Goal: Task Accomplishment & Management: Manage account settings

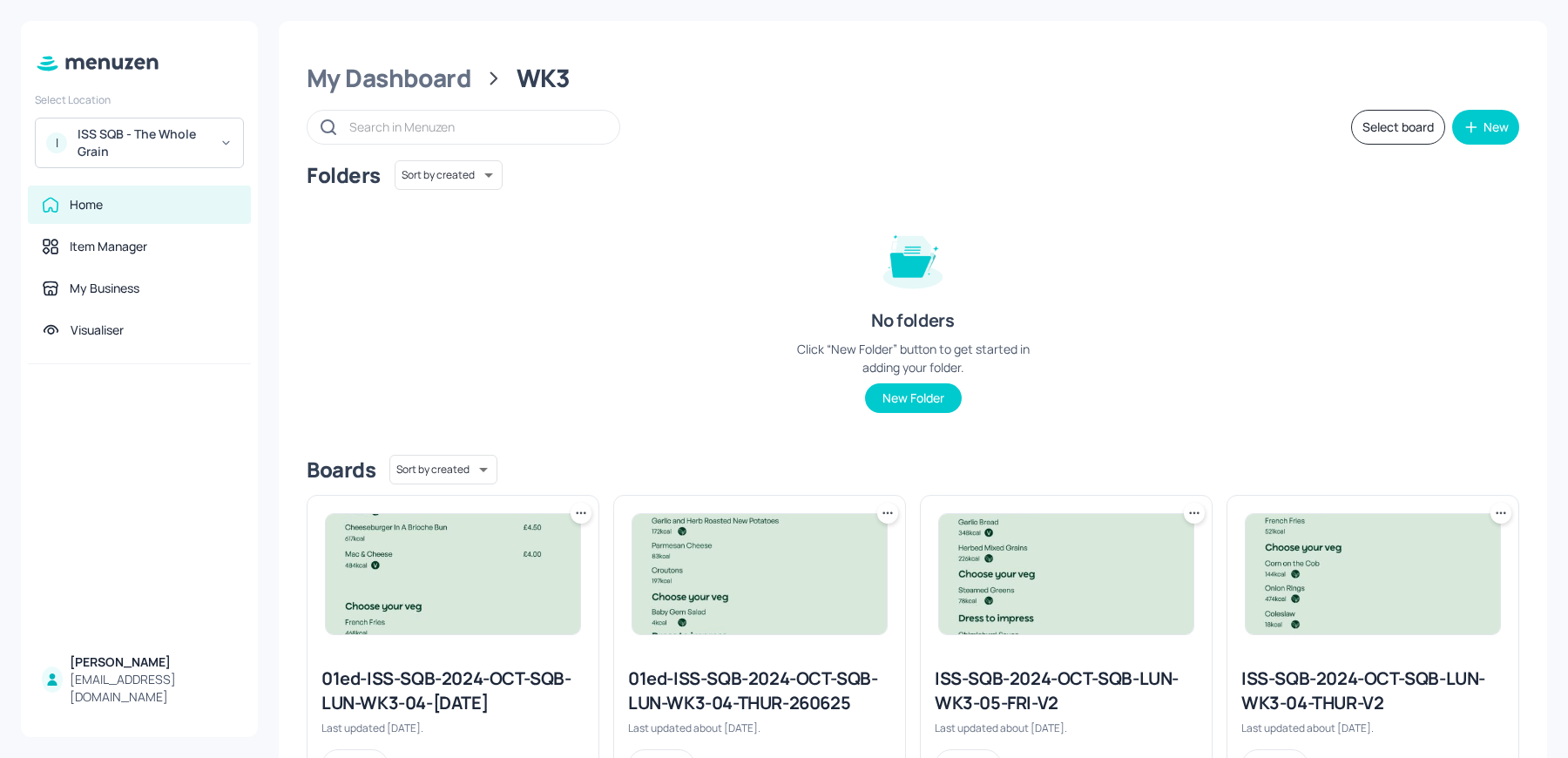
scroll to position [395, 0]
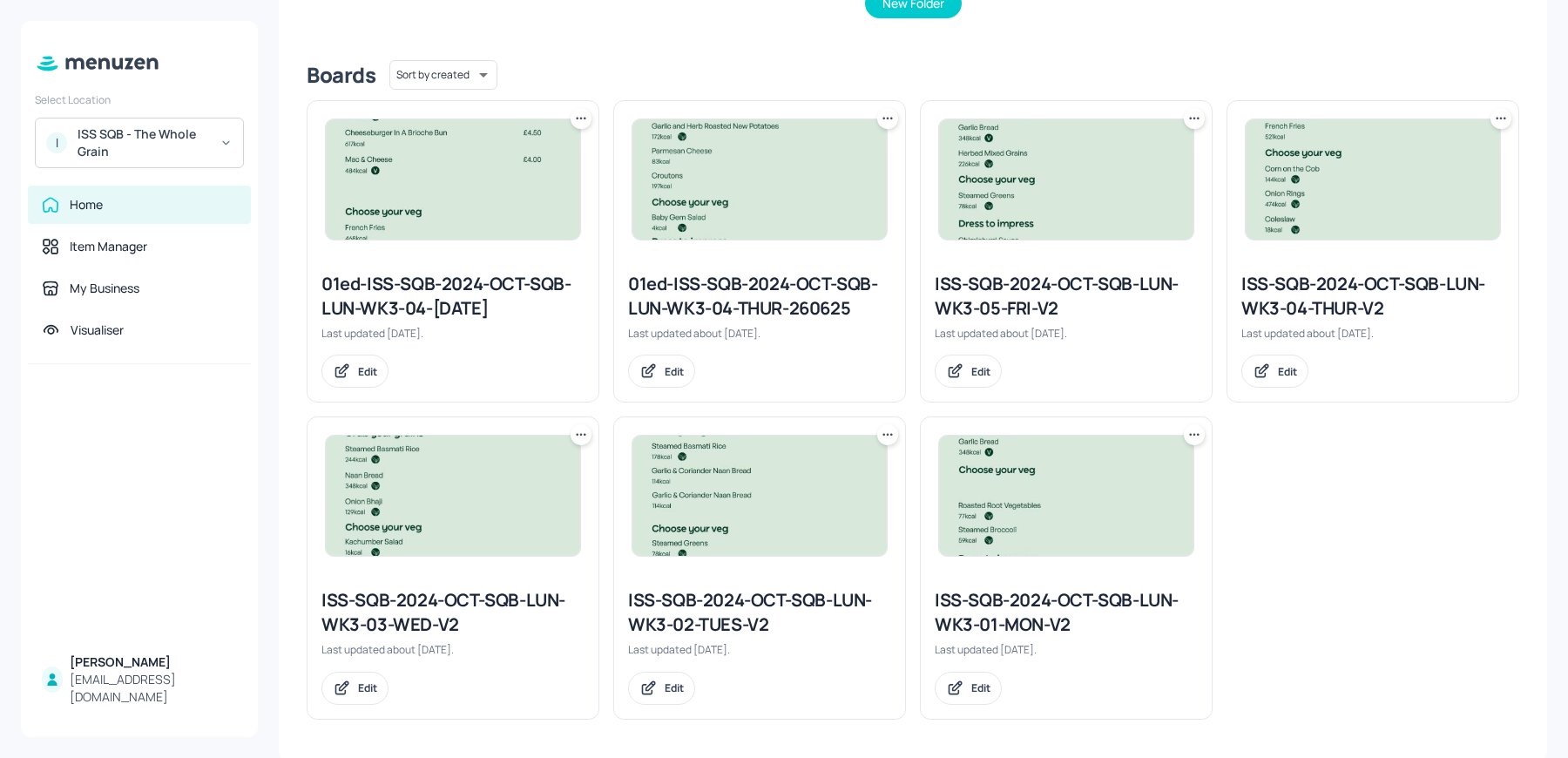
click at [680, 614] on div "ISS-SQB-2024-OCT-SQB-LUN-WK3-02-TUES-V2" at bounding box center [759, 612] width 263 height 49
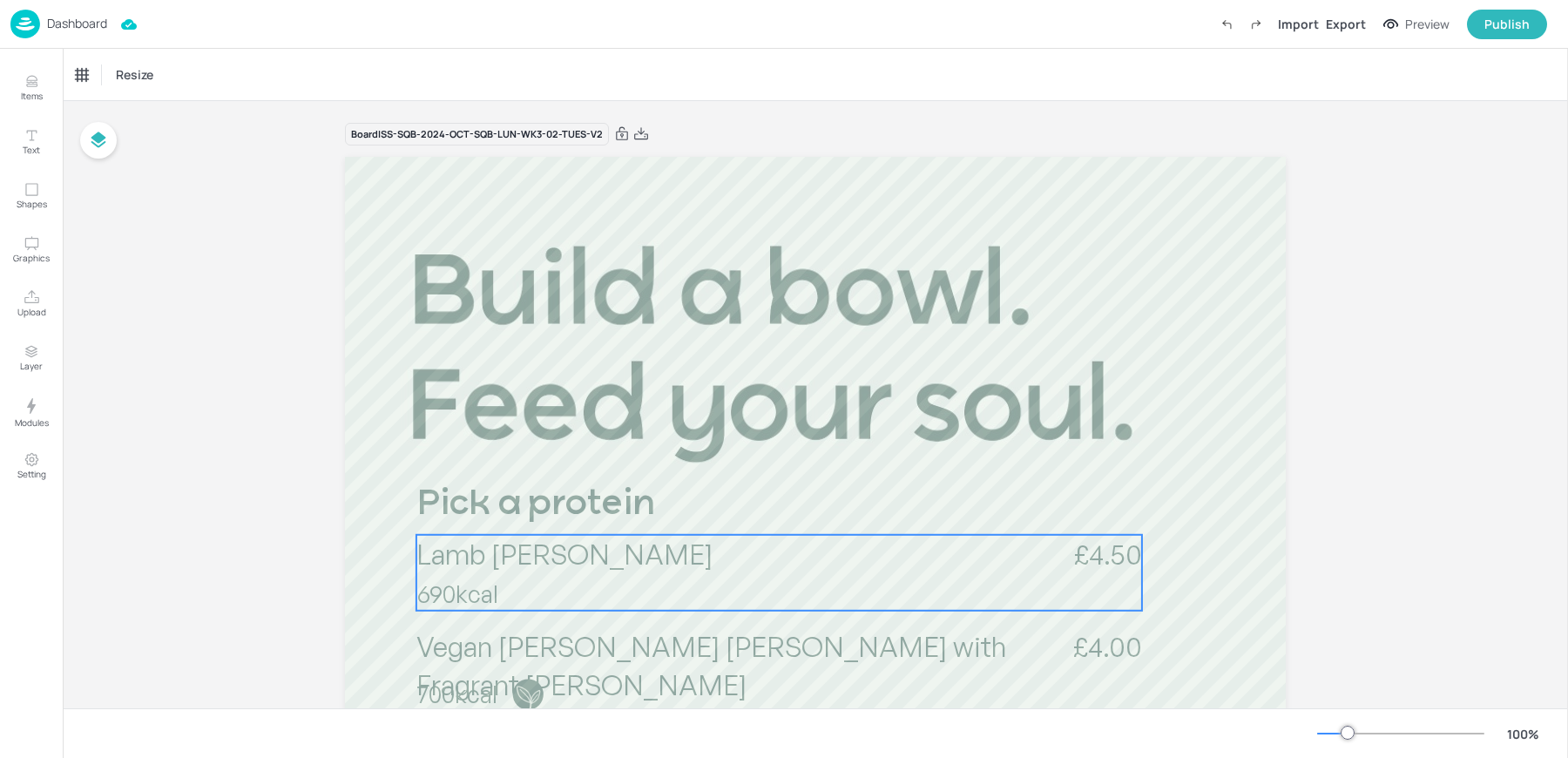
click at [582, 565] on span "Lamb Rogan Josh" at bounding box center [564, 553] width 296 height 35
click at [122, 79] on div "Lamb Rogan Josh" at bounding box center [134, 75] width 115 height 16
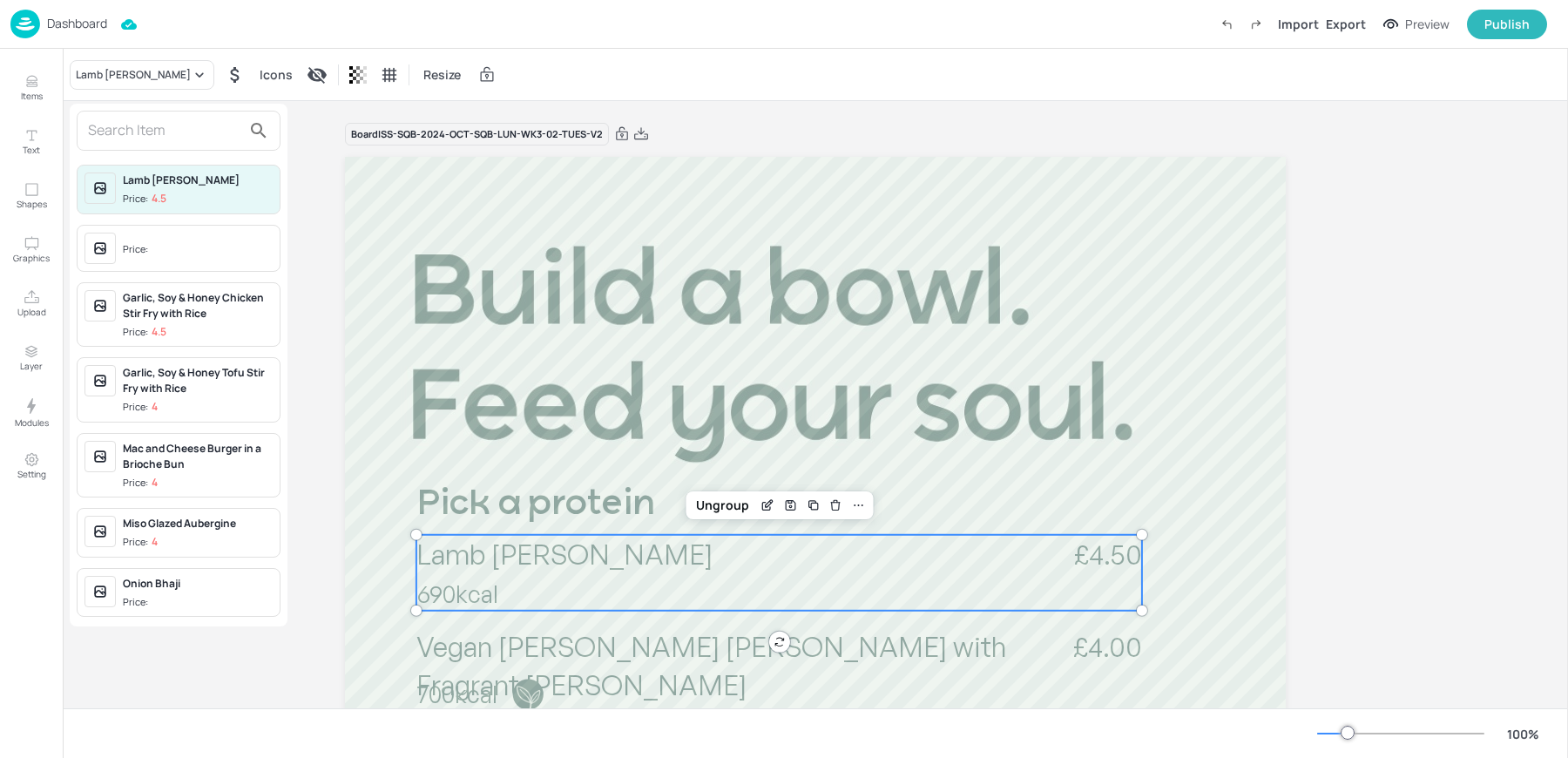
click at [116, 131] on input "text" at bounding box center [164, 130] width 153 height 27
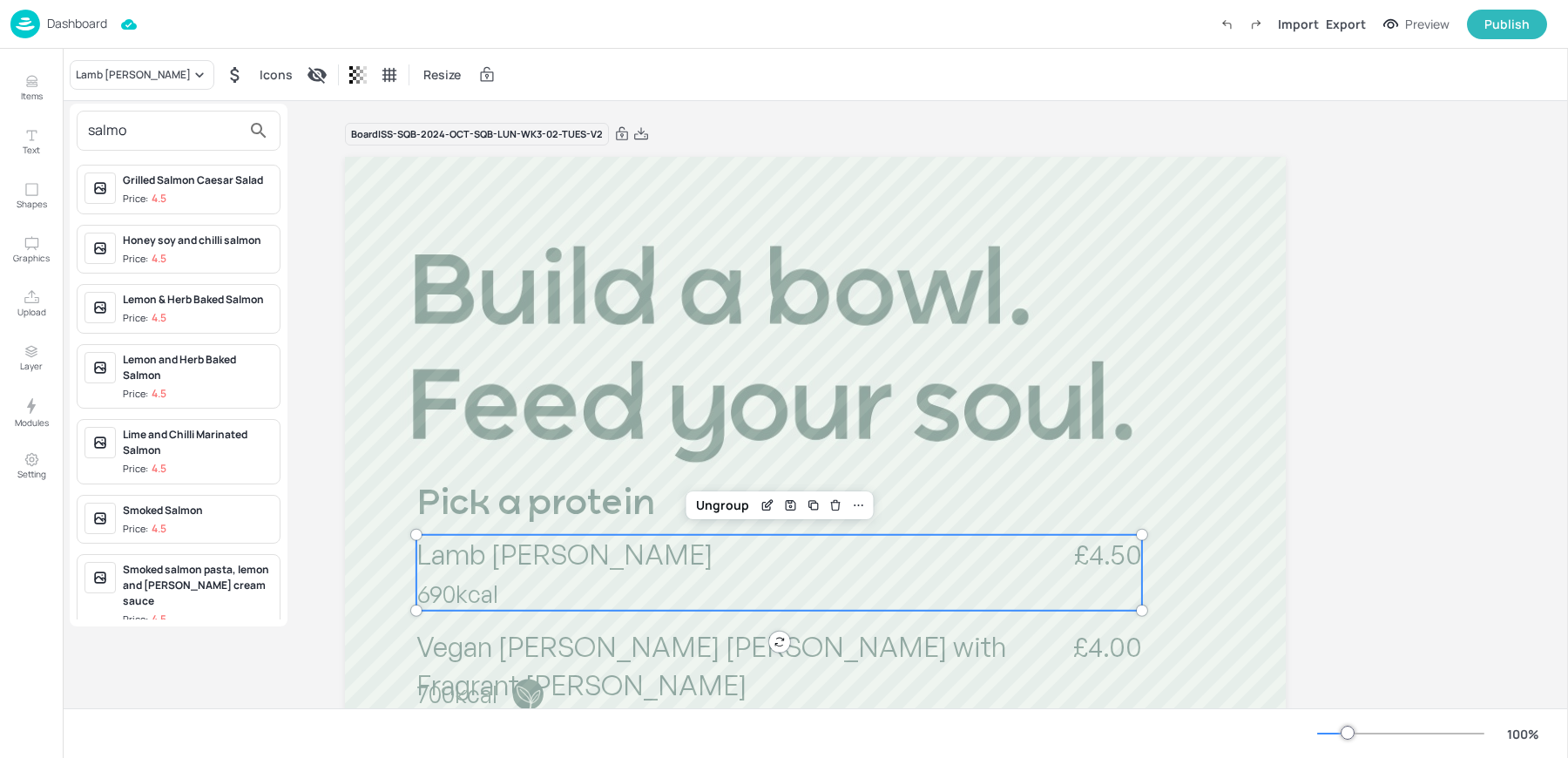
type input "salmo"
click at [159, 317] on p "4.5" at bounding box center [158, 318] width 15 height 12
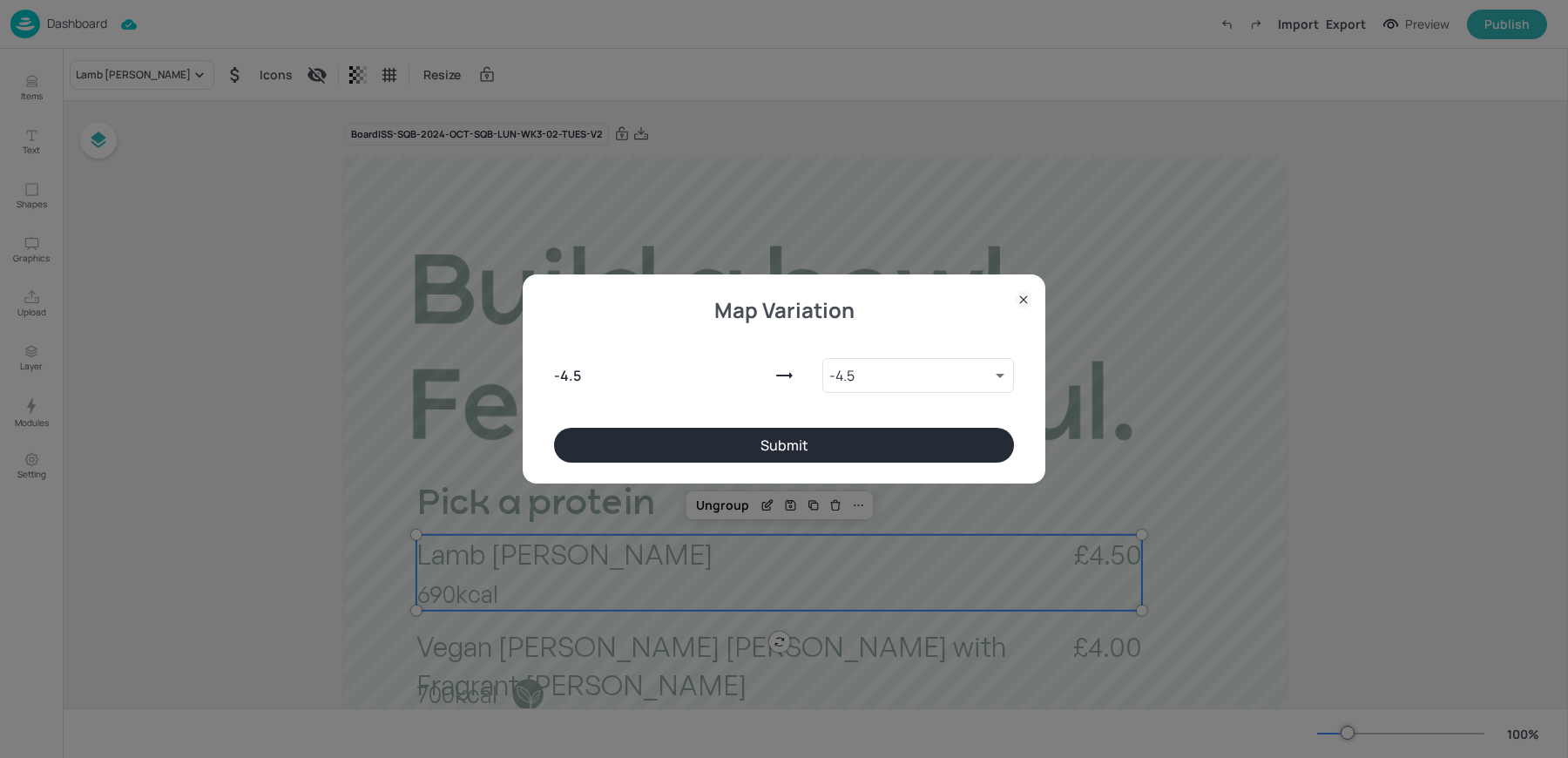
click at [619, 460] on button "Submit" at bounding box center [784, 445] width 460 height 35
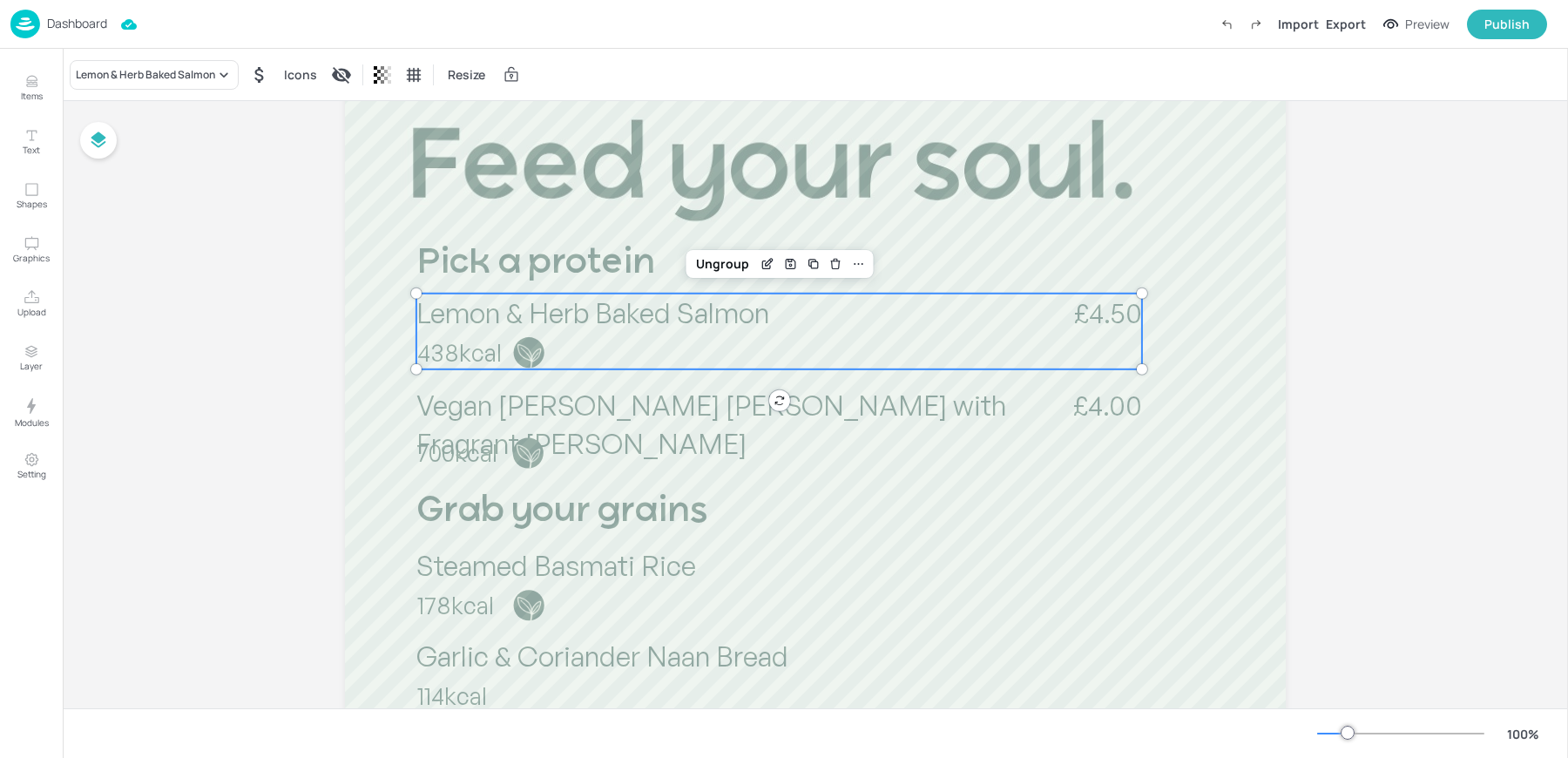
scroll to position [249, 0]
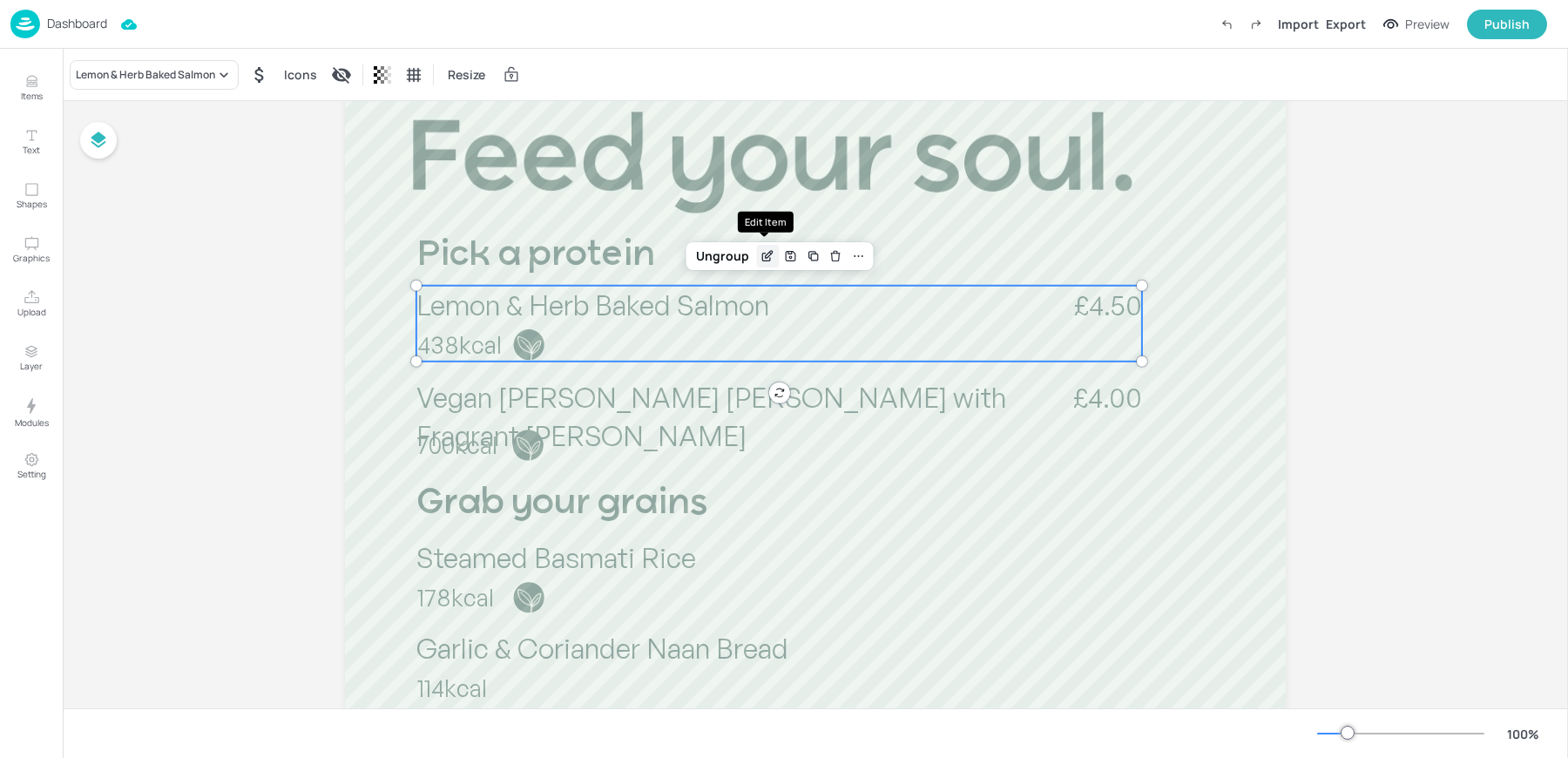
click at [761, 257] on icon "Edit Item" at bounding box center [768, 256] width 15 height 14
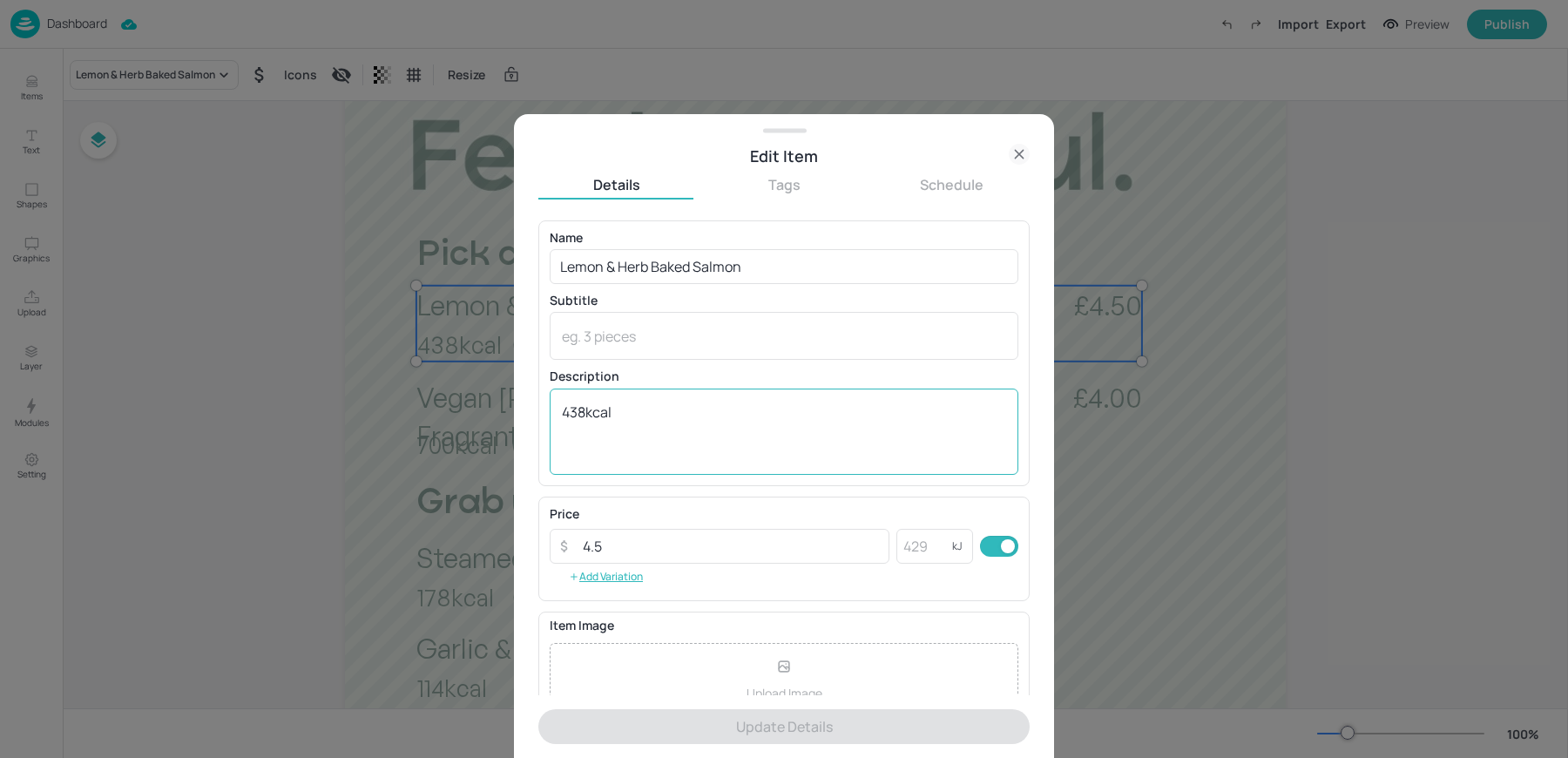
scroll to position [167, 0]
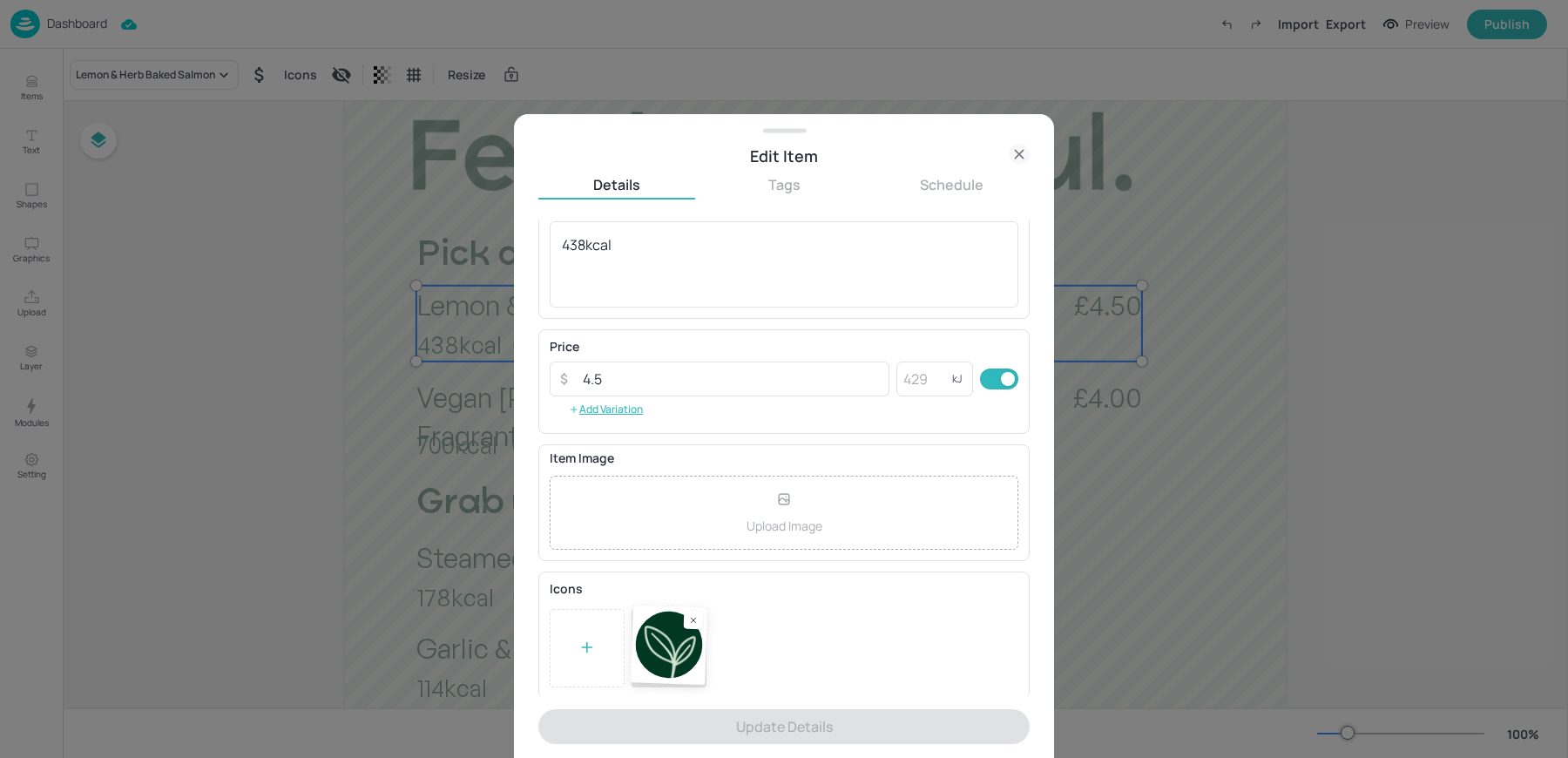
click at [702, 615] on div at bounding box center [784, 648] width 468 height 79
click at [694, 628] on div at bounding box center [784, 648] width 468 height 79
click at [691, 628] on div at bounding box center [784, 648] width 468 height 79
click at [690, 620] on icon at bounding box center [691, 622] width 4 height 4
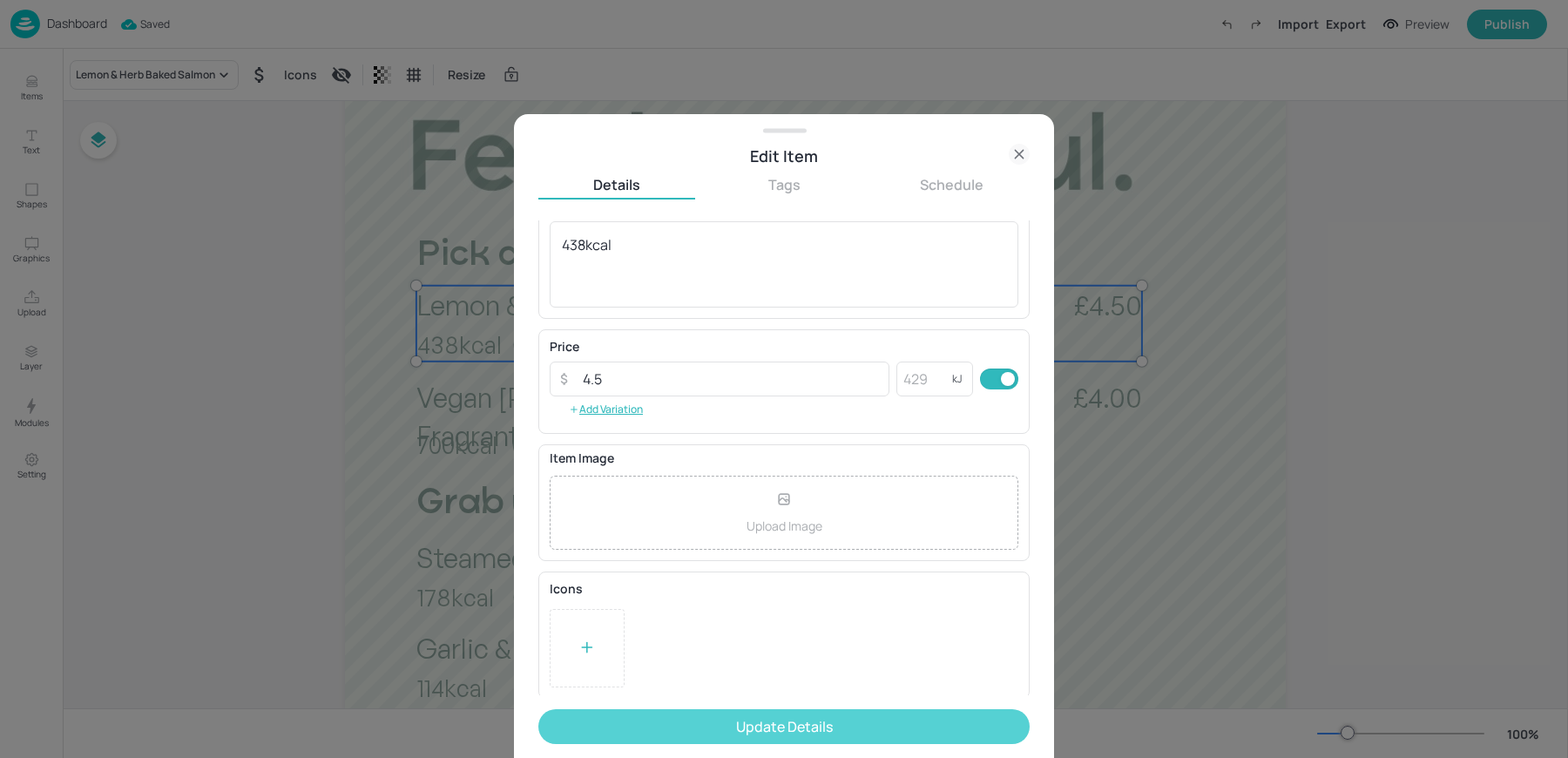
click at [652, 720] on button "Update Details" at bounding box center [784, 726] width 491 height 35
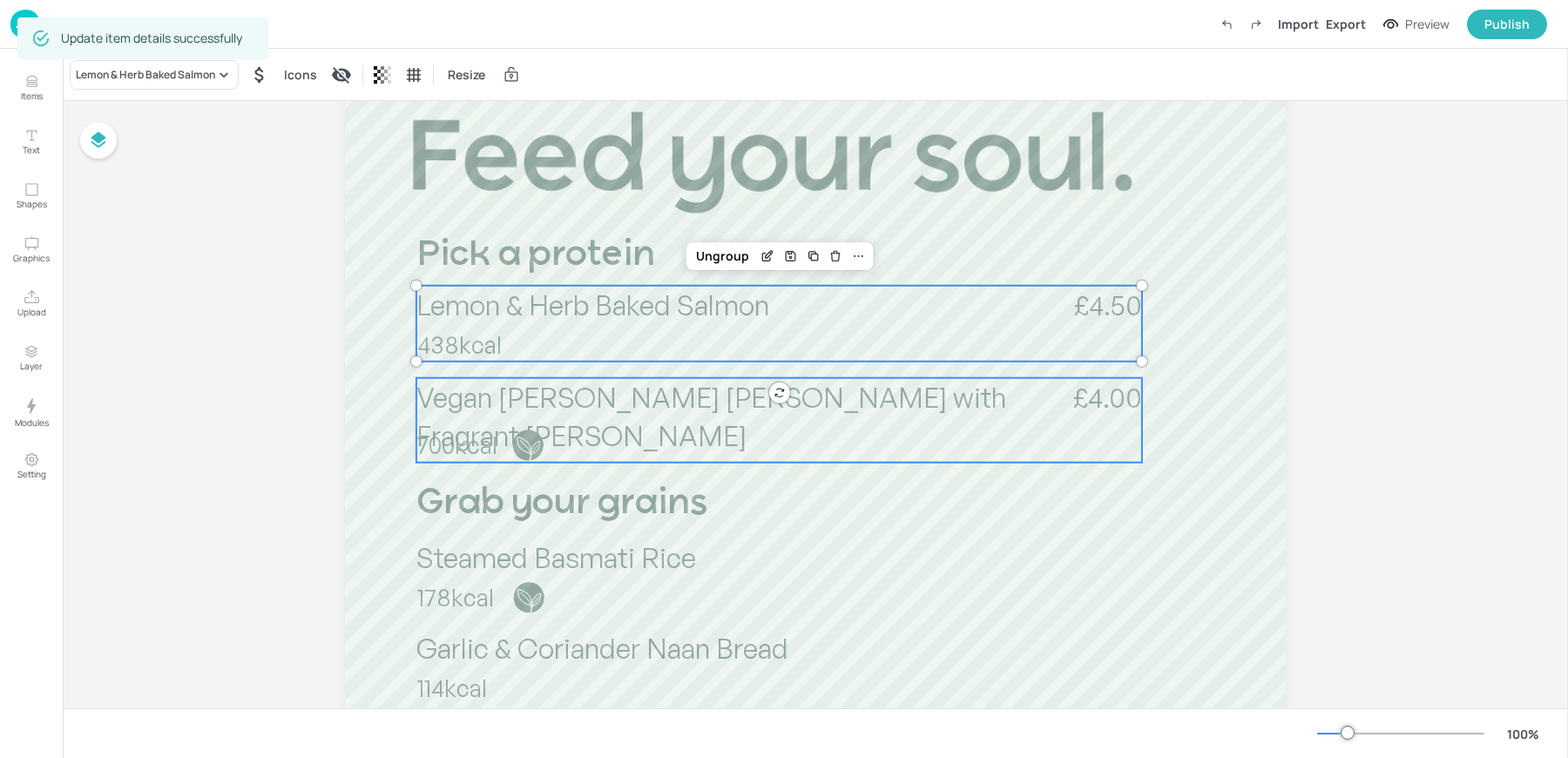
click at [619, 406] on span "Vegan Rogan Josh Curry with Fragrant Rice" at bounding box center [711, 416] width 590 height 73
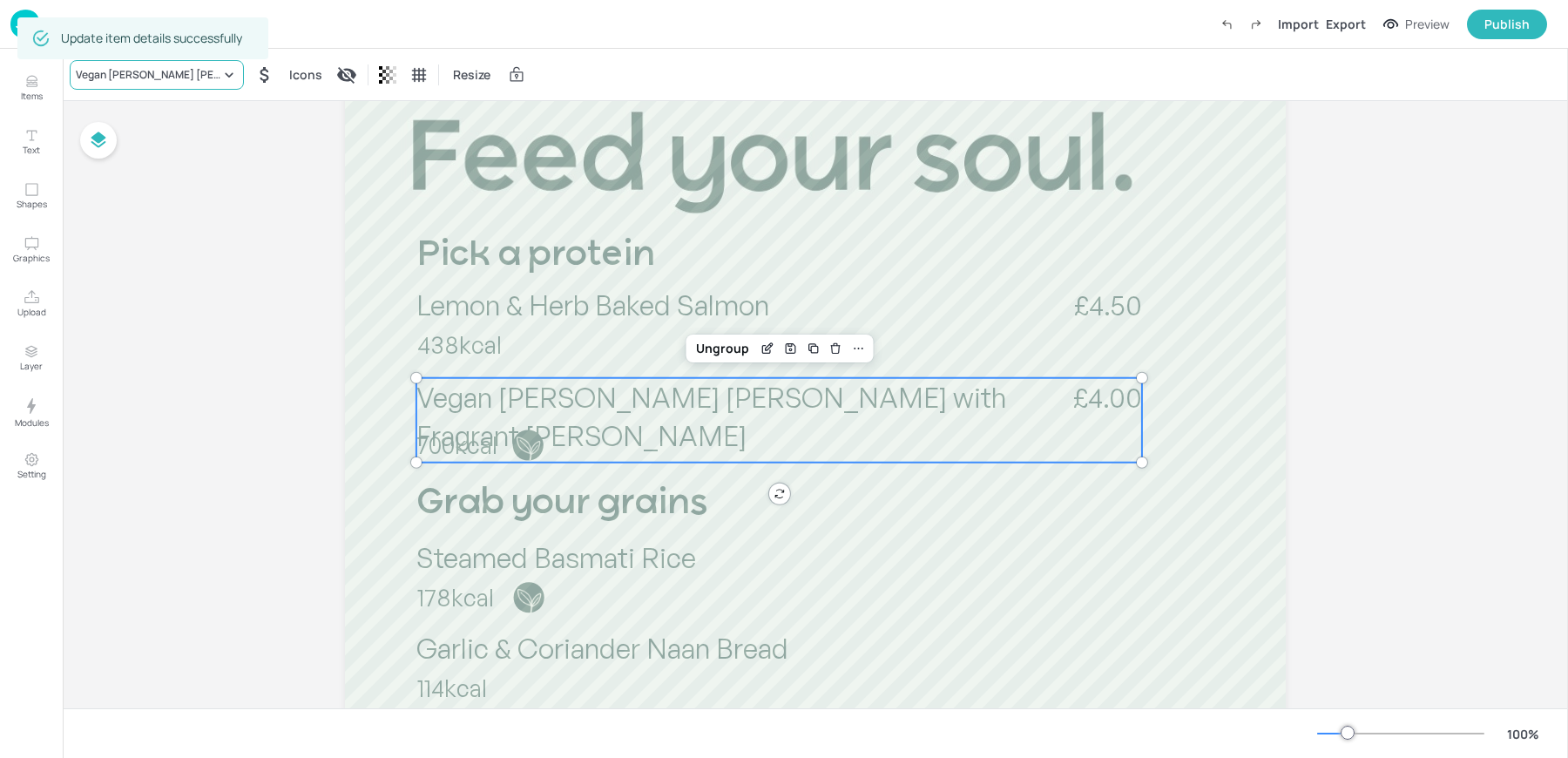
click at [156, 80] on div "Vegan Rogan Josh Curry with Fragrant Rice" at bounding box center [148, 75] width 144 height 16
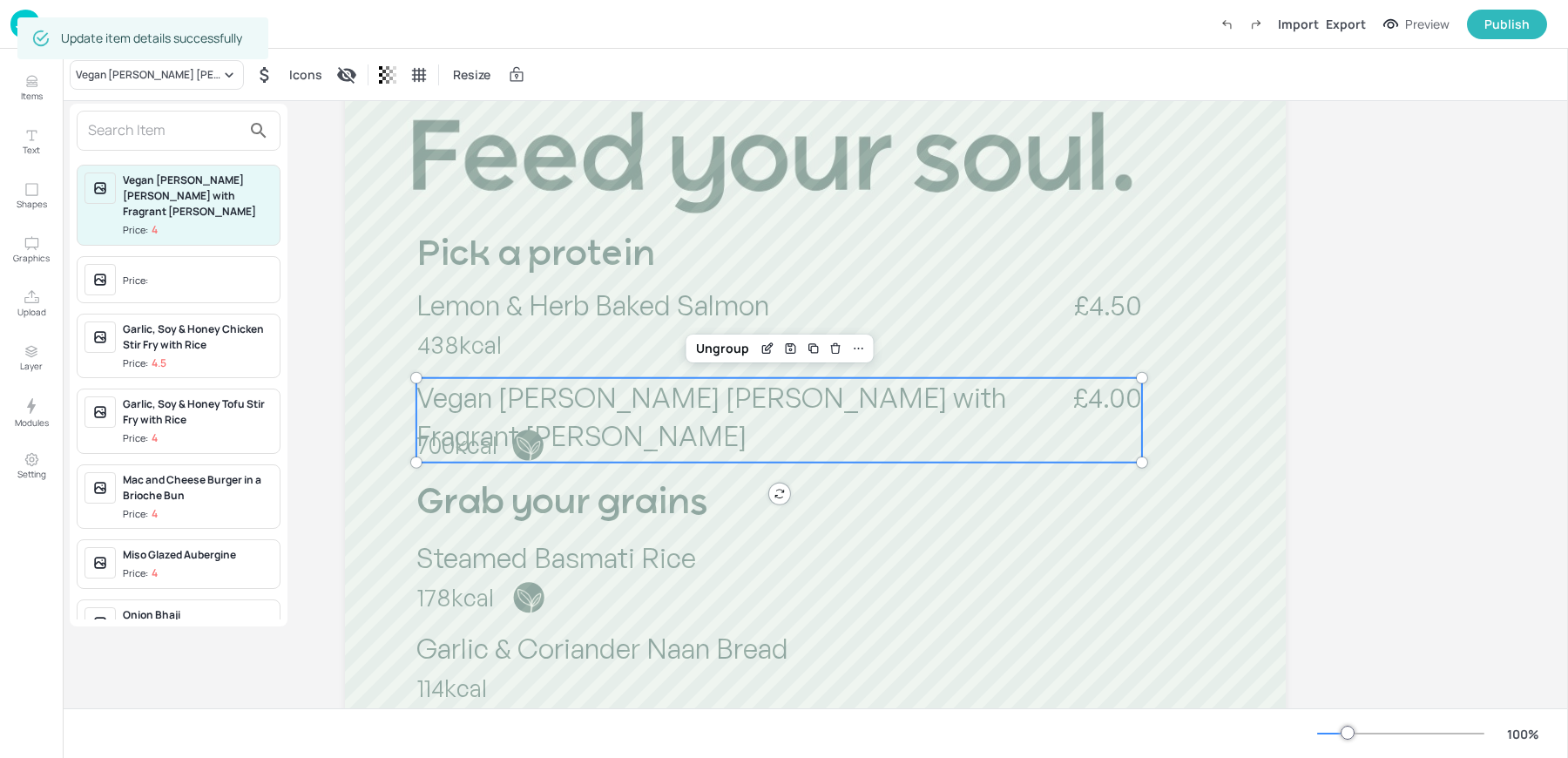
click at [150, 132] on input "text" at bounding box center [164, 130] width 153 height 27
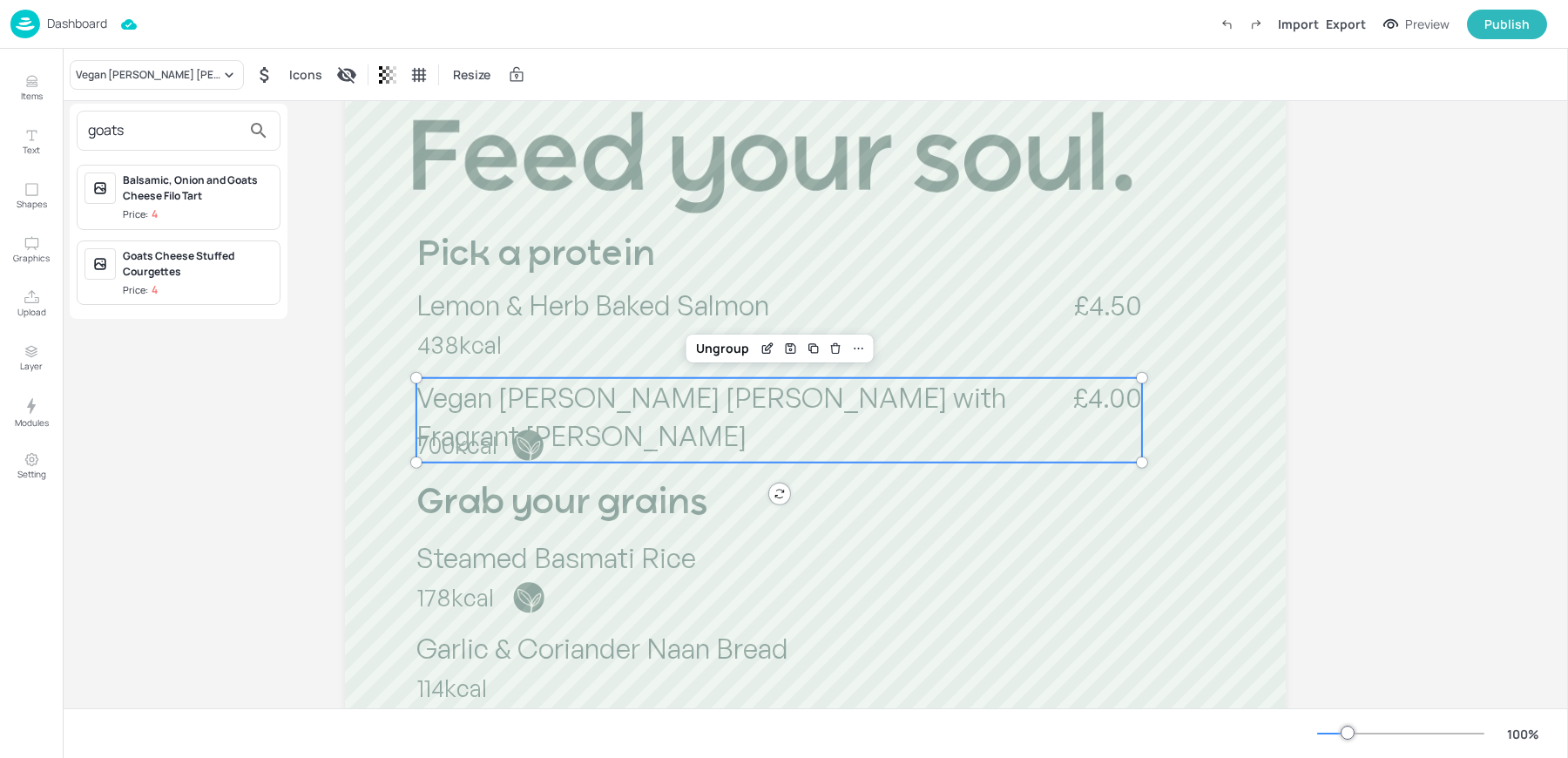
type input "goats"
click at [195, 267] on div "Goats Cheese Stuffed Courgettes" at bounding box center [197, 263] width 150 height 31
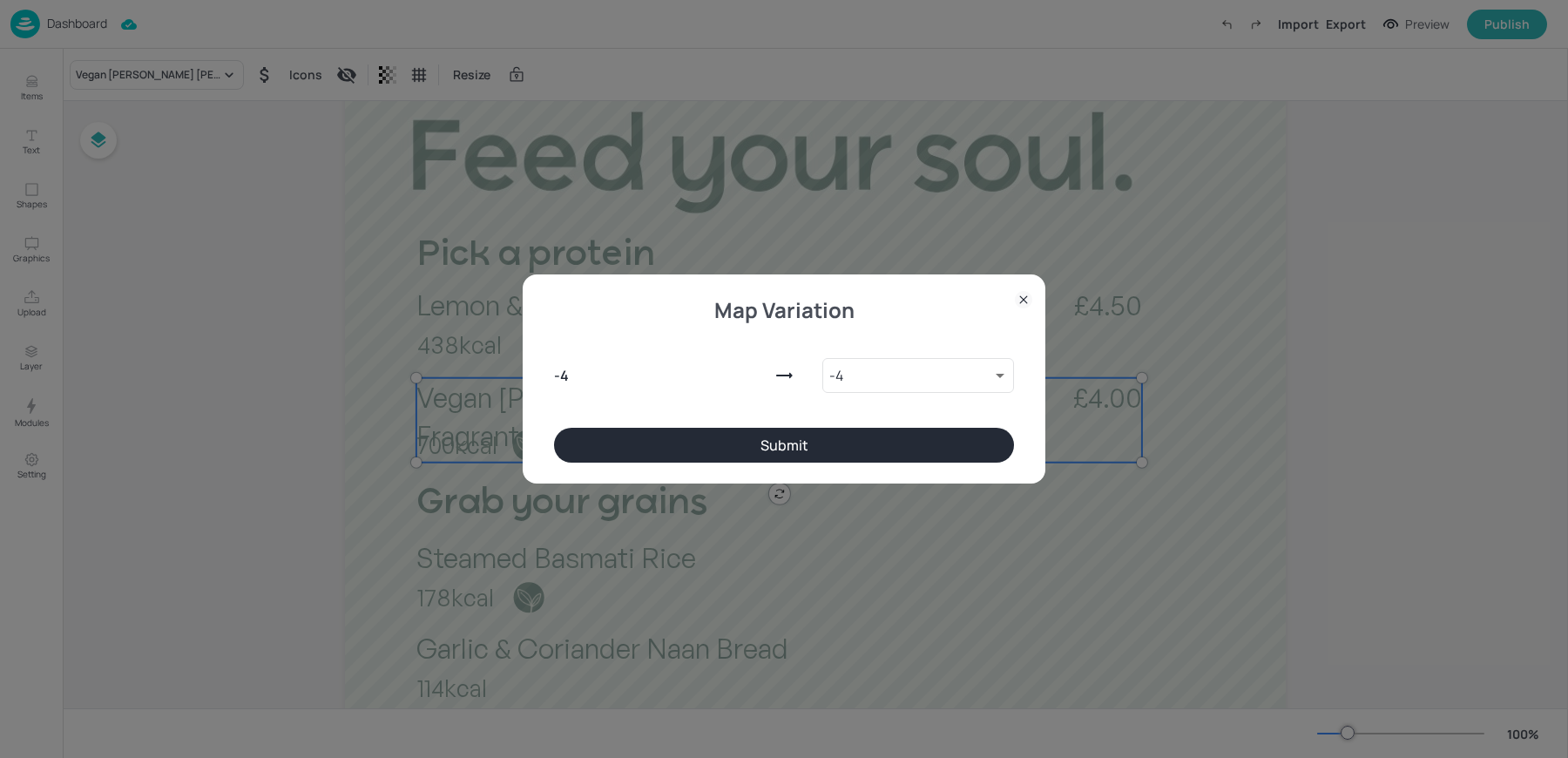
click at [657, 442] on button "Submit" at bounding box center [784, 445] width 460 height 35
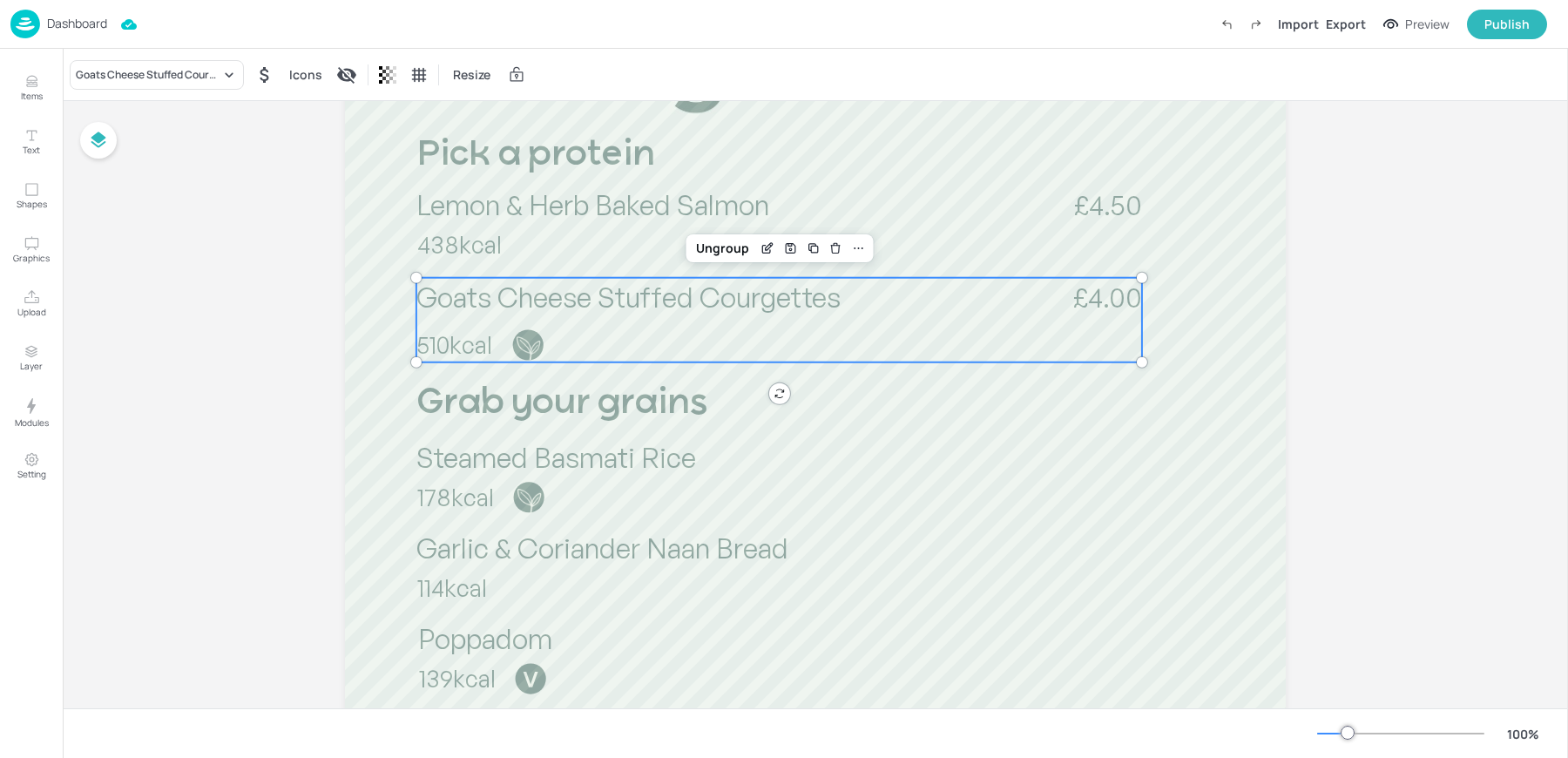
scroll to position [375, 0]
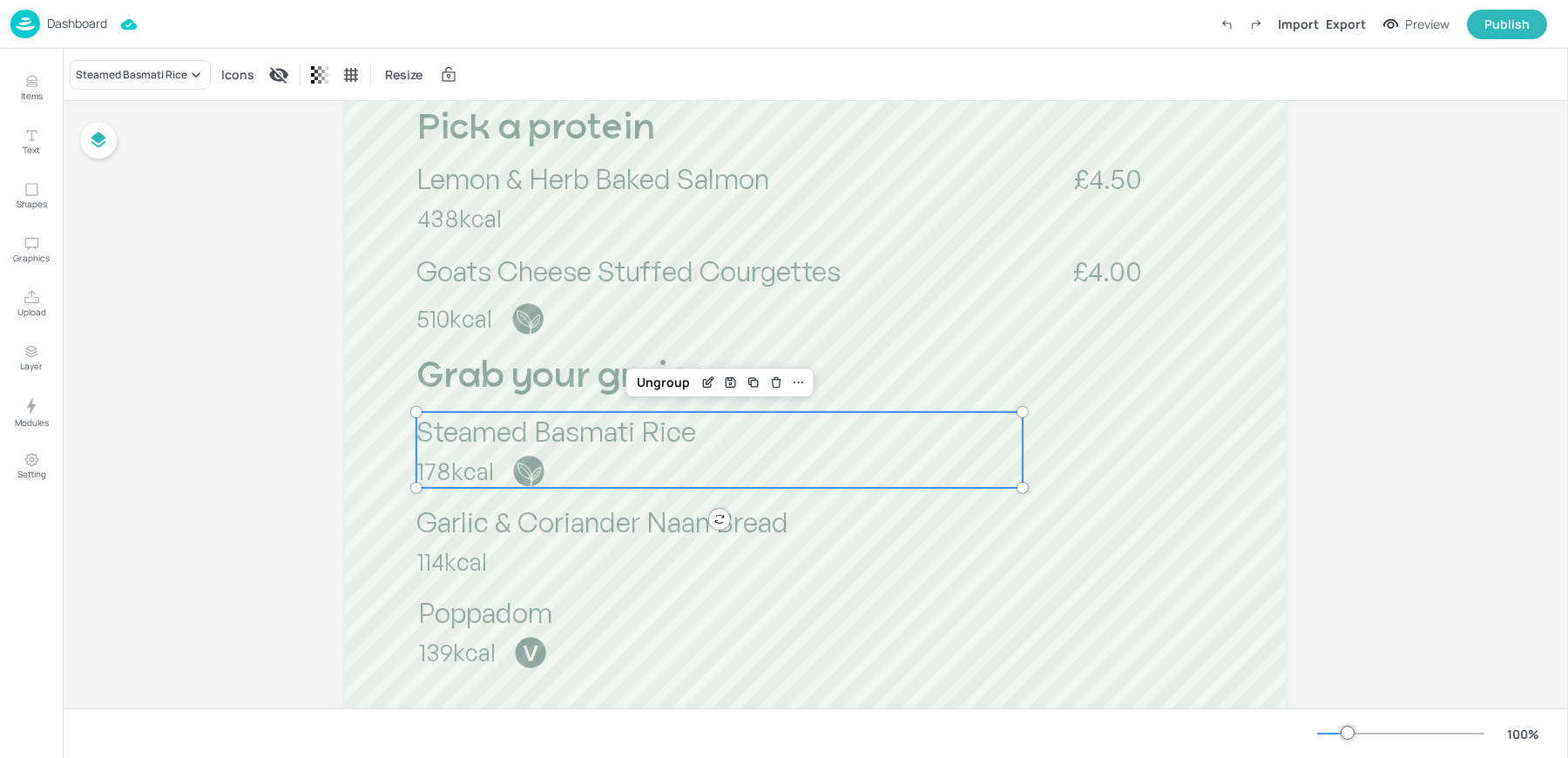
click at [551, 450] on p "Steamed Basmati Rice" at bounding box center [719, 430] width 606 height 38
click at [104, 69] on div "Steamed Basmati Rice" at bounding box center [132, 75] width 112 height 16
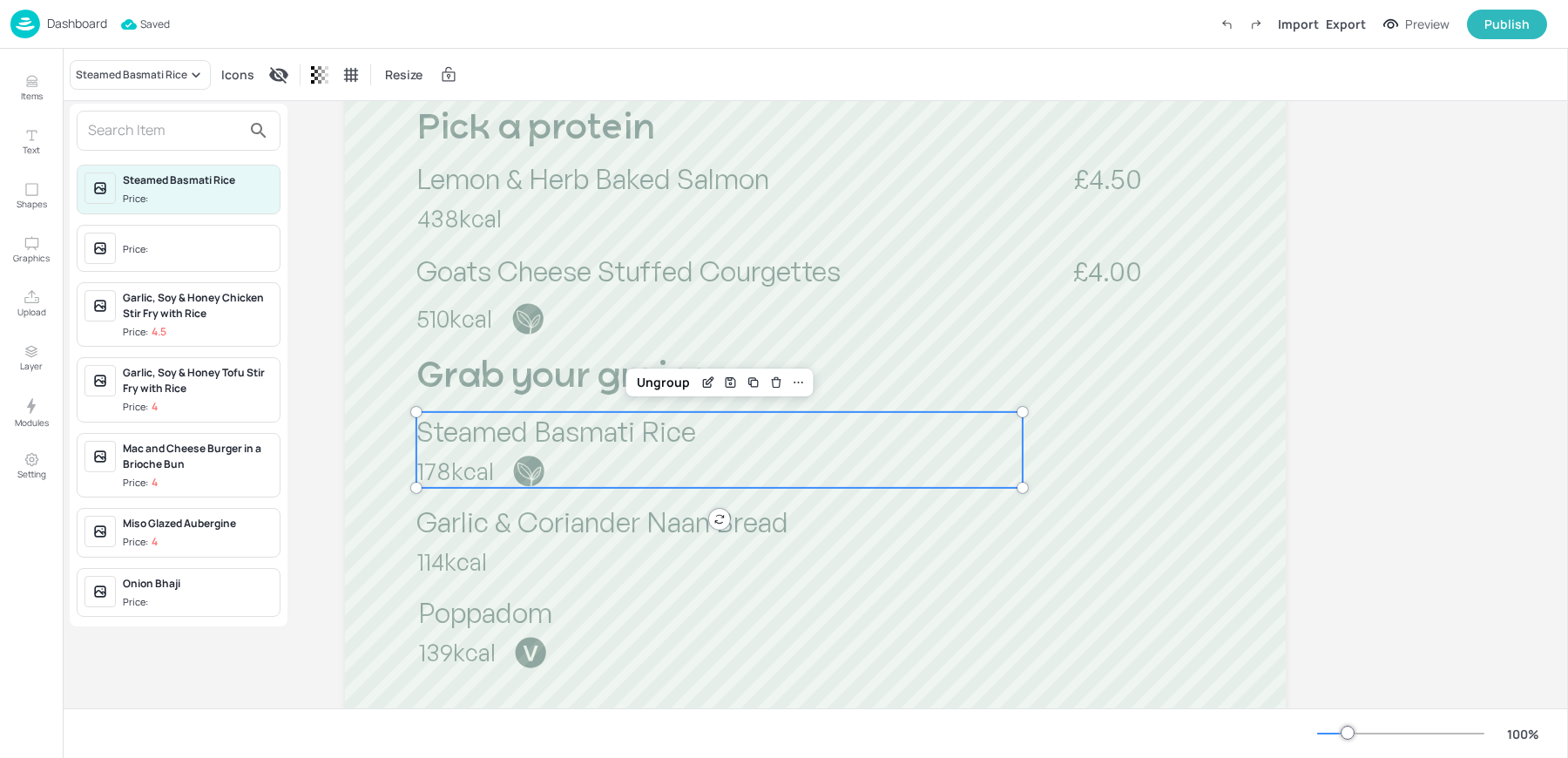
click at [123, 137] on input "text" at bounding box center [164, 130] width 153 height 27
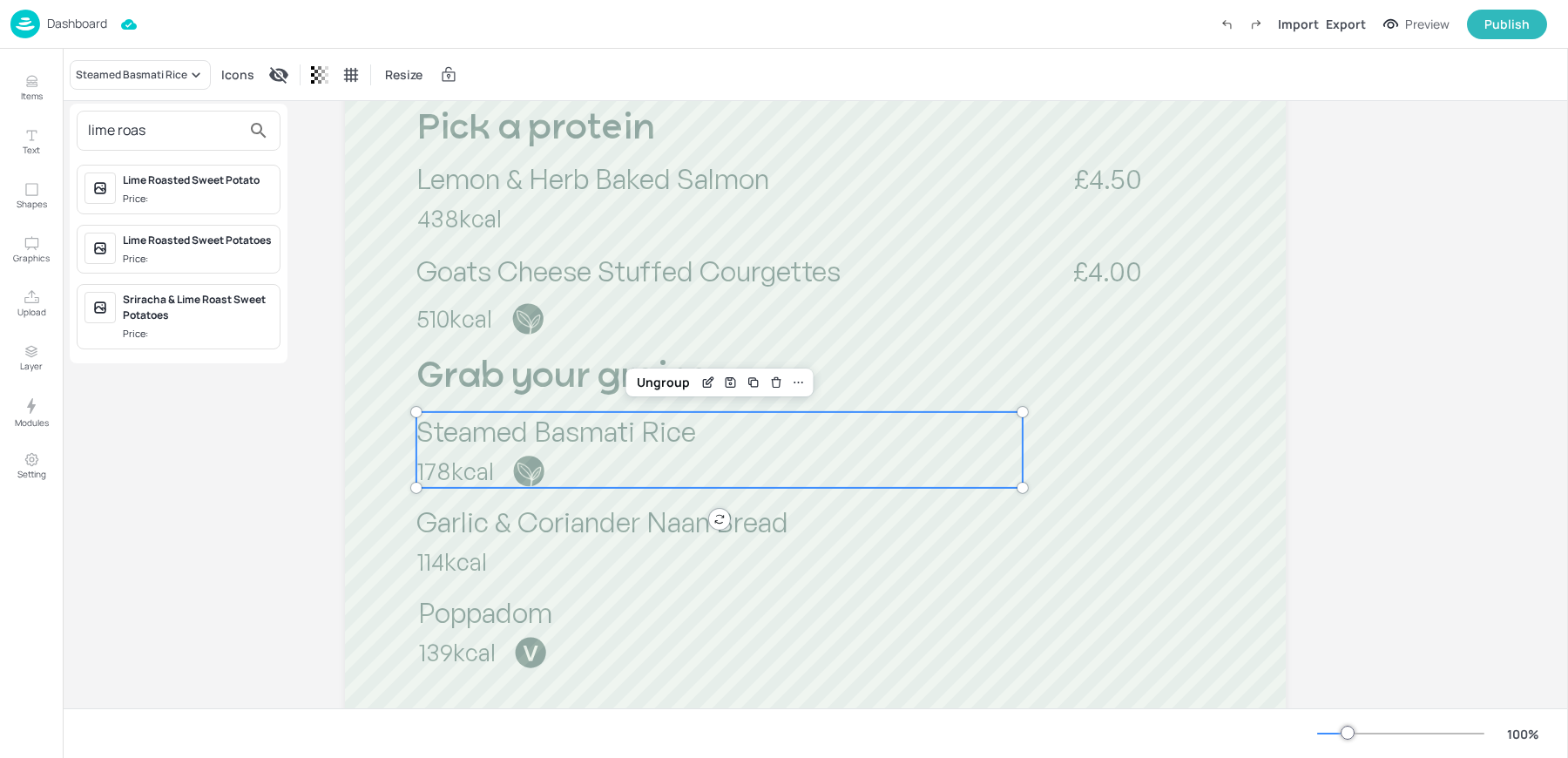
type input "lime roas"
click at [171, 187] on div "Lime Roasted Sweet Potato Price:" at bounding box center [197, 190] width 150 height 34
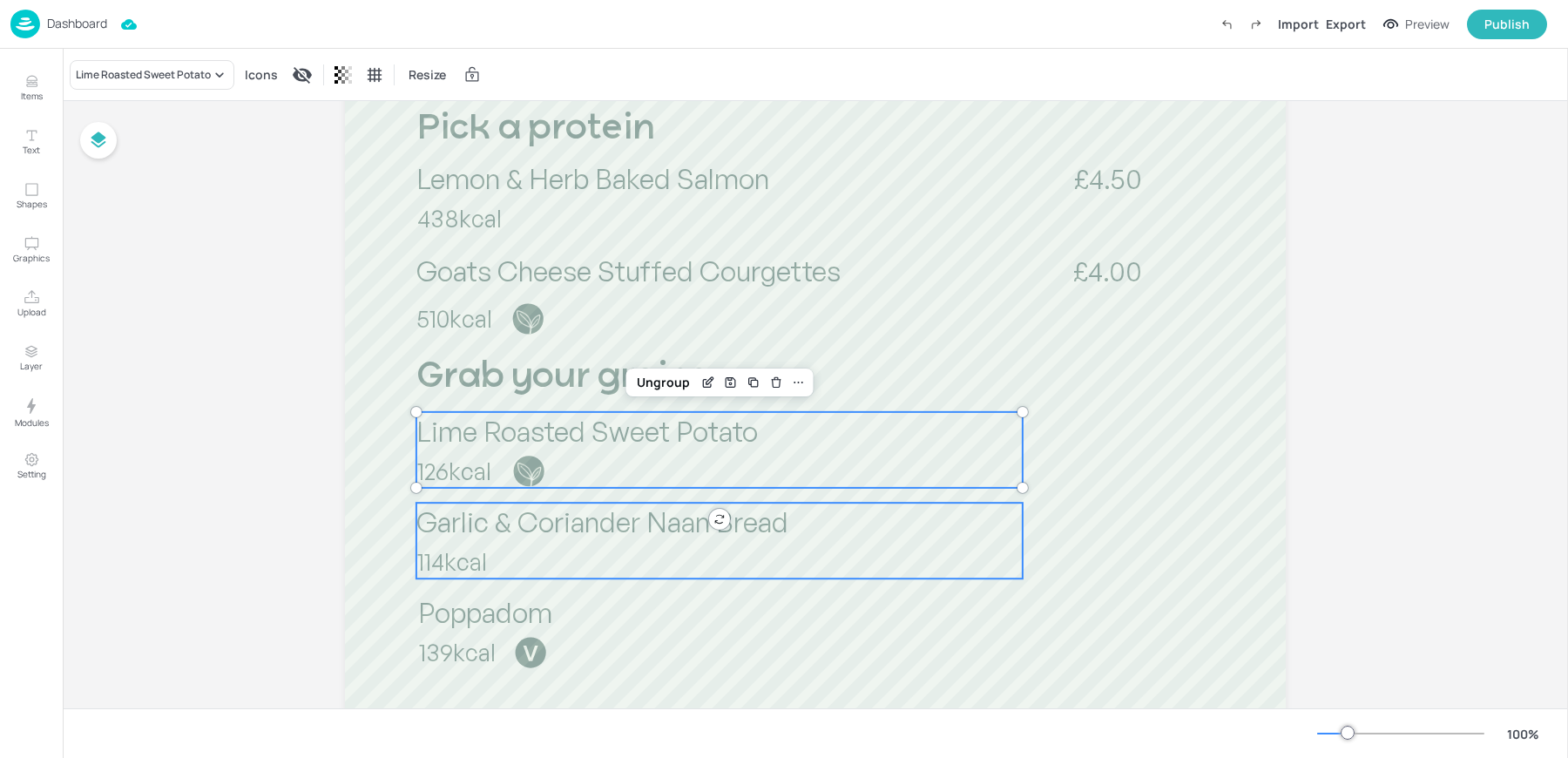
click at [511, 538] on p "Garlic & Coriander Naan Bread" at bounding box center [719, 522] width 606 height 38
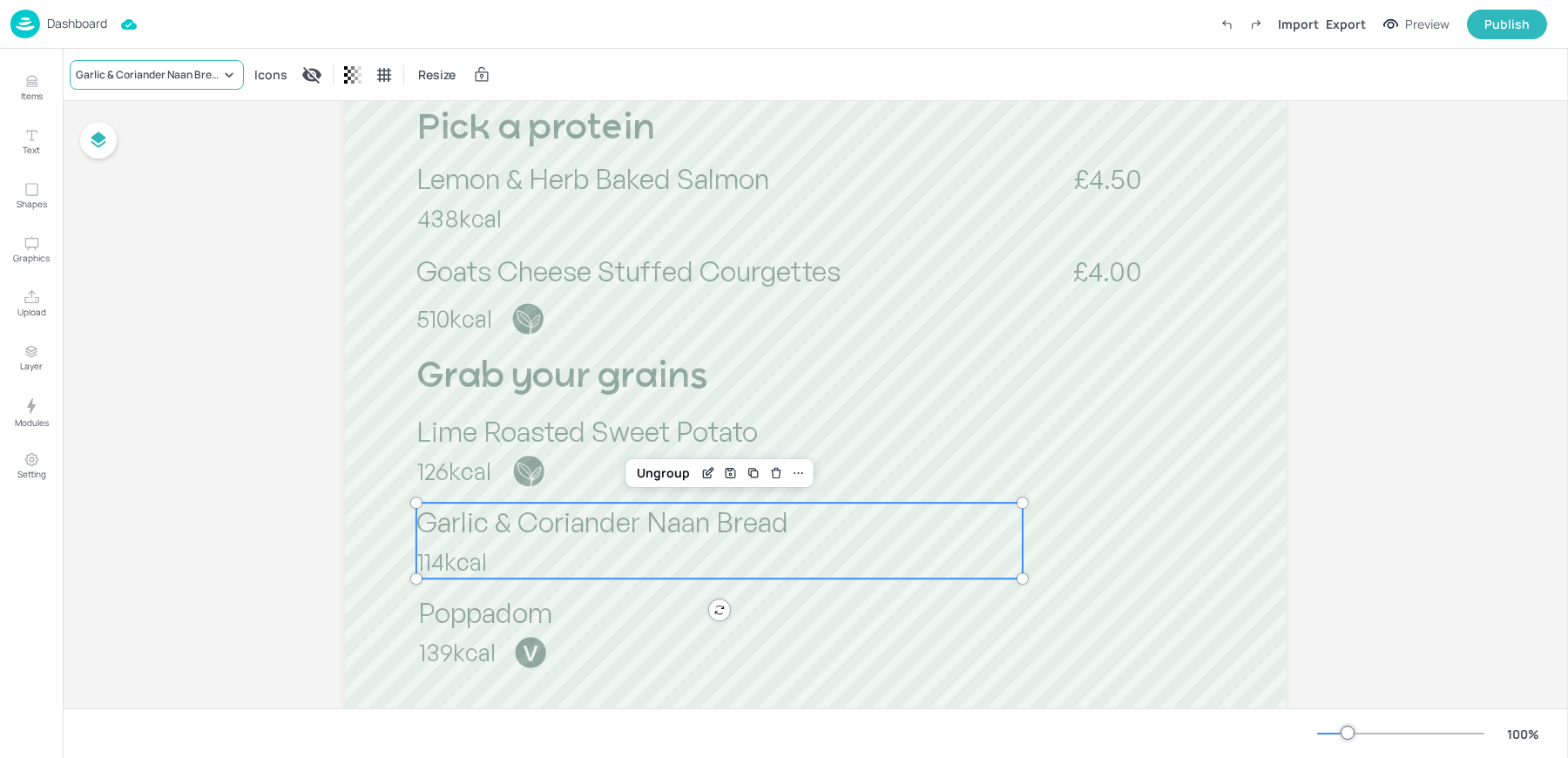
click at [136, 79] on div "Garlic & Coriander Naan Bread" at bounding box center [148, 75] width 144 height 16
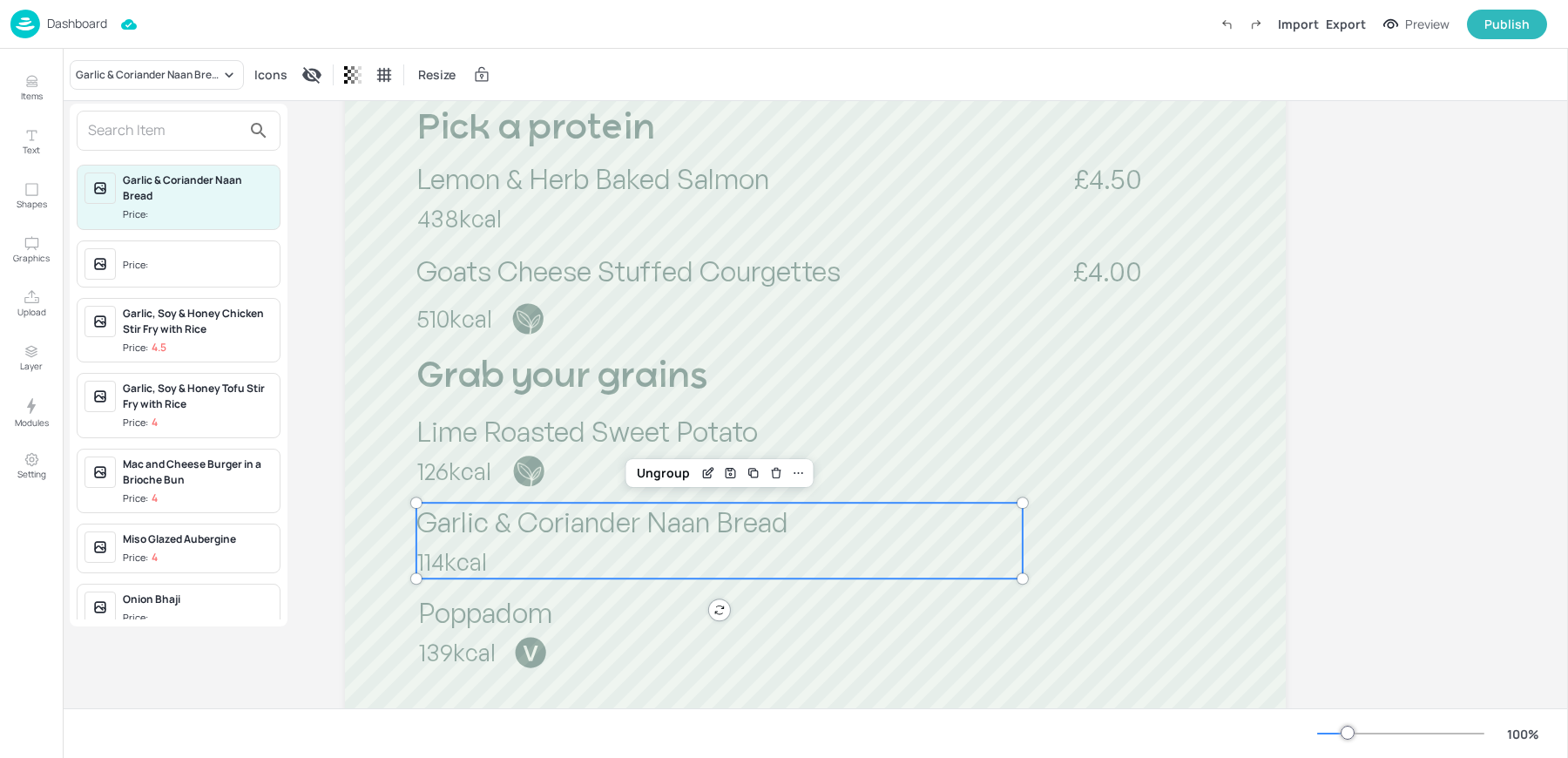
click at [163, 123] on input "text" at bounding box center [164, 130] width 153 height 27
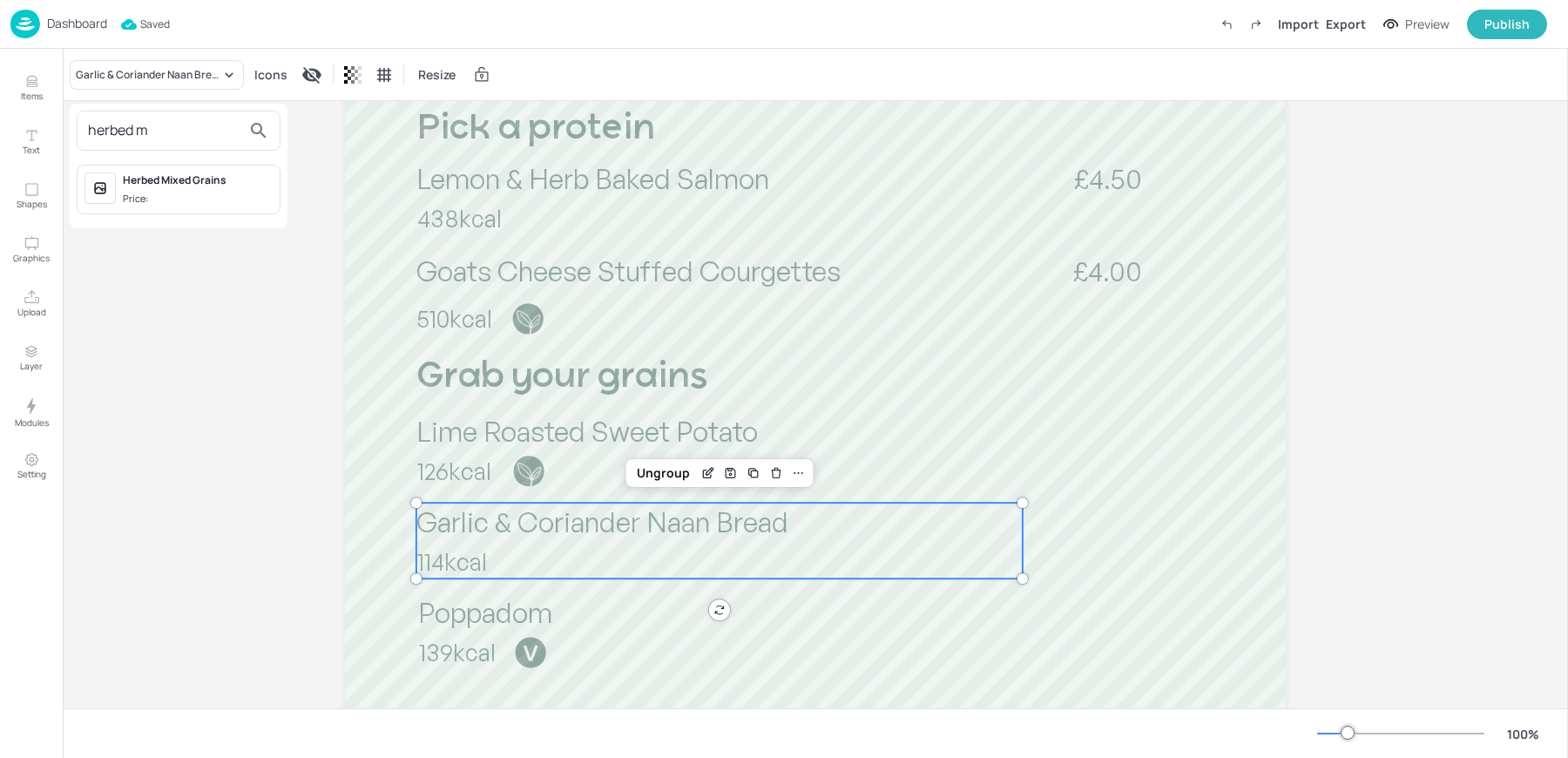
type input "herbed m"
click at [126, 187] on div "Herbed Mixed Grains Price:" at bounding box center [197, 190] width 150 height 34
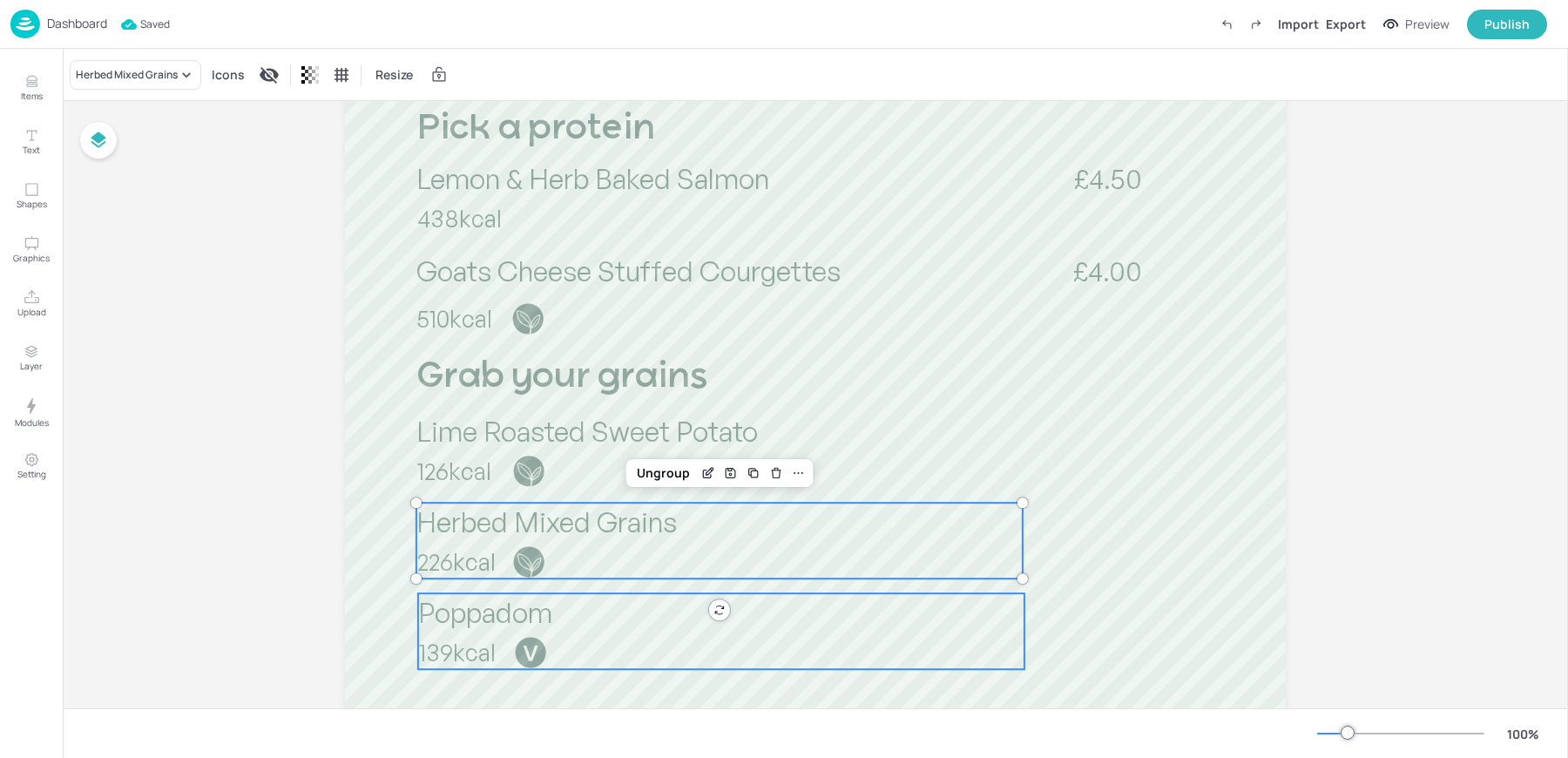
click at [514, 655] on div at bounding box center [530, 653] width 34 height 34
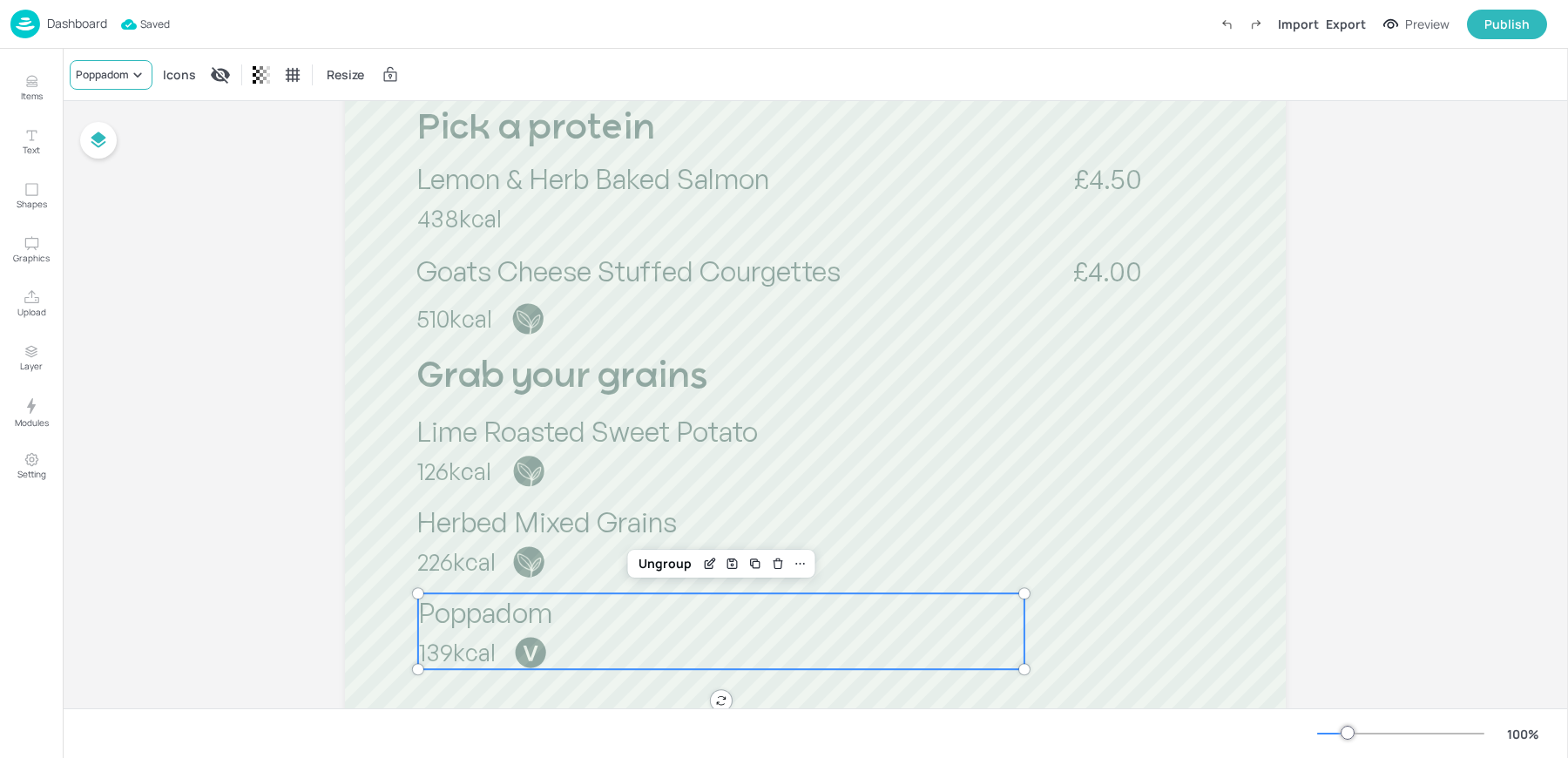
click at [110, 87] on div "Poppadom" at bounding box center [111, 74] width 82 height 29
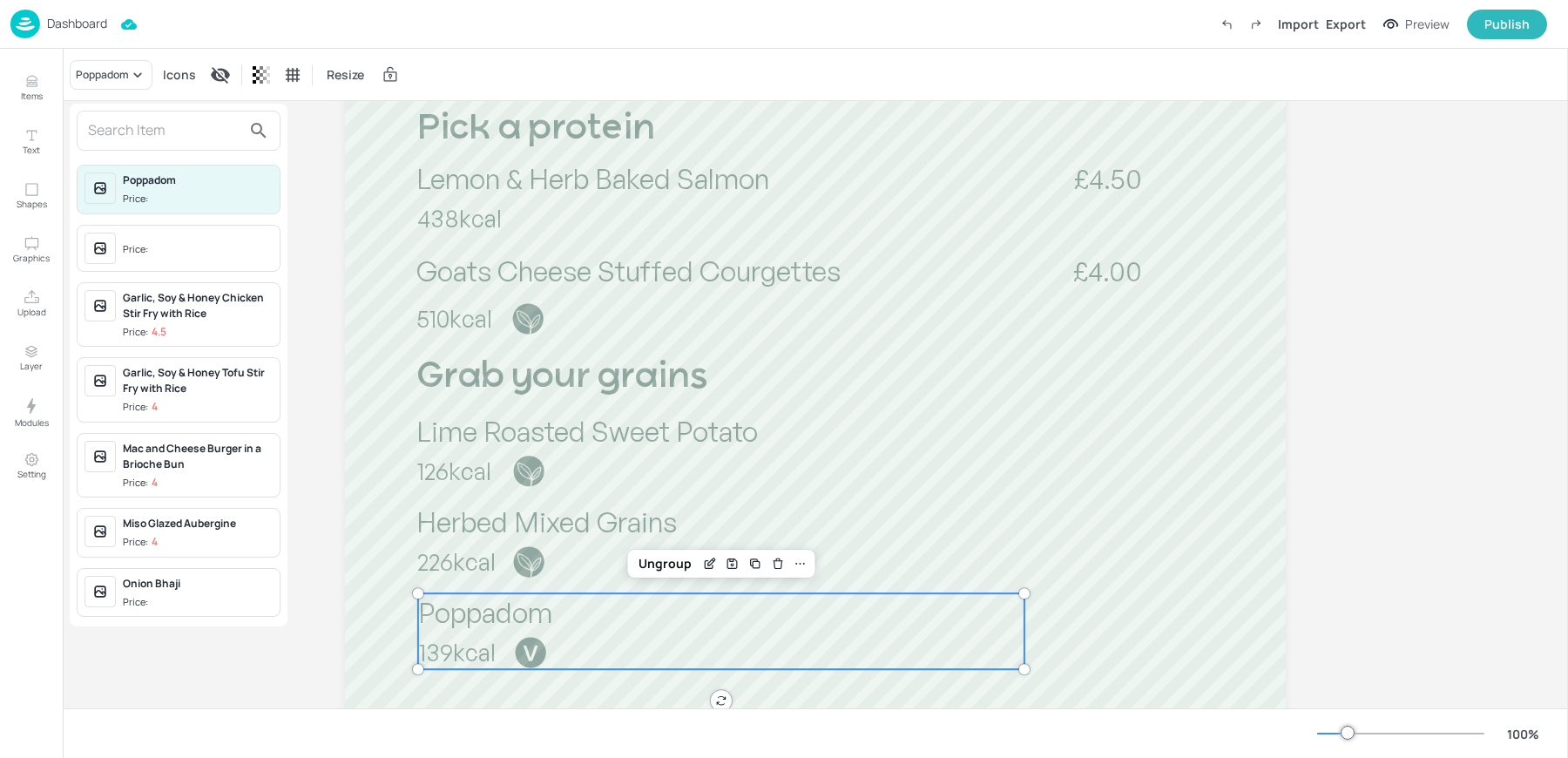
click at [165, 240] on span "Price:" at bounding box center [197, 250] width 150 height 27
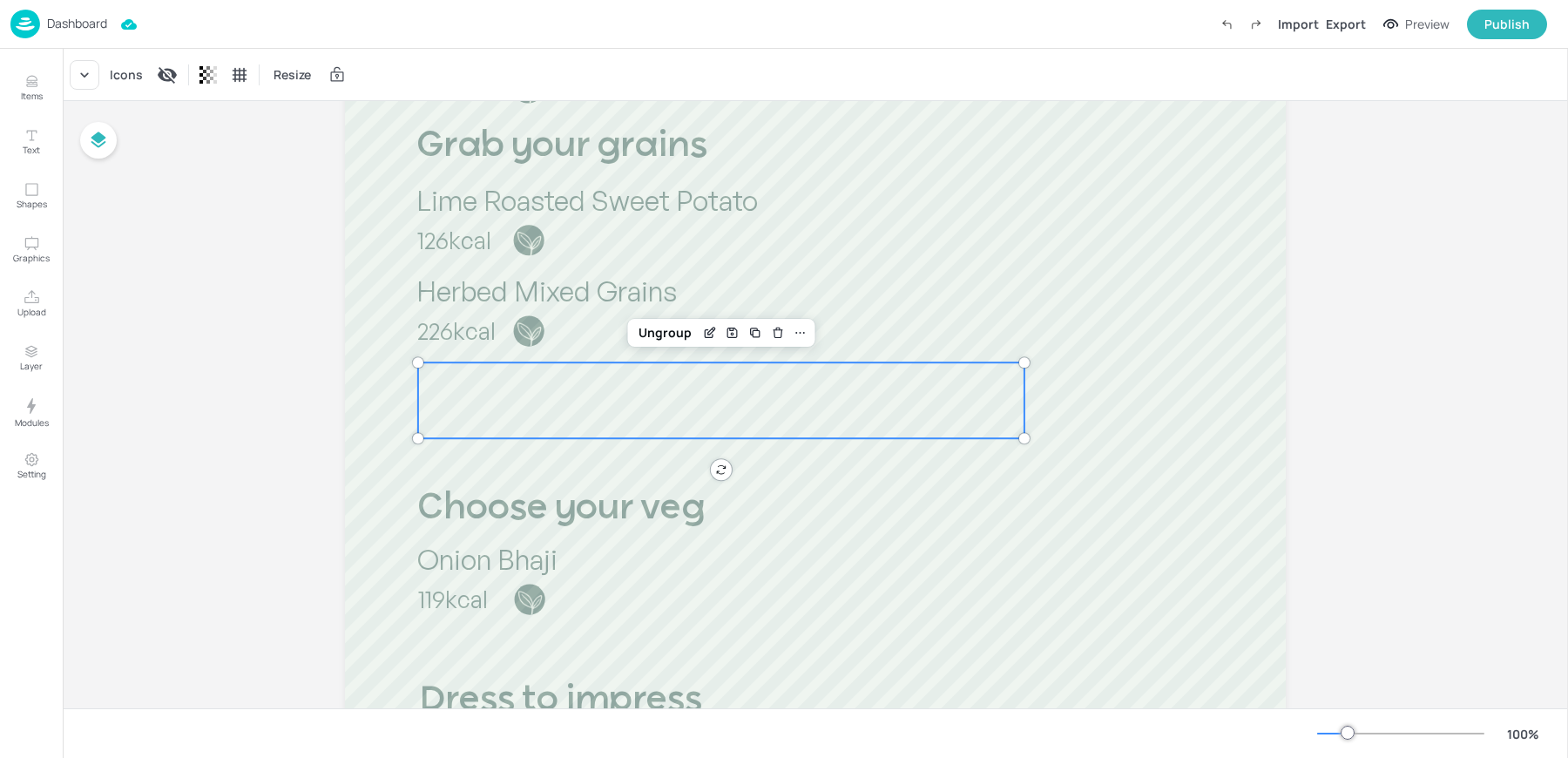
scroll to position [608, 0]
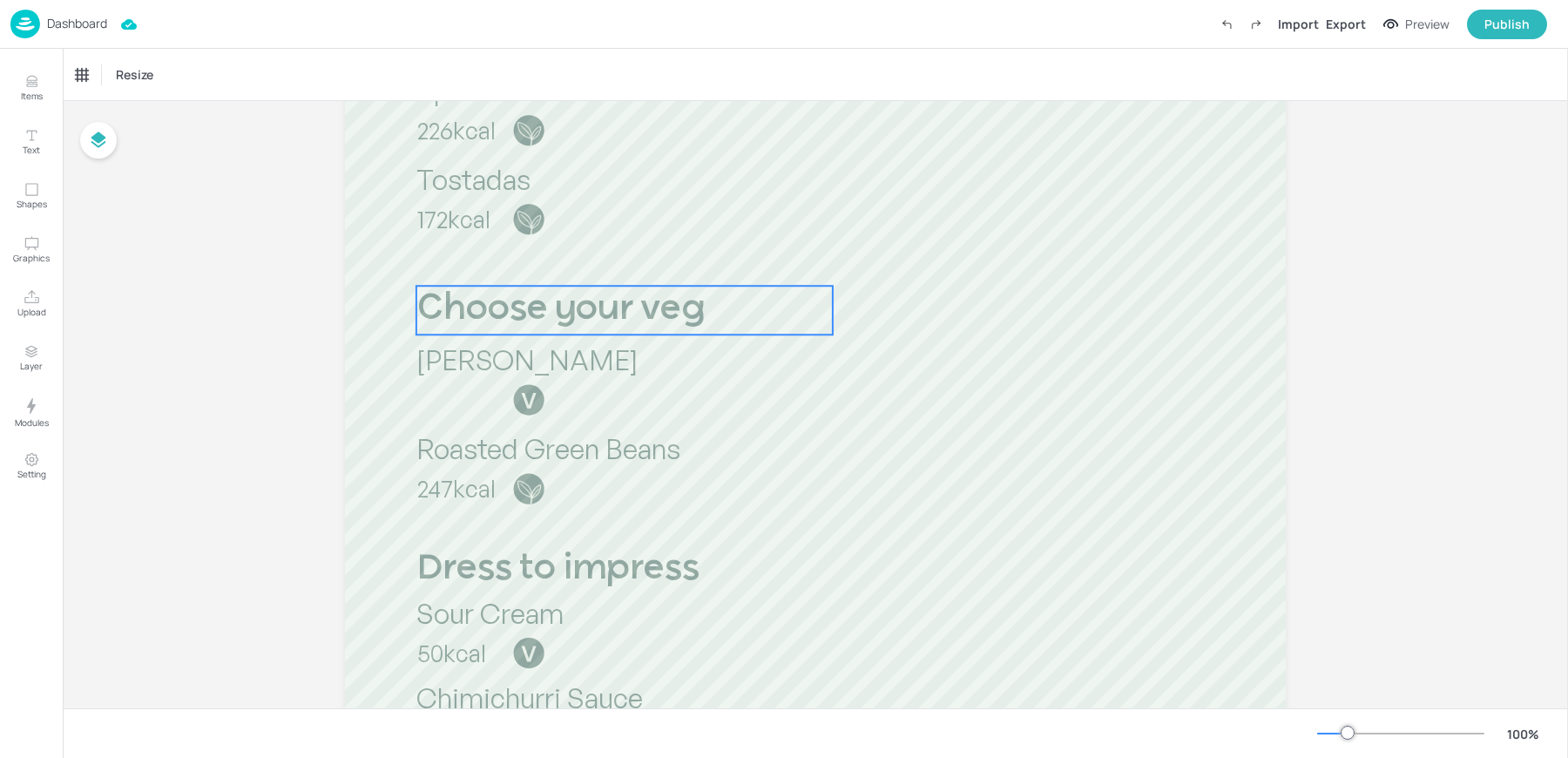
scroll to position [652, 0]
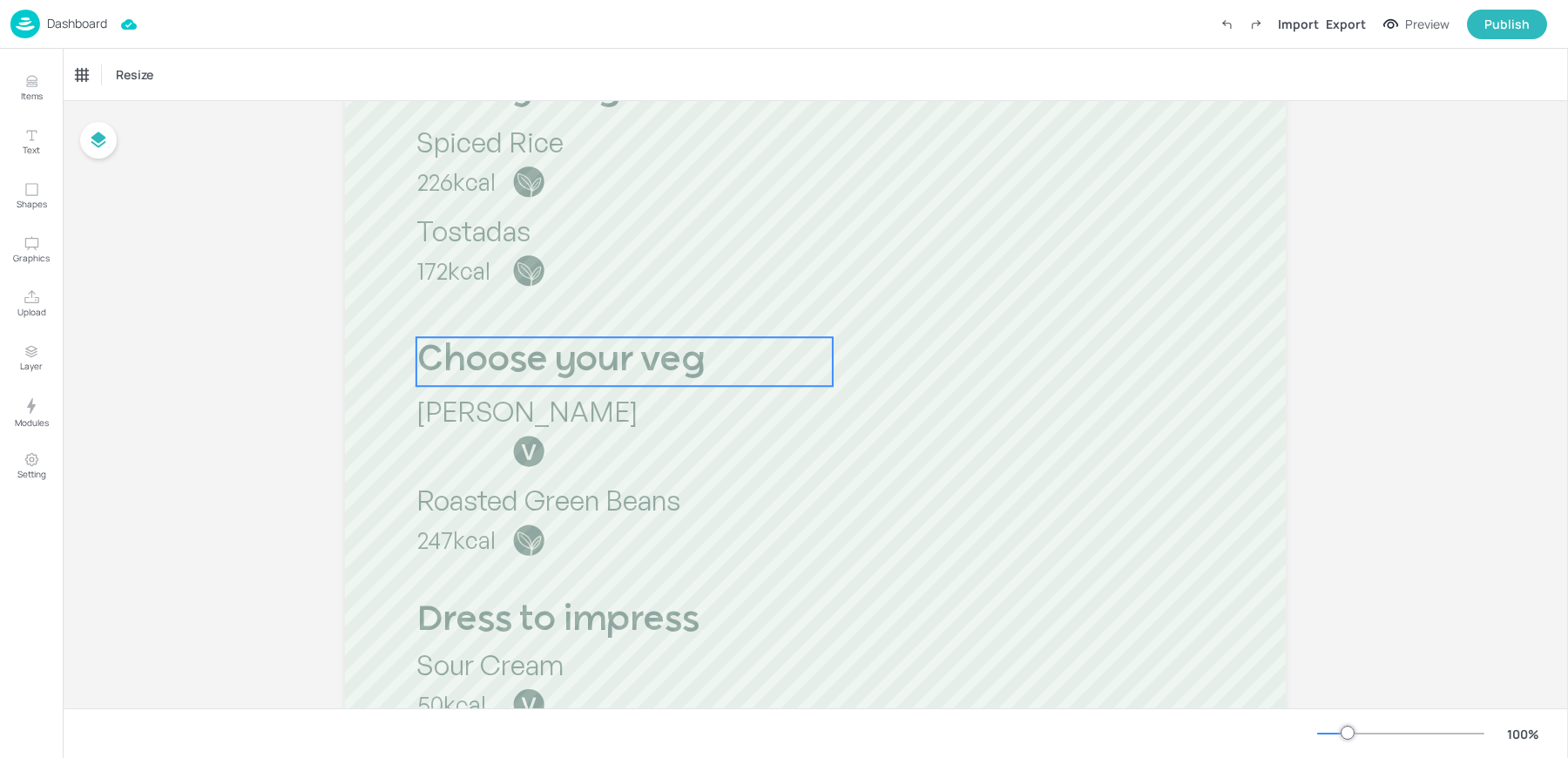
click at [460, 359] on span "Choose your veg" at bounding box center [560, 361] width 289 height 35
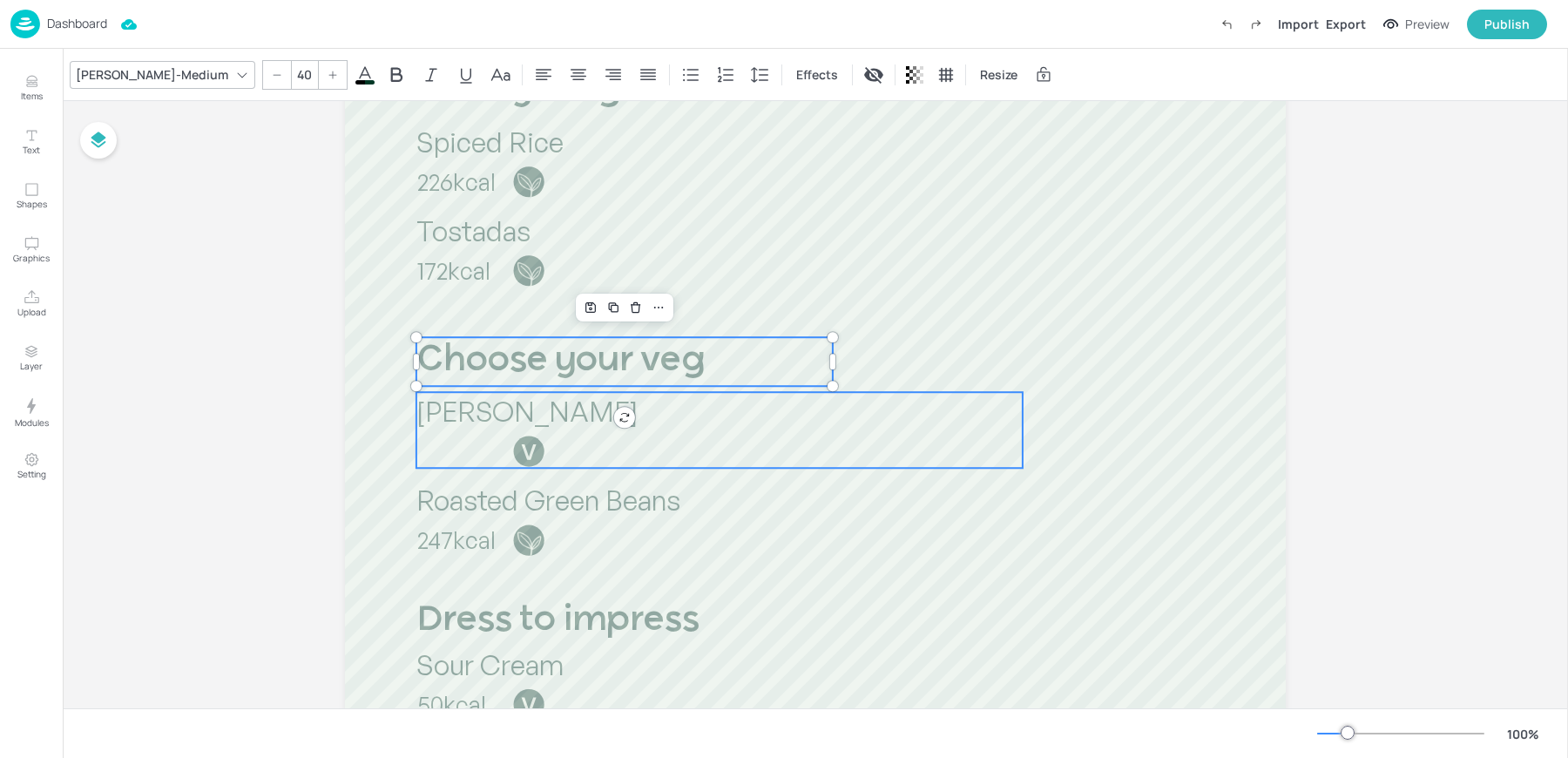
click at [445, 419] on span "Refried Beans" at bounding box center [527, 411] width 221 height 35
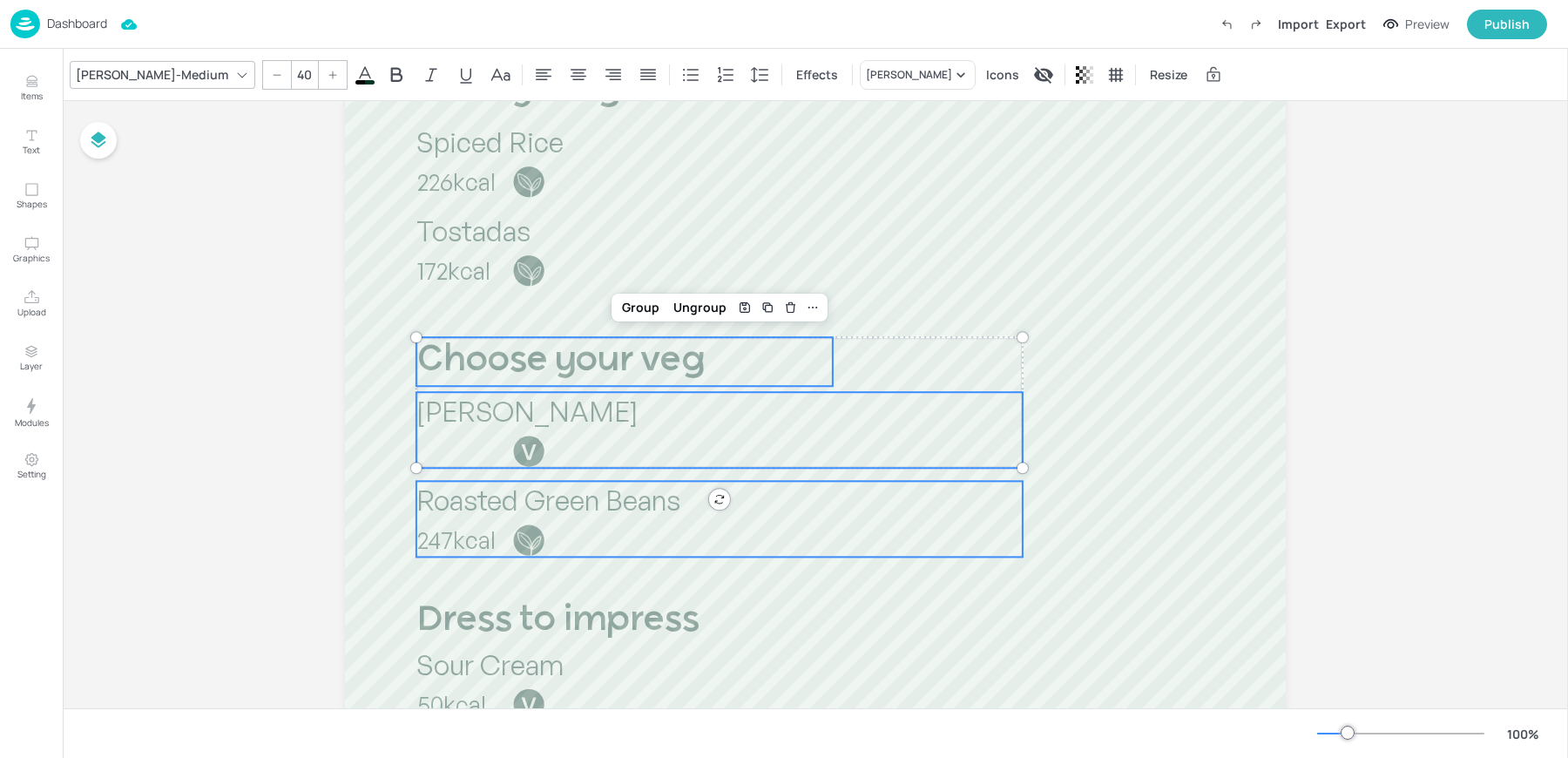
click at [442, 507] on span "Roasted Green Beans" at bounding box center [548, 499] width 264 height 35
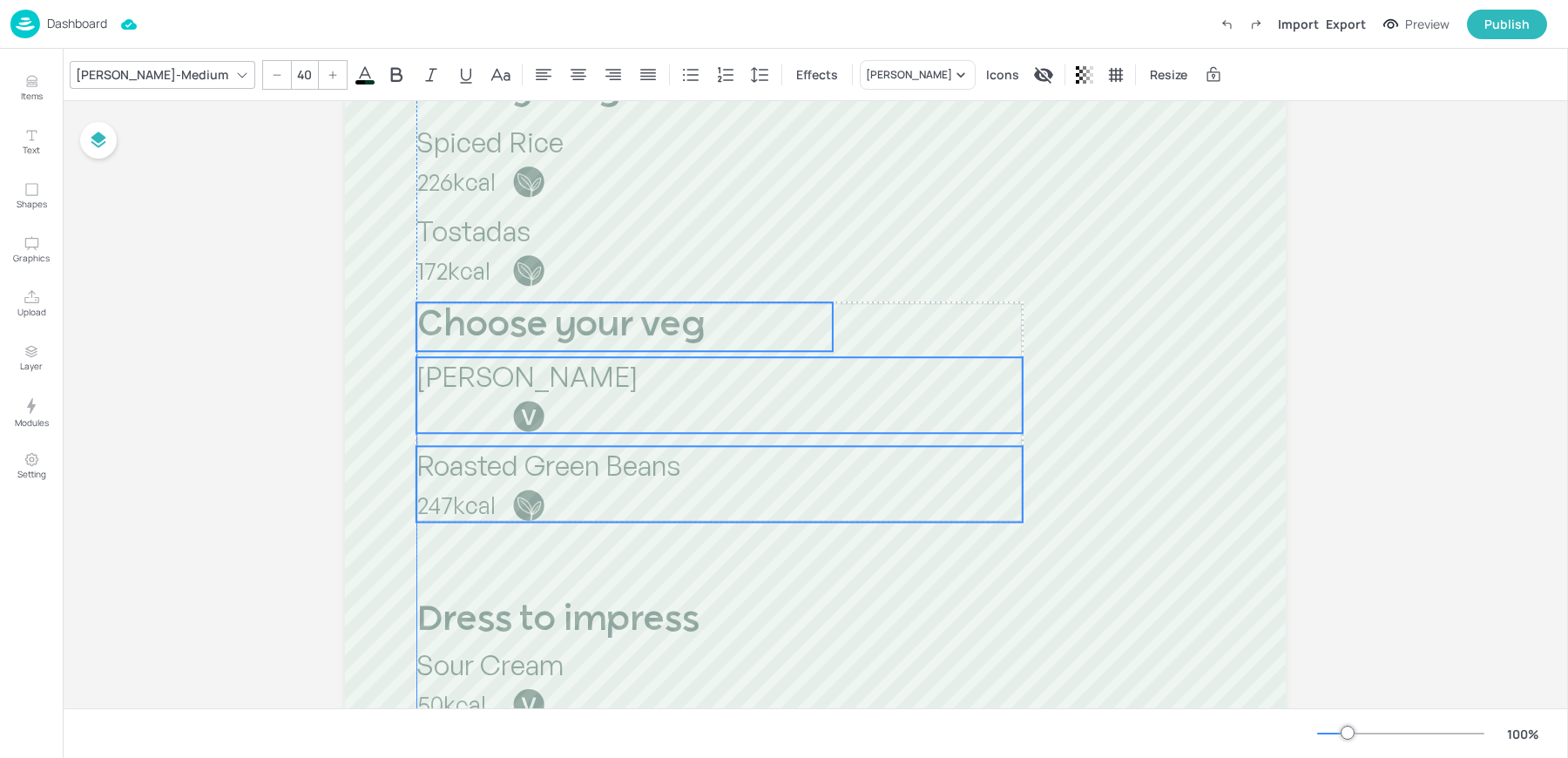
drag, startPoint x: 442, startPoint y: 366, endPoint x: 442, endPoint y: 331, distance: 35.0
click at [442, 331] on span "Choose your veg" at bounding box center [560, 326] width 289 height 35
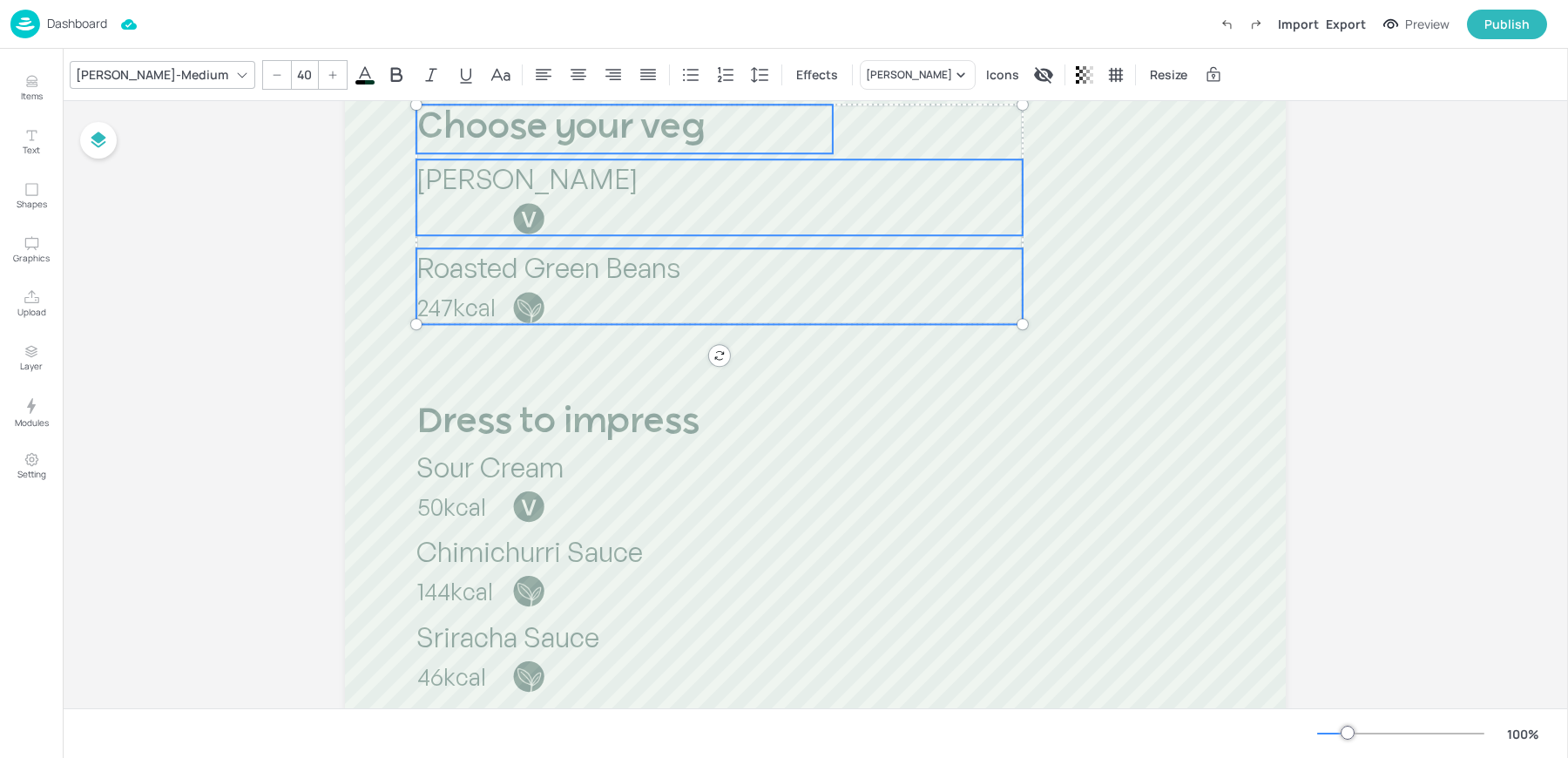
scroll to position [870, 0]
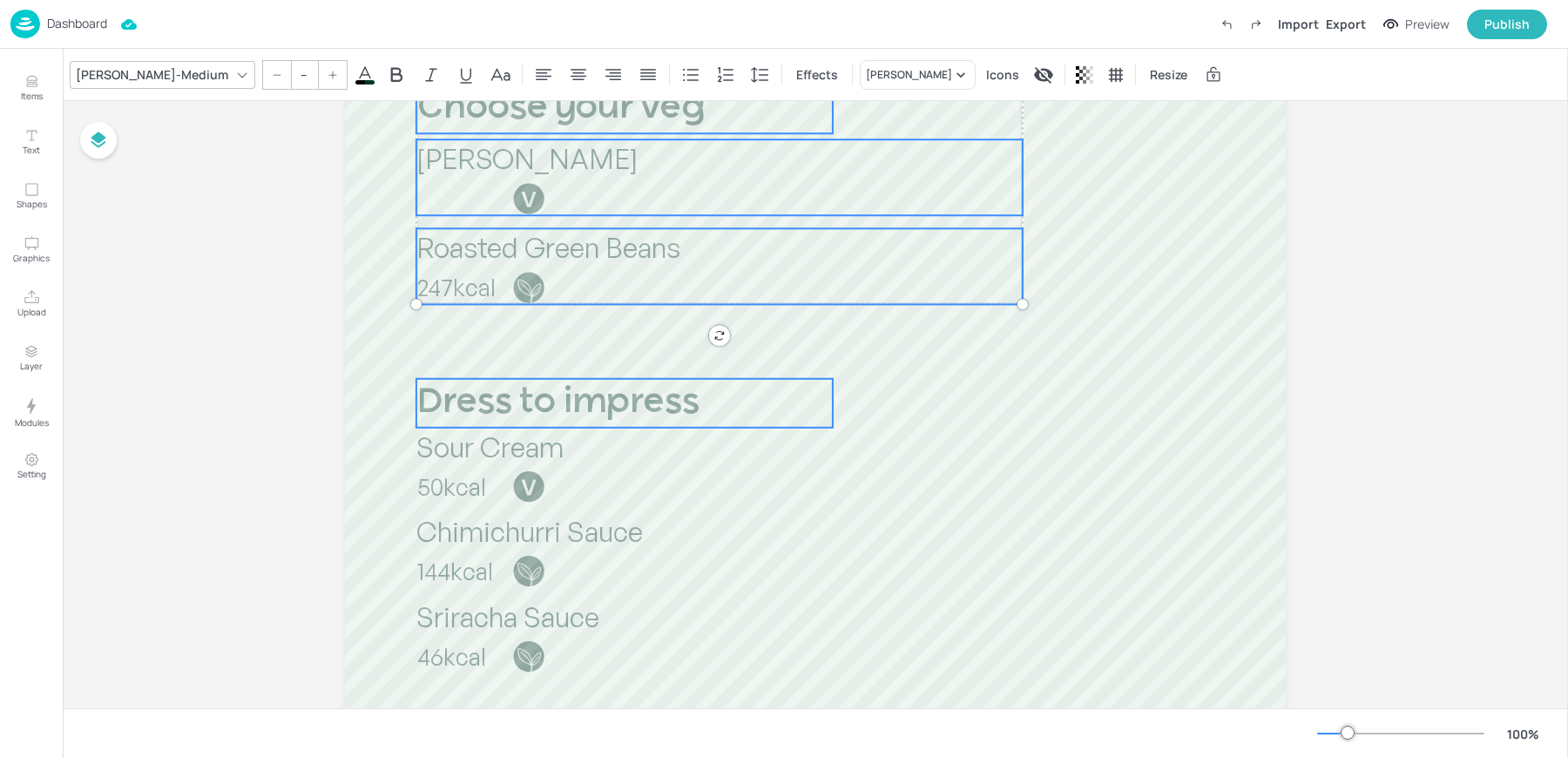
type input "40"
click at [456, 405] on span "Dress to impress" at bounding box center [558, 403] width 283 height 35
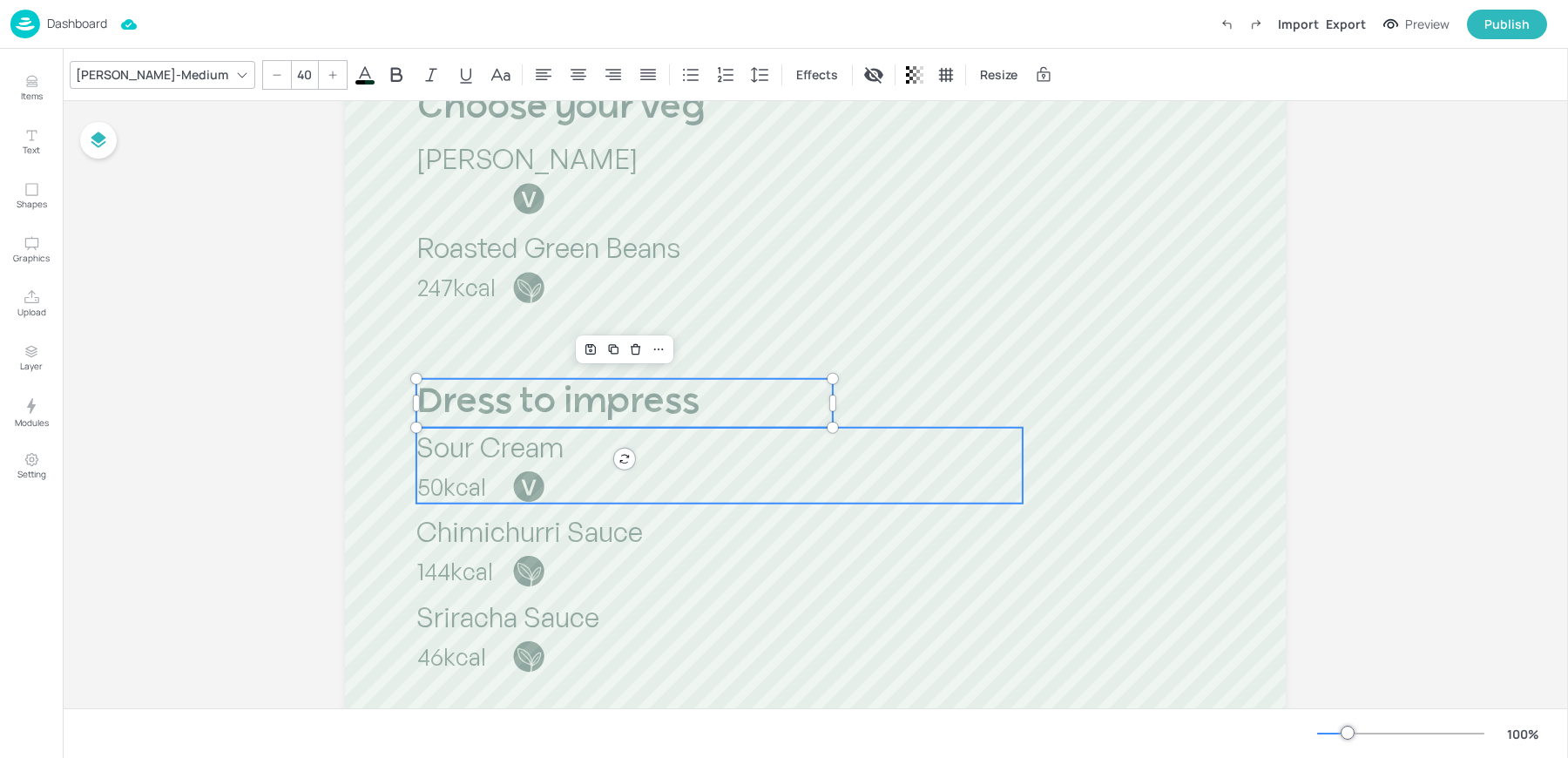
click at [436, 456] on span "Sour Cream" at bounding box center [490, 446] width 147 height 35
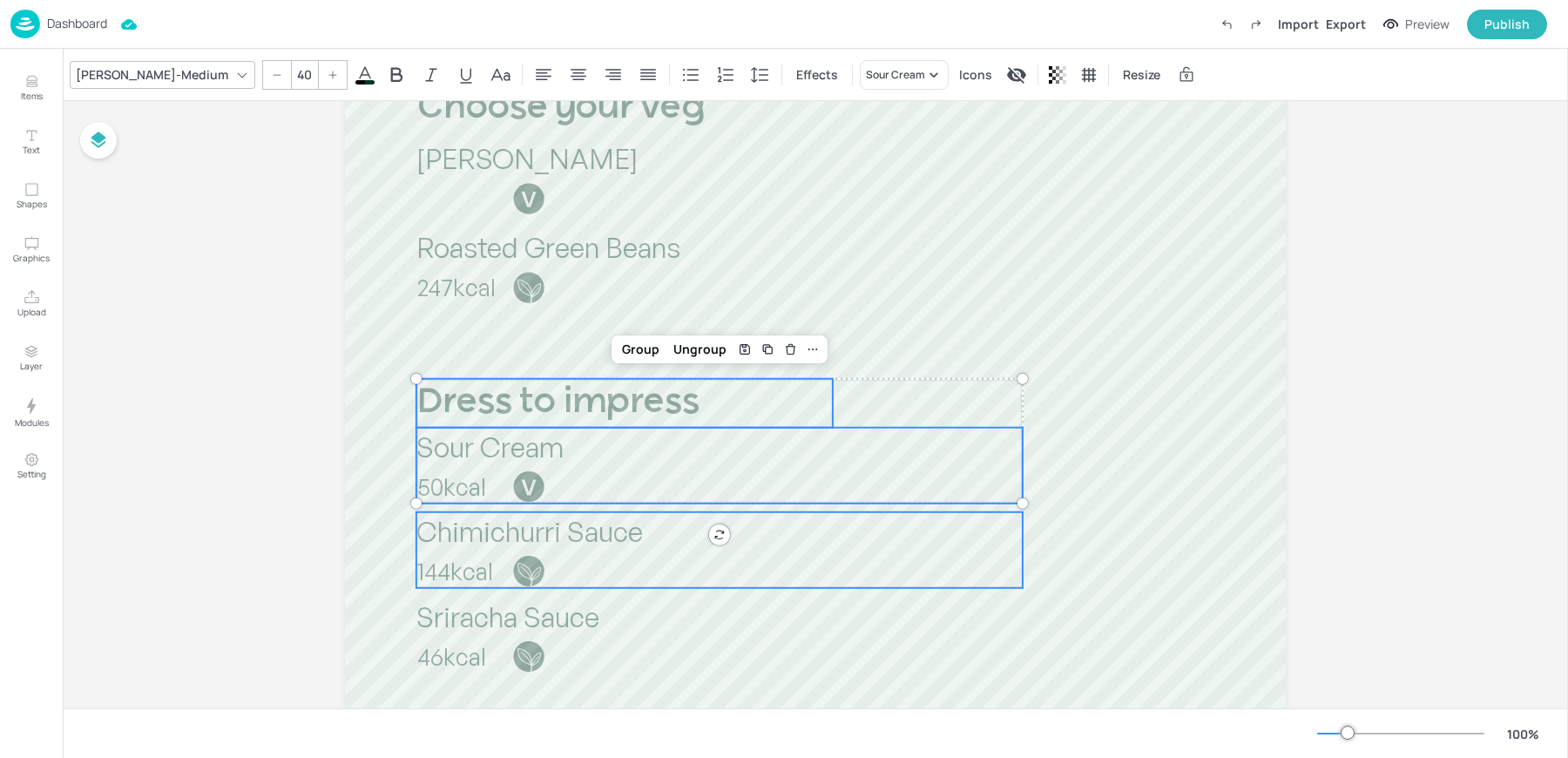
click at [433, 535] on span "Chimichurri Sauce" at bounding box center [529, 530] width 227 height 35
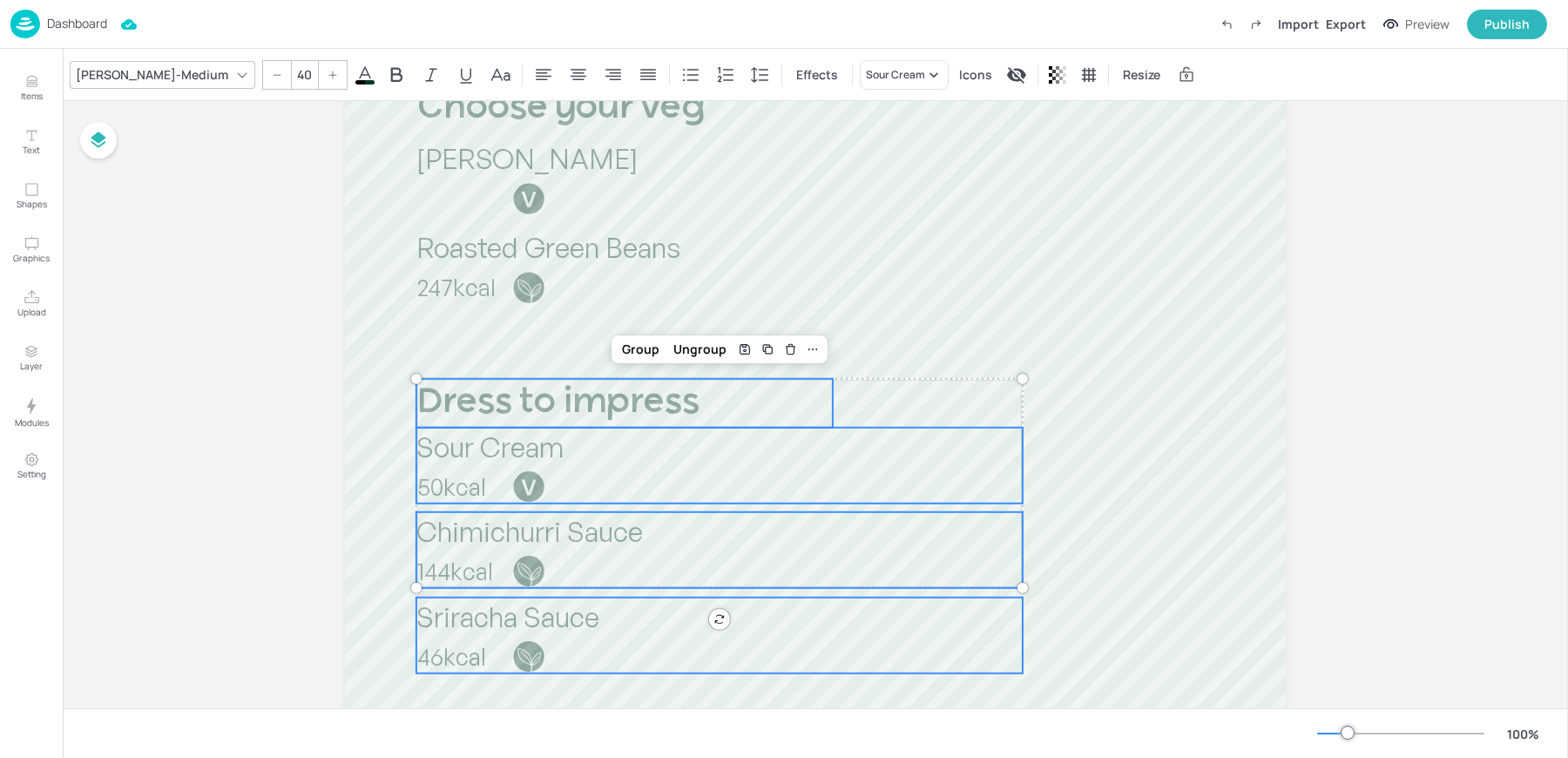
click at [431, 625] on span "Sriracha Sauce" at bounding box center [507, 616] width 183 height 35
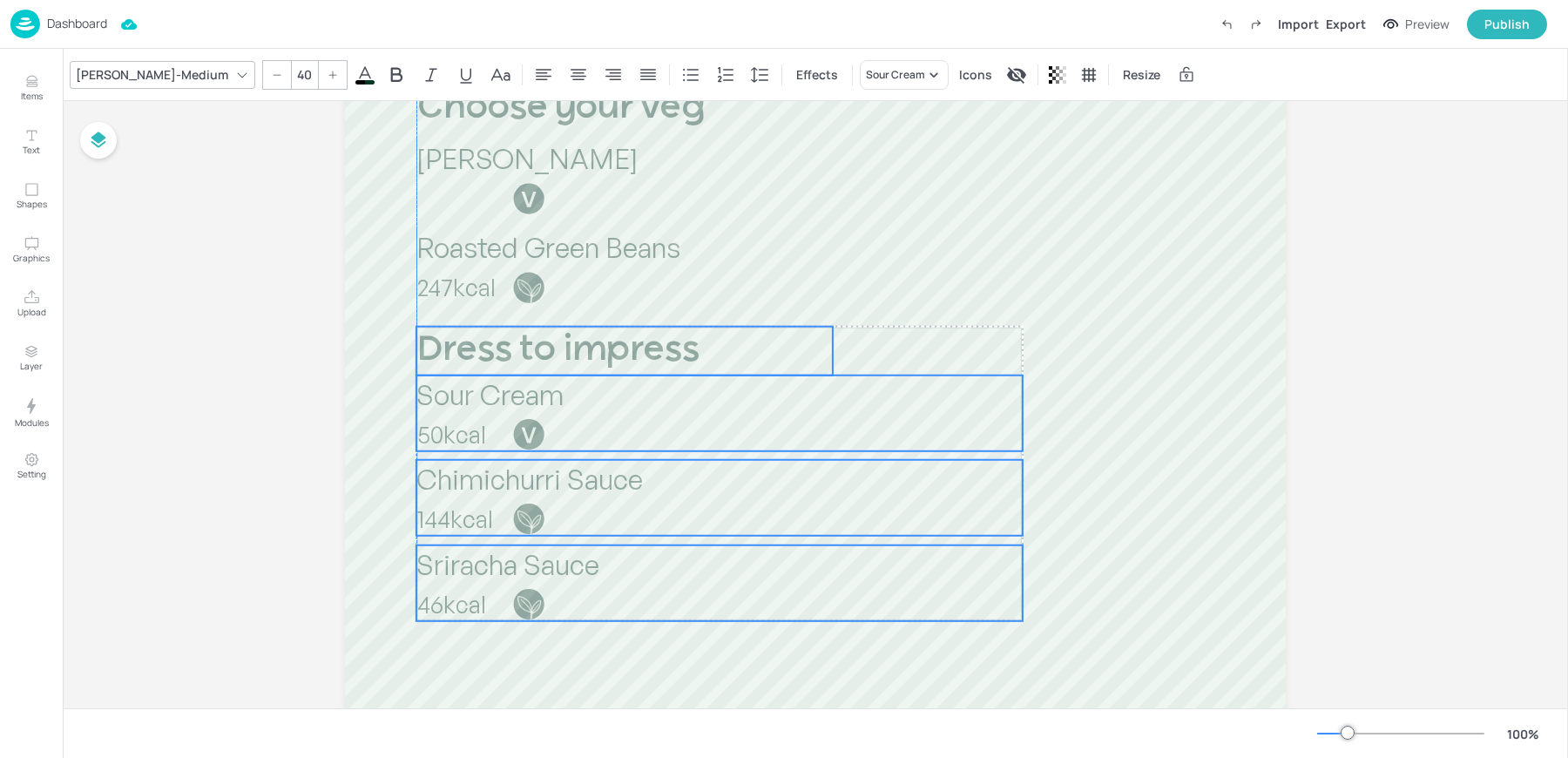
drag, startPoint x: 433, startPoint y: 392, endPoint x: 433, endPoint y: 340, distance: 52.0
click at [433, 340] on span "Dress to impress" at bounding box center [558, 351] width 283 height 35
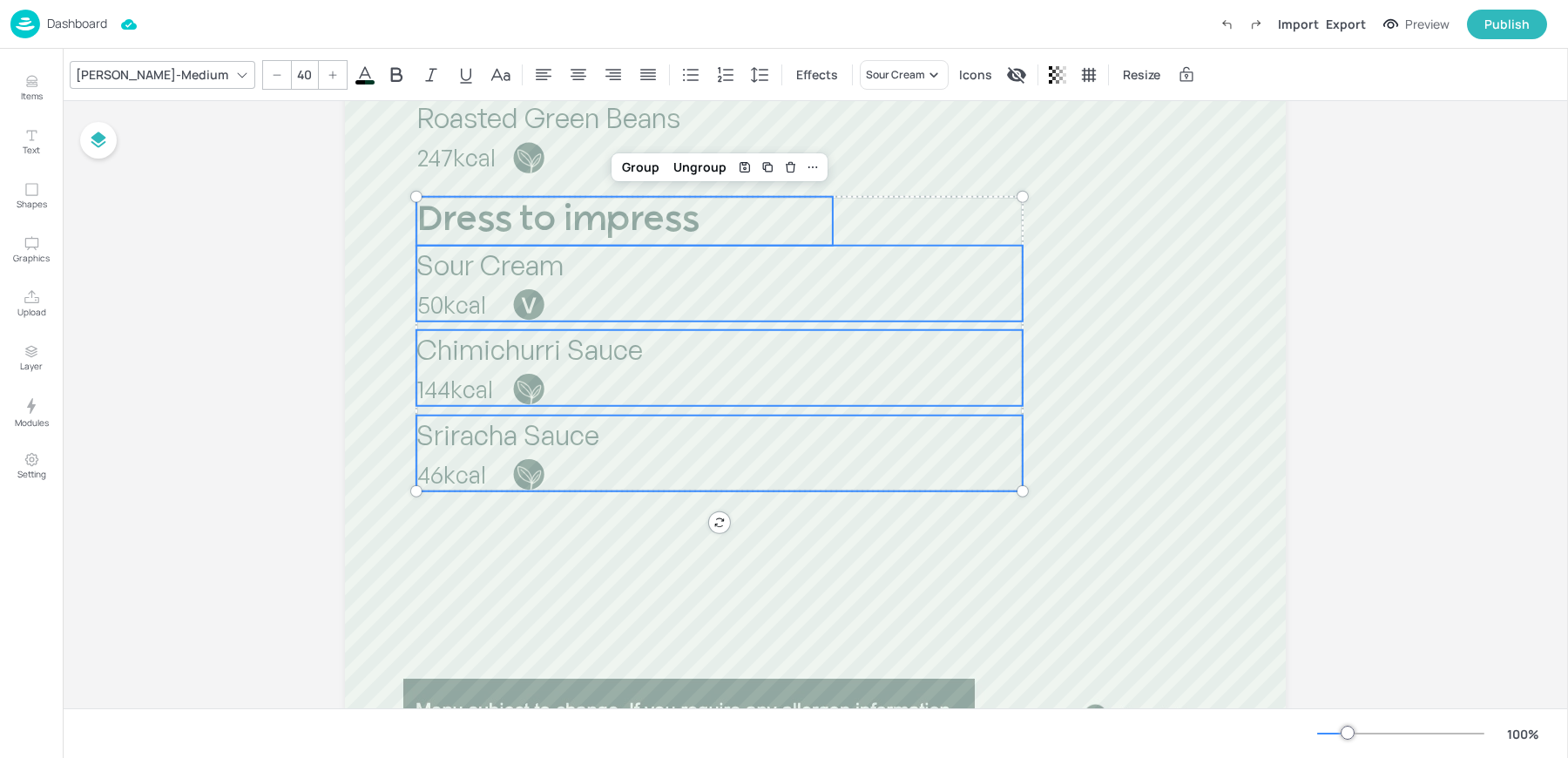
scroll to position [1035, 0]
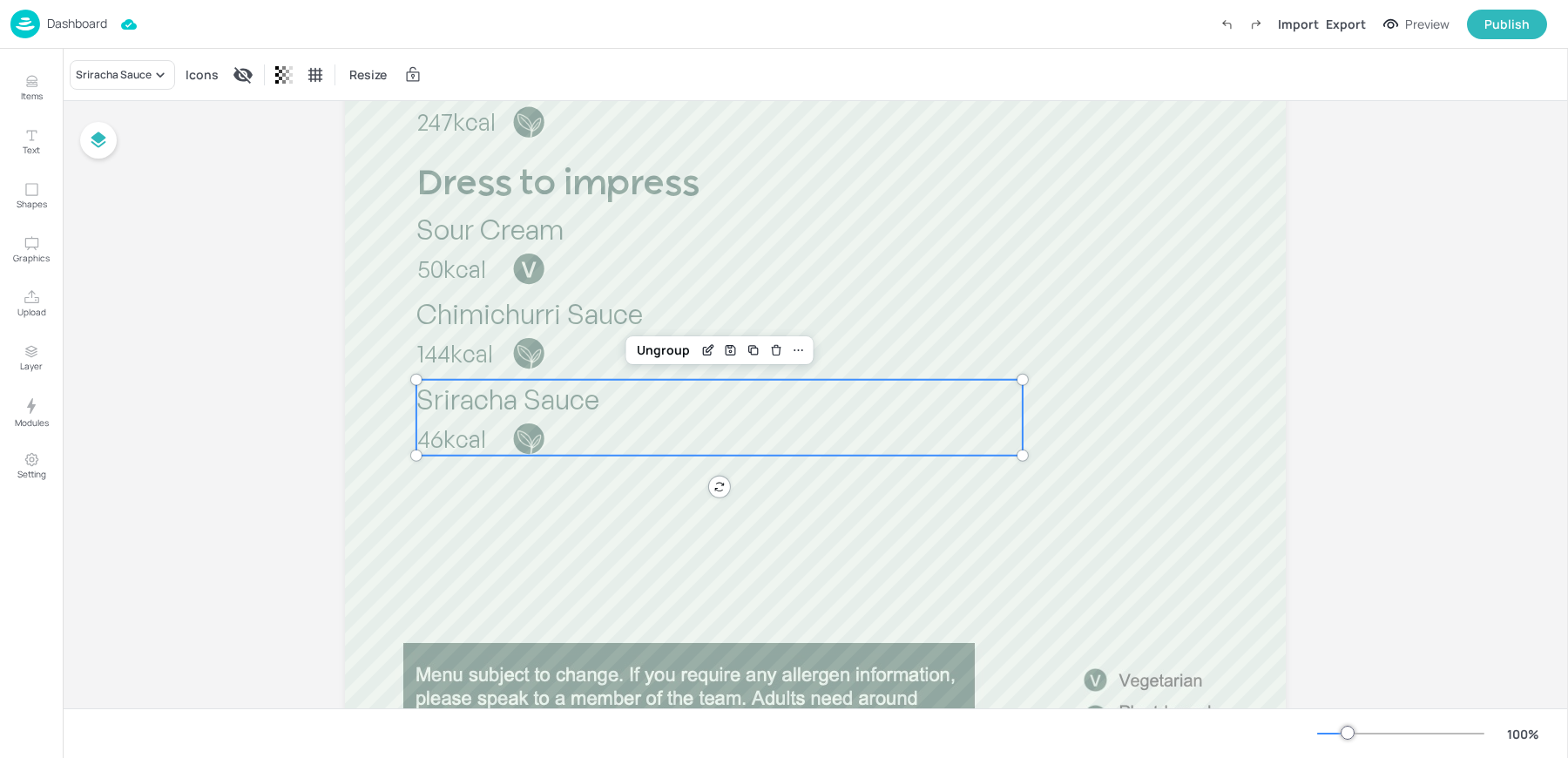
click at [456, 401] on span "Sriracha Sauce" at bounding box center [507, 398] width 183 height 35
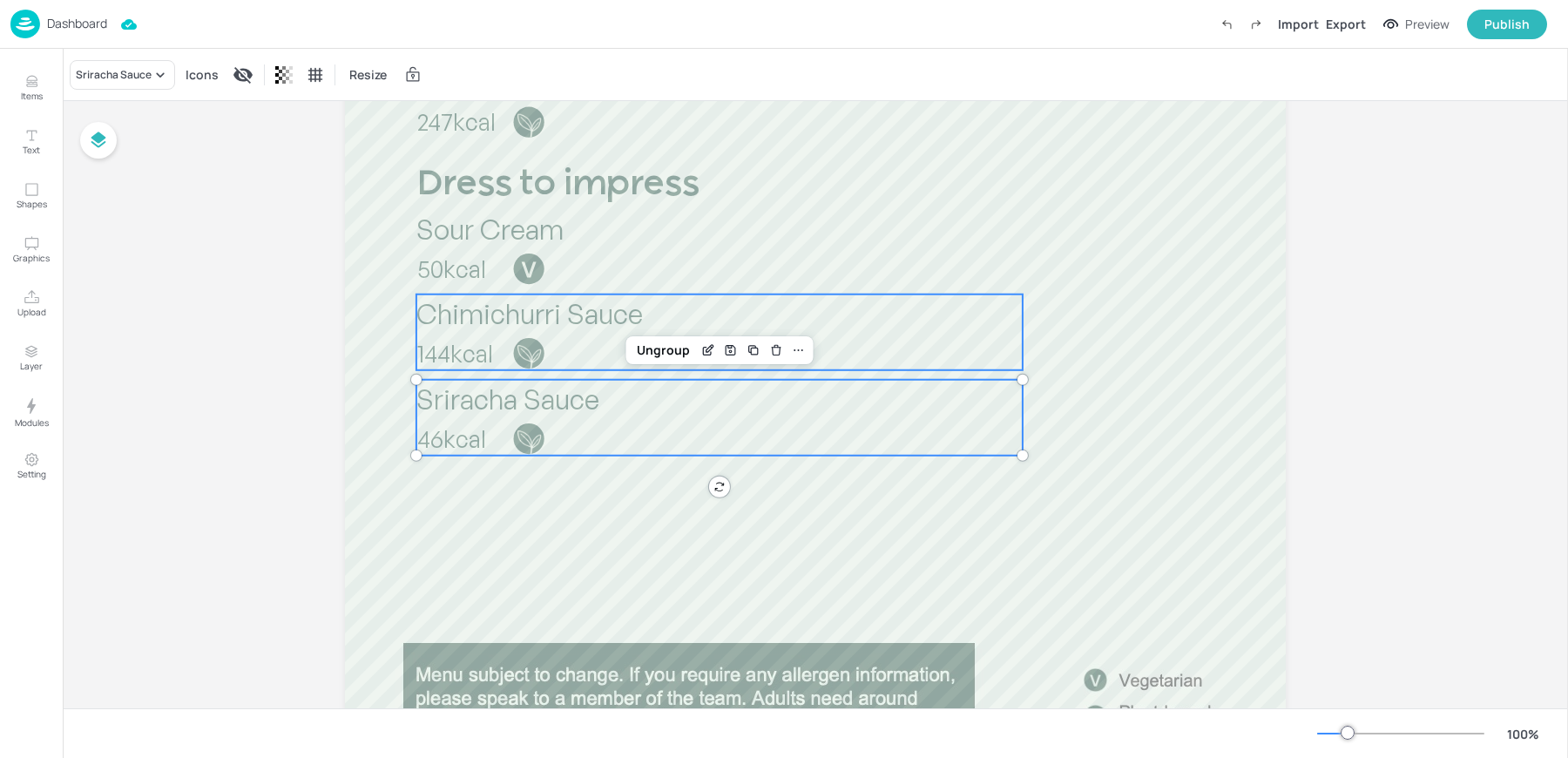
click at [465, 330] on p "Chimichurri Sauce" at bounding box center [719, 313] width 606 height 38
click at [776, 267] on icon "Duplicate" at bounding box center [779, 265] width 14 height 14
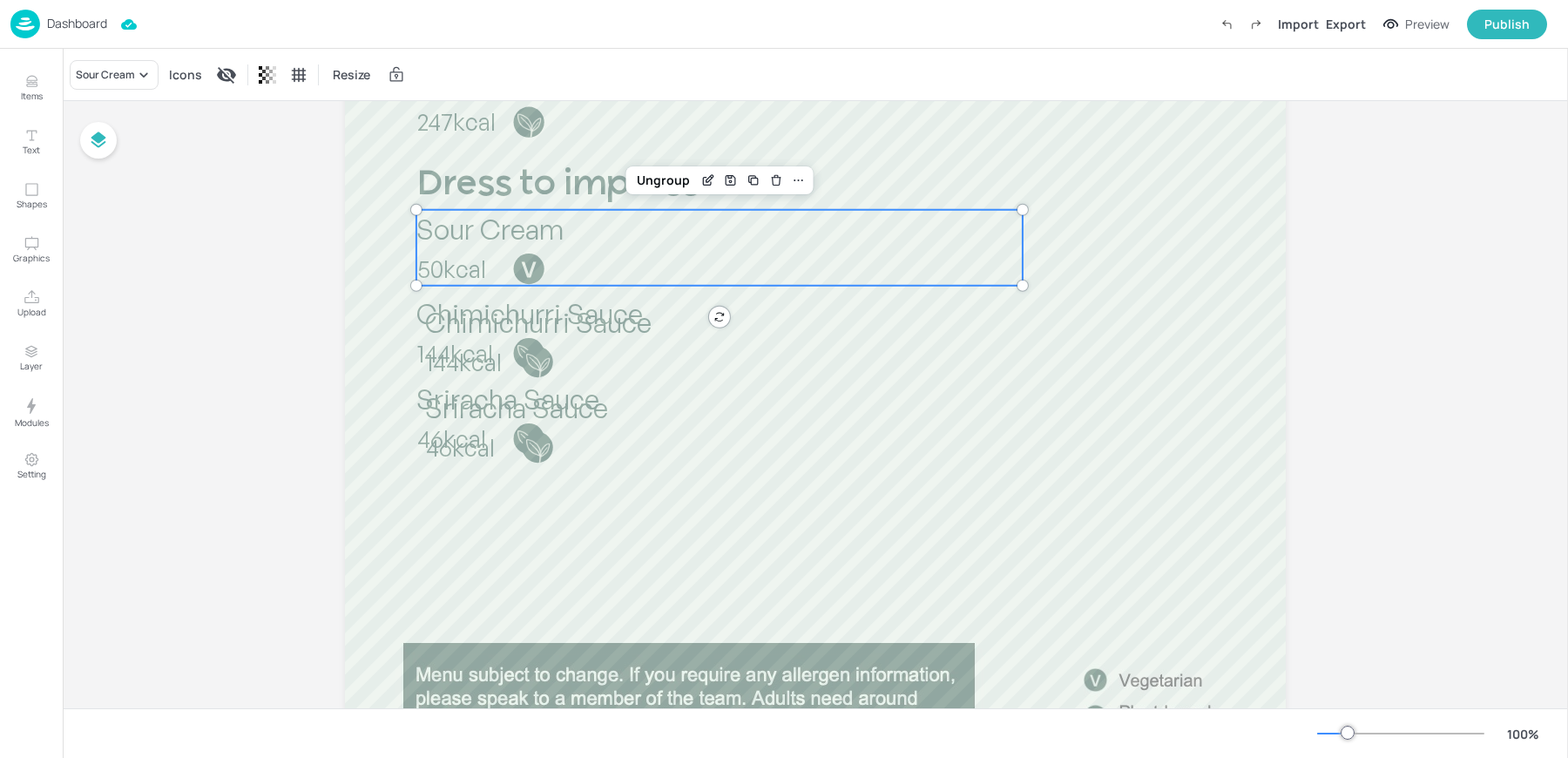
click at [514, 301] on div at bounding box center [529, 277] width 32 height 51
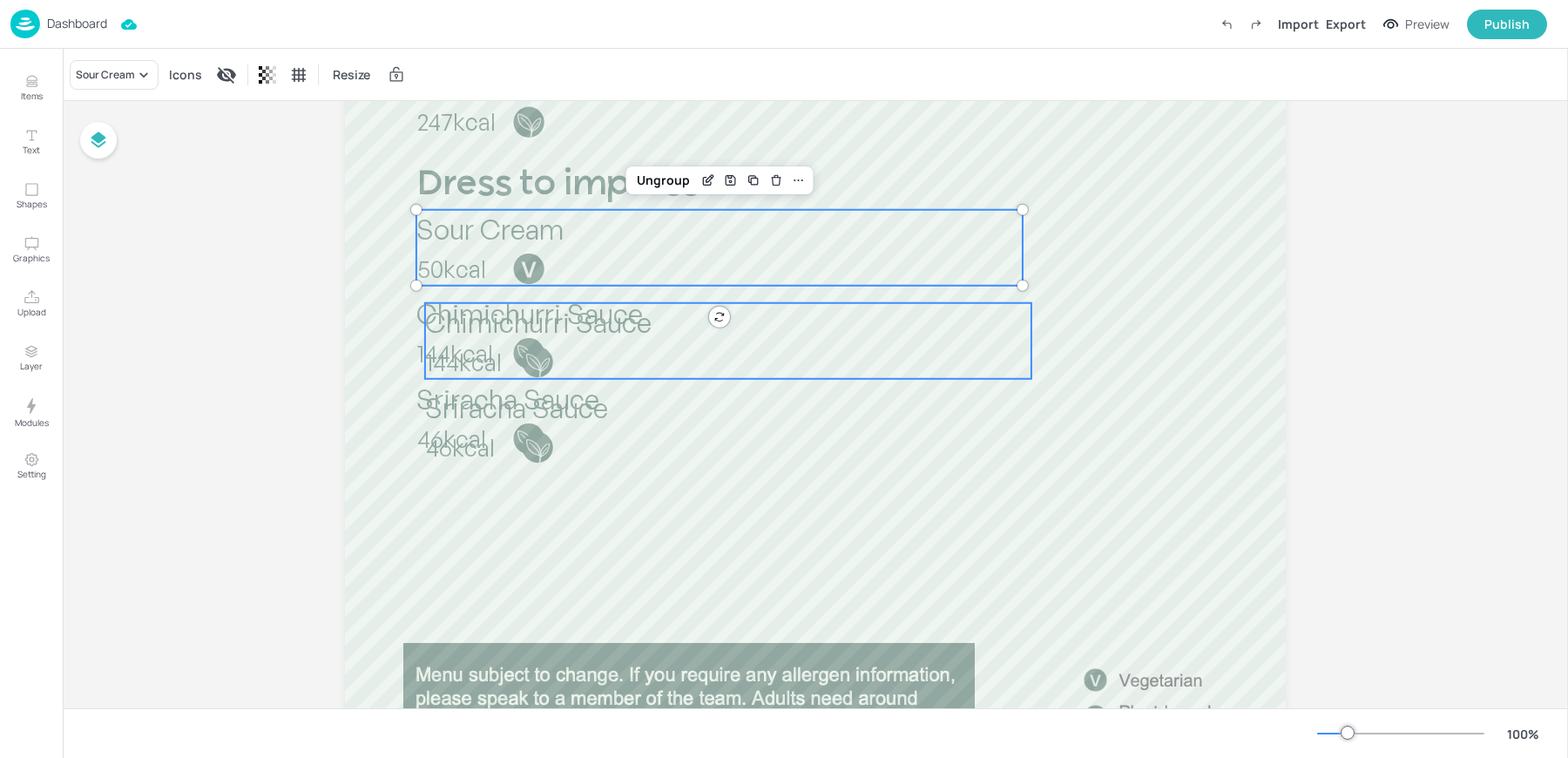
click at [498, 326] on span "Chimichurri Sauce" at bounding box center [538, 321] width 227 height 35
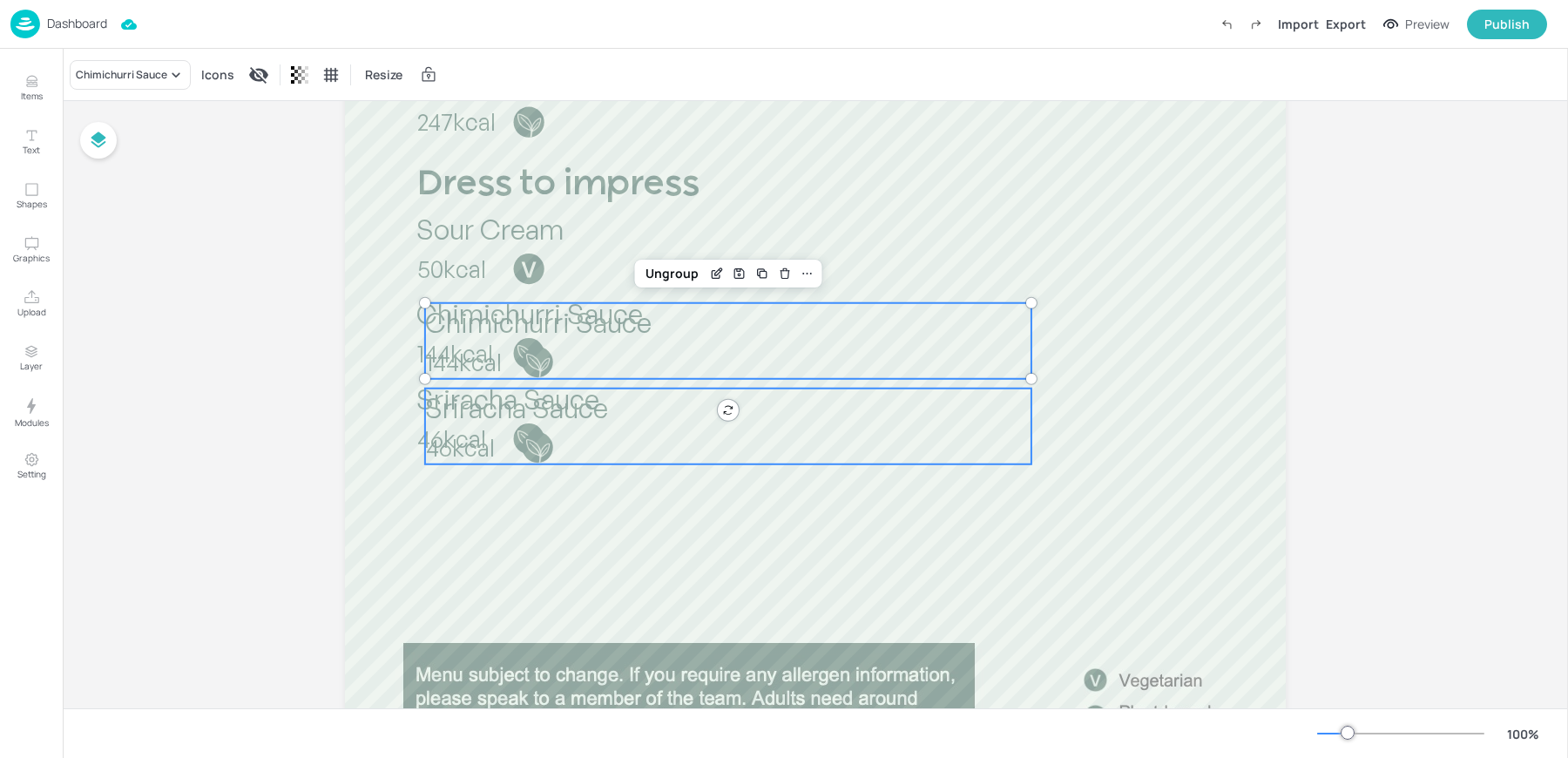
click at [476, 405] on span "Sriracha Sauce" at bounding box center [516, 407] width 183 height 35
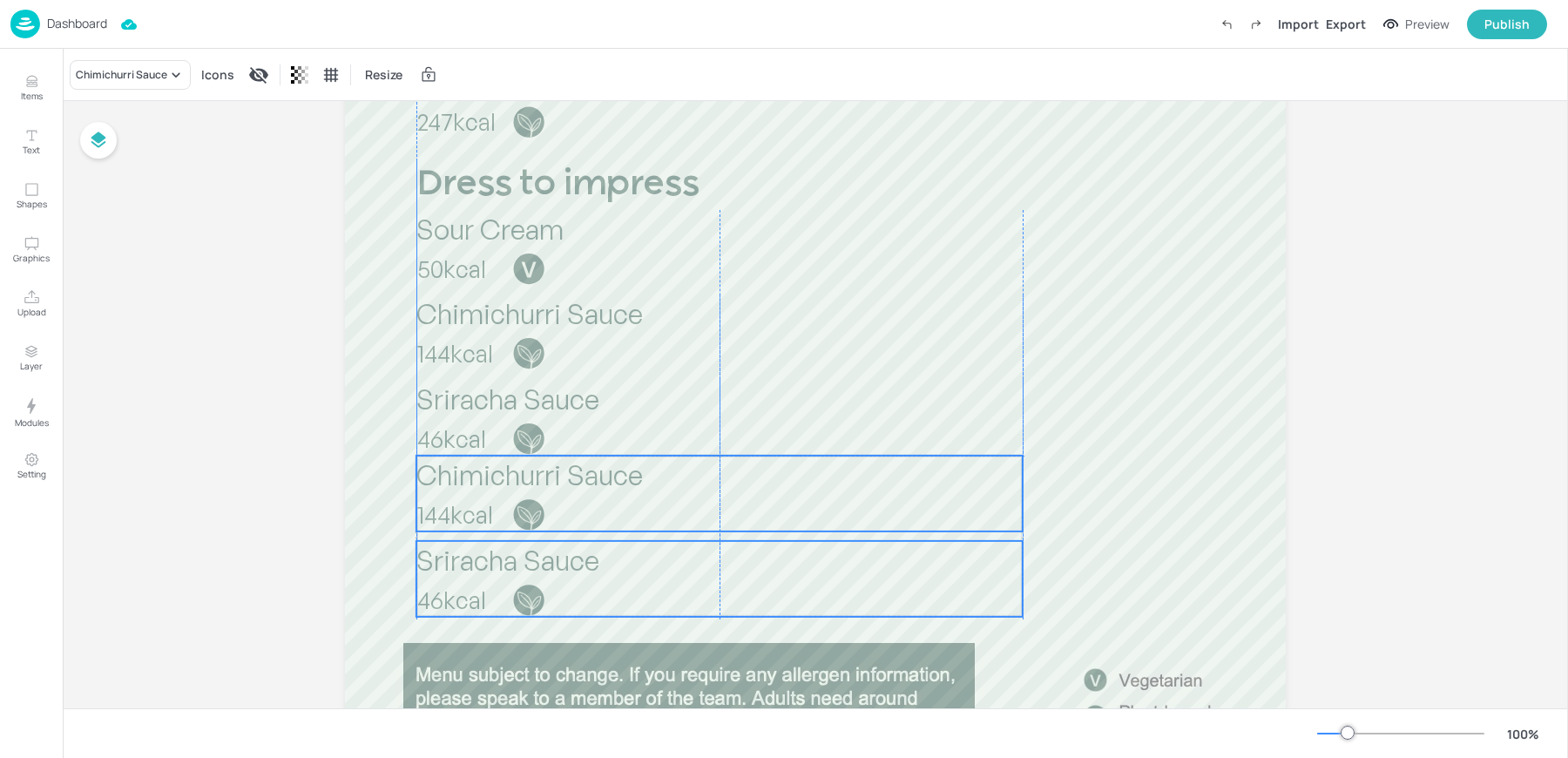
drag, startPoint x: 479, startPoint y: 329, endPoint x: 472, endPoint y: 484, distance: 155.2
click at [472, 484] on span "Chimichurri Sauce" at bounding box center [529, 474] width 227 height 35
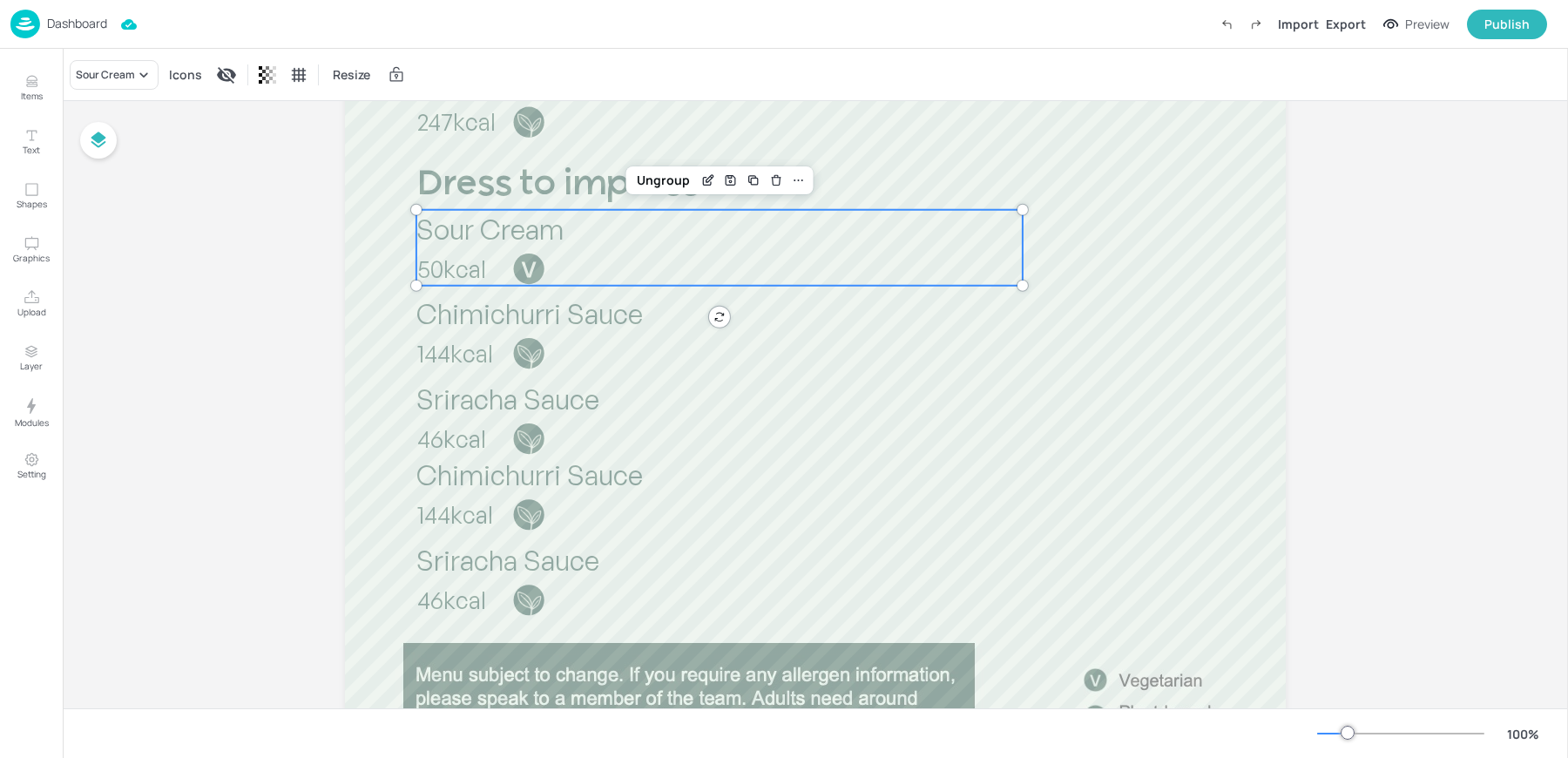
click at [467, 257] on span "50kcal" at bounding box center [452, 268] width 69 height 28
click at [90, 81] on div "Sour Cream" at bounding box center [105, 75] width 59 height 16
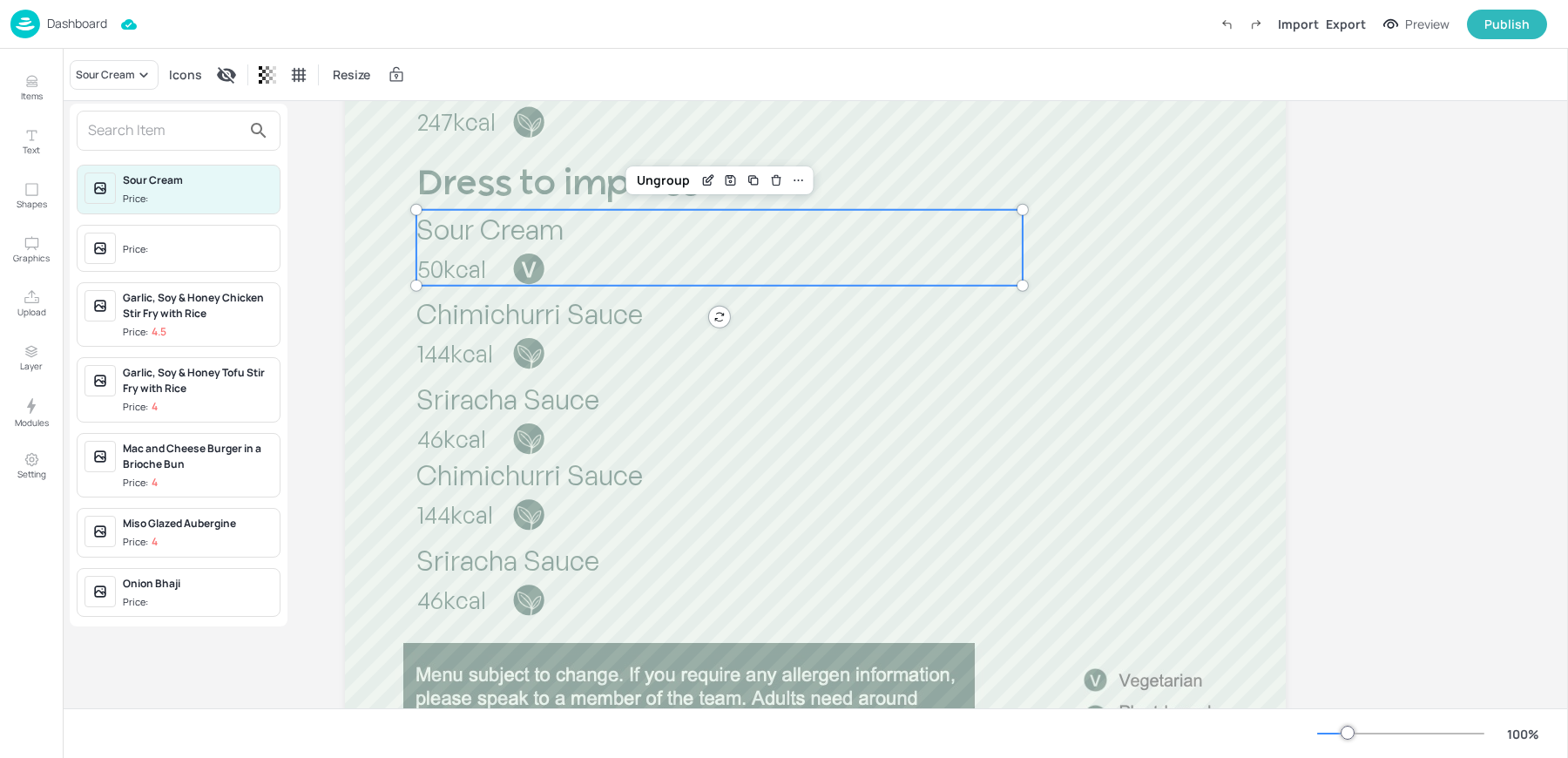
click at [466, 350] on div at bounding box center [784, 379] width 1568 height 758
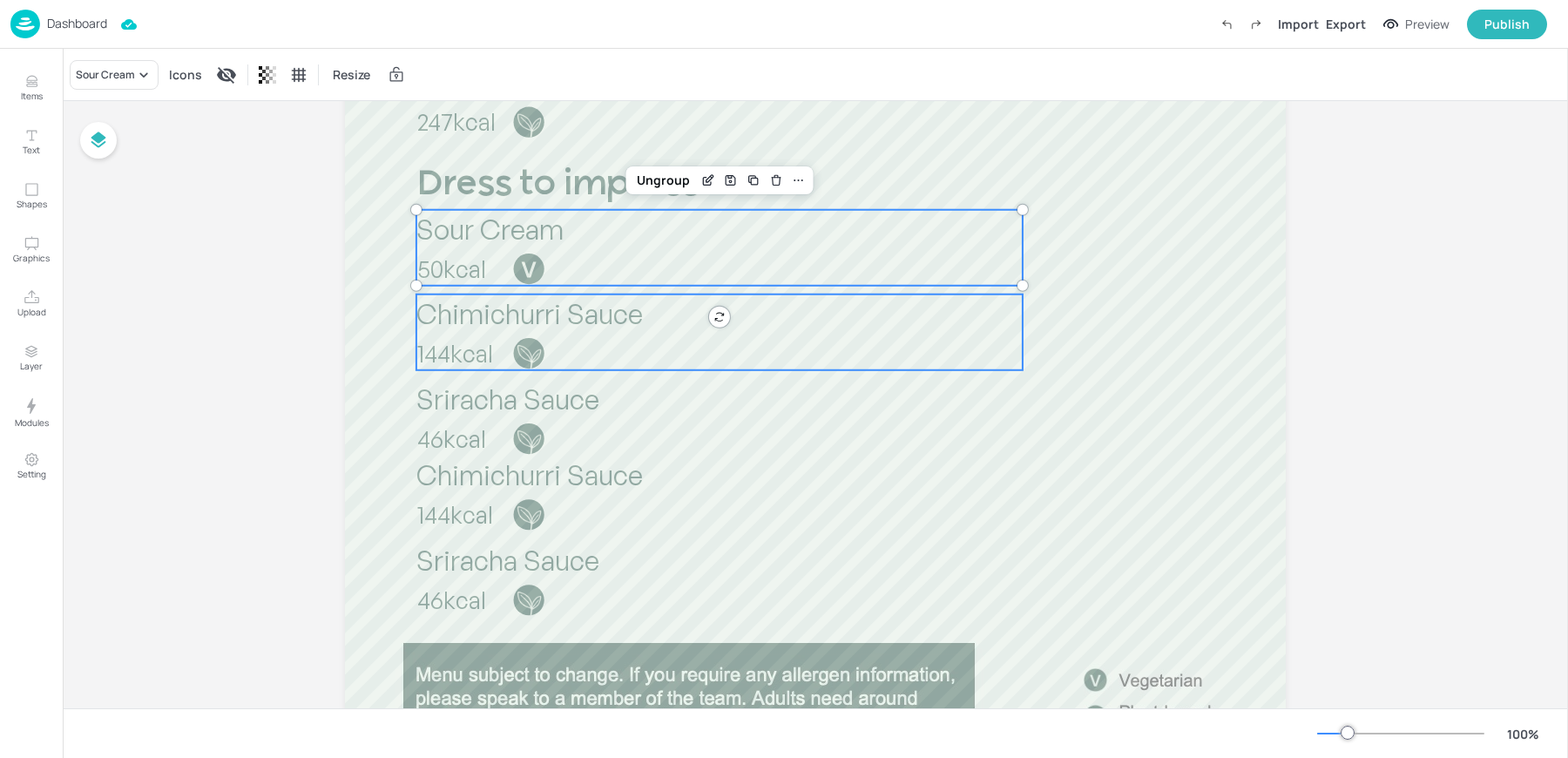
click at [464, 329] on span "Chimichurri Sauce" at bounding box center [529, 313] width 227 height 35
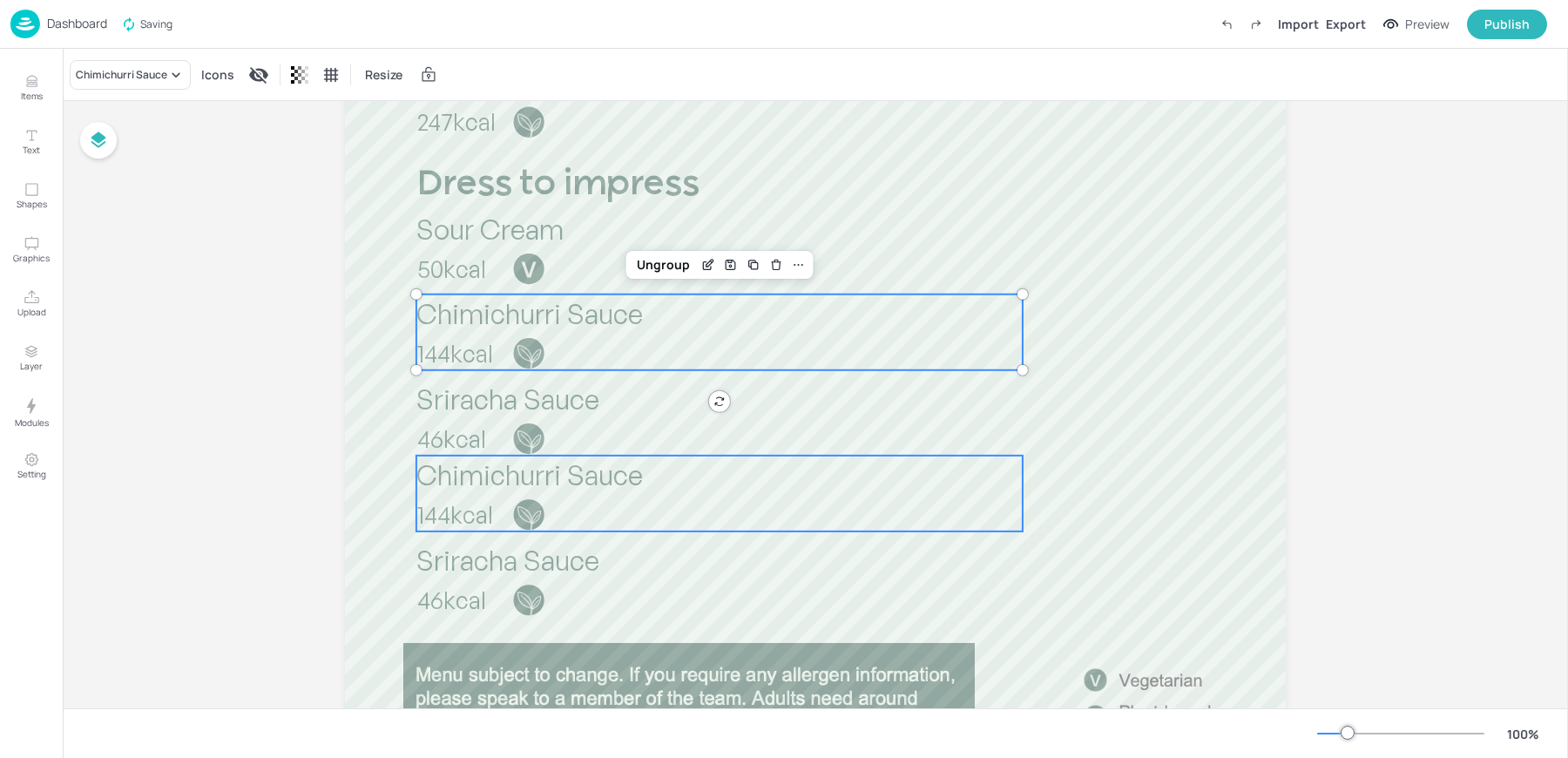
click at [441, 502] on span "144kcal" at bounding box center [455, 514] width 76 height 28
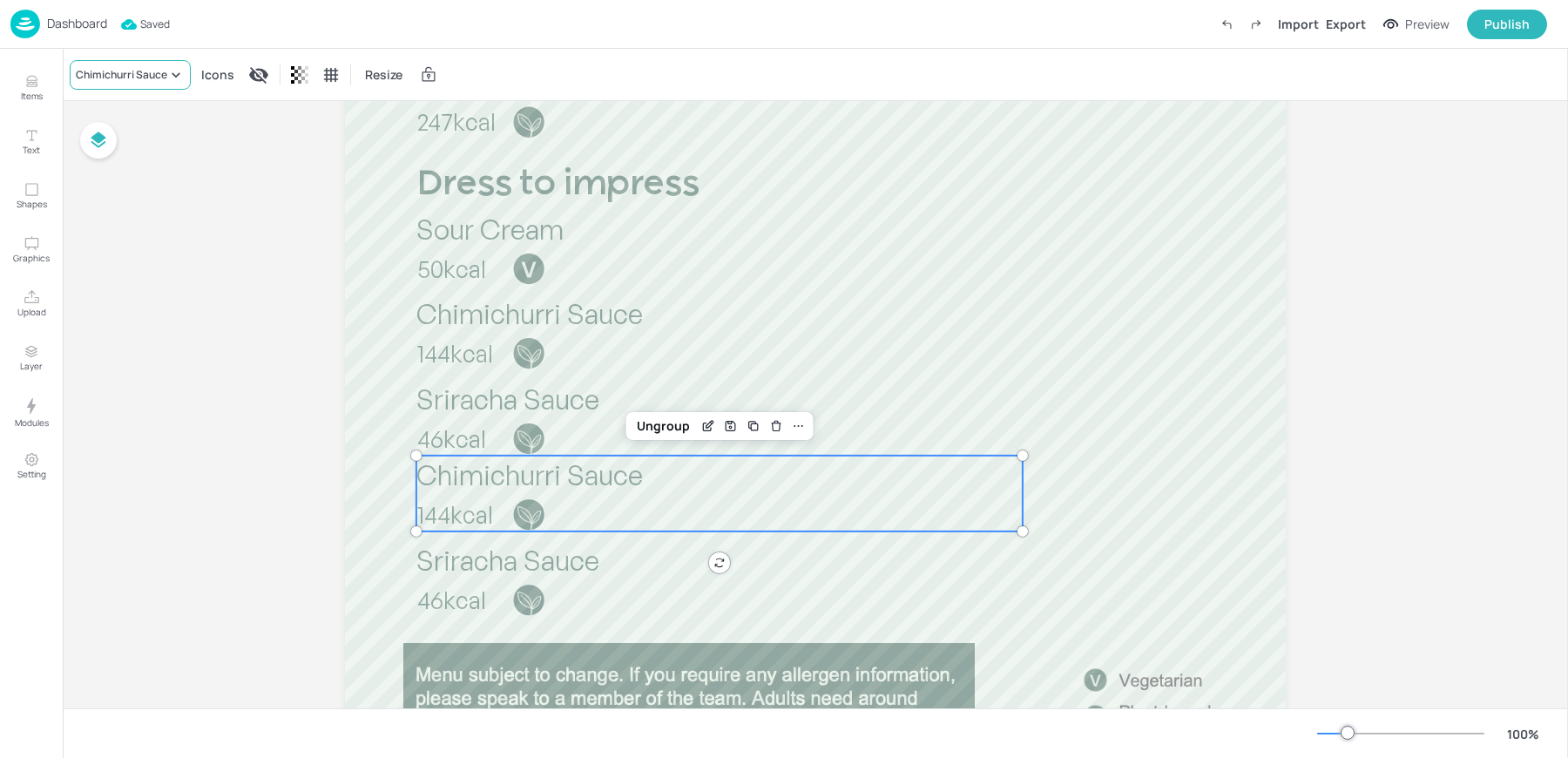
click at [120, 73] on div "Chimichurri Sauce" at bounding box center [121, 75] width 91 height 16
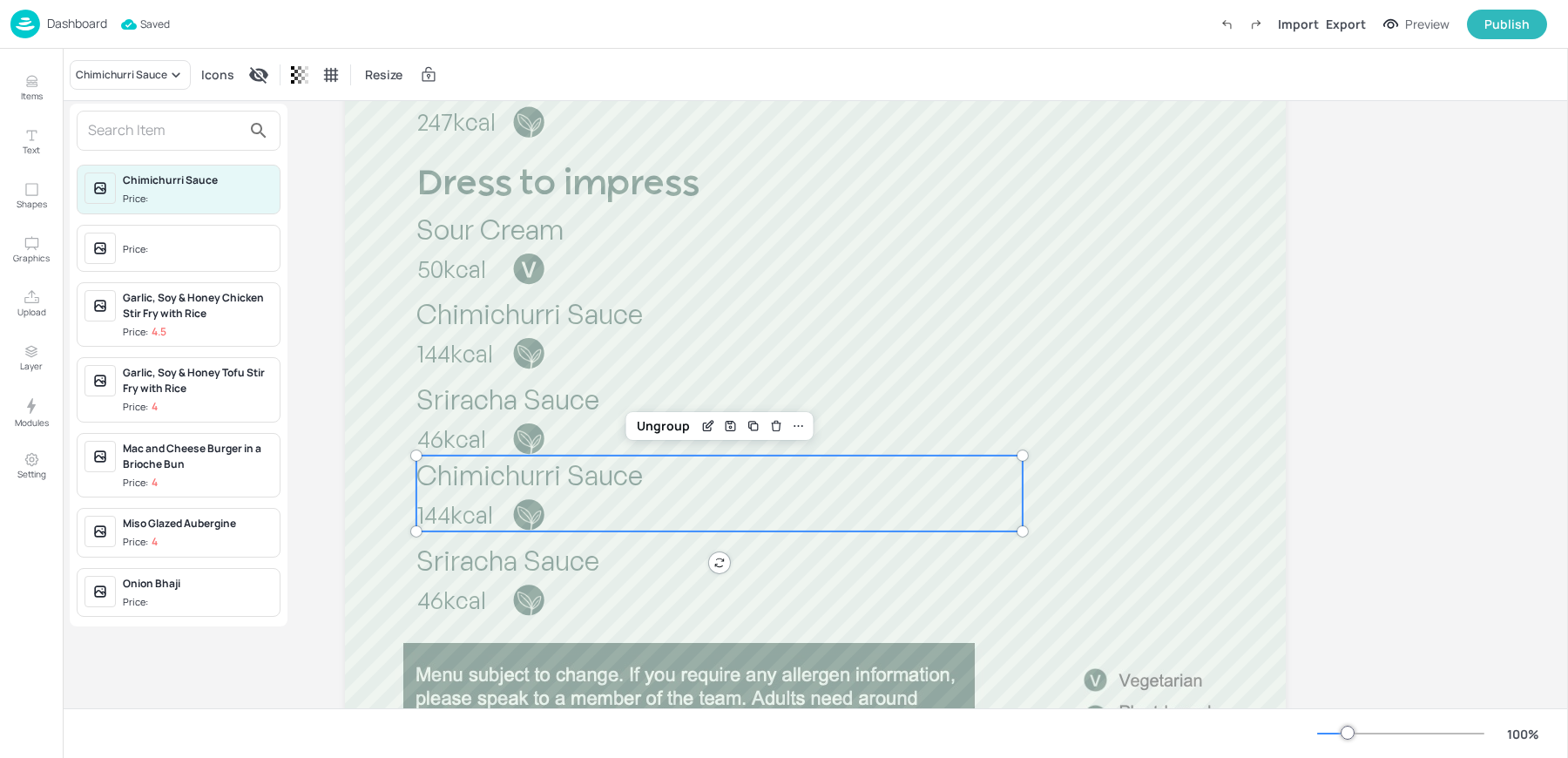
click at [118, 134] on input "text" at bounding box center [164, 130] width 153 height 27
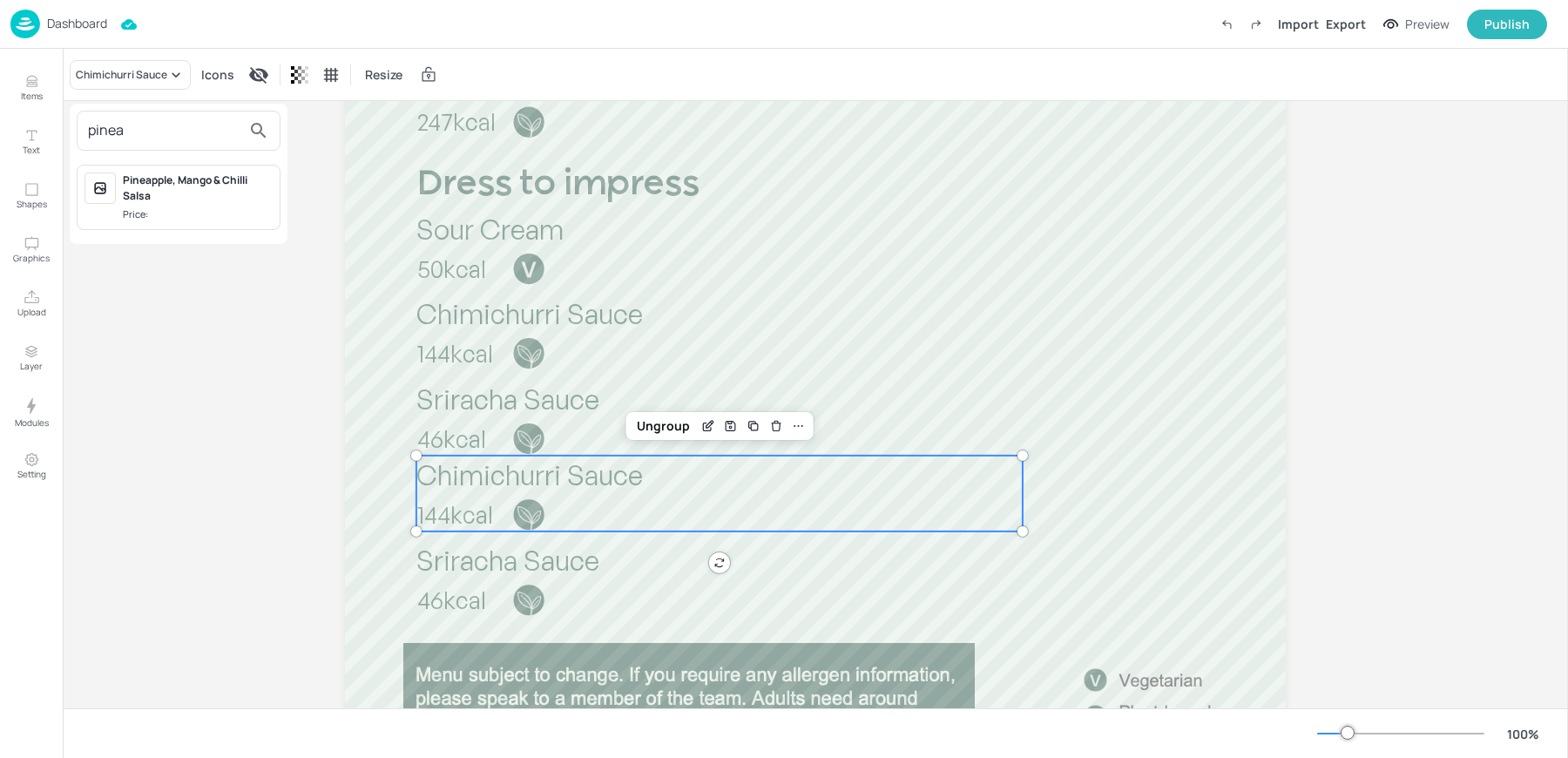
type input "pinea"
click at [153, 184] on div "Pineapple, Mango & Chilli Salsa" at bounding box center [197, 188] width 150 height 31
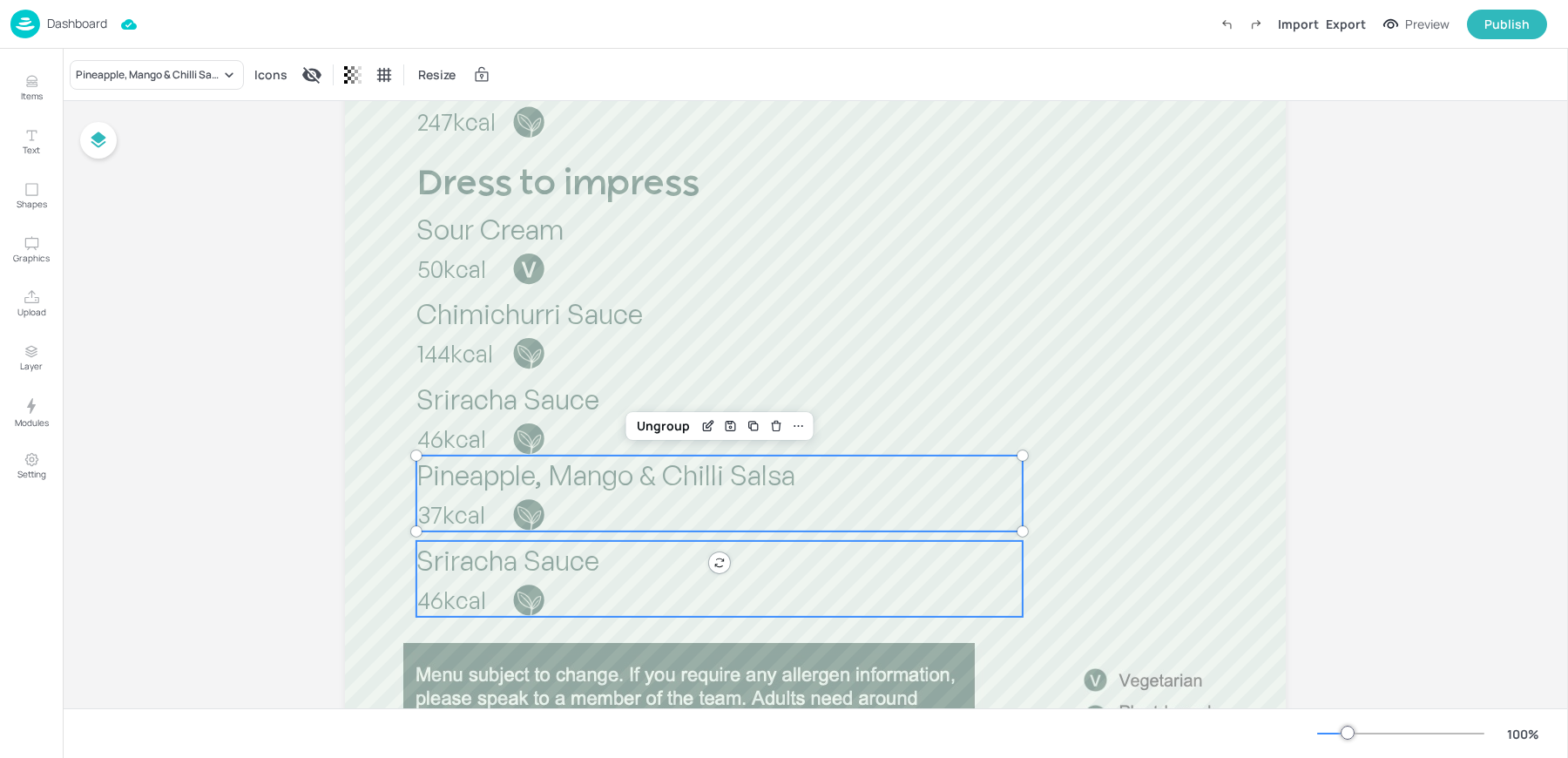
click at [455, 581] on div "Sriracha Sauce 46kcal" at bounding box center [719, 579] width 606 height 76
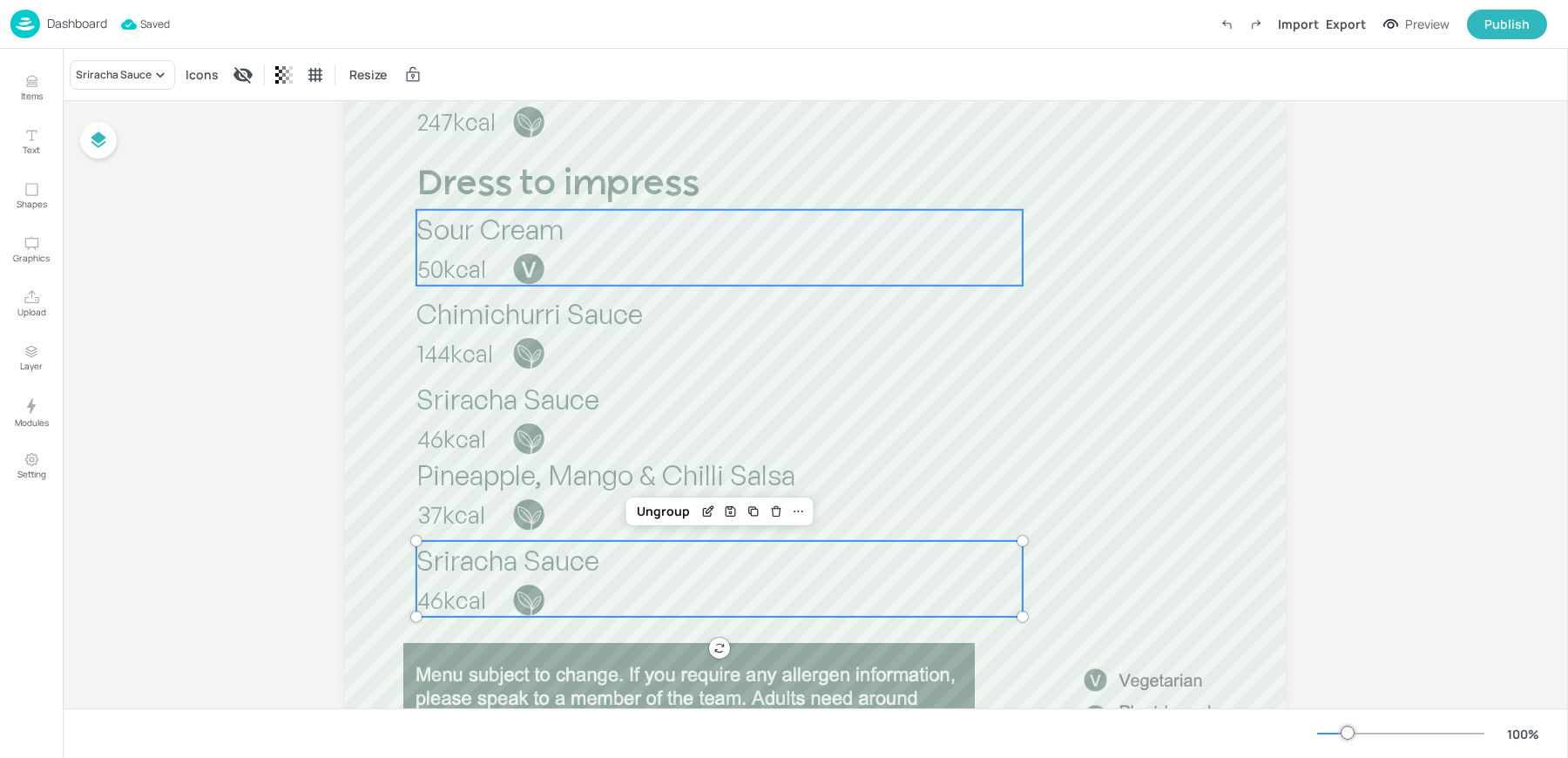
click at [454, 244] on span "Sour Cream" at bounding box center [490, 228] width 147 height 35
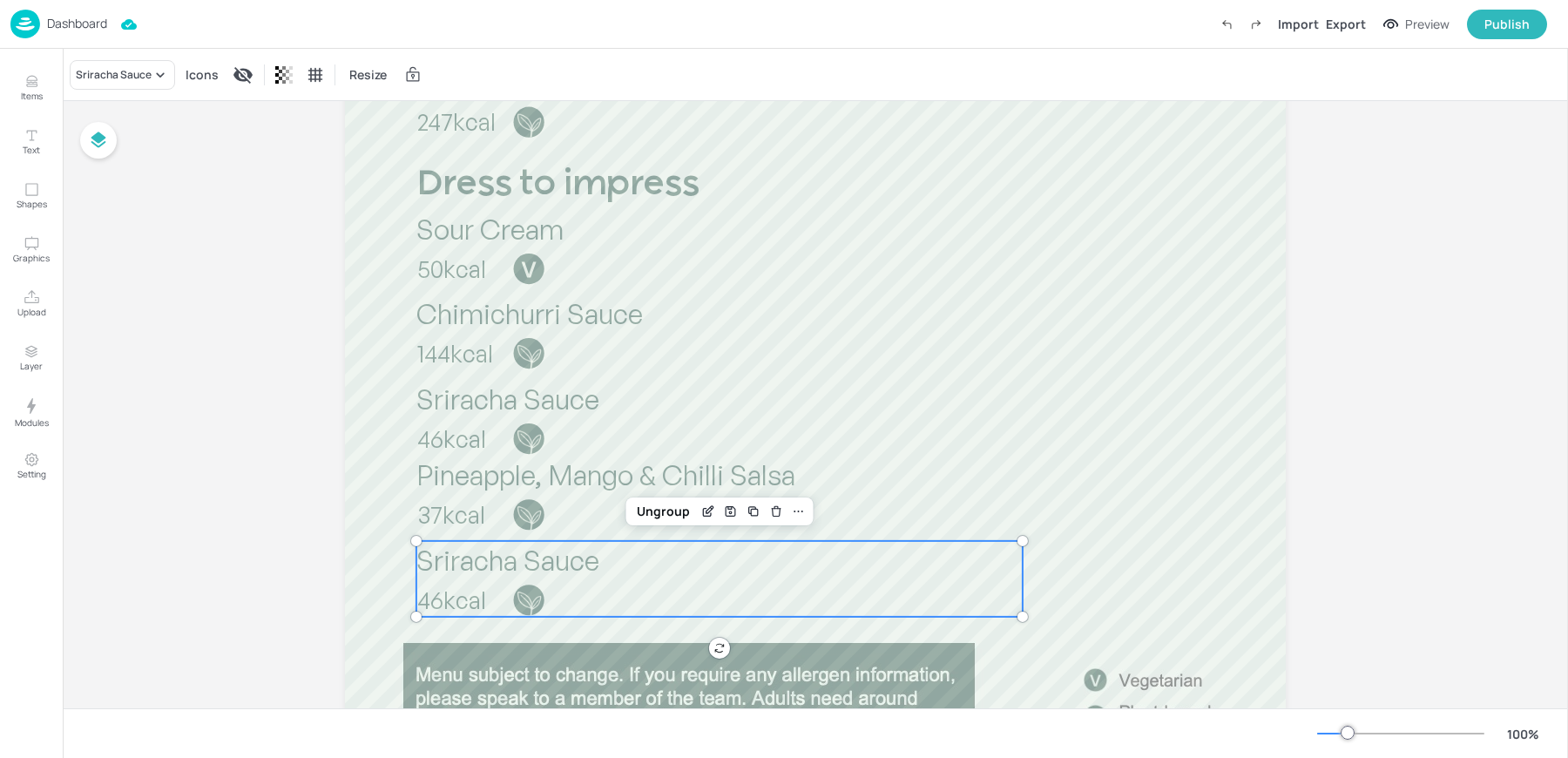
click at [447, 553] on span "Sriracha Sauce" at bounding box center [507, 560] width 183 height 35
click at [121, 62] on div "Sriracha Sauce" at bounding box center [122, 74] width 105 height 29
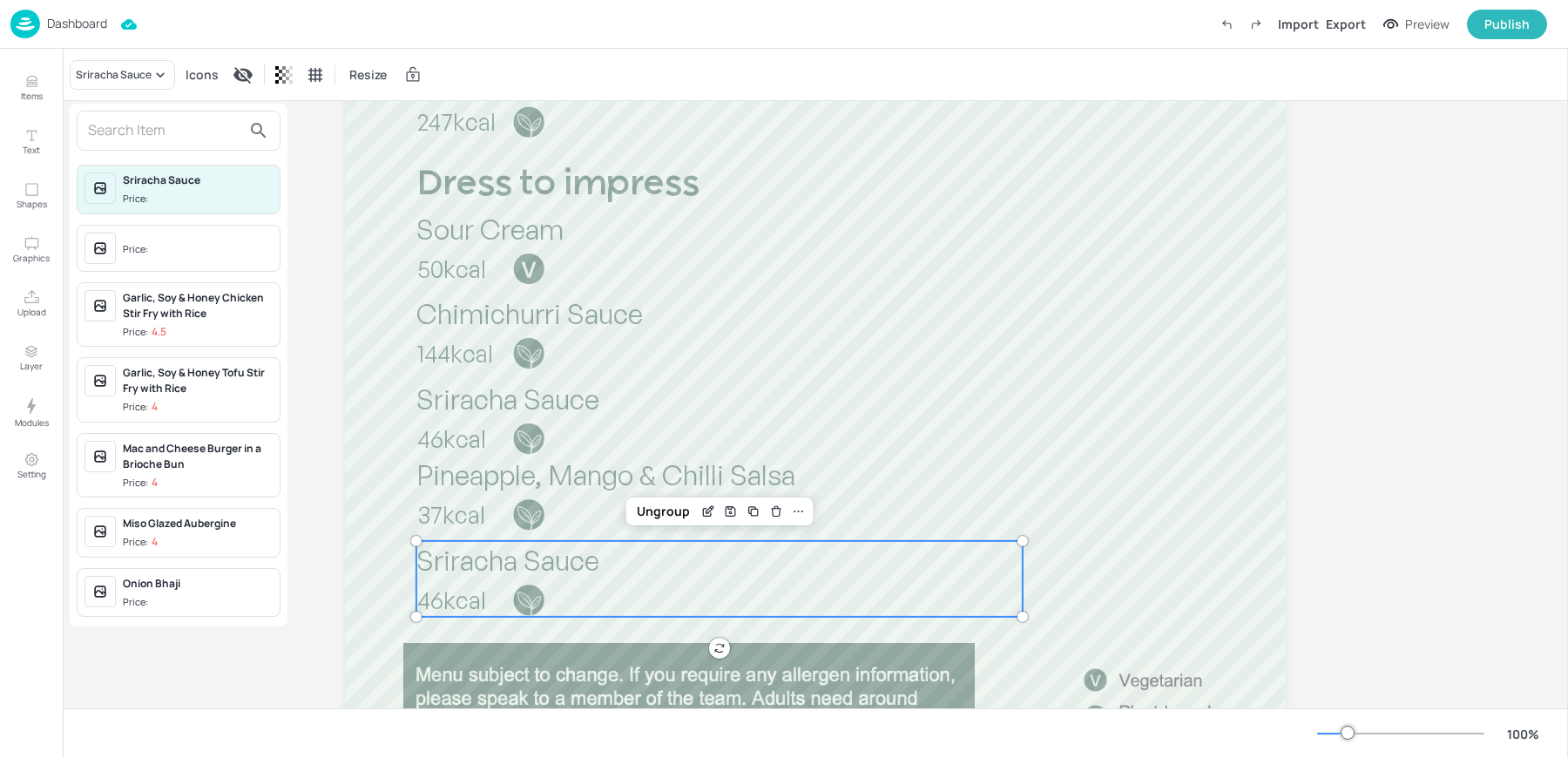
click at [122, 144] on div at bounding box center [179, 130] width 204 height 40
click at [118, 142] on input "text" at bounding box center [164, 130] width 153 height 27
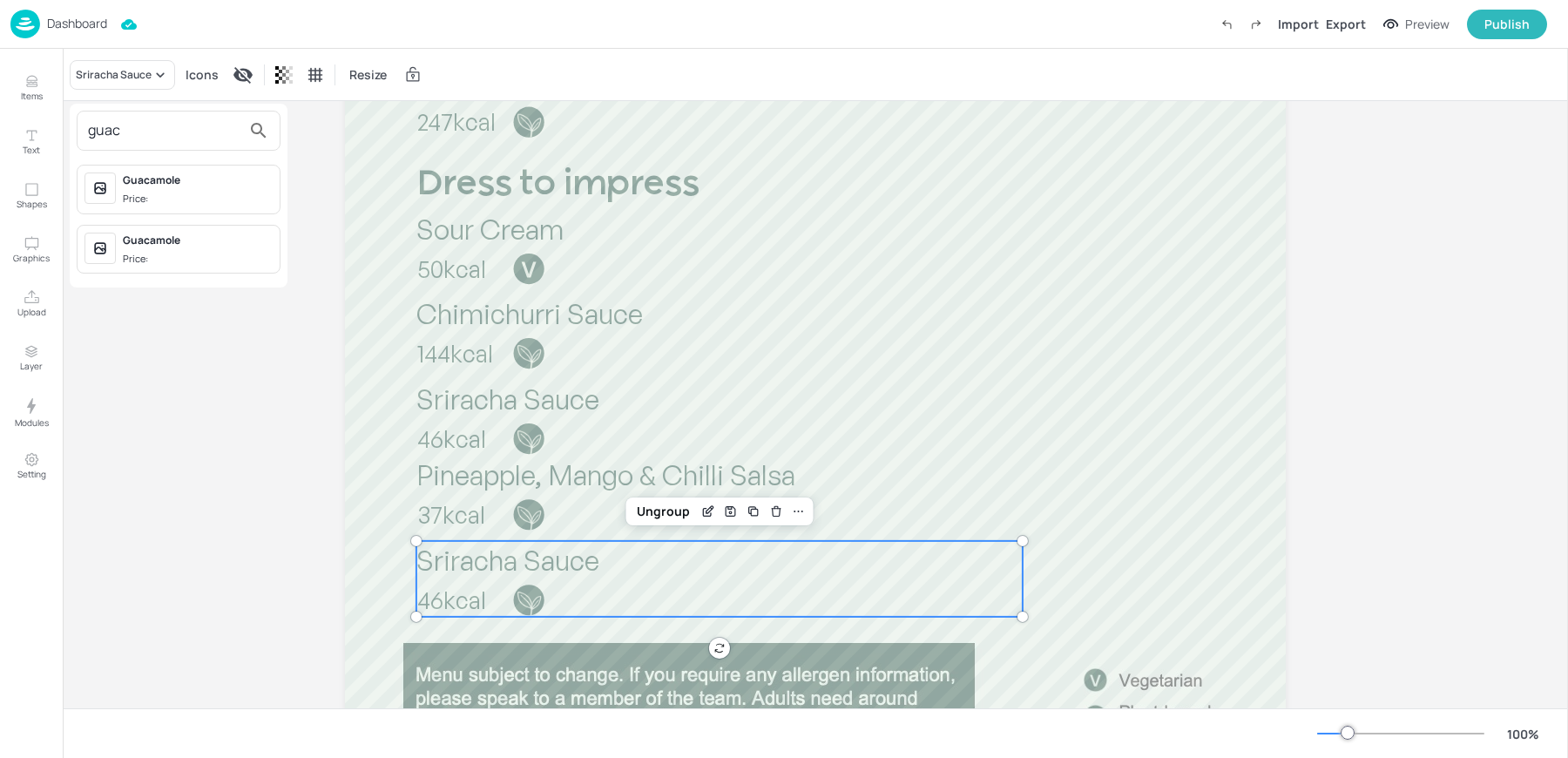
type input "guac"
click at [154, 207] on div "Guacamole Price:" at bounding box center [179, 190] width 204 height 50
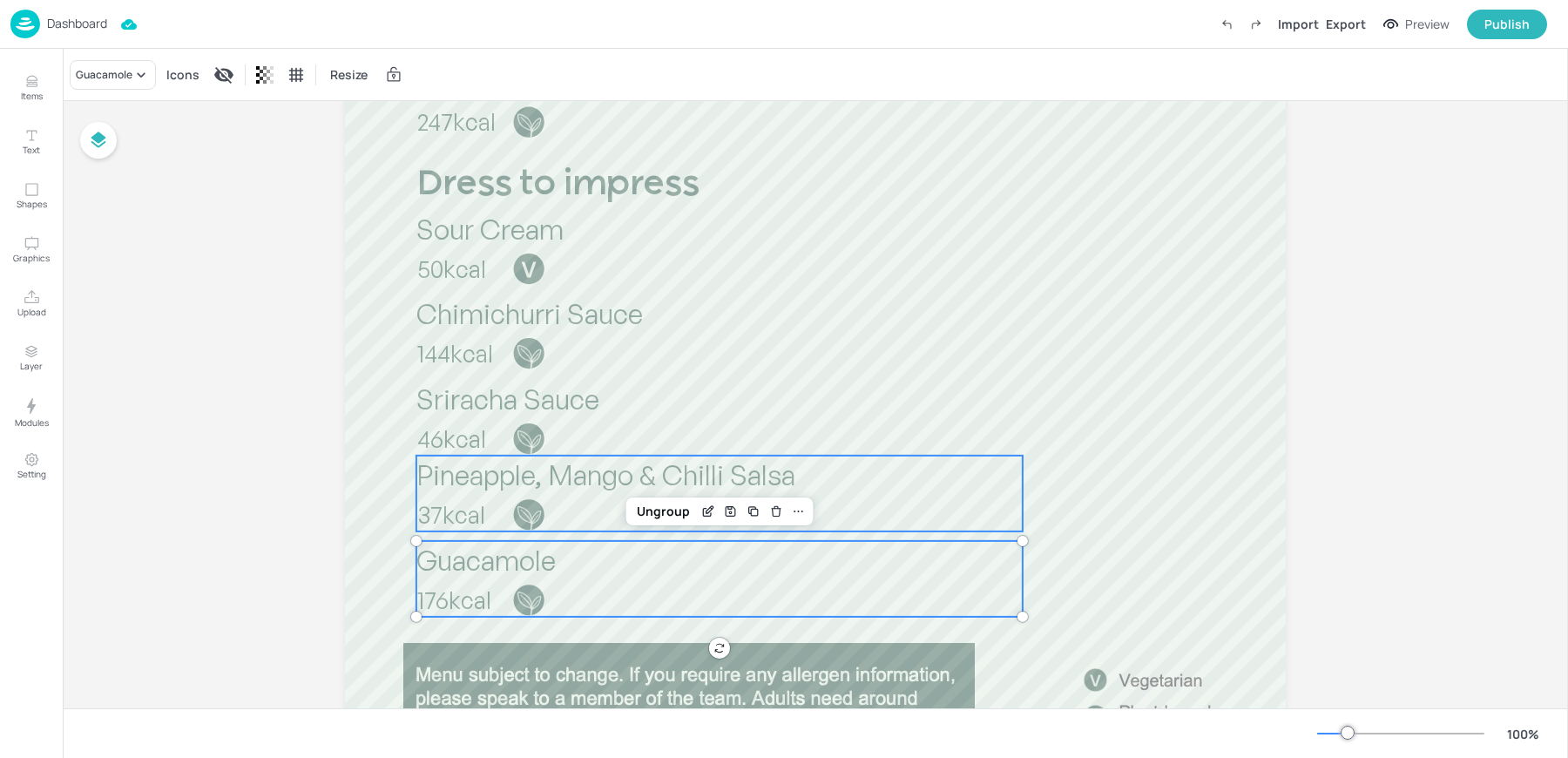
click at [441, 494] on div "Pineapple, Mango & Chilli Salsa 37kcal" at bounding box center [719, 493] width 606 height 76
click at [446, 584] on p "176kcal" at bounding box center [537, 599] width 240 height 33
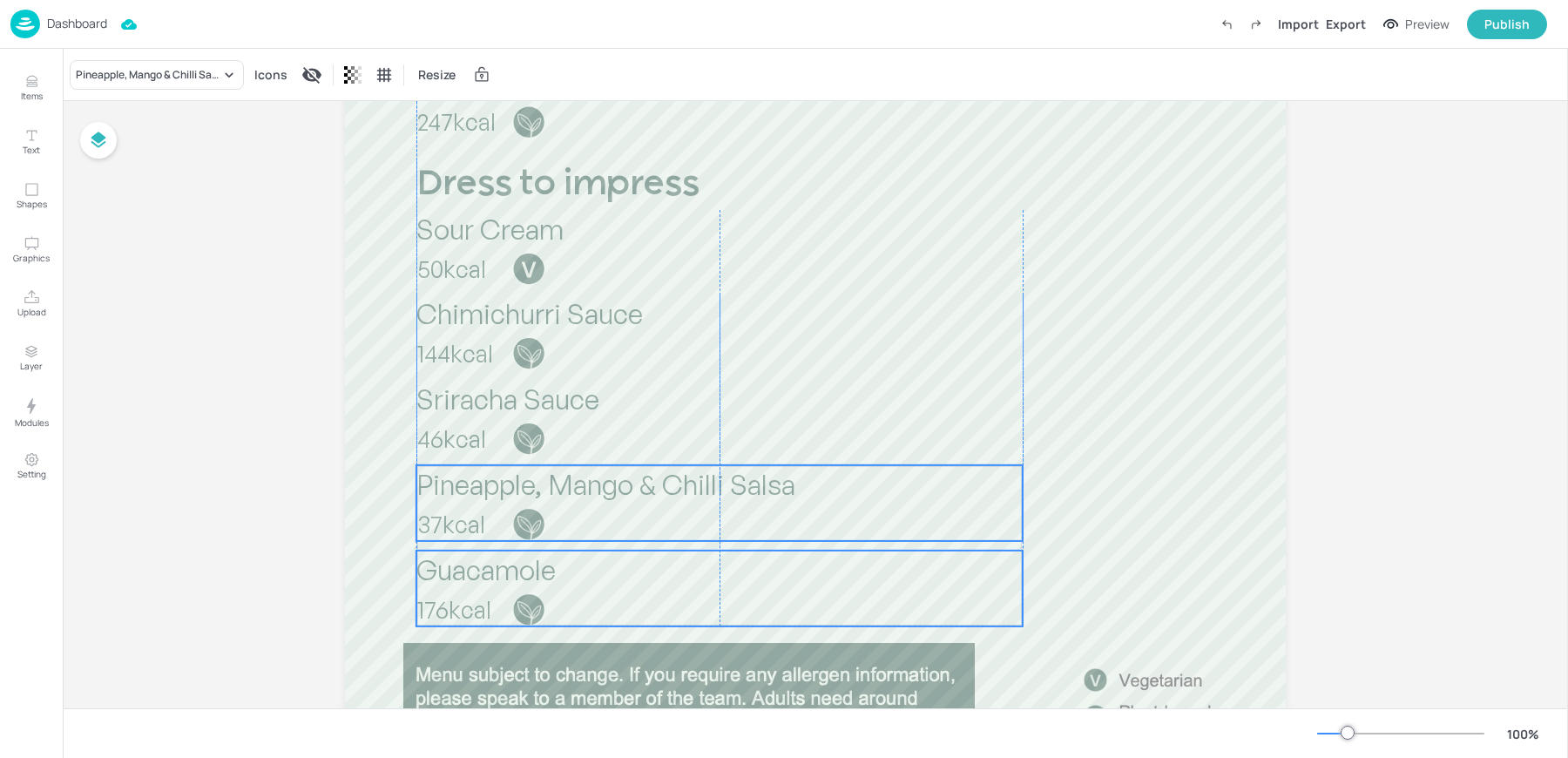
drag, startPoint x: 435, startPoint y: 492, endPoint x: 435, endPoint y: 502, distance: 10.0
click at [435, 502] on p "Pineapple, Mango & Chilli Salsa" at bounding box center [719, 483] width 606 height 38
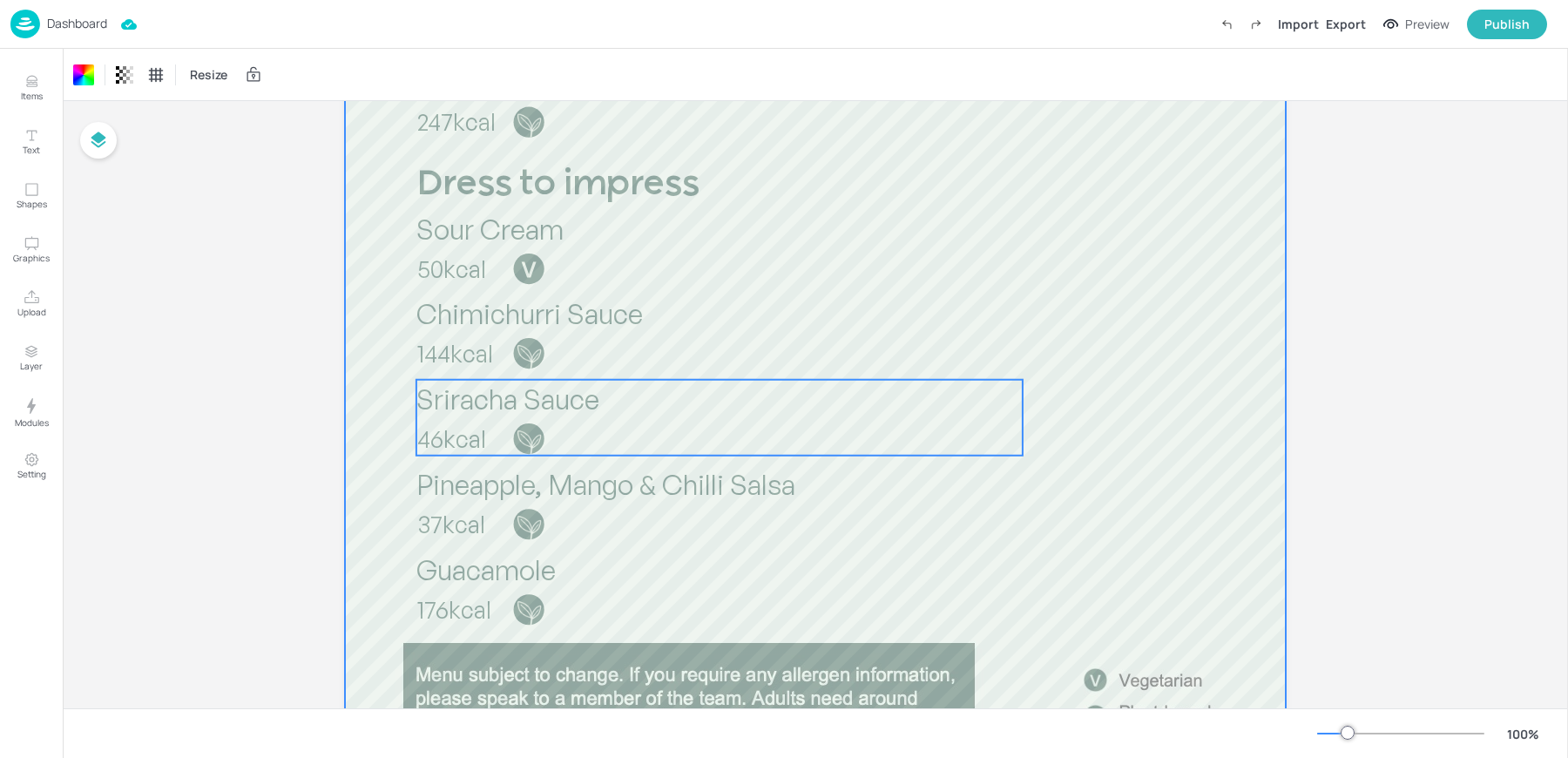
scroll to position [0, 0]
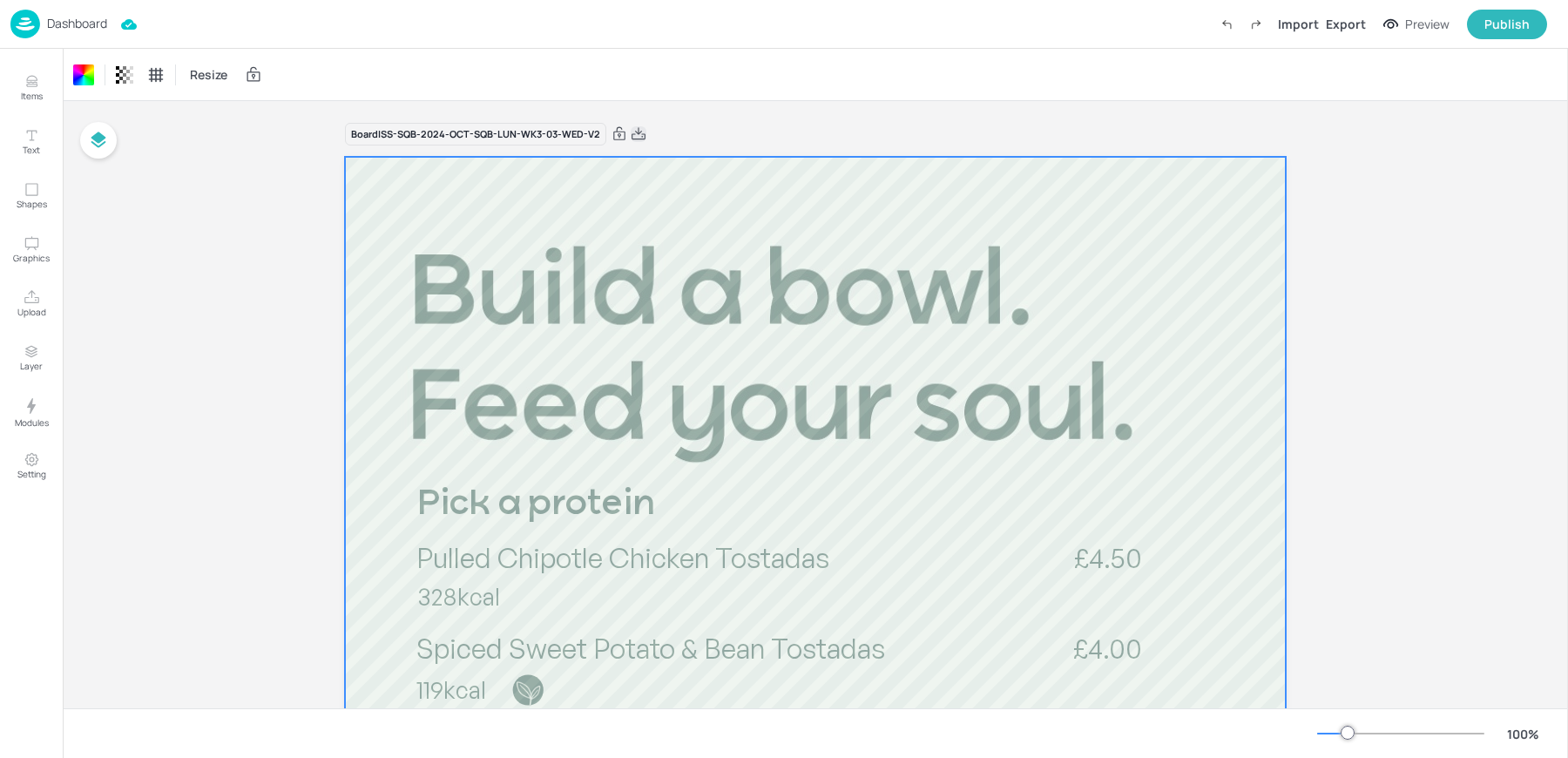
click at [633, 135] on icon at bounding box center [638, 135] width 16 height 18
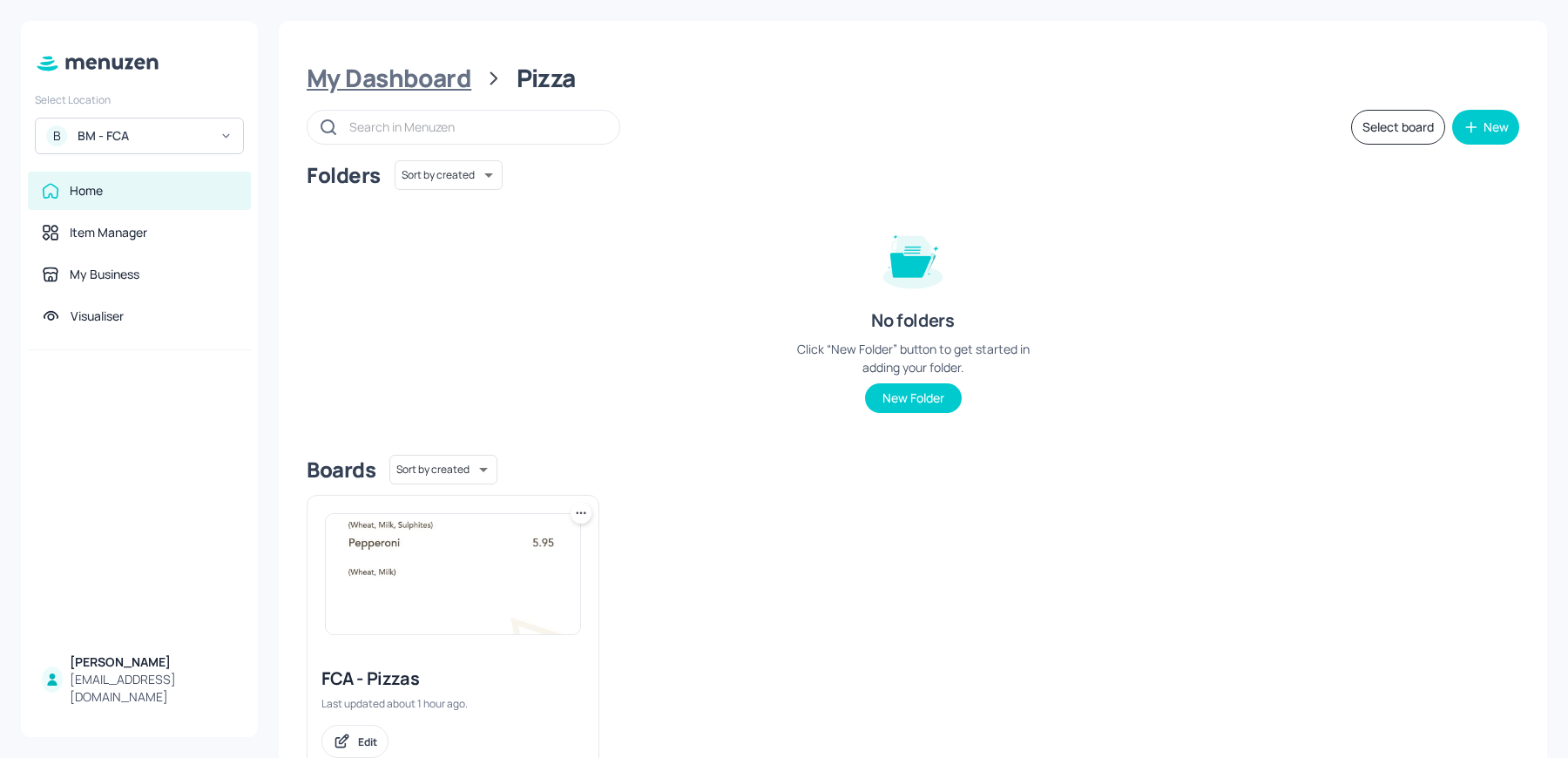
click at [379, 82] on div "My Dashboard" at bounding box center [389, 78] width 165 height 31
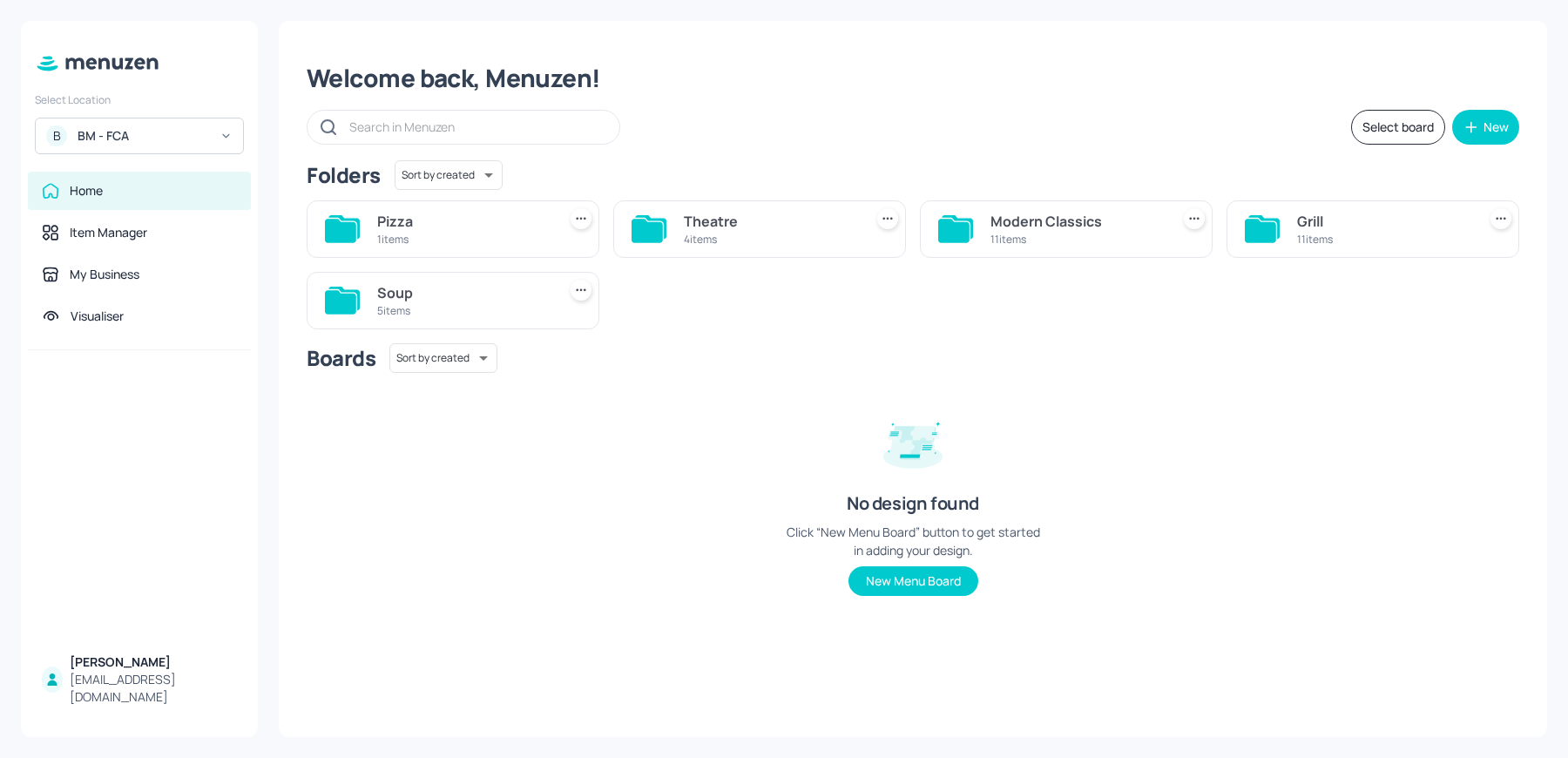
click at [1075, 220] on div "Modern Classics" at bounding box center [1076, 221] width 173 height 21
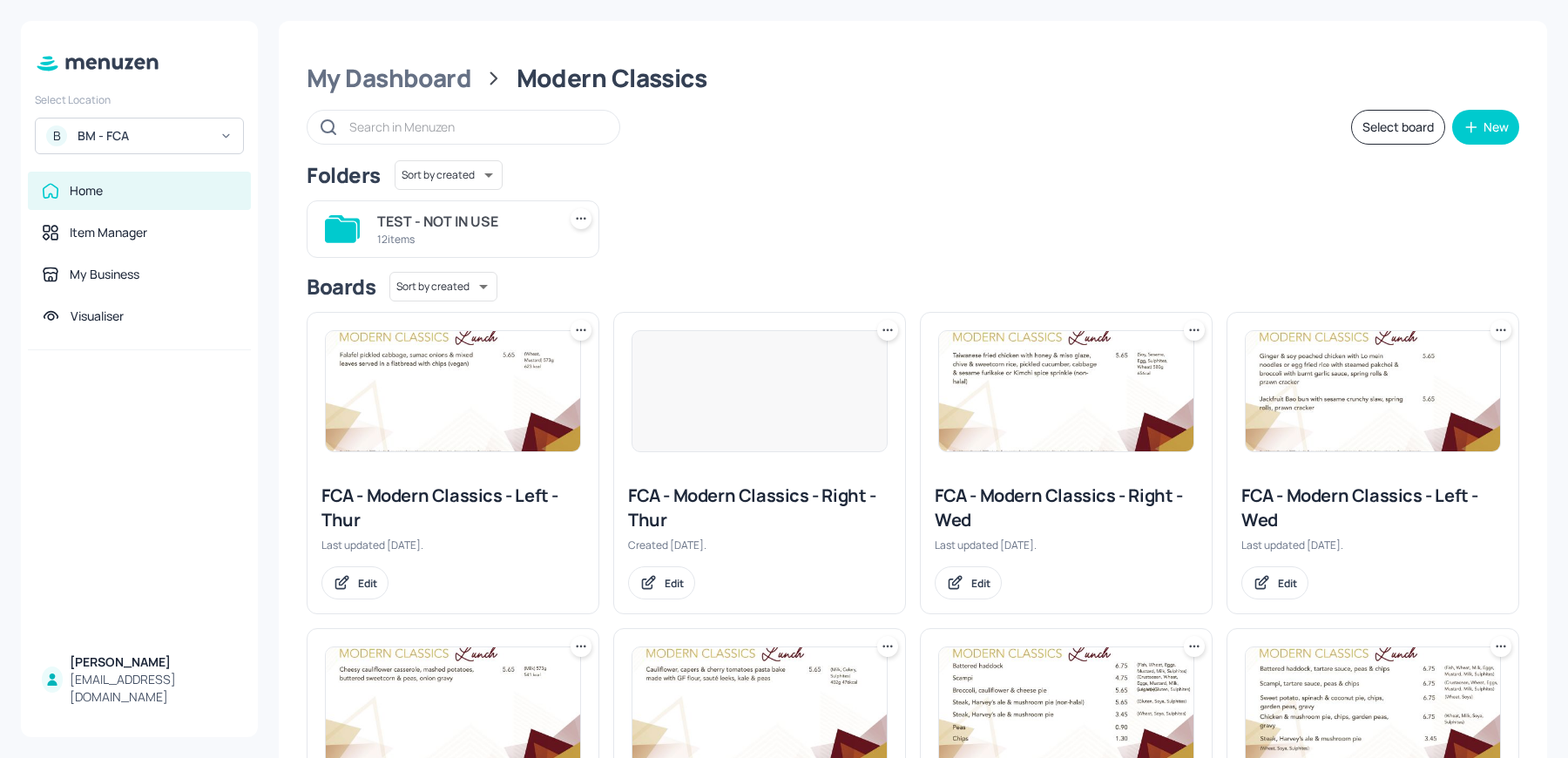
scroll to position [526, 0]
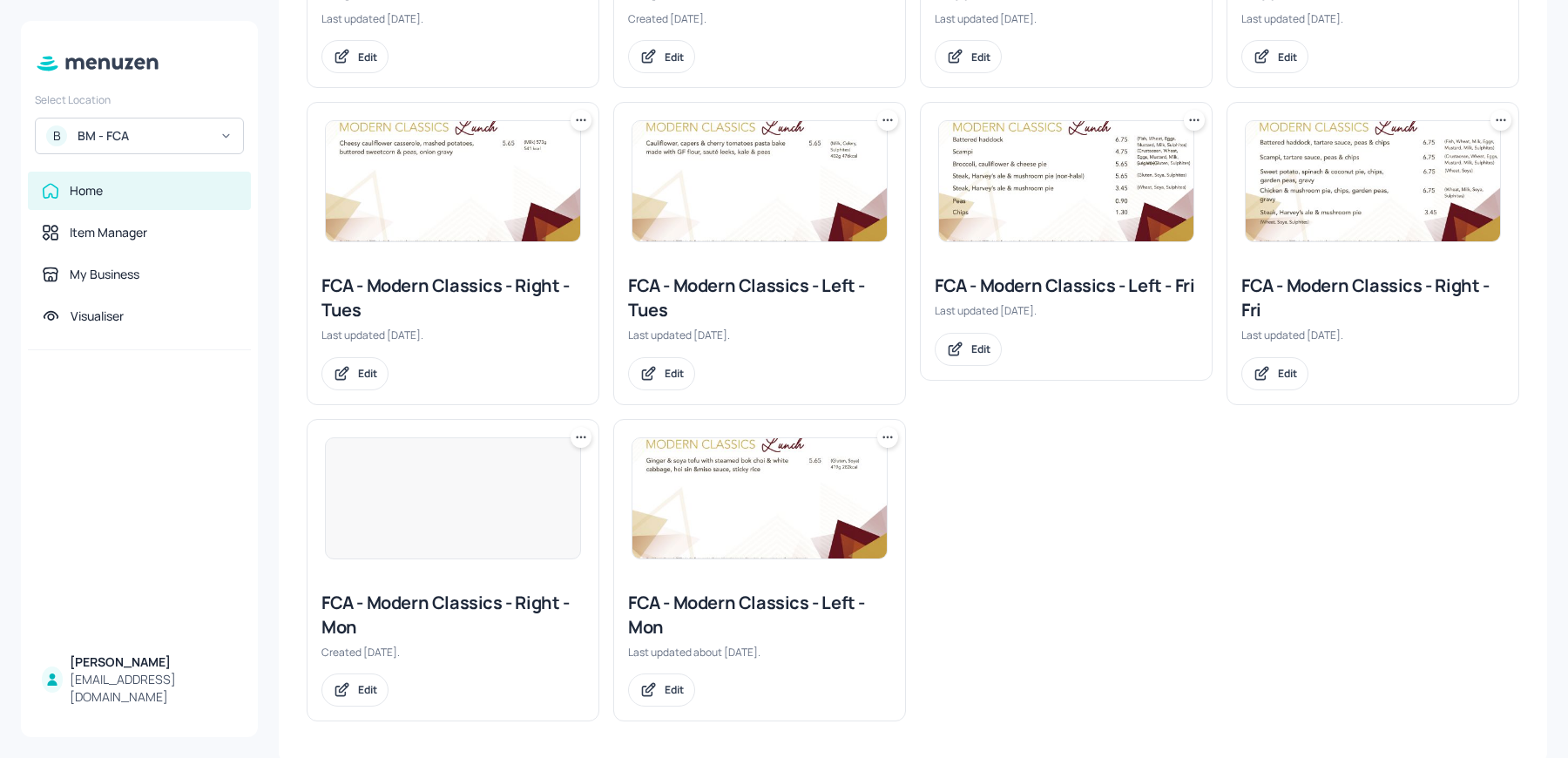
click at [996, 182] on img at bounding box center [1065, 182] width 254 height 120
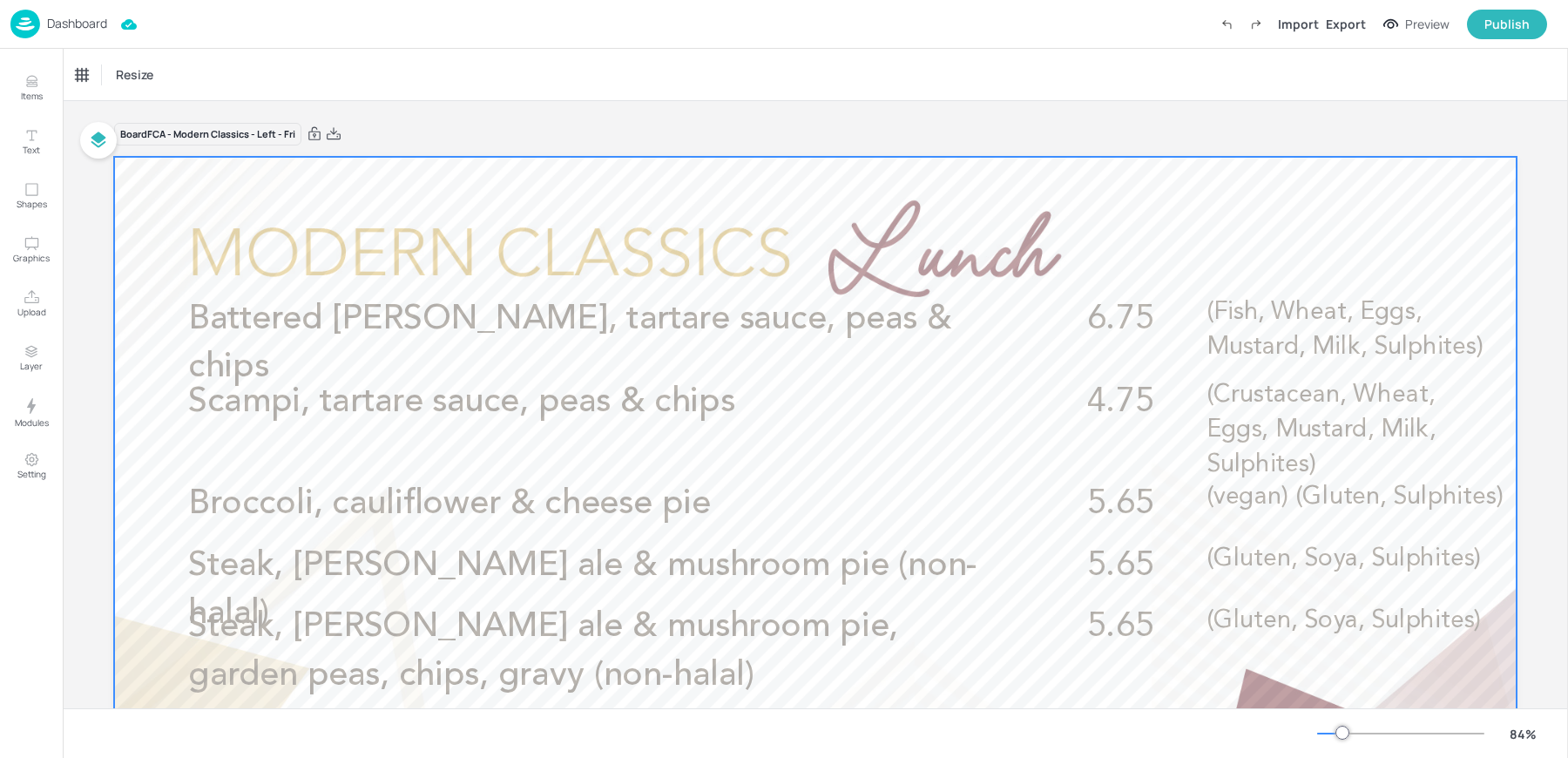
scroll to position [280, 0]
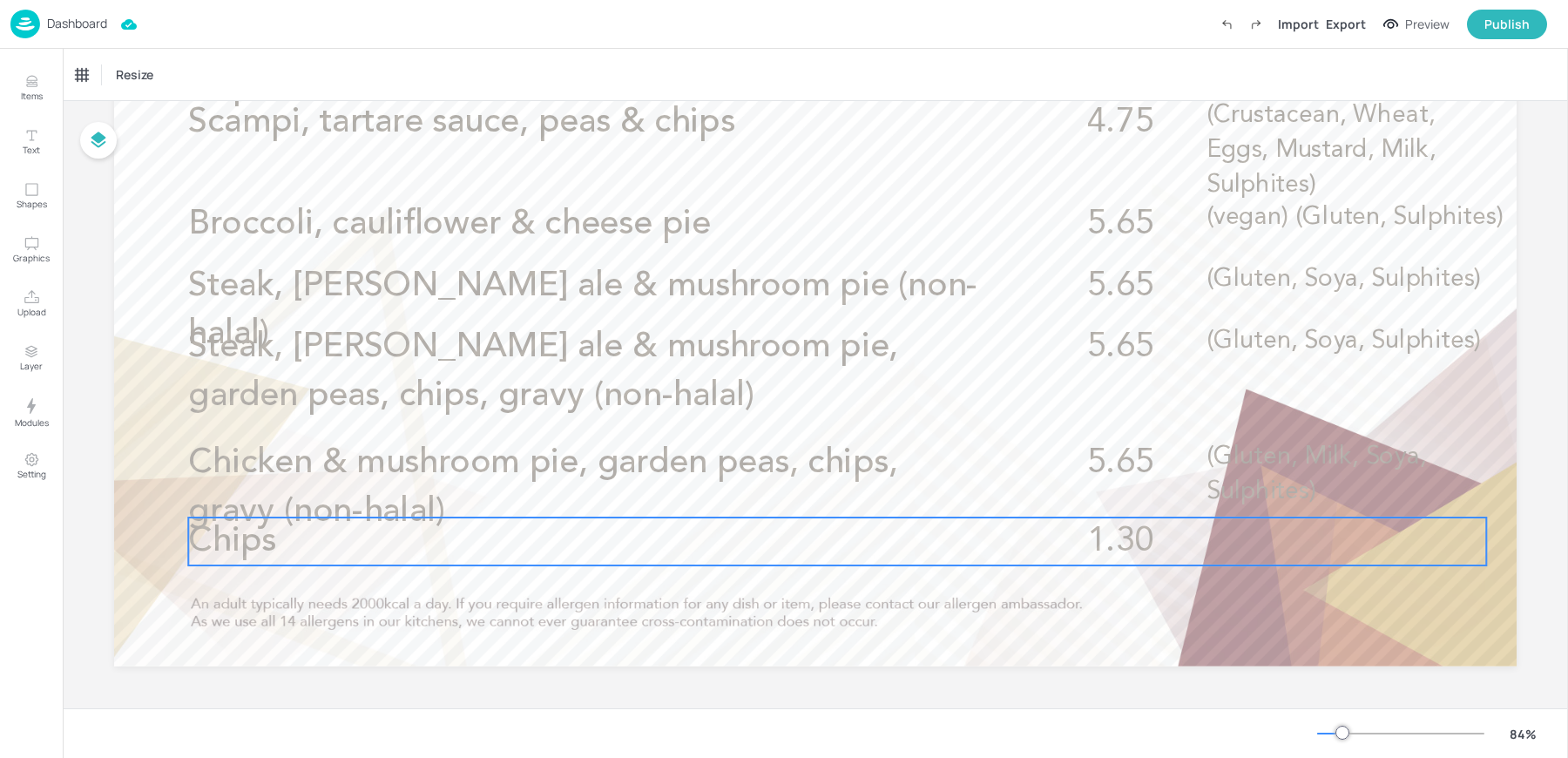
click at [292, 545] on p "Chips" at bounding box center [584, 541] width 793 height 48
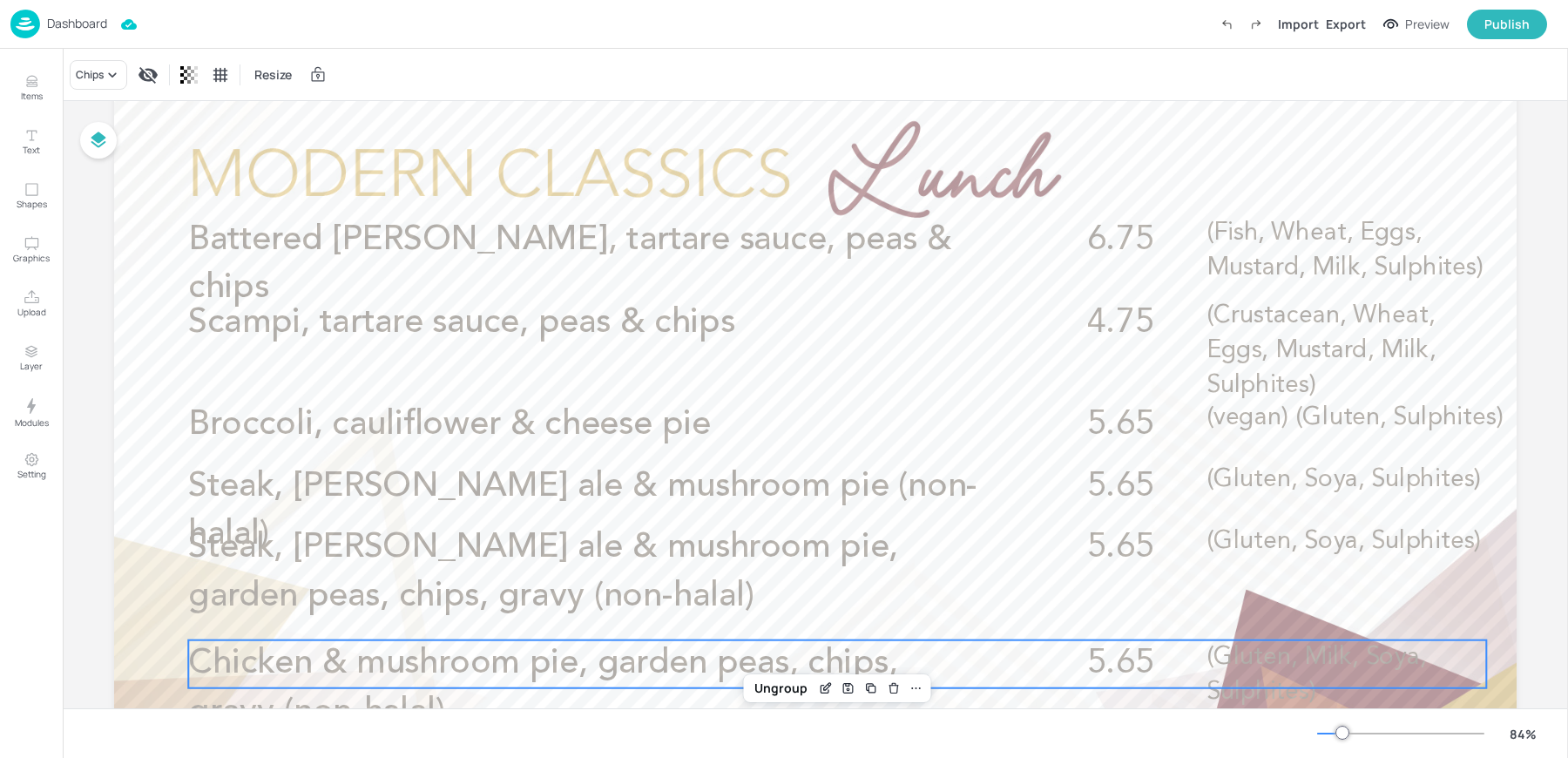
scroll to position [0, 0]
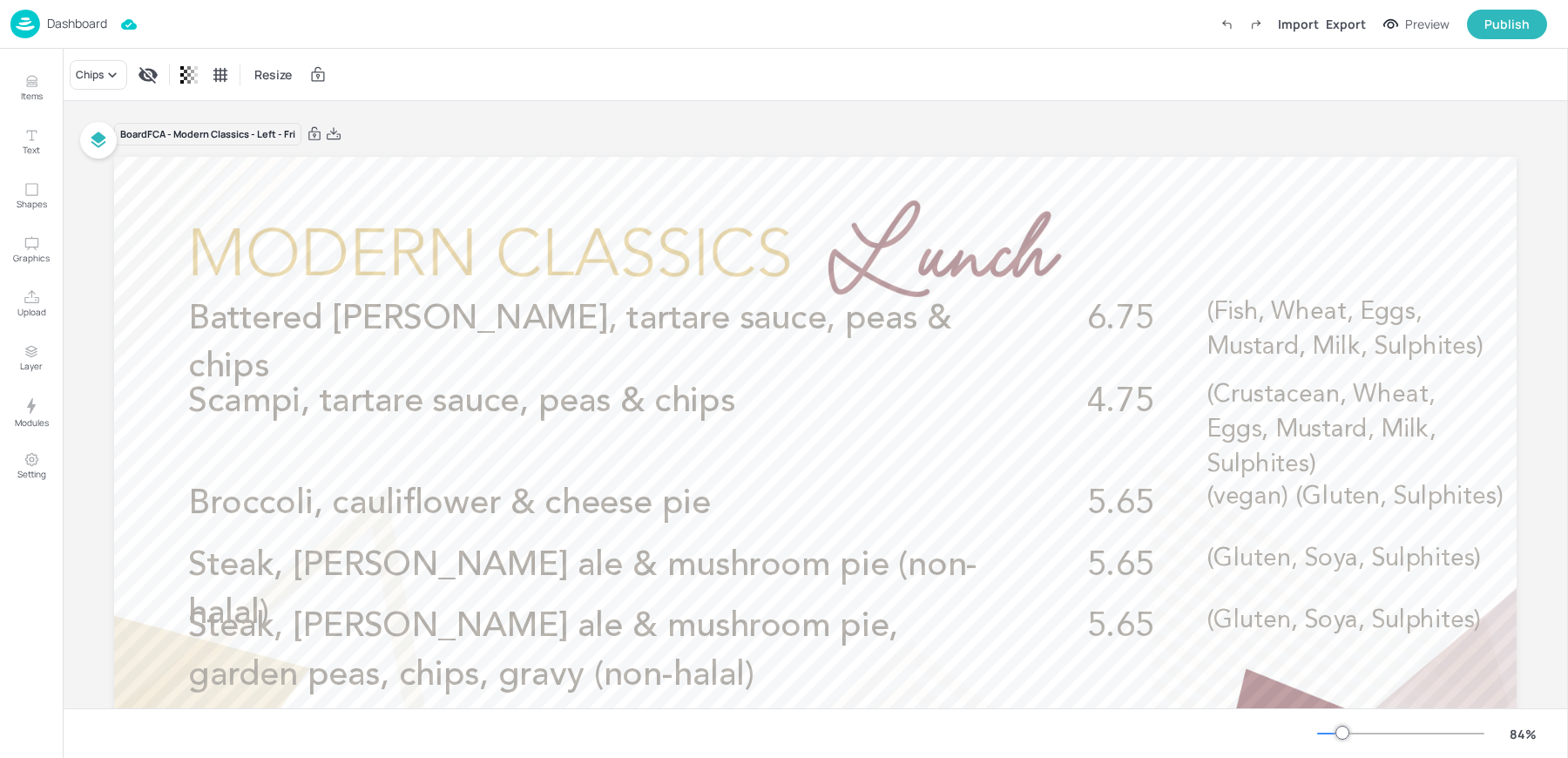
click at [31, 13] on img at bounding box center [25, 24] width 29 height 28
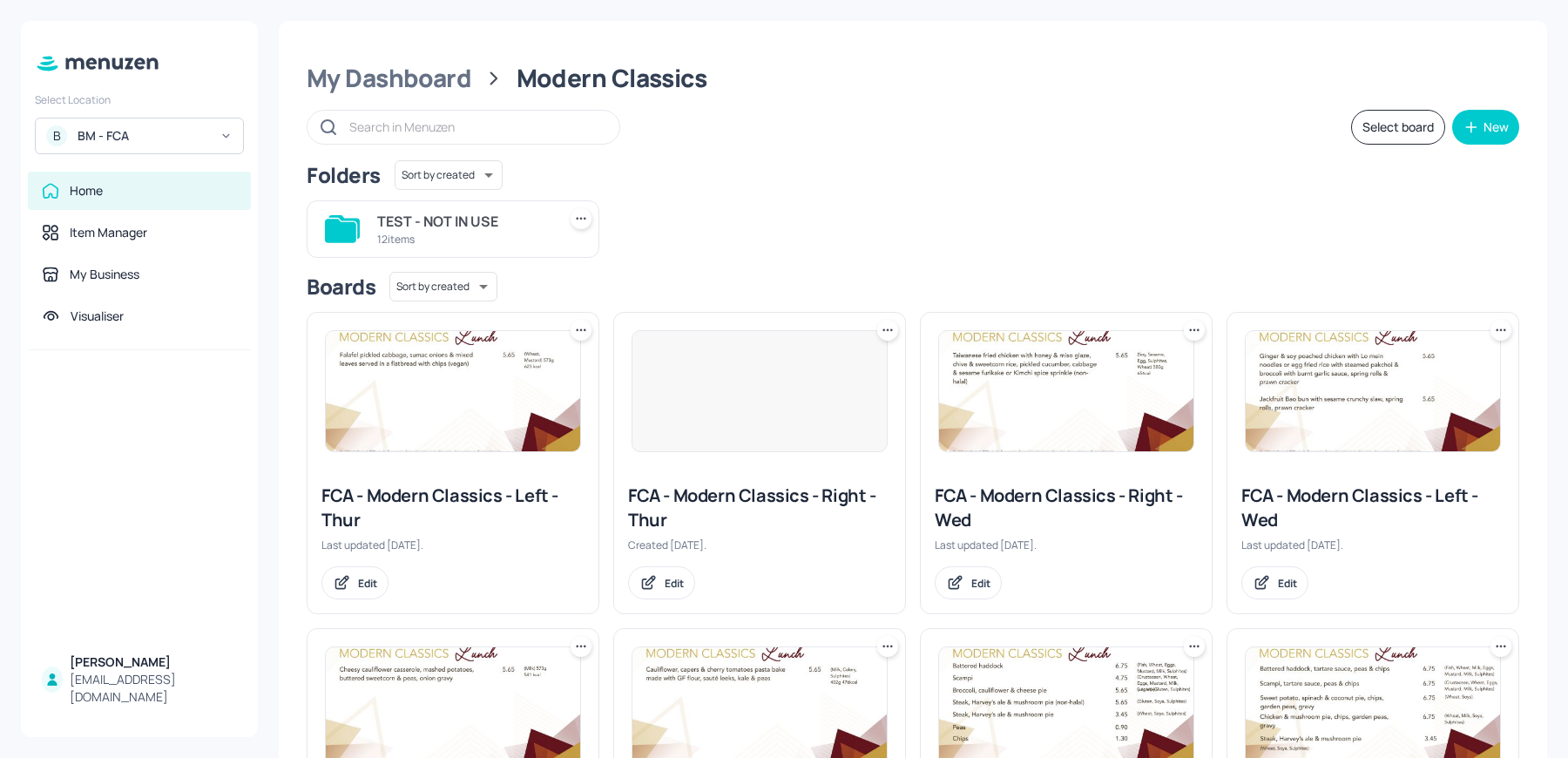
scroll to position [526, 0]
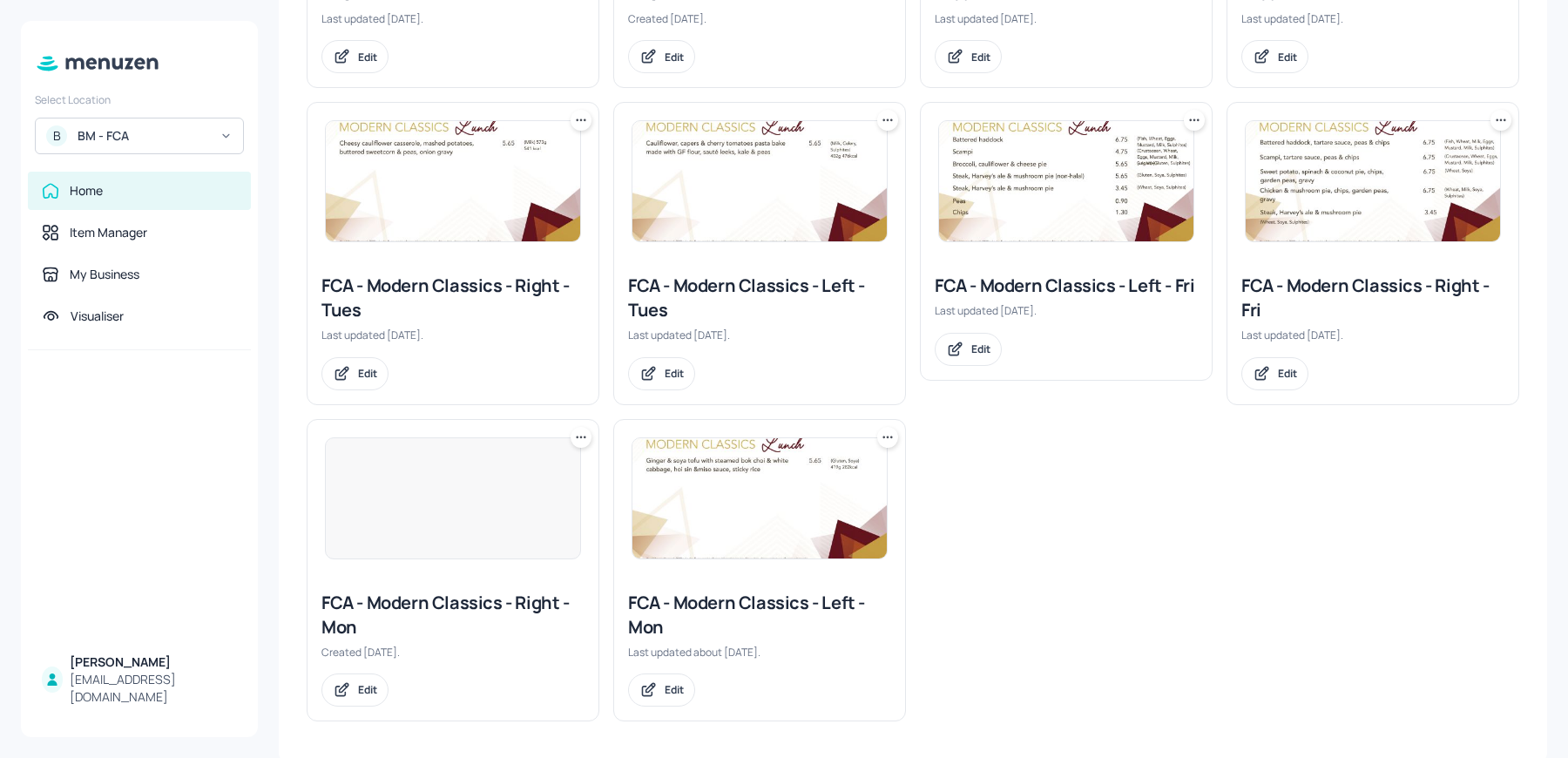
click at [1308, 197] on img at bounding box center [1372, 182] width 254 height 120
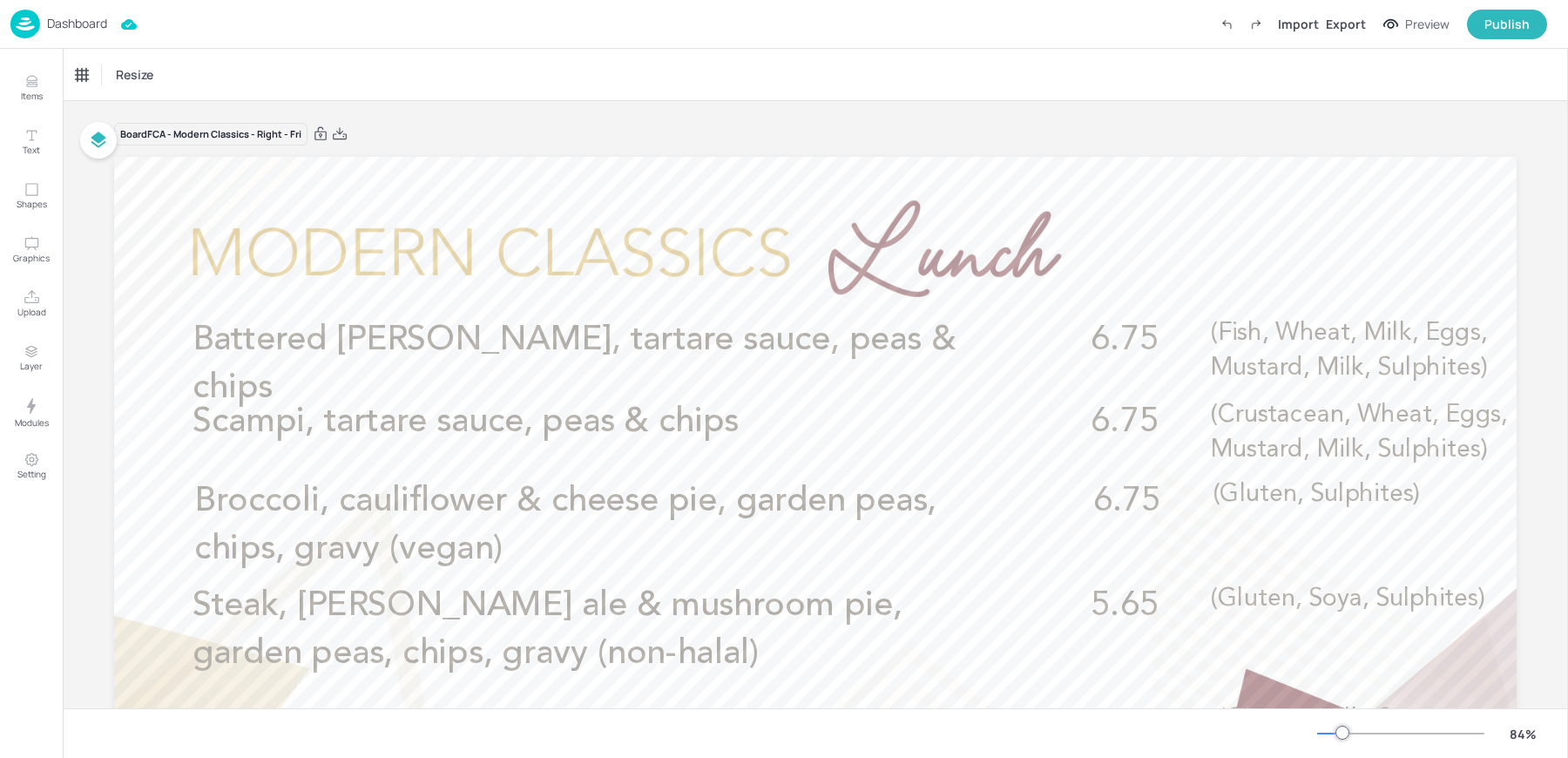
click at [66, 23] on p "Dashboard" at bounding box center [77, 24] width 60 height 12
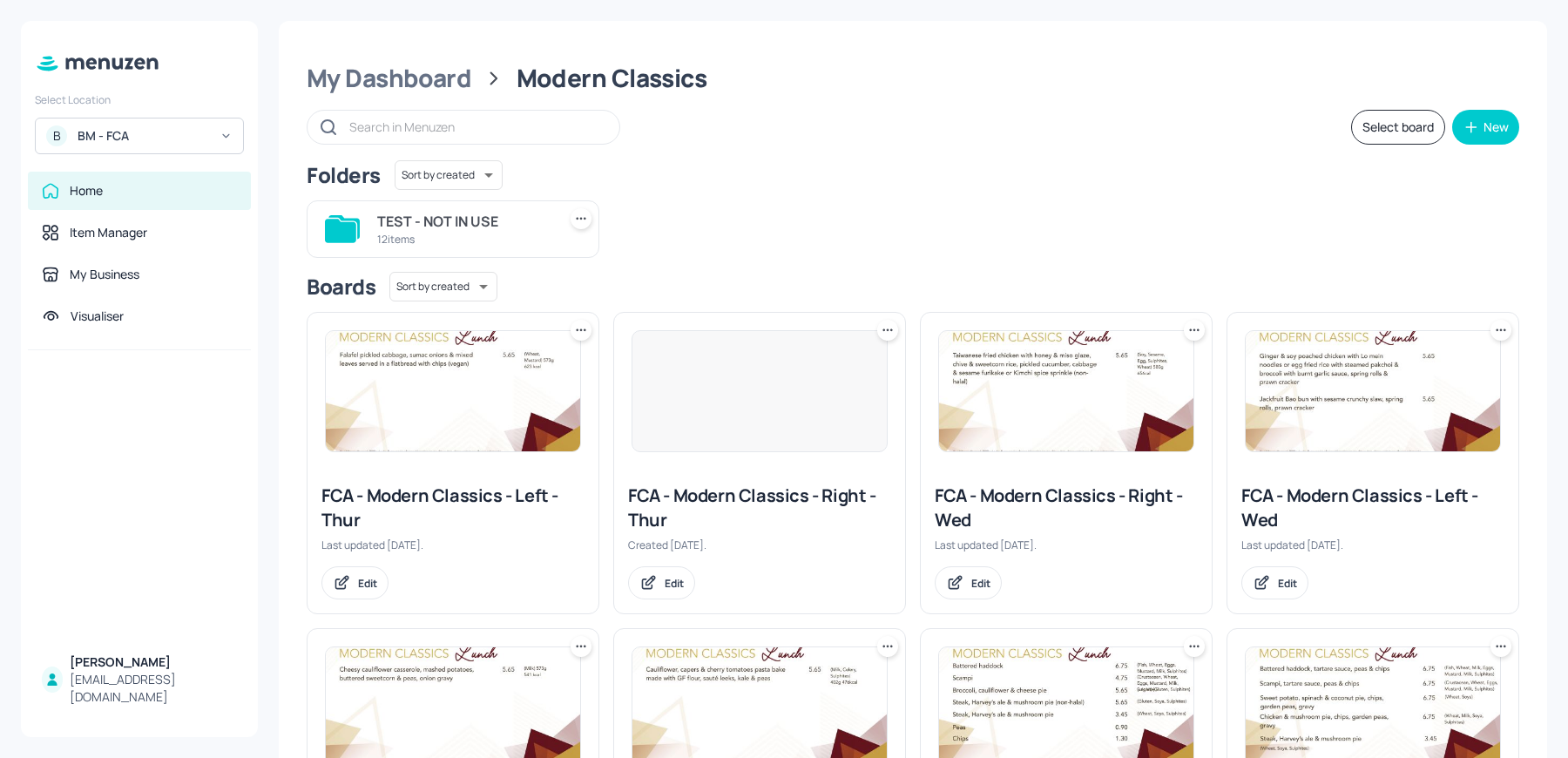
click at [402, 96] on div "My Dashboard Modern Classics Select board New Folders Sort by created id ​ TEST…" at bounding box center [913, 655] width 1268 height 1268
click at [392, 76] on div "My Dashboard" at bounding box center [389, 78] width 165 height 31
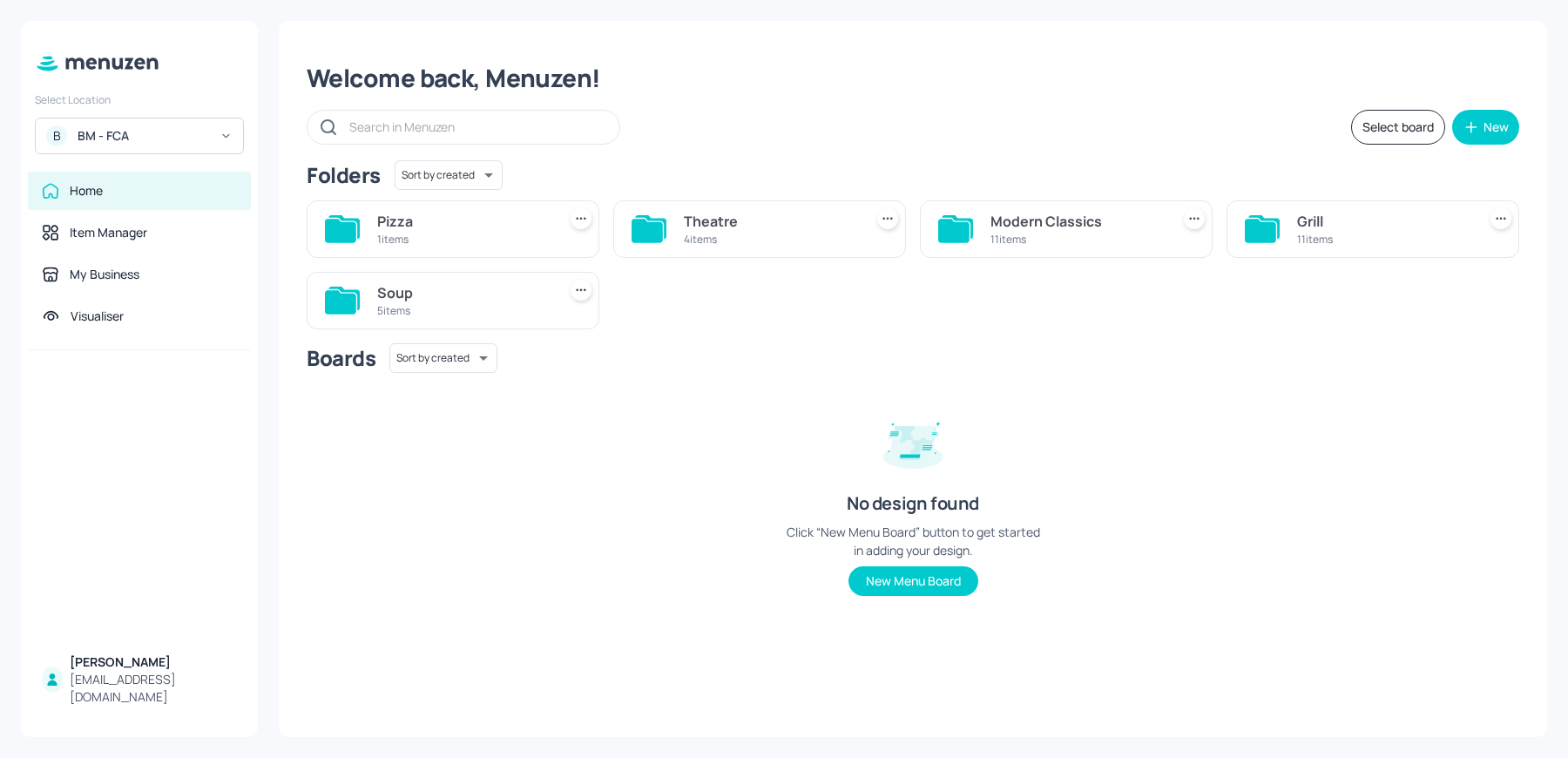
click at [398, 292] on div "Soup" at bounding box center [463, 293] width 173 height 21
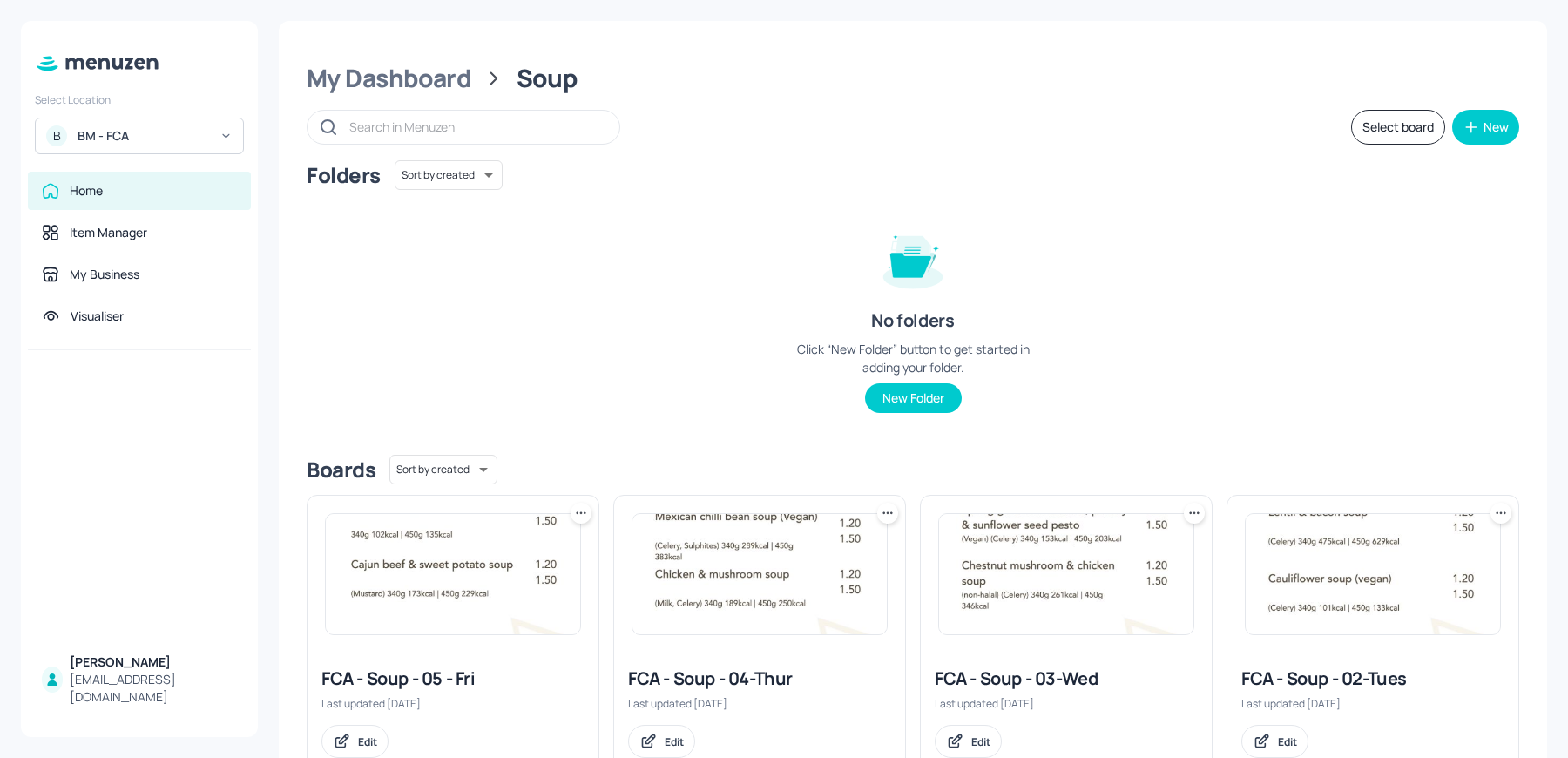
click at [465, 545] on img at bounding box center [452, 574] width 254 height 120
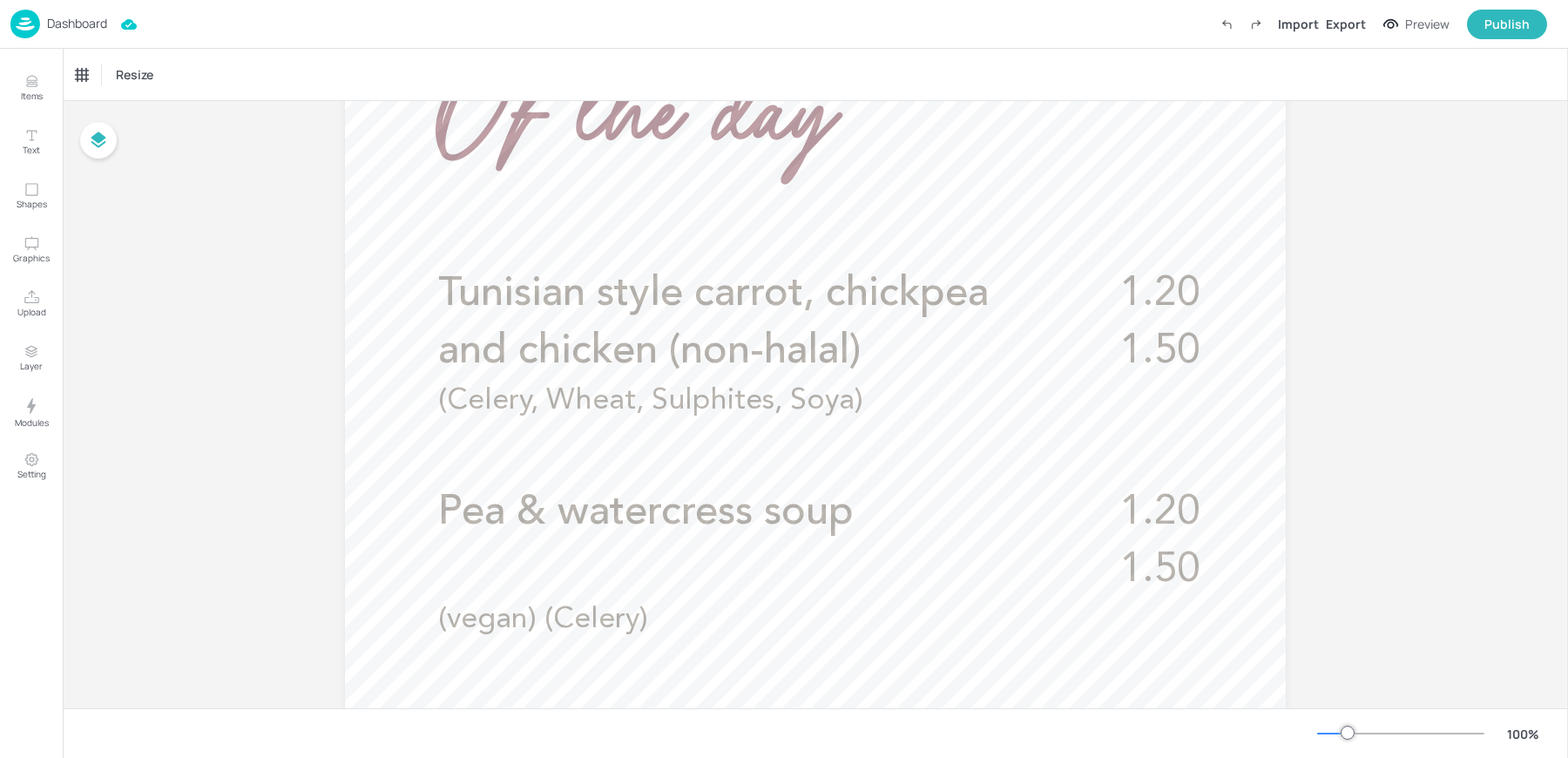
scroll to position [514, 0]
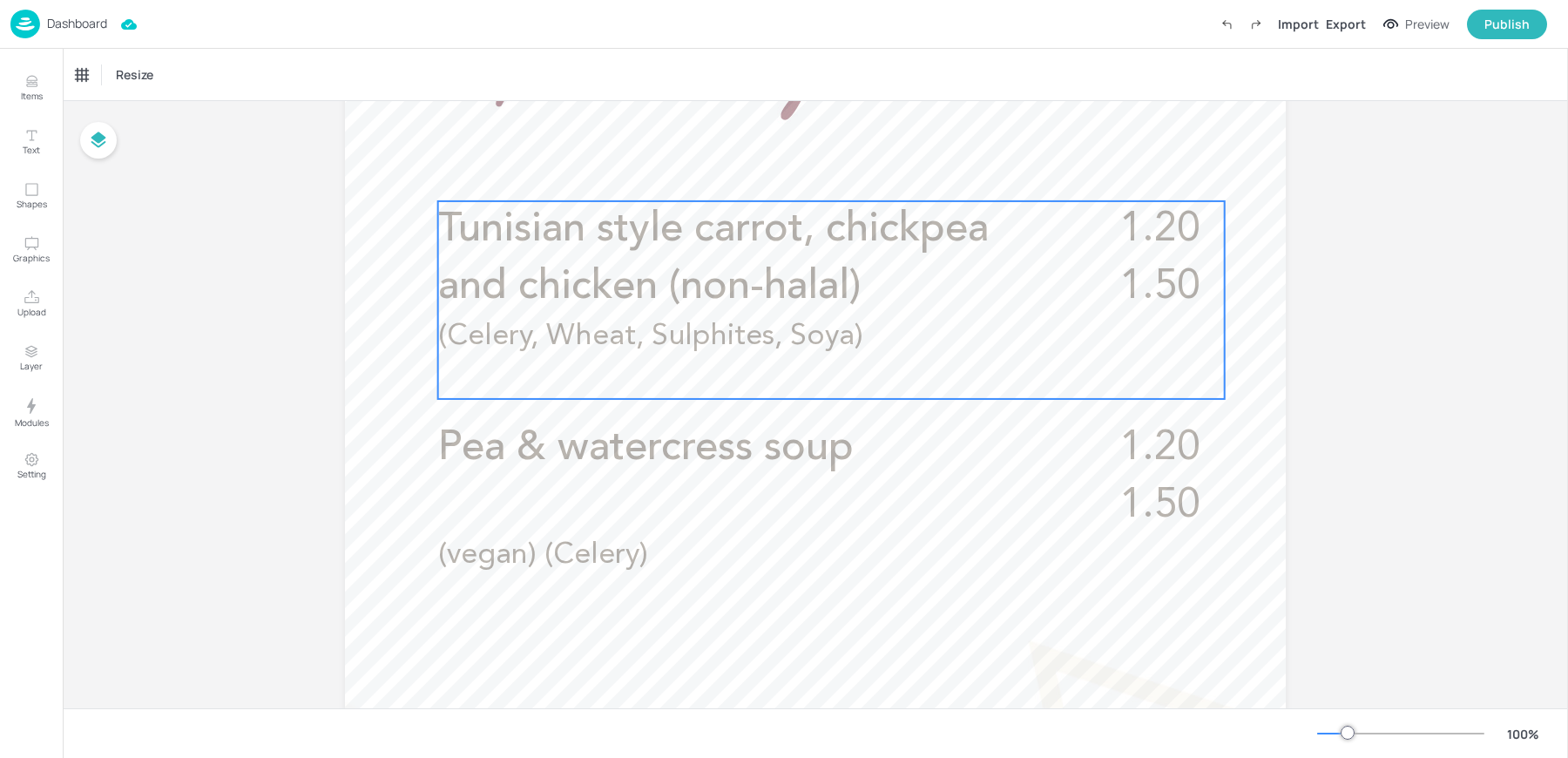
click at [590, 249] on span "Tunisian style carrot, chickpea and chicken (non-halal)" at bounding box center [714, 258] width 551 height 98
click at [812, 170] on icon "Edit Item" at bounding box center [819, 172] width 15 height 14
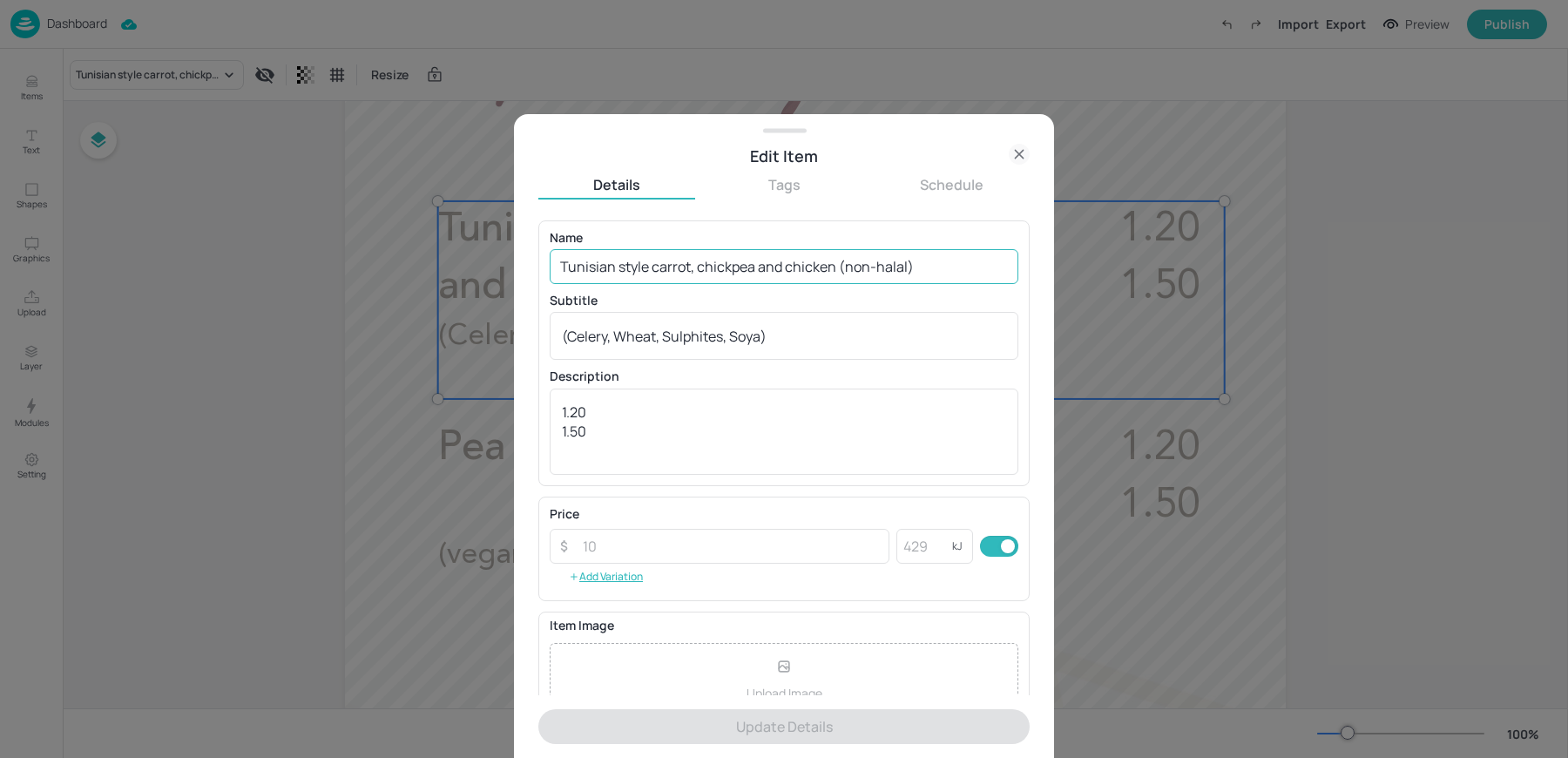
click at [718, 275] on input "Tunisian style carrot, chickpea and chicken (non-halal)" at bounding box center [784, 266] width 468 height 35
paste input "halal) (Celery, Wheat, Sulphites, Soya"
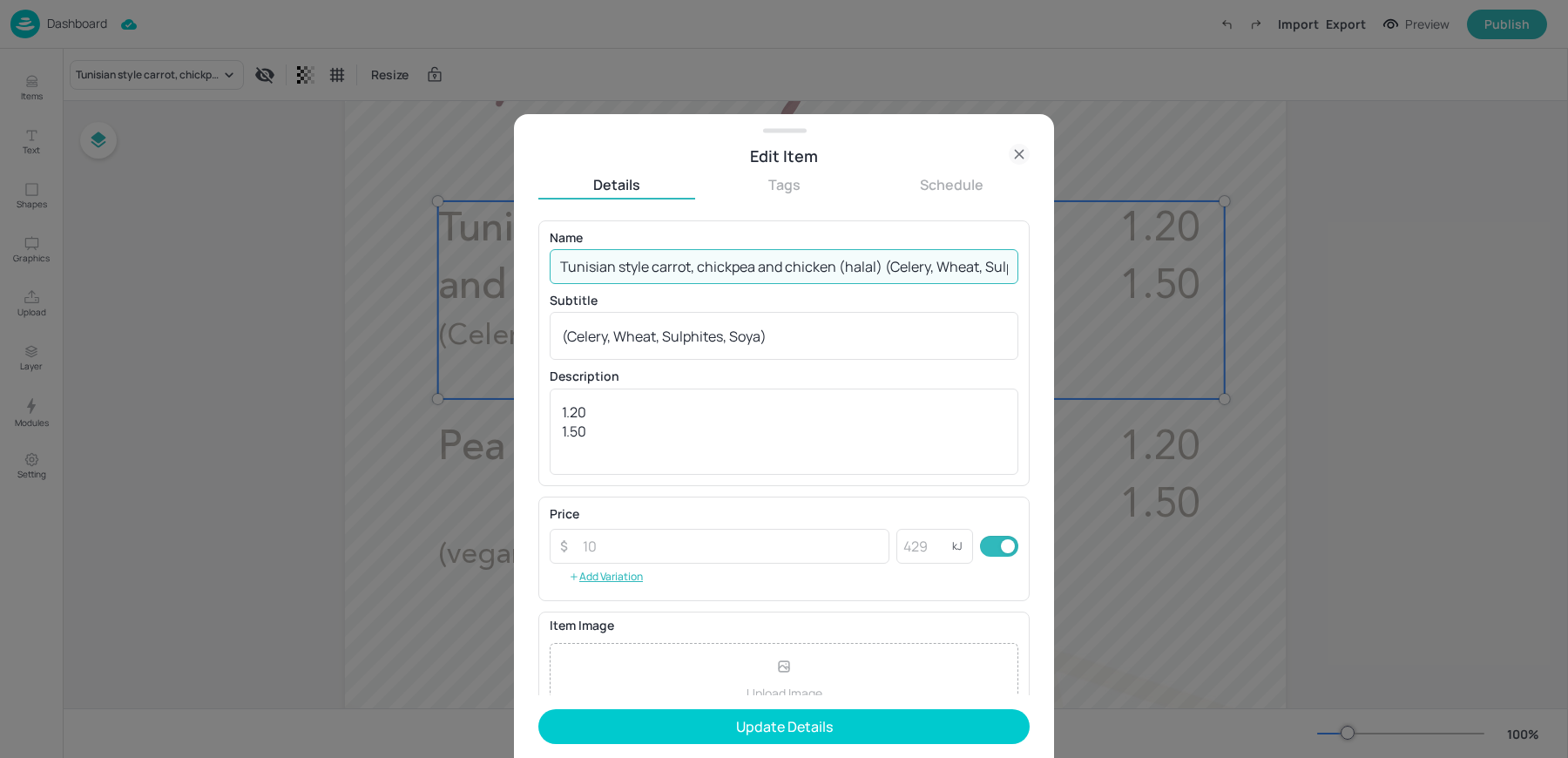
scroll to position [0, 83]
drag, startPoint x: 799, startPoint y: 266, endPoint x: 1060, endPoint y: 267, distance: 261.0
click at [1060, 267] on div "Edit Item Details Tags Schedule Name Tunisian style carrot, chickpea and chicke…" at bounding box center [784, 379] width 1568 height 758
type input "Tunisian style carrot, chickpea and chicken (halal)"
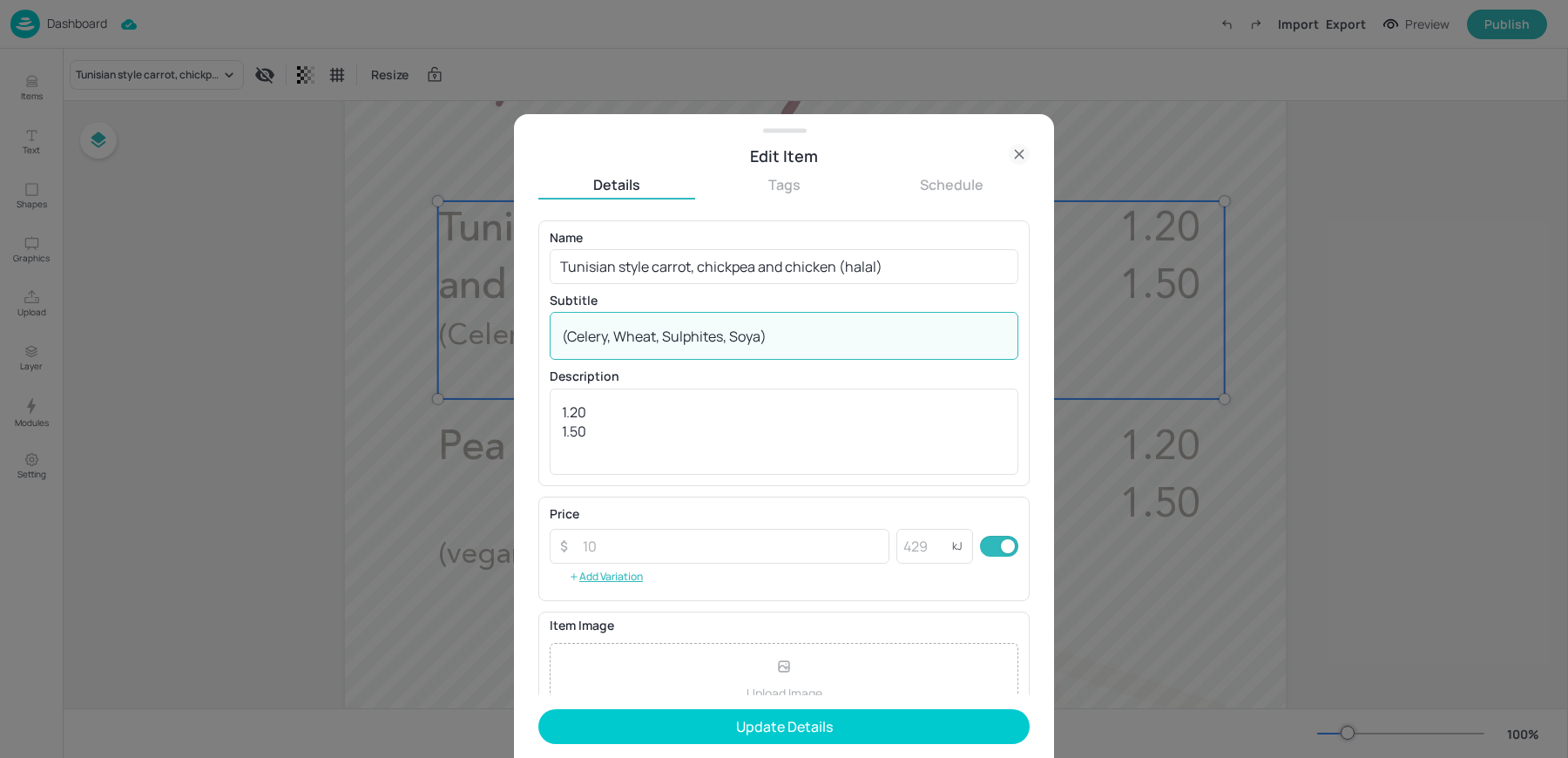
click at [702, 338] on textarea "(Celery, Wheat, Sulphites, Soya)" at bounding box center [784, 336] width 444 height 19
paste textarea
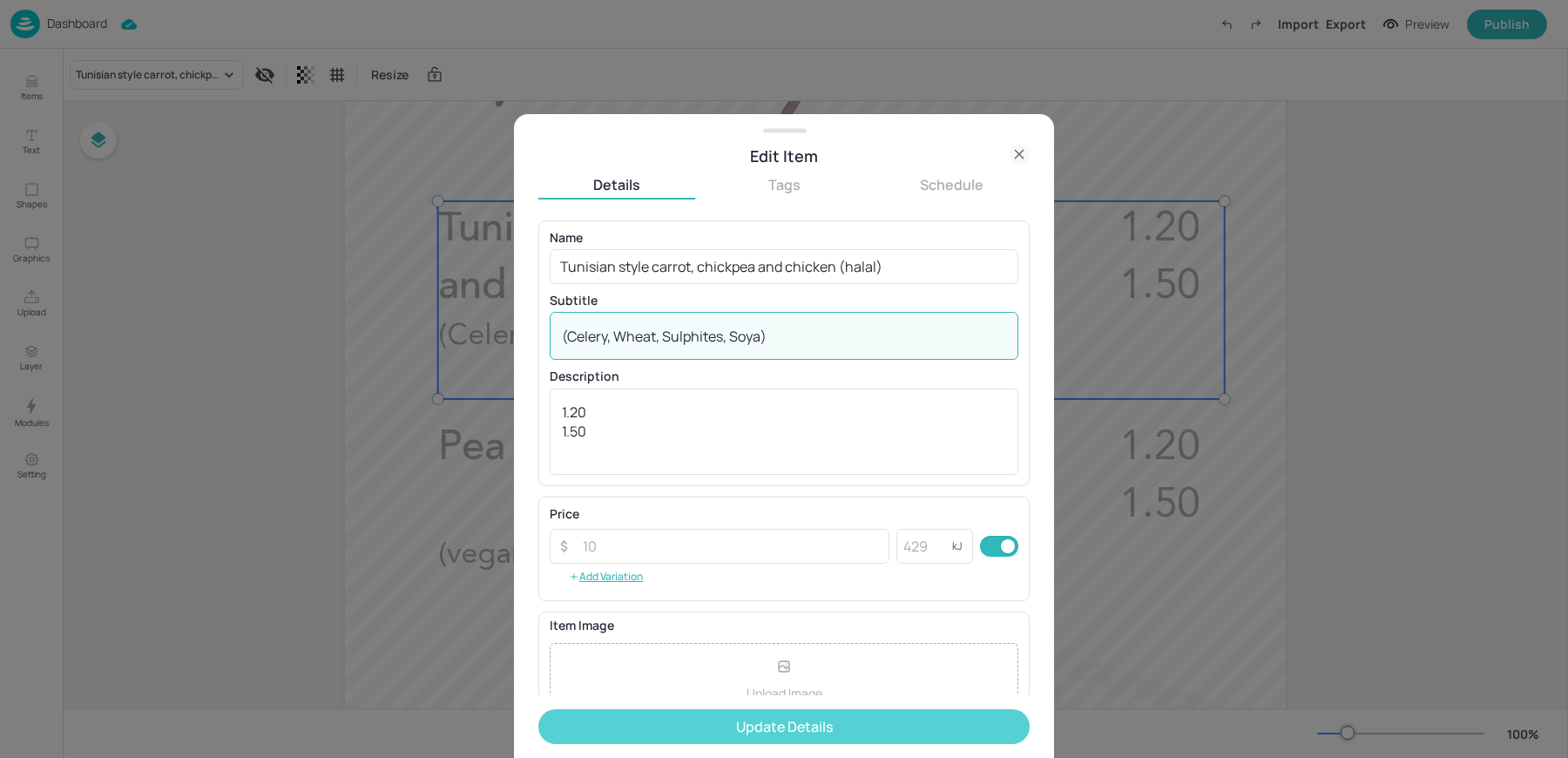
type textarea "(Celery, Wheat, Sulphites, Soya)"
click at [707, 730] on button "Update Details" at bounding box center [784, 726] width 491 height 35
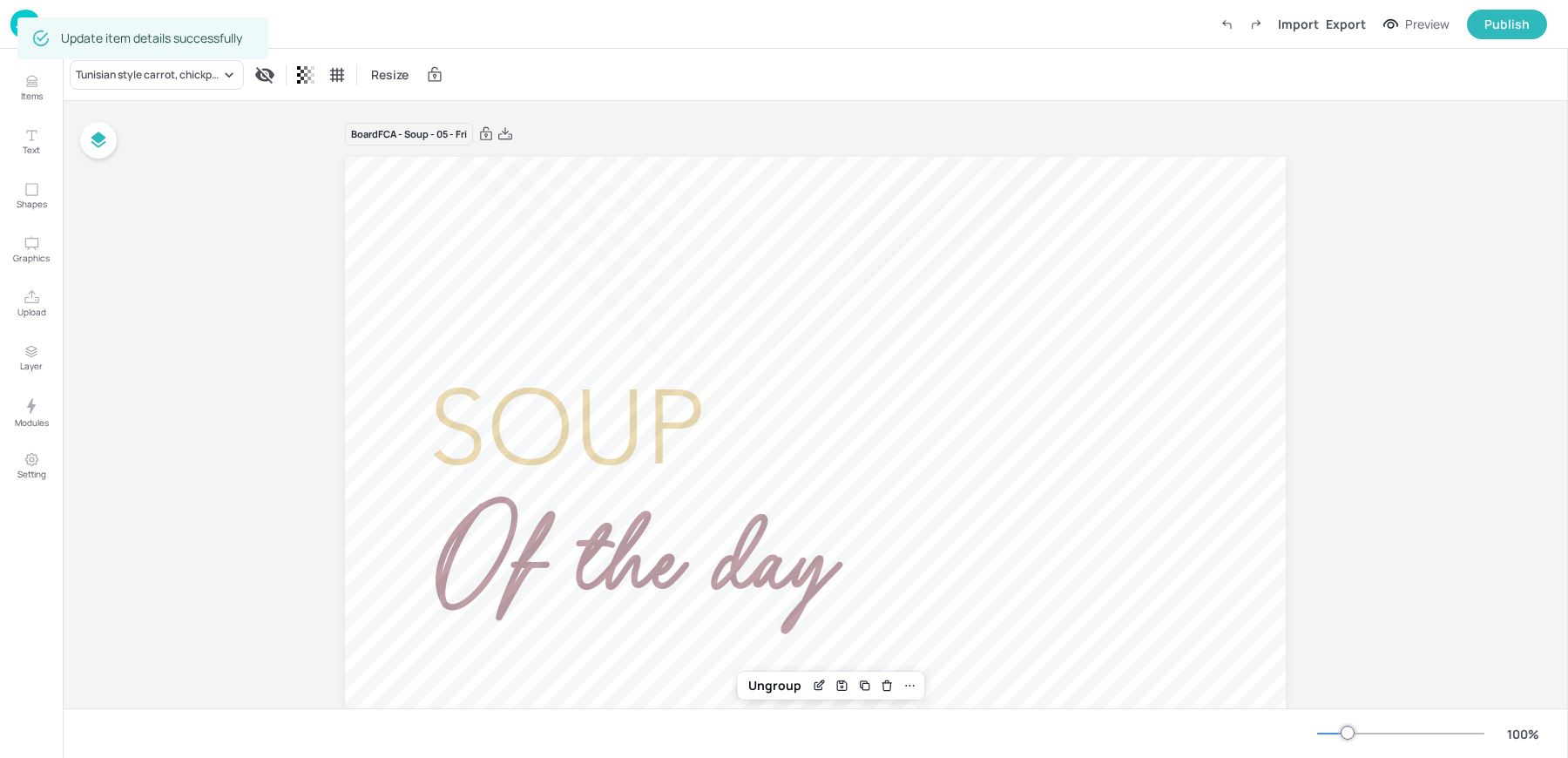
click at [587, 78] on div "Tunisian style carrot, chickpea and chicken (halal) Resize" at bounding box center [815, 74] width 1505 height 51
click at [36, 23] on img at bounding box center [25, 24] width 29 height 28
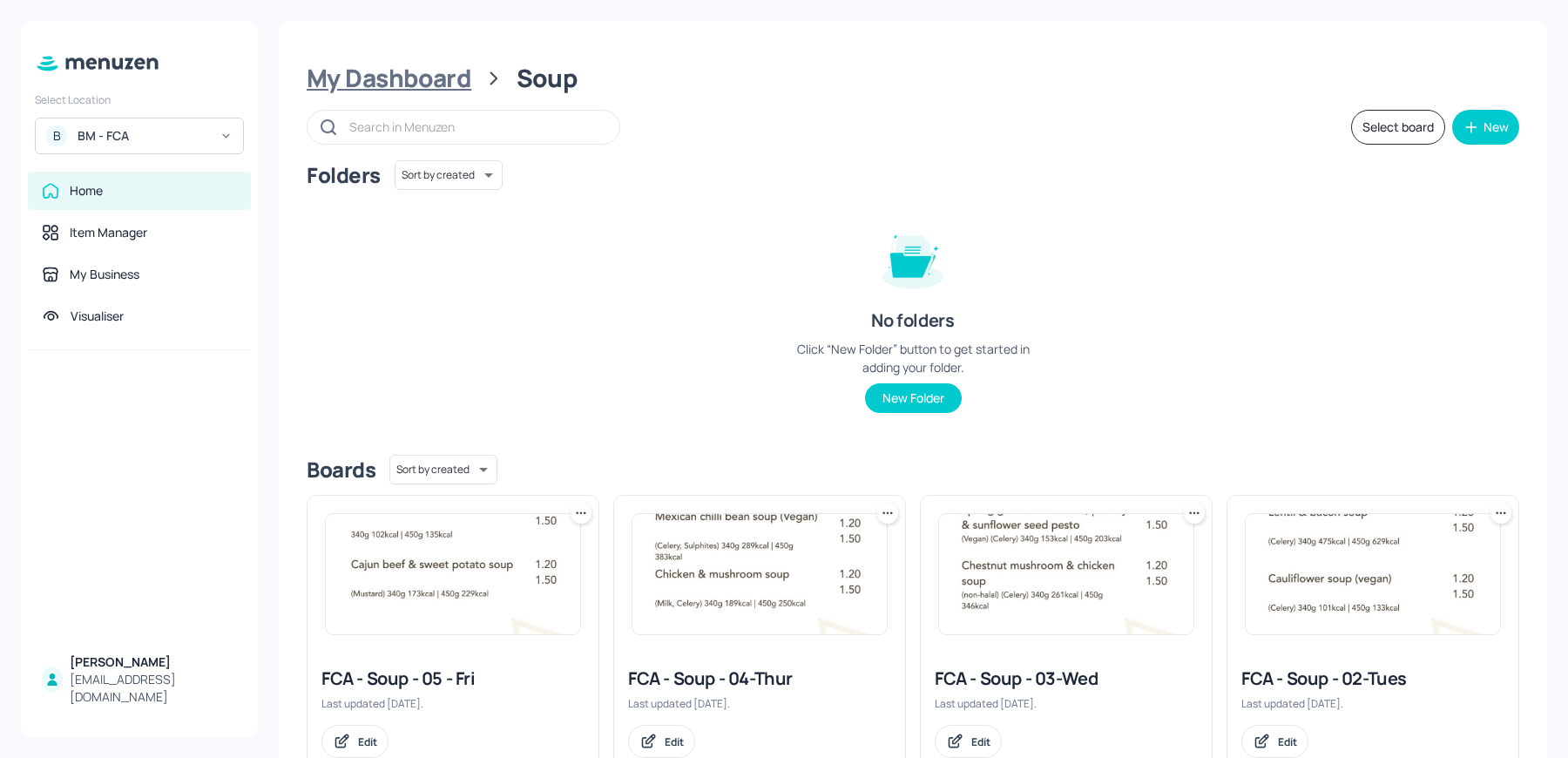
click at [401, 78] on div "My Dashboard" at bounding box center [389, 78] width 165 height 31
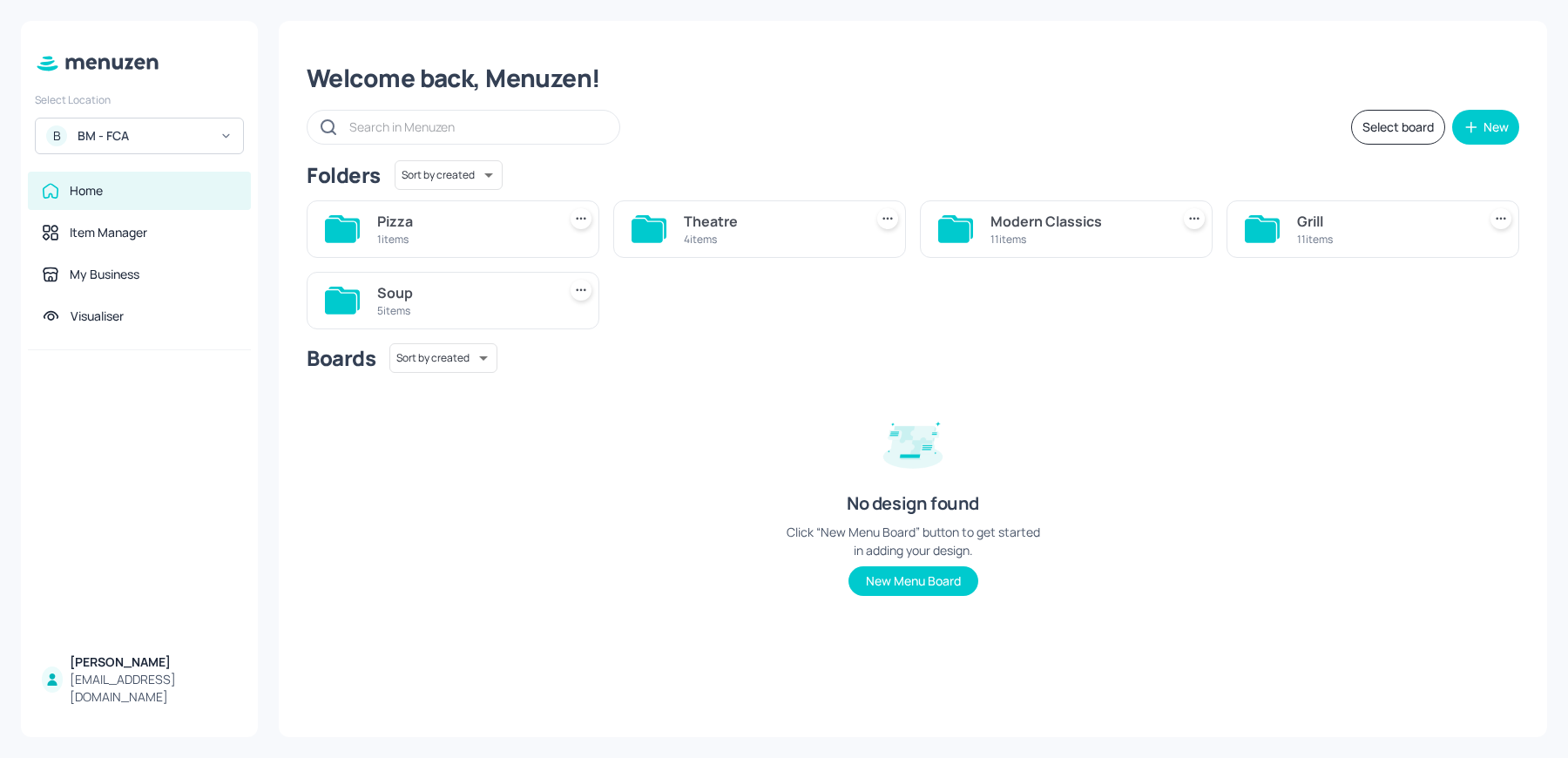
click at [1043, 227] on div "Modern Classics" at bounding box center [1076, 221] width 173 height 21
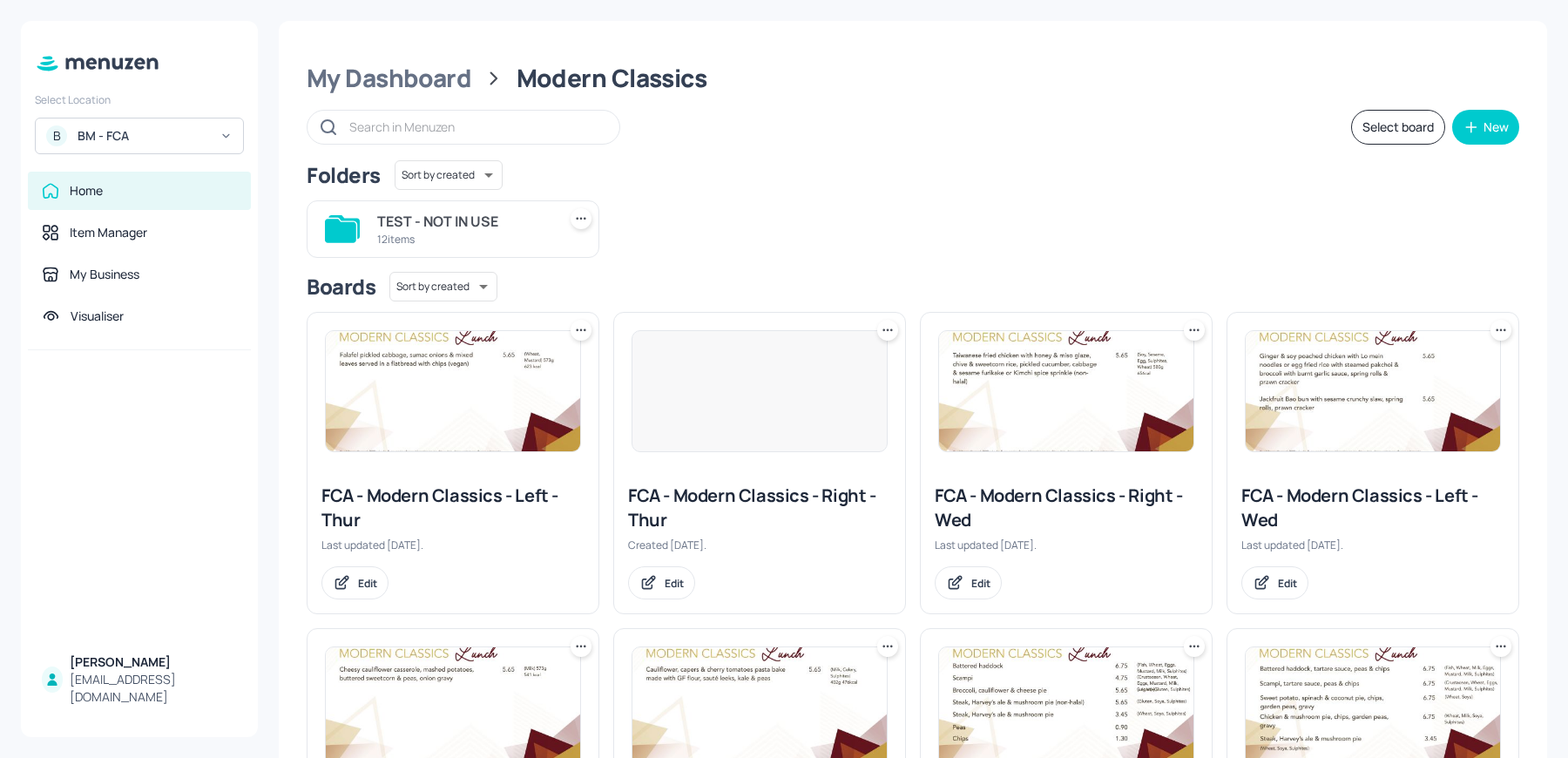
scroll to position [526, 0]
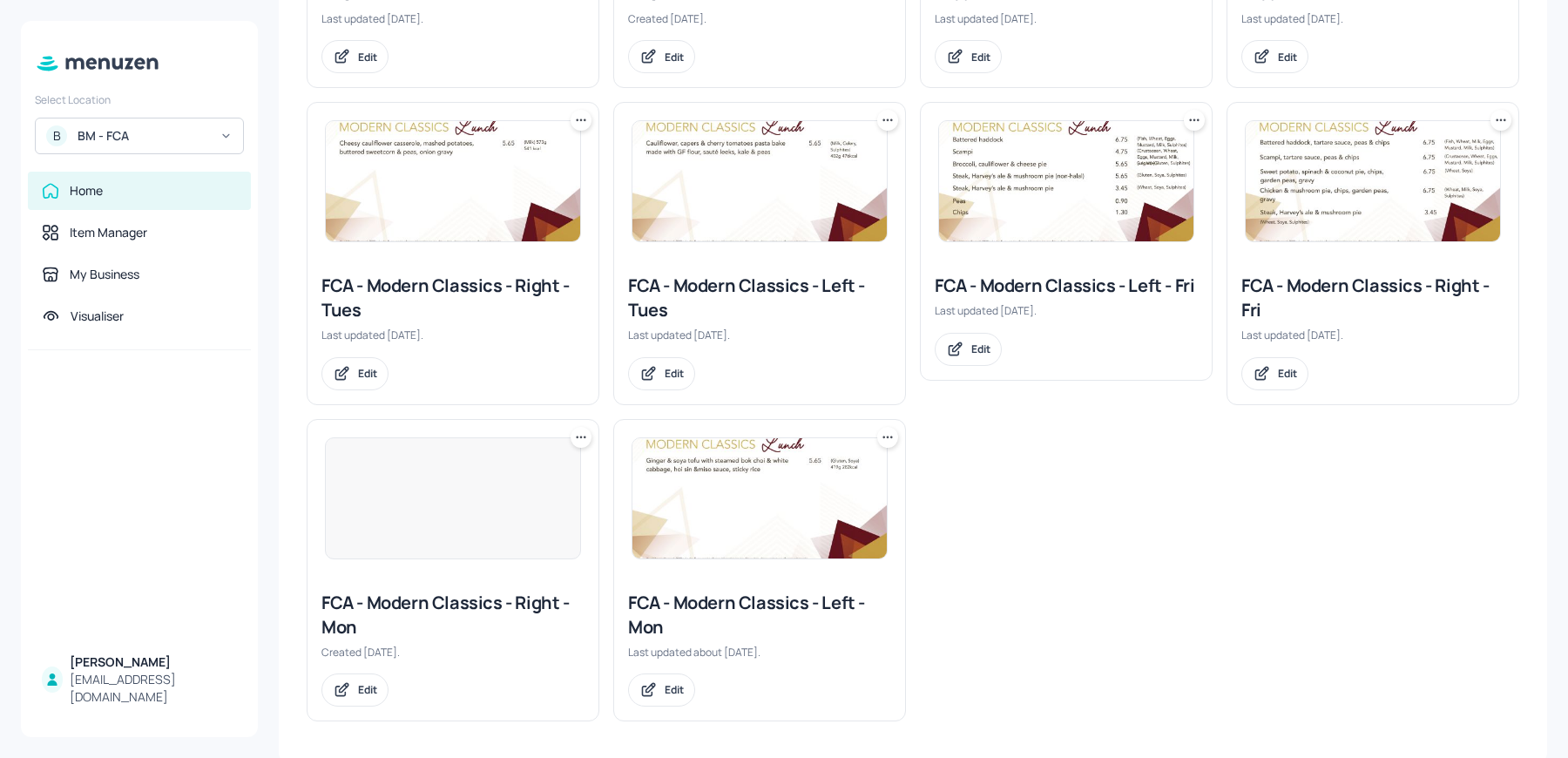
click at [1031, 139] on img at bounding box center [1065, 182] width 254 height 120
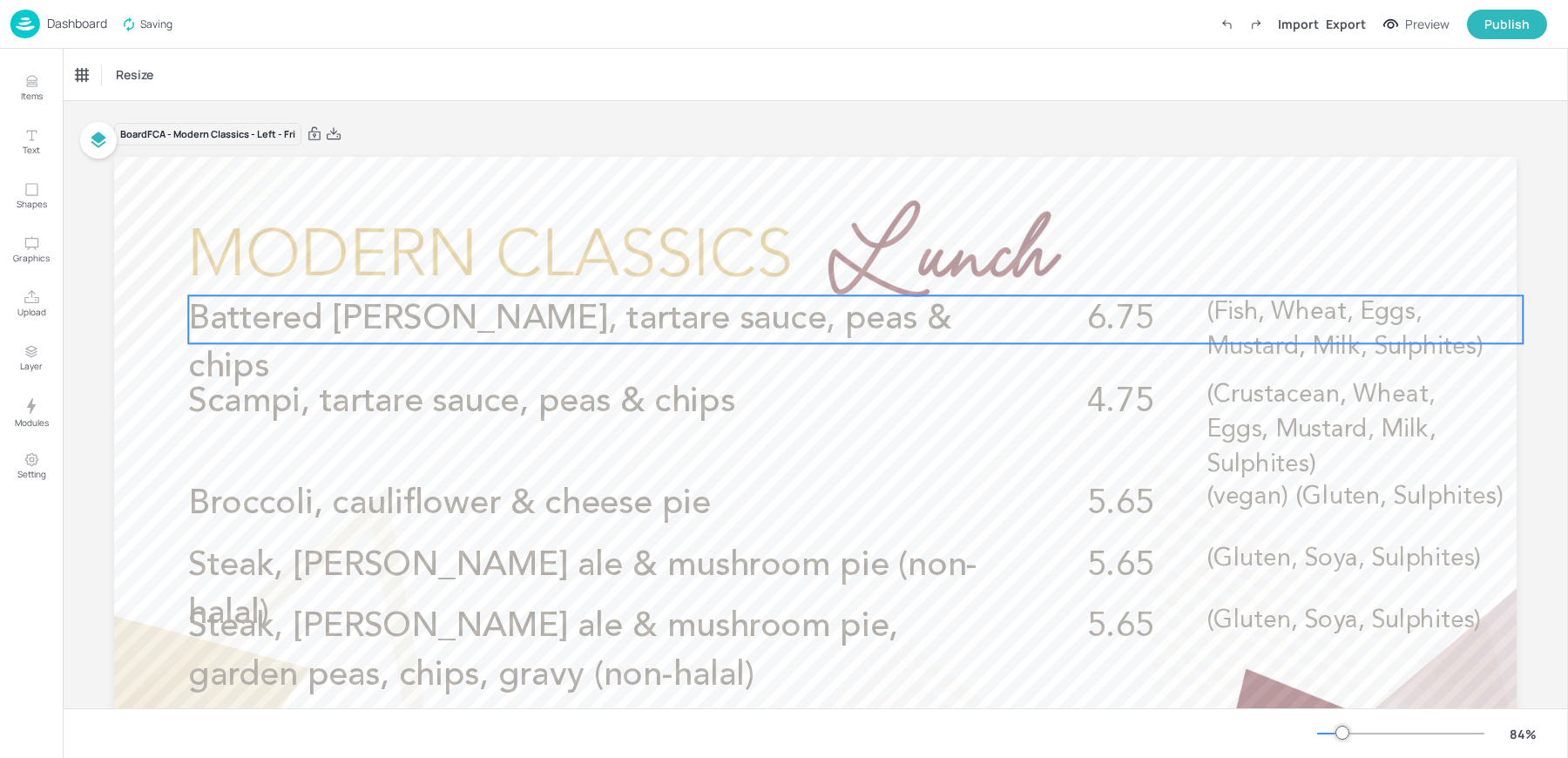
click at [415, 334] on span "Battered haddock, tartare sauce, peas & chips" at bounding box center [569, 343] width 763 height 82
click at [89, 70] on div "Battered haddock, tartare sauce, peas & chips" at bounding box center [148, 75] width 144 height 16
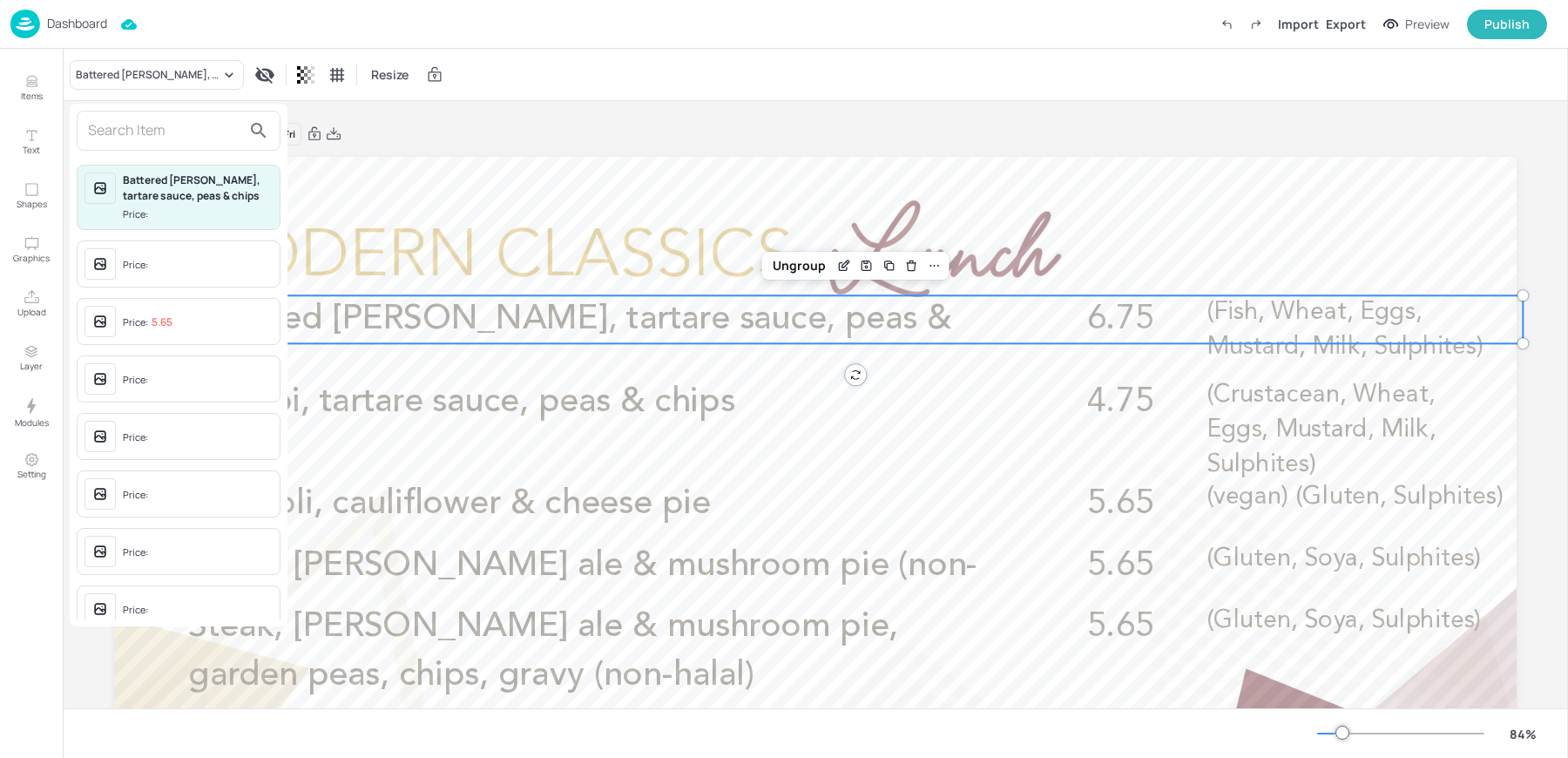
click at [157, 124] on input "text" at bounding box center [164, 130] width 153 height 27
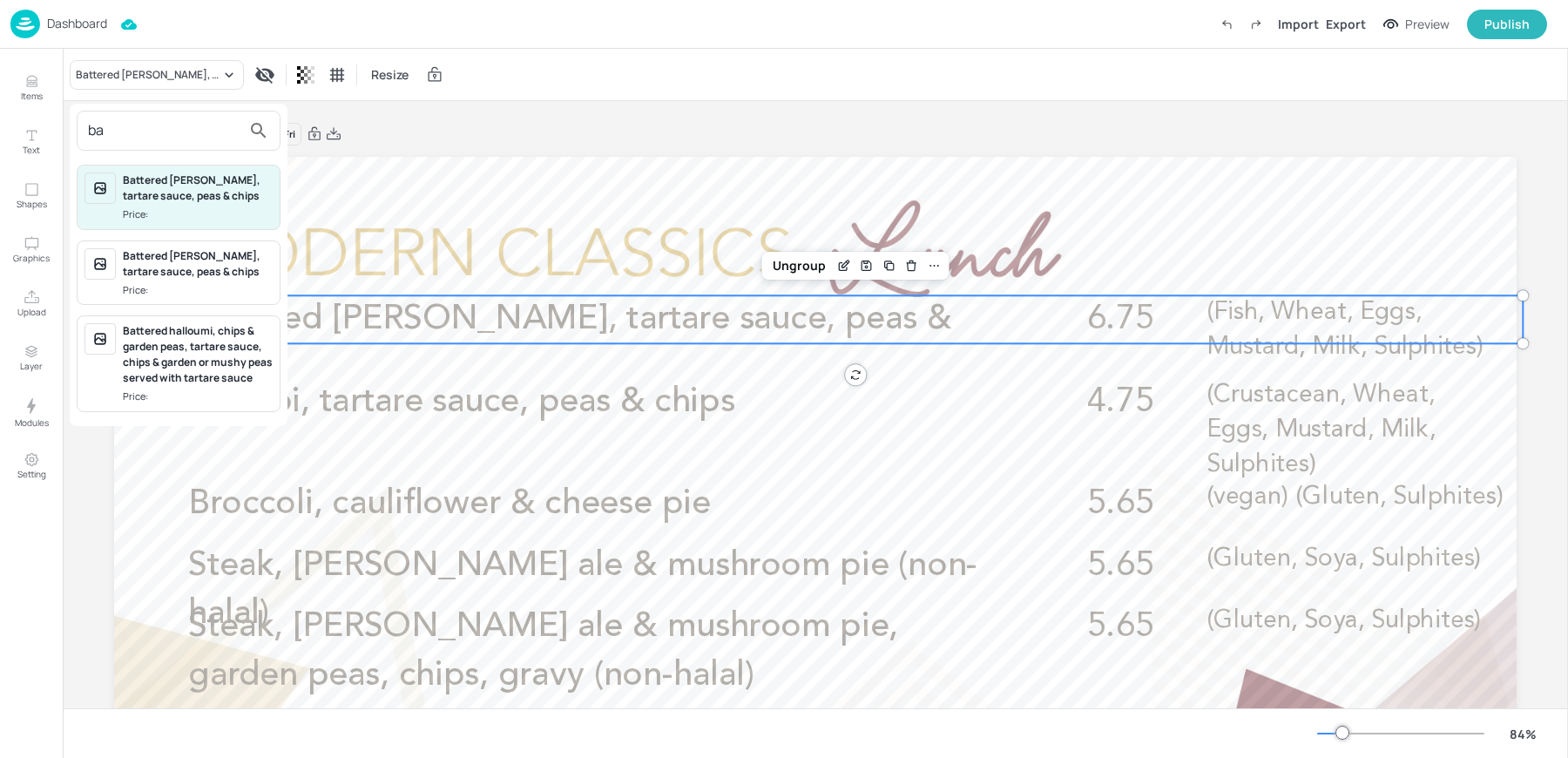
type input "b"
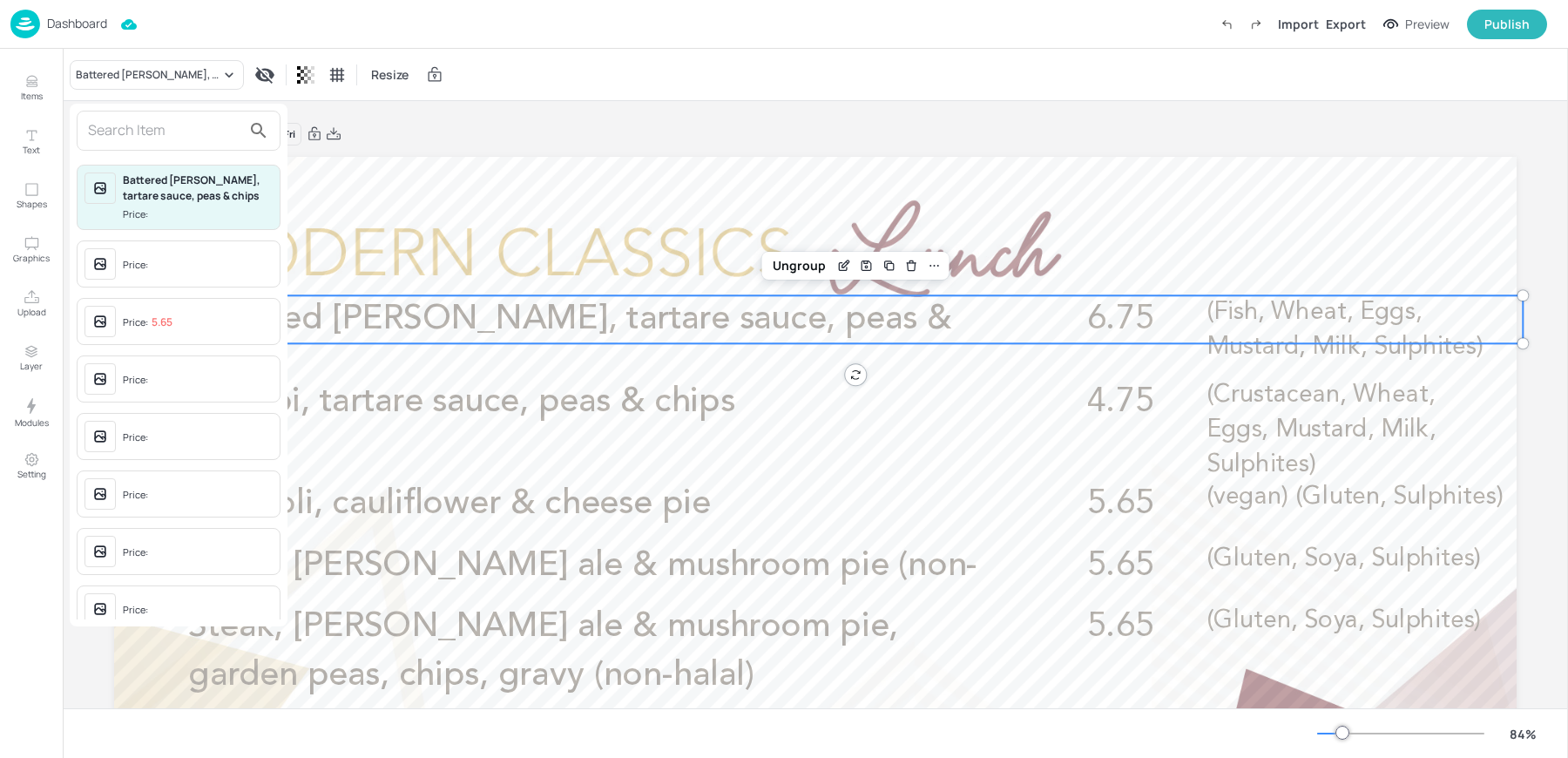
click at [140, 265] on div "Price:" at bounding box center [137, 265] width 28 height 15
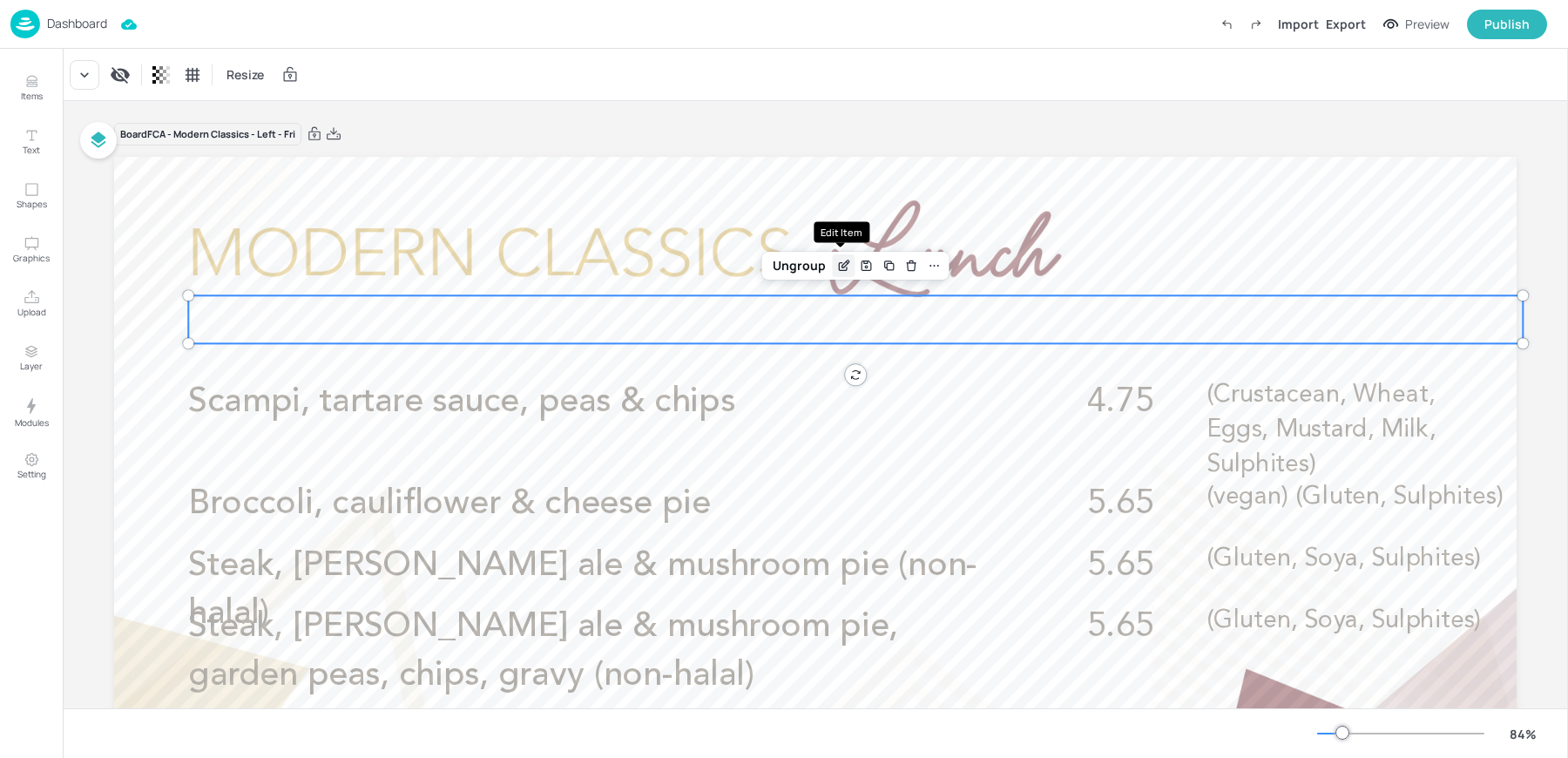
click at [838, 263] on icon "Edit Item" at bounding box center [842, 267] width 8 height 8
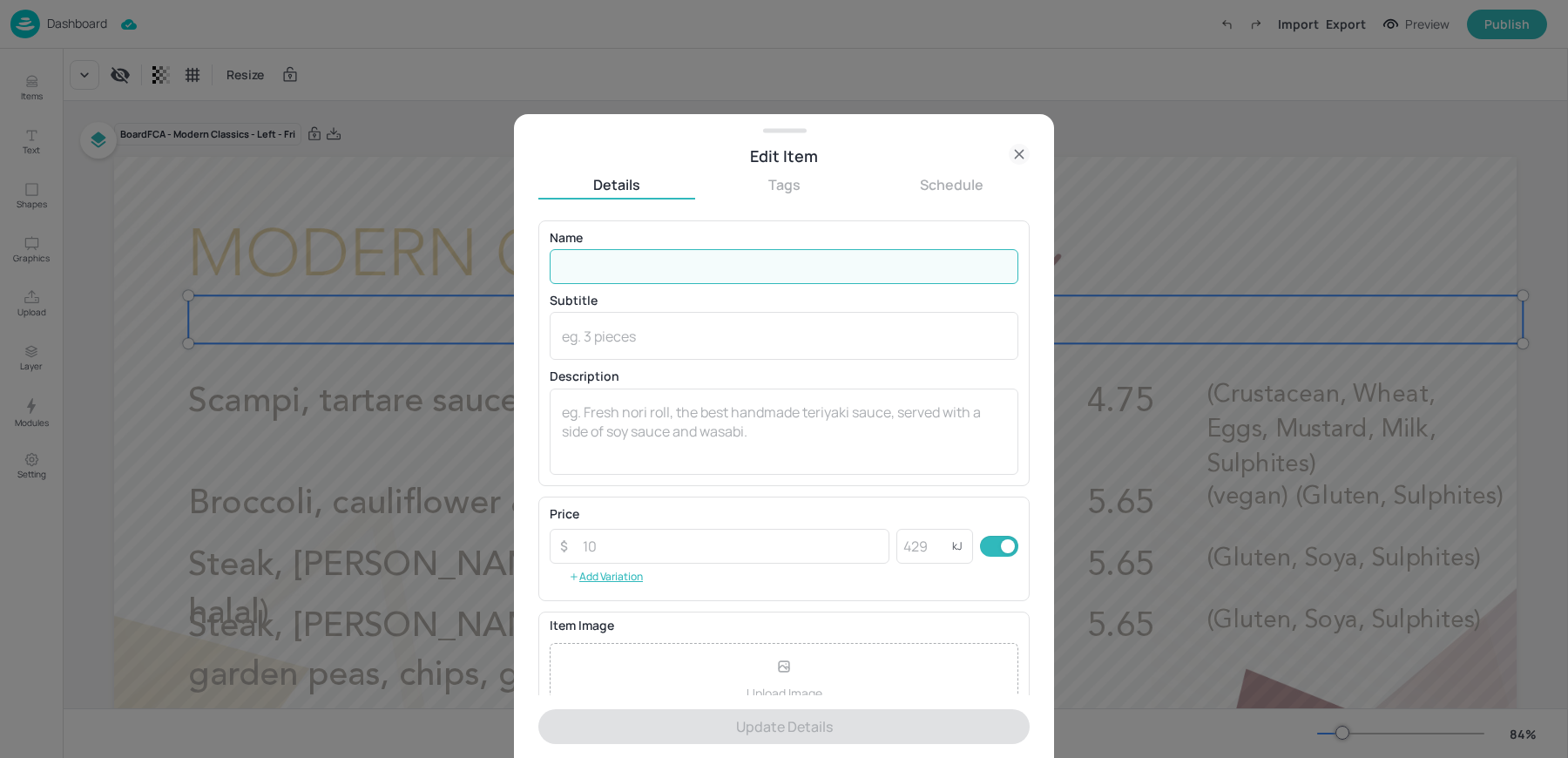
click at [560, 260] on input "text" at bounding box center [784, 266] width 468 height 35
paste input "Battered haddock £4.75"
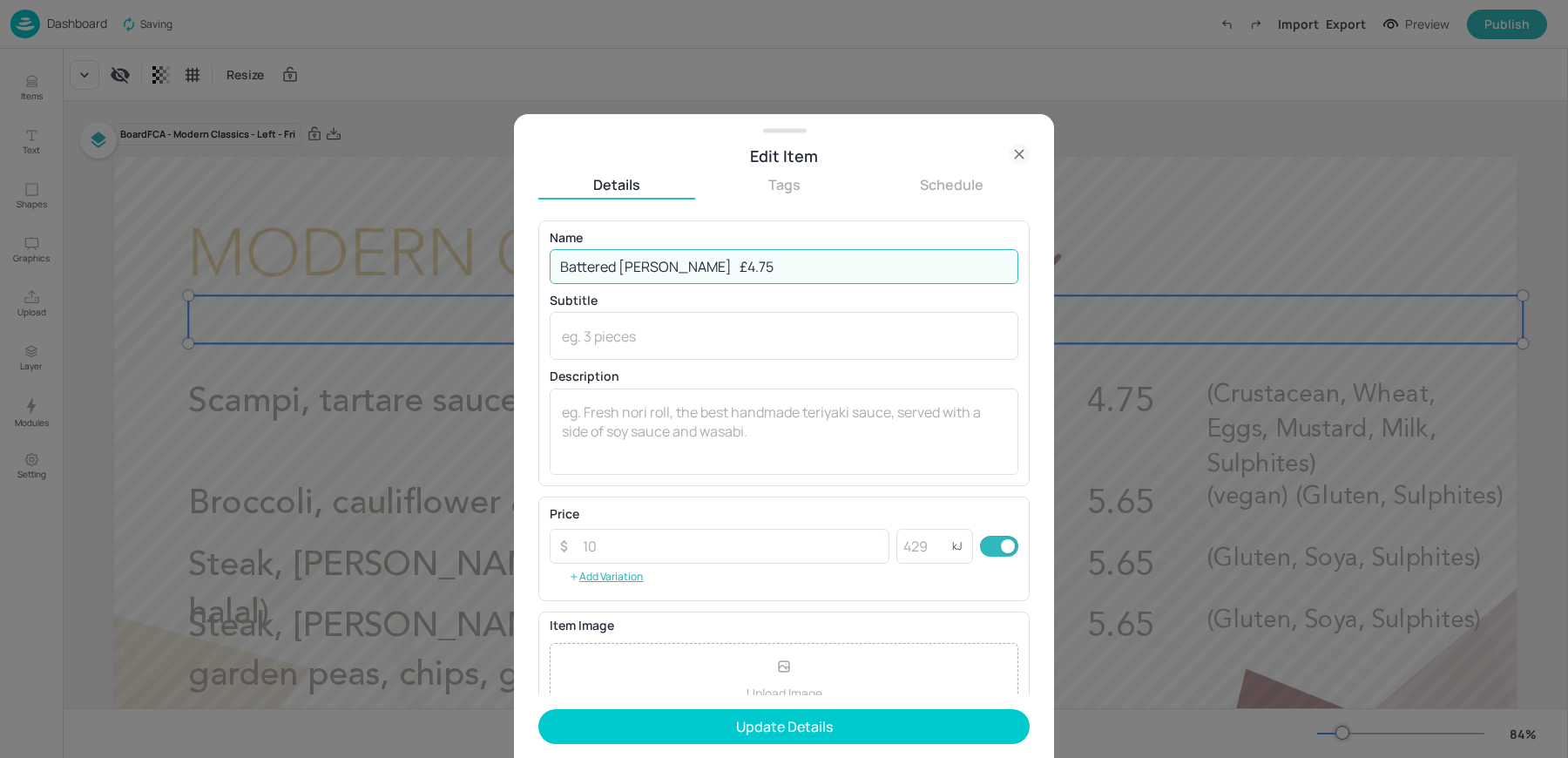
click at [683, 266] on input "Battered haddock £4.75" at bounding box center [784, 266] width 468 height 35
type input "Battered haddock"
click at [622, 437] on textarea at bounding box center [784, 430] width 444 height 58
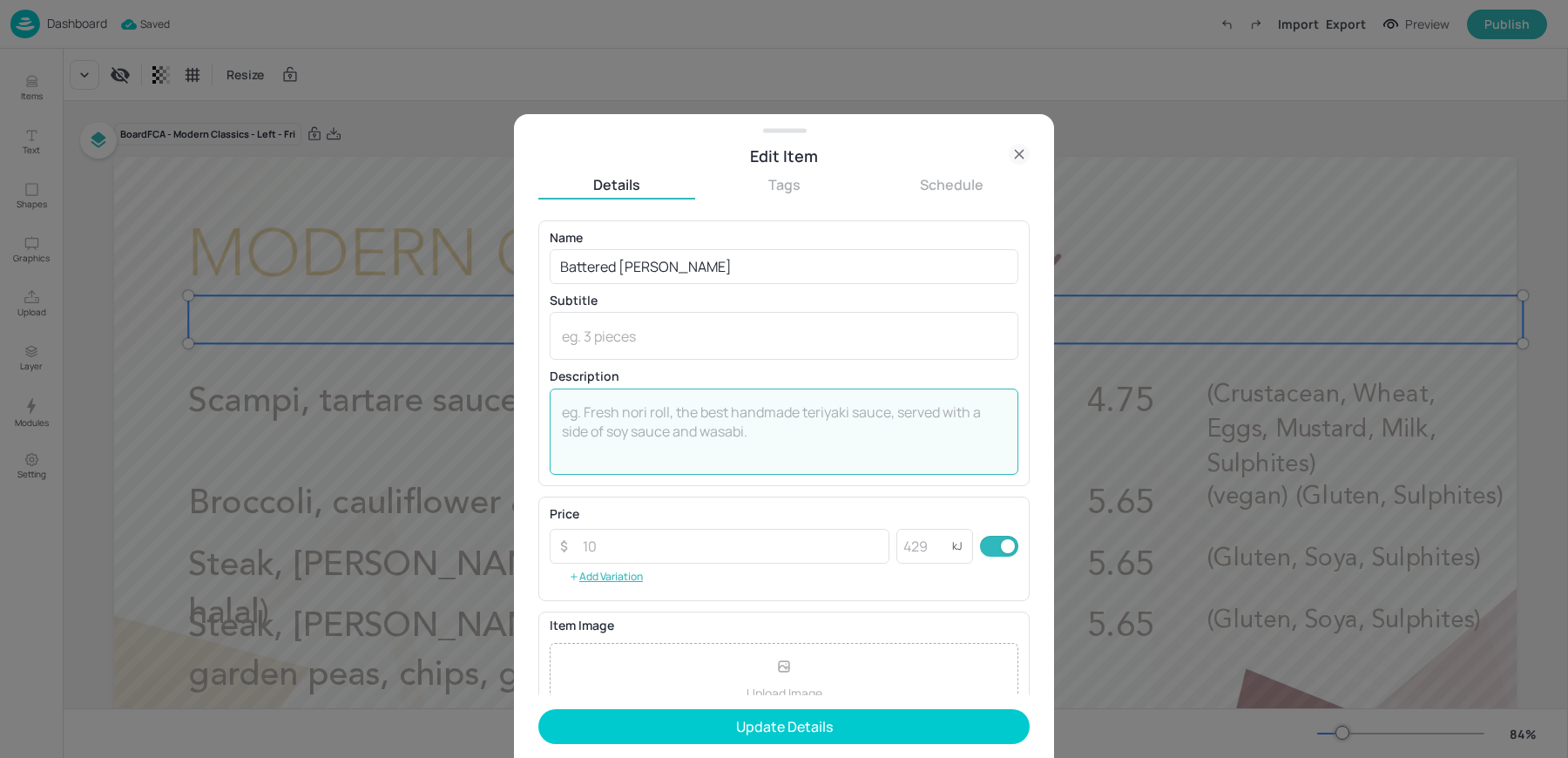
paste textarea "£4.75"
click at [569, 411] on textarea "£4.75" at bounding box center [784, 430] width 444 height 58
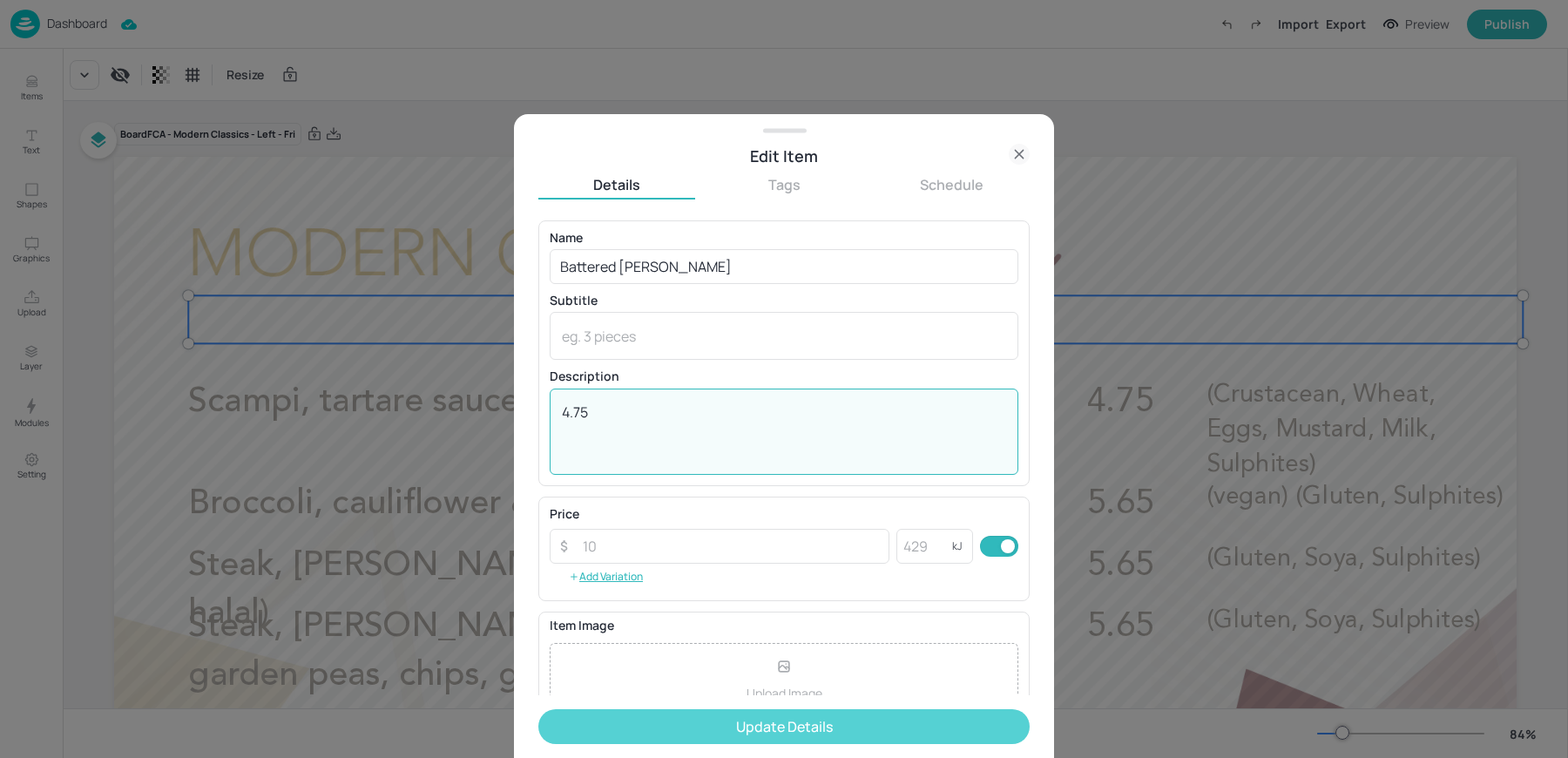
type textarea "4.75"
click at [608, 726] on button "Update Details" at bounding box center [784, 726] width 491 height 35
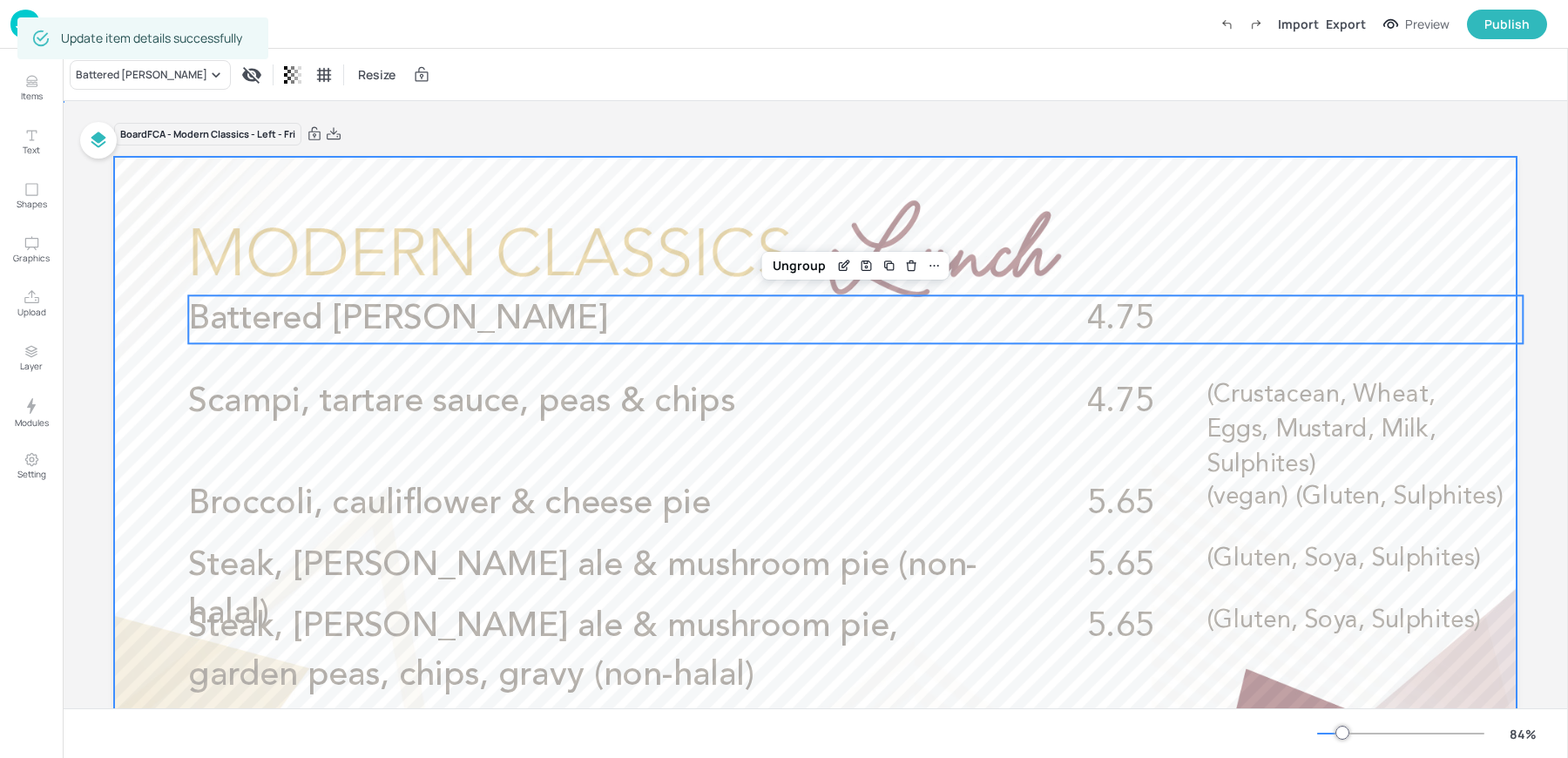
click at [368, 431] on div at bounding box center [815, 551] width 1402 height 789
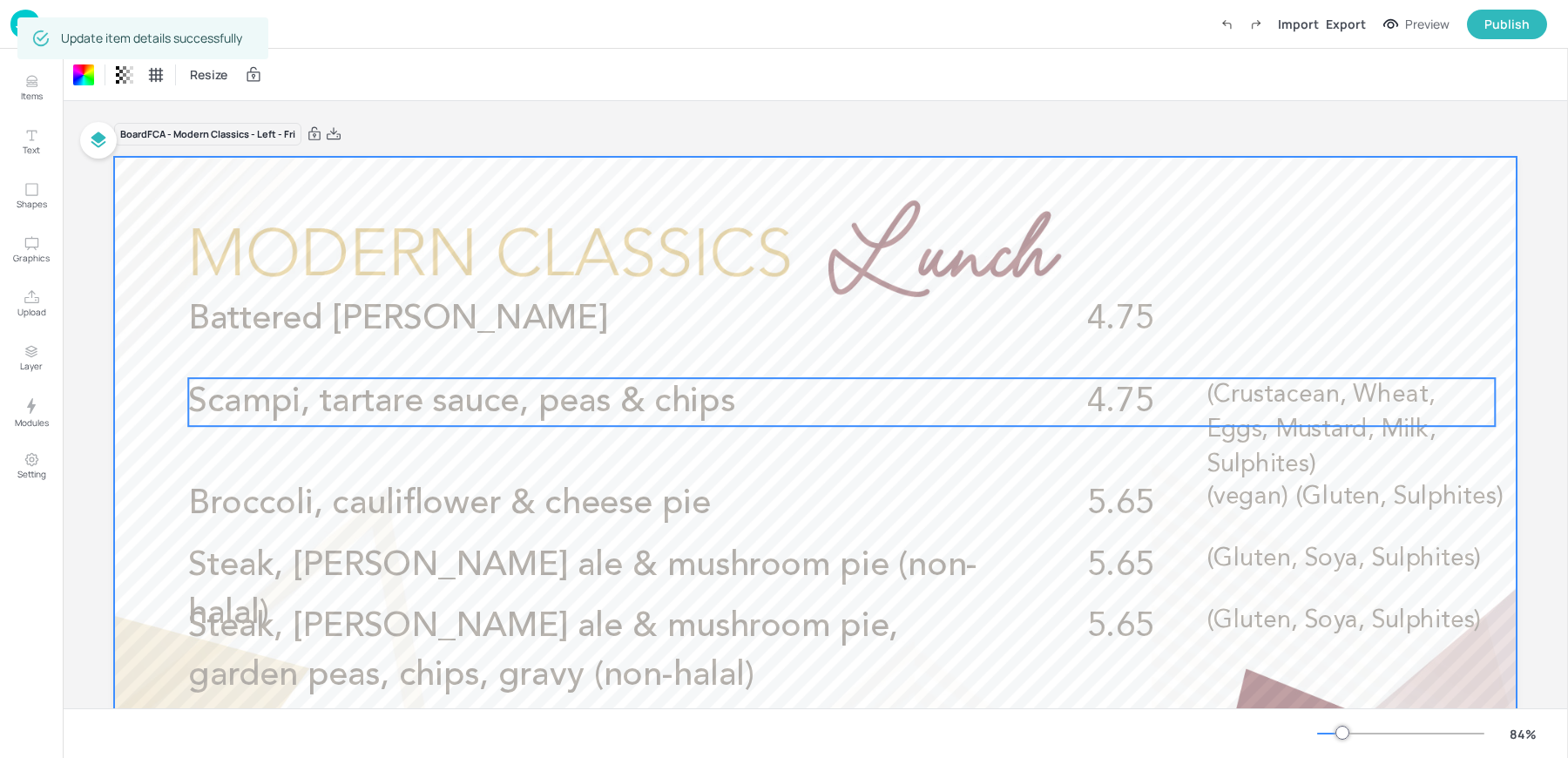
click at [332, 386] on span "Scampi, tartare sauce, peas & chips" at bounding box center [460, 402] width 546 height 34
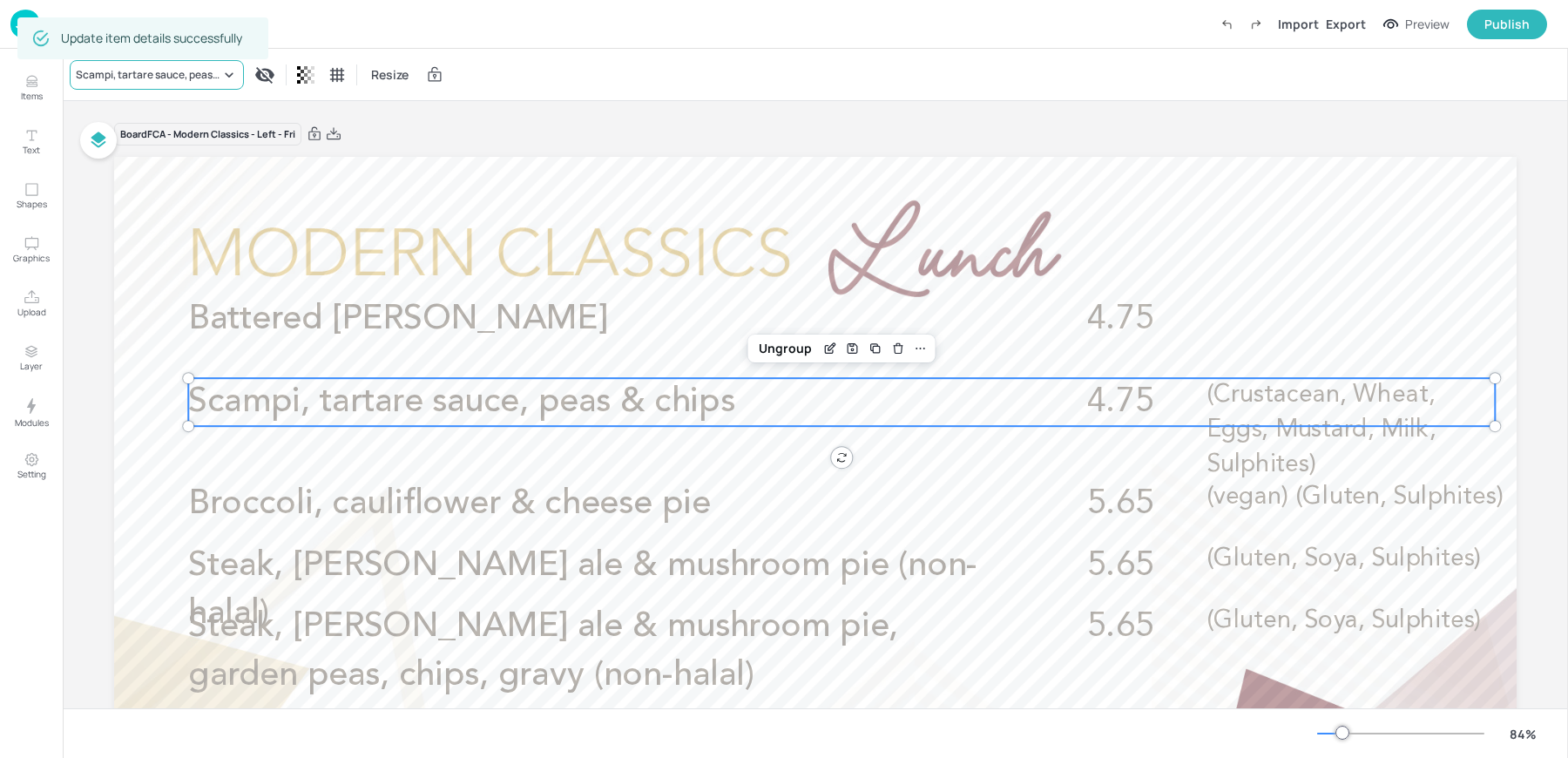
click at [139, 78] on div "Scampi, tartare sauce, peas & chips" at bounding box center [148, 75] width 144 height 16
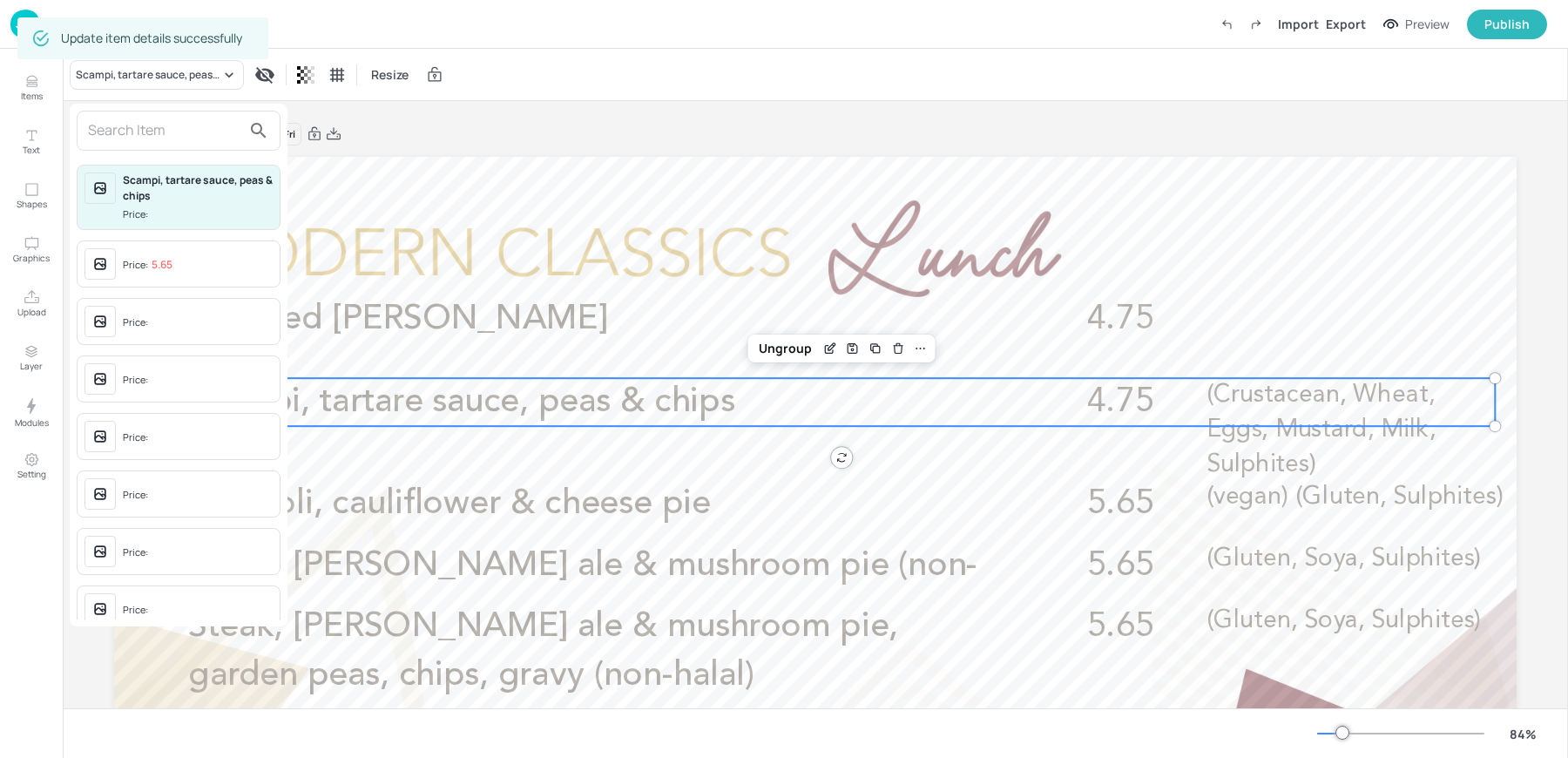
click at [133, 311] on span "Price:" at bounding box center [197, 322] width 150 height 27
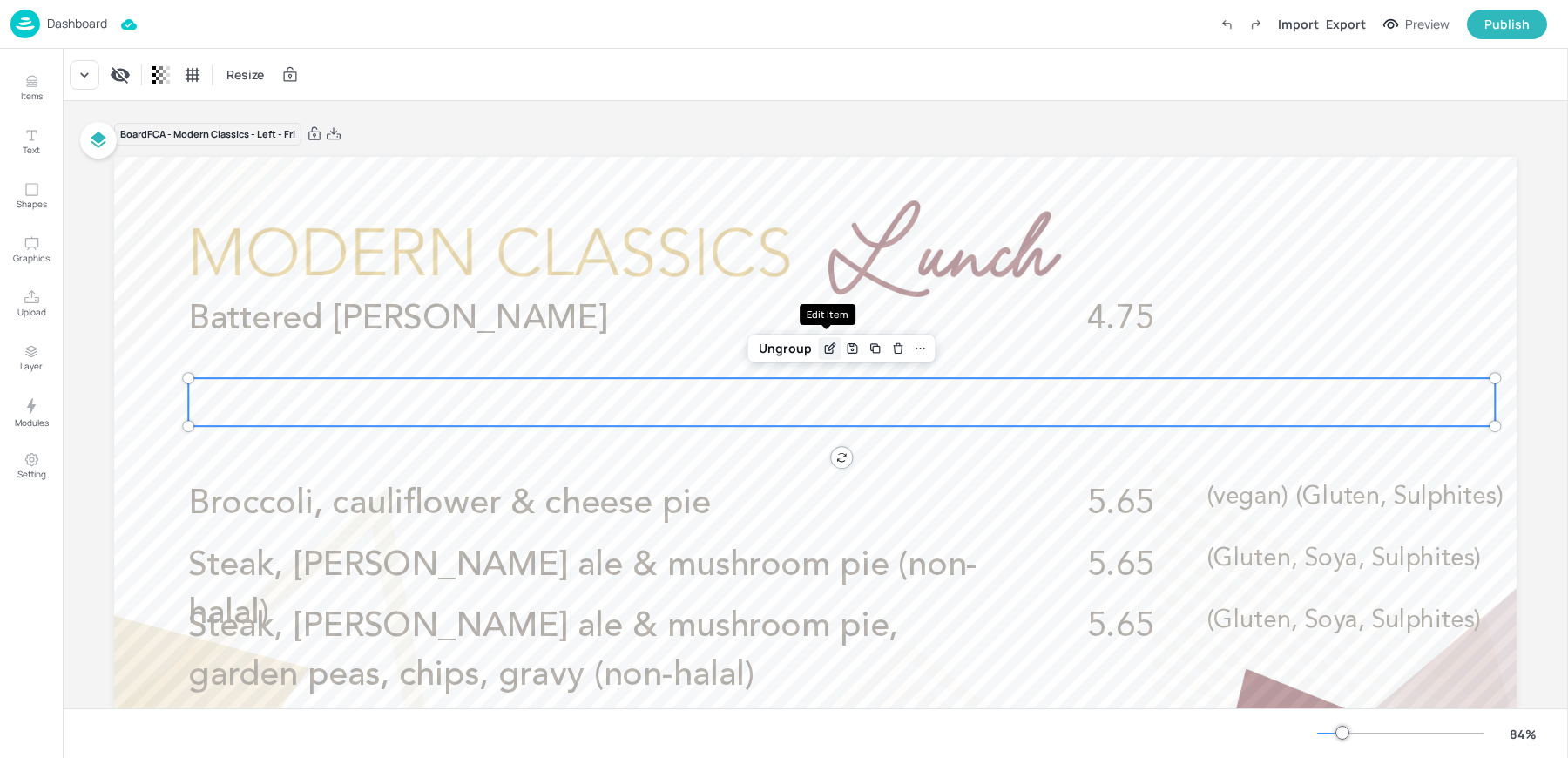
click at [823, 349] on icon "Edit Item" at bounding box center [830, 349] width 15 height 14
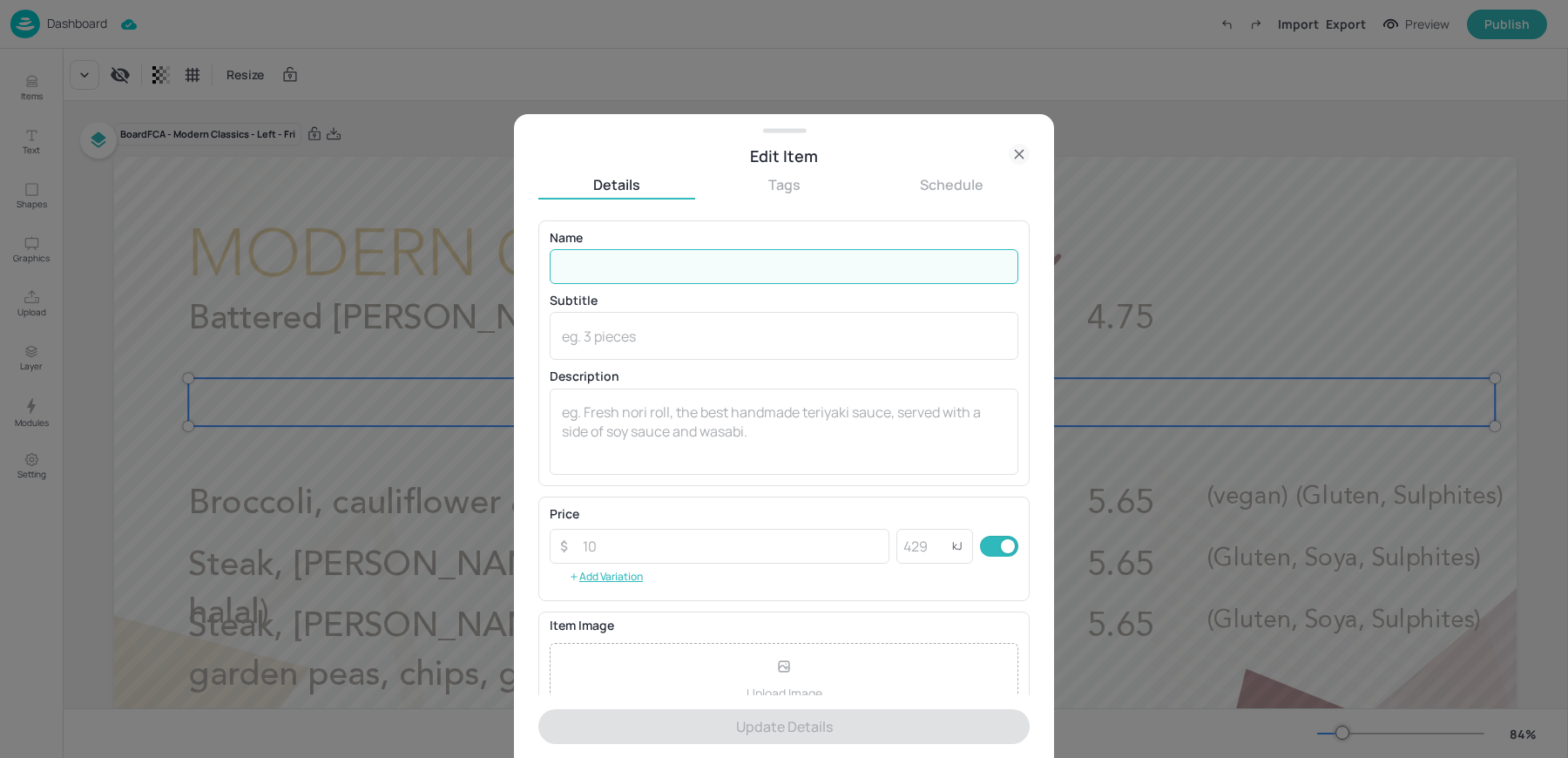
click at [582, 253] on input "text" at bounding box center [784, 266] width 468 height 35
paste input "Scampi £4.75"
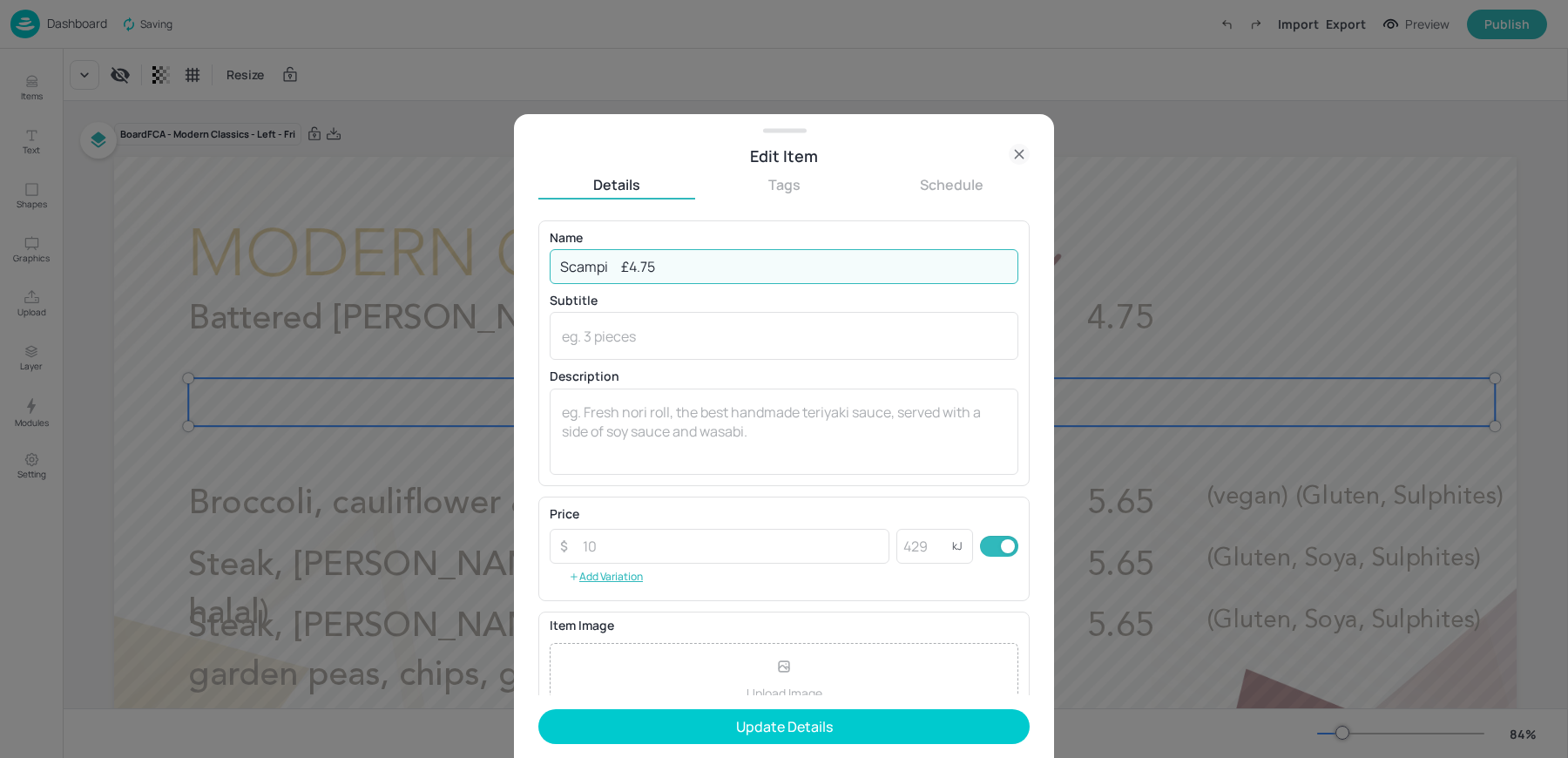
click at [625, 264] on input "Scampi £4.75" at bounding box center [784, 266] width 468 height 35
click at [700, 270] on input "Scampi 4.75" at bounding box center [784, 266] width 468 height 35
type input "Scampi"
click at [630, 415] on textarea at bounding box center [784, 430] width 444 height 58
paste textarea "4.75"
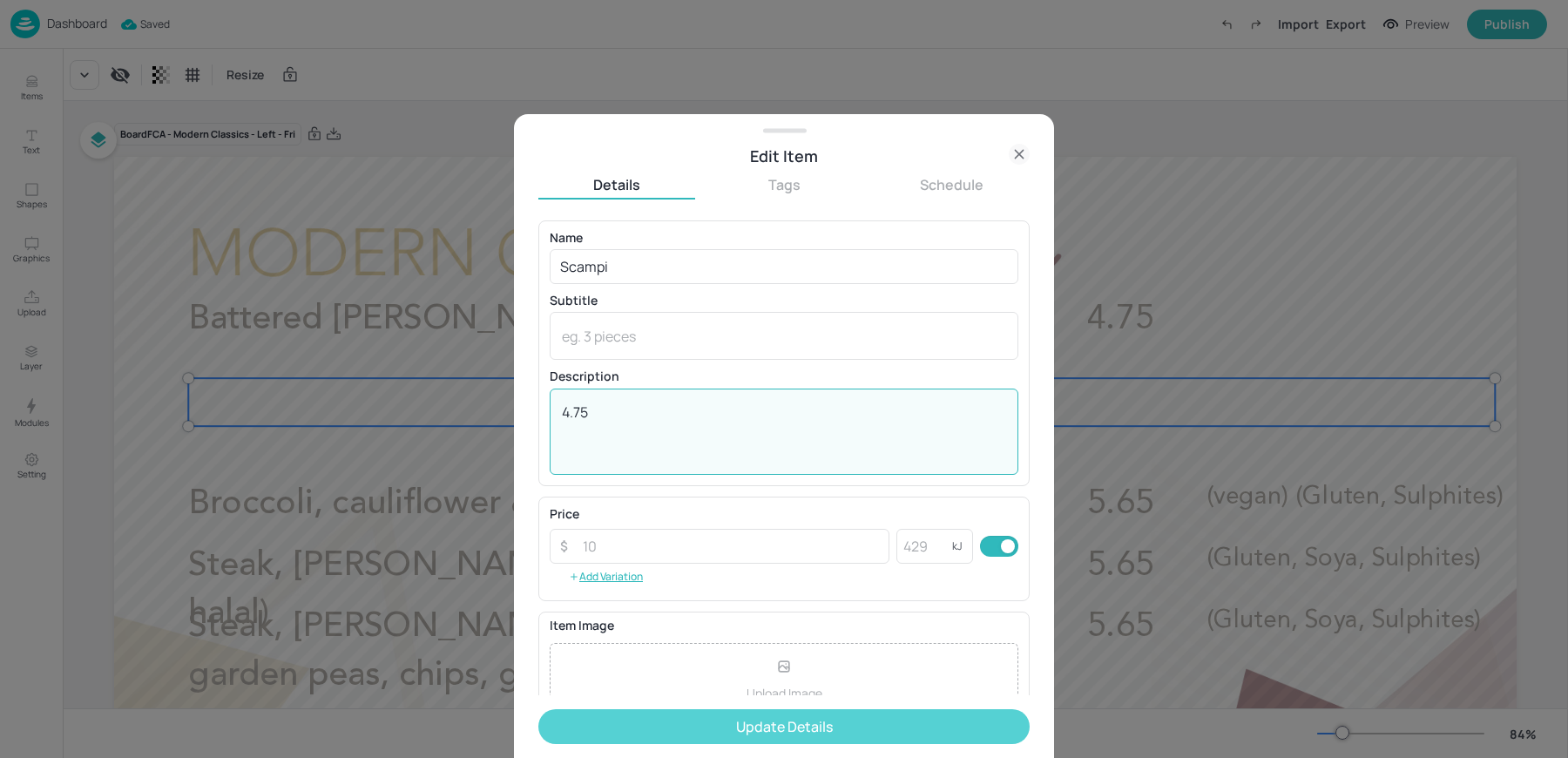
type textarea "4.75"
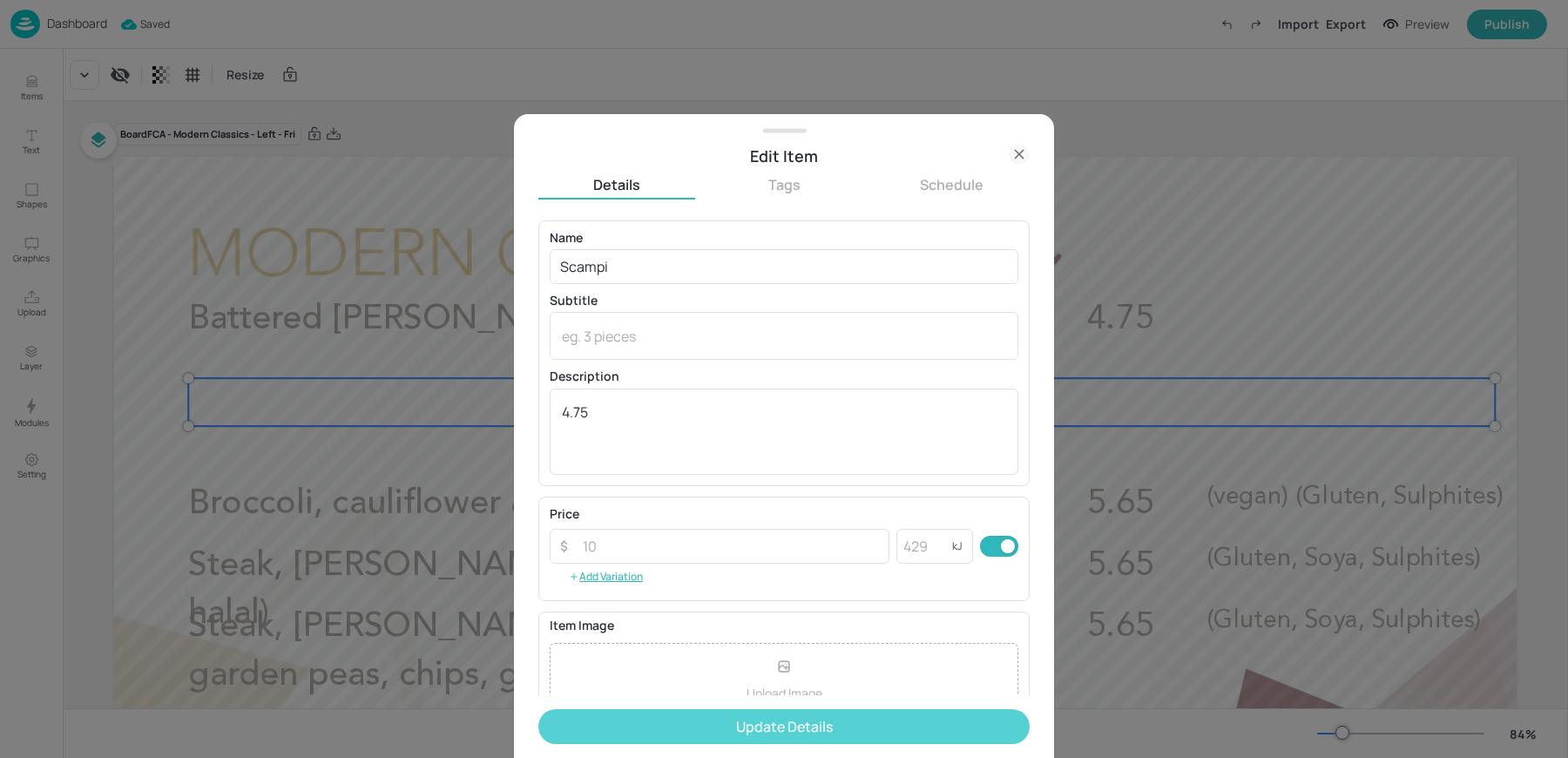
click at [665, 738] on button "Update Details" at bounding box center [784, 726] width 491 height 35
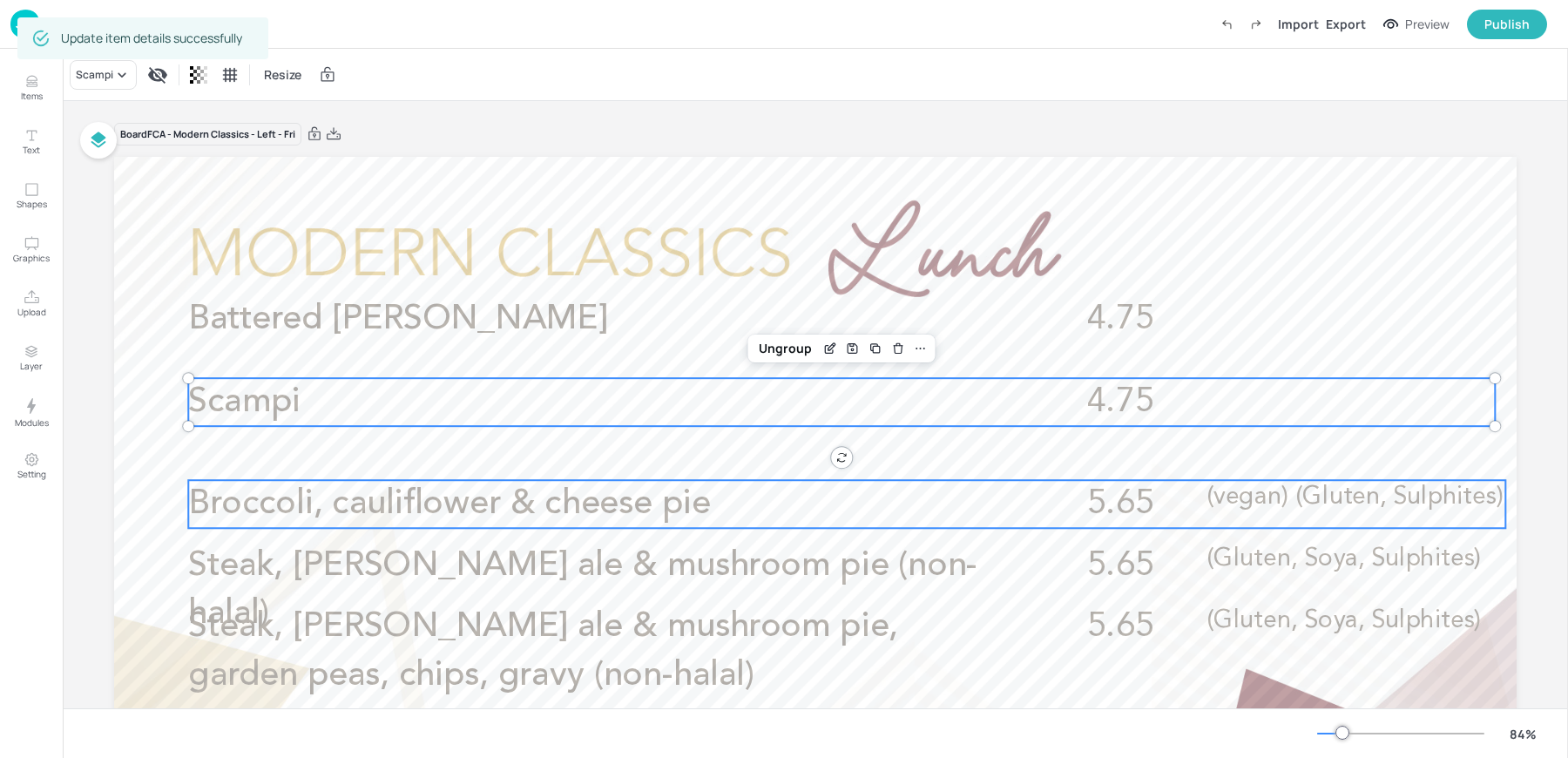
click at [398, 513] on span "Broccoli, cauliflower & cheese pie" at bounding box center [449, 504] width 522 height 34
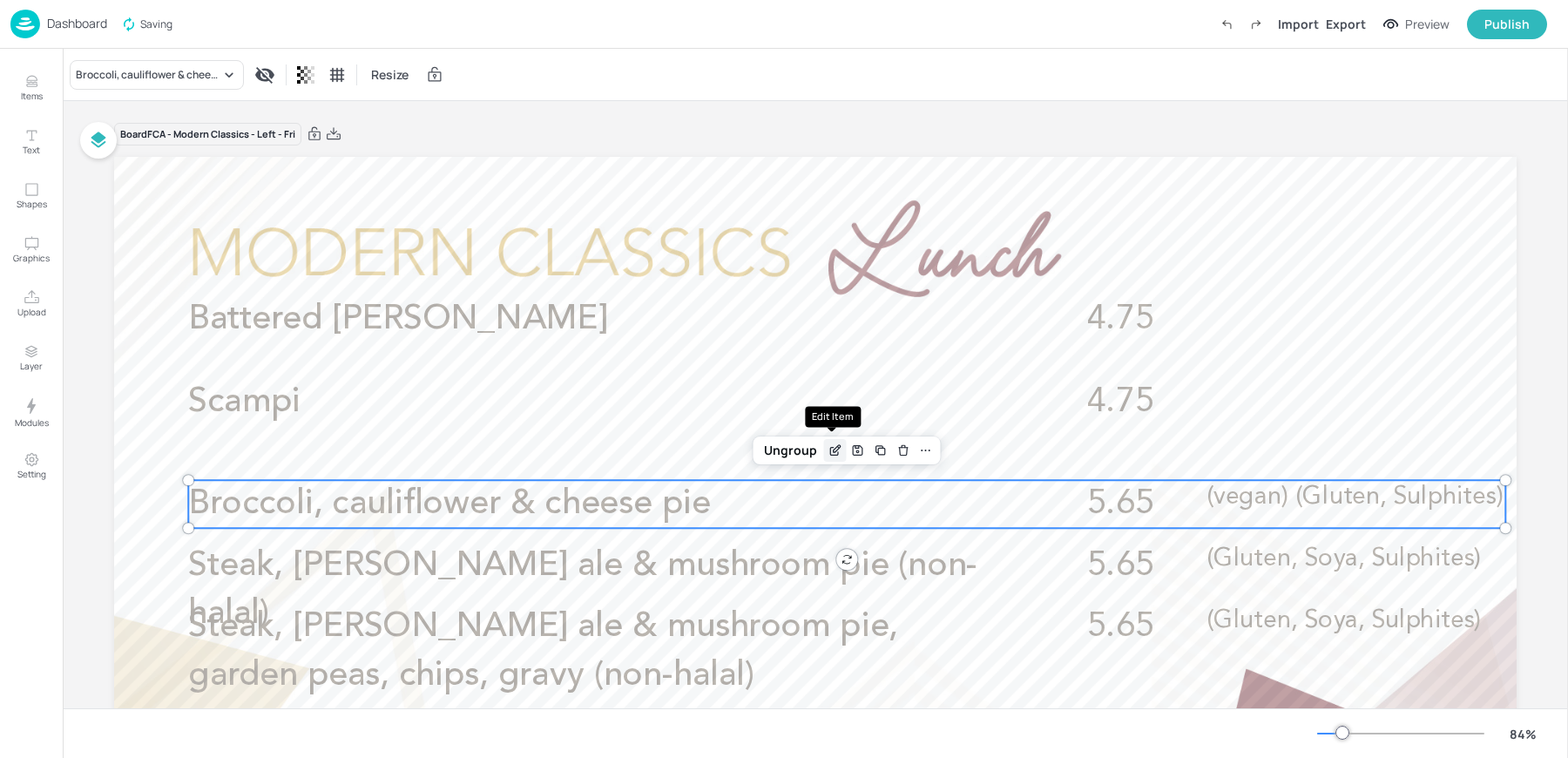
click at [827, 444] on icon "Edit Item" at bounding box center [834, 451] width 15 height 14
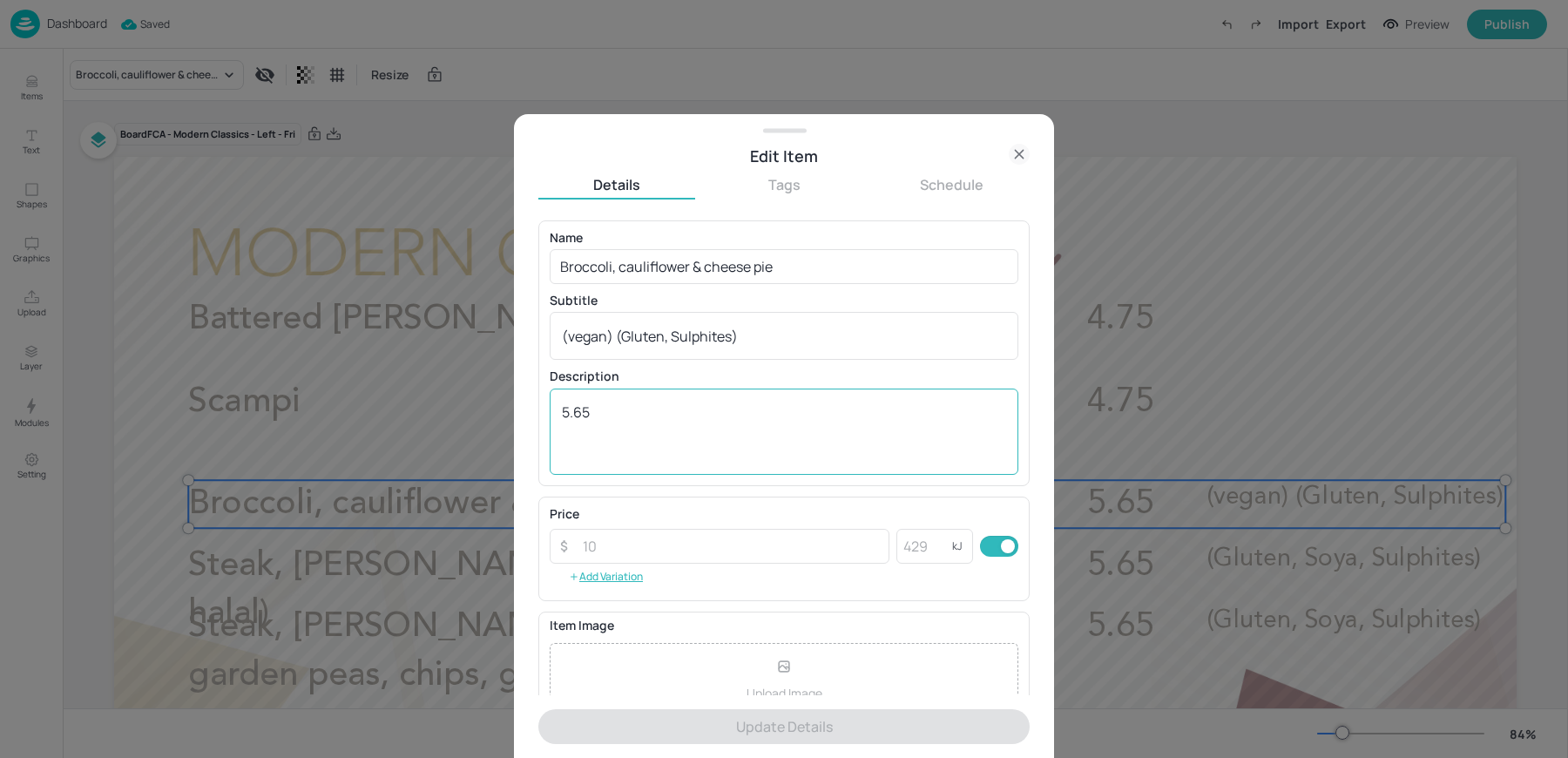
click at [661, 424] on textarea "5.65" at bounding box center [784, 430] width 444 height 58
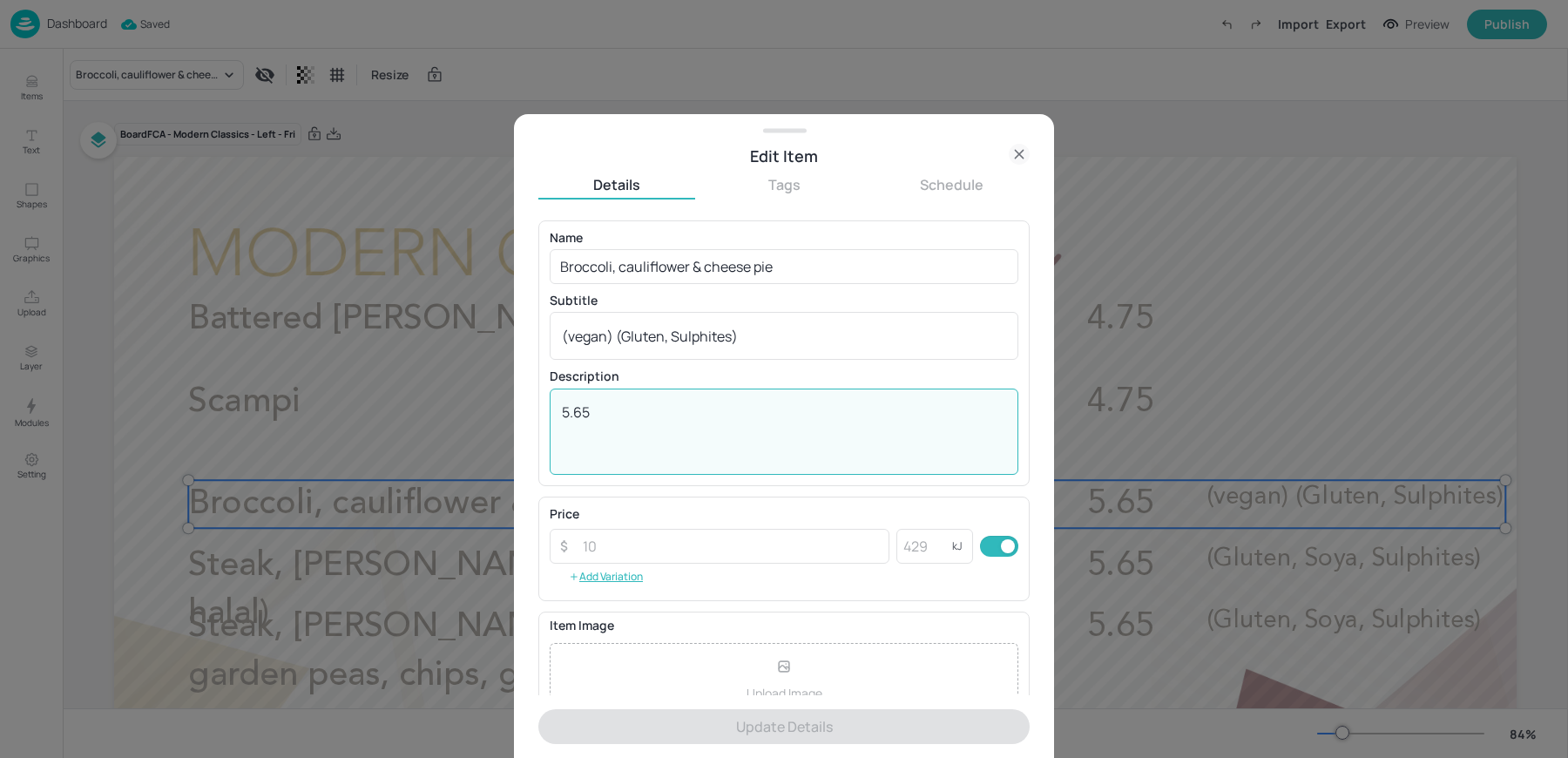
click at [661, 424] on textarea "5.65" at bounding box center [784, 430] width 444 height 58
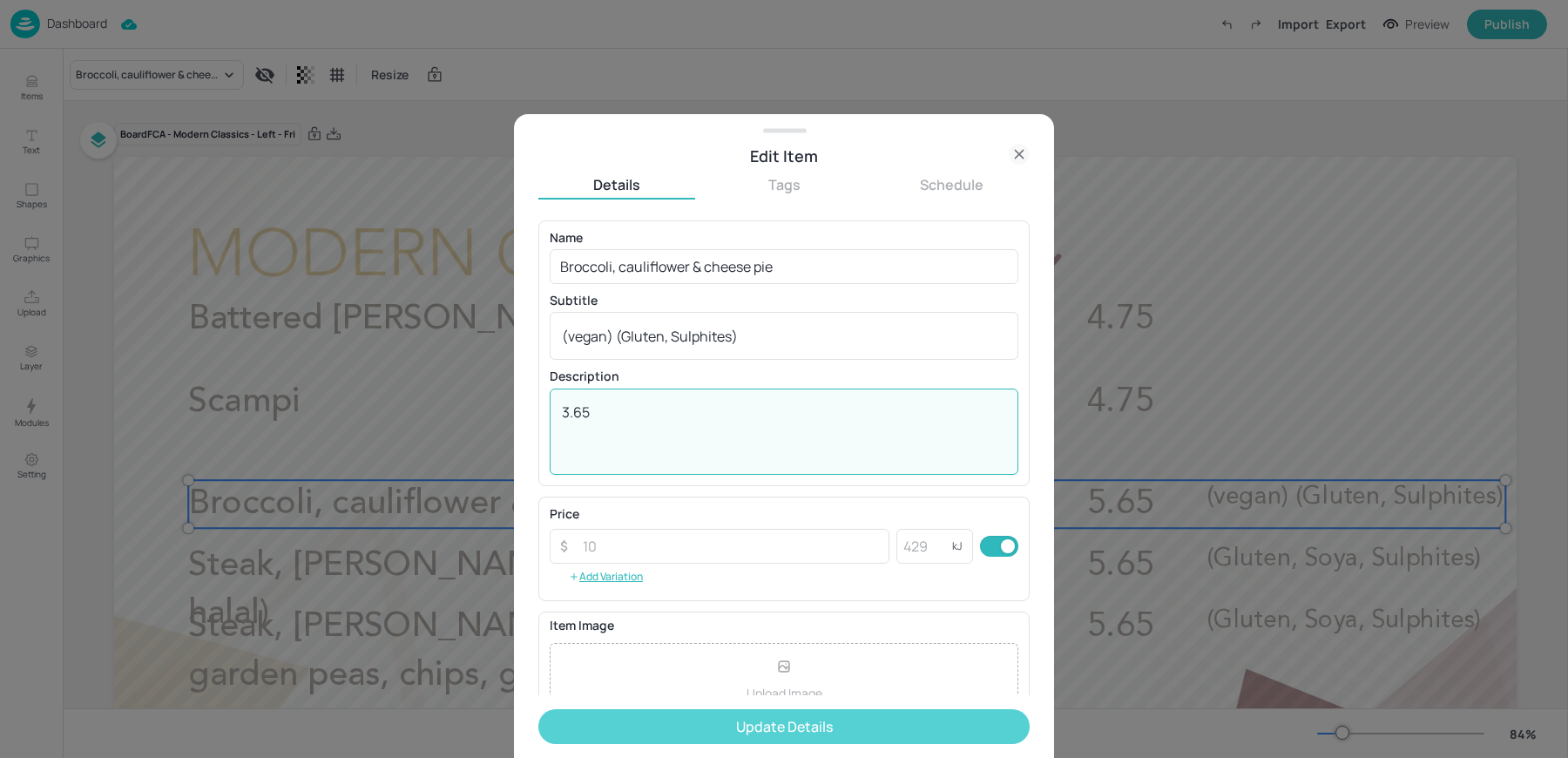
type textarea "3.65"
click at [698, 735] on button "Update Details" at bounding box center [784, 726] width 491 height 35
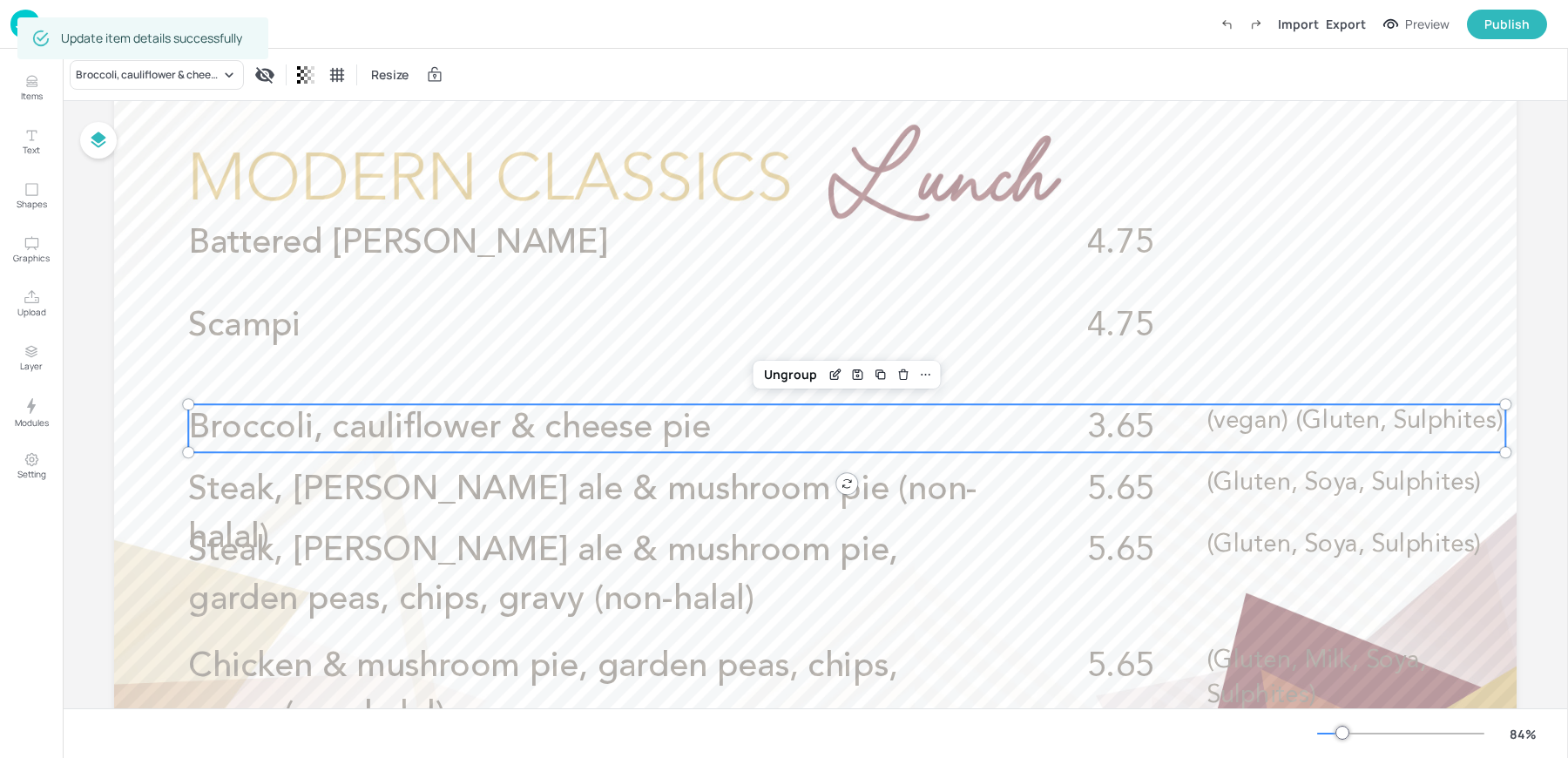
scroll to position [80, 0]
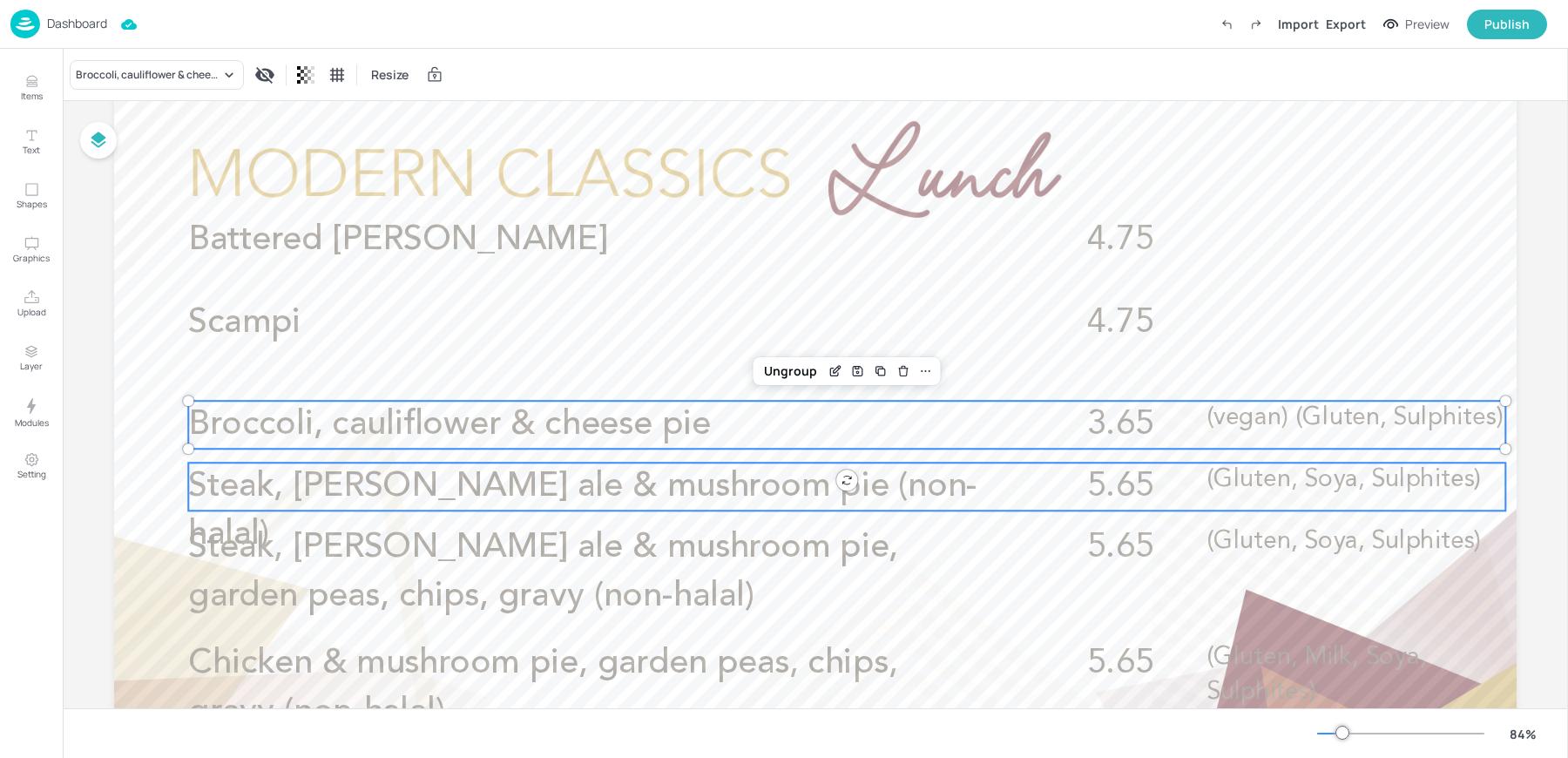
click at [315, 477] on span "Steak, Harvey’s ale & mushroom pie (non-halal)" at bounding box center [582, 510] width 789 height 82
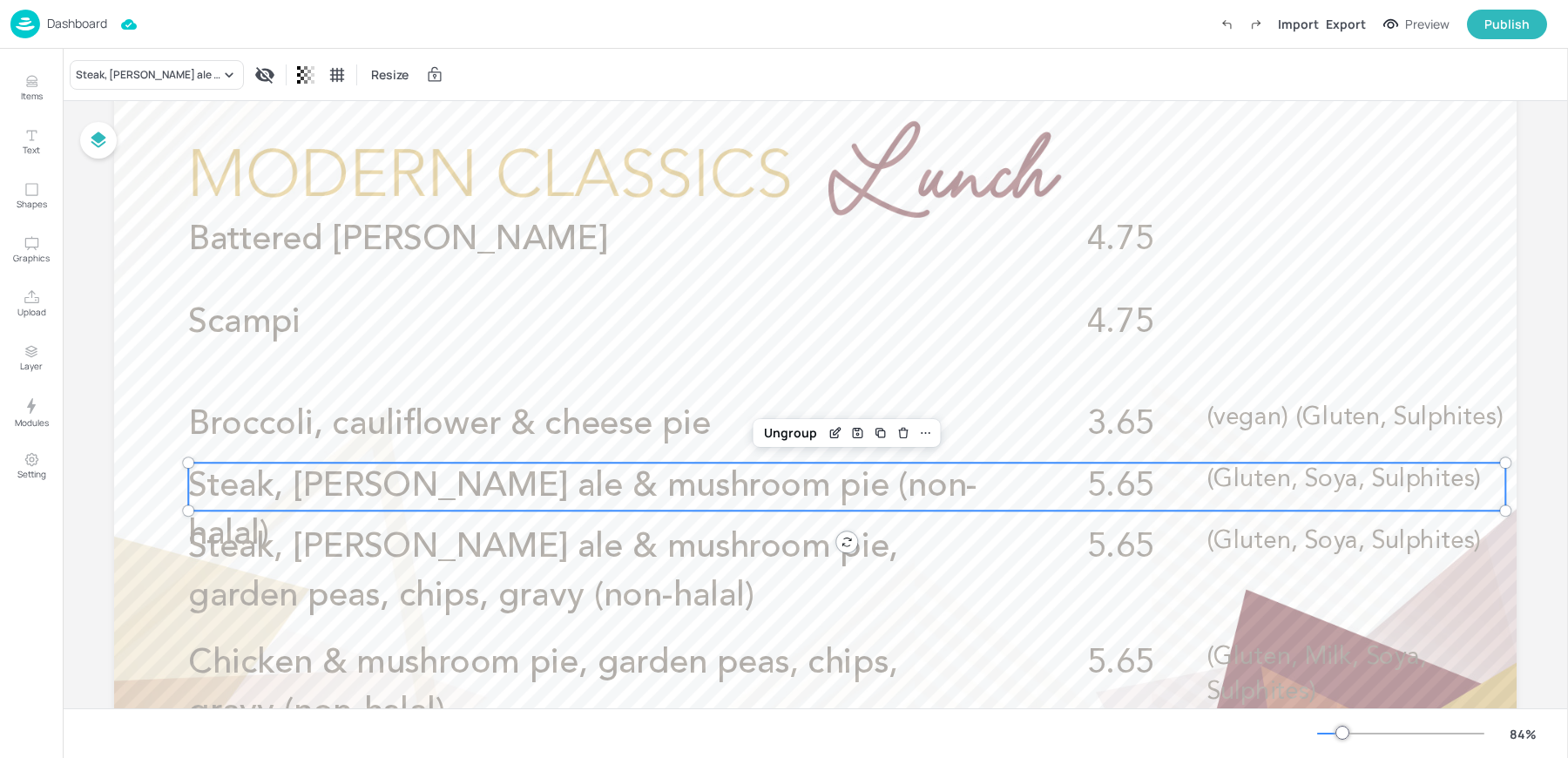
click at [137, 93] on div "Steak, Harvey’s ale & mushroom pie (non-halal) Resize" at bounding box center [815, 74] width 1505 height 51
click at [124, 80] on div "Steak, Harvey’s ale & mushroom pie (non-halal)" at bounding box center [148, 75] width 144 height 16
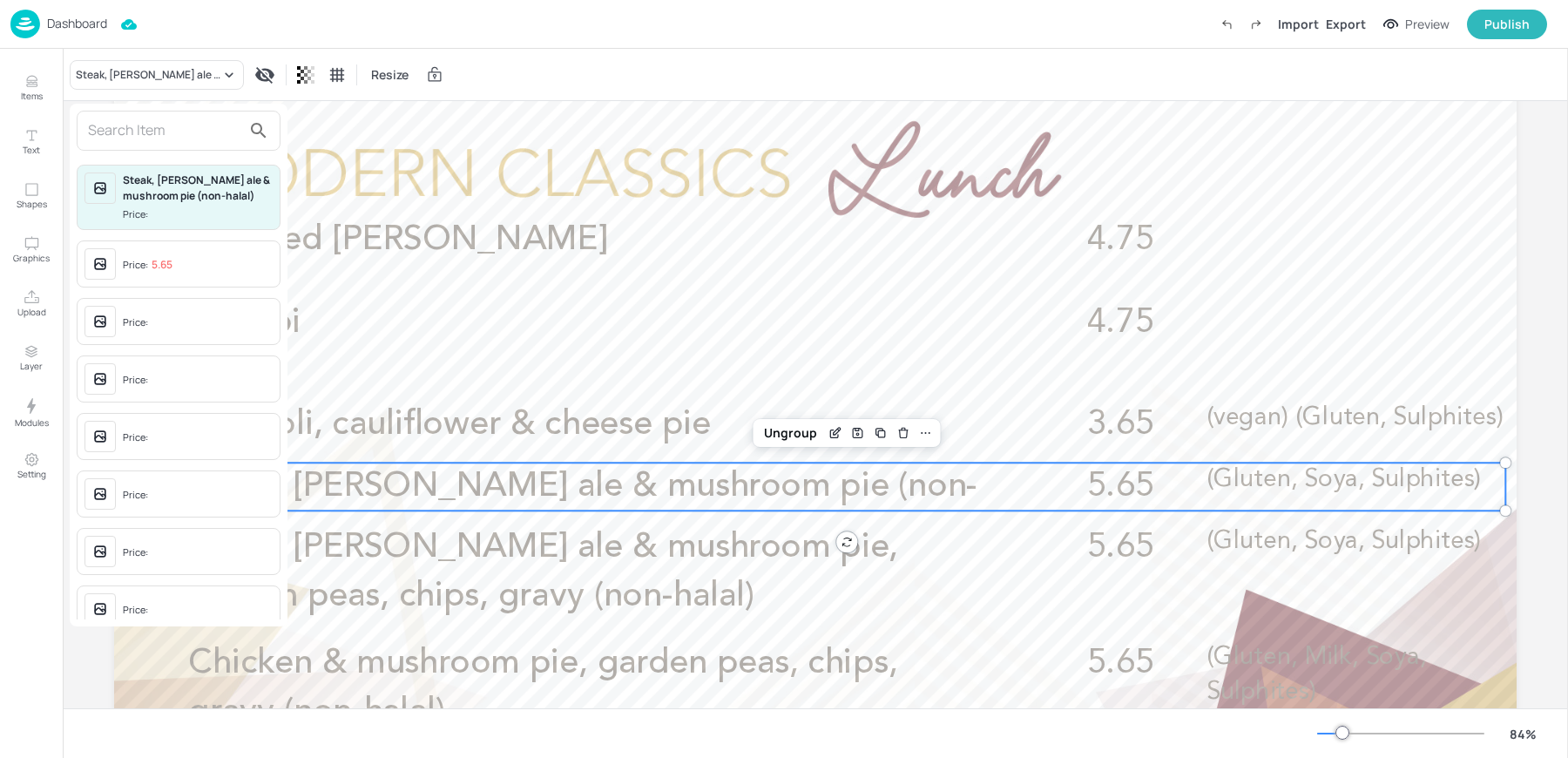
click at [127, 124] on input "text" at bounding box center [164, 130] width 153 height 27
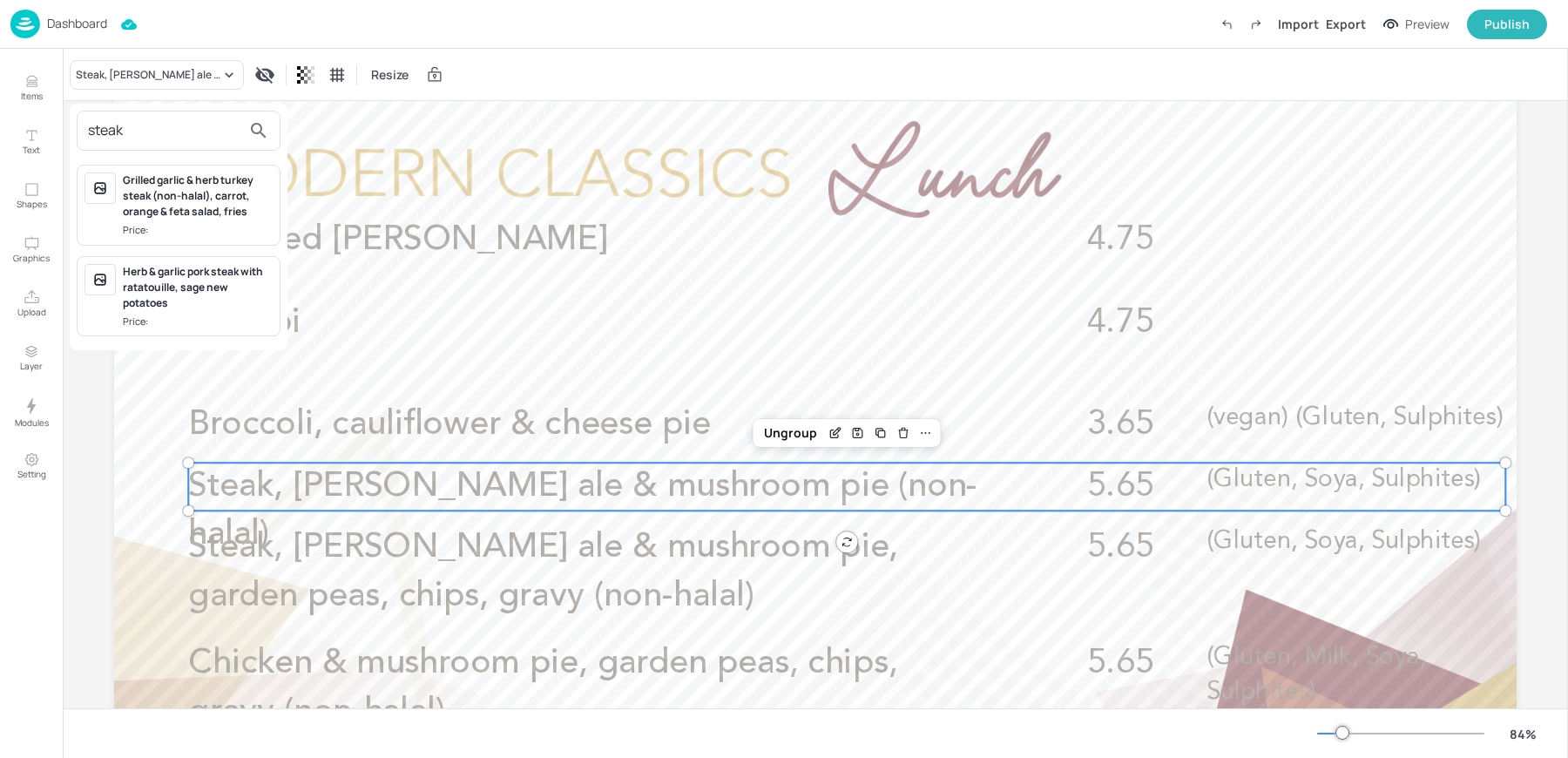
type input "steak"
click at [35, 95] on div at bounding box center [784, 379] width 1568 height 758
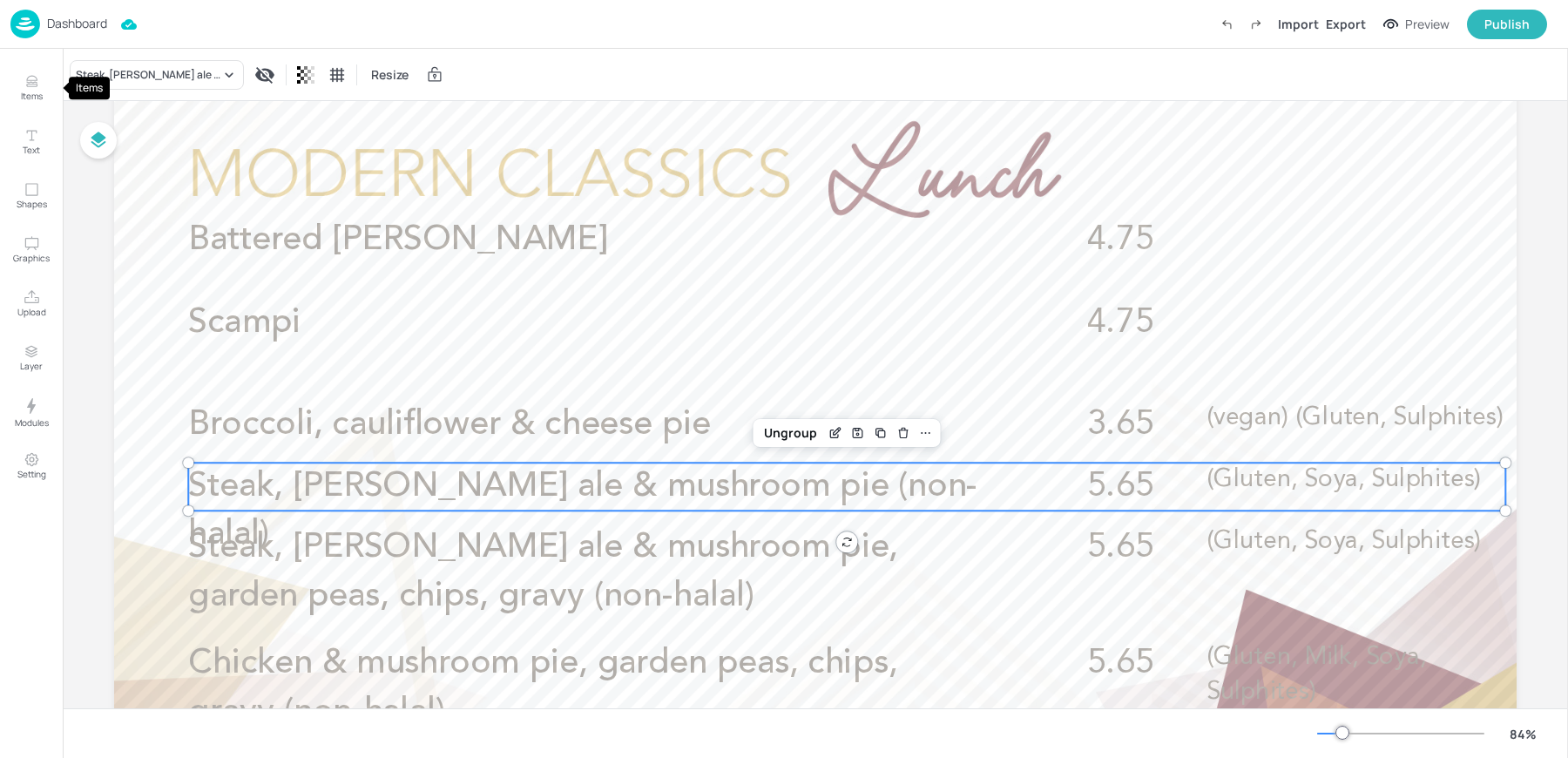
click at [27, 81] on icon "Items" at bounding box center [32, 81] width 17 height 17
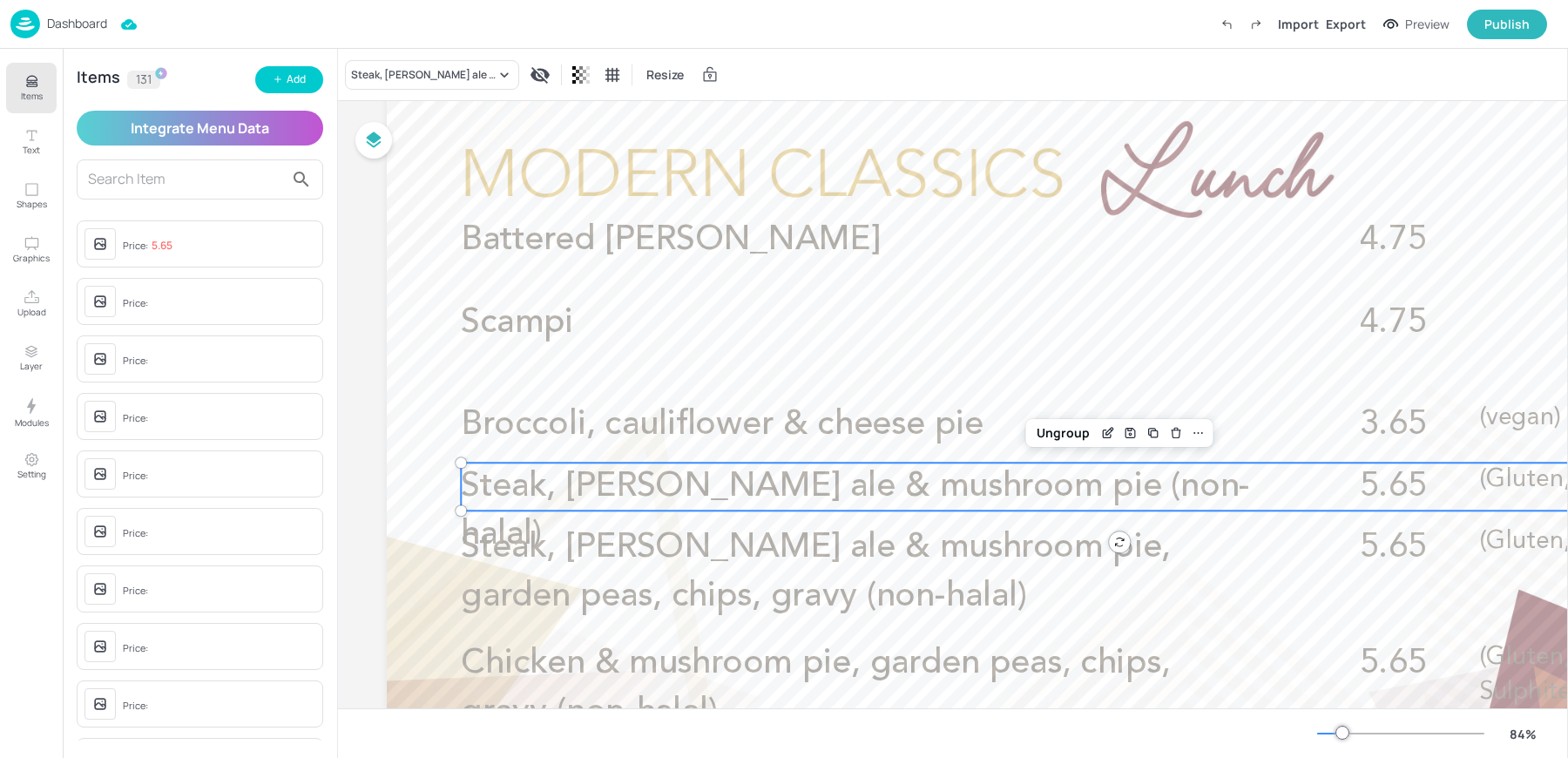
click at [277, 64] on div "Items 131 Add Integrate Menu Data Price: 5.65 Price: Price: Price: Price: Price…" at bounding box center [200, 403] width 274 height 709
click at [282, 81] on icon "button" at bounding box center [278, 80] width 11 height 11
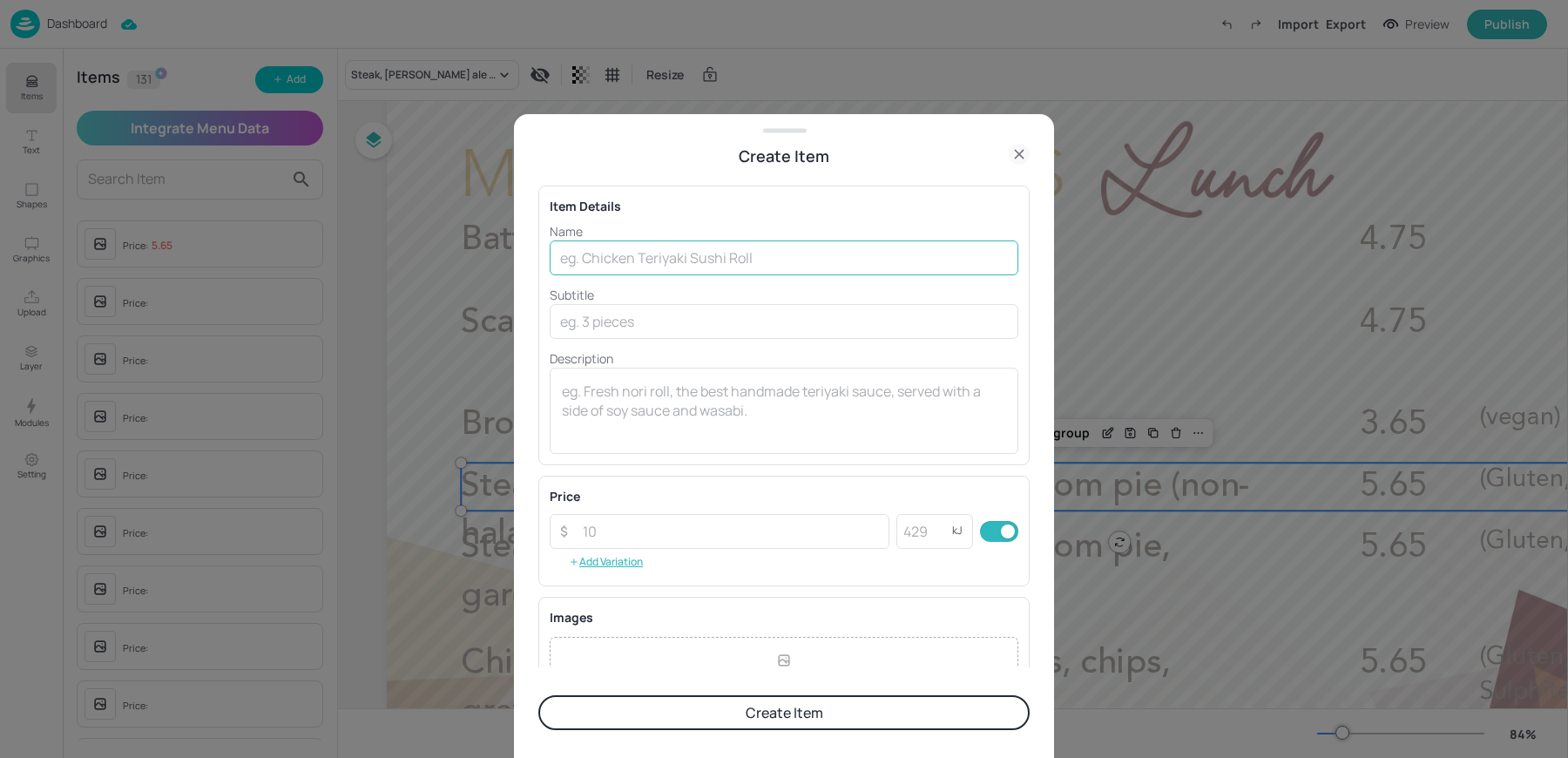
click at [640, 246] on input "text" at bounding box center [784, 257] width 468 height 35
type input "Steak & Ale Pie"
click at [605, 326] on input "text" at bounding box center [784, 321] width 468 height 35
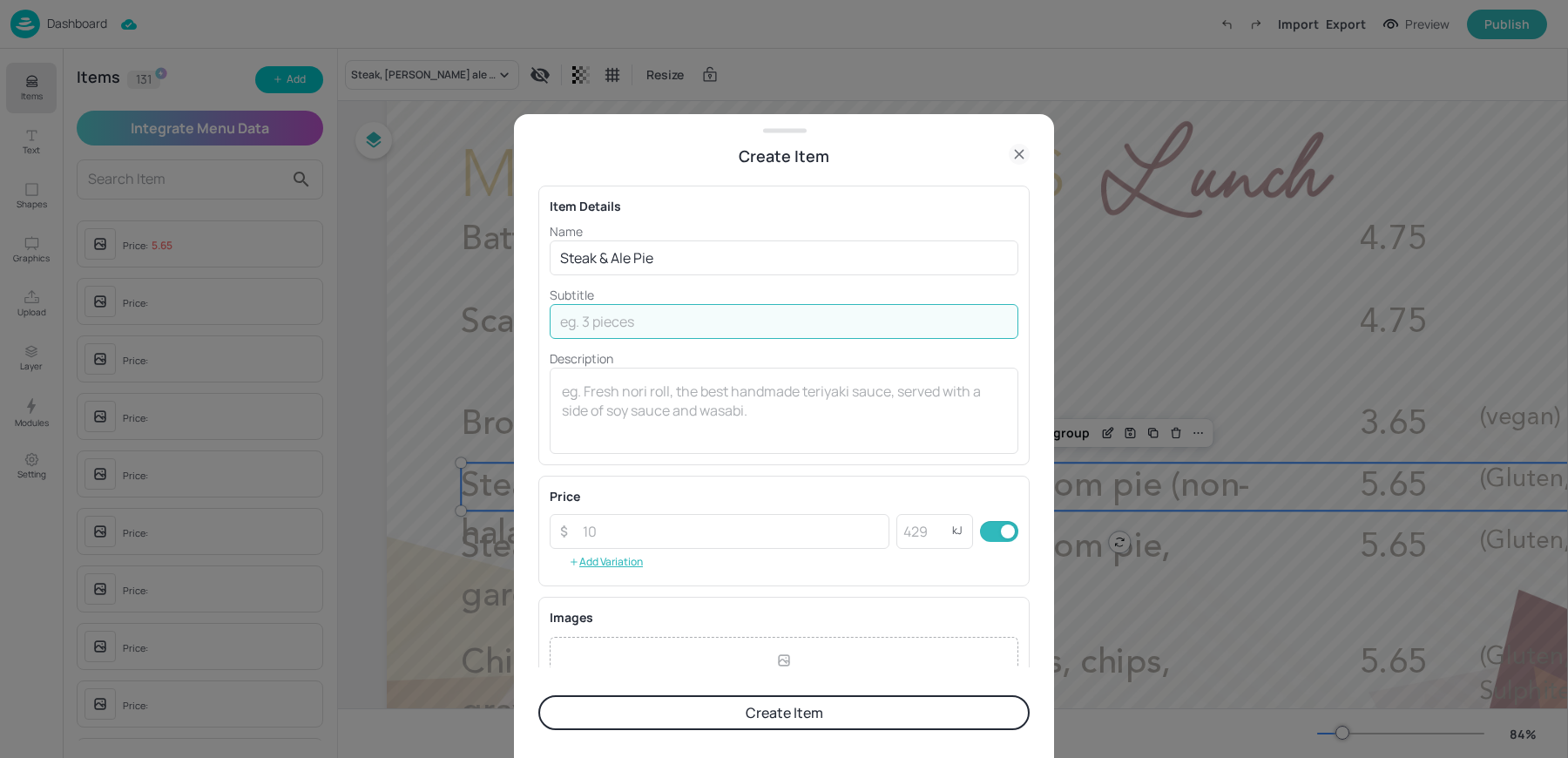
paste input "(Gluten, Sulphites) £3.65"
click at [683, 321] on input "(Gluten, Sulphites) £3.65" at bounding box center [784, 321] width 468 height 35
type input "(Gluten, Sulphites)"
click at [645, 420] on textarea at bounding box center [784, 410] width 444 height 58
paste textarea "£3.65"
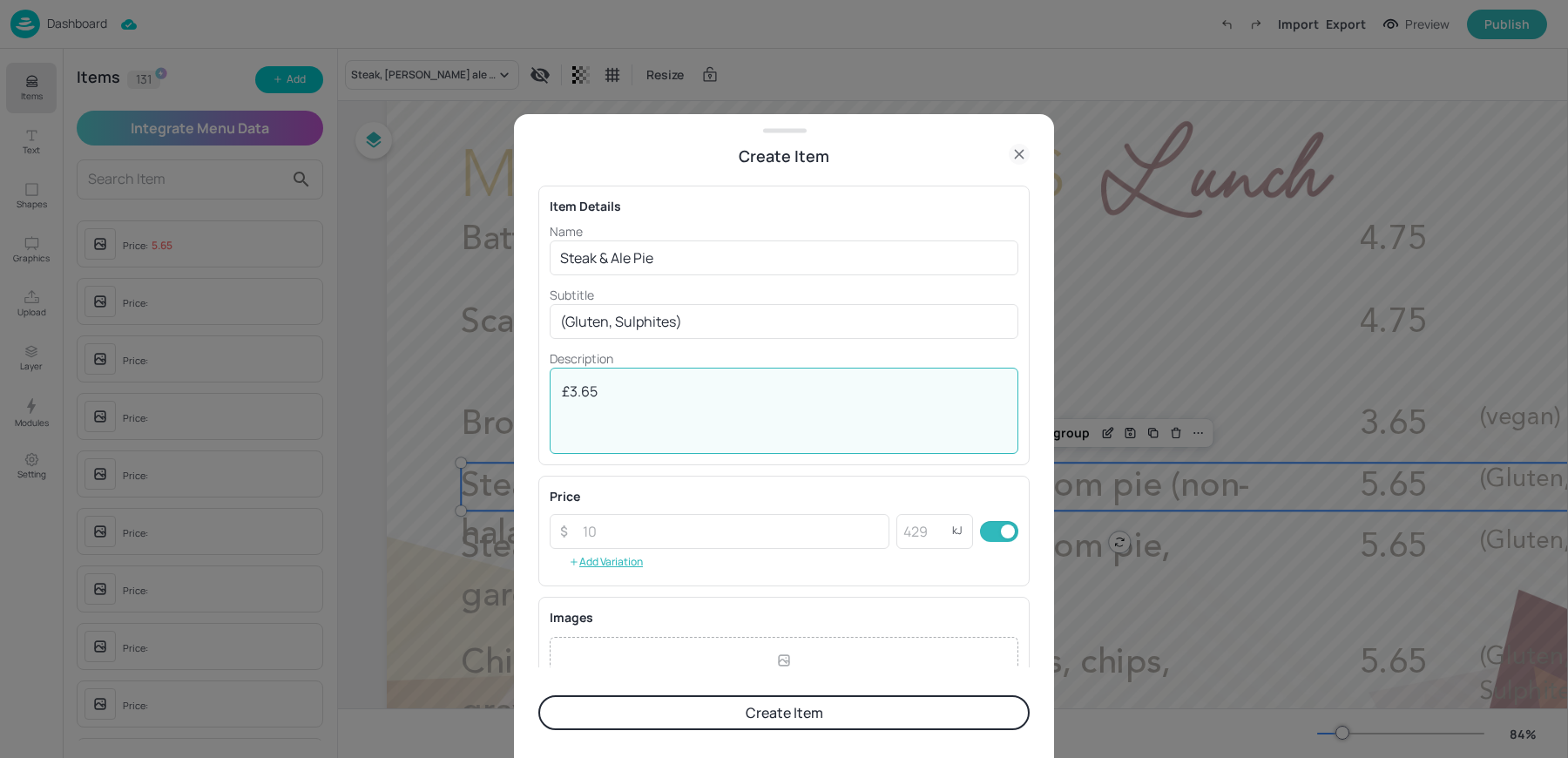
click at [565, 387] on textarea "£3.65" at bounding box center [784, 410] width 444 height 58
type textarea "3.65"
click at [641, 721] on button "Create Item" at bounding box center [784, 712] width 491 height 35
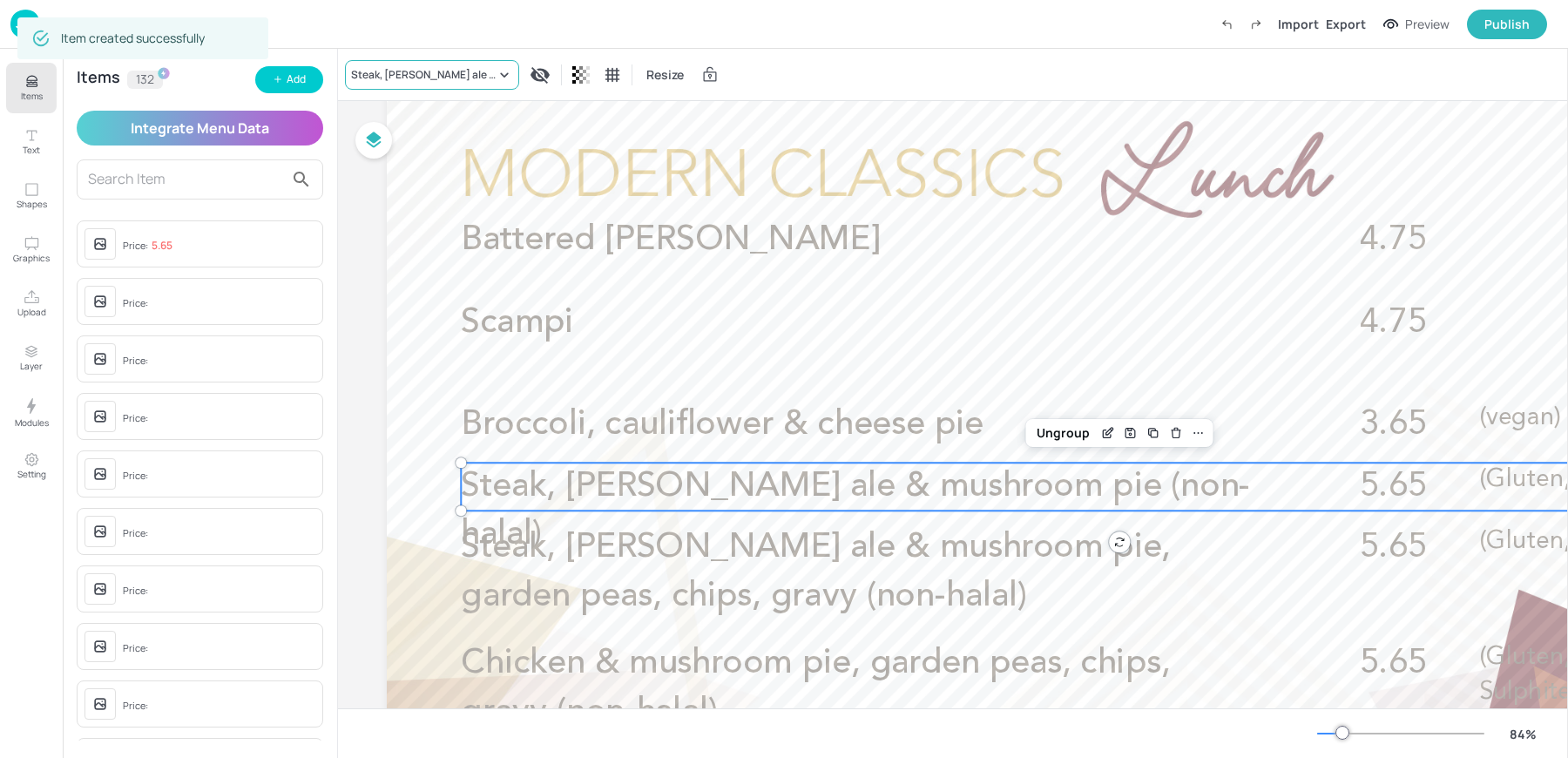
click at [402, 76] on div "Steak, Harvey’s ale & mushroom pie (non-halal)" at bounding box center [422, 75] width 144 height 16
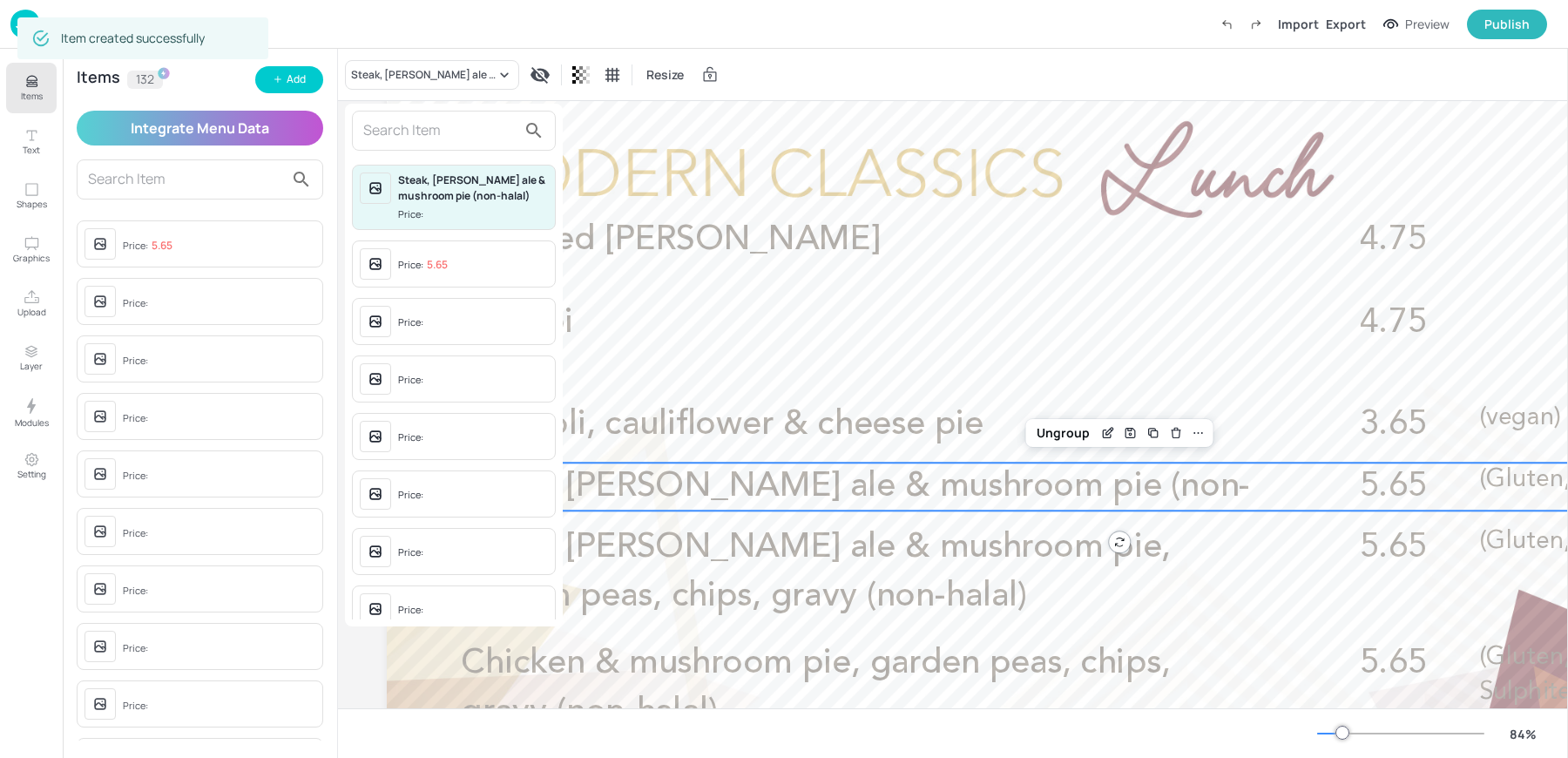
click at [405, 129] on input "text" at bounding box center [439, 130] width 153 height 27
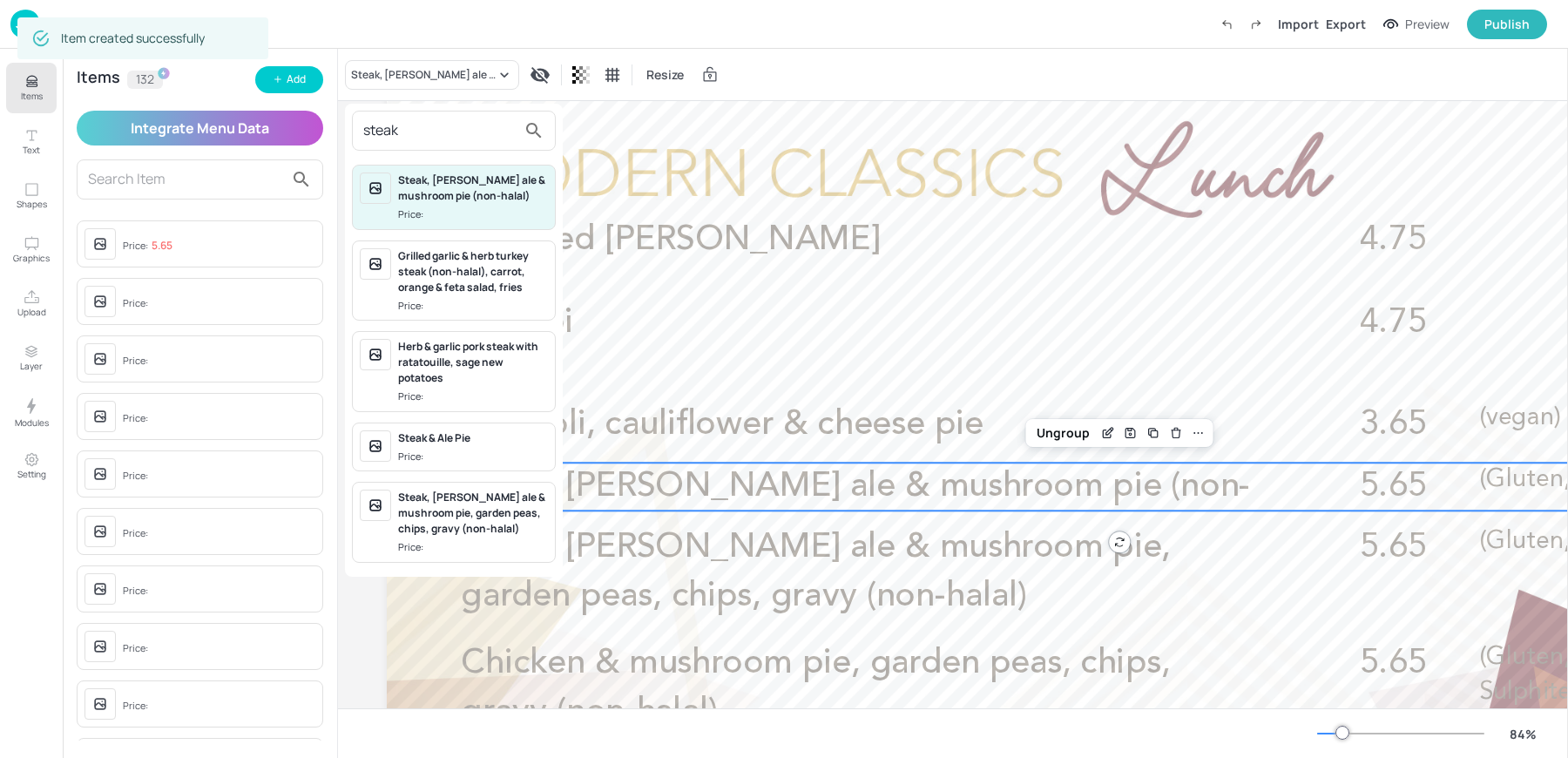
click at [405, 129] on input "steak" at bounding box center [439, 130] width 153 height 27
type input "steak"
click at [466, 450] on span "Price:" at bounding box center [473, 457] width 150 height 15
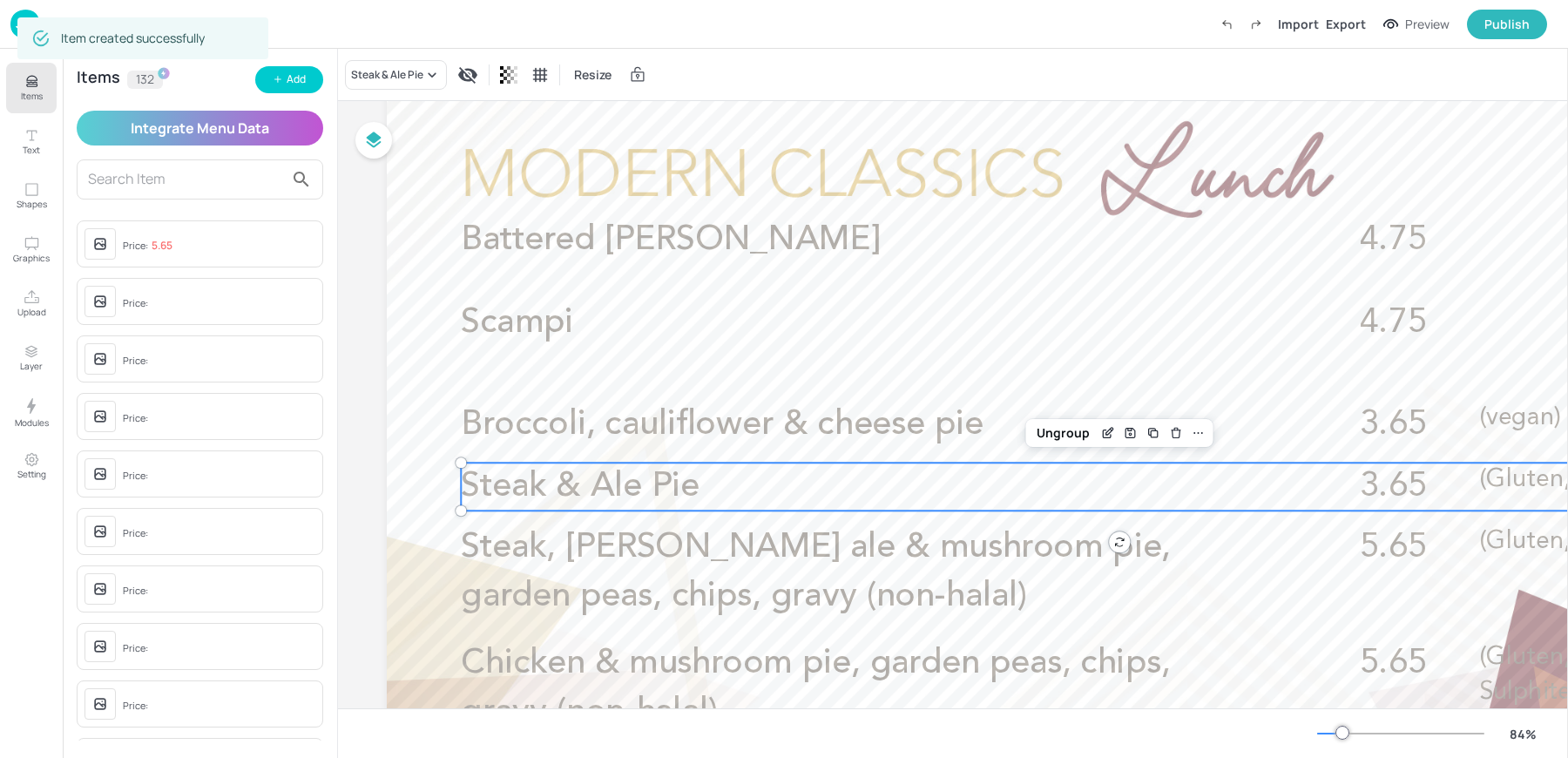
click at [678, 573] on p "Steak, Harvey’s ale & mushroom pie, garden peas, chips, gravy (non-halal)" at bounding box center [857, 572] width 793 height 96
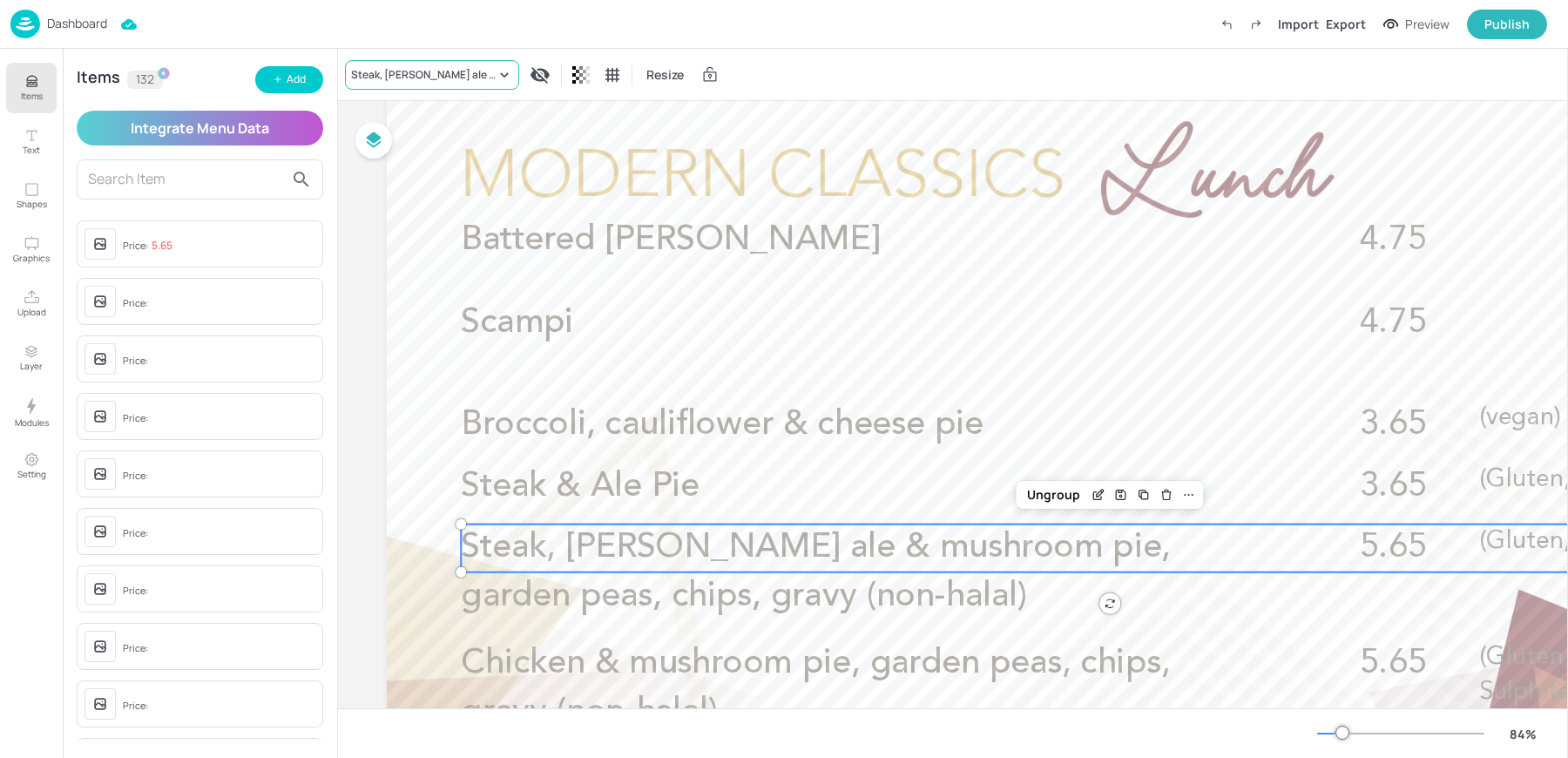
click at [398, 67] on div "Steak, Harvey’s ale & mushroom pie, garden peas, chips, gravy (non-halal)" at bounding box center [422, 75] width 144 height 16
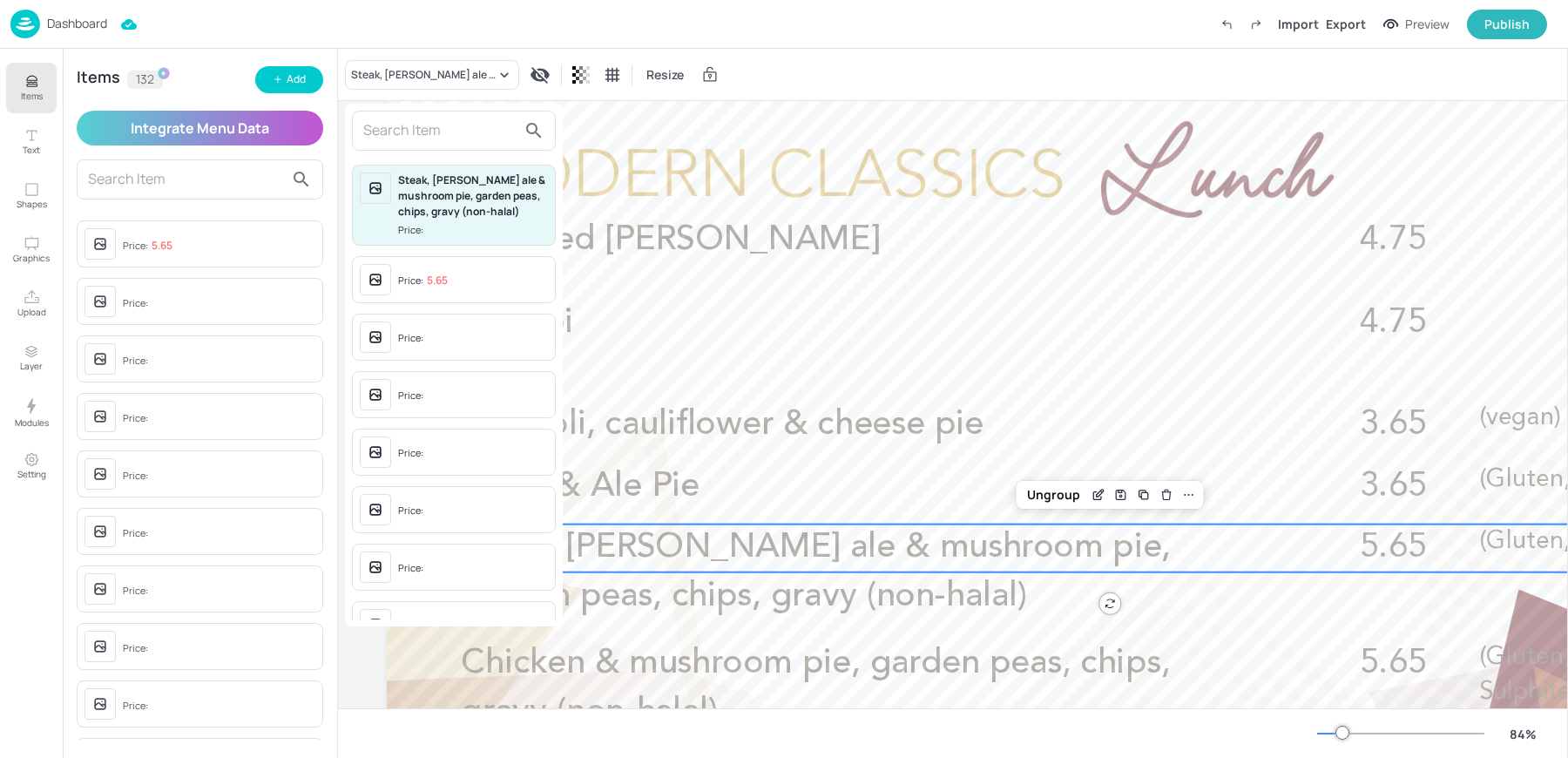
click at [416, 344] on span "Price:" at bounding box center [473, 338] width 150 height 27
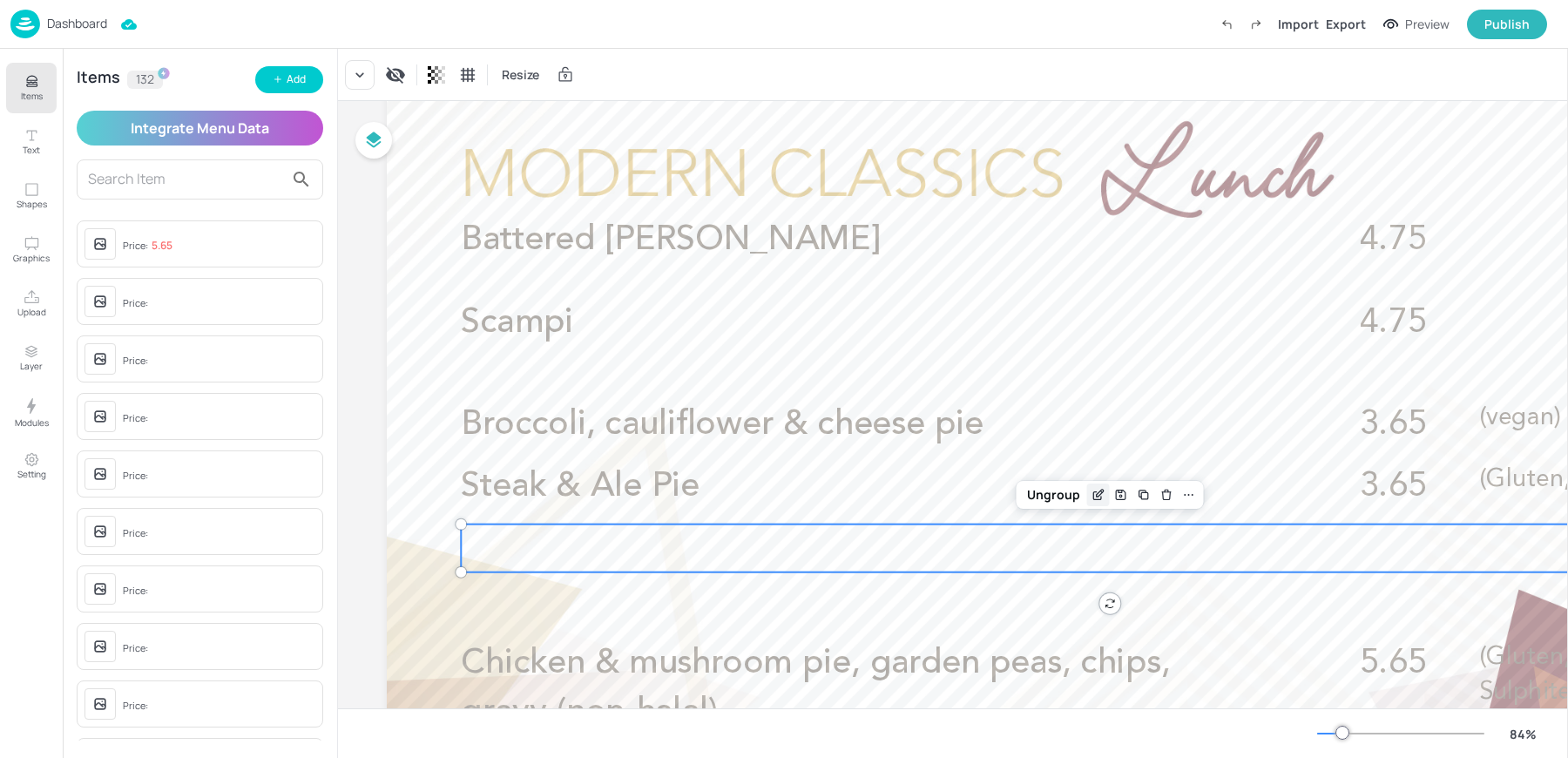
click at [1099, 494] on icon "Edit Item" at bounding box center [1099, 495] width 15 height 14
click at [1095, 495] on icon "Edit Item" at bounding box center [1099, 495] width 15 height 14
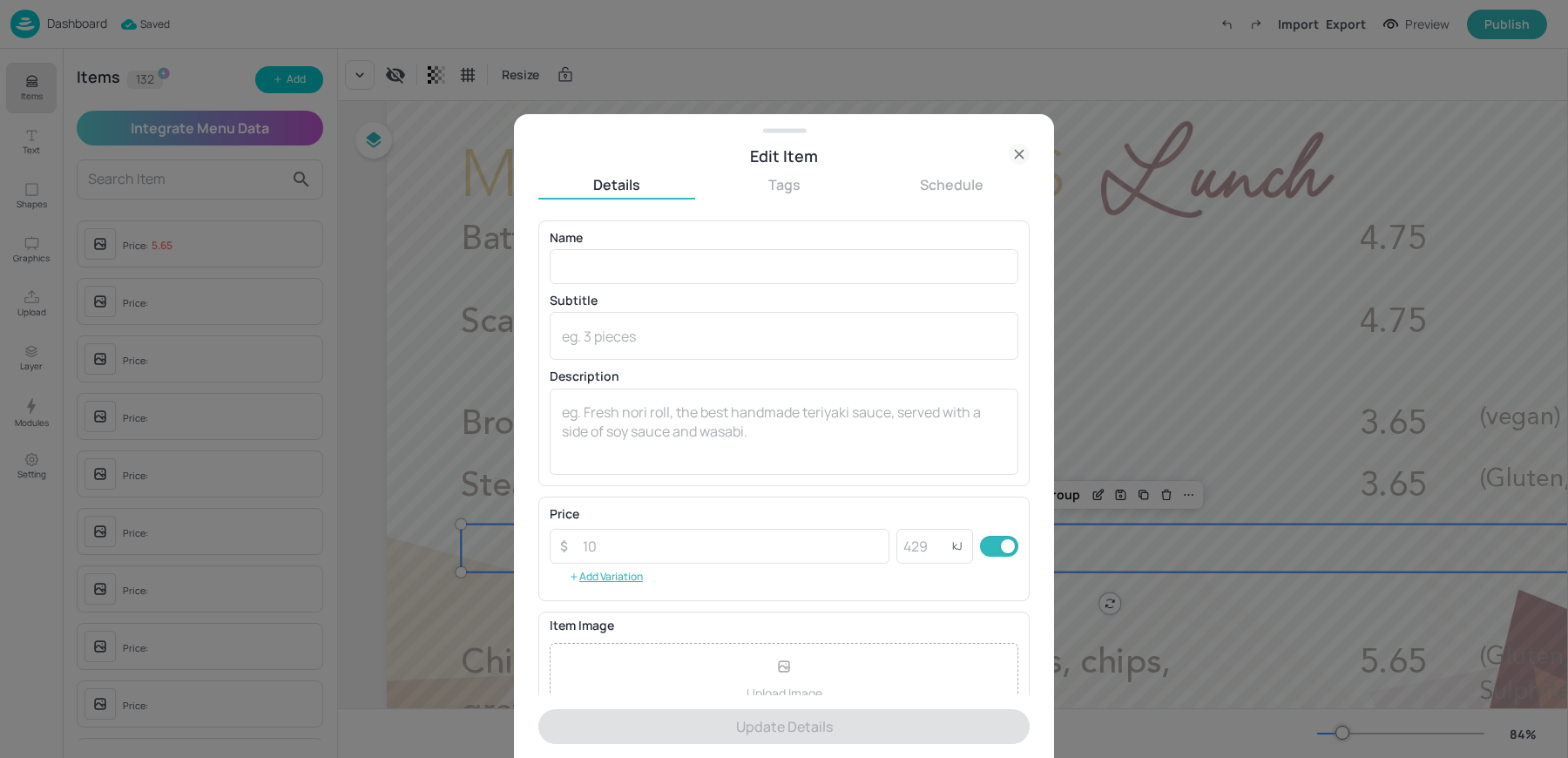
click at [660, 232] on p "Name" at bounding box center [784, 238] width 468 height 12
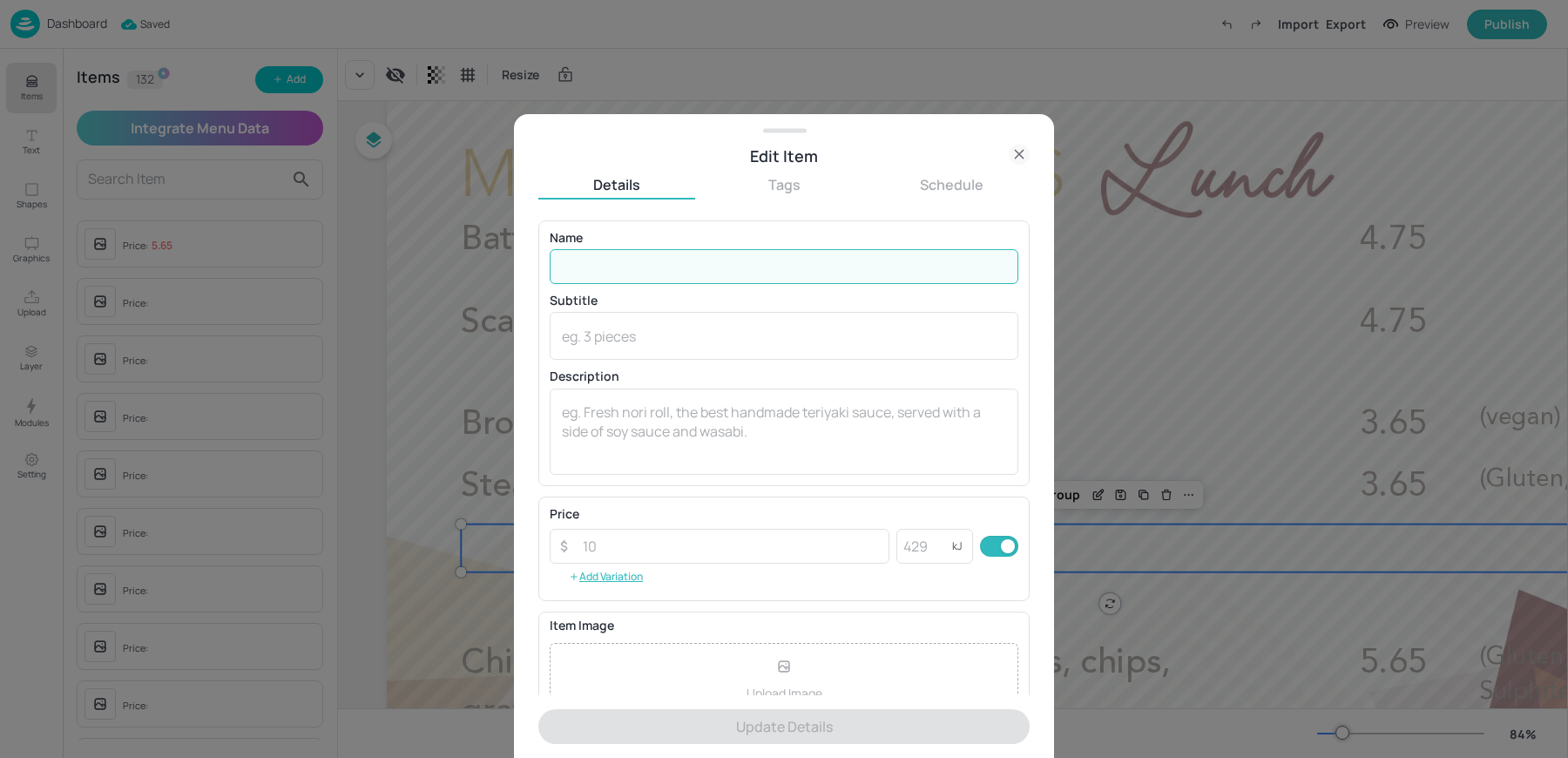
click at [609, 269] on input "text" at bounding box center [784, 266] width 468 height 35
paste input "Chicken and mushroom pie (Gluten, Milk, Sulphites) £3.65"
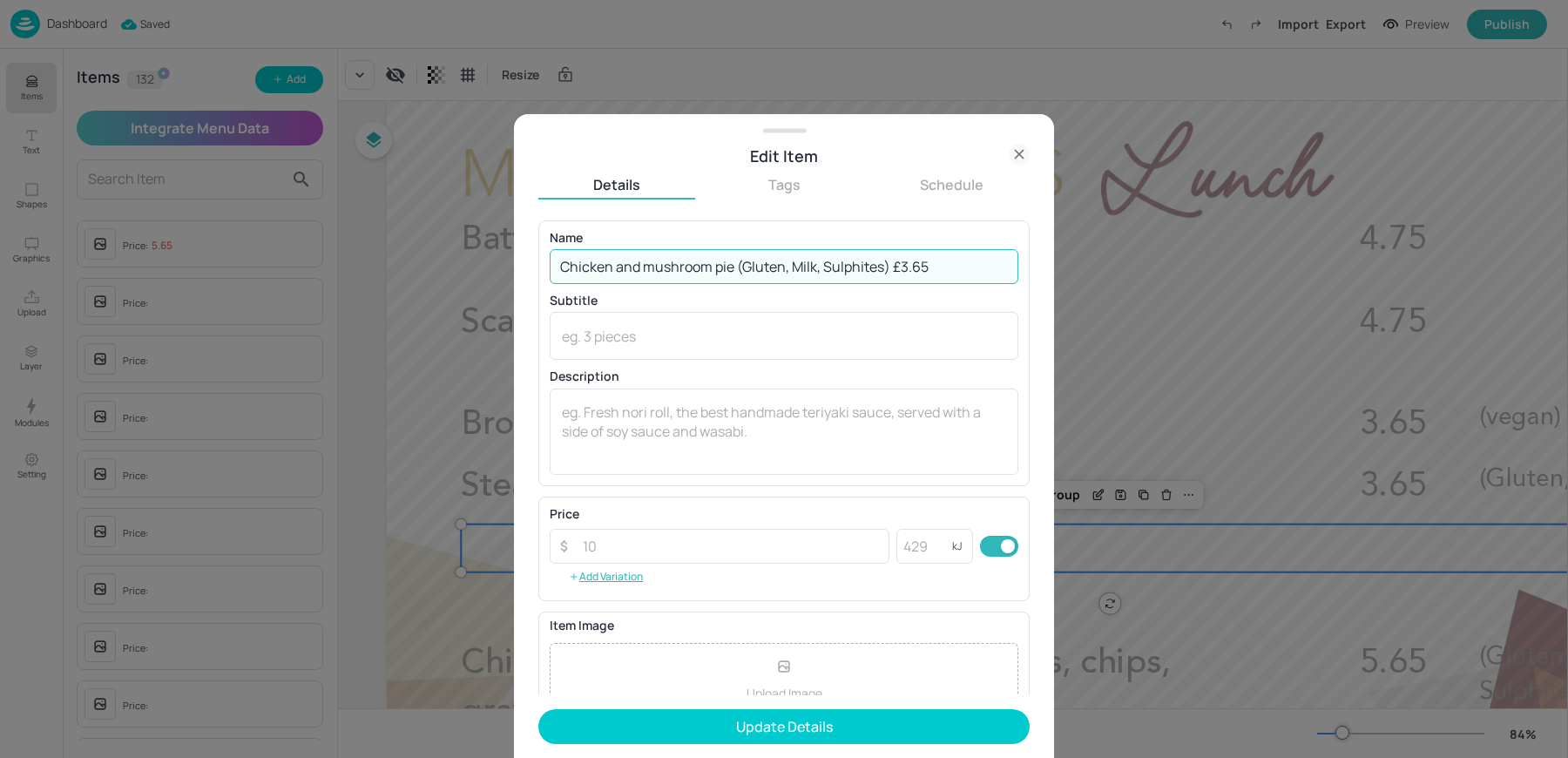
click at [894, 266] on input "Chicken and mushroom pie (Gluten, Milk, Sulphites) £3.65" at bounding box center [784, 266] width 468 height 35
type input "Chicken and mushroom pie (Gluten, Milk, Sulphites)"
click at [605, 417] on textarea at bounding box center [784, 430] width 444 height 58
paste textarea "£3.65"
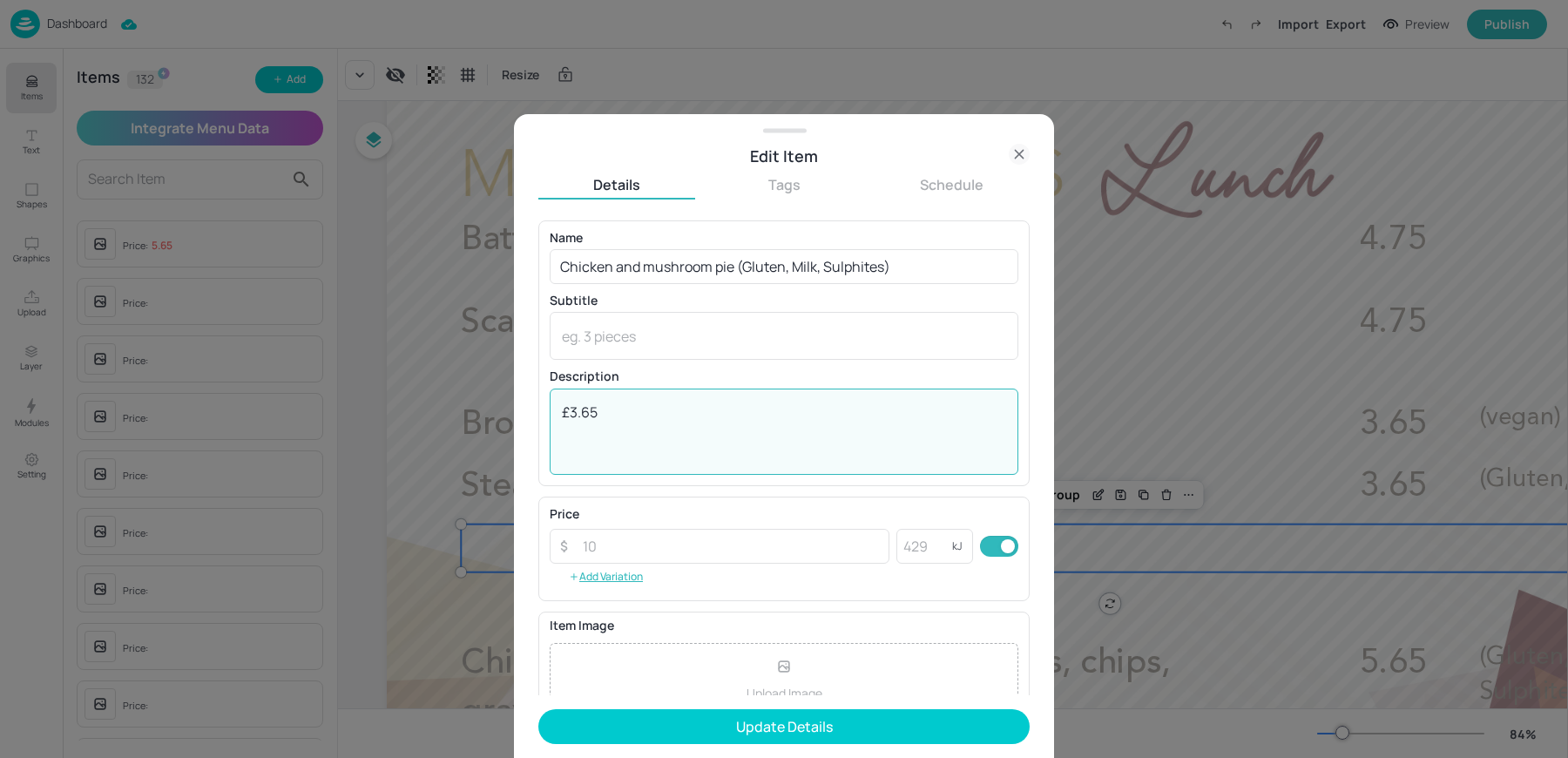
click at [569, 408] on textarea "£3.65" at bounding box center [784, 430] width 444 height 58
type textarea "3.65"
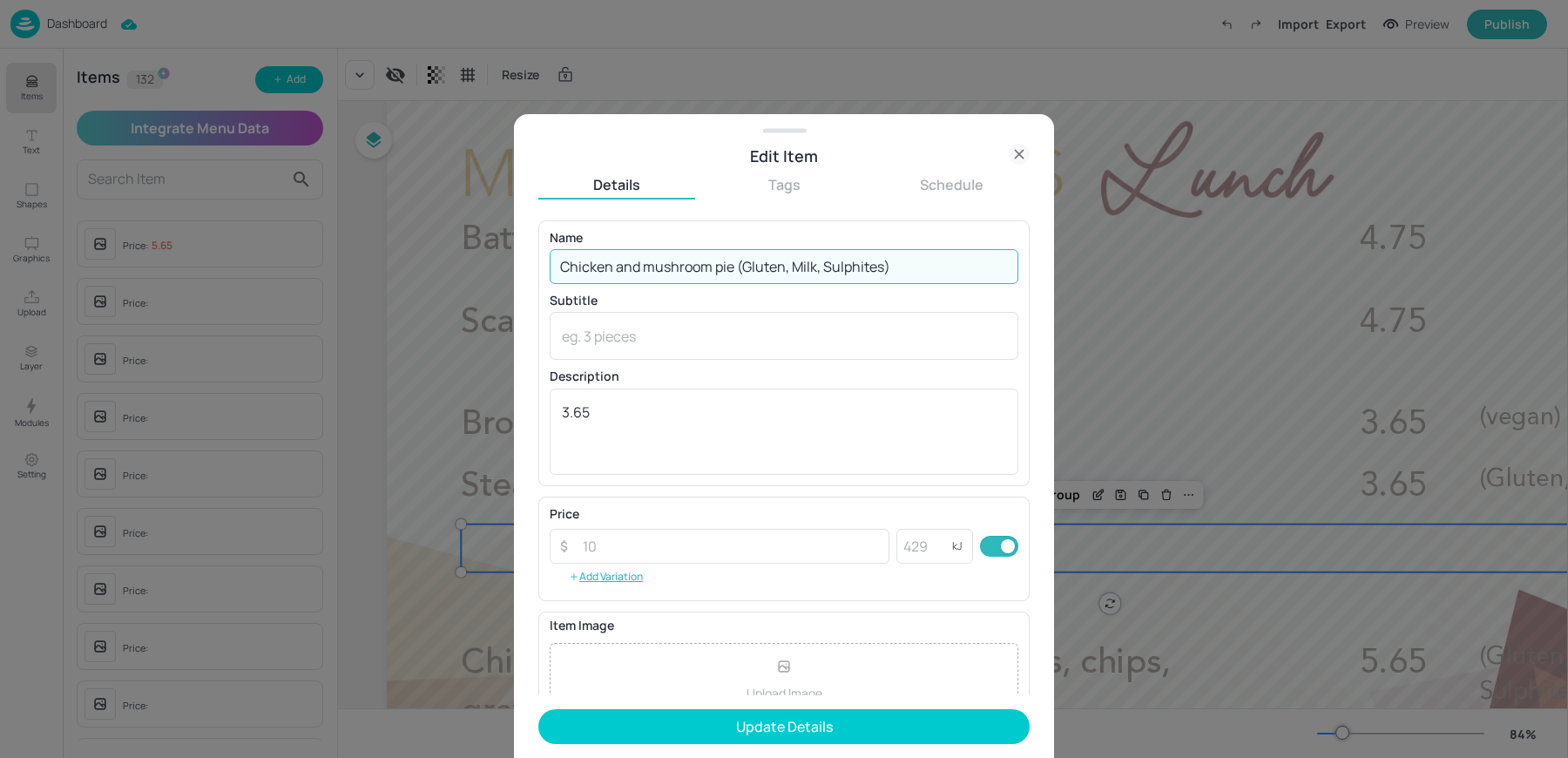
drag, startPoint x: 738, startPoint y: 261, endPoint x: 1009, endPoint y: 263, distance: 271.0
click at [1009, 263] on input "Chicken and mushroom pie (Gluten, Milk, Sulphites)" at bounding box center [784, 266] width 468 height 35
type input "Chicken and mushroom pie"
paste textarea "(Gluten, Milk, Sulphites)"
click at [706, 343] on textarea at bounding box center [784, 336] width 444 height 19
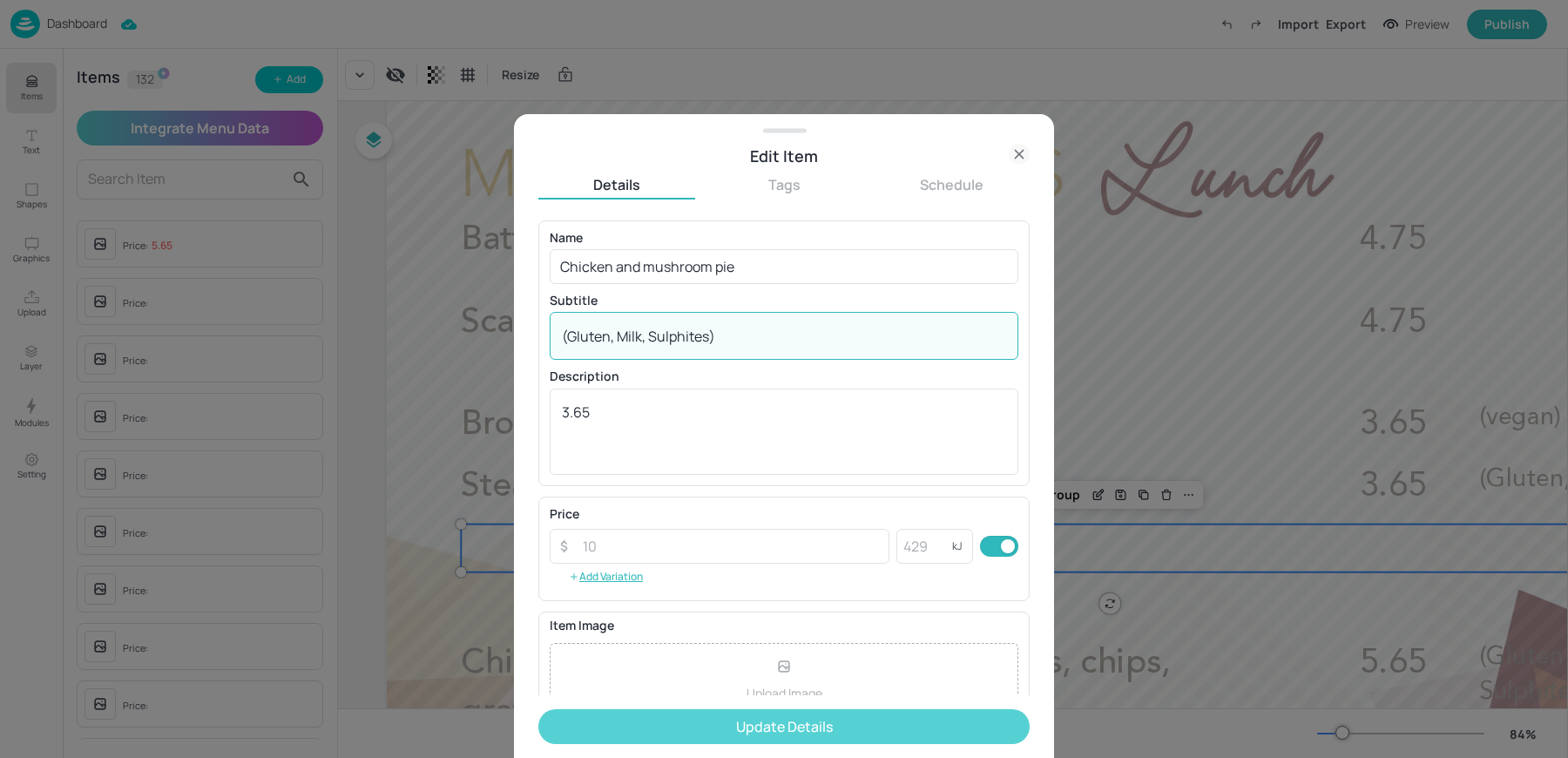
type textarea "(Gluten, Milk, Sulphites)"
click at [653, 722] on button "Update Details" at bounding box center [784, 726] width 491 height 35
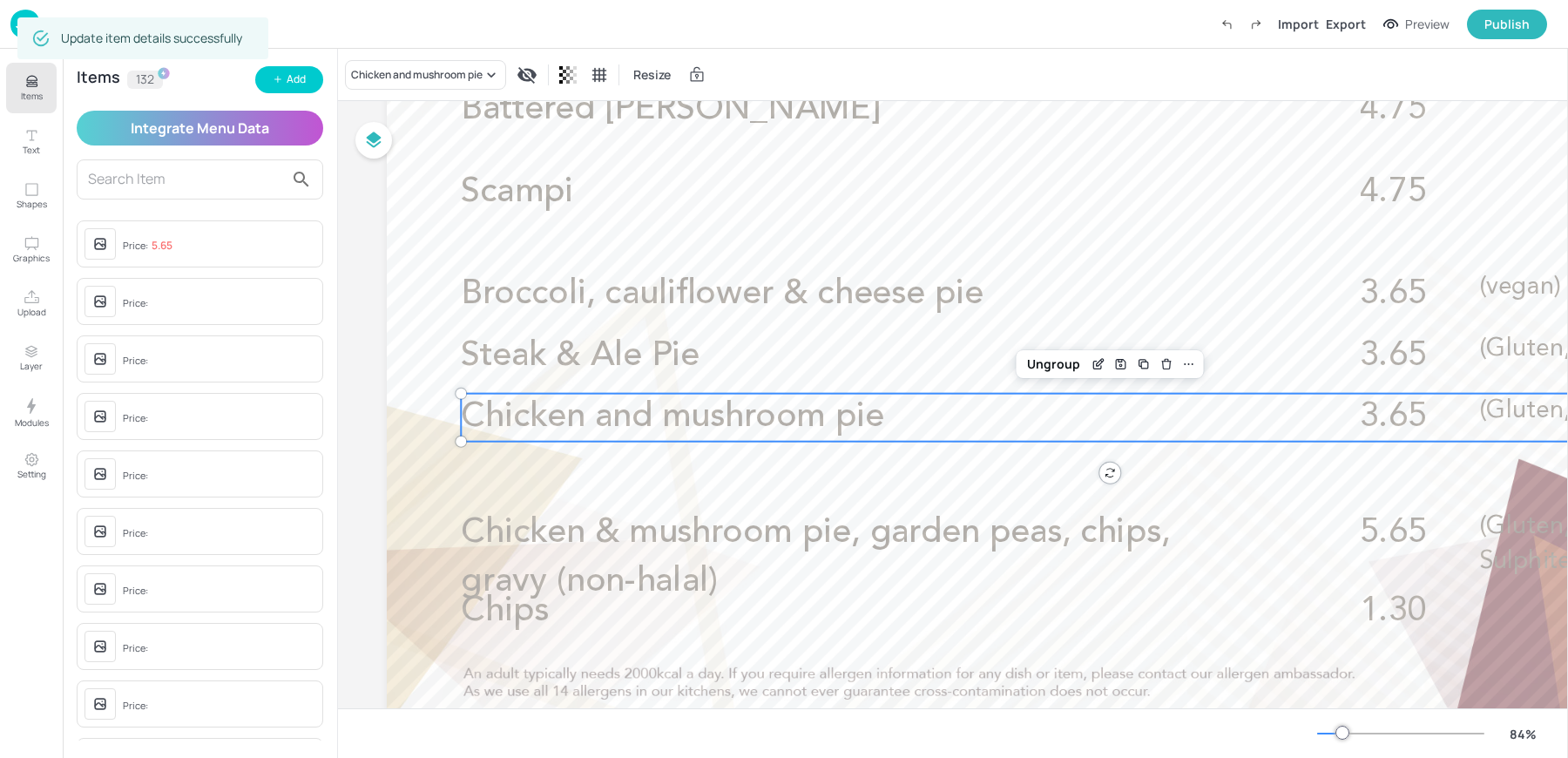
scroll to position [229, 0]
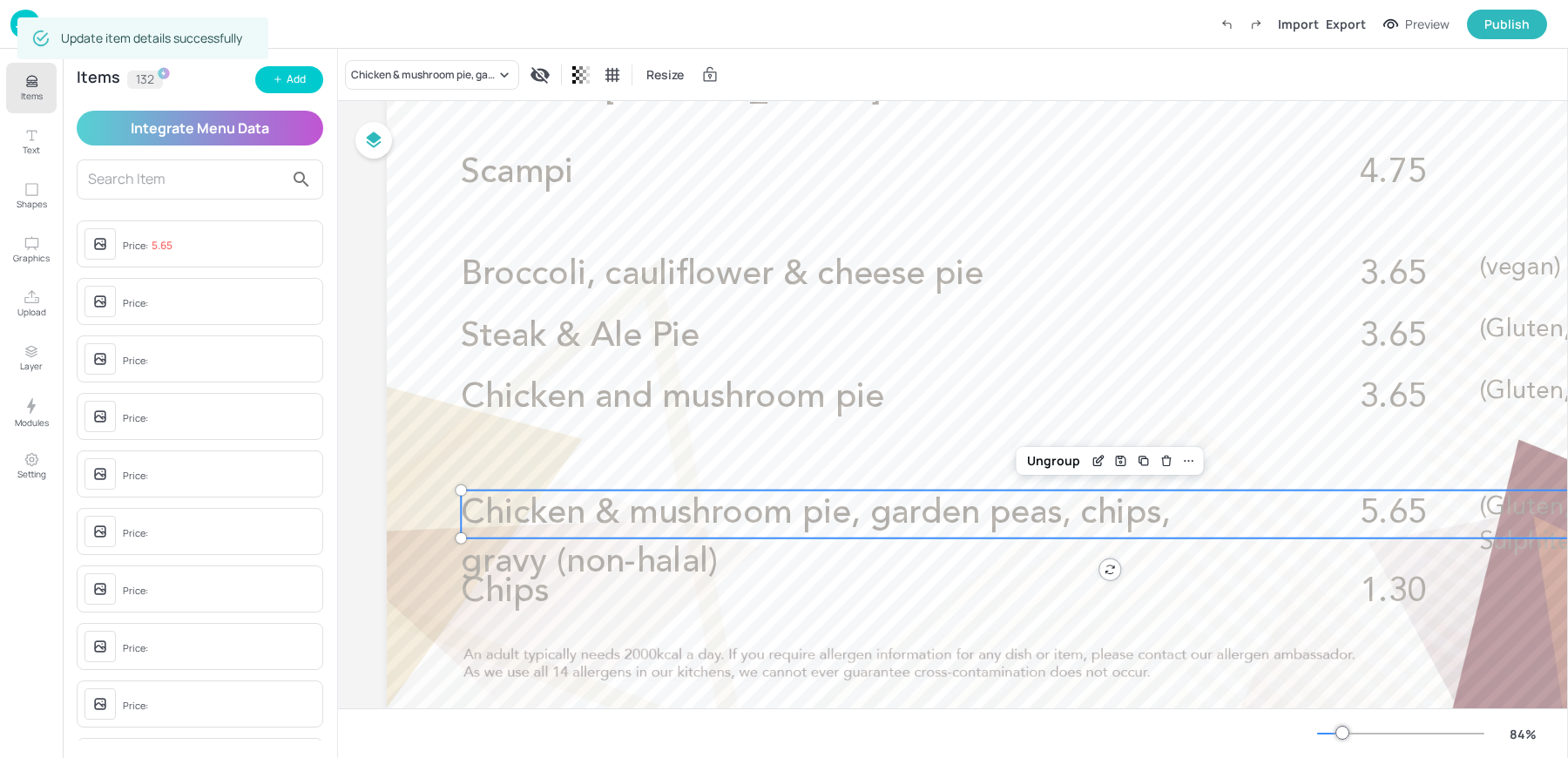
click at [604, 518] on span "Chicken & mushroom pie, garden peas, chips, gravy (non-halal)" at bounding box center [815, 538] width 709 height 82
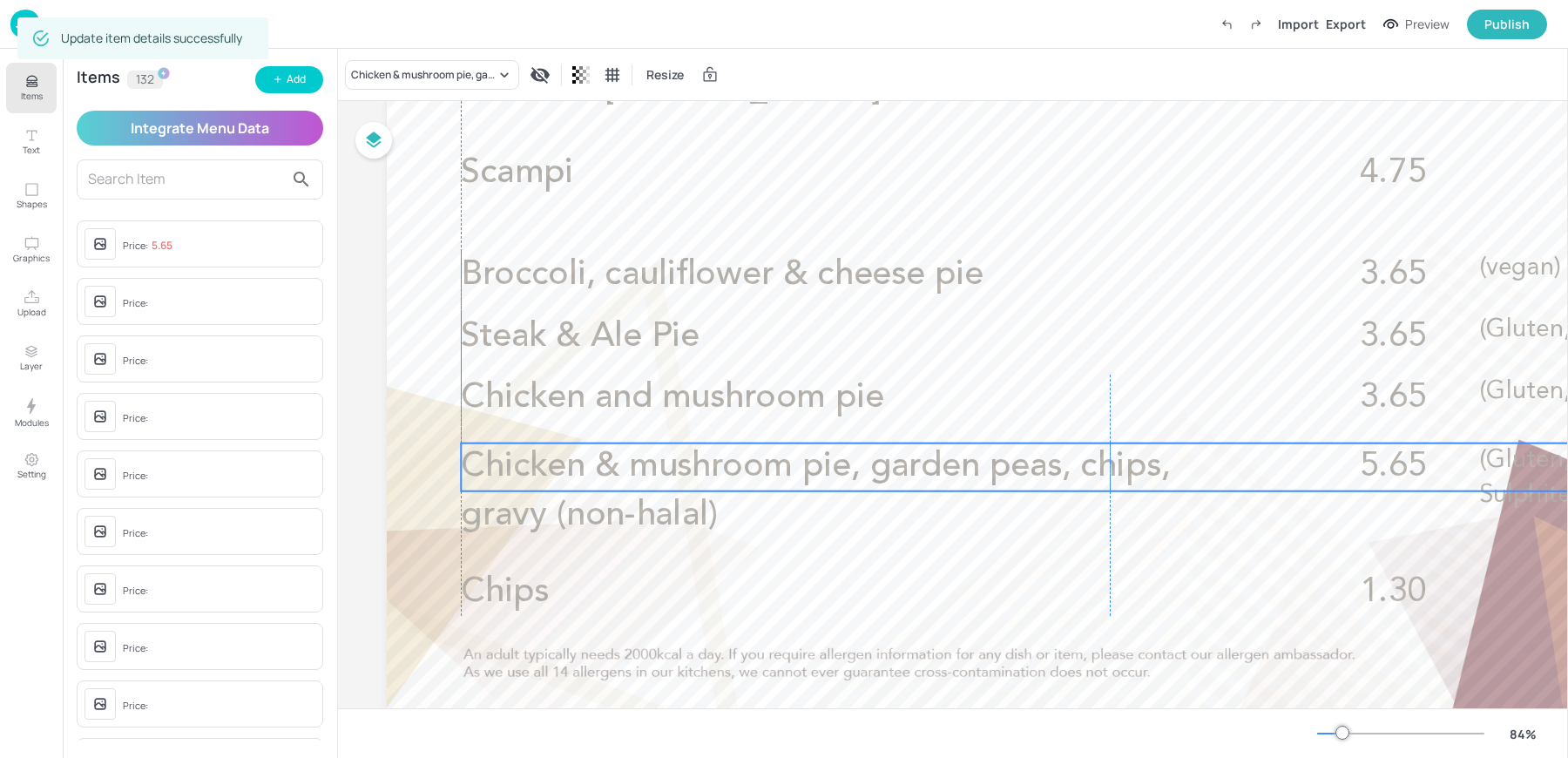
drag, startPoint x: 595, startPoint y: 514, endPoint x: 595, endPoint y: 467, distance: 47.0
click at [595, 467] on span "Chicken & mushroom pie, garden peas, chips, gravy (non-halal)" at bounding box center [815, 491] width 709 height 82
click at [411, 81] on div "Chicken & mushroom pie, garden peas, chips, gravy (non-halal)" at bounding box center [422, 75] width 144 height 16
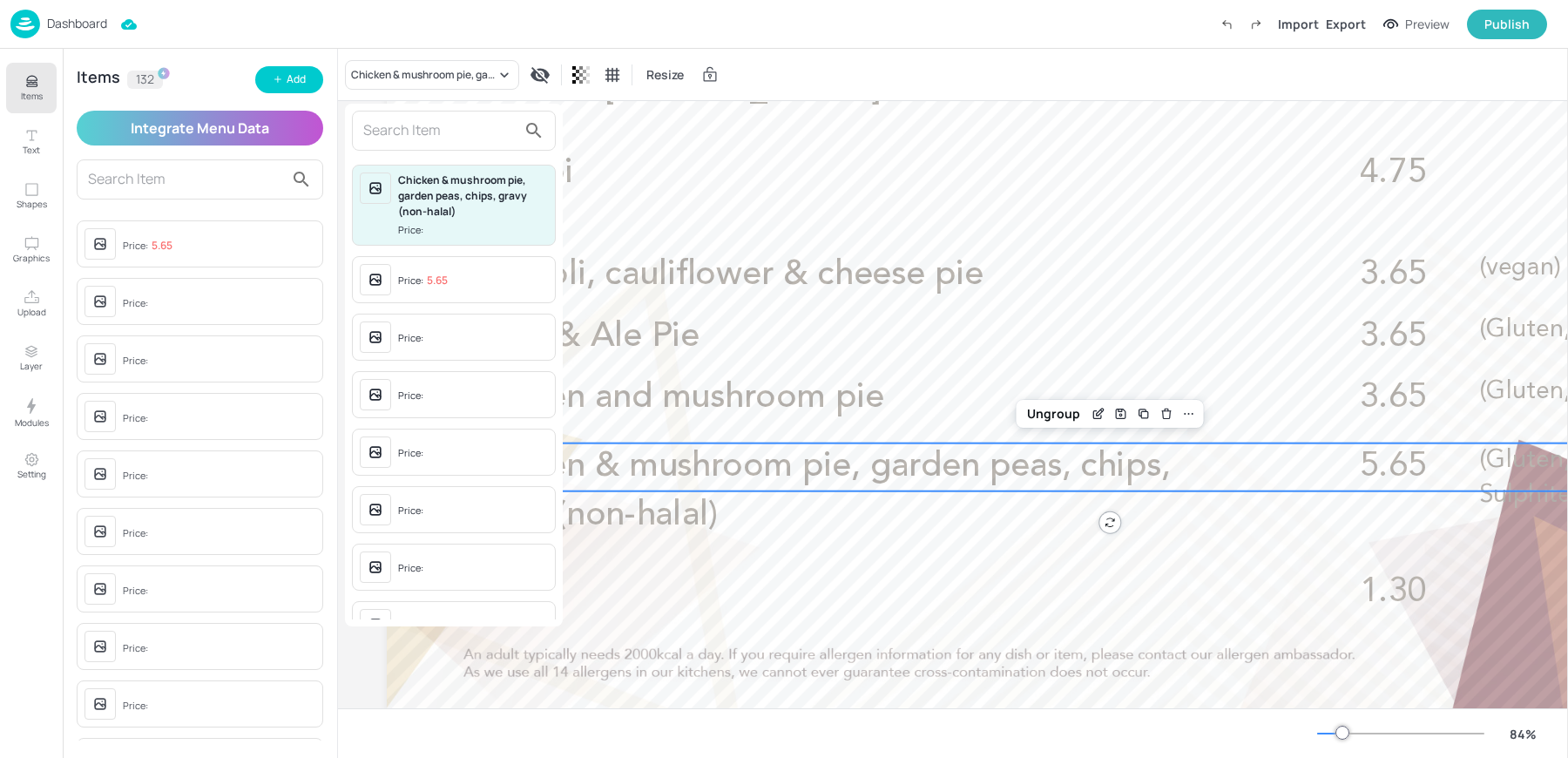
click at [413, 130] on input "text" at bounding box center [439, 130] width 153 height 27
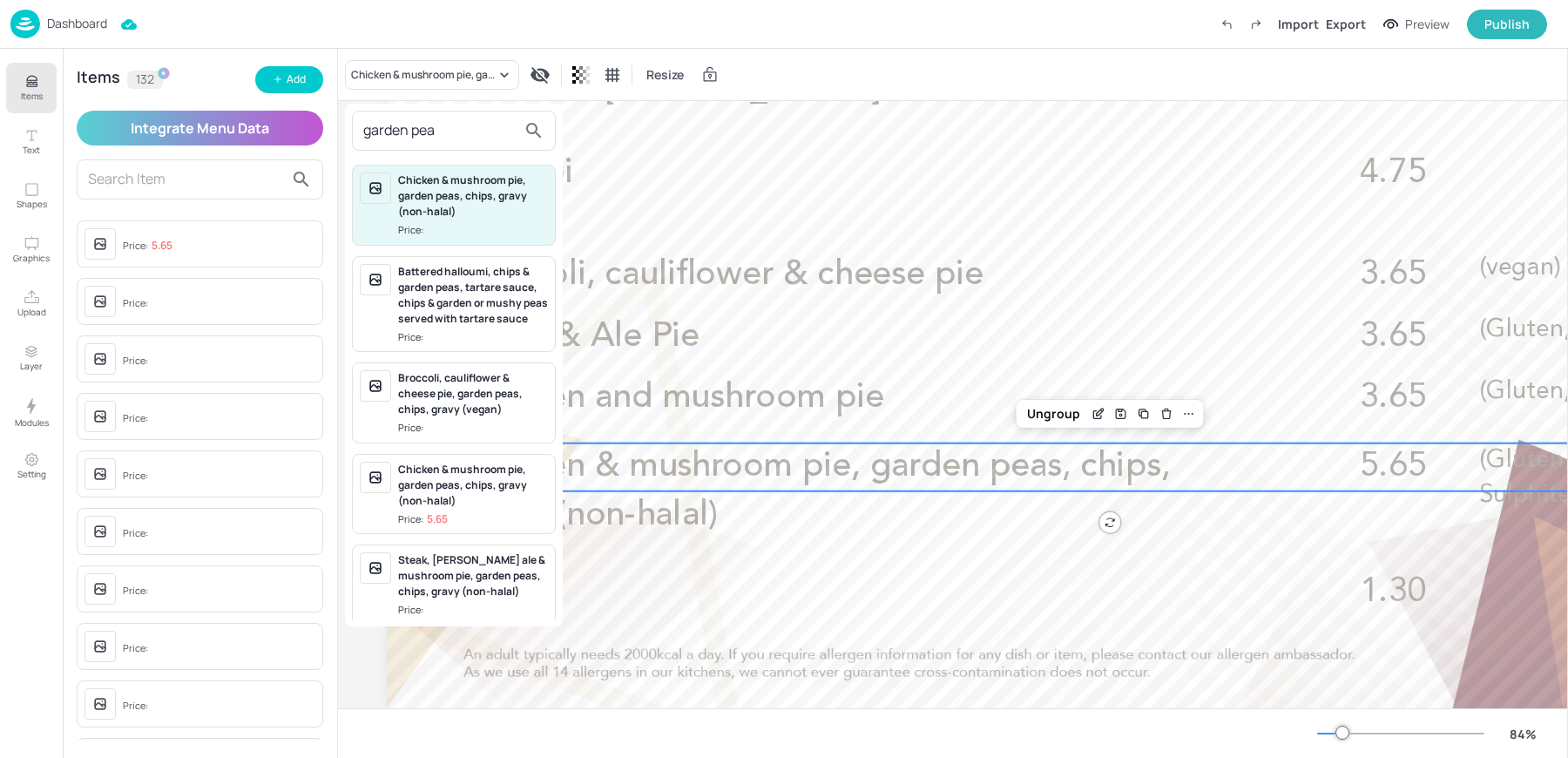
scroll to position [24, 0]
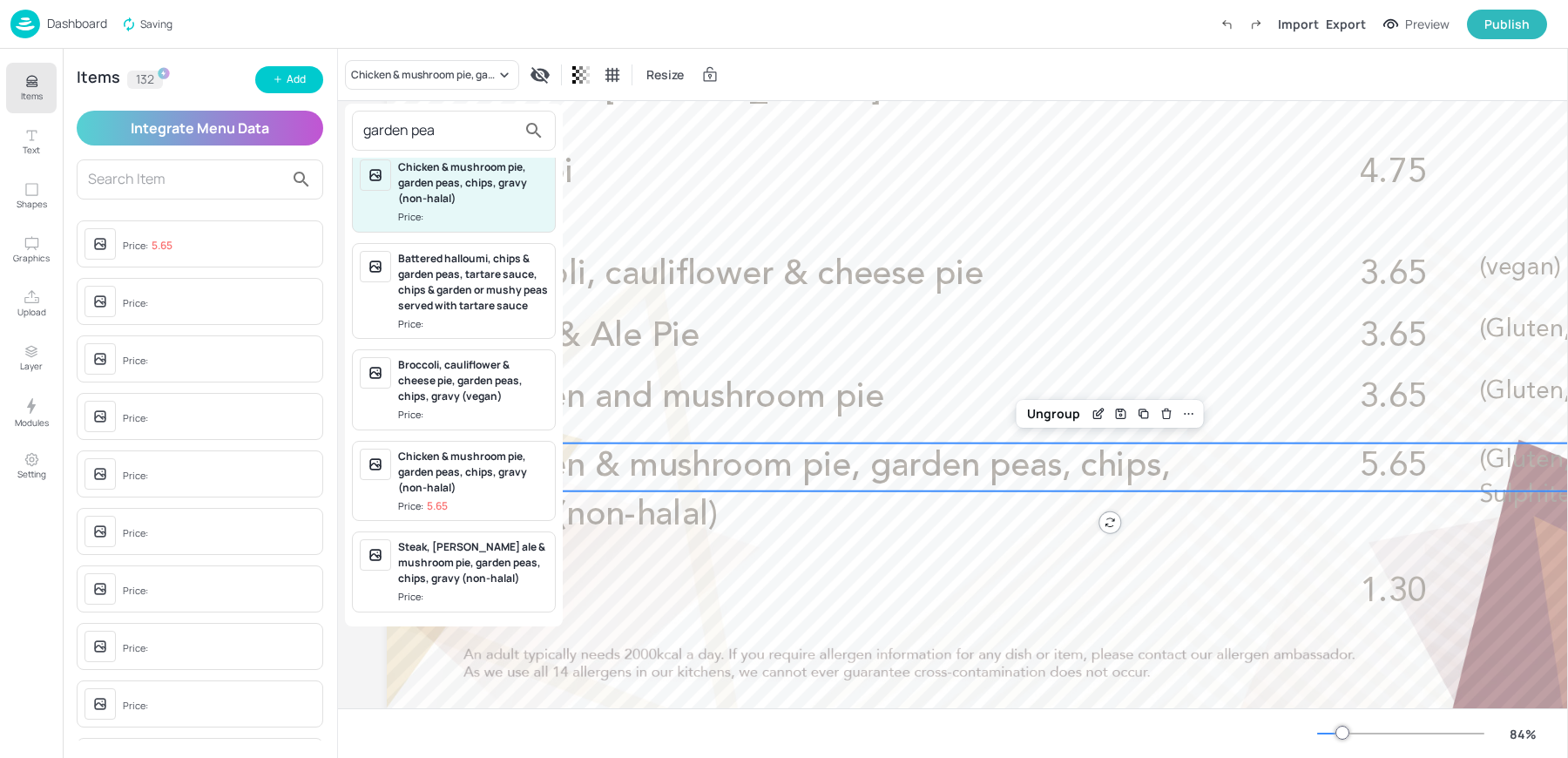
type input "garden pea"
click at [282, 81] on div at bounding box center [784, 379] width 1568 height 758
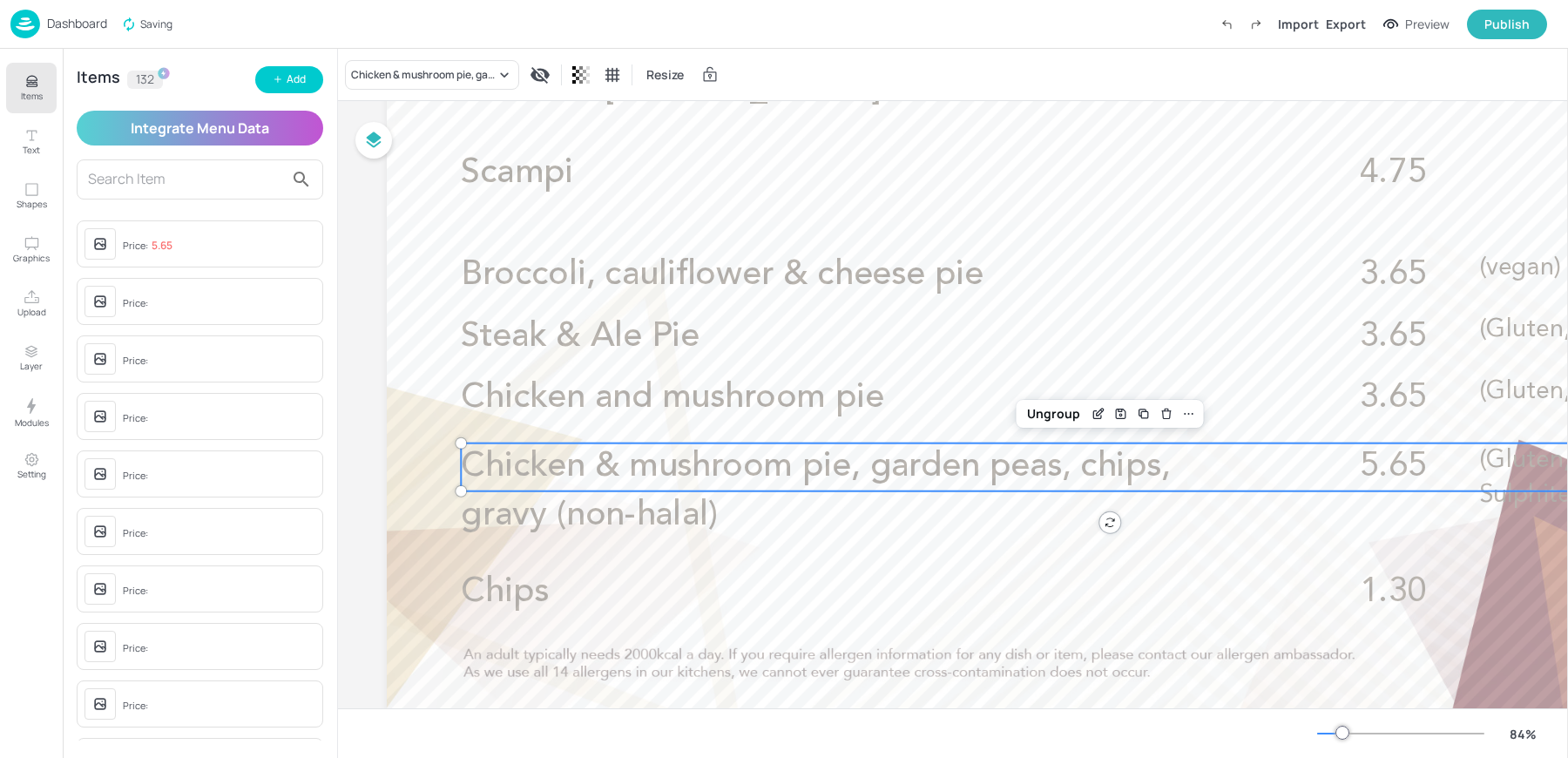
click at [282, 81] on icon "button" at bounding box center [278, 80] width 11 height 11
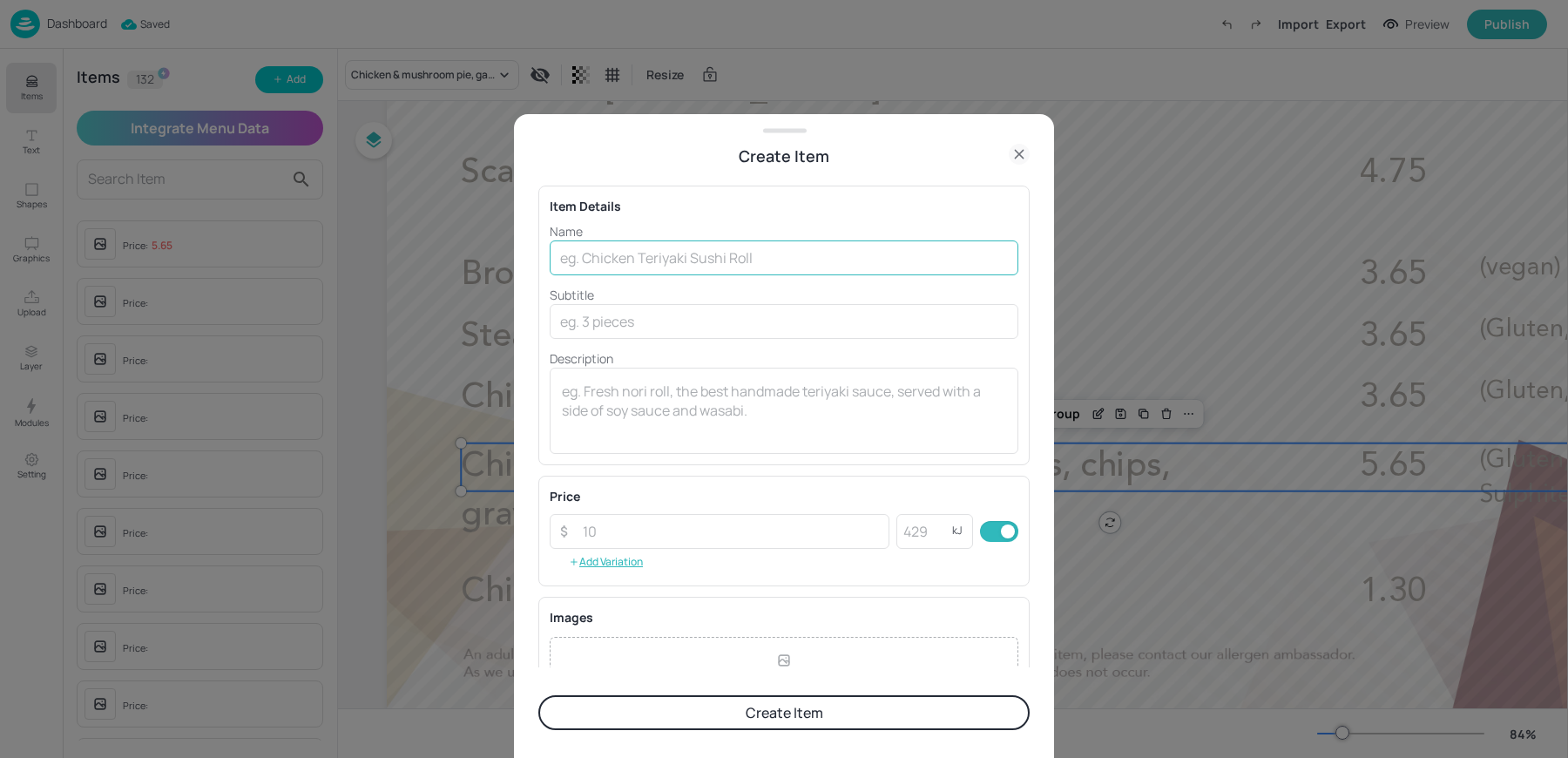
click at [693, 248] on input "text" at bounding box center [784, 257] width 468 height 35
paste input "Garden peas £0.90"
click at [661, 258] on input "Garden peas £0.90" at bounding box center [784, 257] width 468 height 35
click at [694, 258] on input "Garden peas 0.90" at bounding box center [784, 257] width 468 height 35
type input "Garden peas"
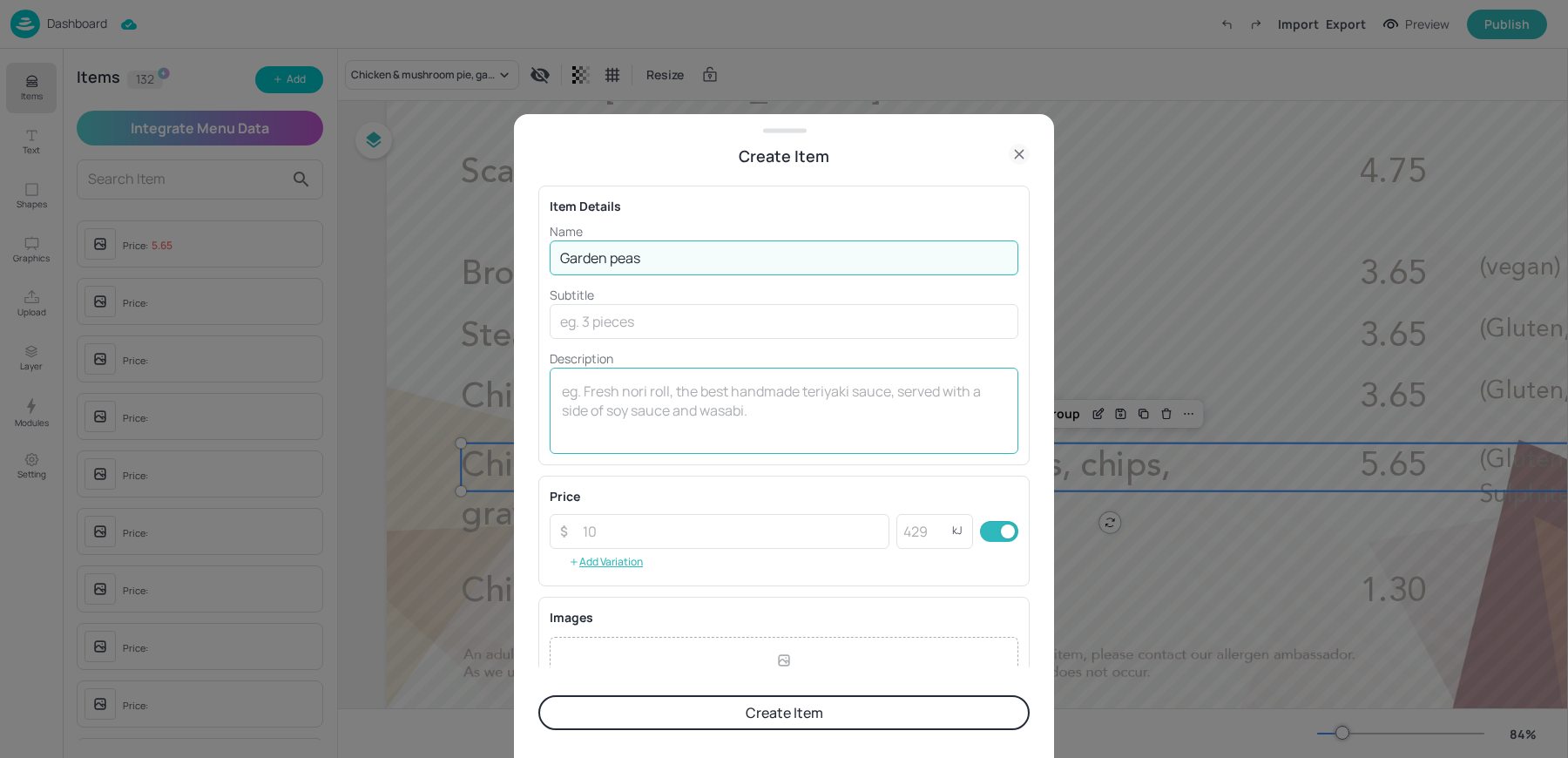
click at [578, 449] on div "x ​" at bounding box center [784, 410] width 468 height 86
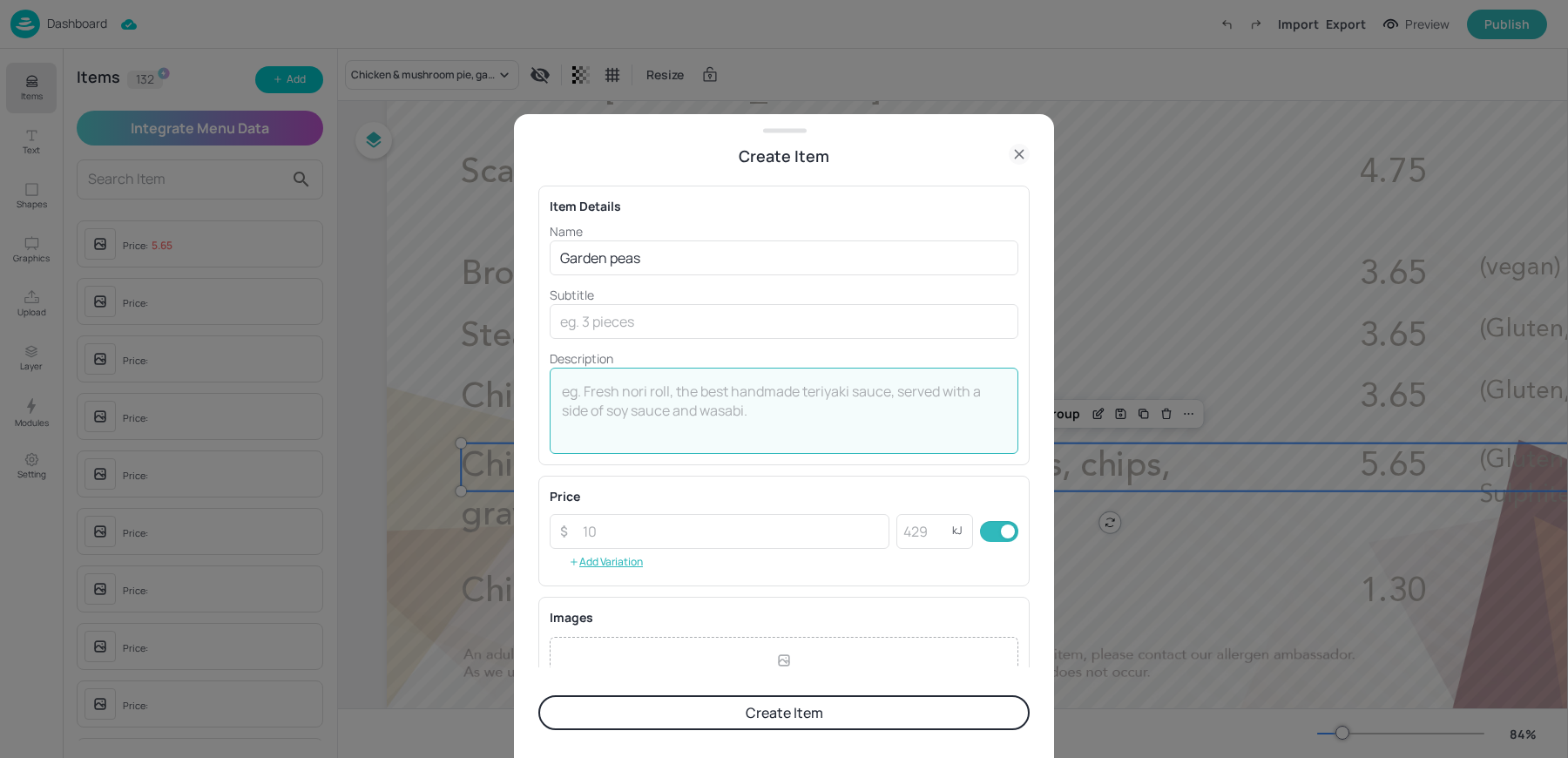
paste textarea "0.90"
type textarea "0.90"
click at [585, 719] on button "Create Item" at bounding box center [784, 712] width 491 height 35
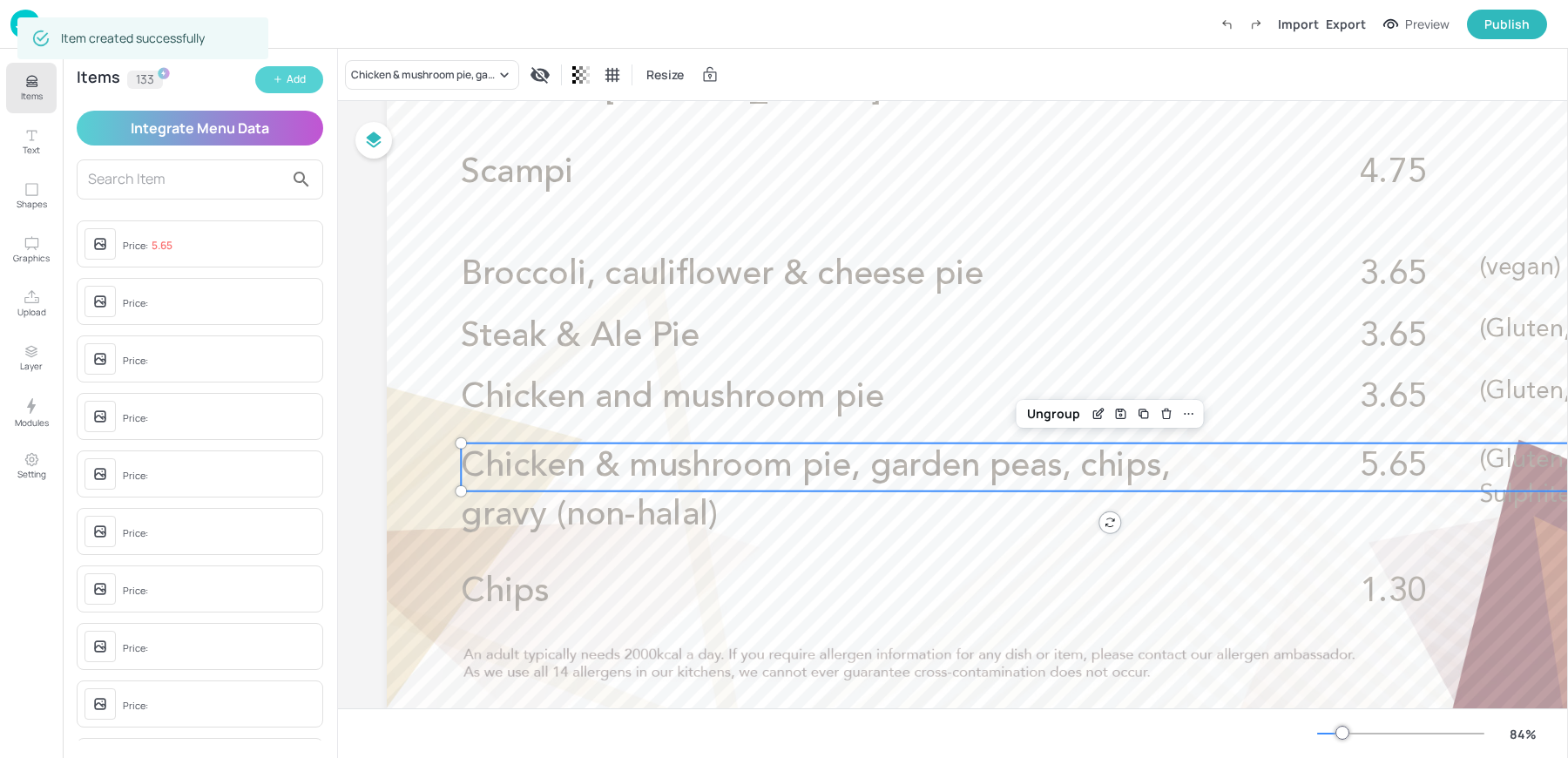
click at [272, 89] on button "Add" at bounding box center [289, 80] width 68 height 27
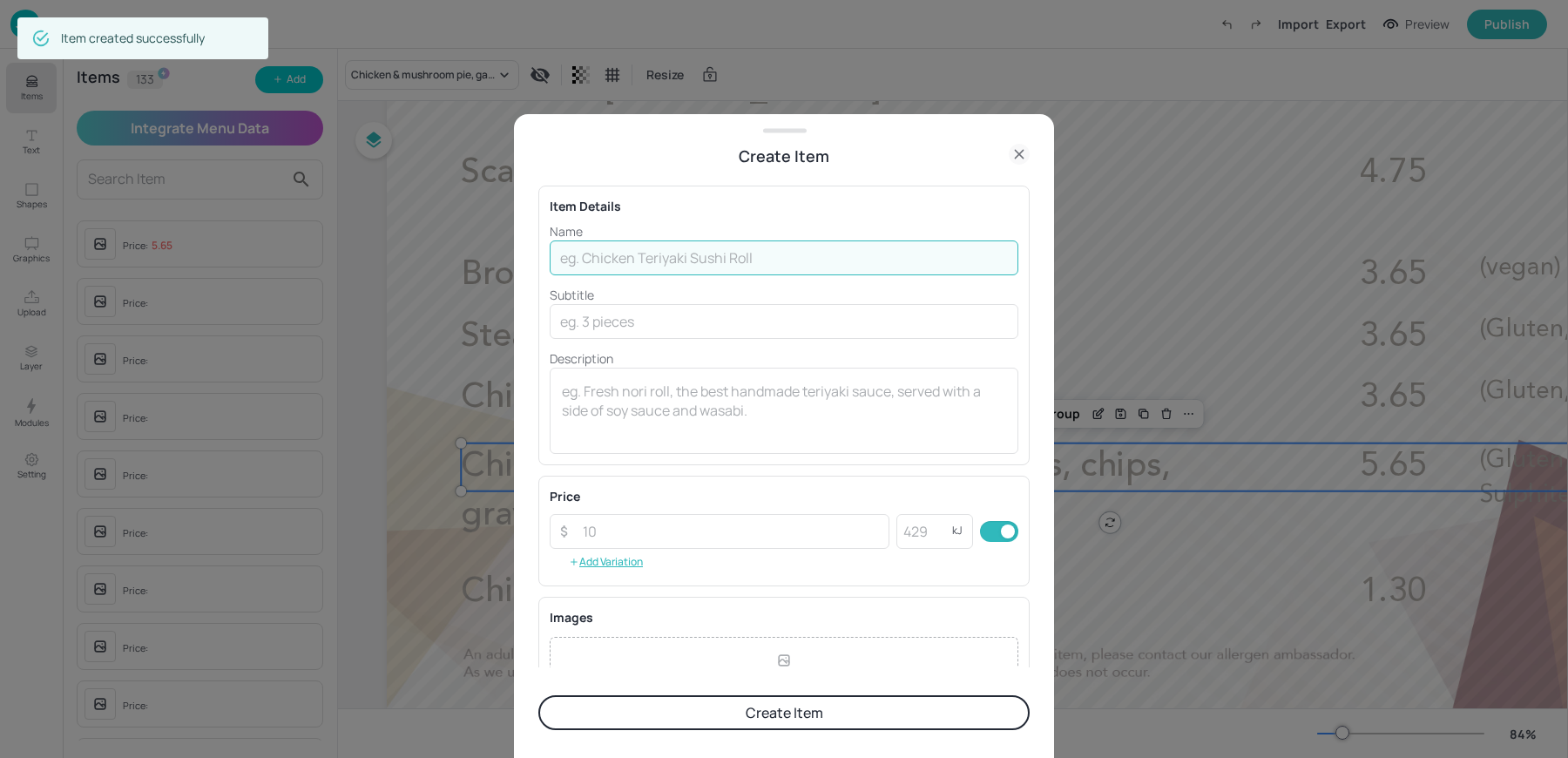
click at [641, 261] on input "text" at bounding box center [784, 257] width 468 height 35
paste input "Mushy peas £0.90"
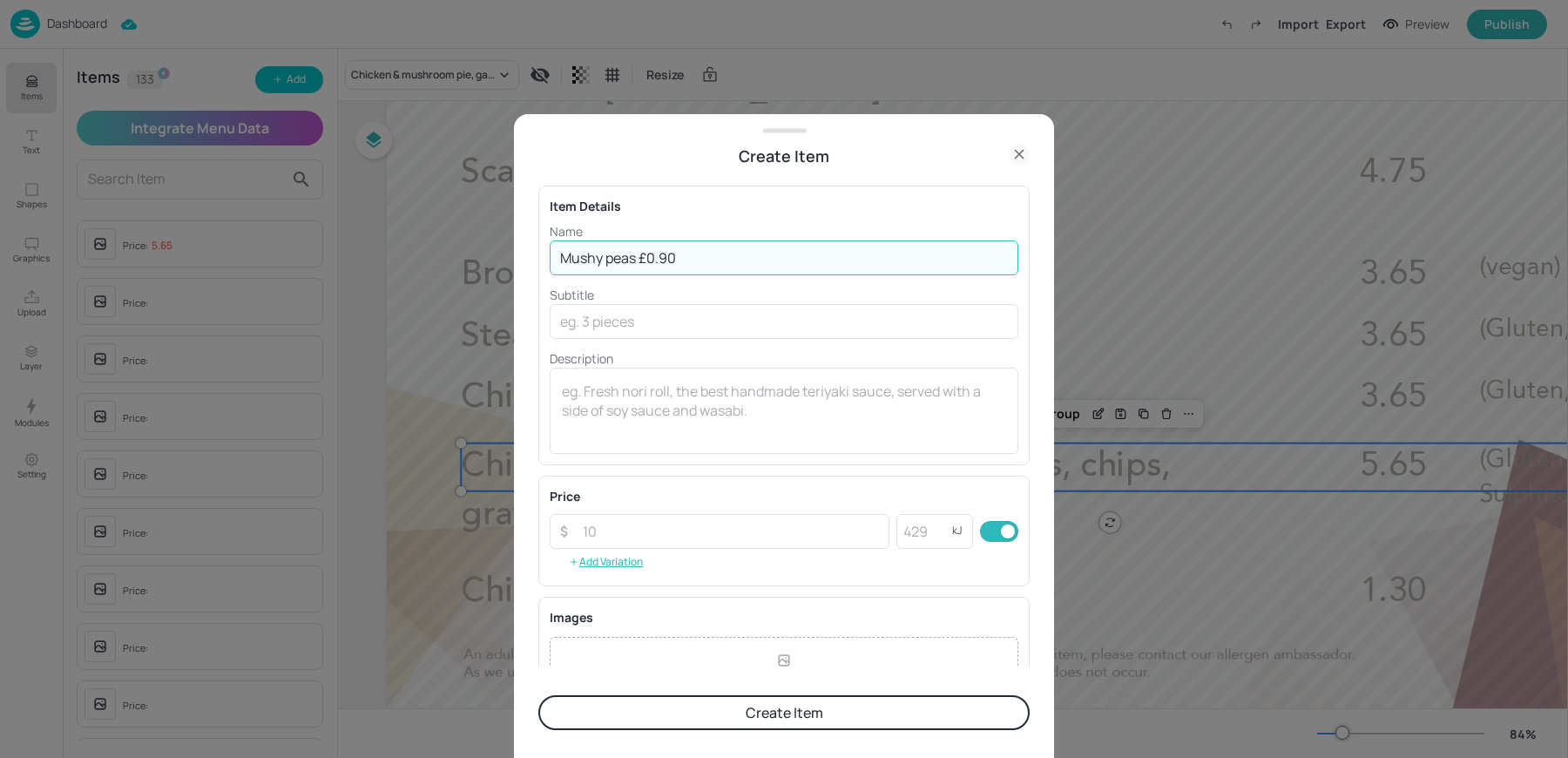
click at [642, 255] on input "Mushy peas £0.90" at bounding box center [784, 257] width 468 height 35
click at [685, 255] on input "Mushy peas 0.90" at bounding box center [784, 257] width 468 height 35
type input "Mushy peas"
click at [667, 401] on textarea at bounding box center [784, 410] width 444 height 58
paste textarea "0.90"
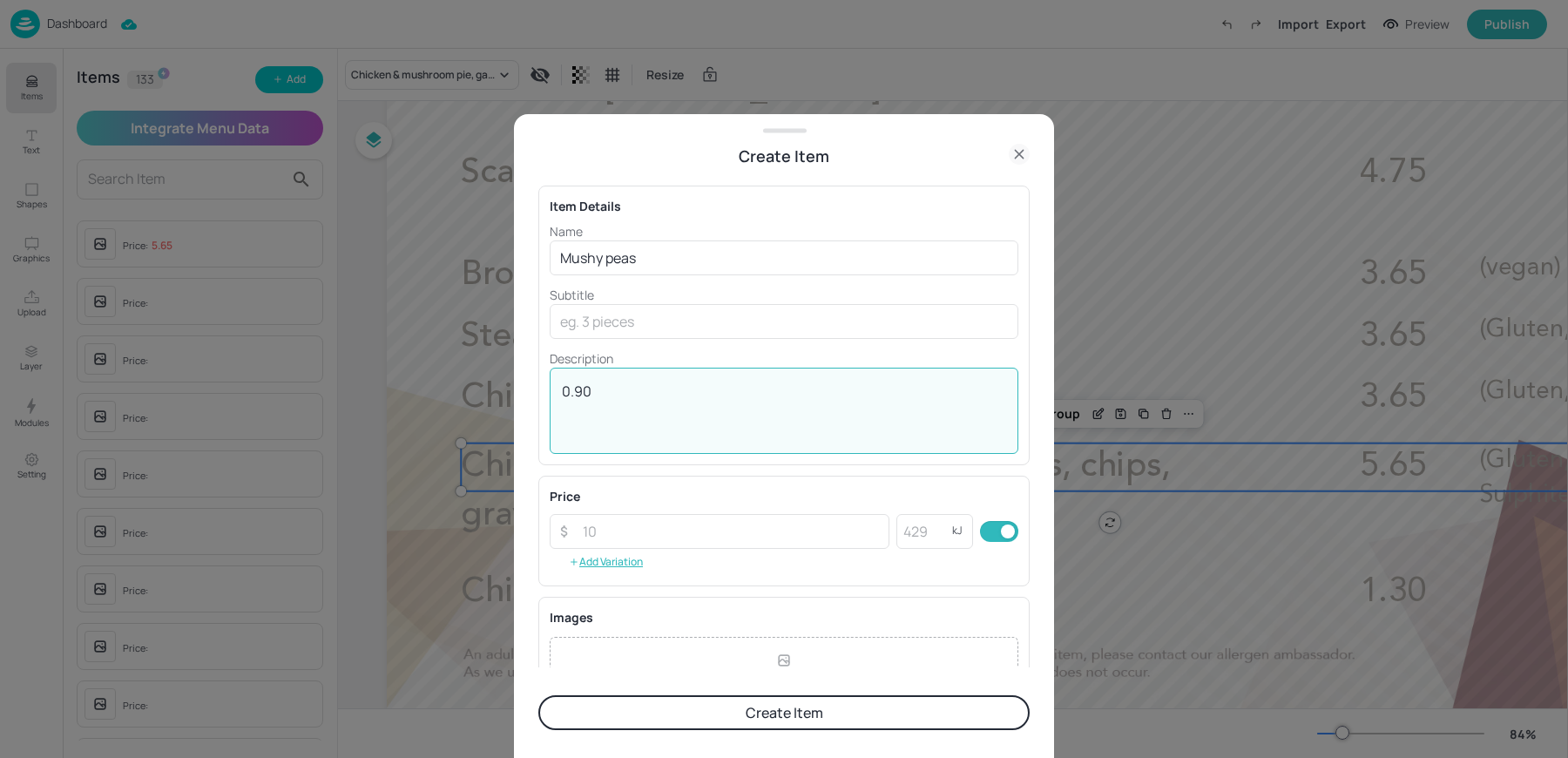
type textarea "0.90"
click at [650, 723] on button "Create Item" at bounding box center [784, 712] width 491 height 35
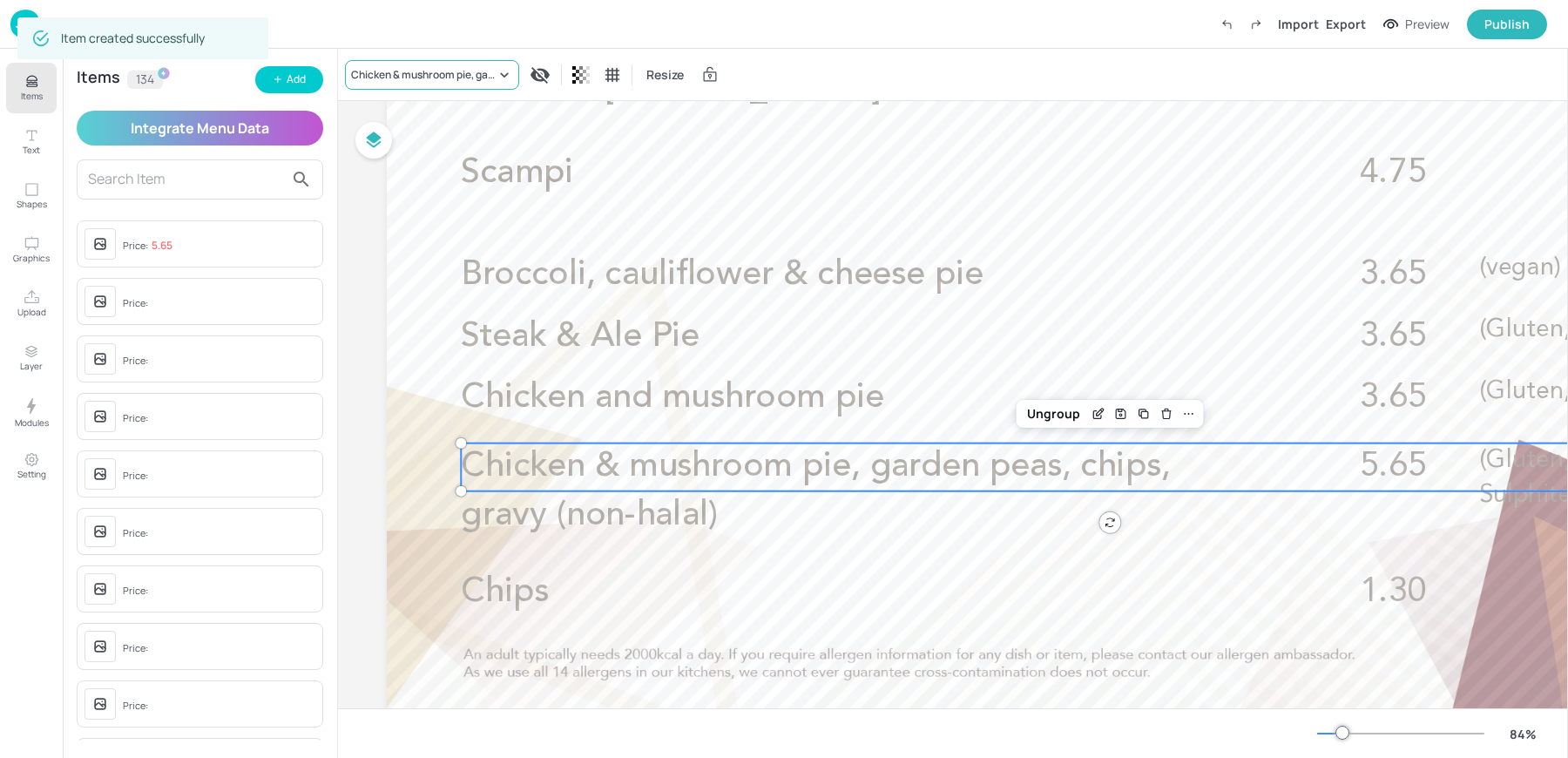
click at [421, 74] on div "Chicken & mushroom pie, garden peas, chips, gravy (non-halal)" at bounding box center [422, 75] width 144 height 16
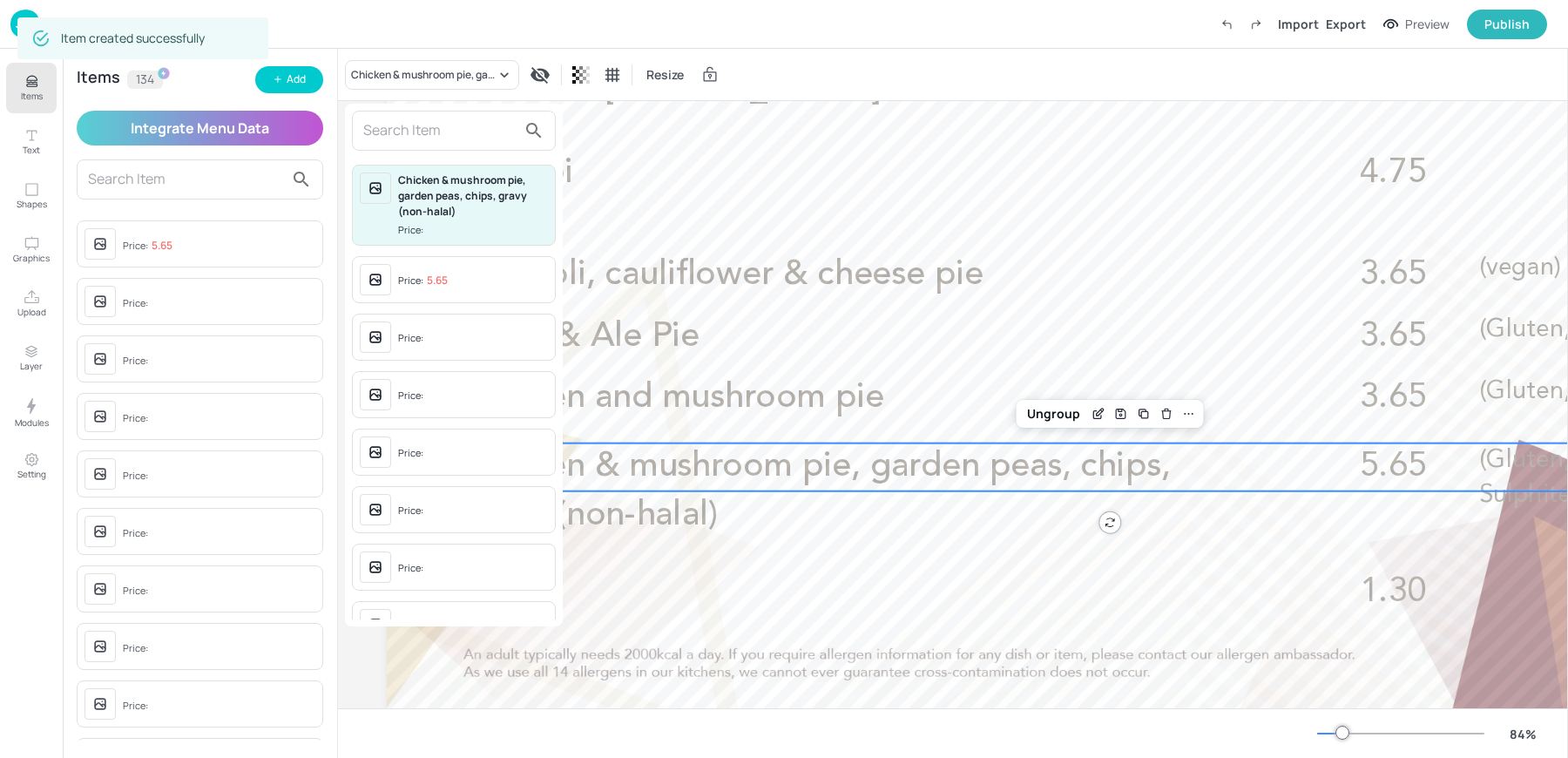
click at [400, 134] on input "text" at bounding box center [439, 130] width 153 height 27
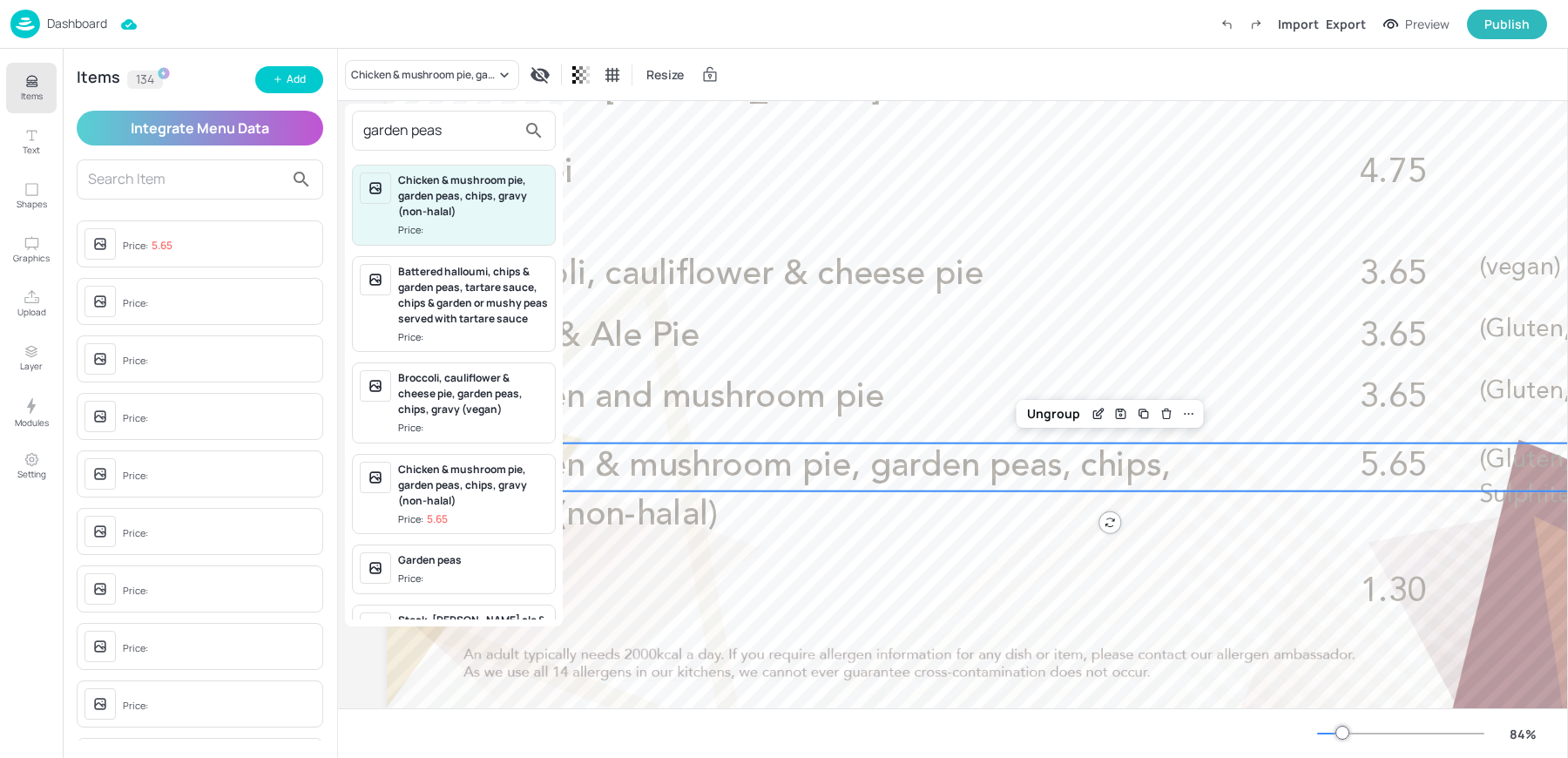
type input "garden peas"
click at [444, 568] on div "Garden peas" at bounding box center [473, 561] width 150 height 16
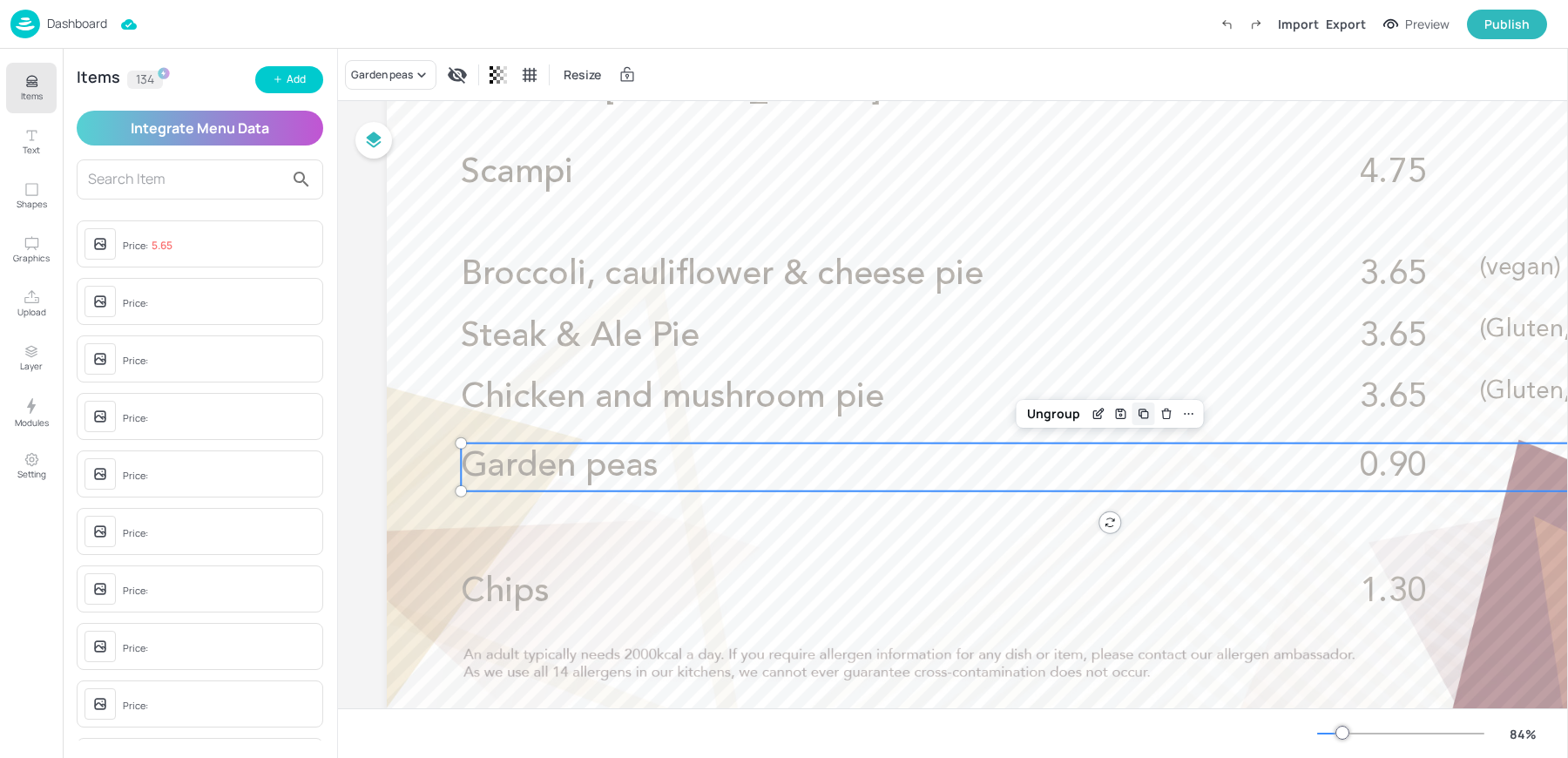
click at [1142, 413] on icon "Duplicate" at bounding box center [1144, 414] width 14 height 14
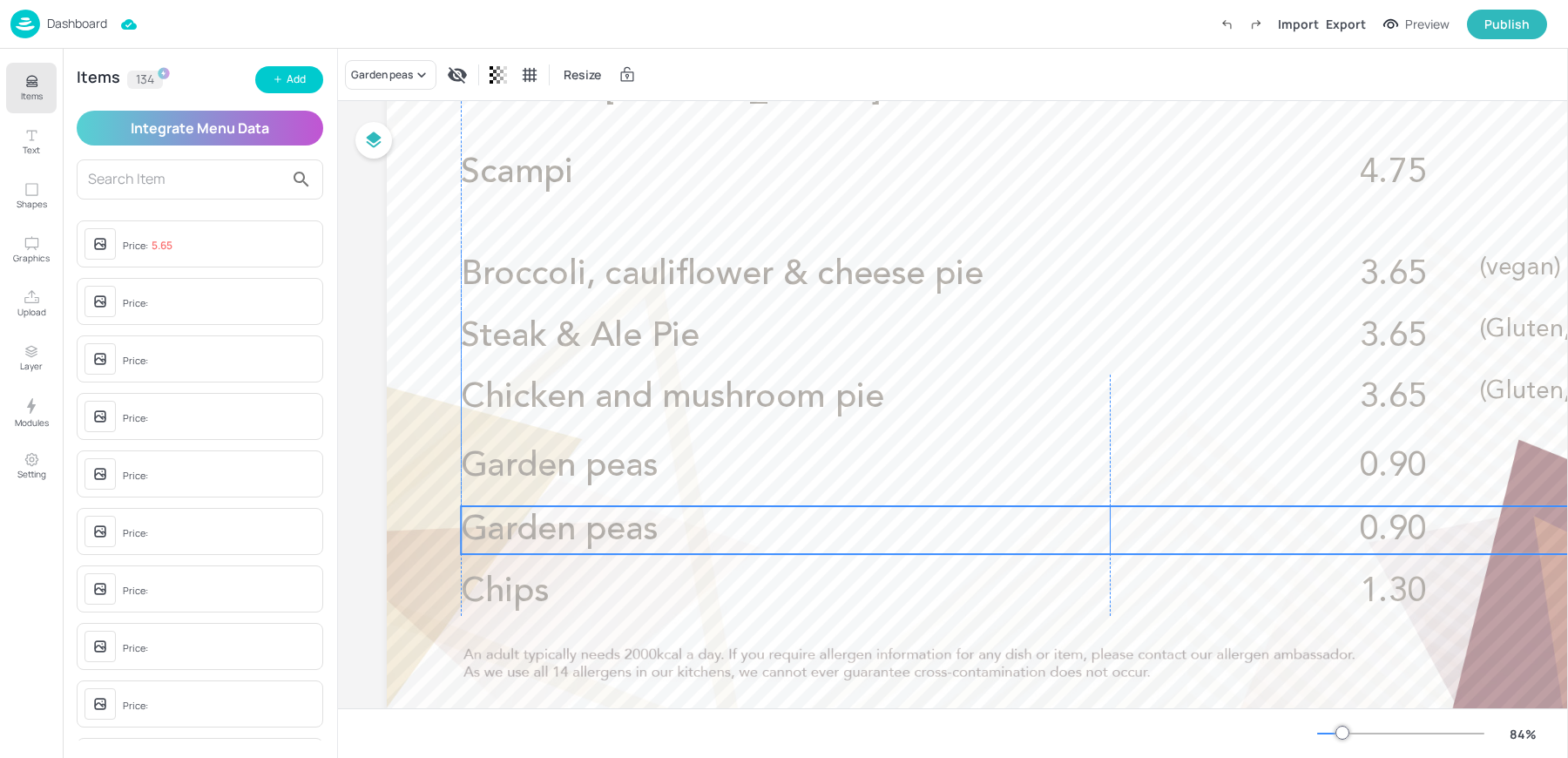
drag, startPoint x: 557, startPoint y: 478, endPoint x: 548, endPoint y: 534, distance: 56.7
click at [548, 534] on span "Garden peas" at bounding box center [559, 530] width 197 height 34
click at [373, 72] on div "Garden peas" at bounding box center [382, 75] width 62 height 16
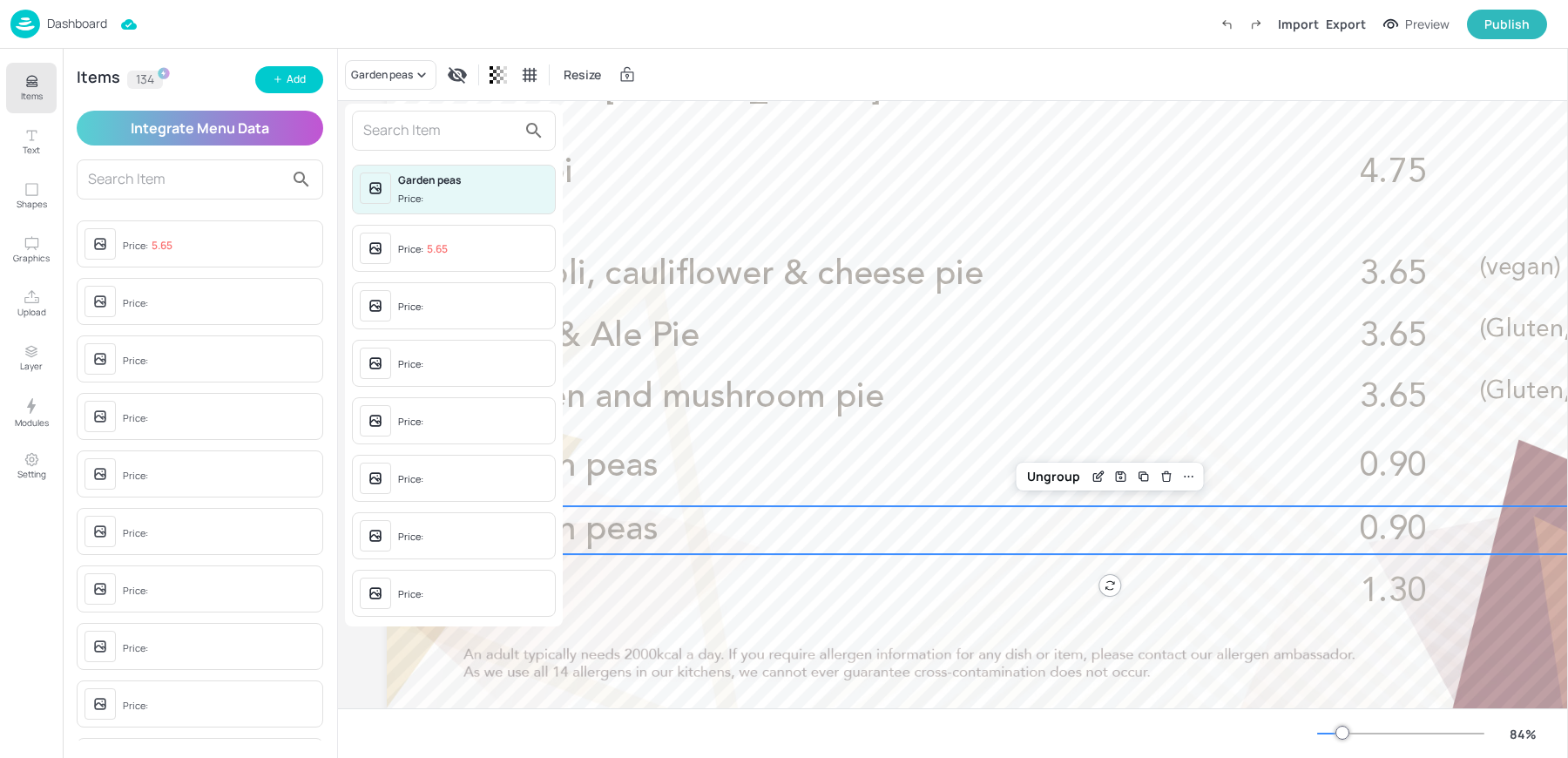
click at [391, 134] on input "text" at bounding box center [439, 130] width 153 height 27
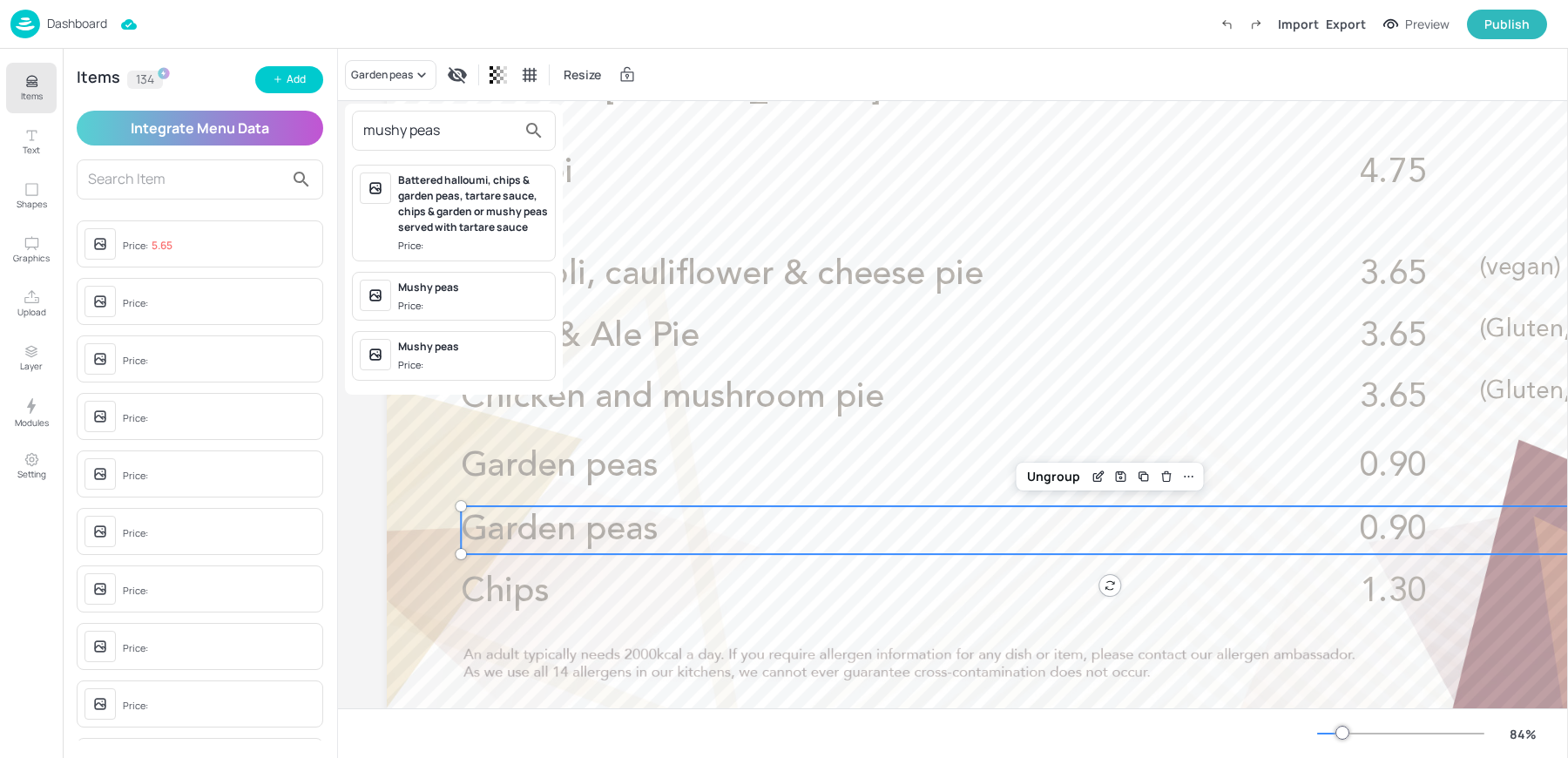
type input "mushy peas"
click at [478, 298] on span "Price:" at bounding box center [473, 306] width 150 height 15
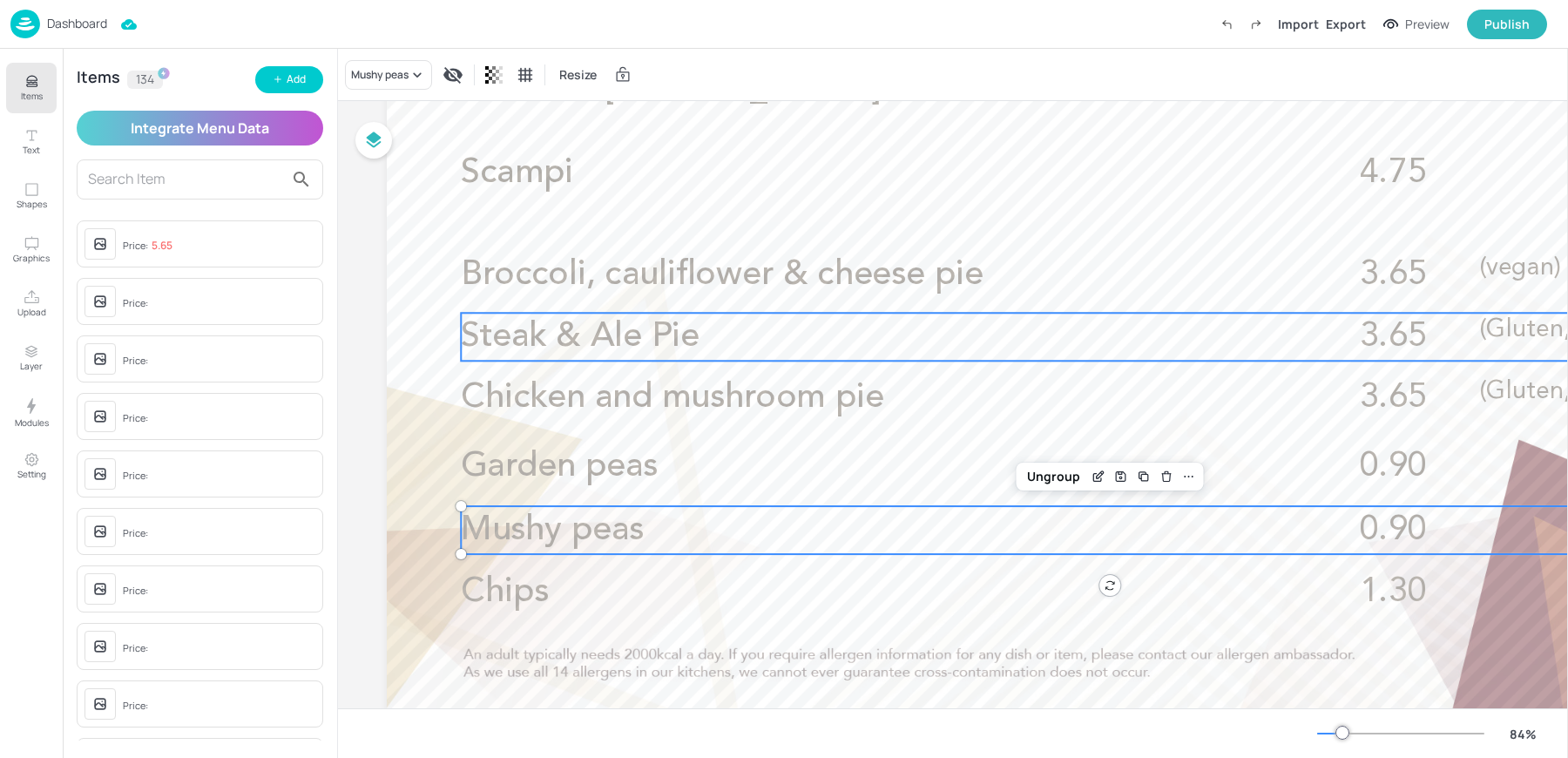
scroll to position [0, 0]
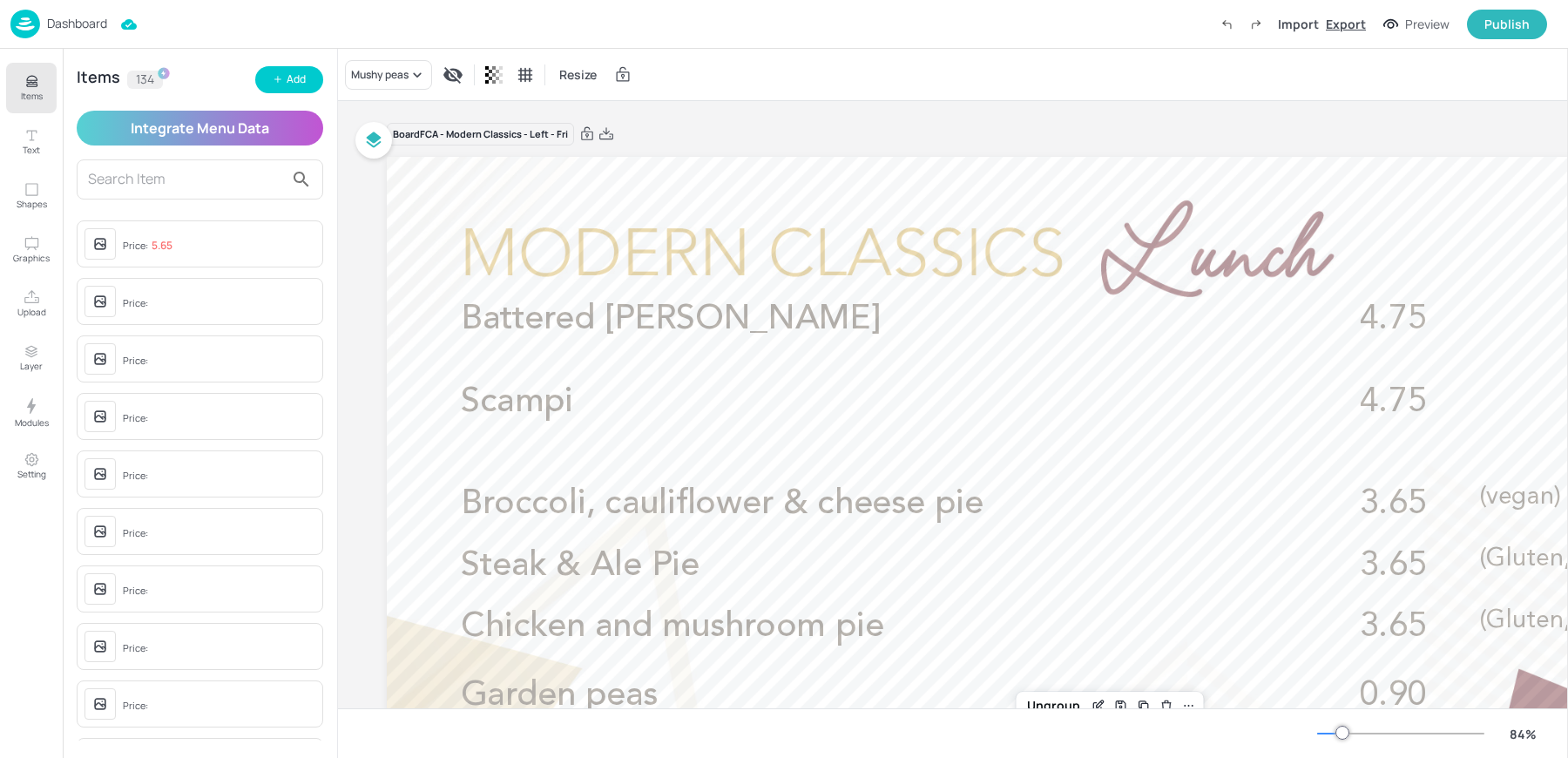
click at [1340, 27] on div "Export" at bounding box center [1345, 24] width 40 height 19
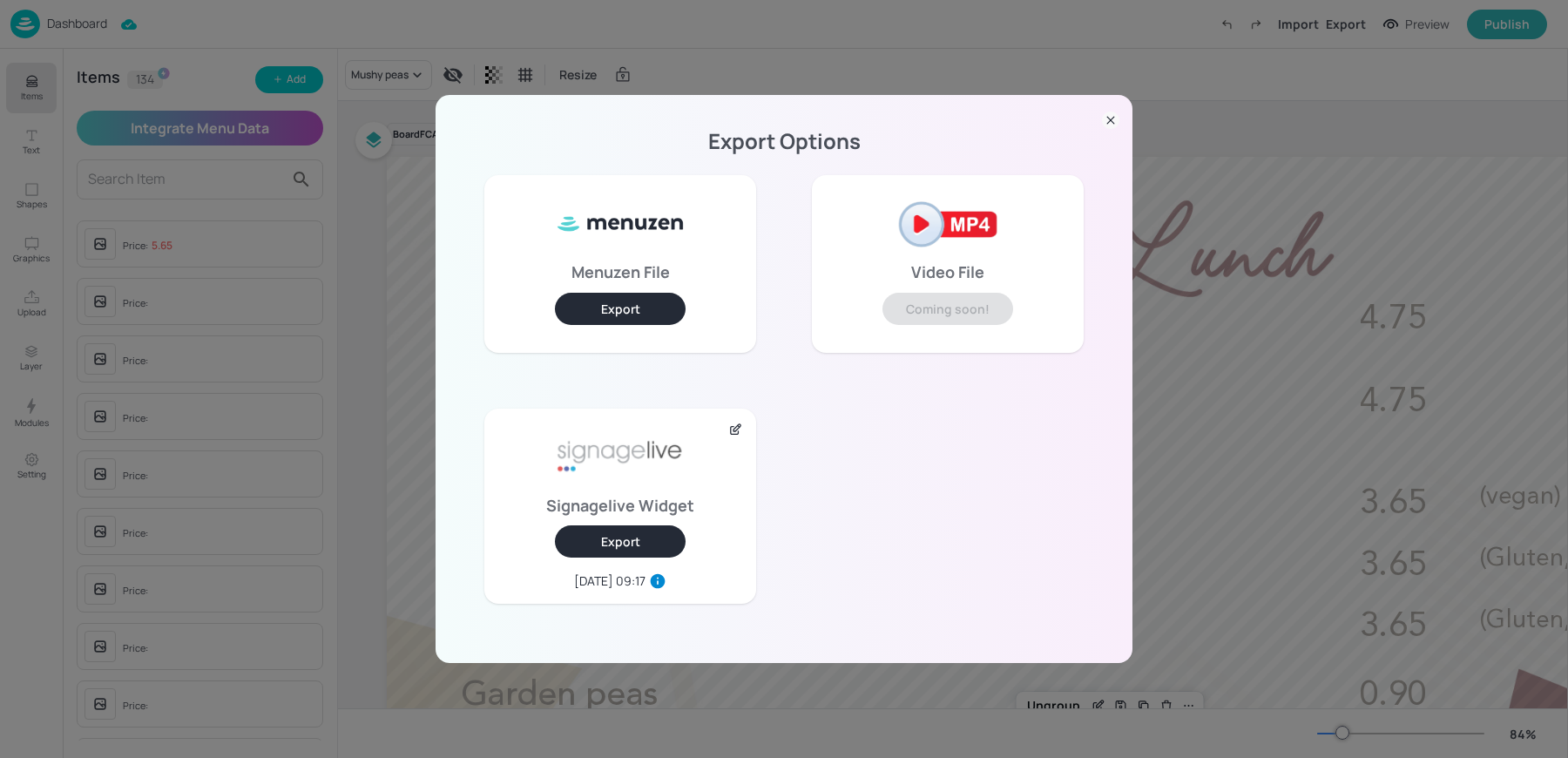
click at [630, 547] on button "Export" at bounding box center [621, 541] width 131 height 32
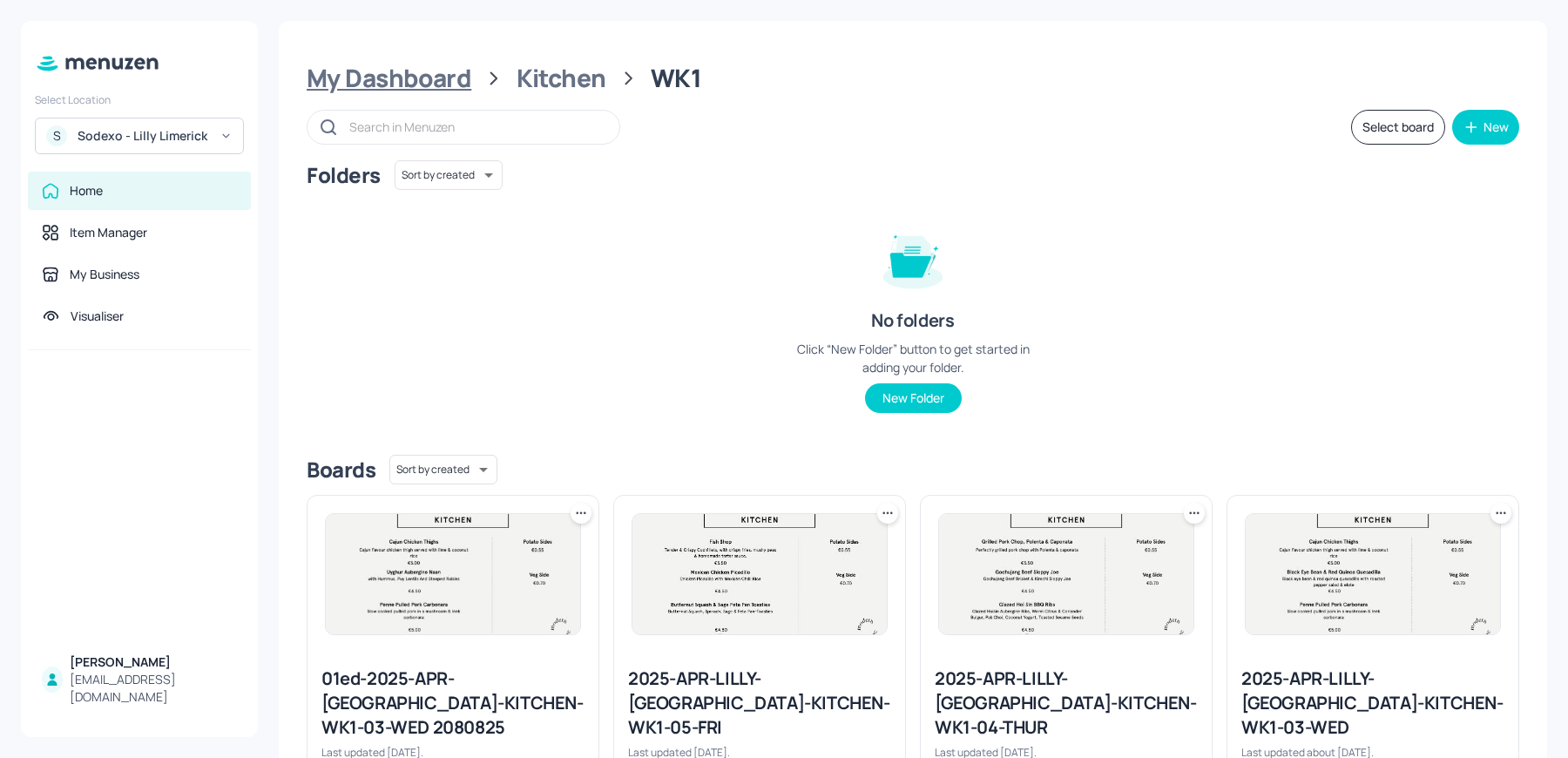
click at [407, 76] on div "My Dashboard" at bounding box center [389, 78] width 165 height 31
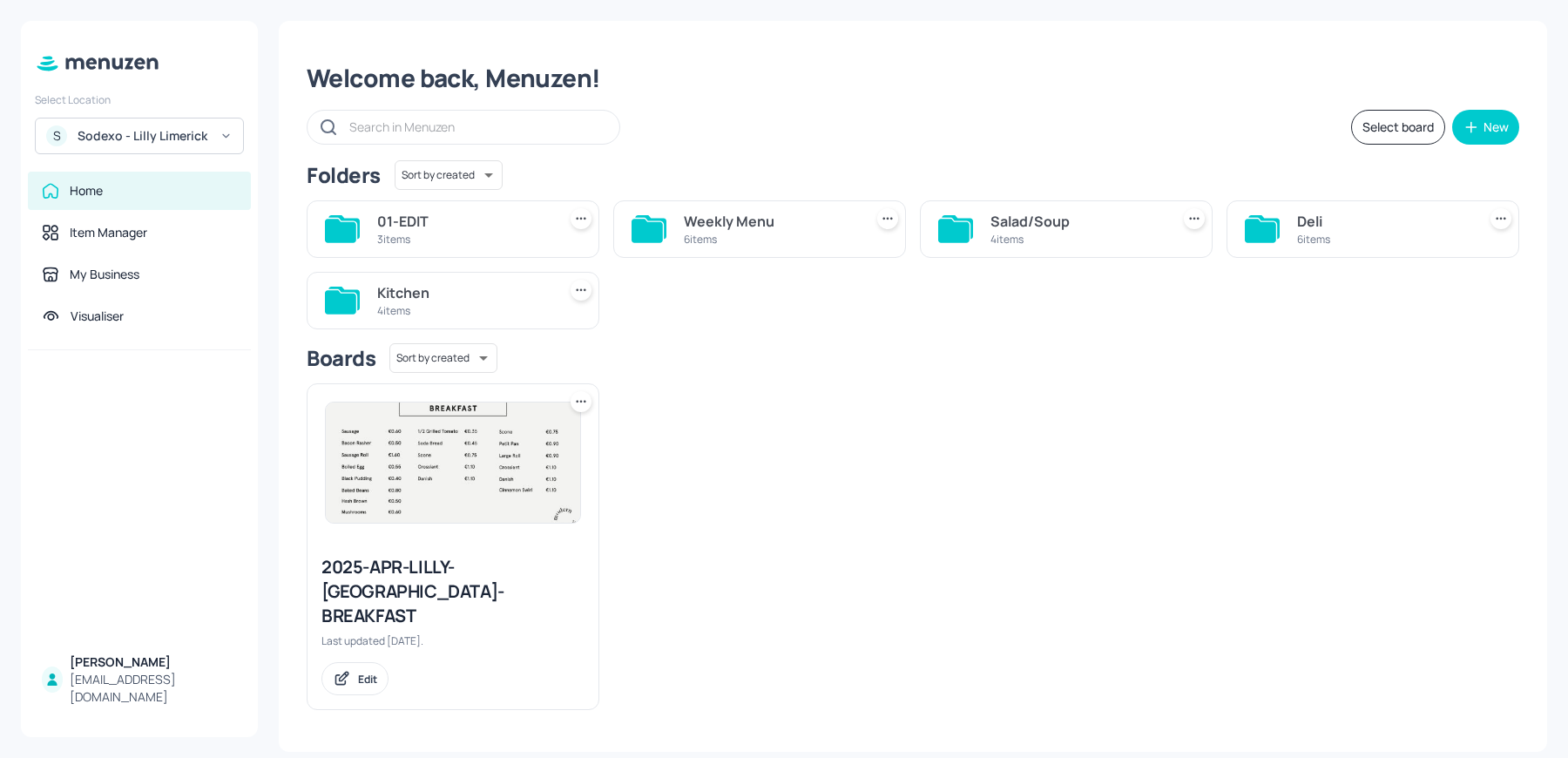
click at [1350, 220] on div "Deli" at bounding box center [1383, 221] width 173 height 21
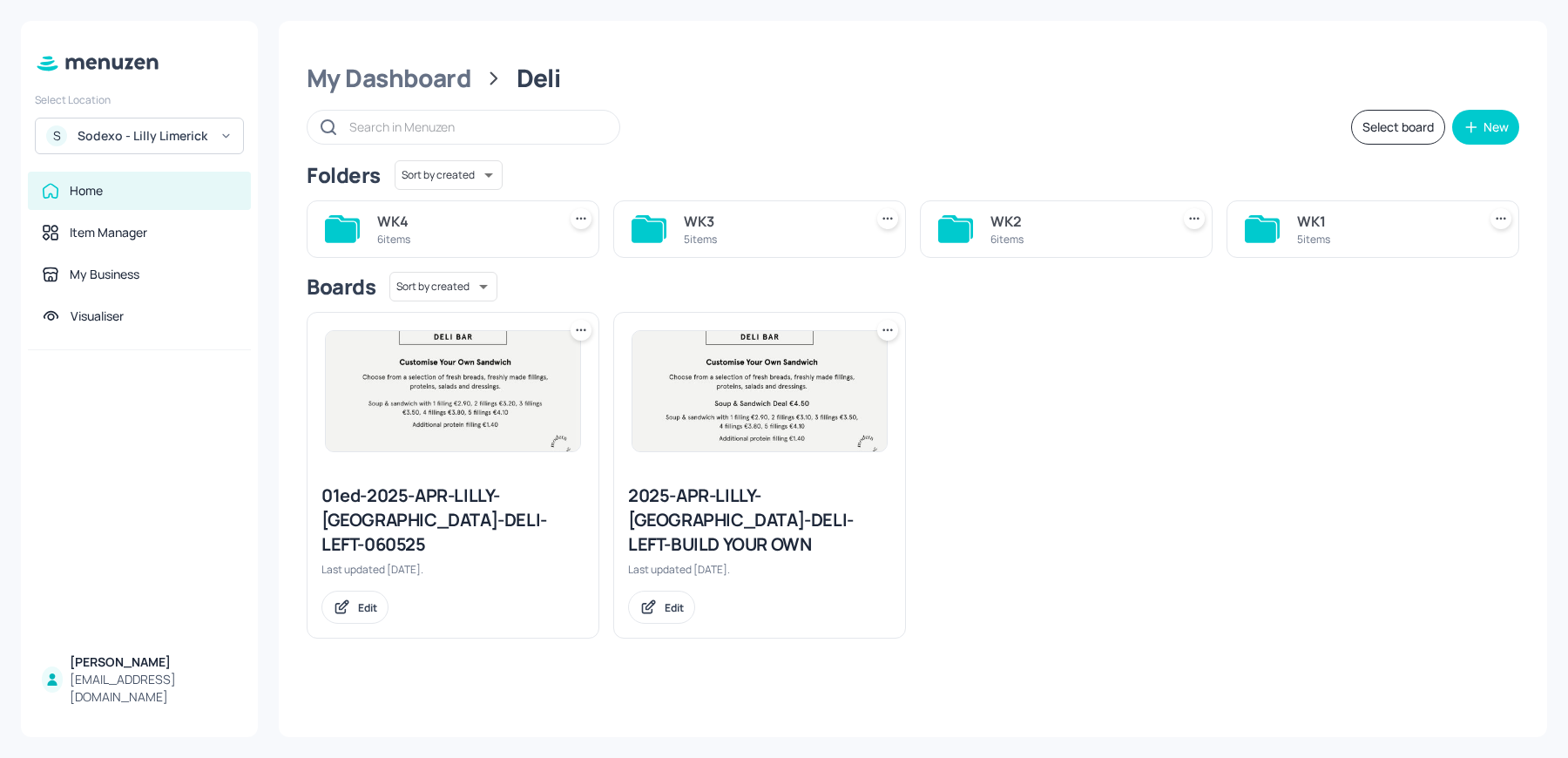
click at [1361, 224] on div "WK1" at bounding box center [1383, 221] width 173 height 21
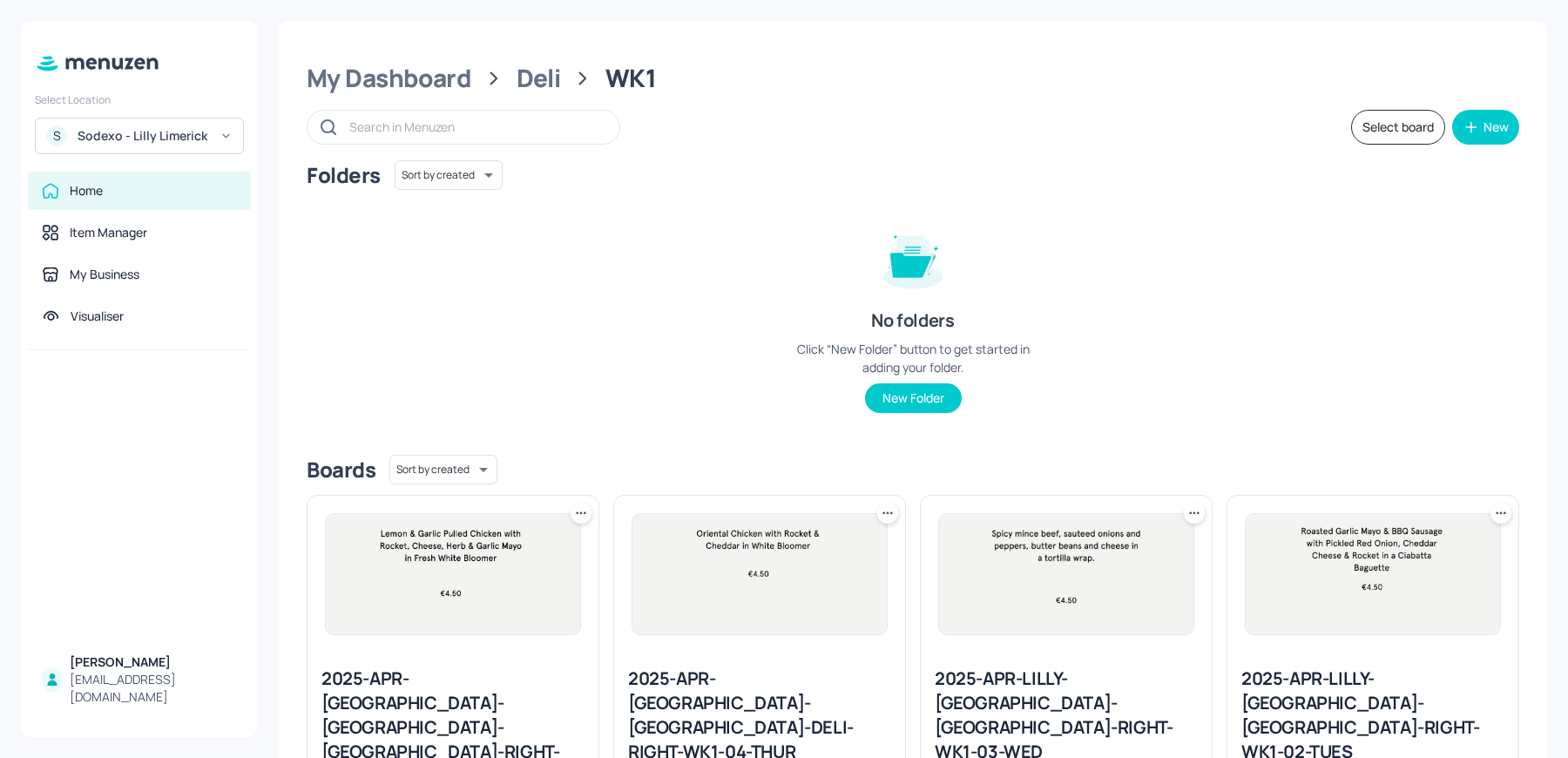
click at [444, 653] on div "2025-APR-LILLY-[GEOGRAPHIC_DATA]-DELI-RIGHT-WK1-05-FRI Last updated [DATE]. Edit" at bounding box center [452, 761] width 291 height 217
click at [406, 696] on div "2025-APR-[GEOGRAPHIC_DATA]-[GEOGRAPHIC_DATA]-[GEOGRAPHIC_DATA]-RIGHT-WK1-05-FRI" at bounding box center [452, 728] width 263 height 122
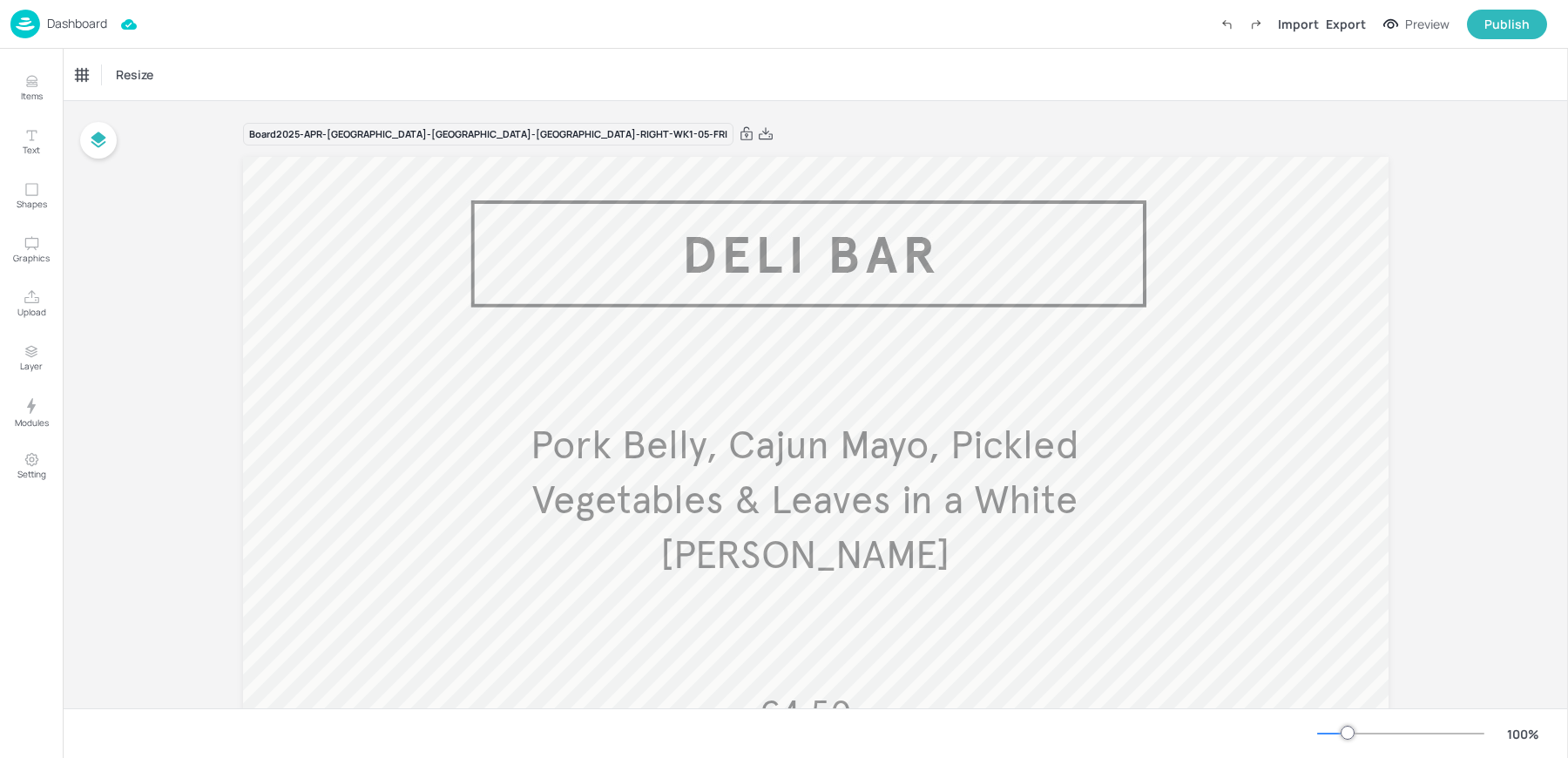
click at [776, 472] on p "Pork Belly, Cajun Mayo, Pickled Vegetables & Leaves in a White [PERSON_NAME]" at bounding box center [805, 500] width 674 height 165
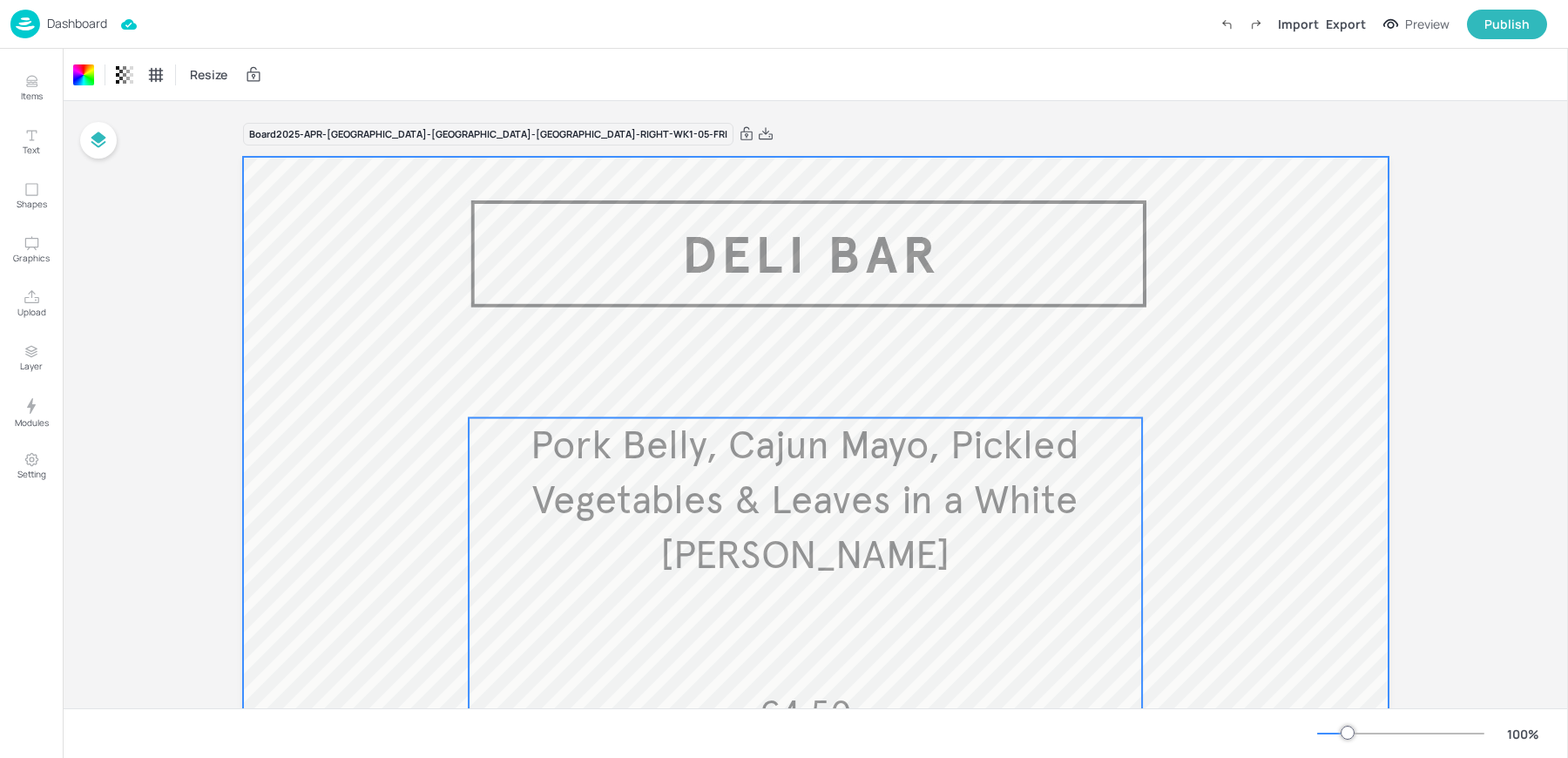
click at [869, 469] on p "Pork Belly, Cajun Mayo, Pickled Vegetables & Leaves in a White [PERSON_NAME]" at bounding box center [805, 500] width 674 height 165
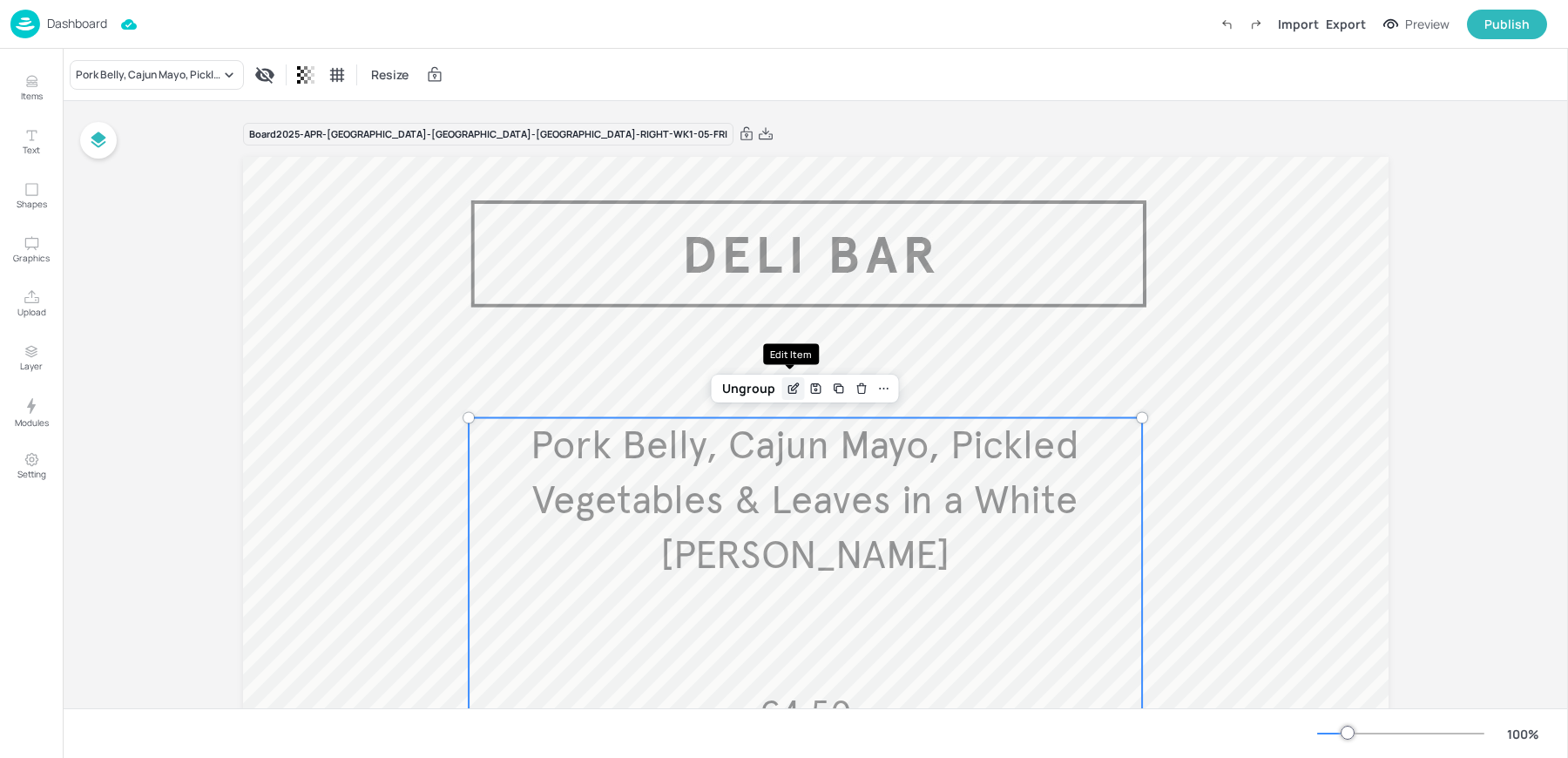
click at [785, 383] on icon "Edit Item" at bounding box center [792, 389] width 15 height 14
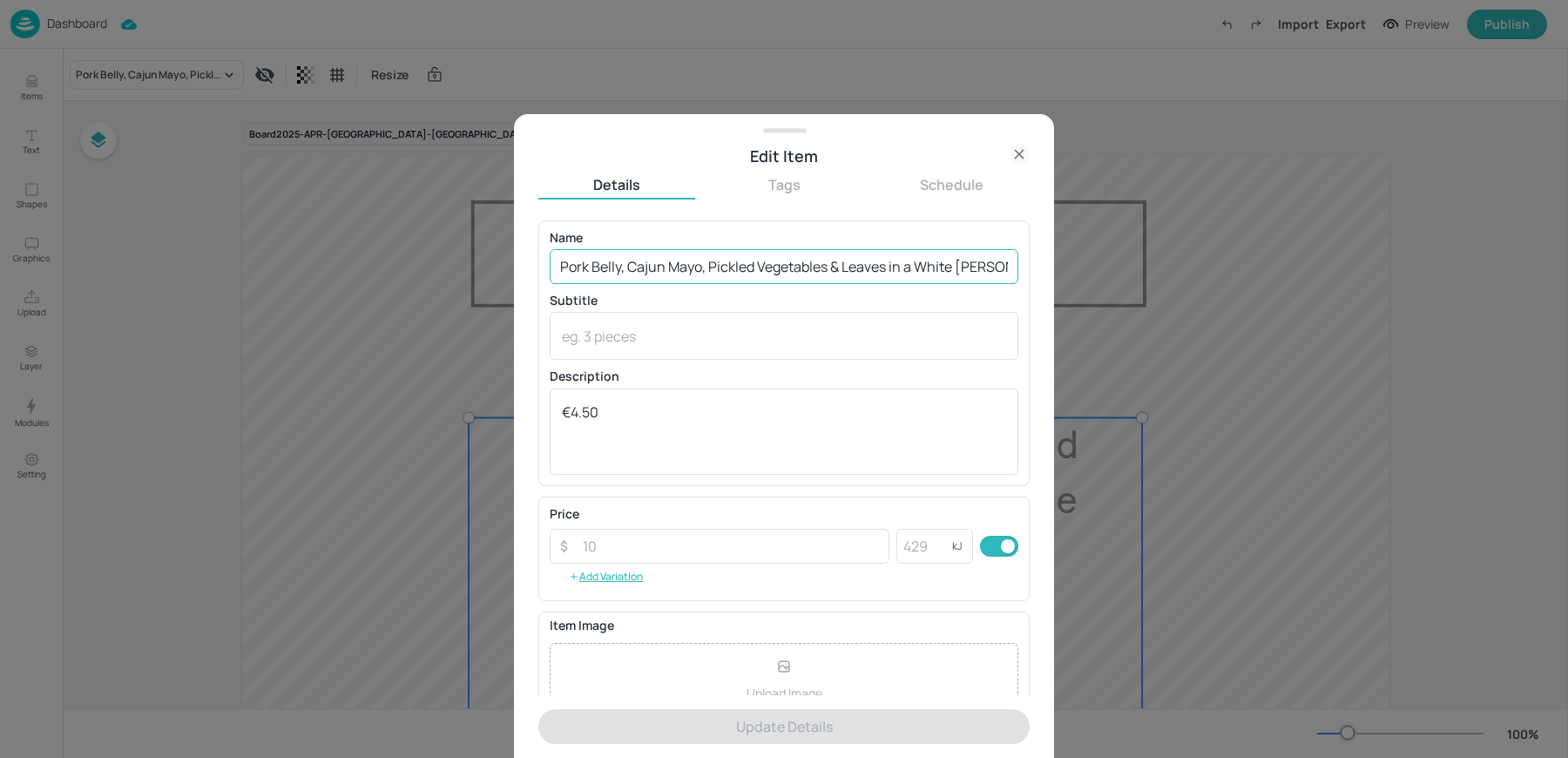
click at [686, 259] on input "Pork Belly, Cajun Mayo, Pickled Vegetables & Leaves in a White [PERSON_NAME]" at bounding box center [784, 266] width 468 height 35
paste input "Beef Quesadilla w/ Sour Cream Dip. Beef, Cheese, Tomato, Red Onion and Pepper i…"
click at [686, 259] on input "Pork Belly, Cajun Mayo, Pickled Vegetables & Leaves in a White [PERSON_NAME]" at bounding box center [784, 266] width 468 height 35
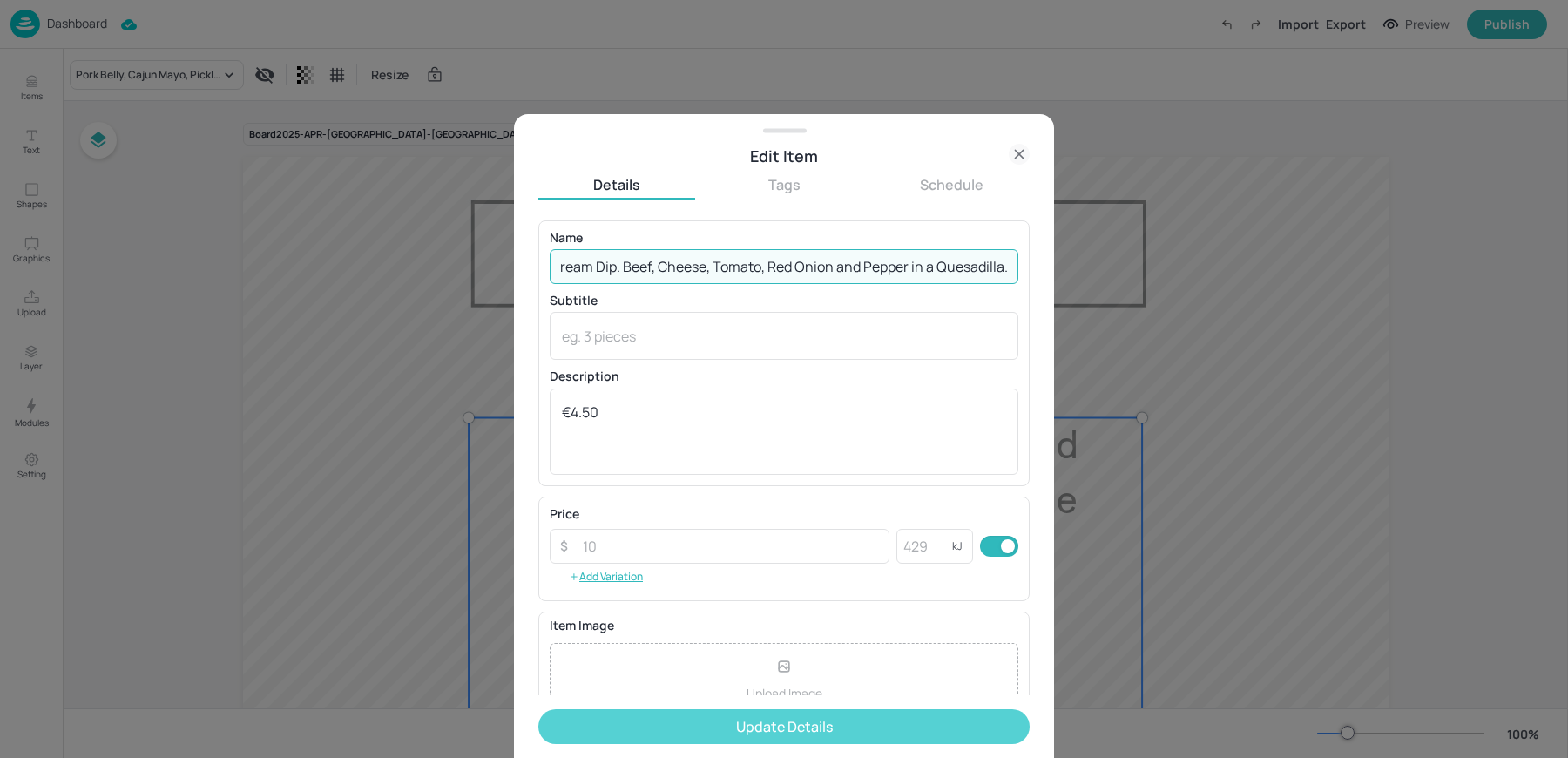
type input "Beef Quesadilla w/ Sour Cream Dip. Beef, Cheese, Tomato, Red Onion and Pepper i…"
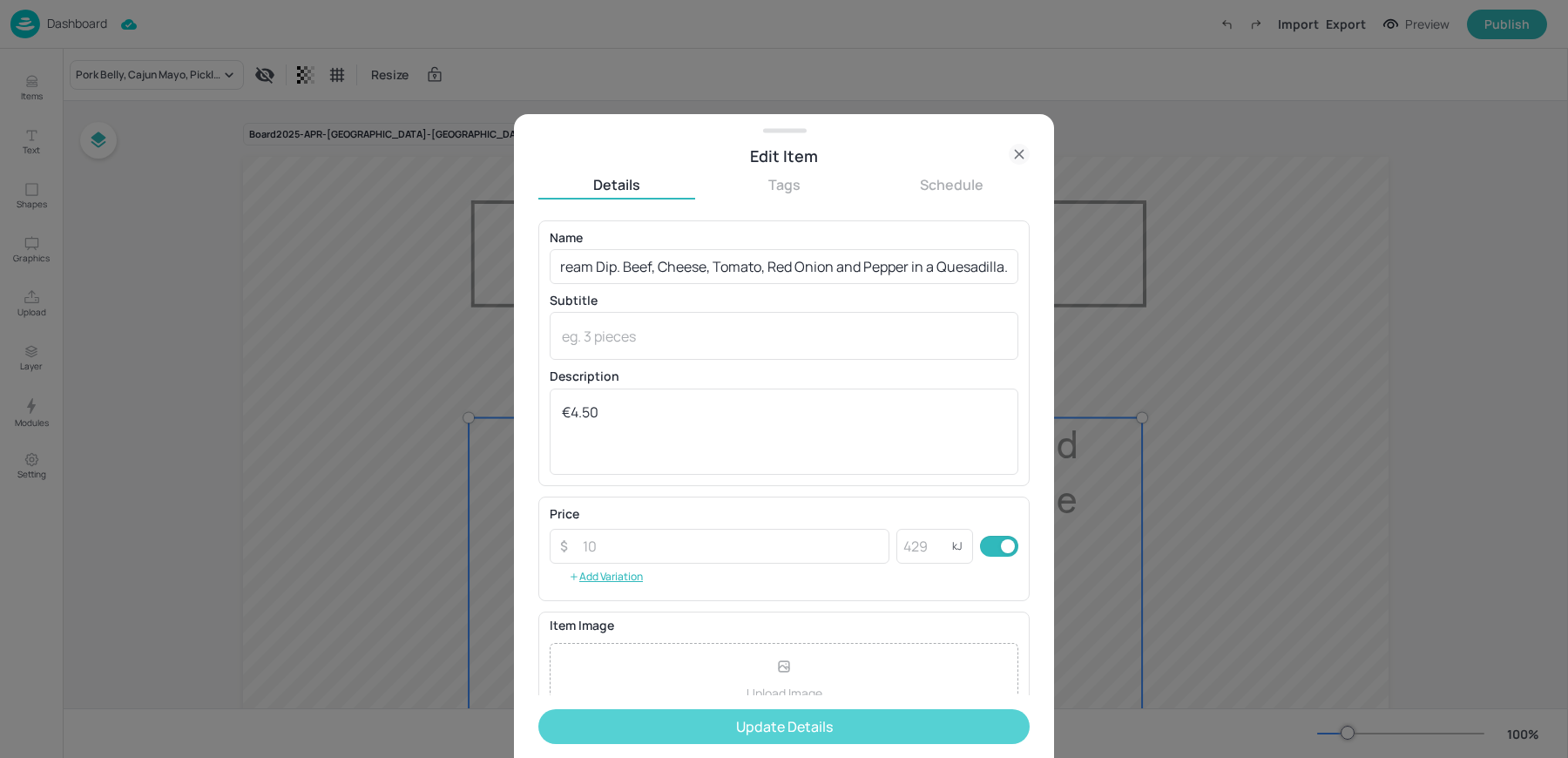
scroll to position [0, 0]
click at [738, 722] on button "Update Details" at bounding box center [784, 726] width 491 height 35
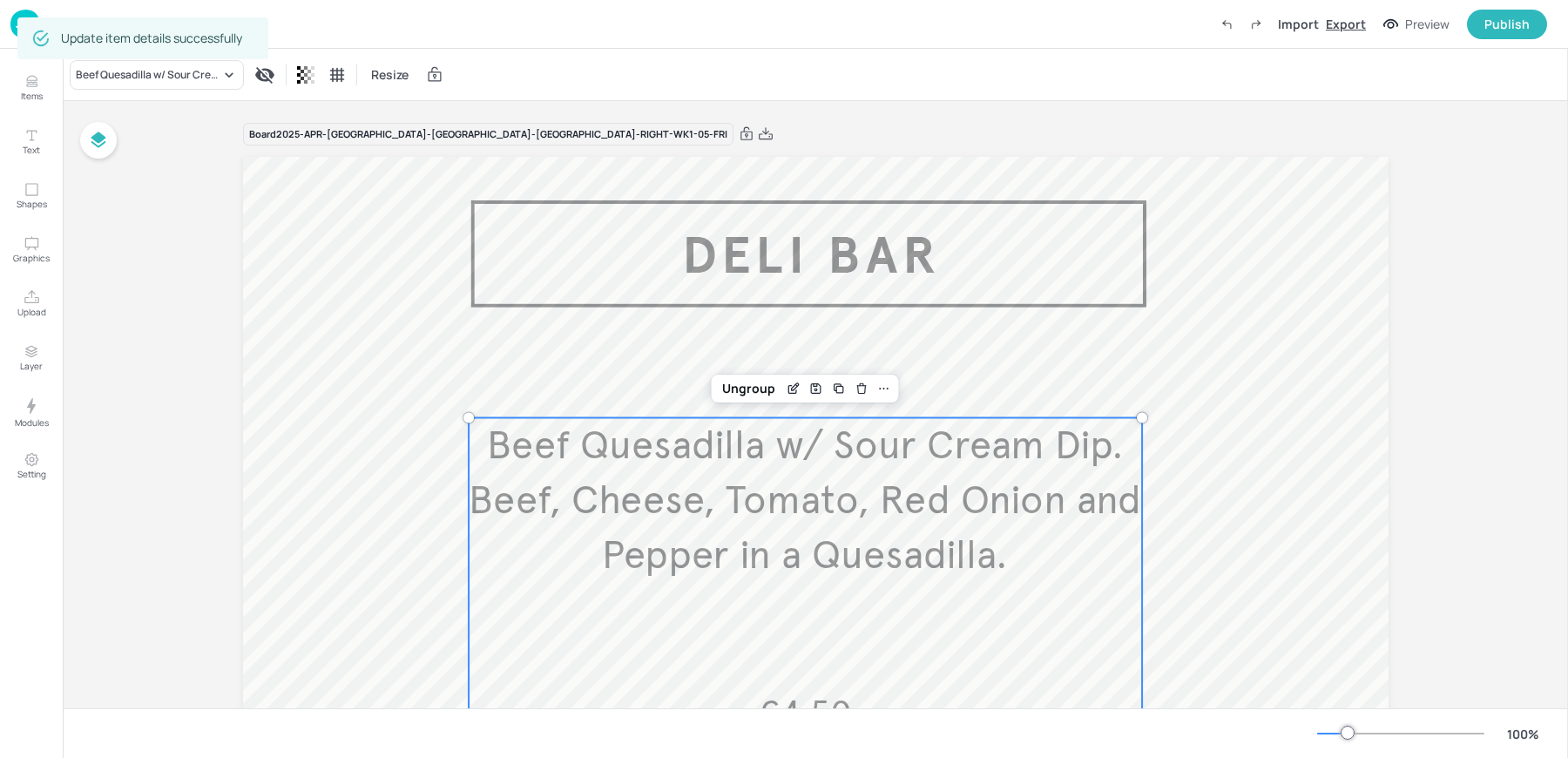
click at [1348, 28] on div "Export" at bounding box center [1345, 24] width 40 height 19
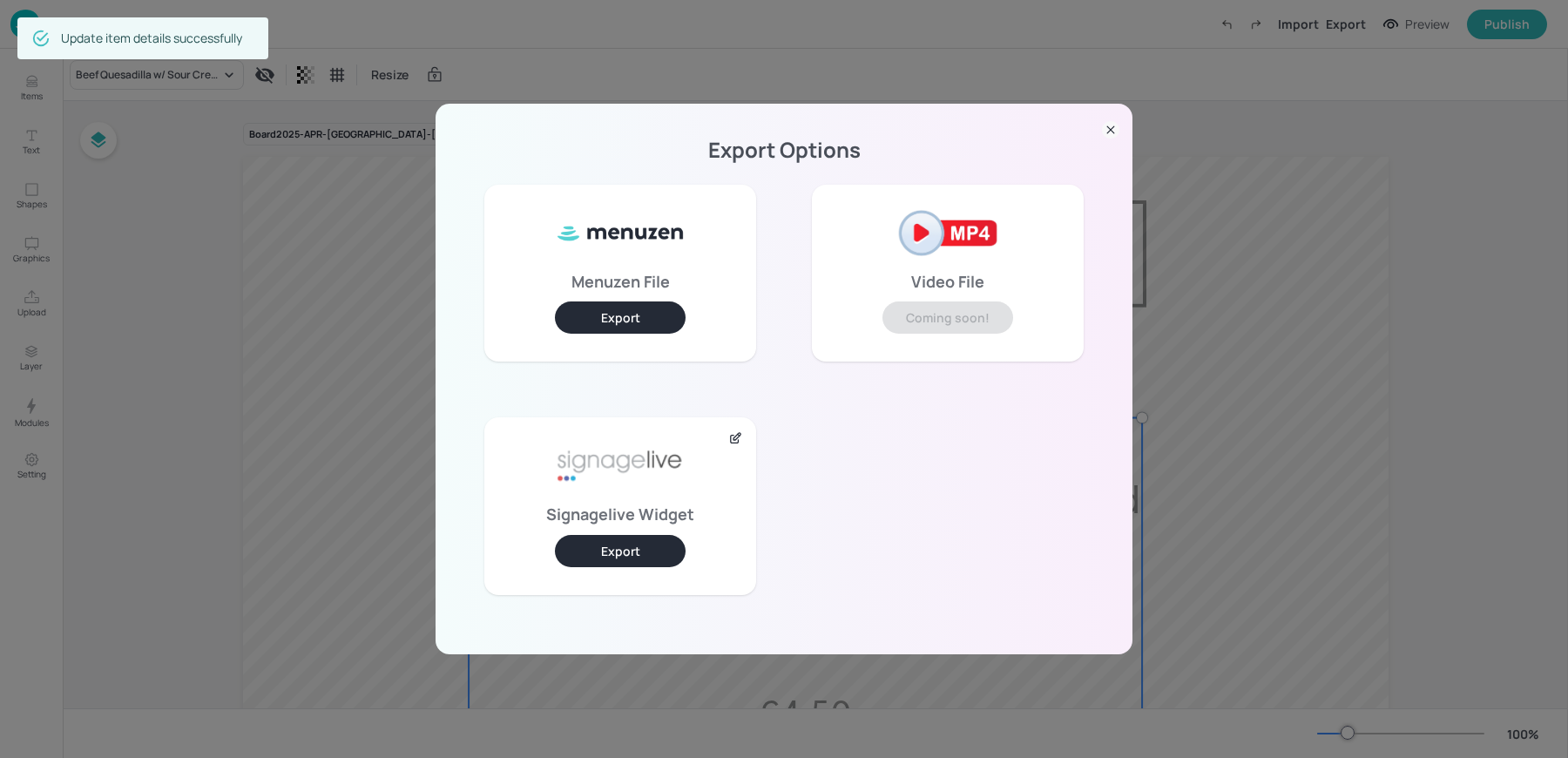
click at [601, 563] on button "Export" at bounding box center [621, 551] width 131 height 32
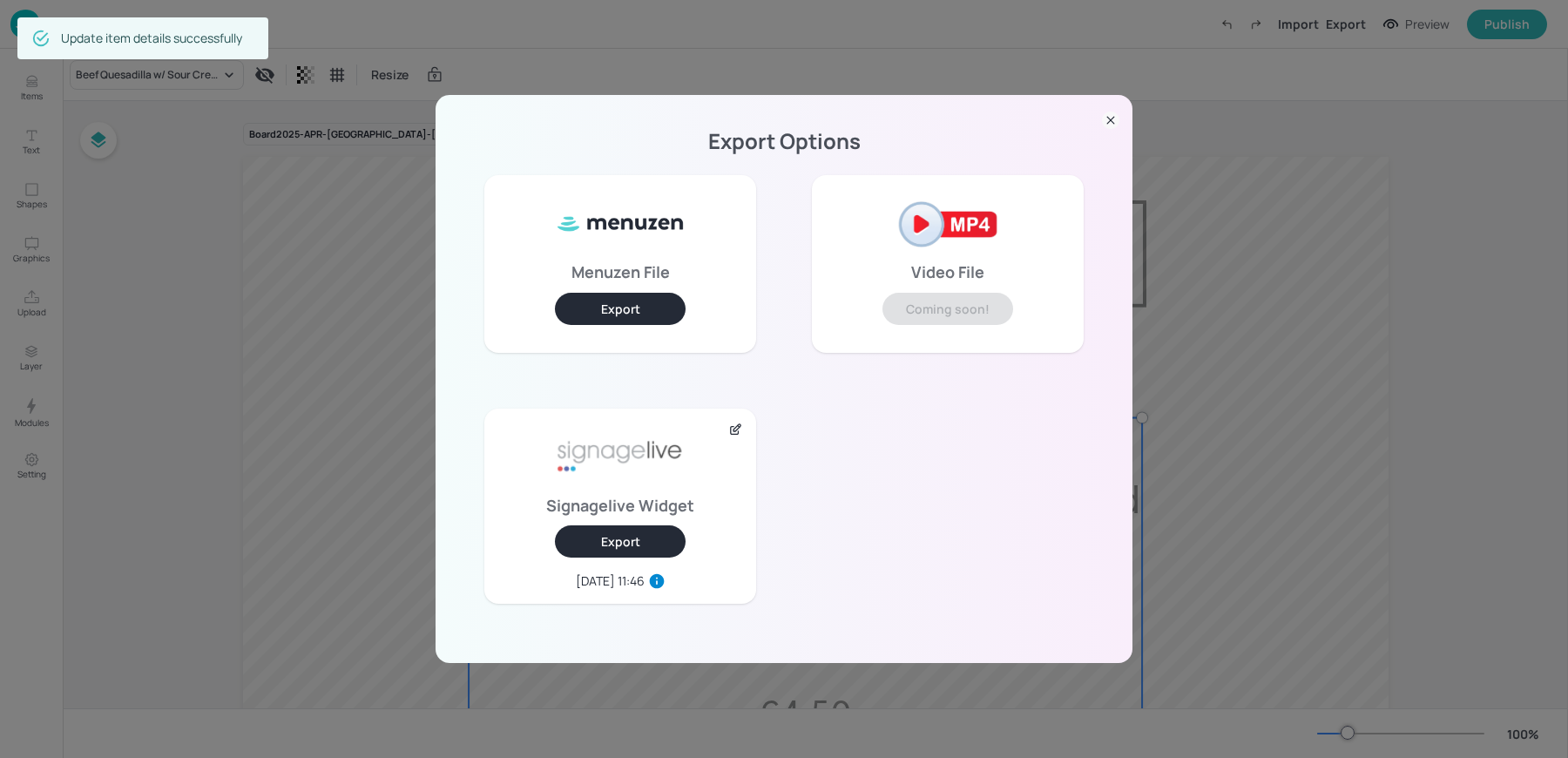
click at [247, 148] on div "Export Options Menuzen File Export Video File Coming soon! Signagelive Widget E…" at bounding box center [784, 379] width 1568 height 758
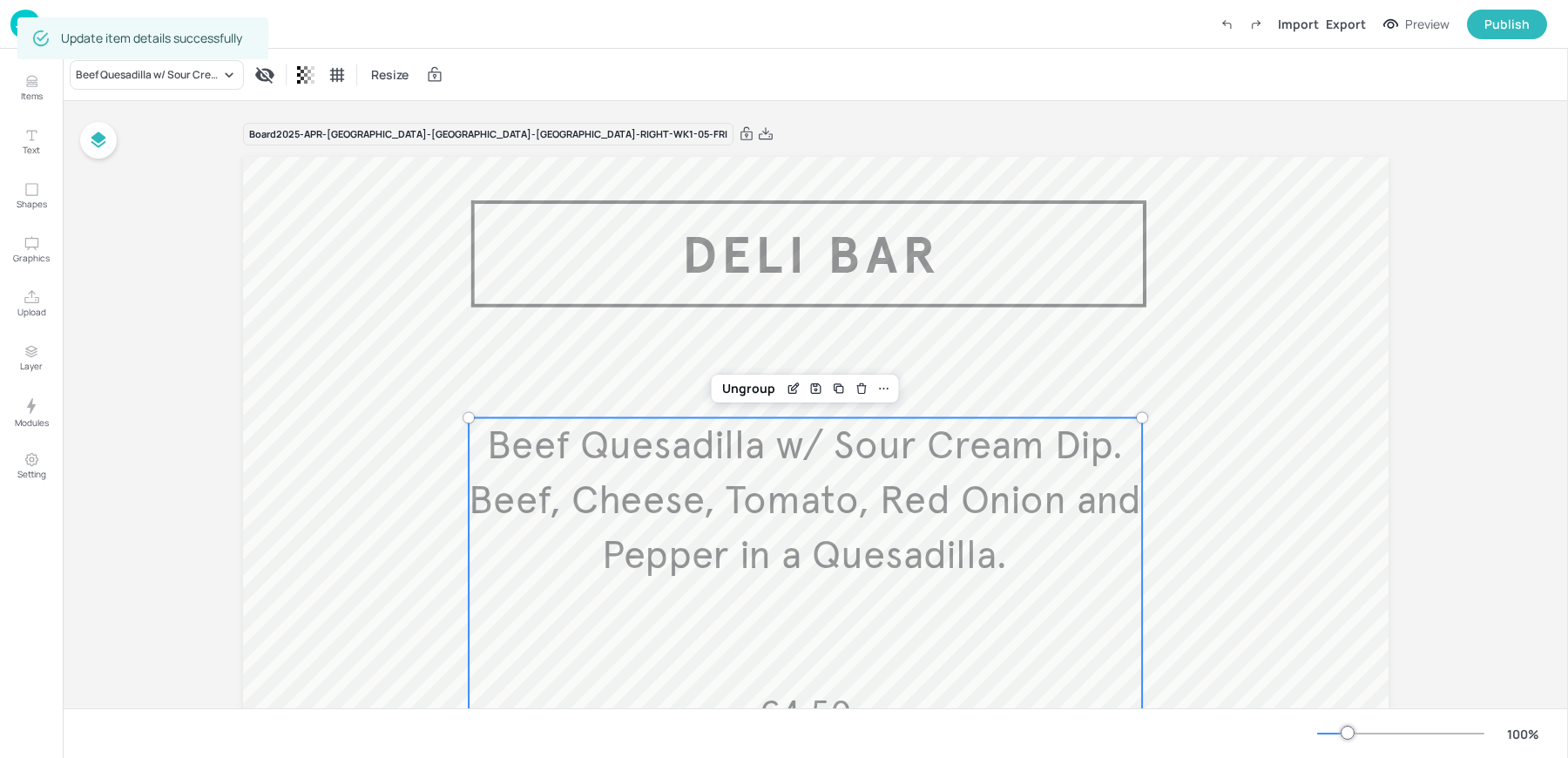
click at [18, 19] on div "Update item details successfully" at bounding box center [143, 38] width 251 height 42
click at [12, 33] on img at bounding box center [25, 24] width 29 height 28
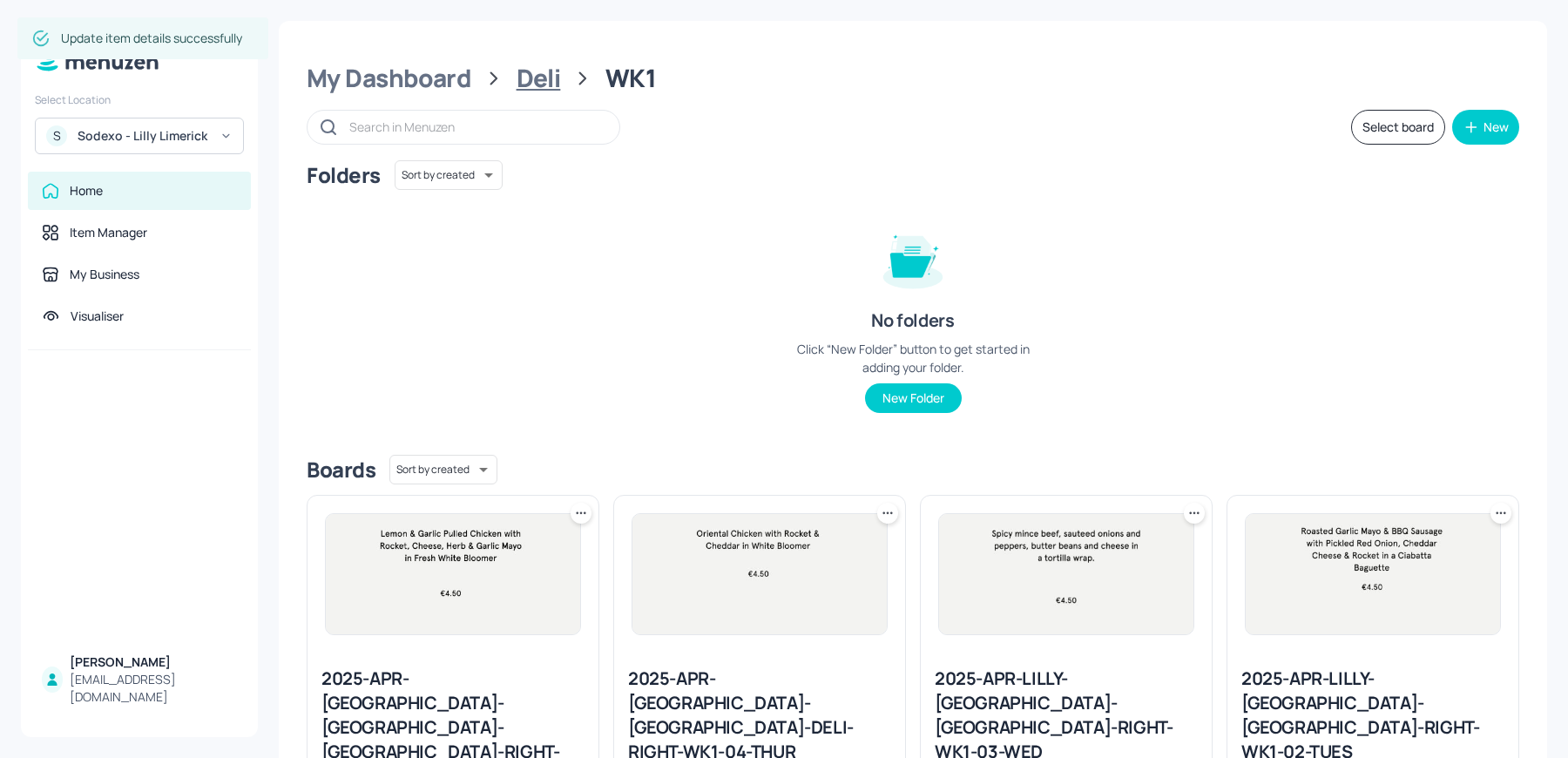
click at [536, 73] on div "Deli" at bounding box center [538, 78] width 44 height 31
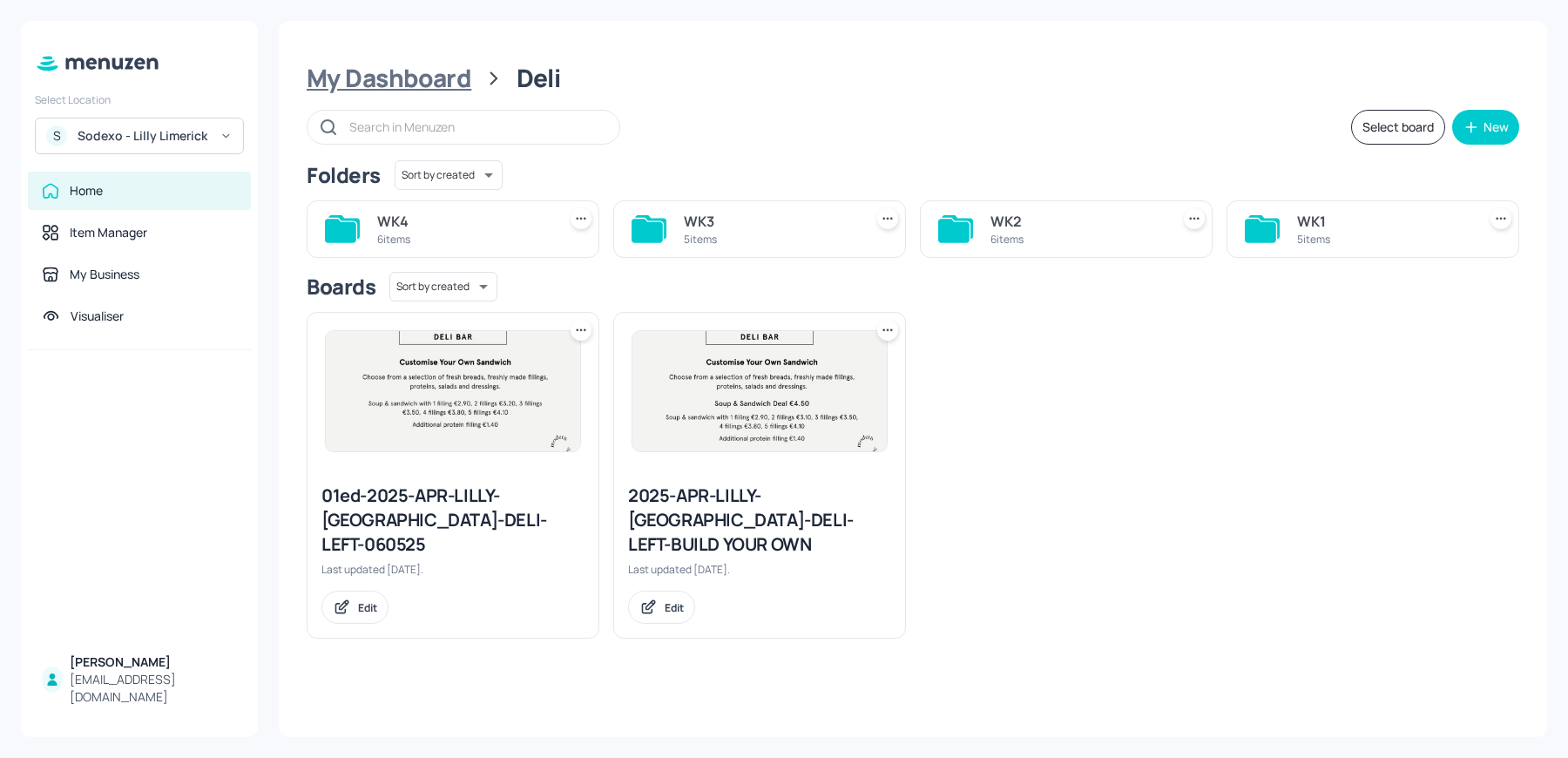
click at [437, 78] on div "My Dashboard" at bounding box center [389, 78] width 165 height 31
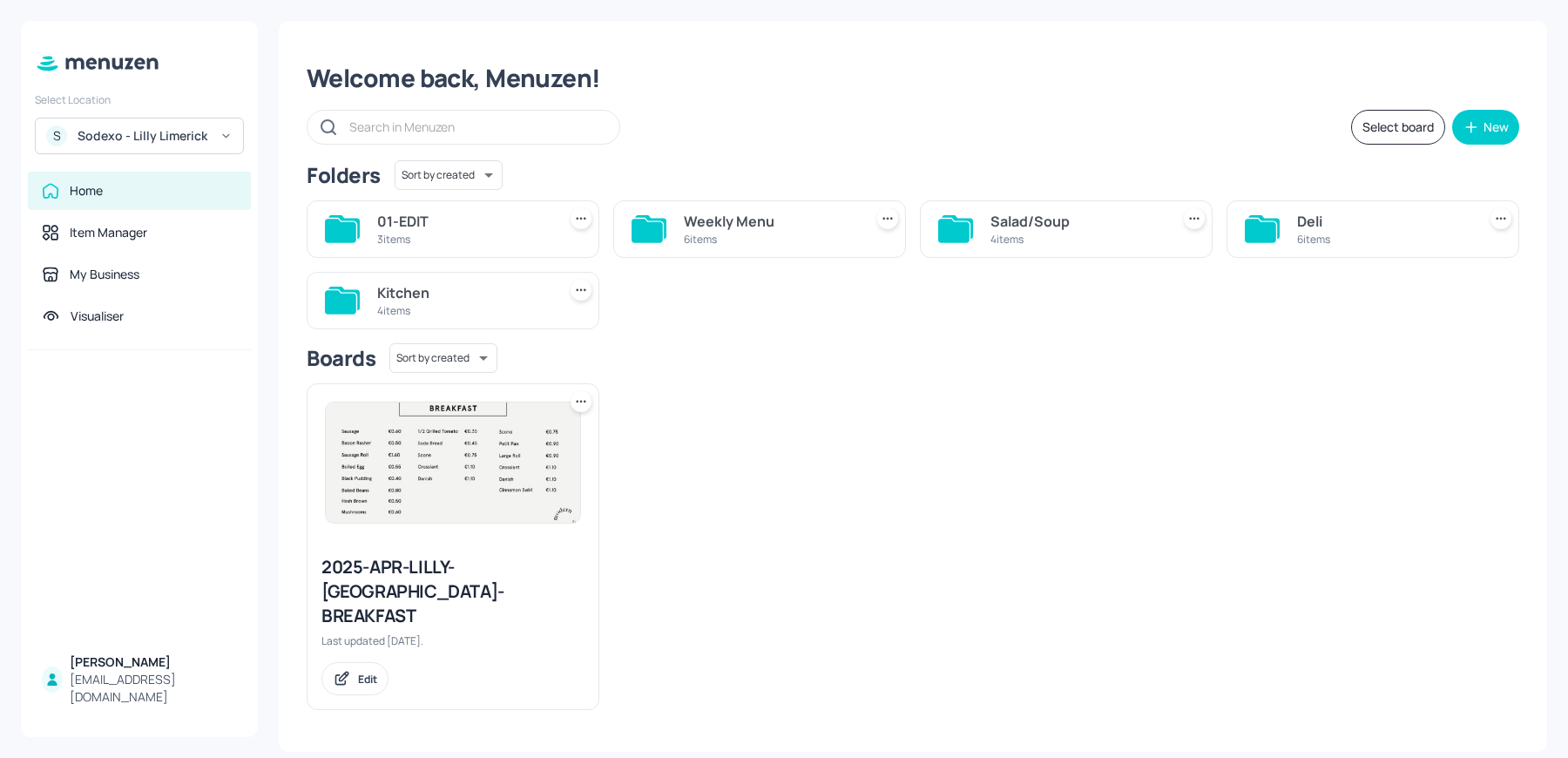
click at [1020, 227] on div "Salad/Soup" at bounding box center [1076, 221] width 173 height 21
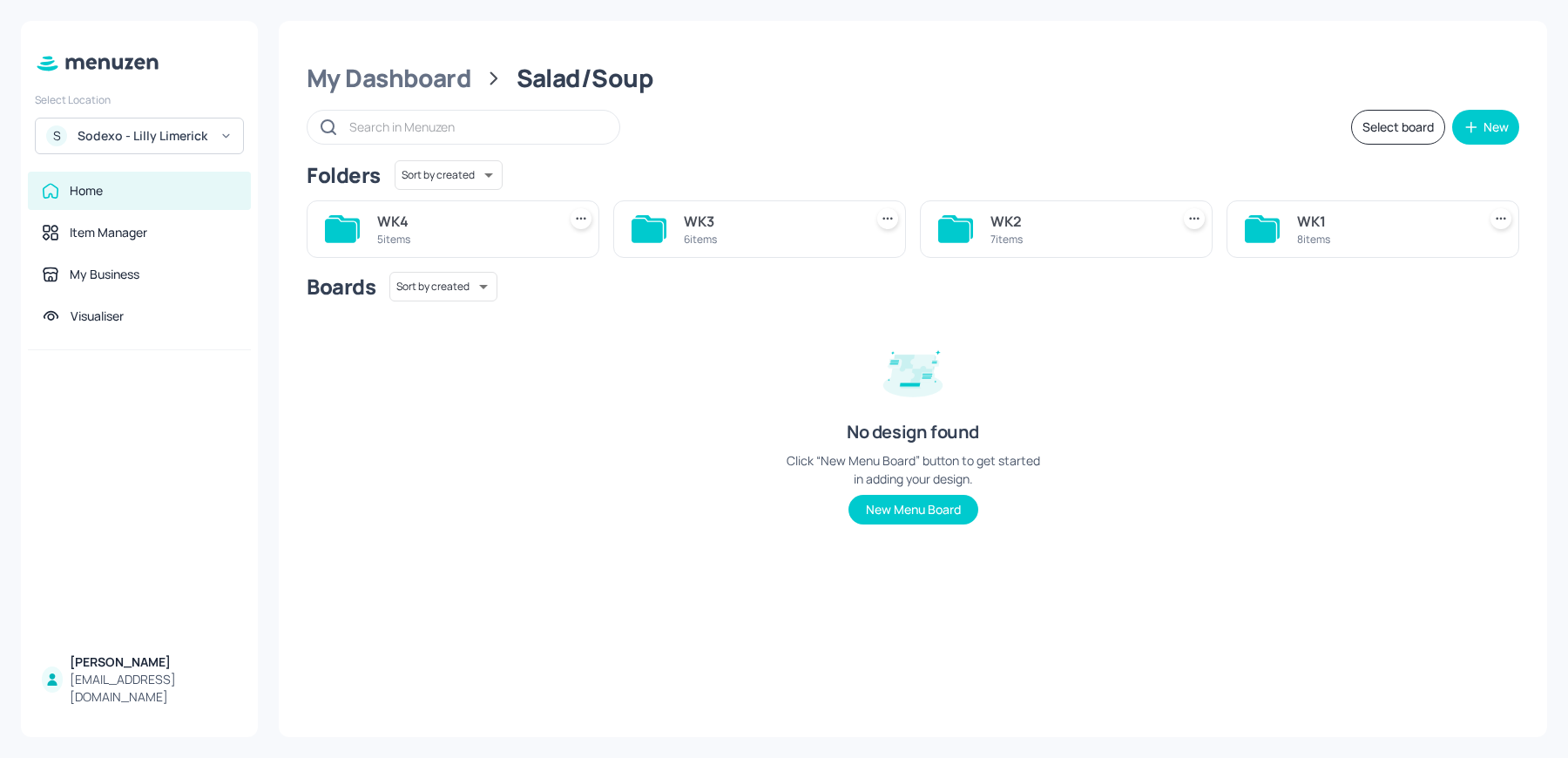
click at [1287, 245] on div "WK1 8 items" at bounding box center [1372, 228] width 293 height 58
click at [1306, 228] on div "WK1" at bounding box center [1383, 221] width 173 height 21
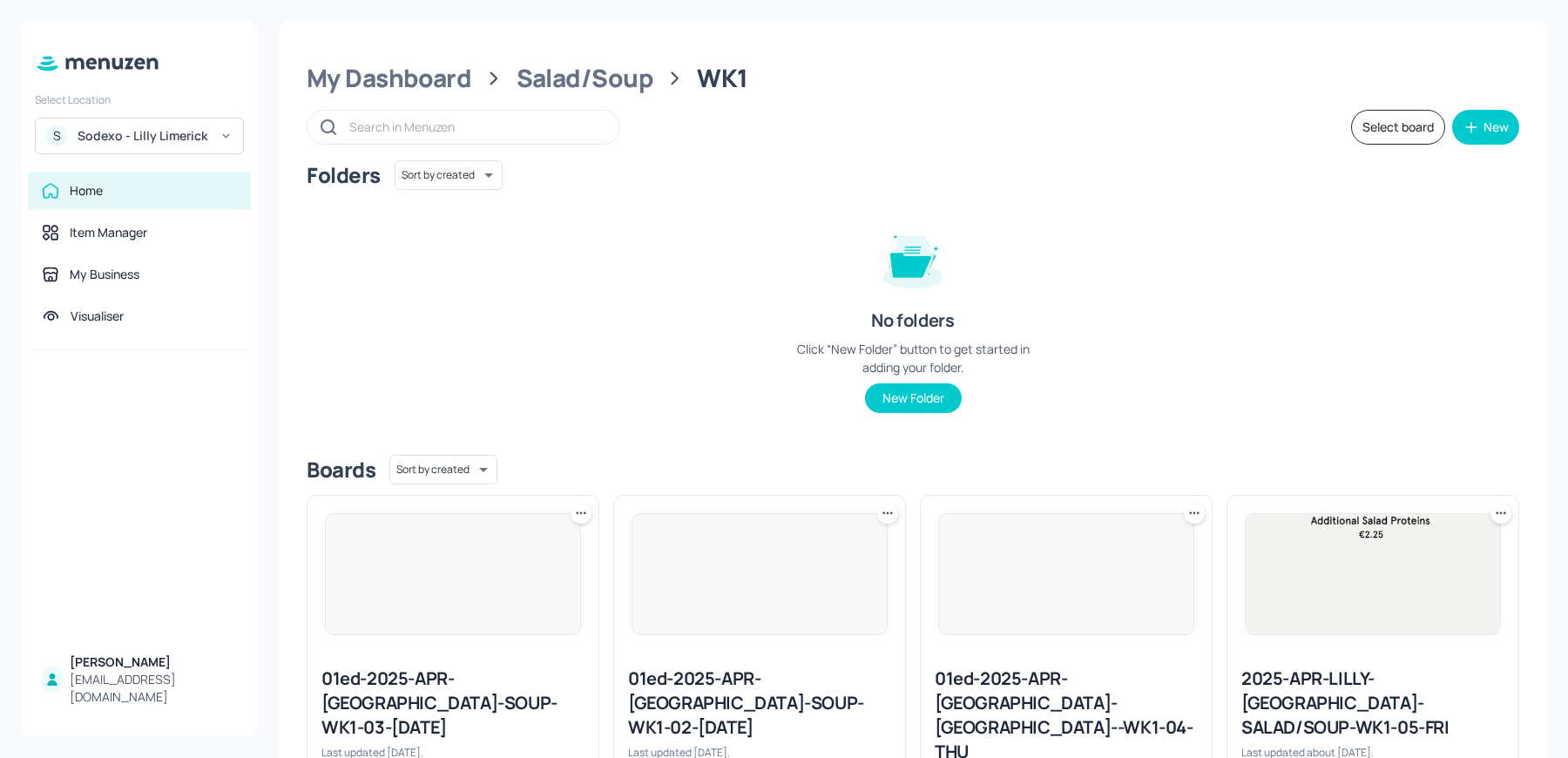
scroll to position [395, 0]
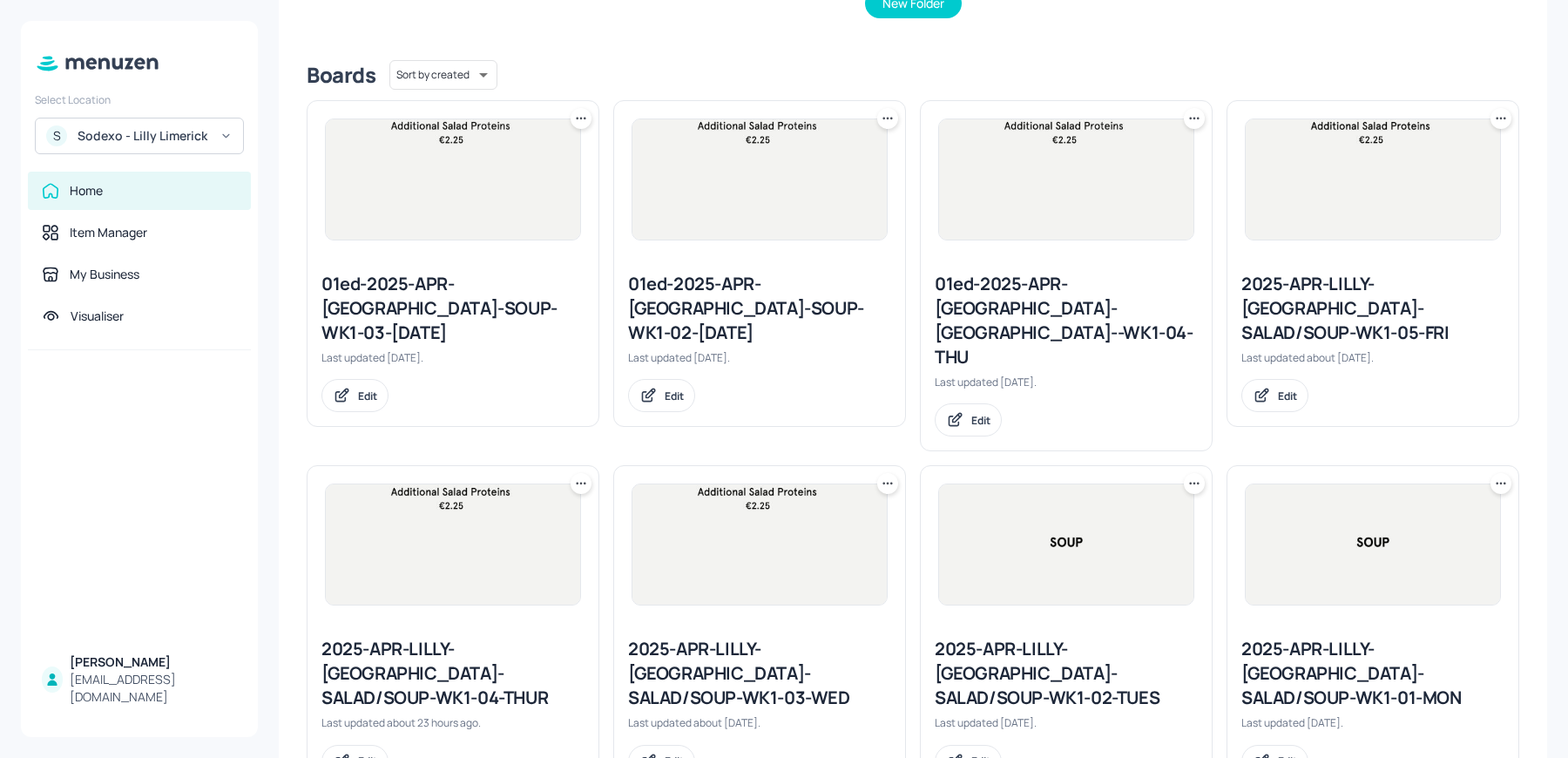
click at [1285, 303] on div "2025-APR-LILLY-LIMERICK-SALAD/SOUP-WK1-05-FRI" at bounding box center [1372, 308] width 263 height 73
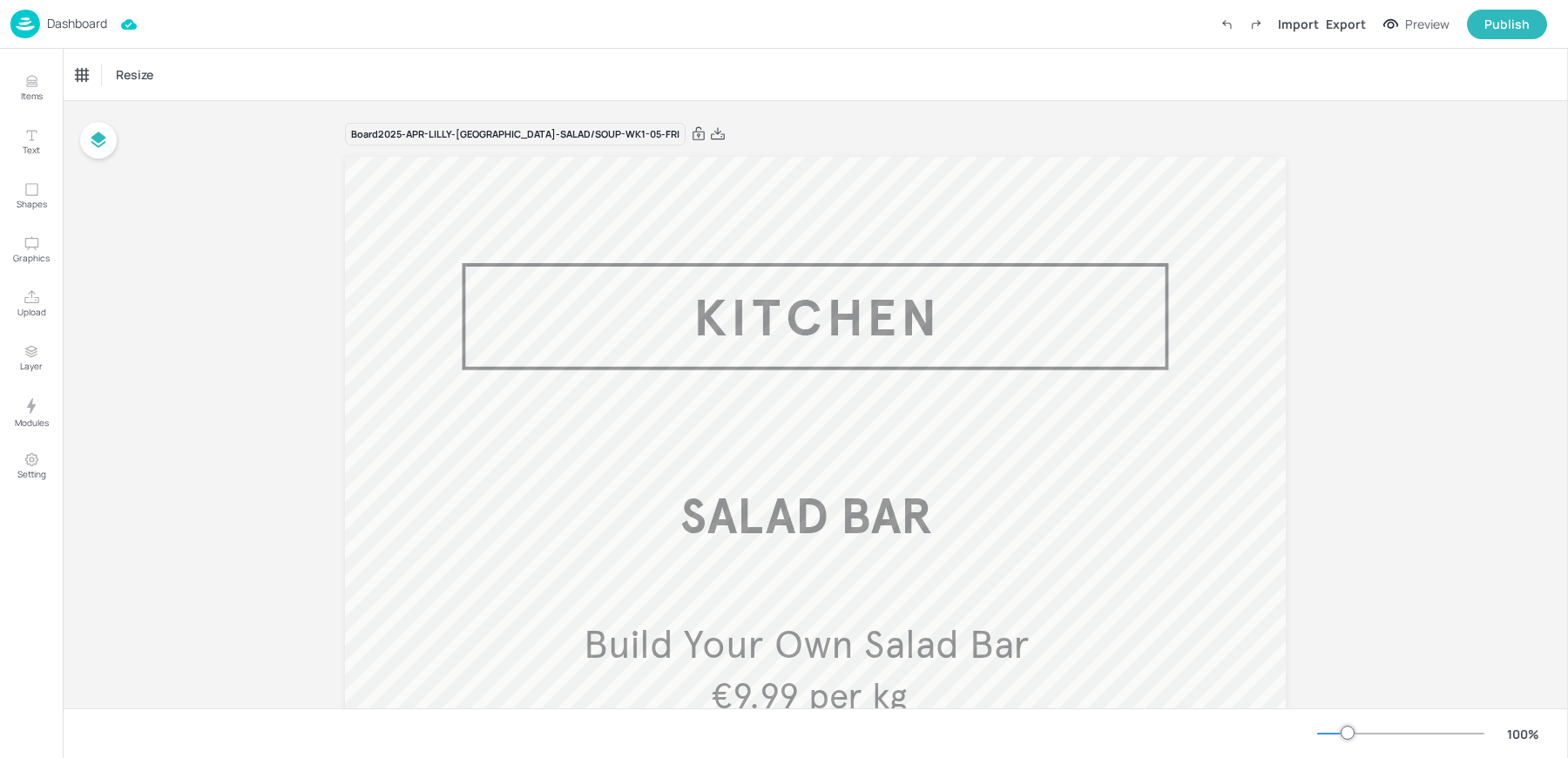
click at [14, 30] on img at bounding box center [25, 24] width 29 height 28
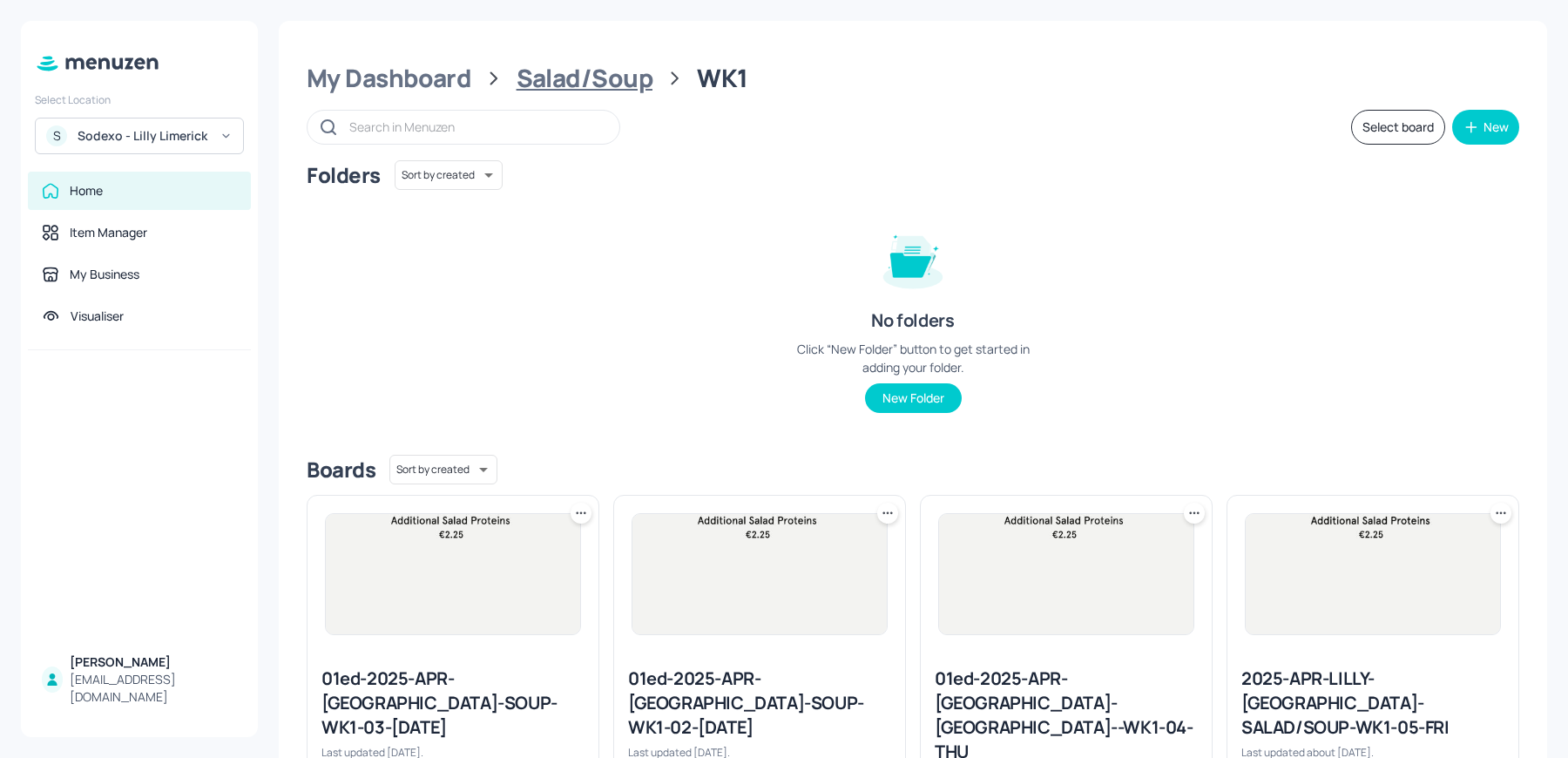
click at [599, 81] on div "Salad/Soup" at bounding box center [583, 78] width 135 height 31
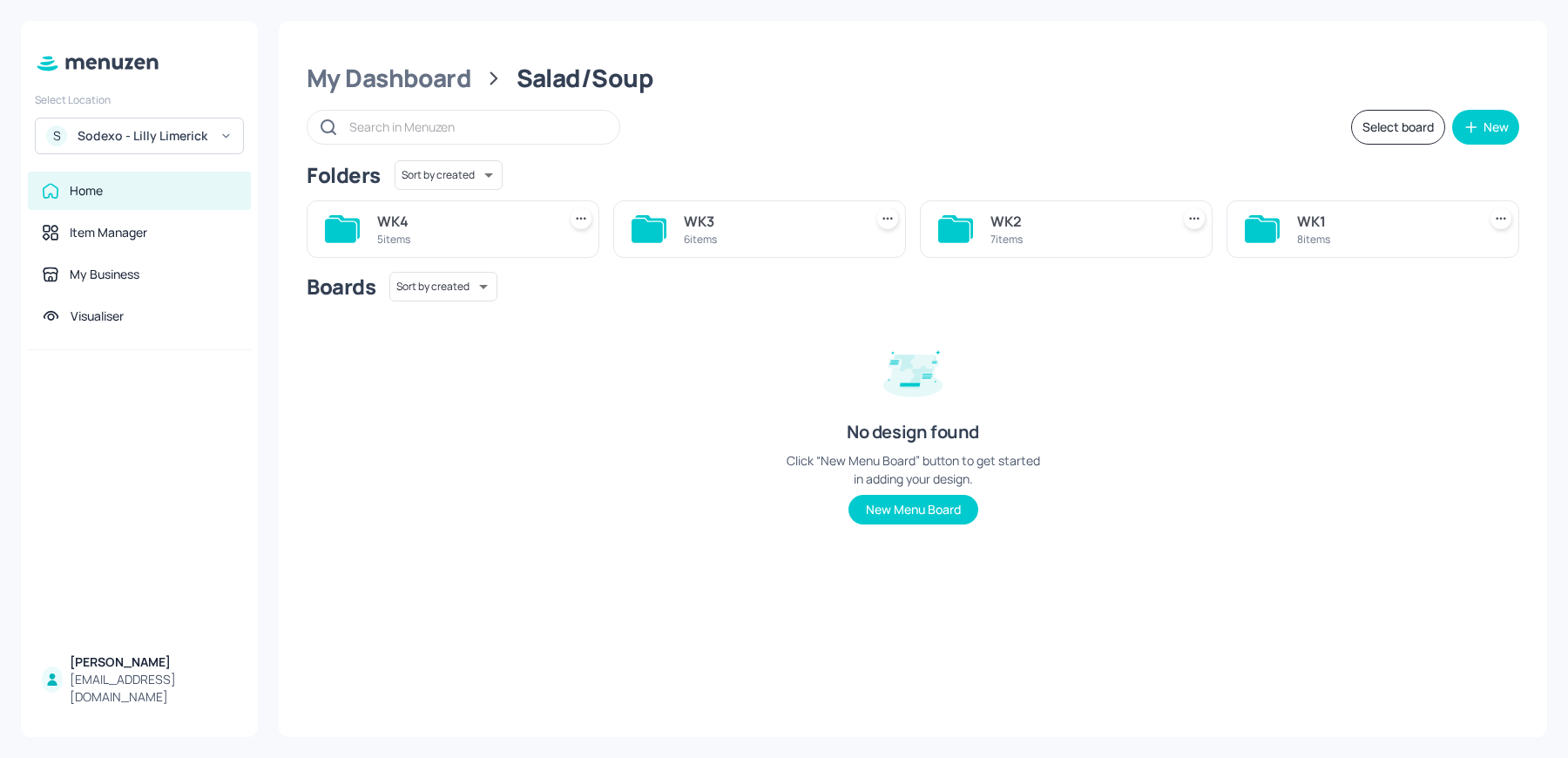
click at [1062, 235] on div "7 items" at bounding box center [1076, 239] width 173 height 15
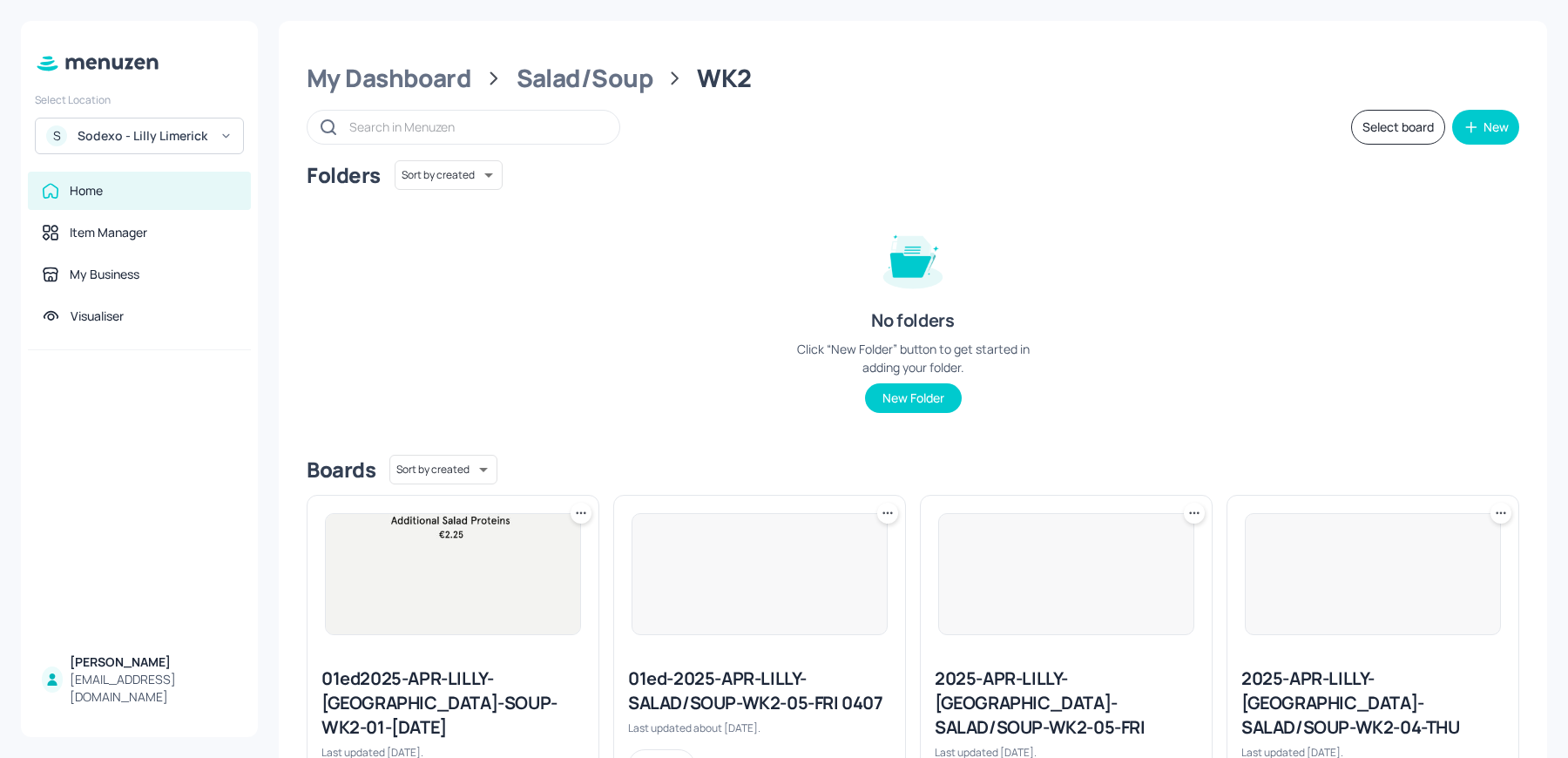
scroll to position [395, 0]
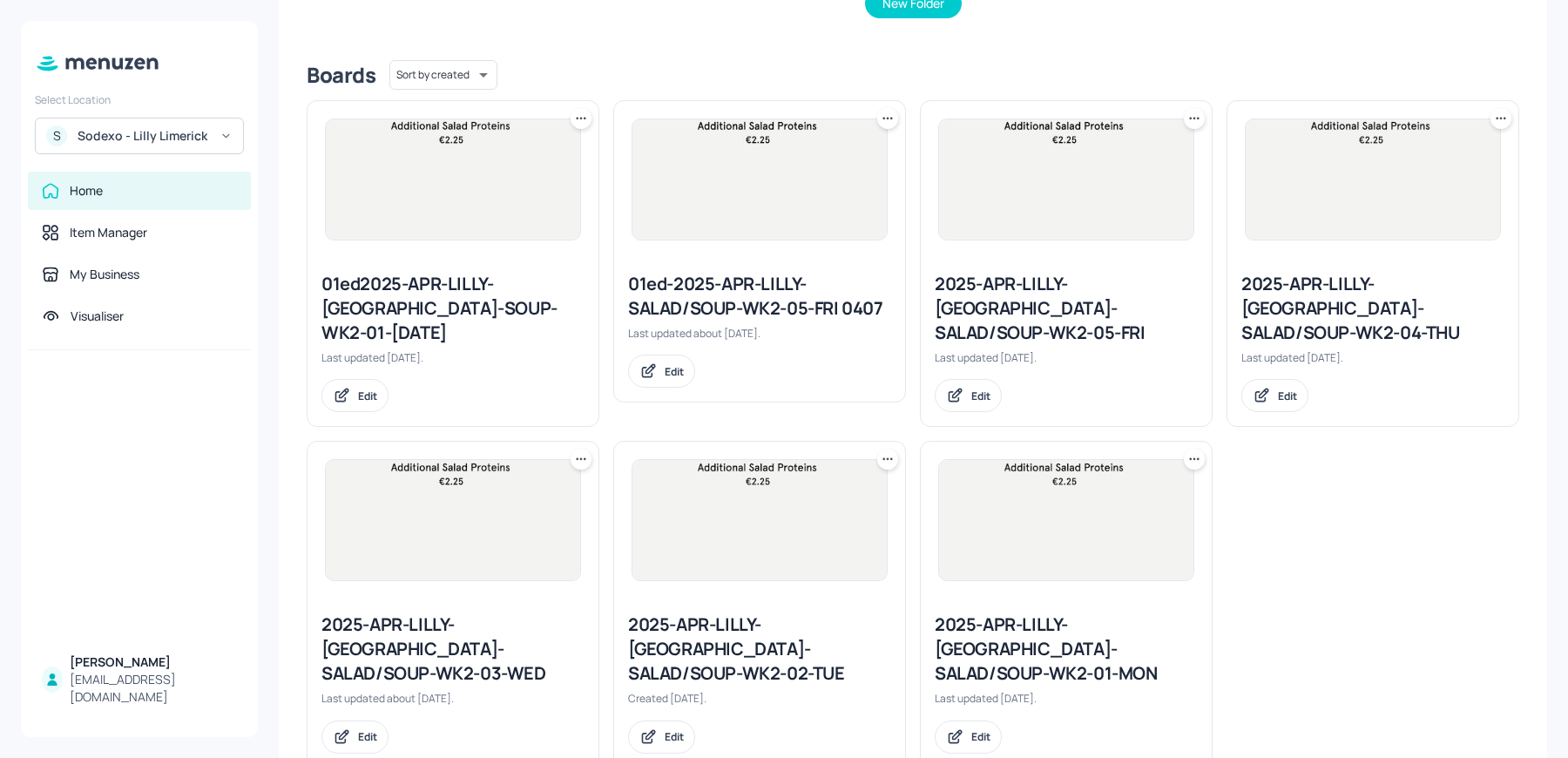
click at [1007, 613] on div "2025-APR-LILLY-LIMERICK-SALAD/SOUP-WK2-01-MON" at bounding box center [1065, 649] width 263 height 73
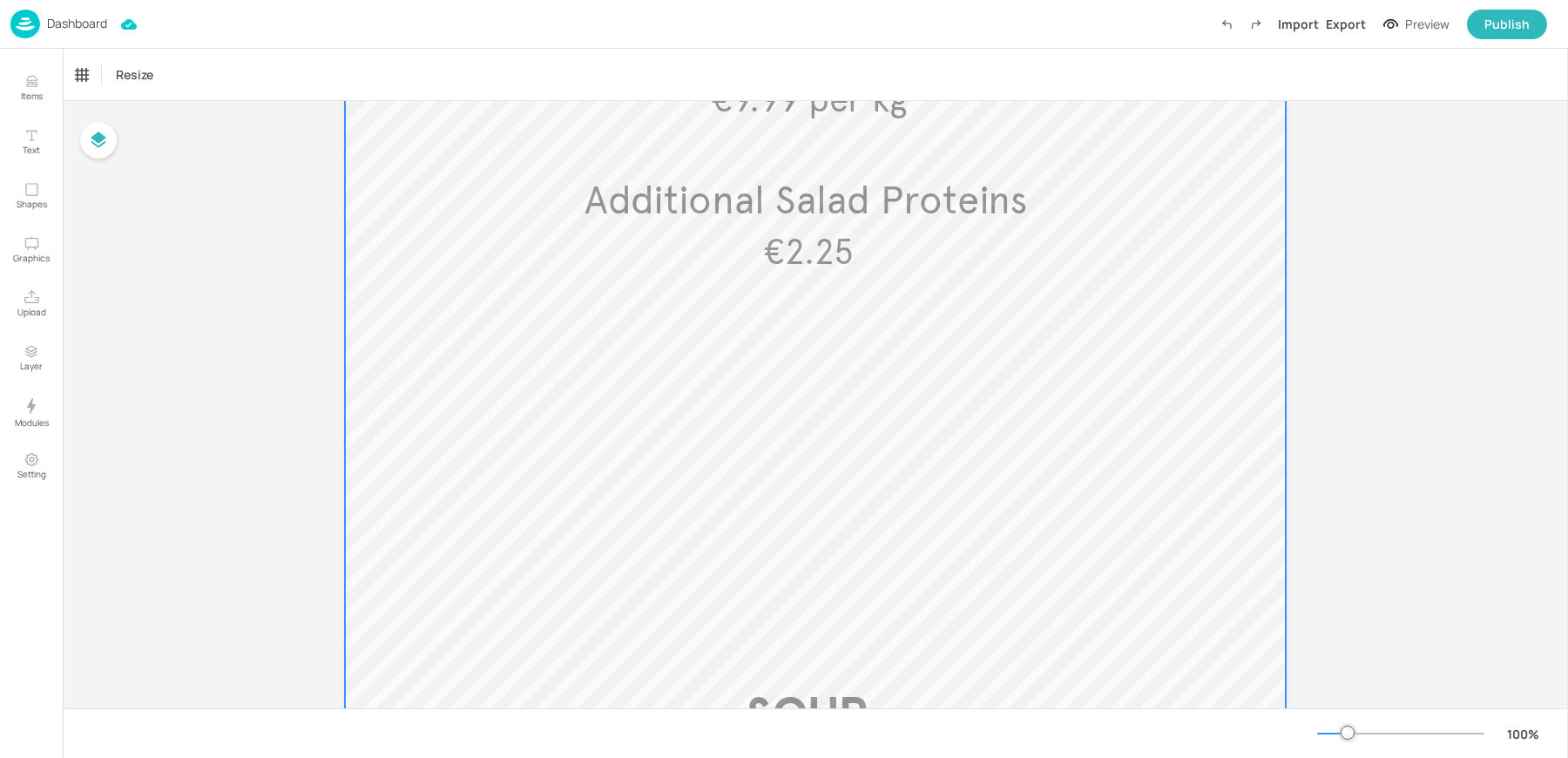
scroll to position [634, 0]
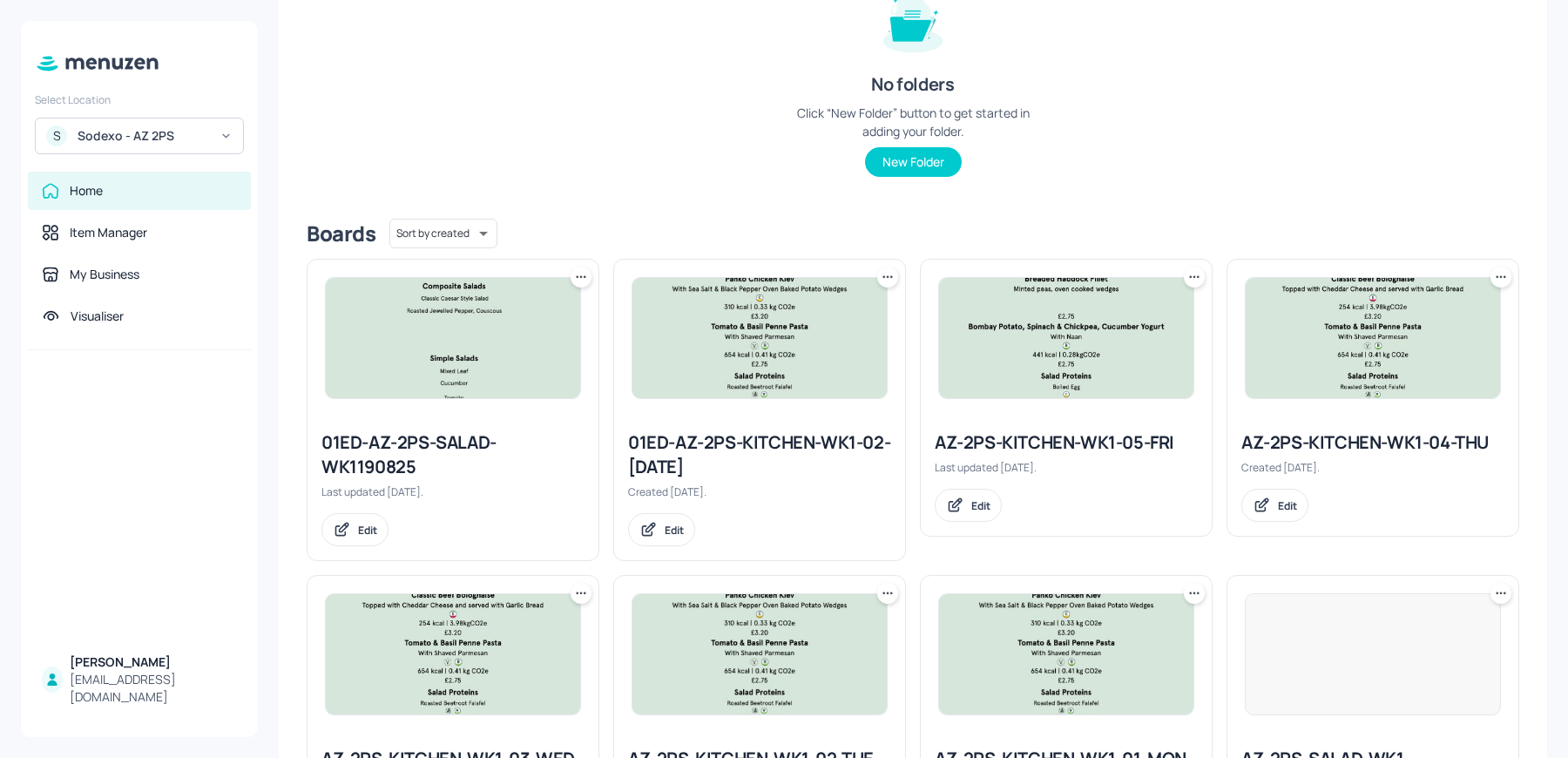
scroll to position [271, 0]
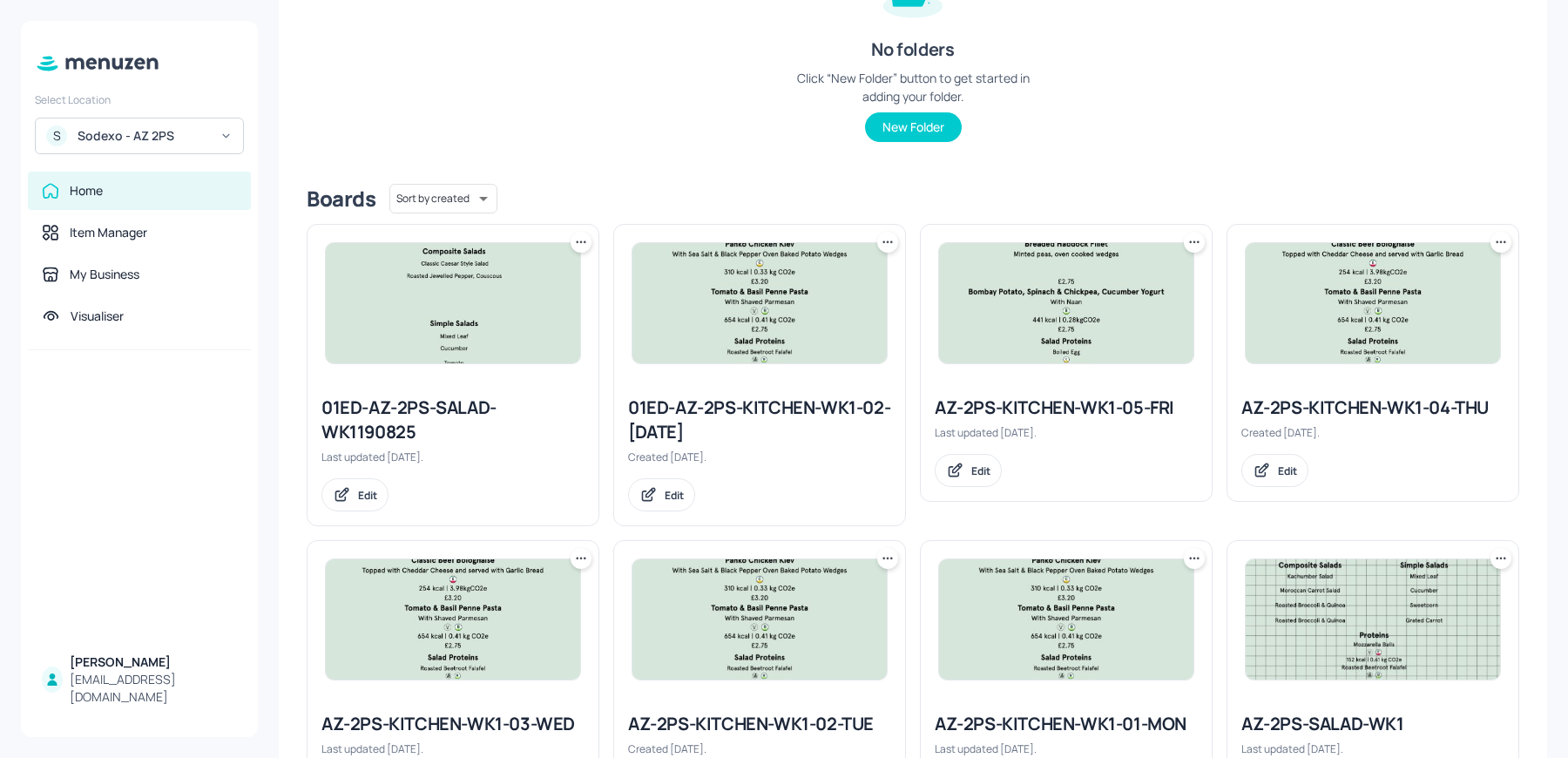
click at [1190, 242] on icon at bounding box center [1194, 243] width 18 height 18
click at [1126, 303] on p "Duplicate" at bounding box center [1104, 306] width 47 height 16
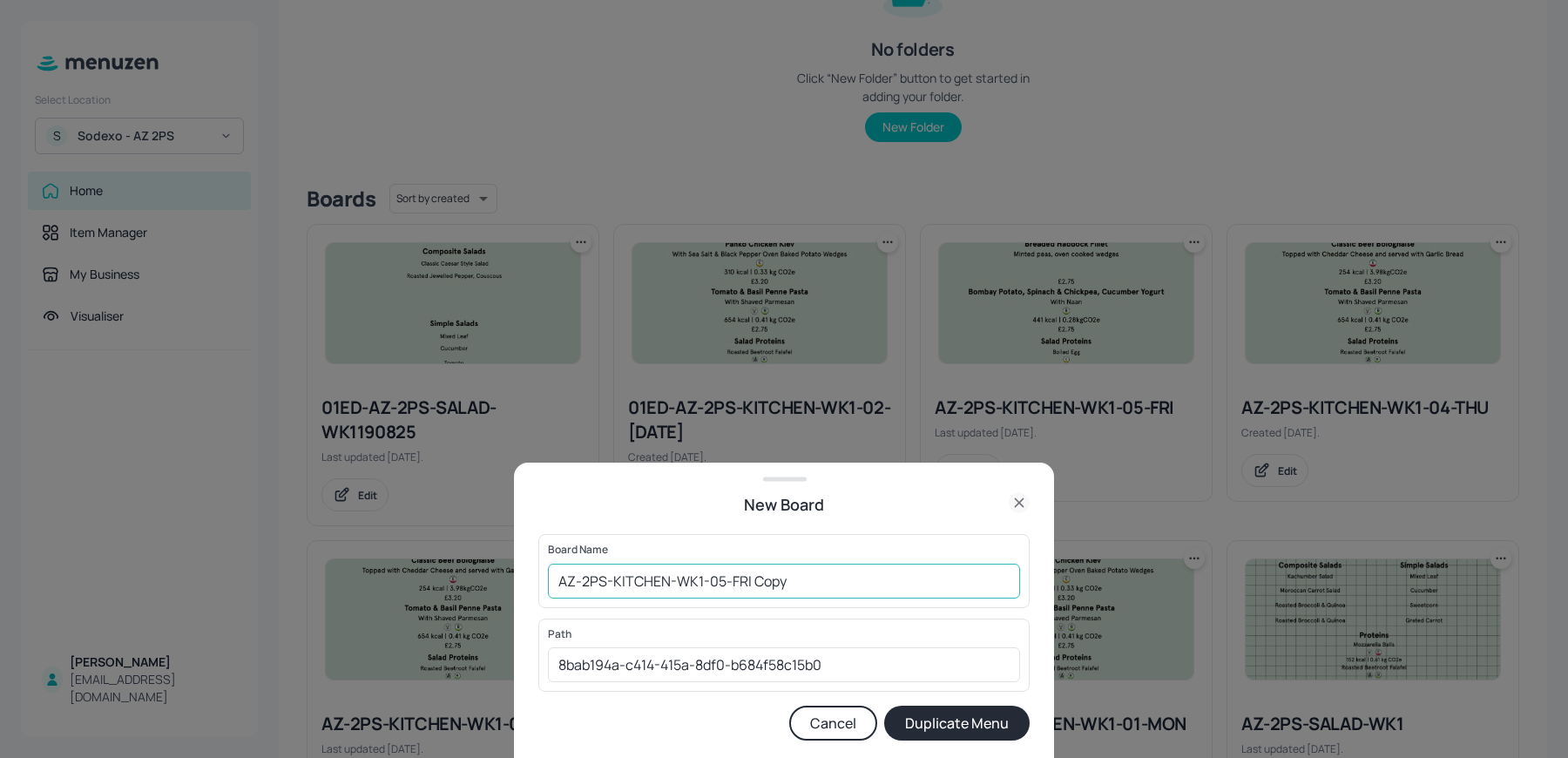
click at [554, 585] on input "AZ-2PS-KITCHEN-WK1-05-FRI Copy" at bounding box center [784, 580] width 472 height 35
drag, startPoint x: 789, startPoint y: 584, endPoint x: 1015, endPoint y: 607, distance: 227.2
click at [1015, 607] on div "Board Name 01ed-AZ-2PS-KITCHEN-WK1-05-FRI Copy ​" at bounding box center [784, 570] width 491 height 73
type input "01ed-AZ-2PS-KITCHEN-WK1-05-[DATE]"
click at [884, 706] on button "Duplicate Menu" at bounding box center [956, 723] width 145 height 35
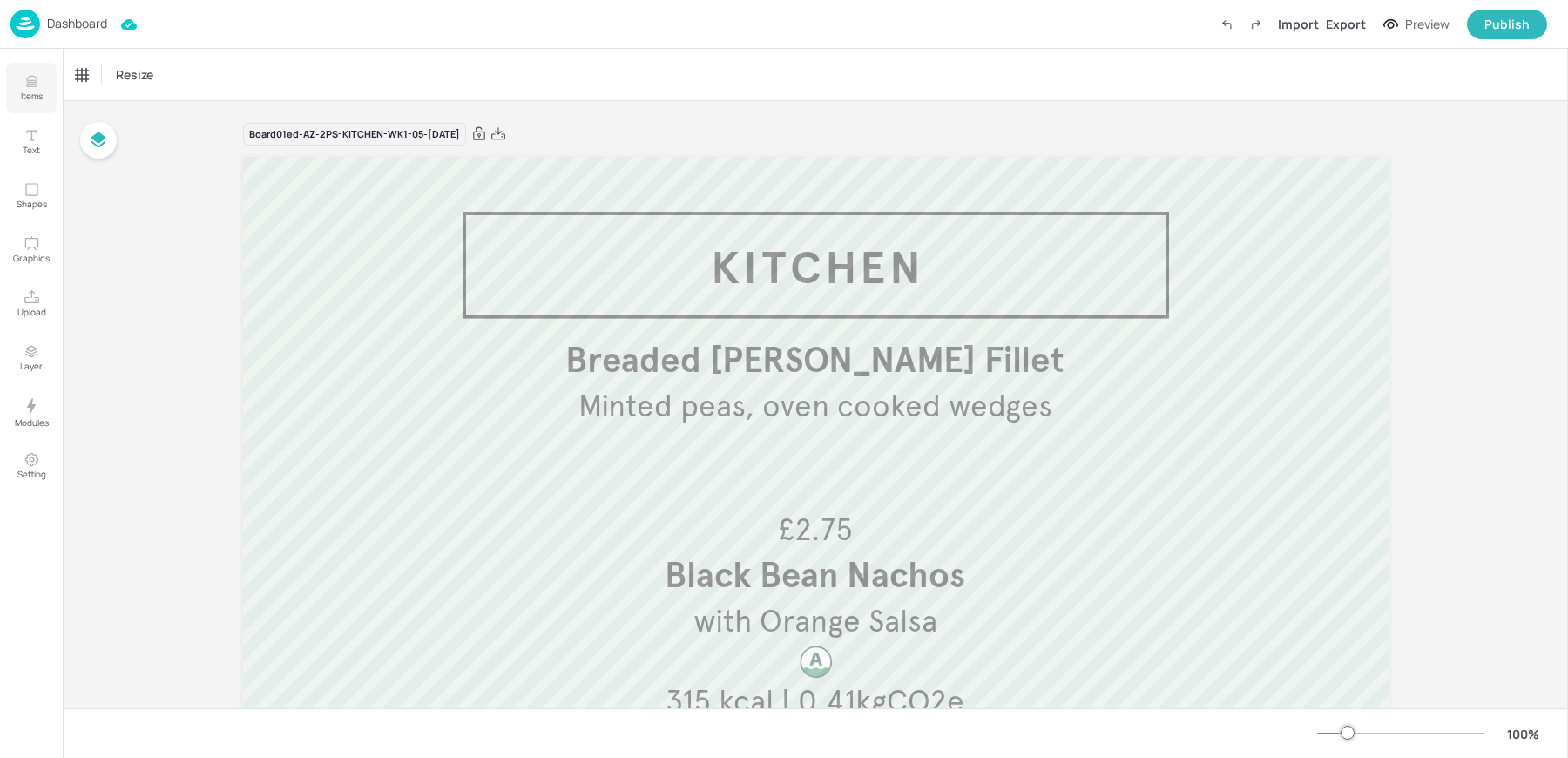
scroll to position [186, 0]
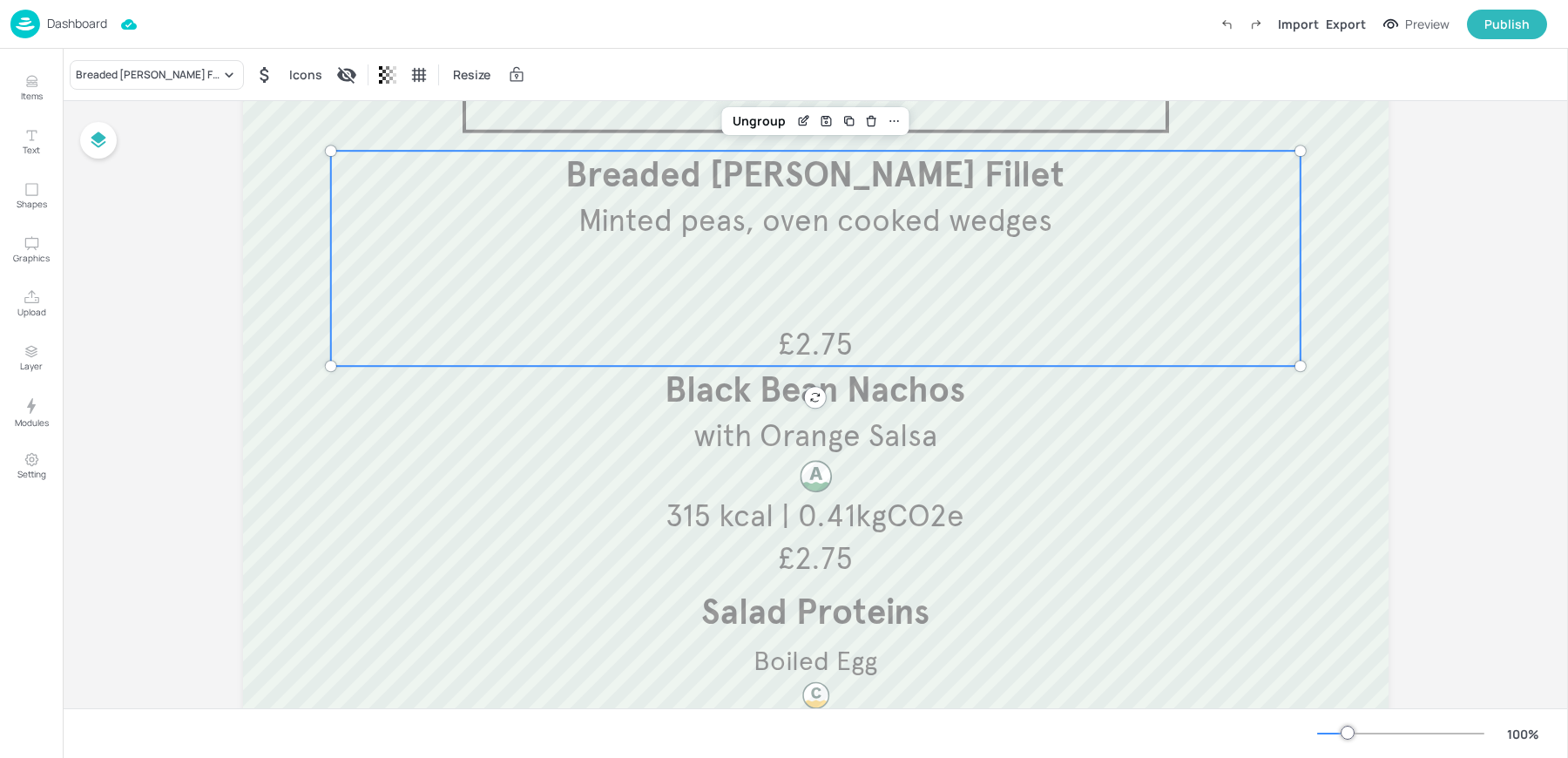
click at [757, 218] on span "Minted peas, oven cooked wedges" at bounding box center [815, 220] width 474 height 38
click at [800, 122] on icon "Edit Item" at bounding box center [803, 121] width 15 height 14
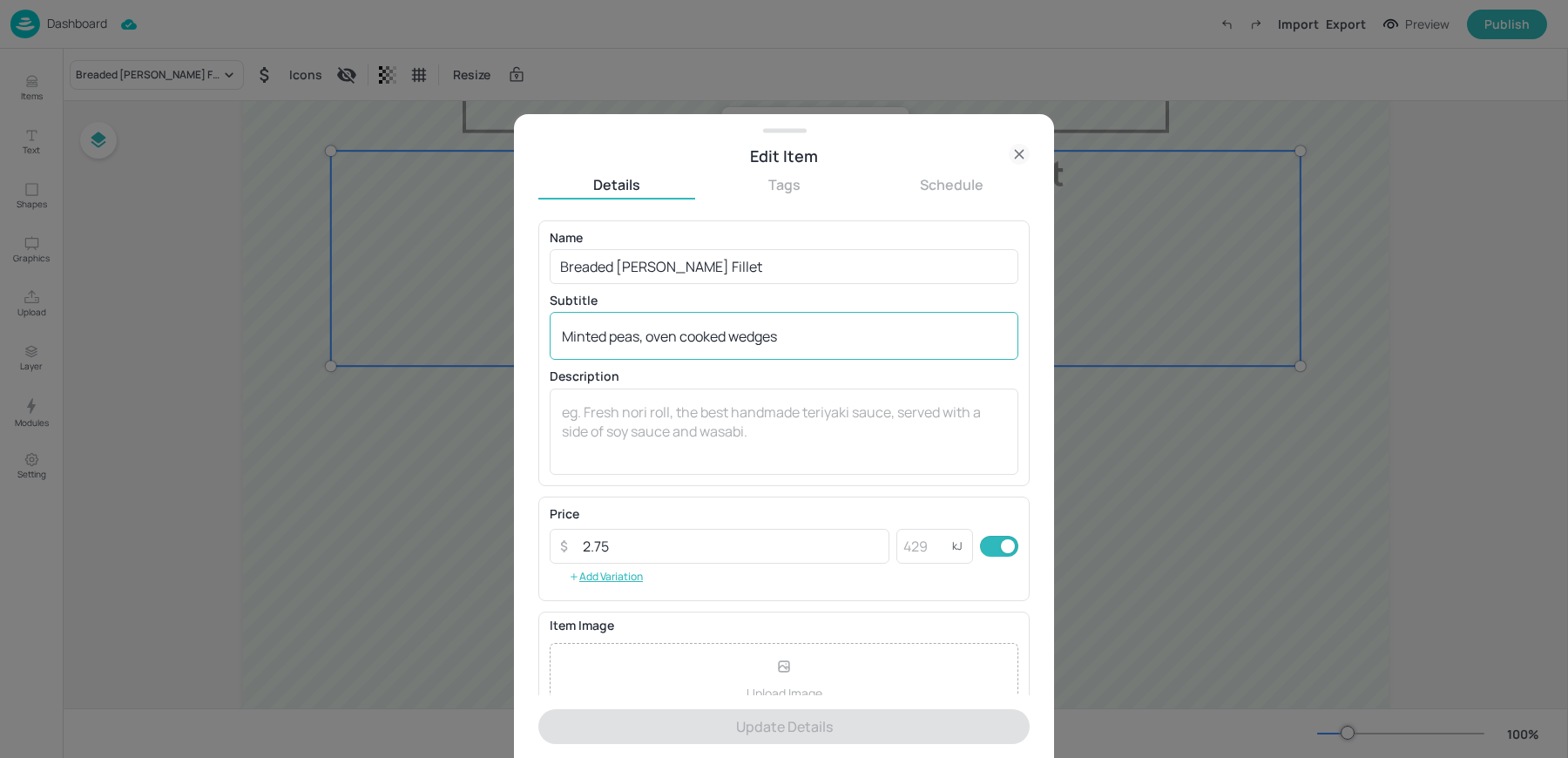
click at [795, 342] on textarea "Minted peas, oven cooked wedges" at bounding box center [784, 336] width 444 height 19
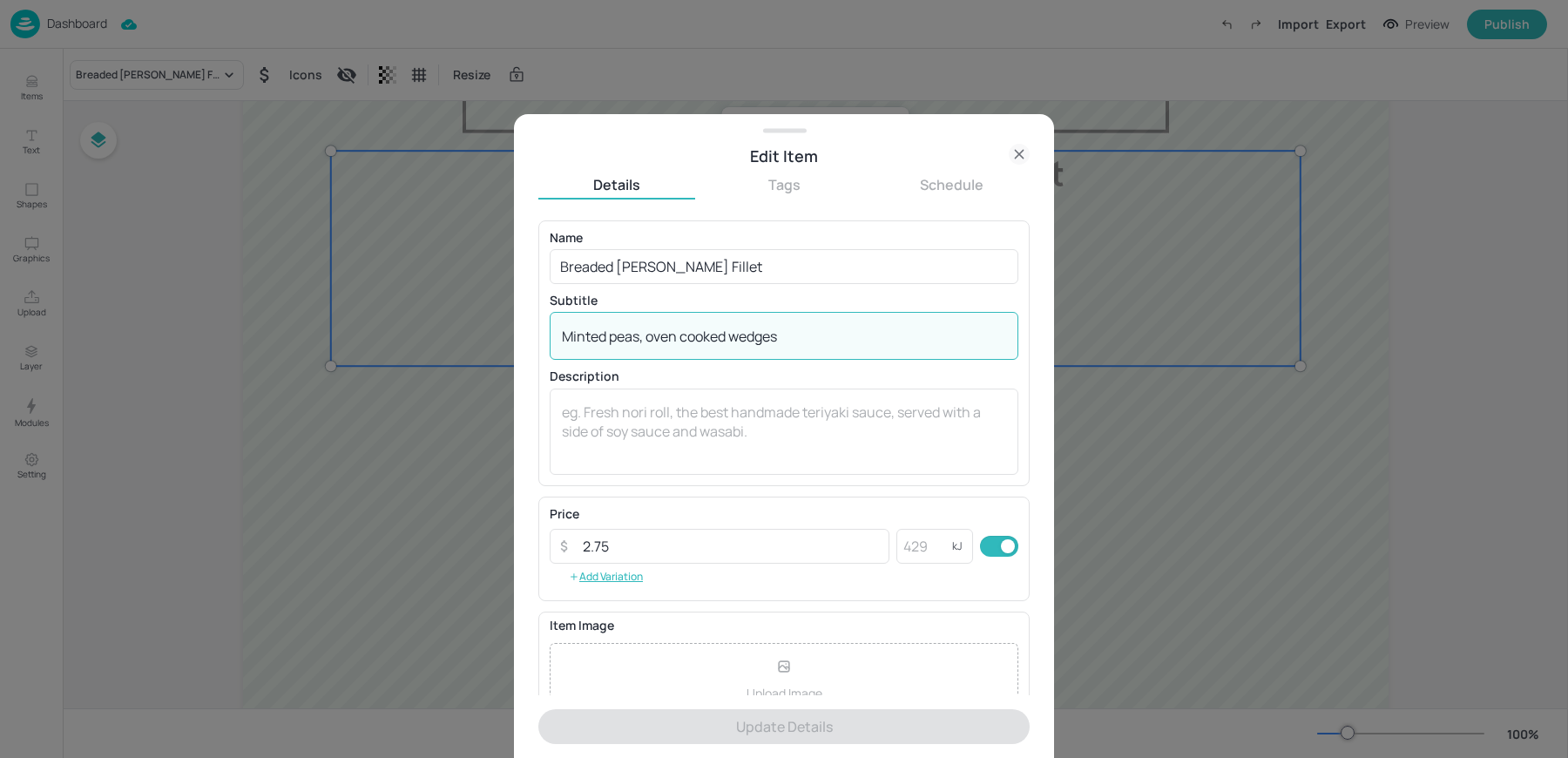
click at [795, 342] on textarea "Minted peas, oven cooked wedges" at bounding box center [784, 336] width 444 height 19
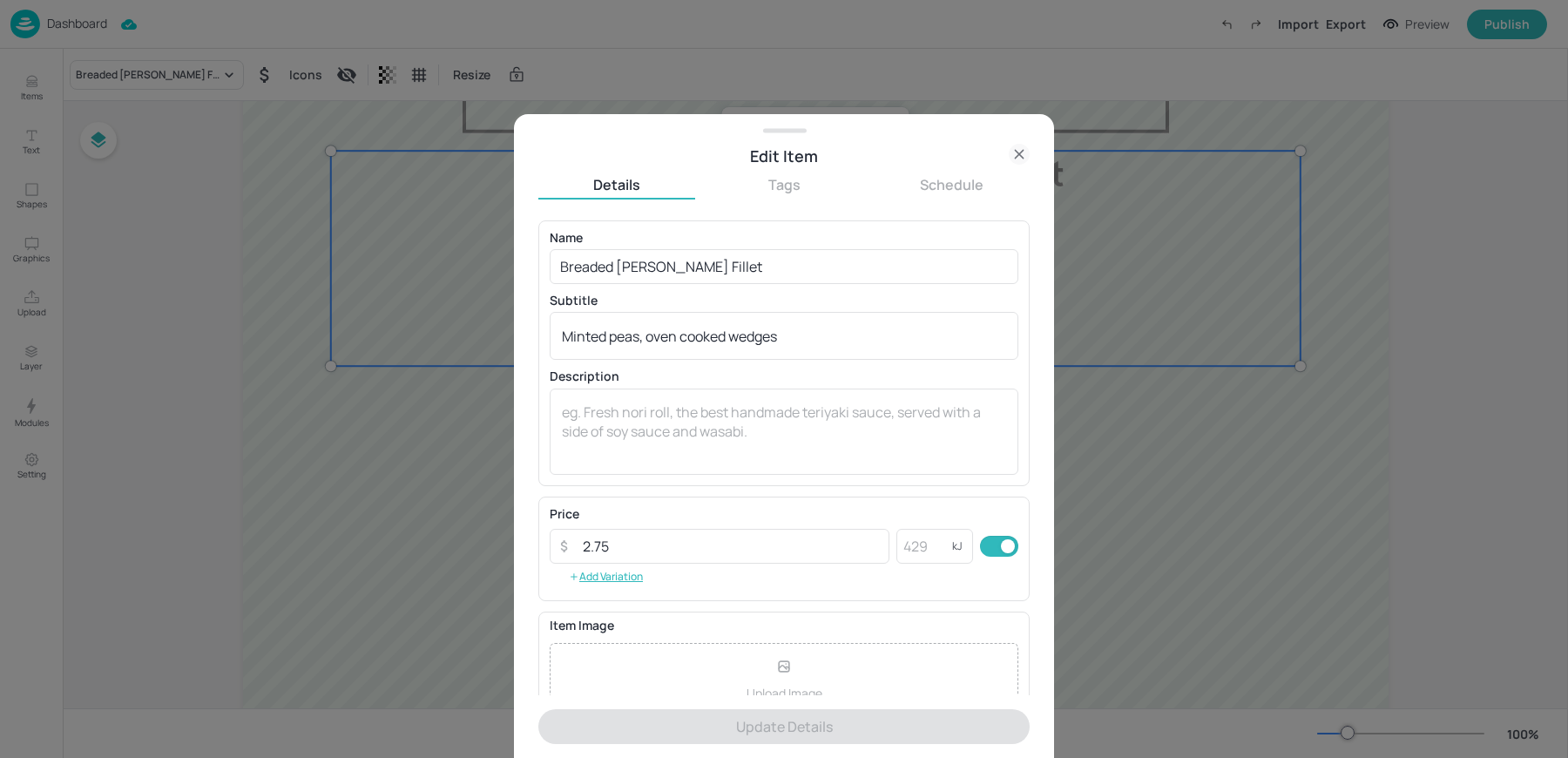
click at [37, 80] on div at bounding box center [784, 379] width 1568 height 758
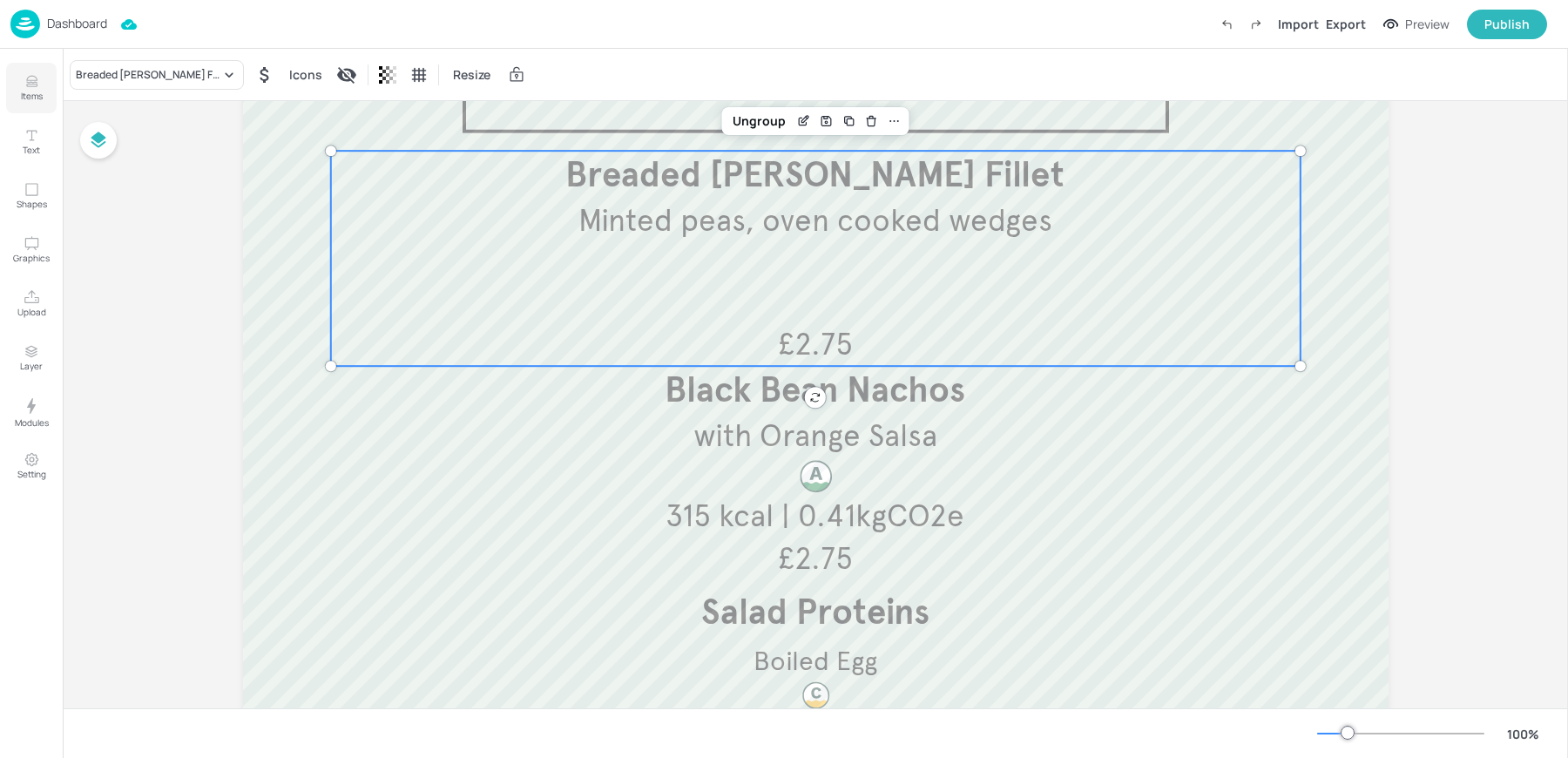
click at [13, 83] on button "Items" at bounding box center [31, 88] width 50 height 50
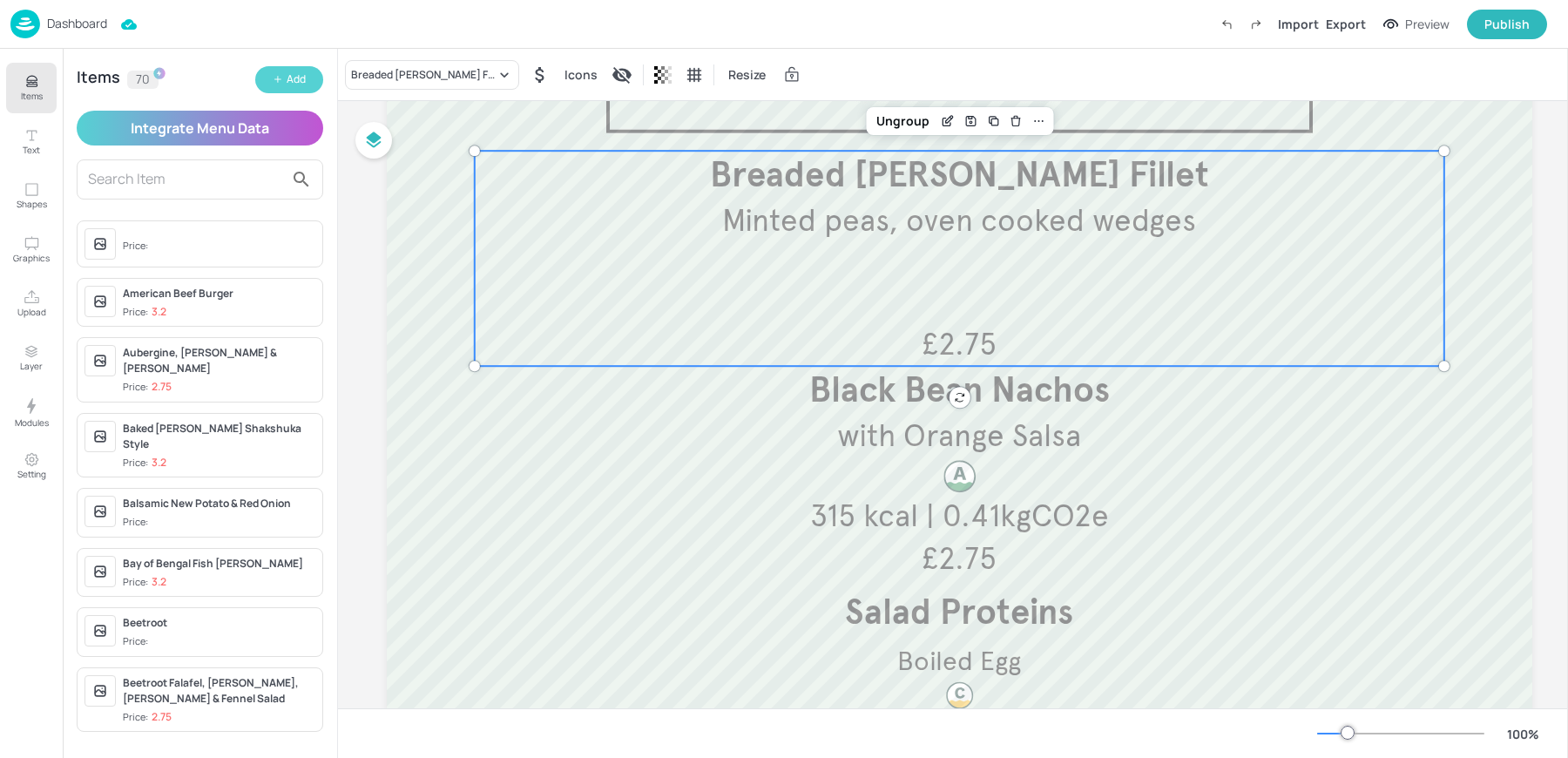
click at [268, 82] on button "Add" at bounding box center [289, 80] width 68 height 27
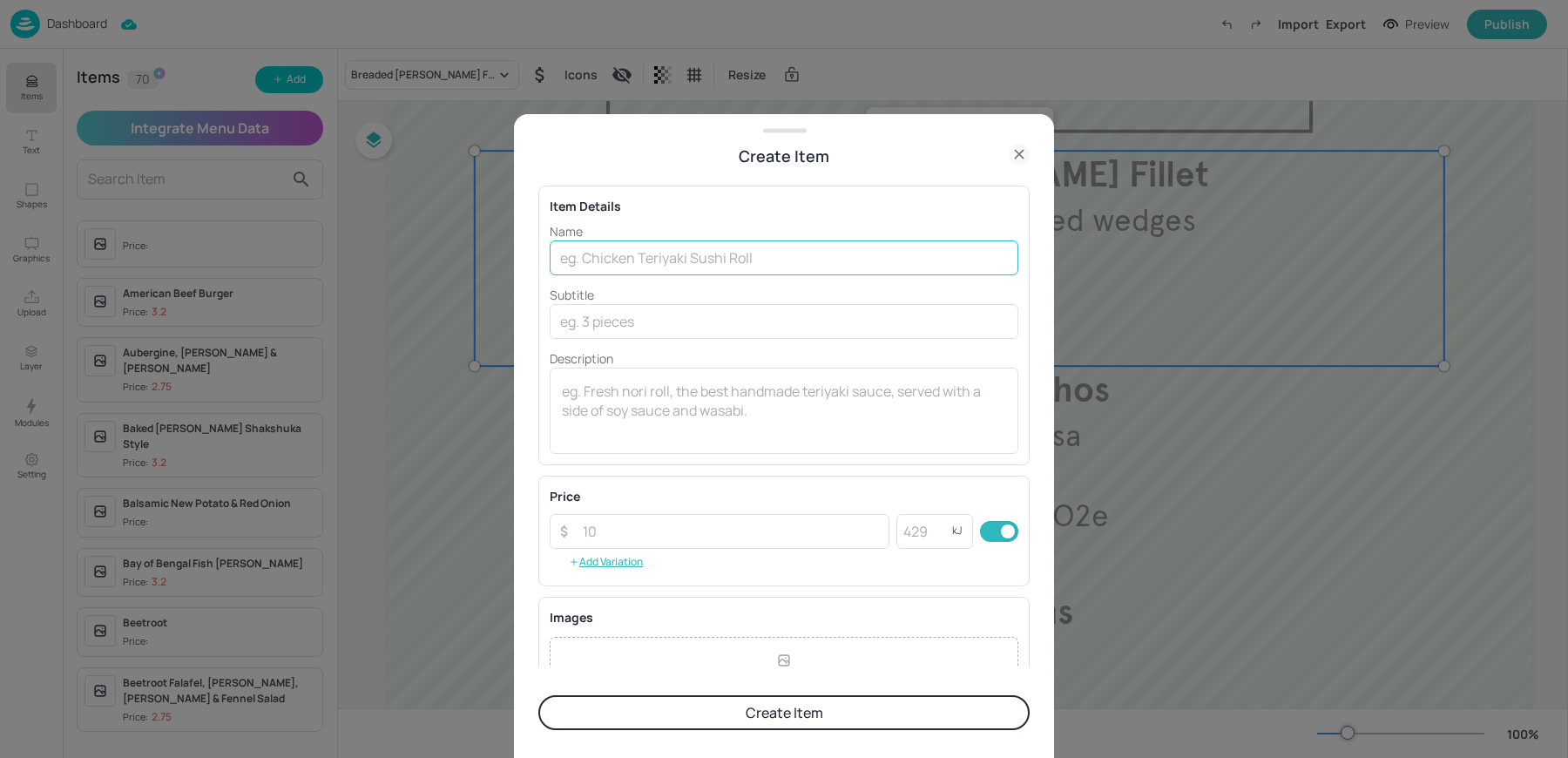
click at [603, 263] on input "text" at bounding box center [784, 257] width 468 height 35
type input "Breaded [PERSON_NAME] Fillet"
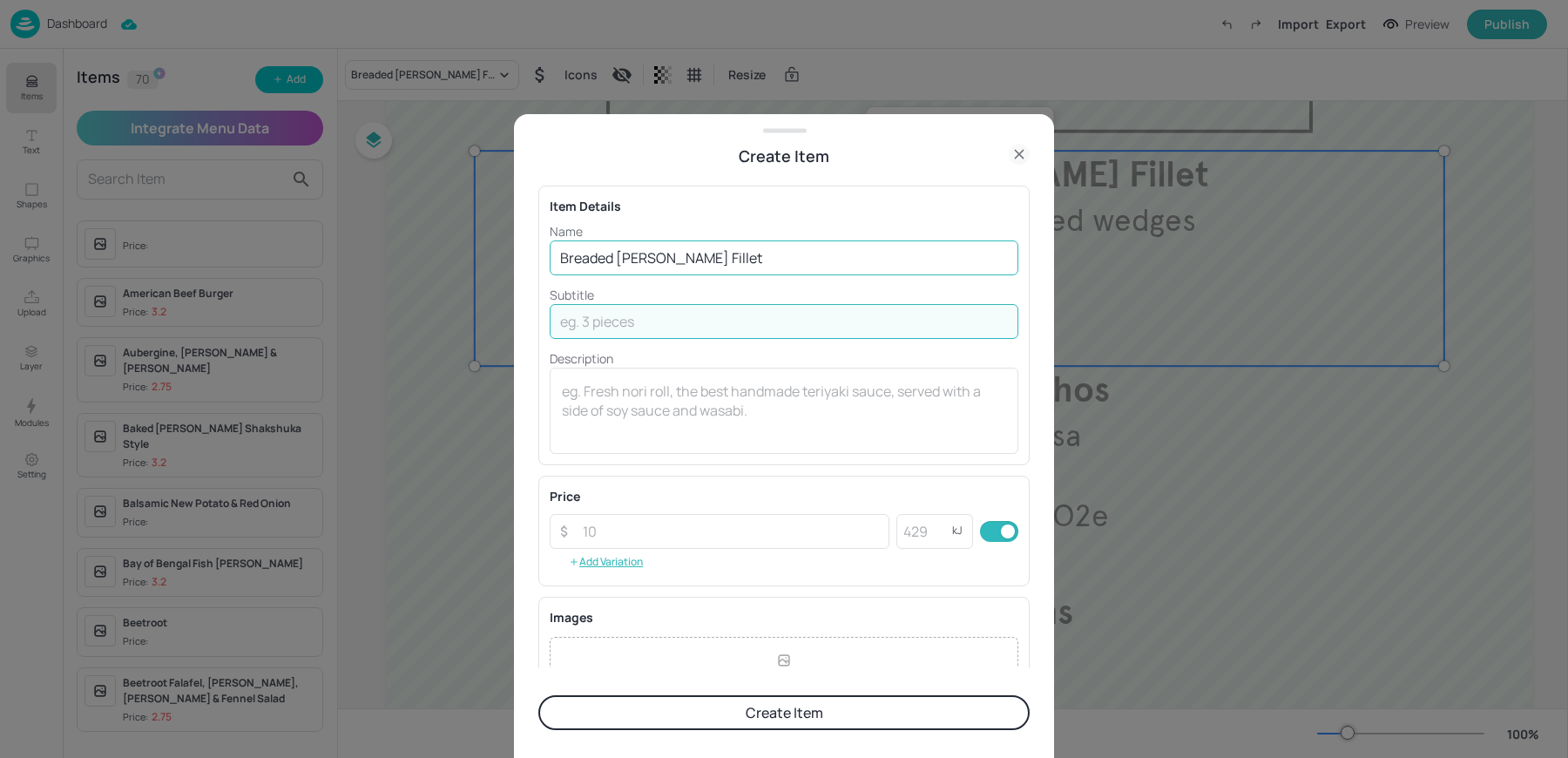
paste input "Minted peas, oven cooked wedges"
drag, startPoint x: 649, startPoint y: 321, endPoint x: 869, endPoint y: 325, distance: 220.0
click at [869, 325] on input "Minted peas, oven cooked wedges" at bounding box center [784, 321] width 468 height 35
click at [646, 319] on input "Minted peas, oven cooked wedges" at bounding box center [784, 321] width 468 height 35
type input "Minted peas, mixed salad"
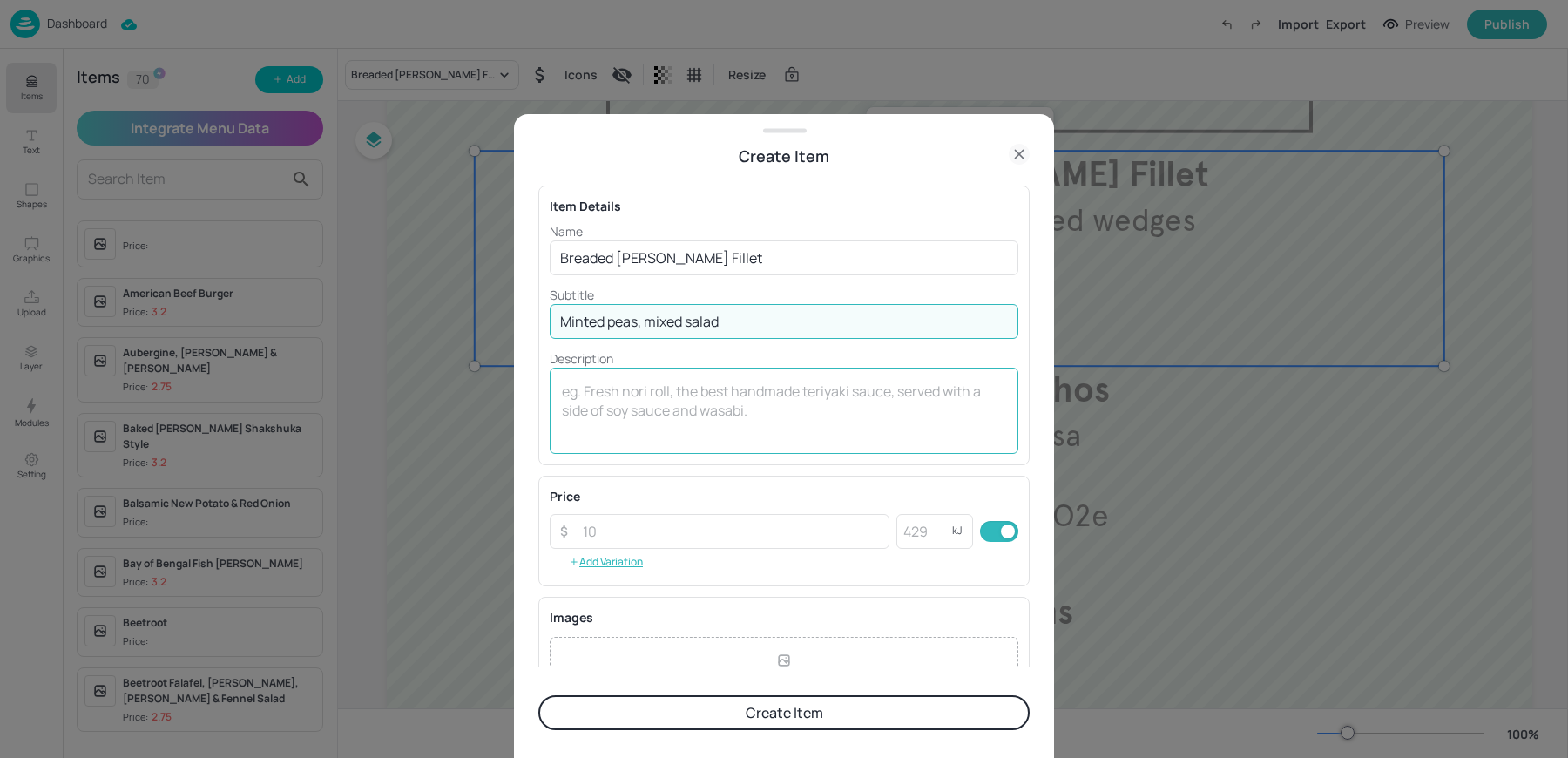
click at [644, 422] on textarea at bounding box center [784, 410] width 444 height 58
type textarea "2"
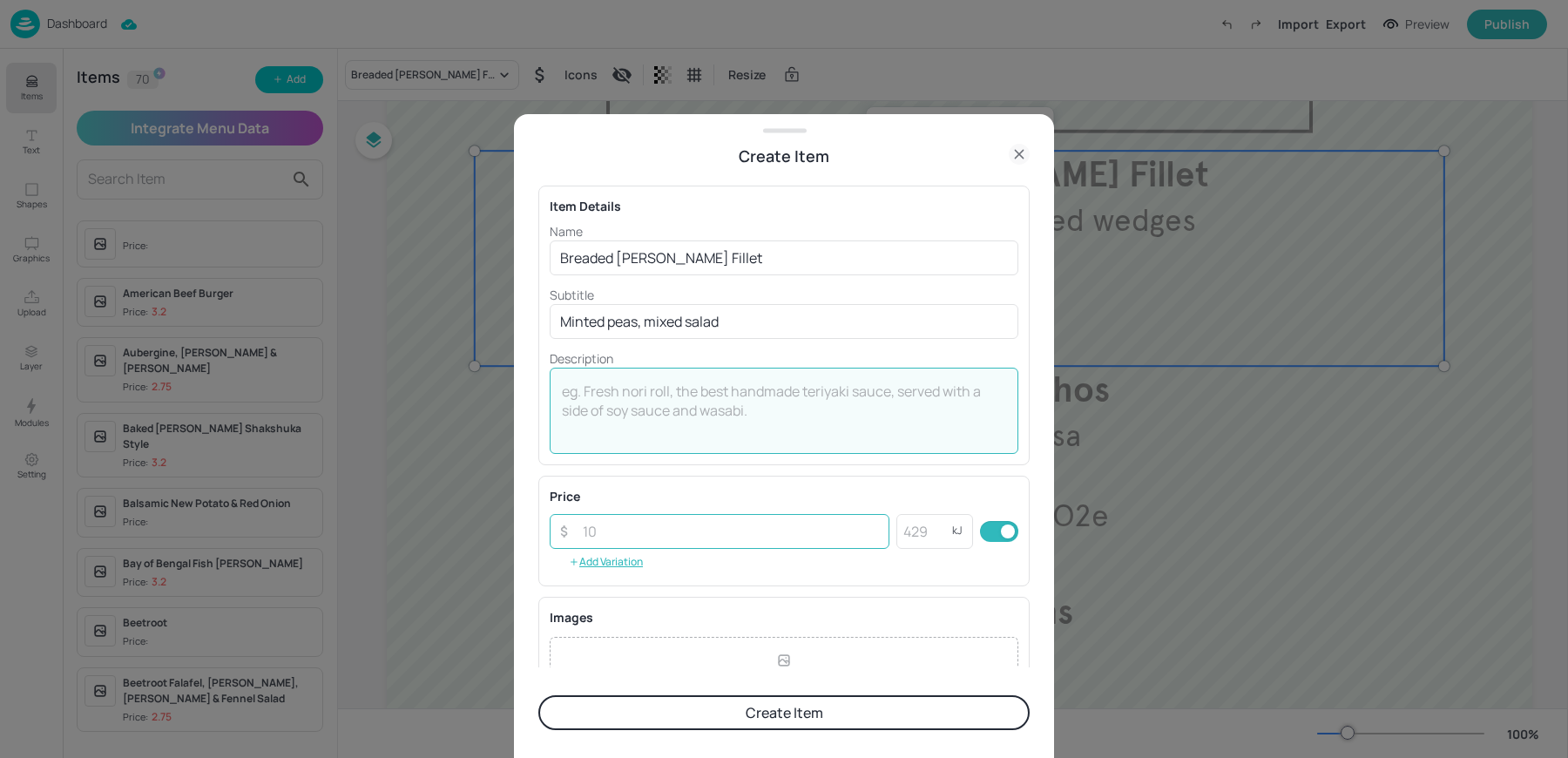
click at [656, 539] on input "number" at bounding box center [730, 530] width 317 height 35
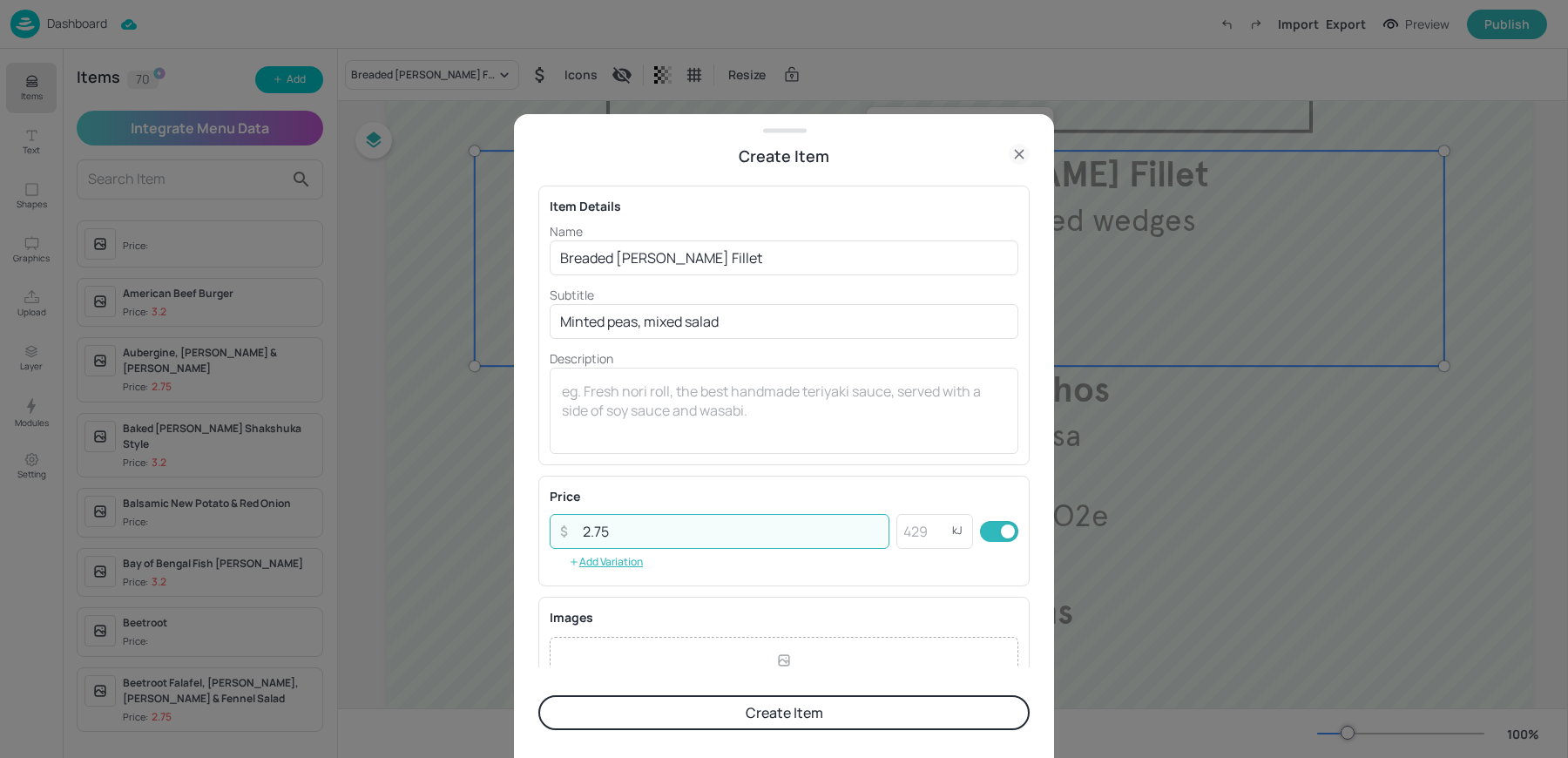
type input "2.75"
click at [679, 456] on div "Item Details Name Breaded Haddock Fillet ​ Subtitle Minted peas, mixed salad ​ …" at bounding box center [784, 326] width 491 height 280
click at [710, 709] on button "Create Item" at bounding box center [784, 712] width 491 height 35
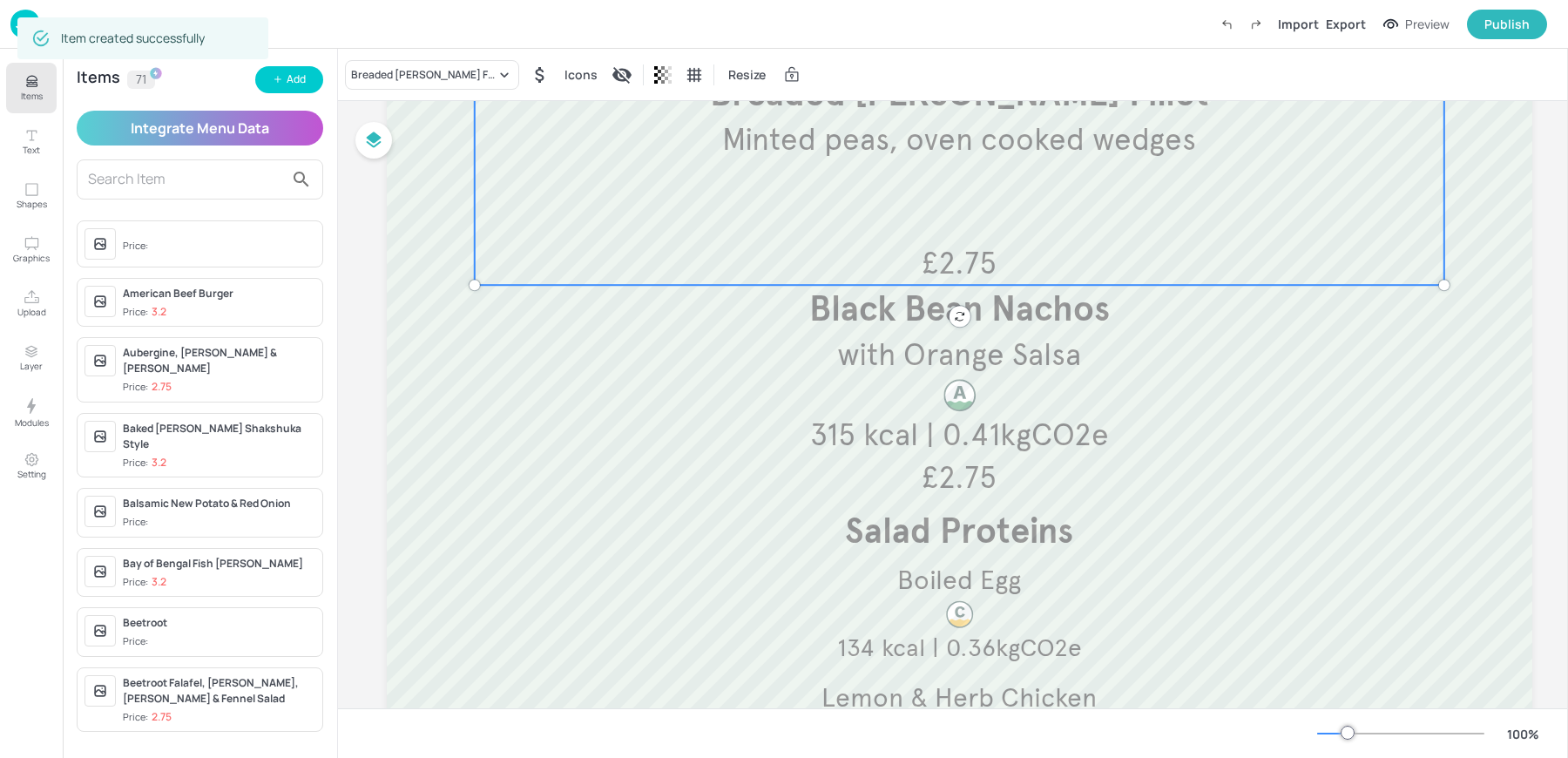
scroll to position [228, 0]
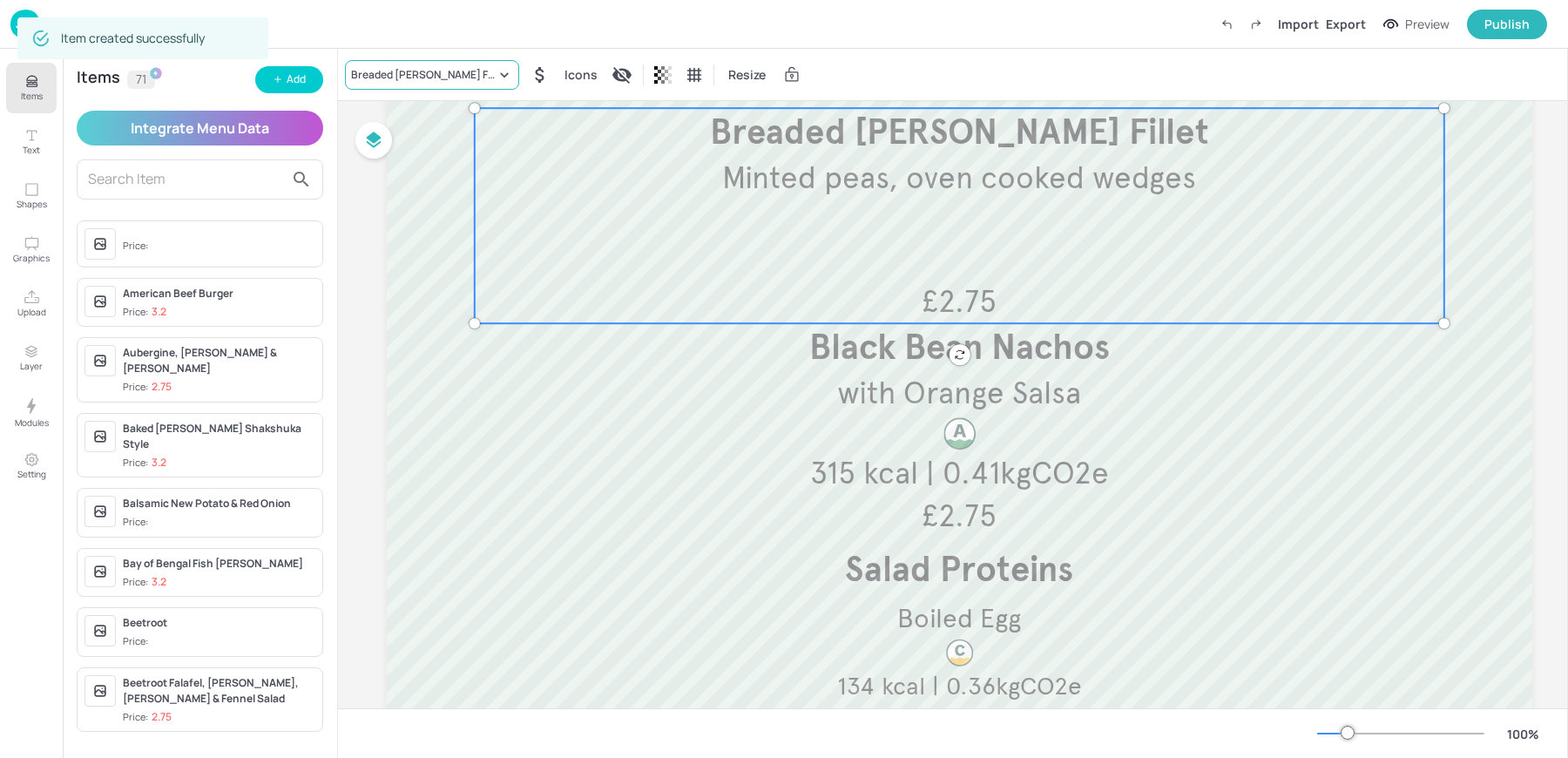
click at [410, 72] on div "Breaded Haddock Fillet" at bounding box center [422, 75] width 144 height 16
click at [378, 81] on div "Breaded Haddock Fillet" at bounding box center [422, 75] width 144 height 16
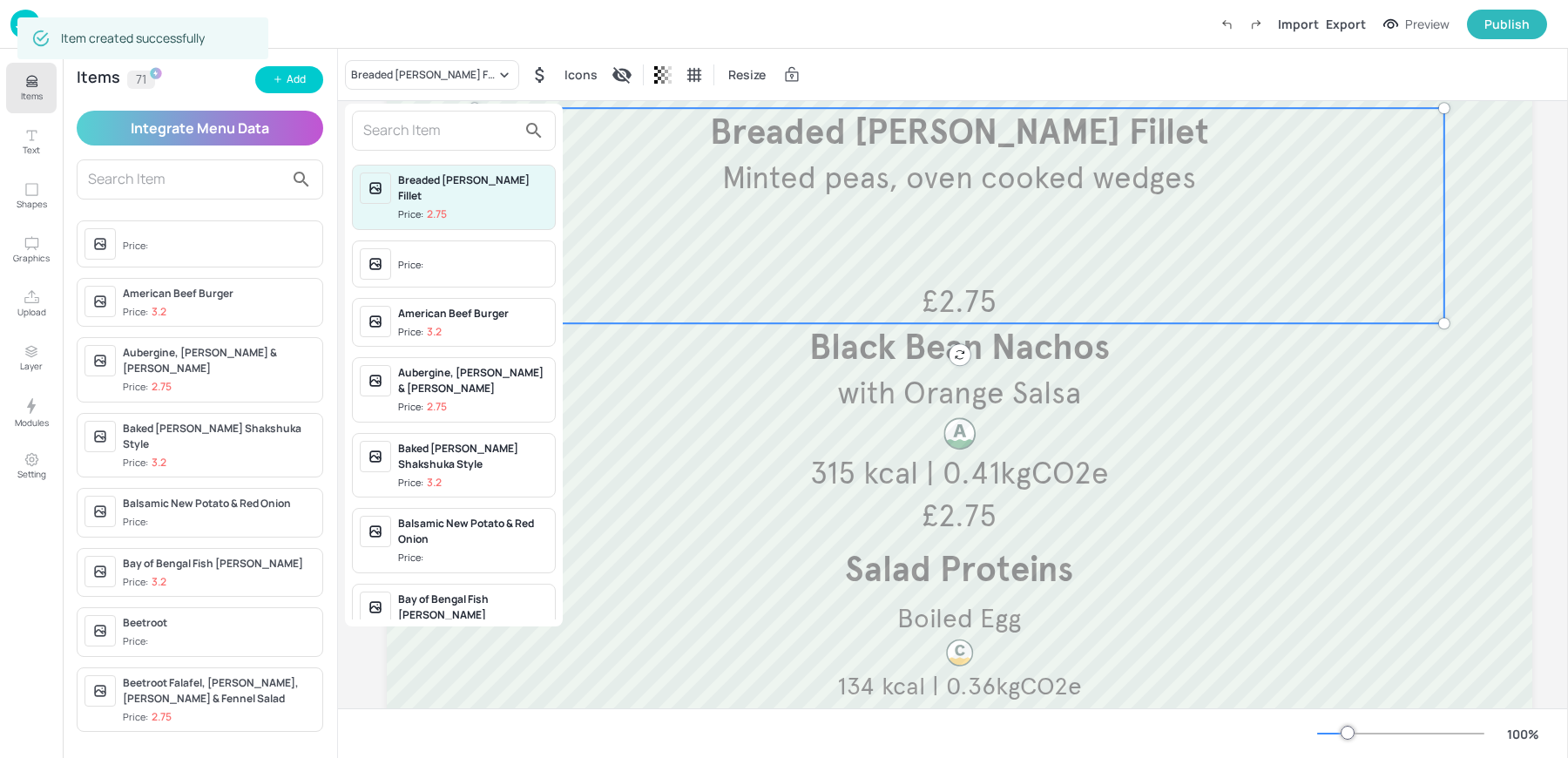
click at [393, 125] on input "text" at bounding box center [439, 130] width 153 height 27
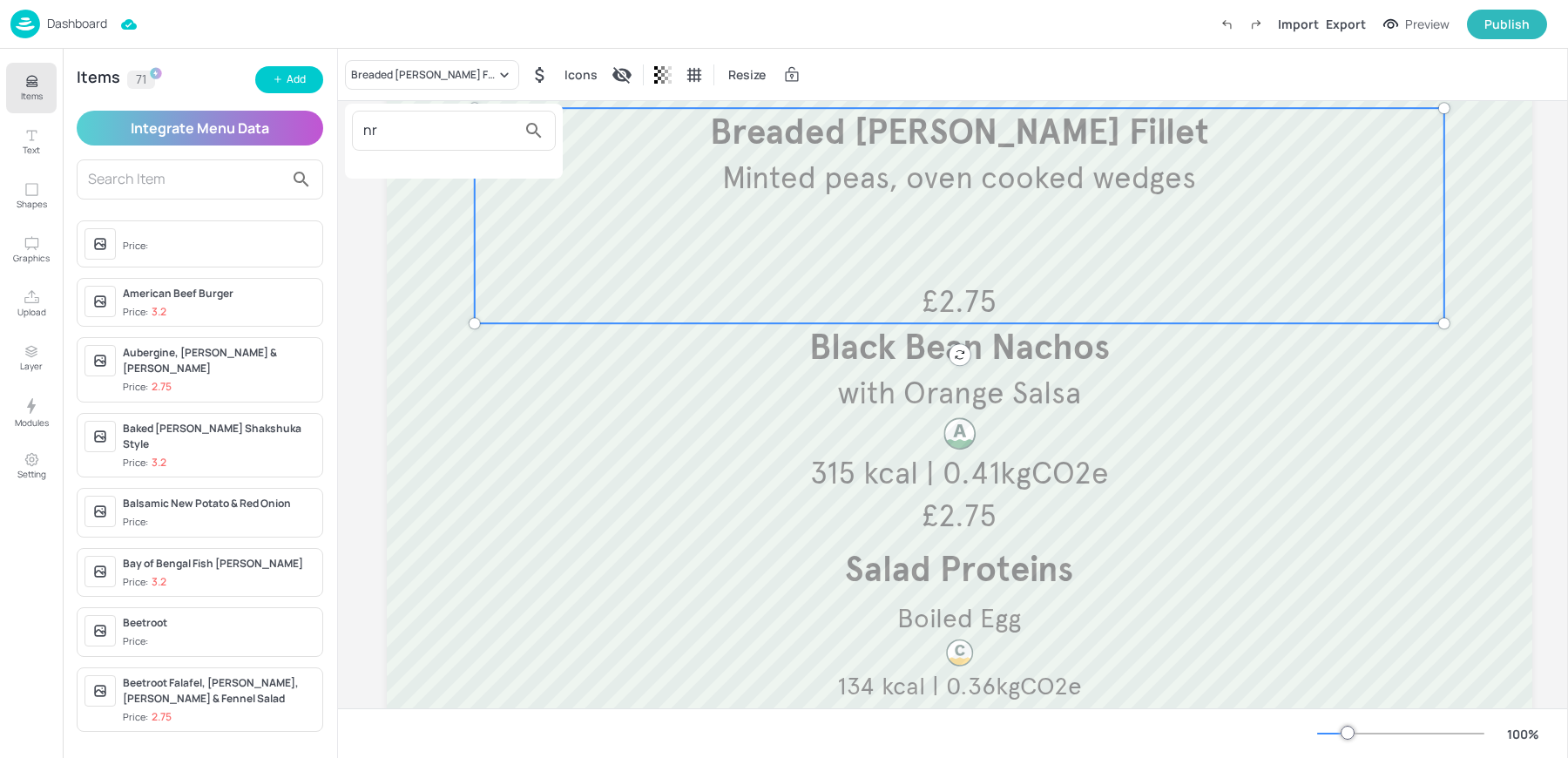
type input "n"
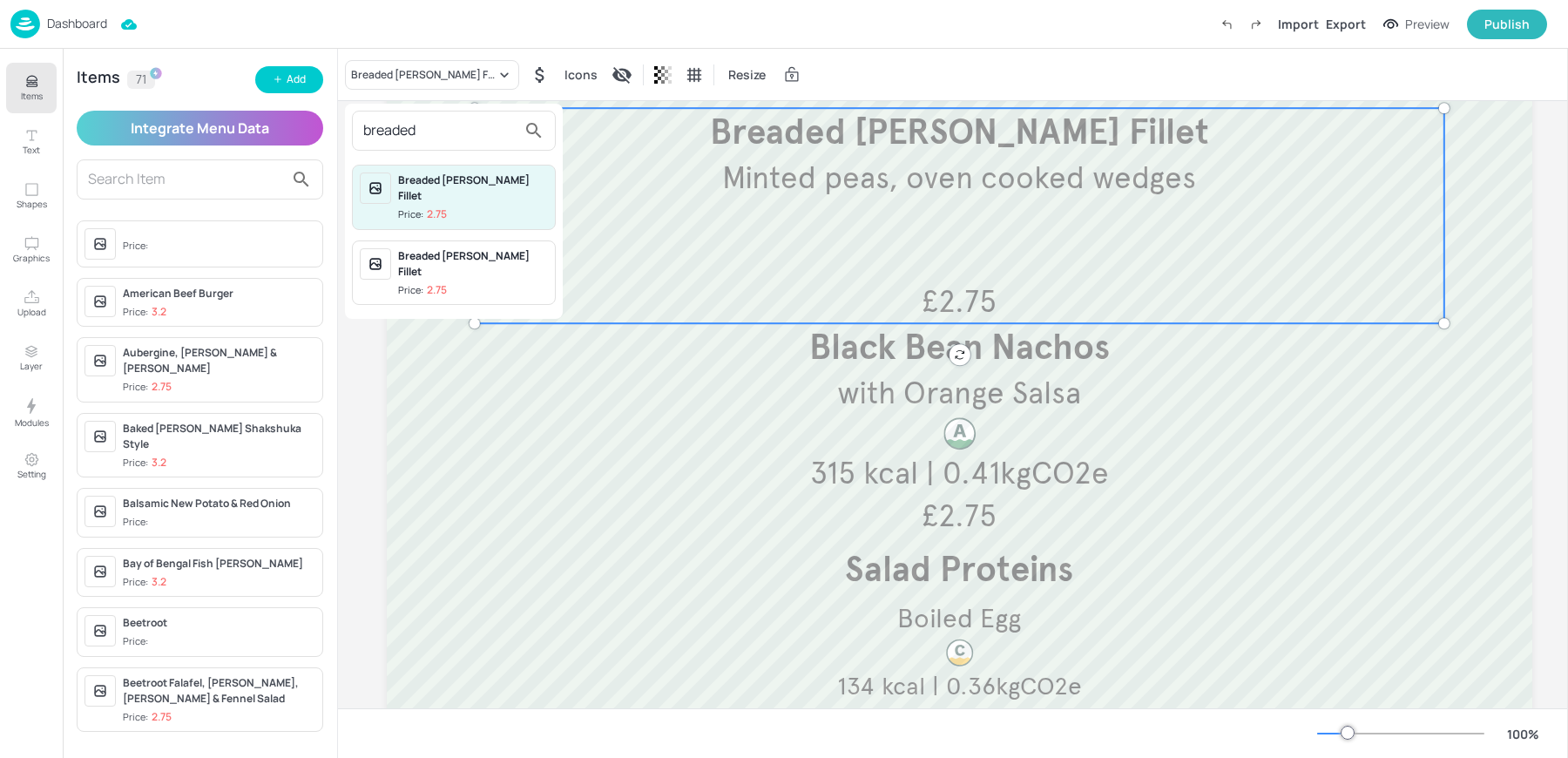
type input "breaded"
click at [428, 248] on div "Breaded Haddock Fillet" at bounding box center [473, 263] width 150 height 31
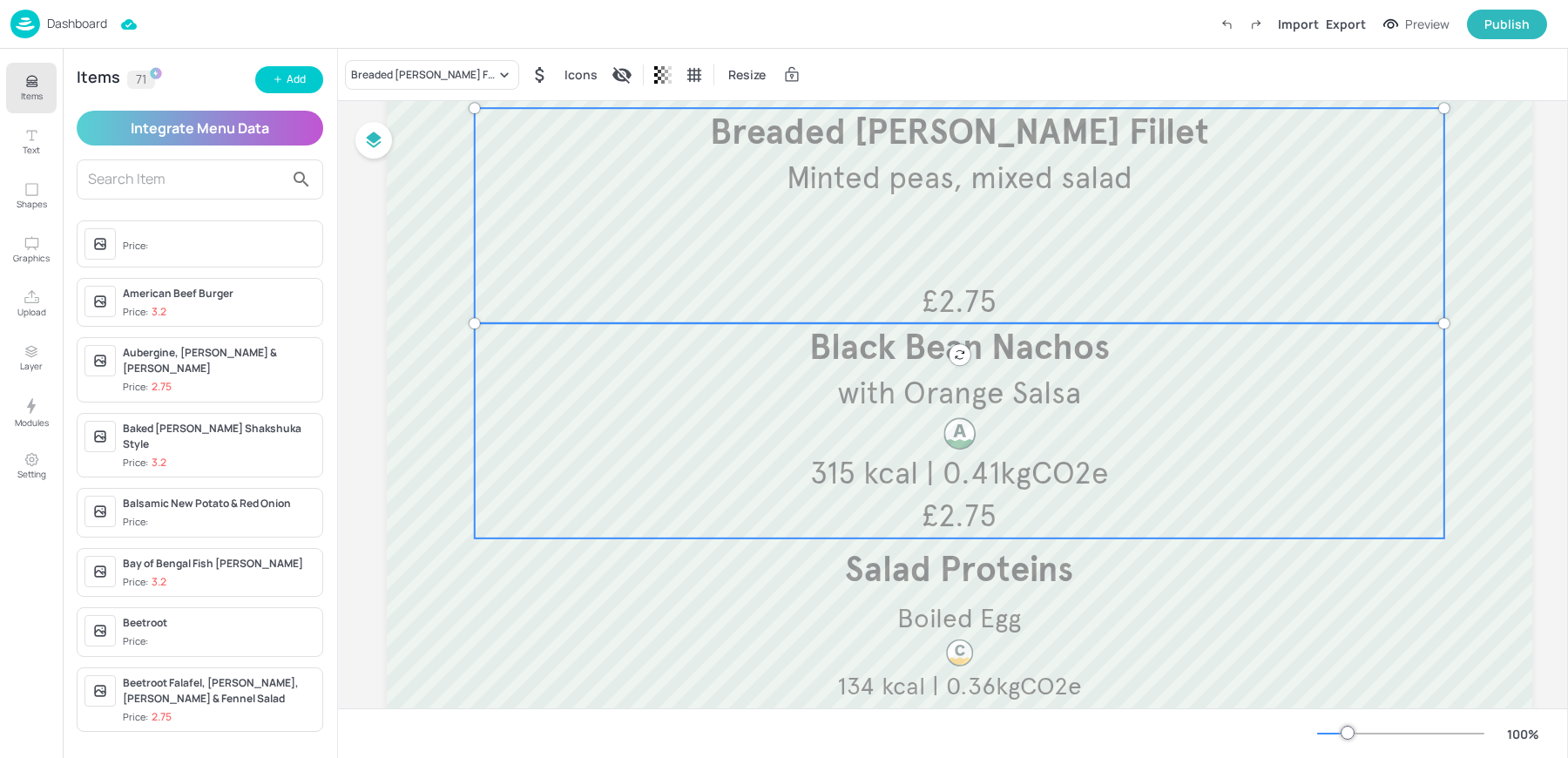
scroll to position [0, 0]
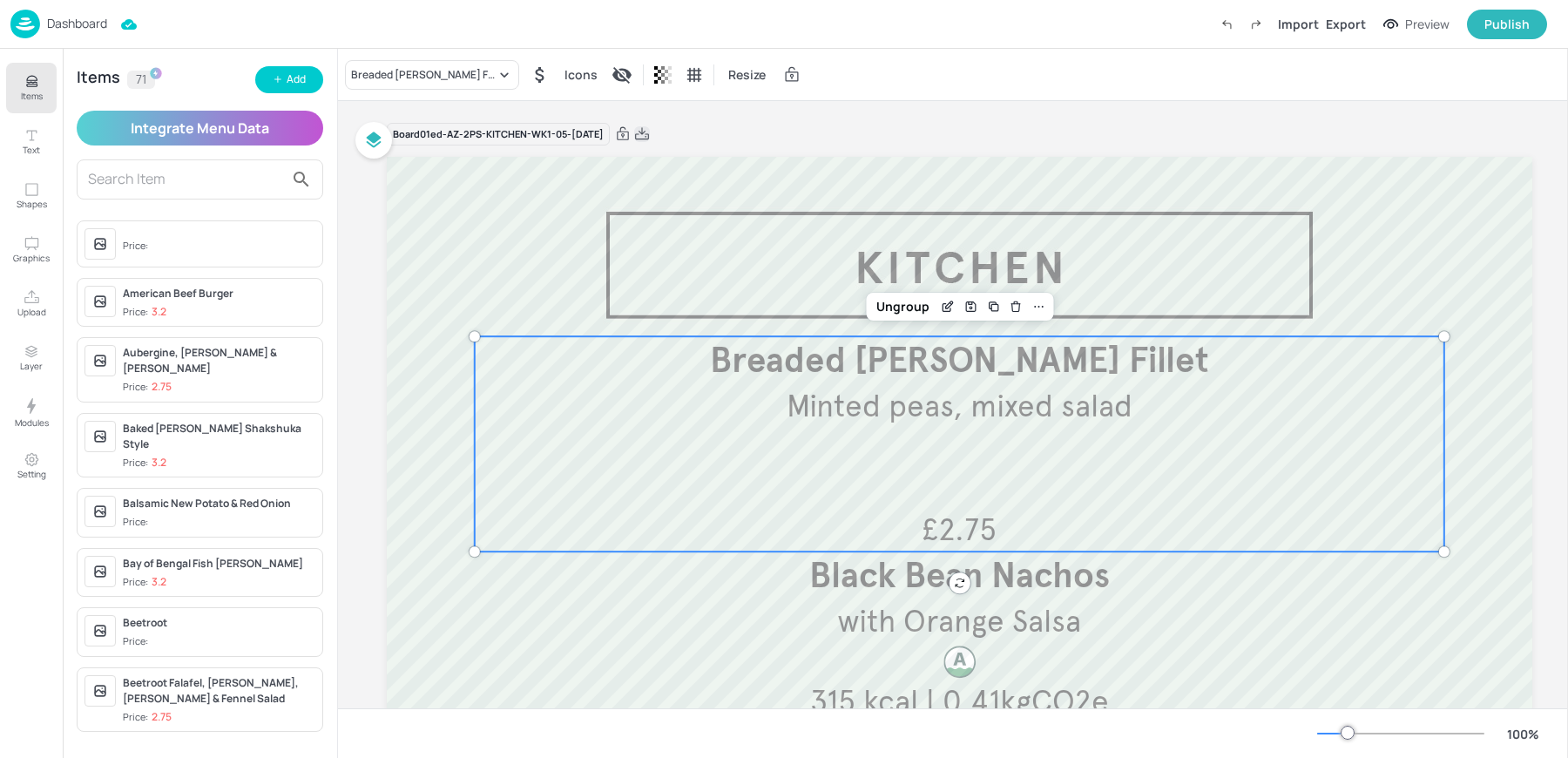
click at [650, 136] on icon at bounding box center [642, 135] width 16 height 18
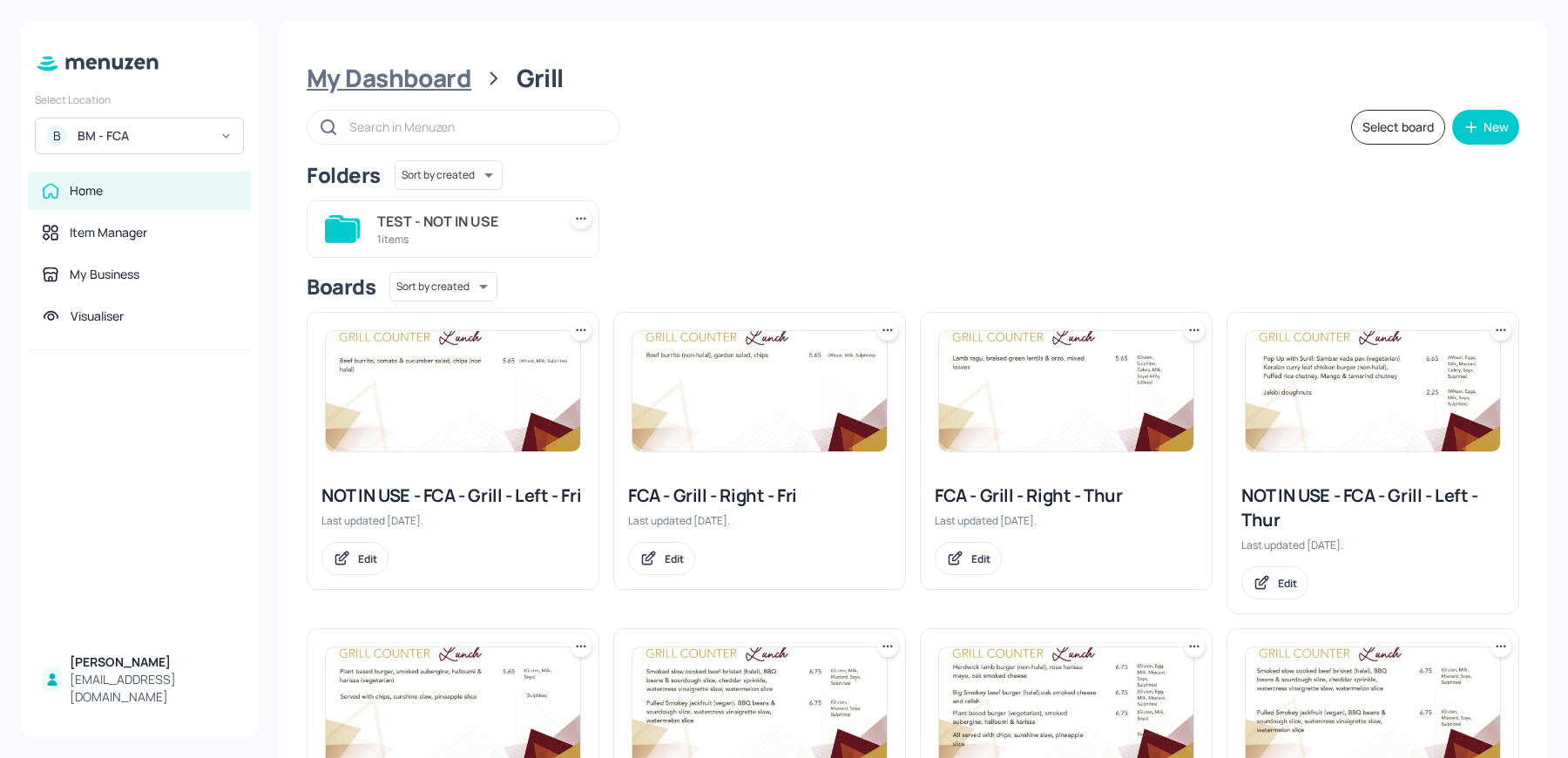
click at [373, 70] on div "My Dashboard" at bounding box center [389, 78] width 165 height 31
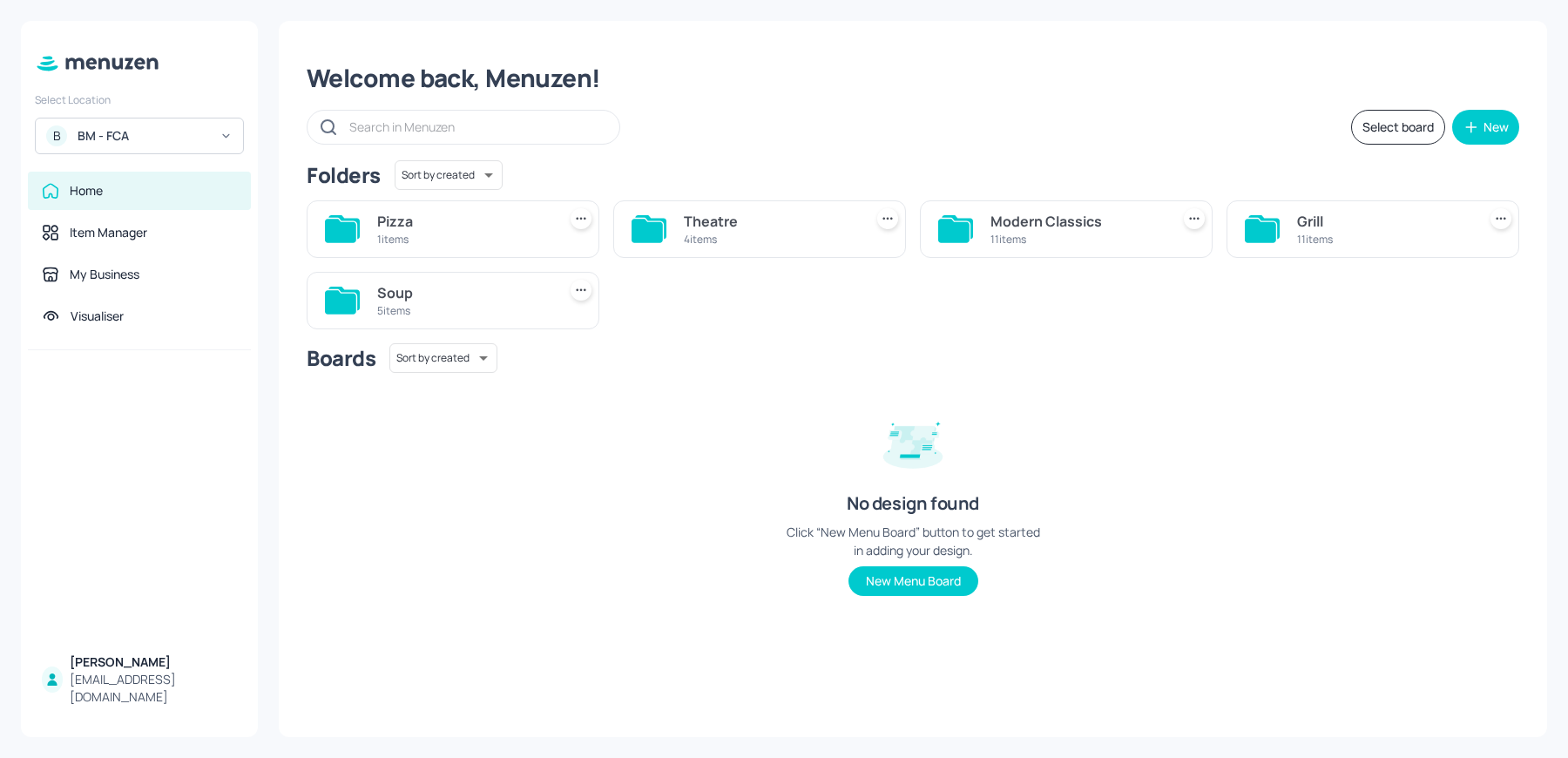
click at [433, 285] on div "Soup" at bounding box center [463, 293] width 173 height 21
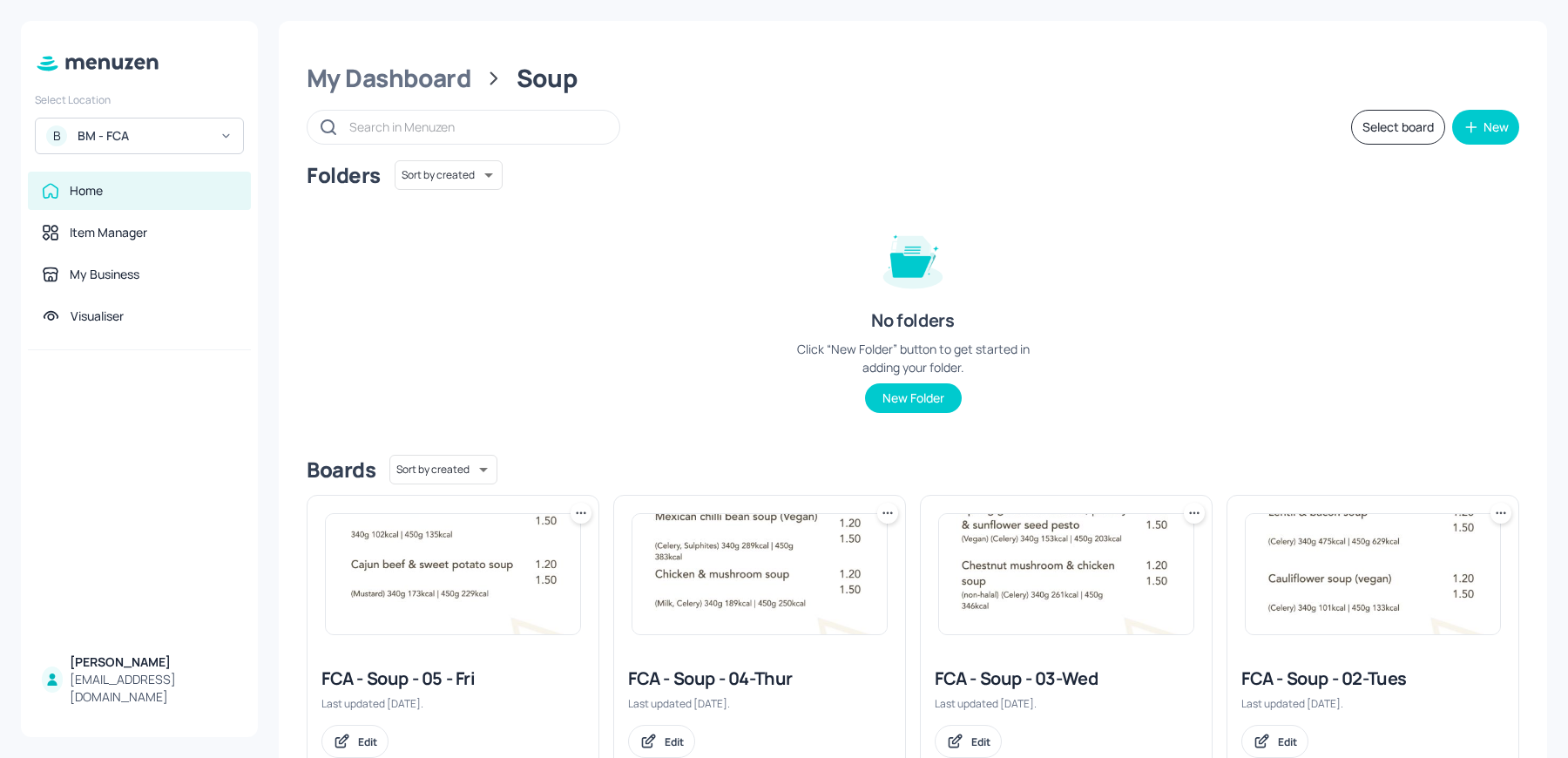
click at [469, 630] on img at bounding box center [452, 574] width 254 height 120
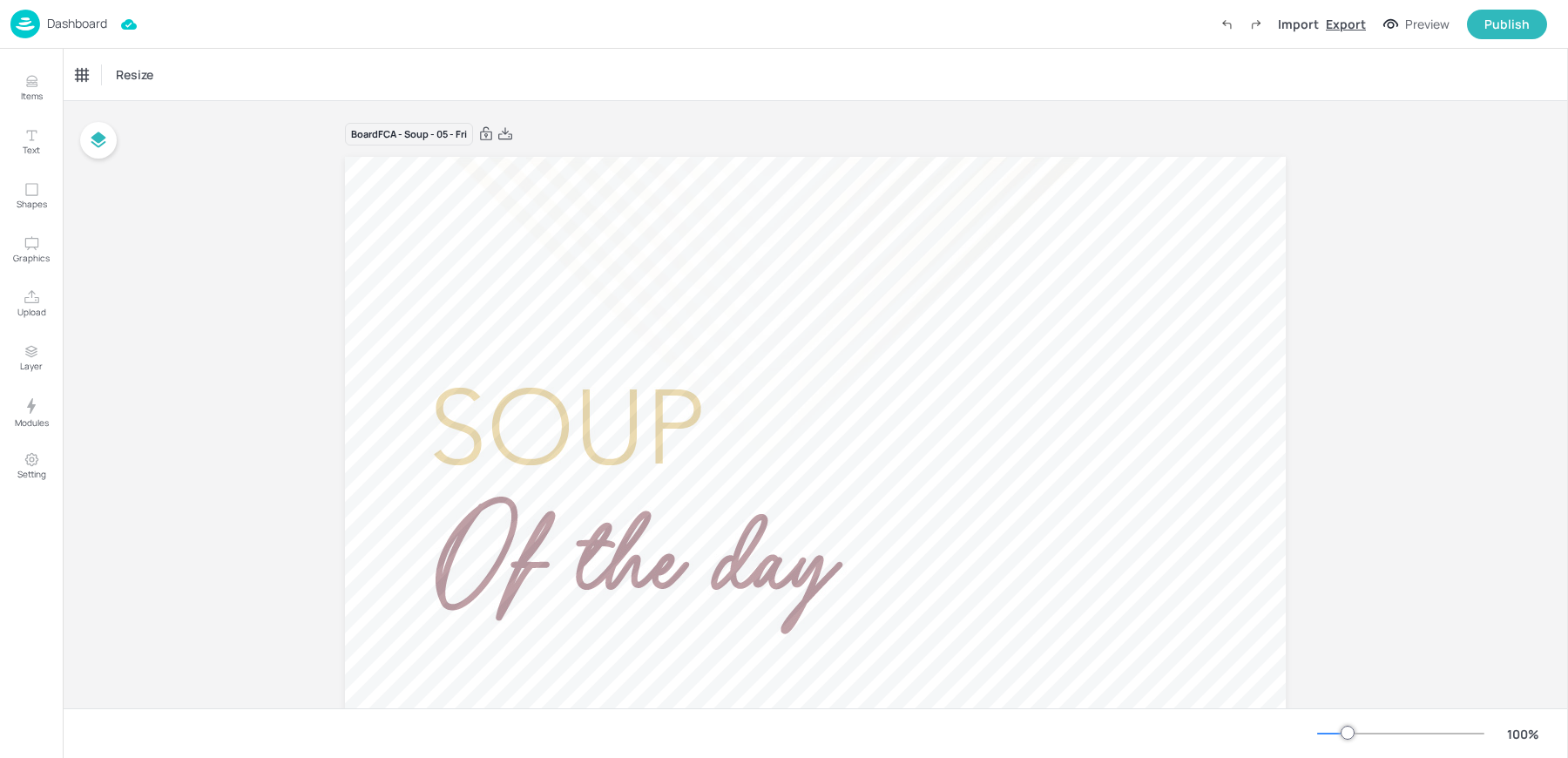
click at [1355, 30] on div "Export" at bounding box center [1345, 24] width 40 height 19
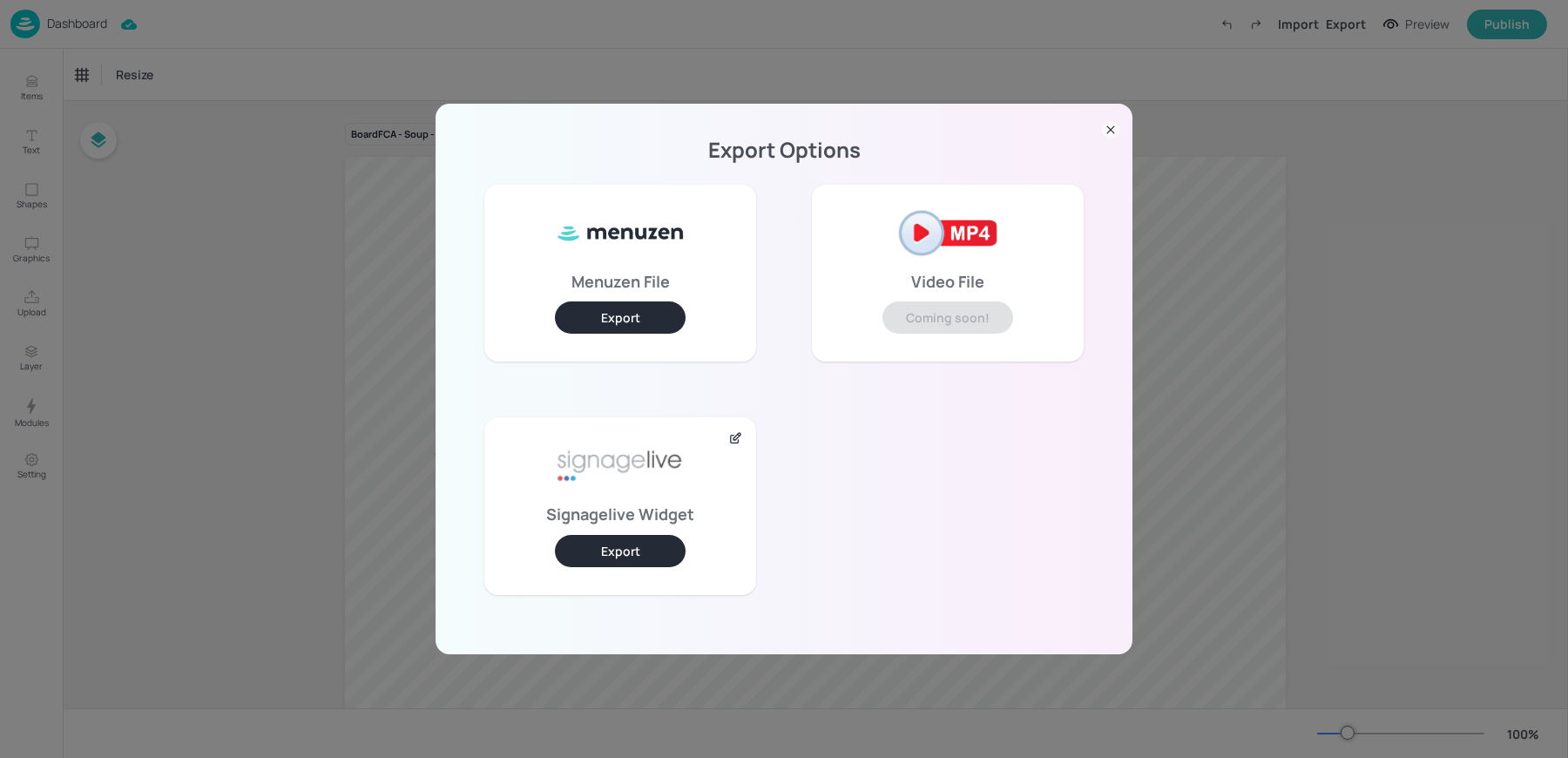
click at [639, 540] on button "Export" at bounding box center [621, 551] width 131 height 32
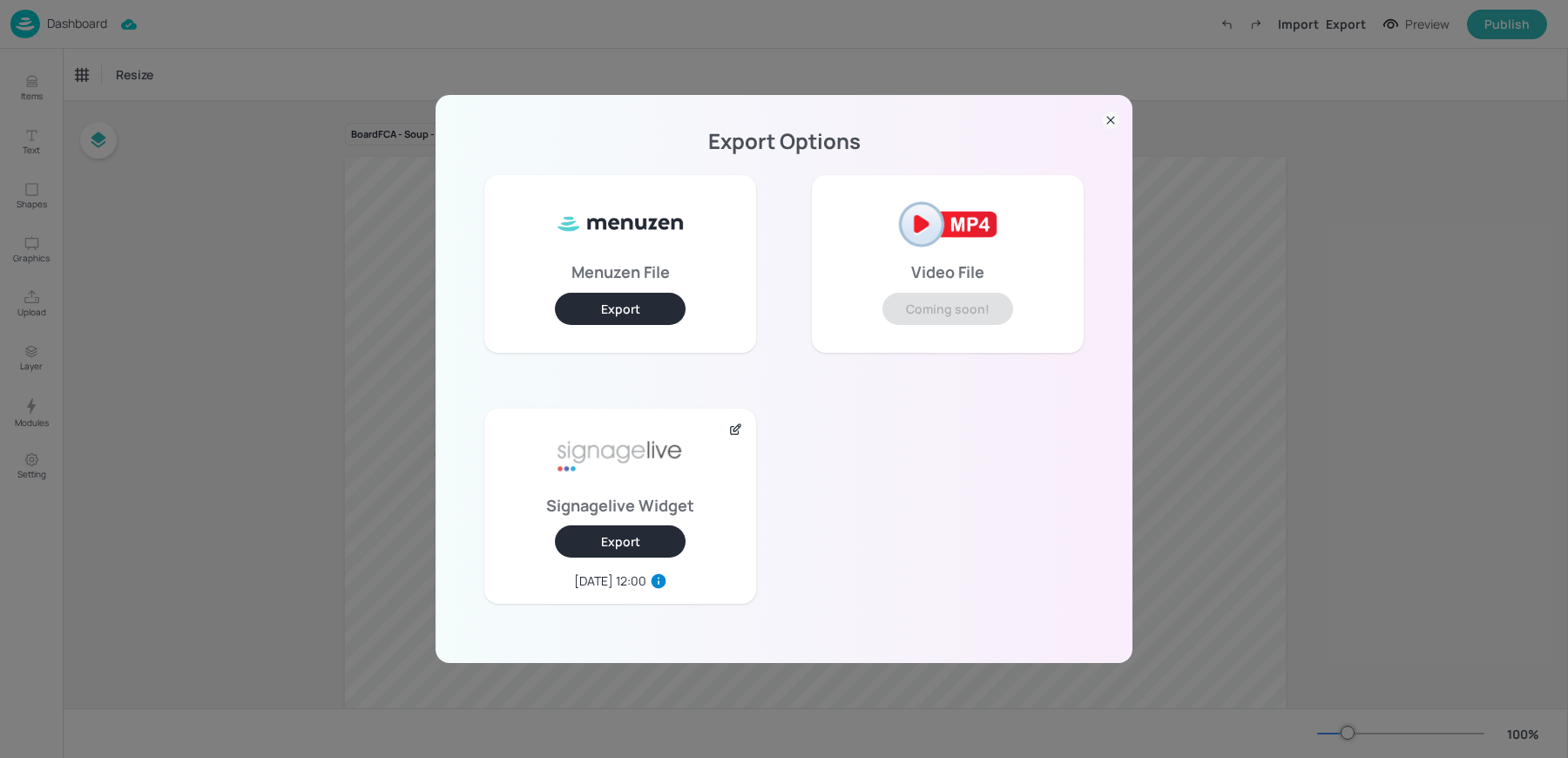
click at [212, 229] on div "Export Options Menuzen File Export Video File Coming soon! Signagelive Widget E…" at bounding box center [784, 379] width 1568 height 758
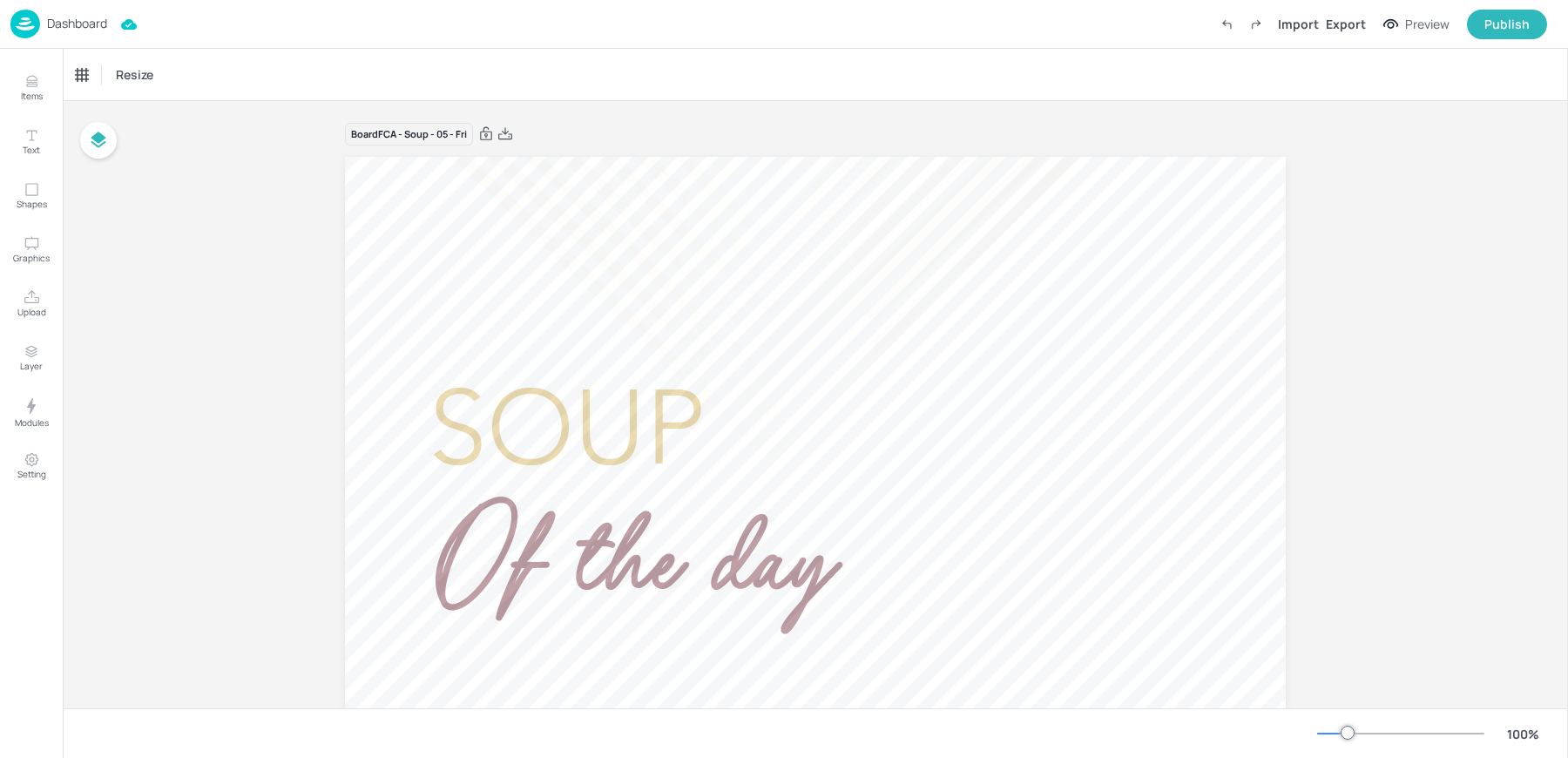
click at [62, 35] on div "Dashboard" at bounding box center [58, 24] width 97 height 28
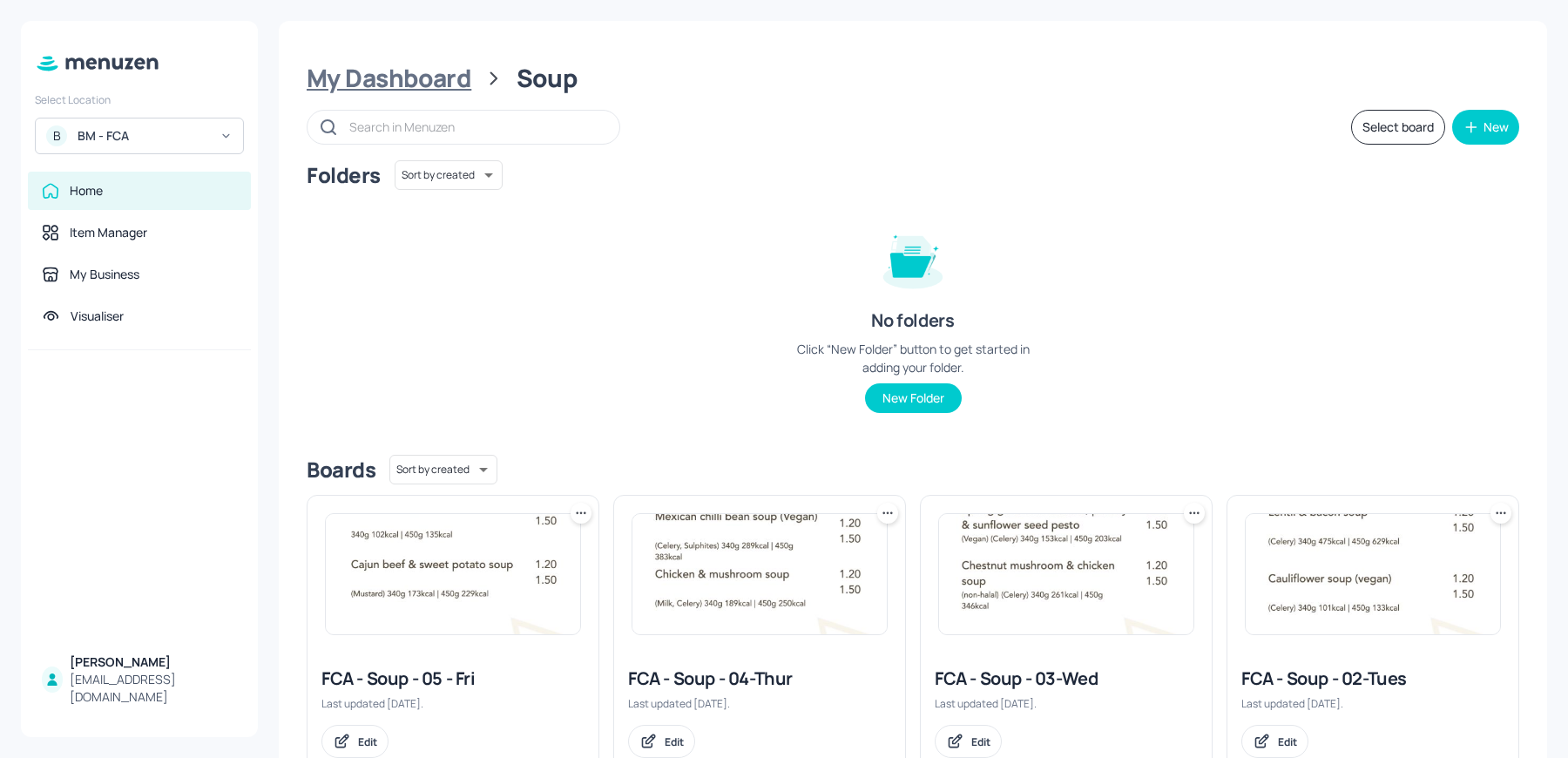
click at [350, 76] on div "My Dashboard" at bounding box center [389, 78] width 165 height 31
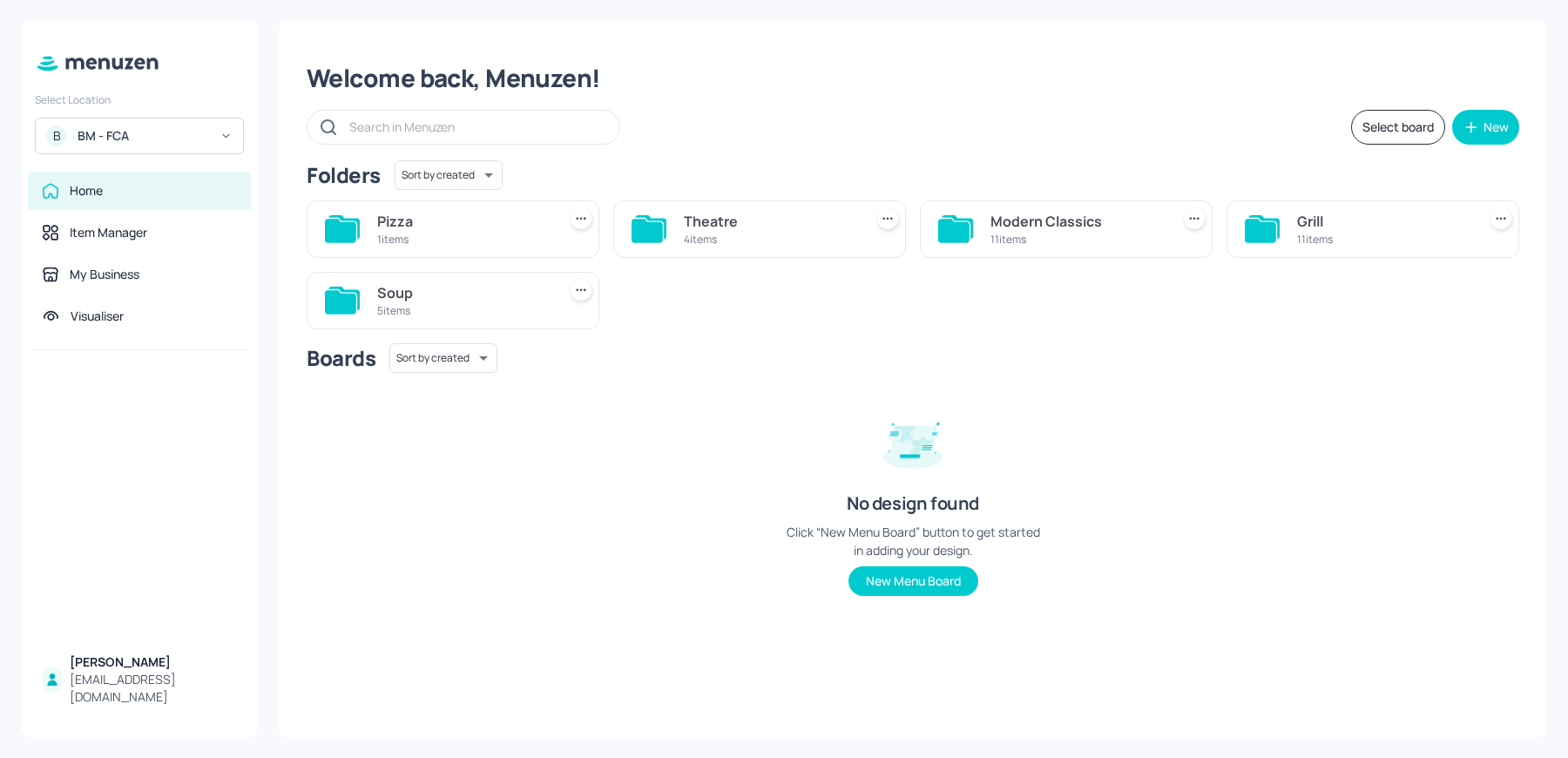
click at [397, 235] on div "1 items" at bounding box center [463, 239] width 173 height 15
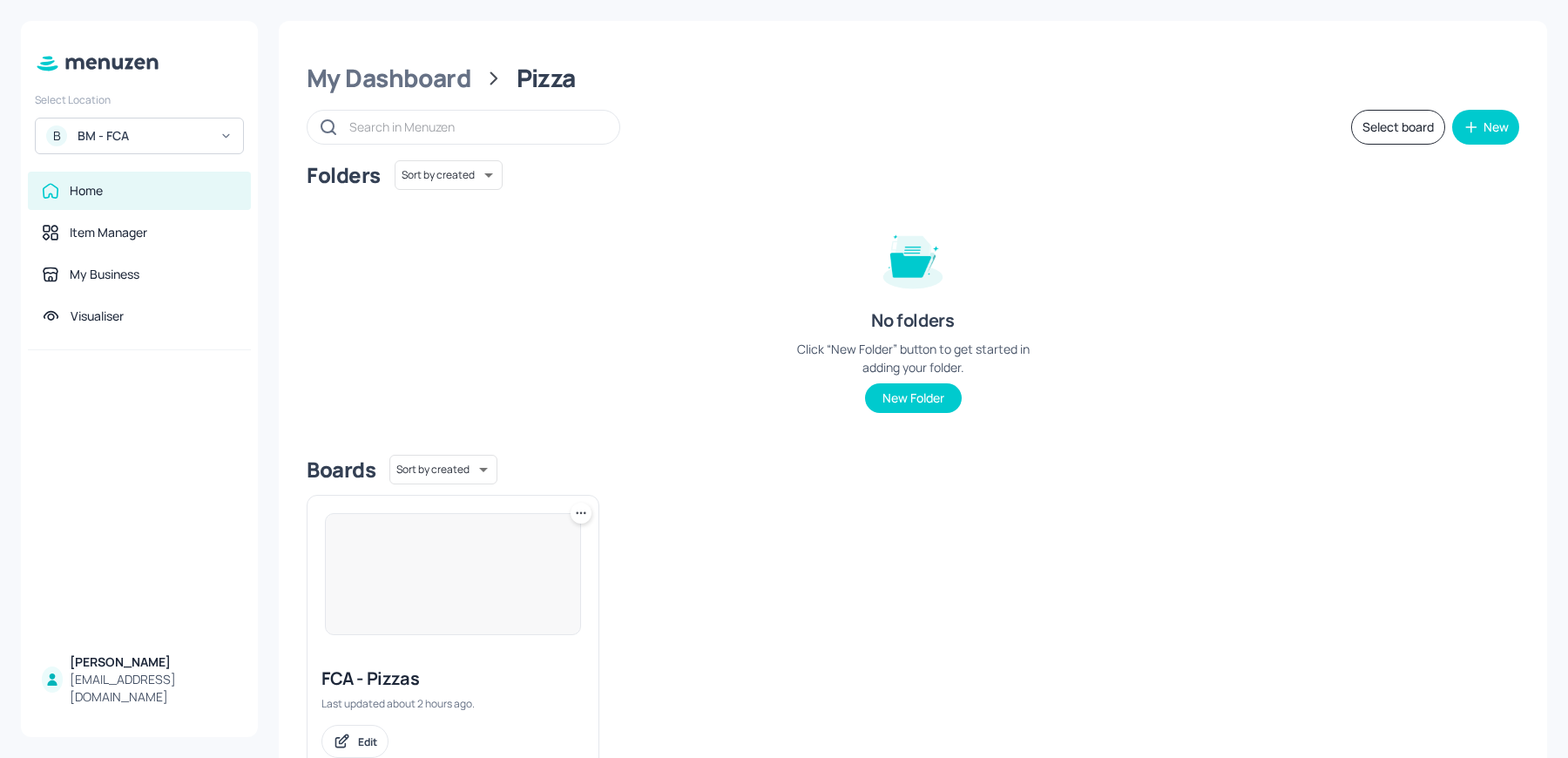
scroll to position [55, 0]
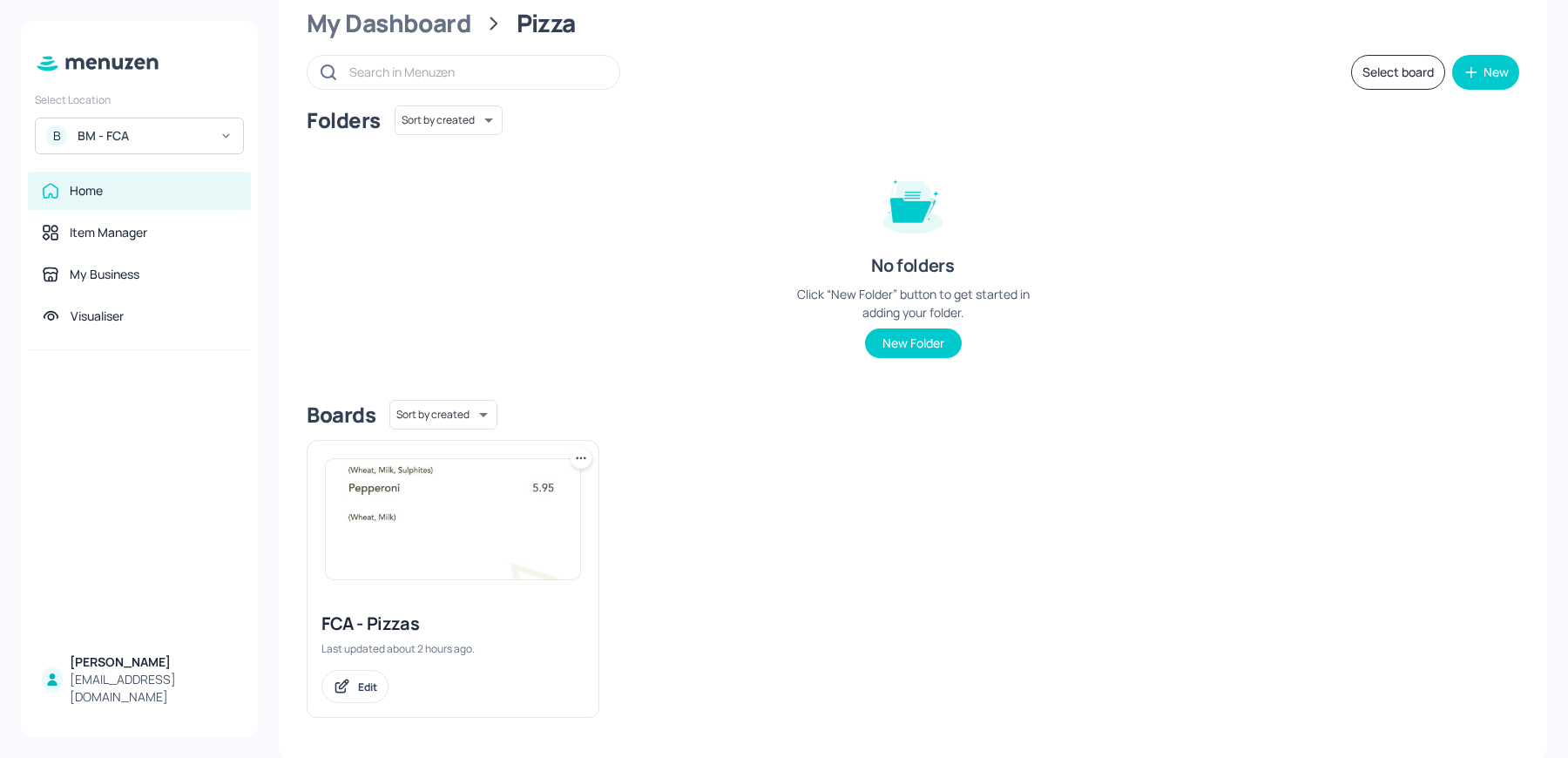
click at [398, 471] on img at bounding box center [452, 519] width 254 height 120
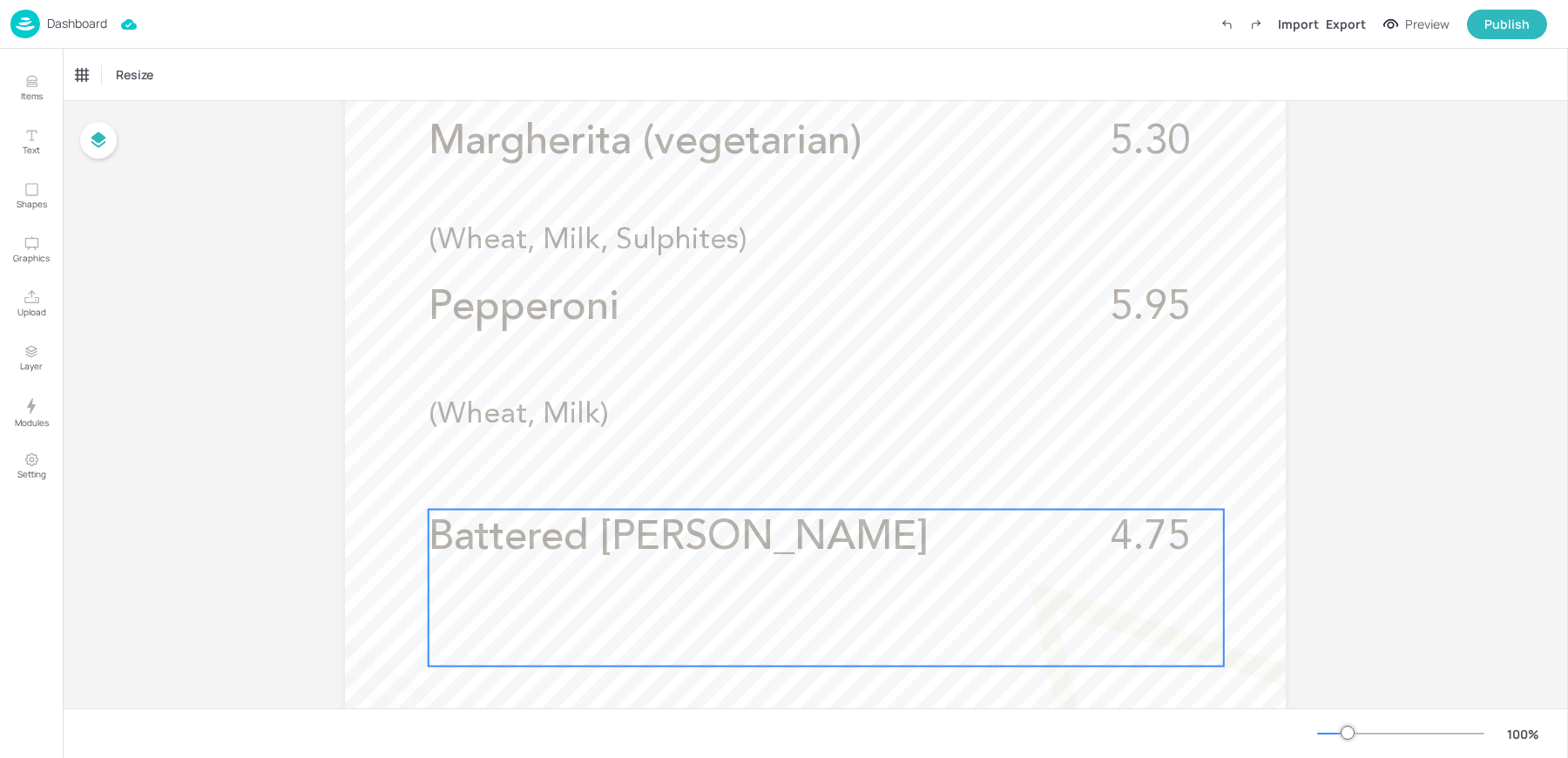
scroll to position [832, 0]
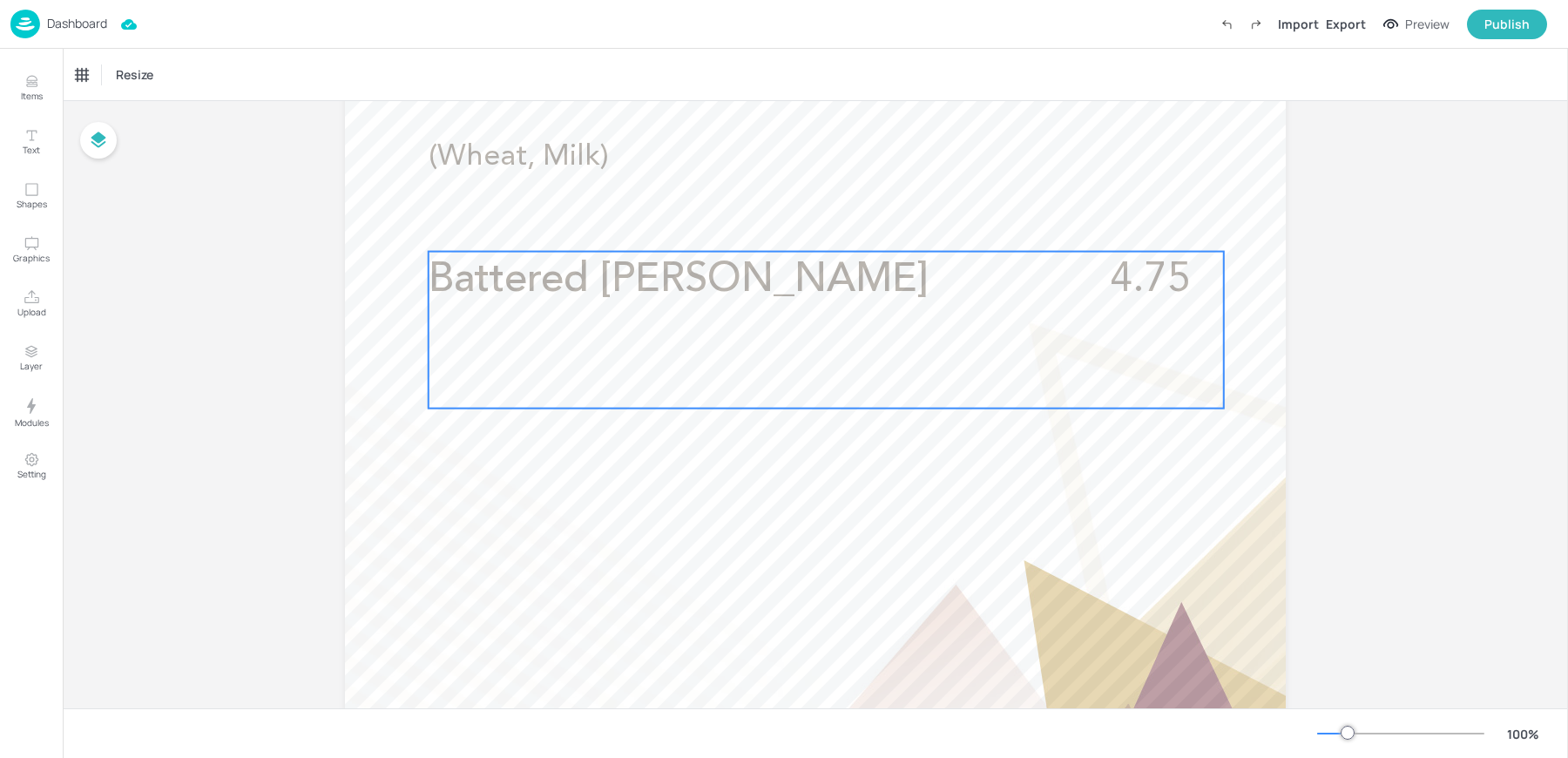
click at [574, 342] on div "Battered [PERSON_NAME] 4.75" at bounding box center [826, 329] width 795 height 157
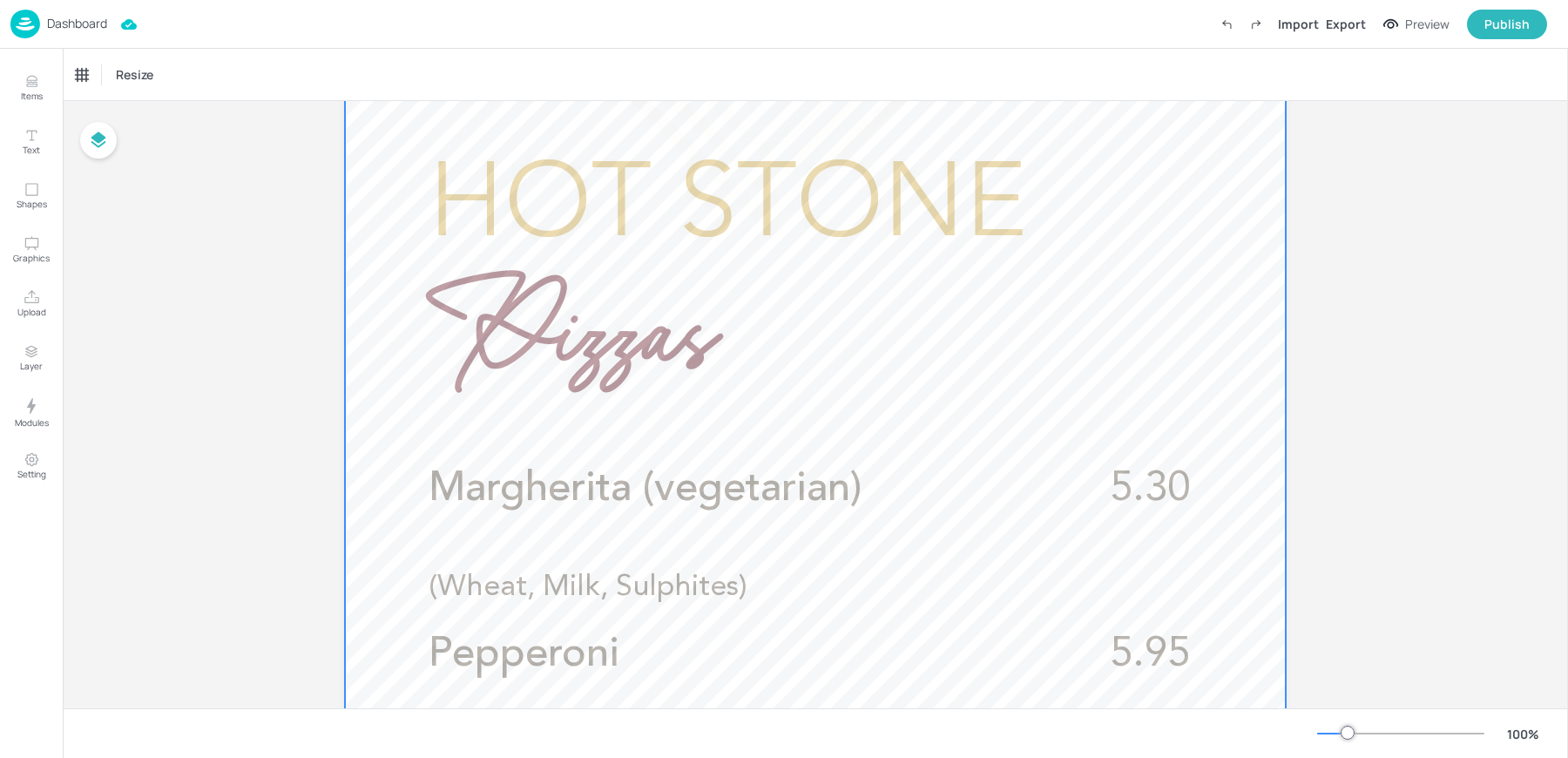
scroll to position [0, 0]
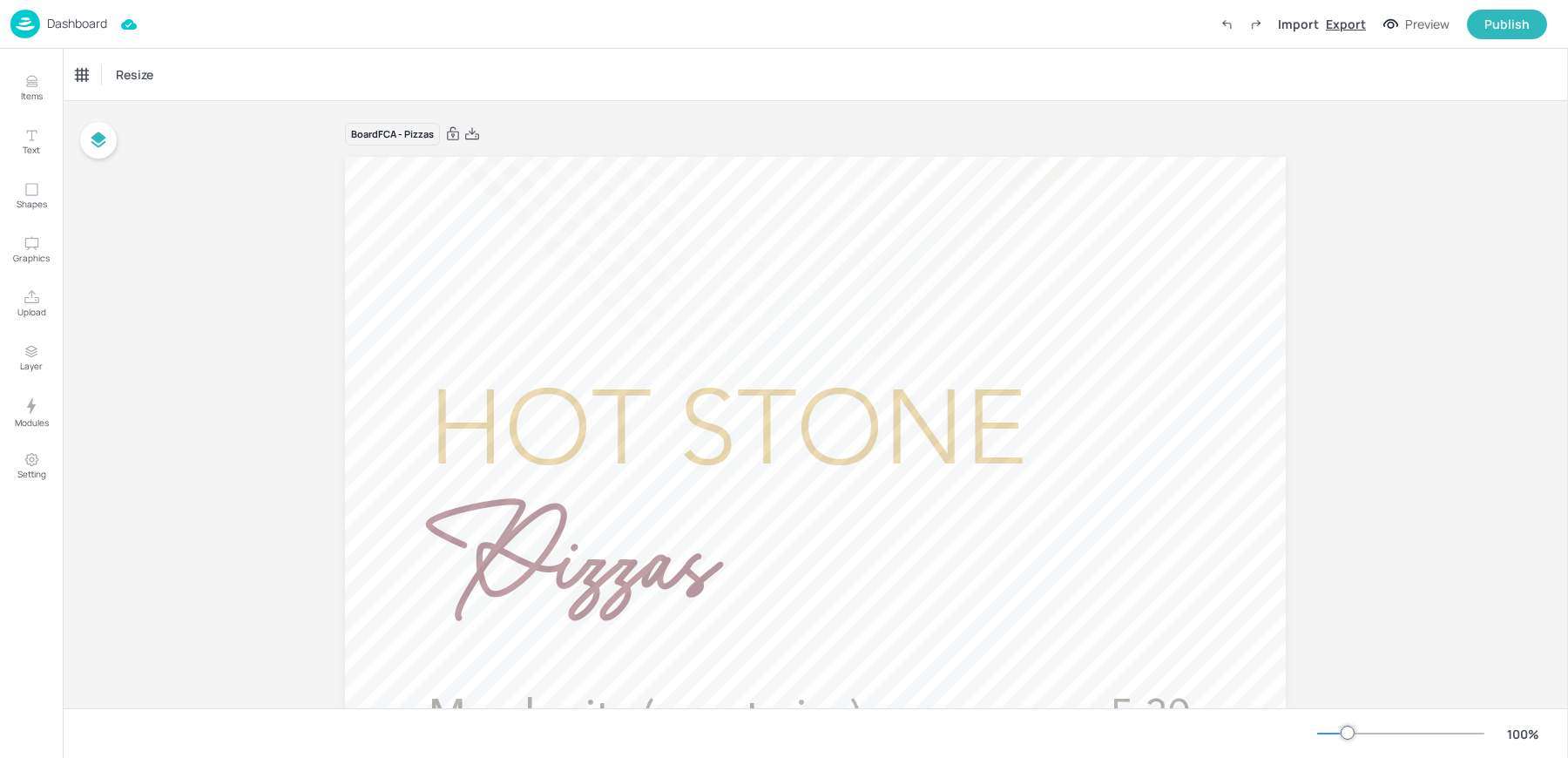
click at [1358, 30] on div "Export" at bounding box center [1345, 24] width 40 height 19
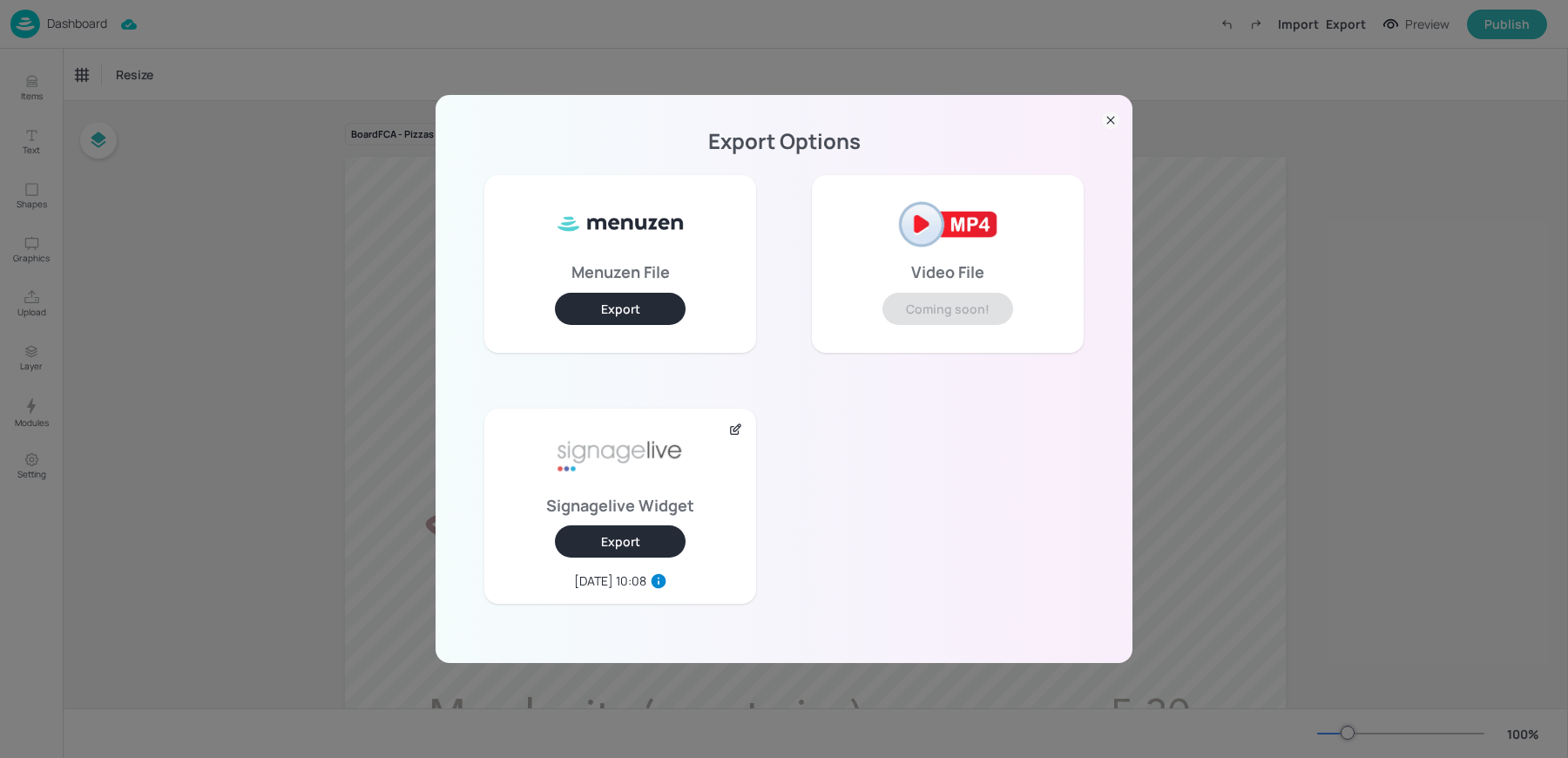
click at [623, 559] on div "Signagelive Widget Export [DATE] 10:08" at bounding box center [620, 506] width 272 height 195
click at [614, 549] on button "Export" at bounding box center [621, 541] width 131 height 32
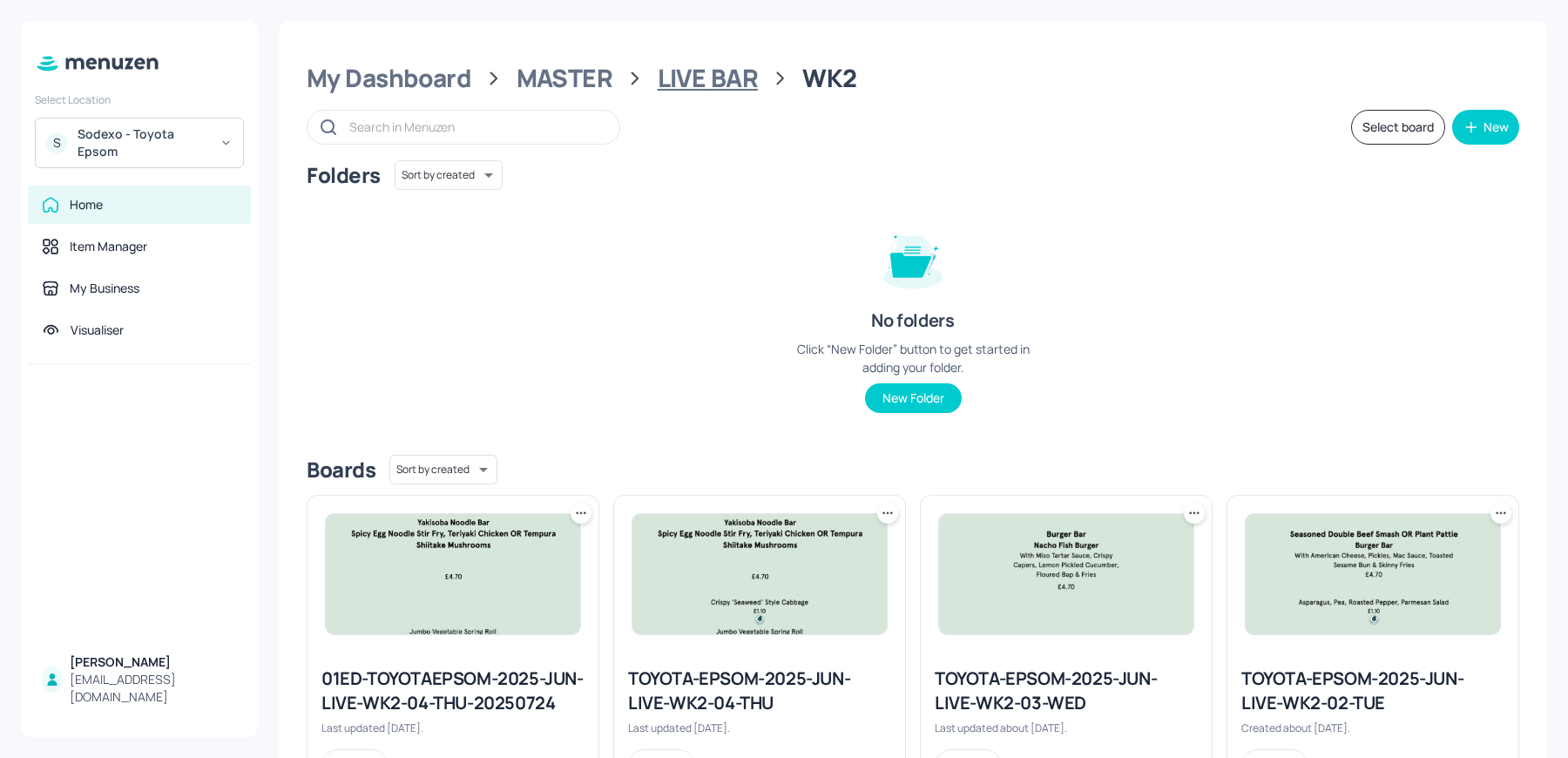
click at [699, 88] on div "LIVE BAR" at bounding box center [708, 78] width 101 height 31
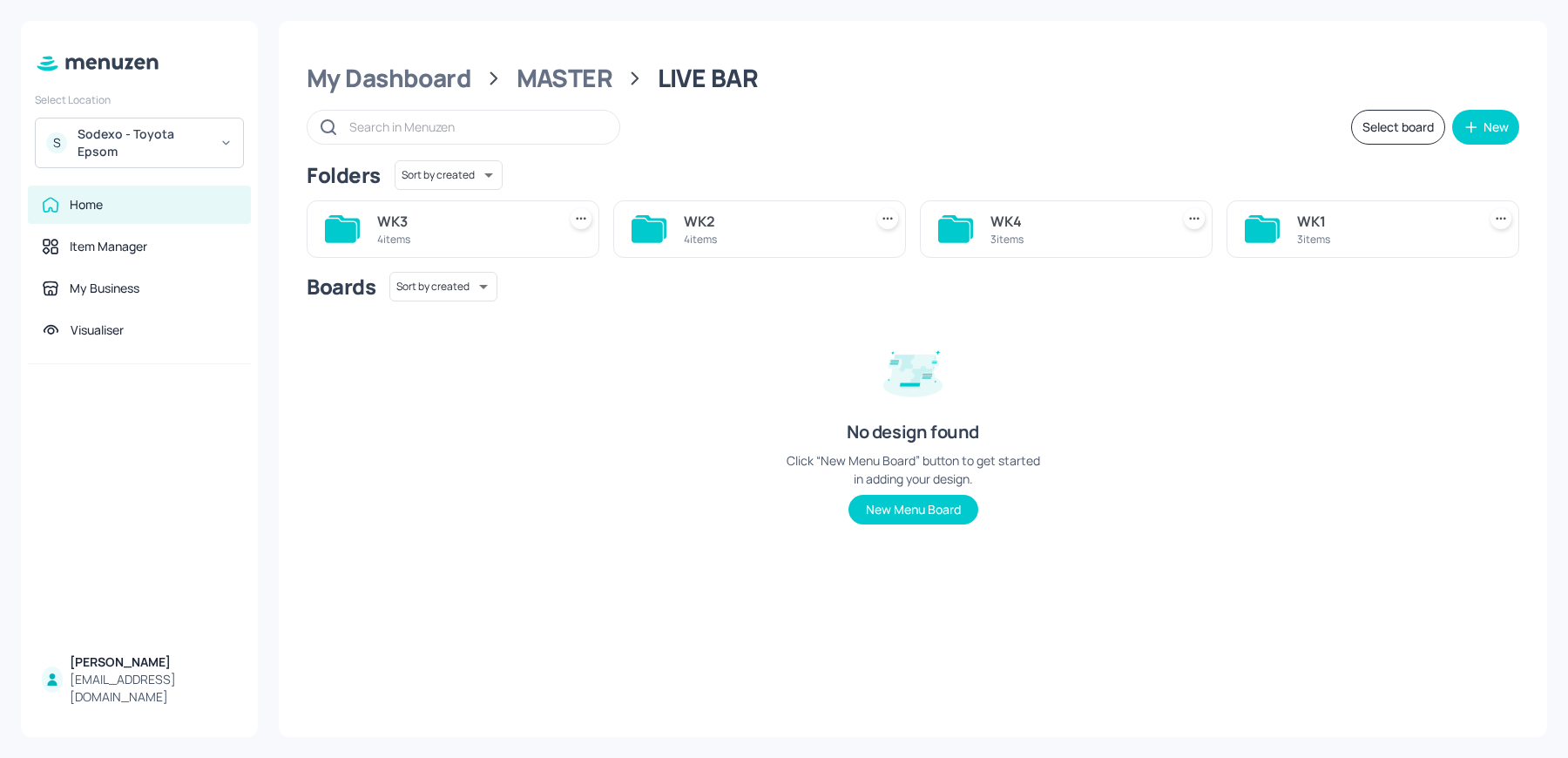
click at [406, 230] on div "WK3" at bounding box center [463, 221] width 173 height 21
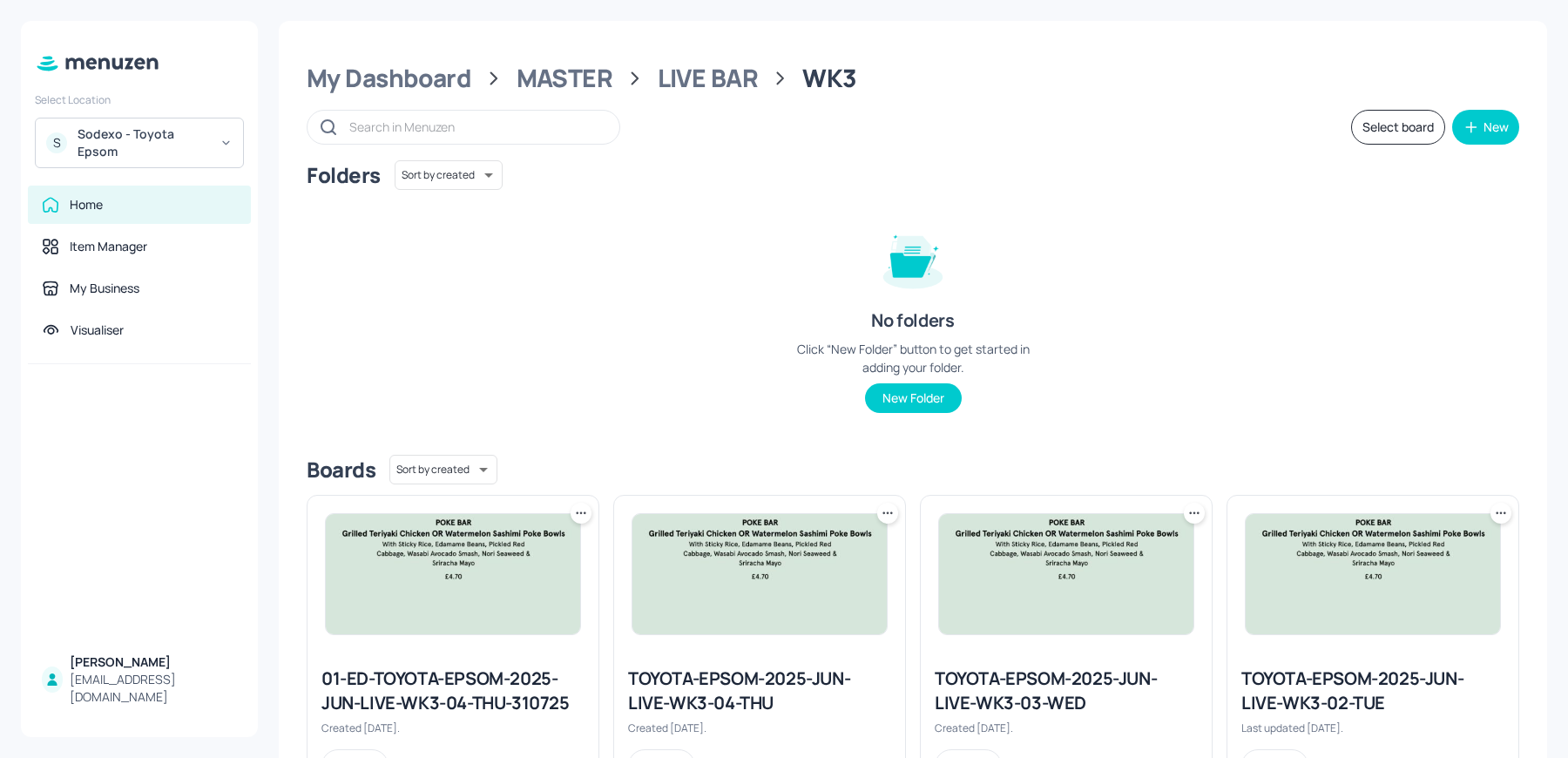
scroll to position [80, 0]
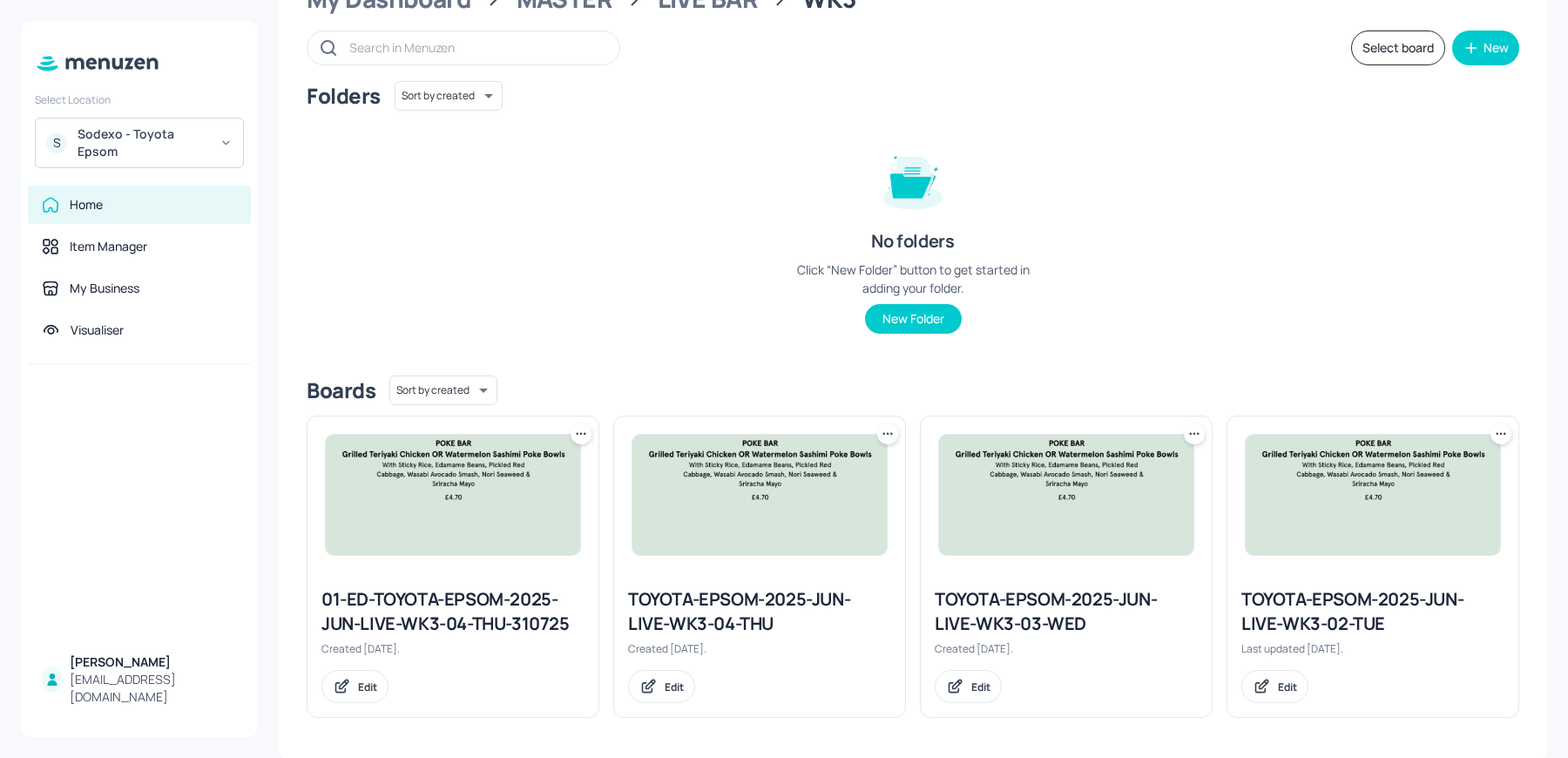
click at [1284, 614] on div "TOYOTA-EPSOM-2025-JUN-LIVE-WK3-02-TUE" at bounding box center [1372, 611] width 263 height 49
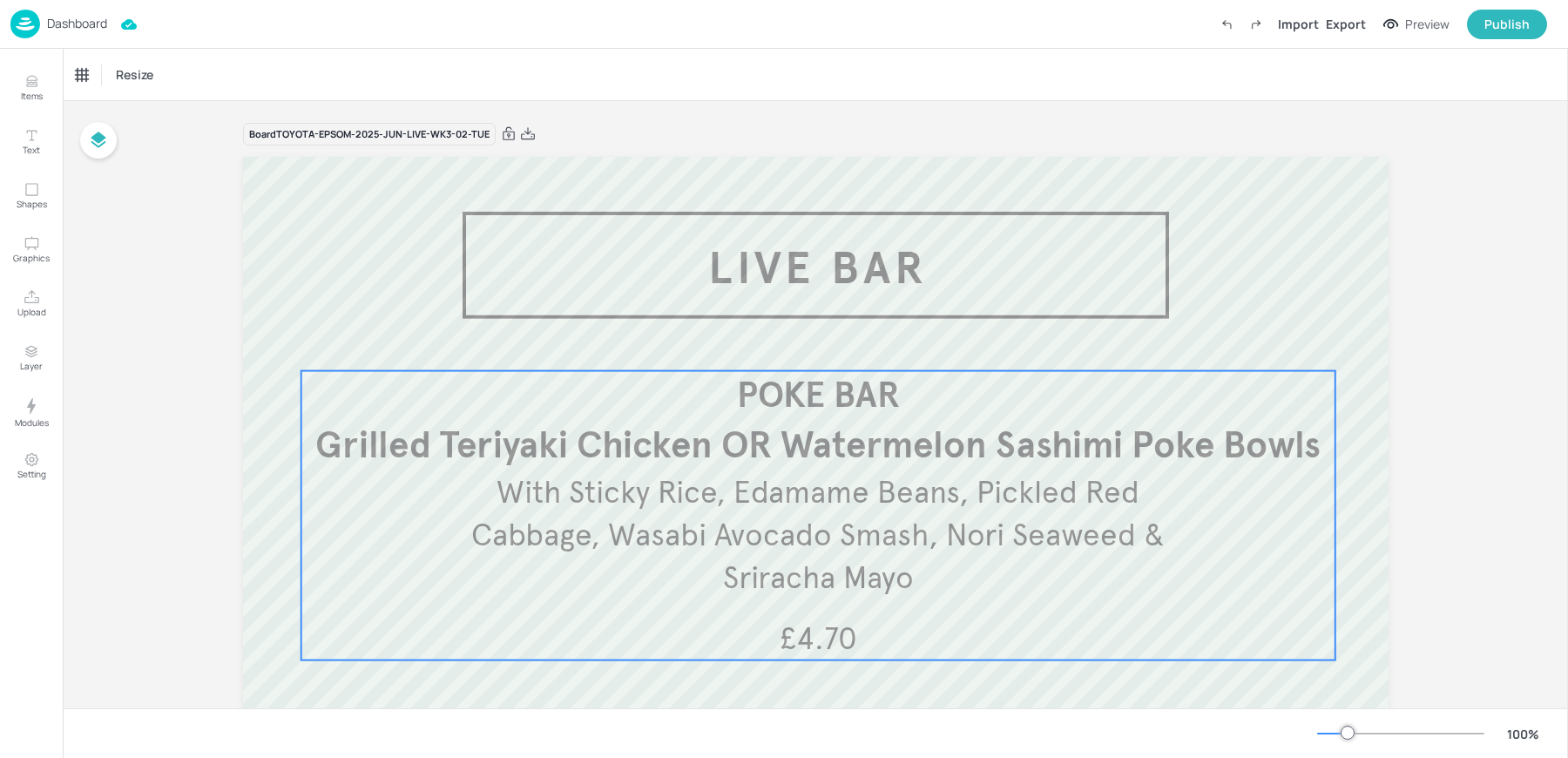
click at [770, 561] on span "With Sticky Rice, Edamame Beans, Pickled Red Cabbage, Wasabi Avocado Smash, Nor…" at bounding box center [817, 535] width 693 height 124
click at [78, 29] on p "Dashboard" at bounding box center [77, 24] width 60 height 12
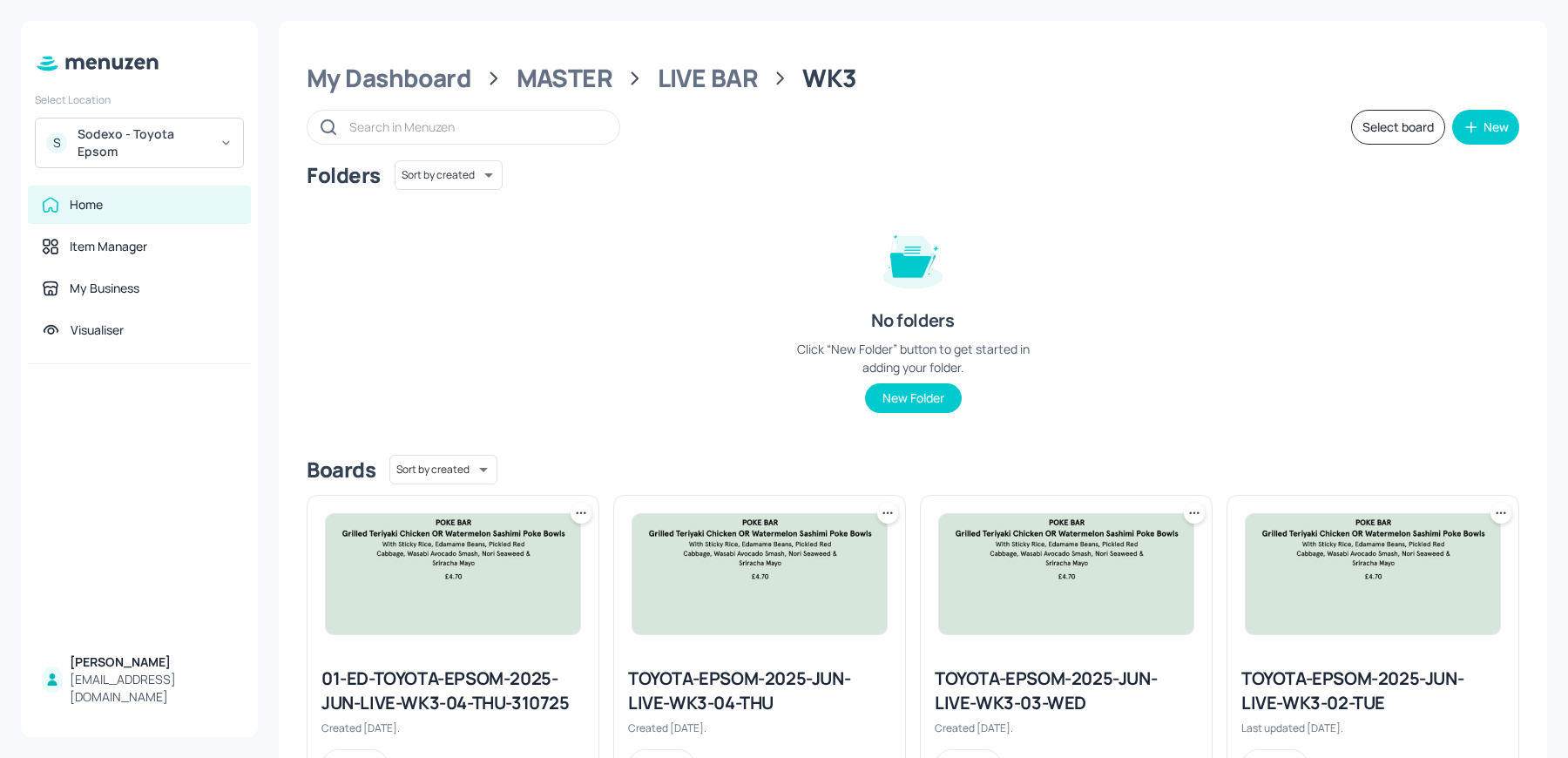
scroll to position [80, 0]
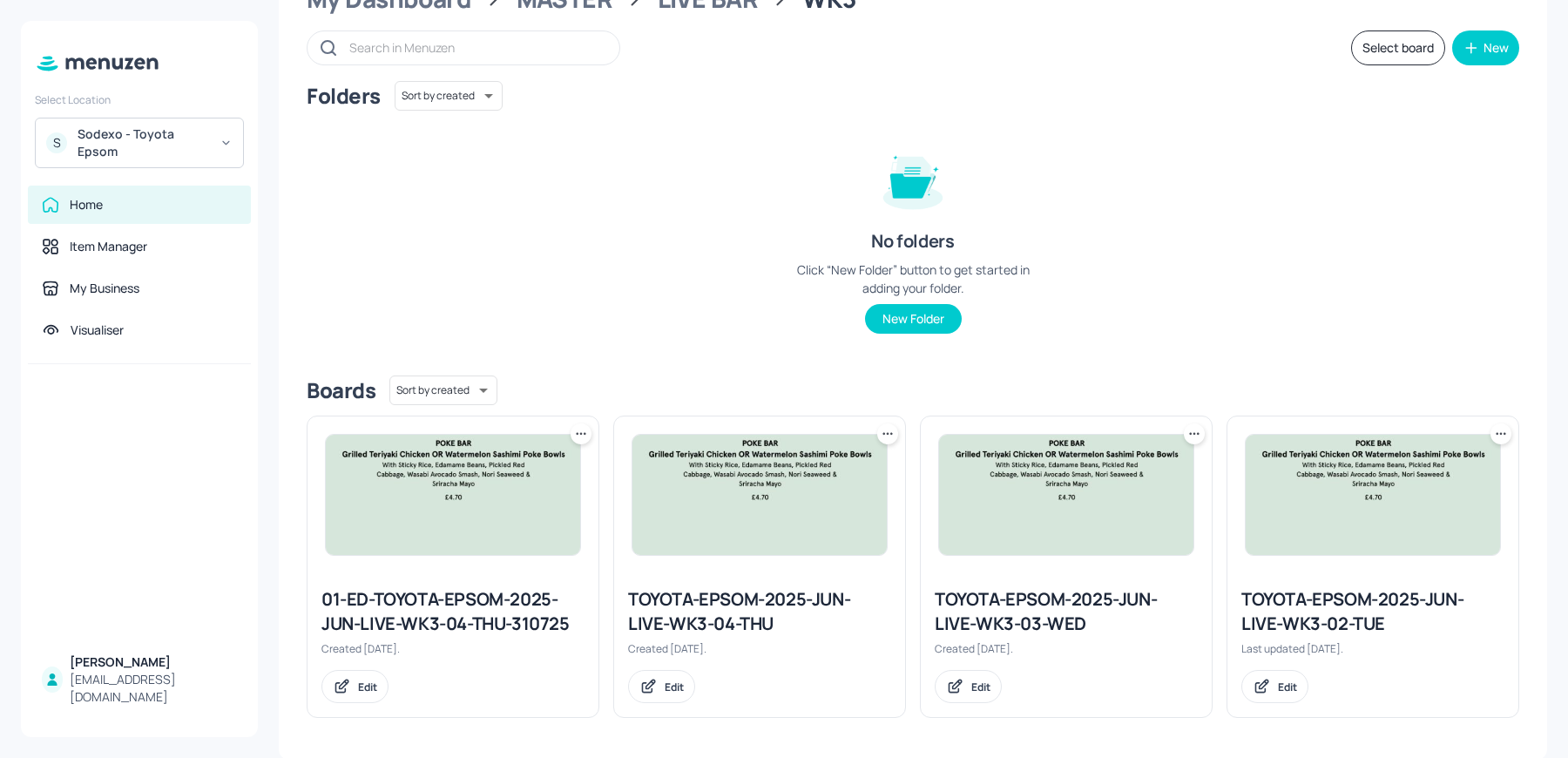
click at [1009, 469] on img at bounding box center [1065, 495] width 254 height 120
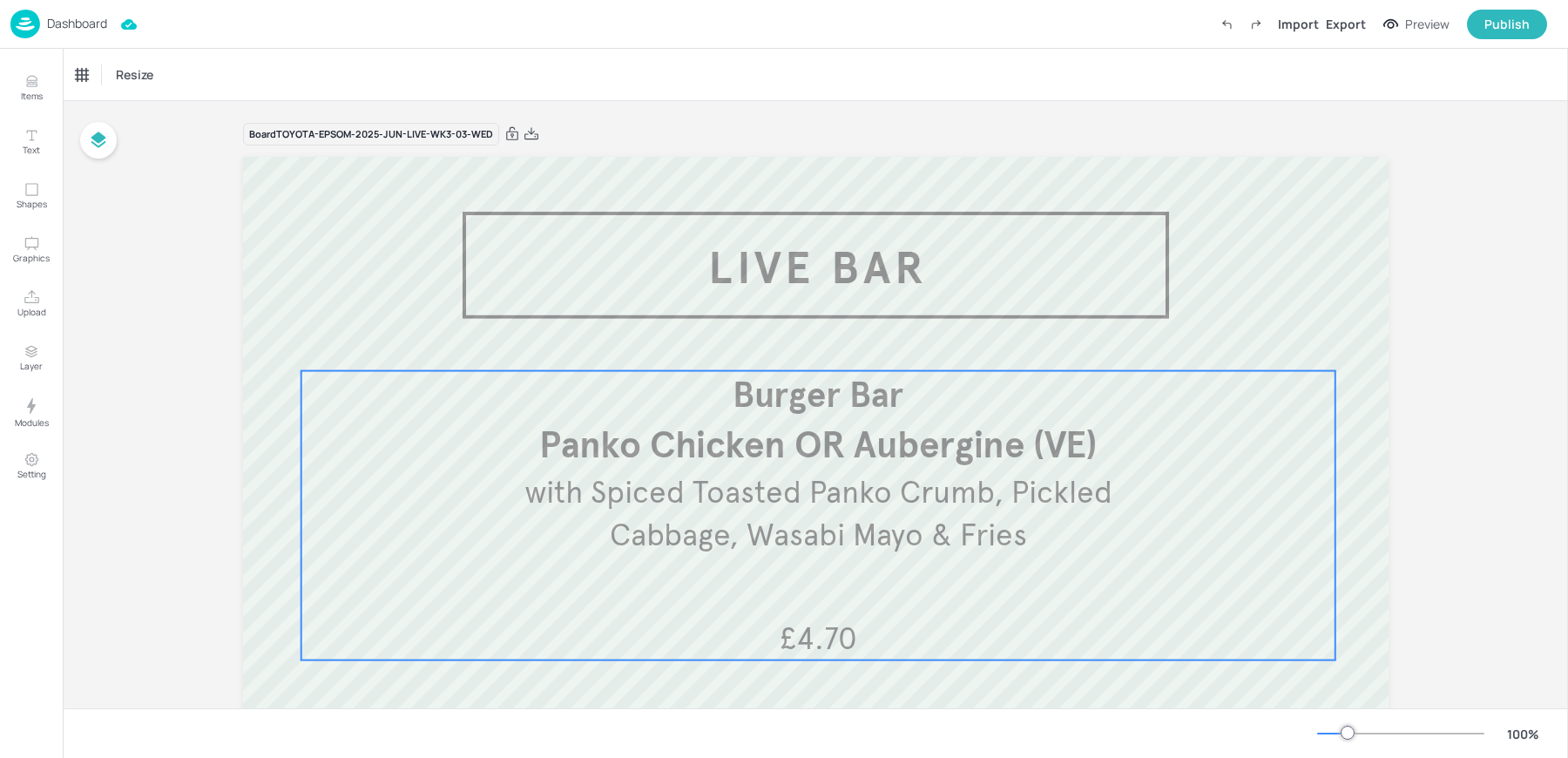
click at [1009, 469] on p "Panko Chicken OR Aubergine (VE)" at bounding box center [817, 445] width 1035 height 51
click at [802, 337] on icon "Edit Item" at bounding box center [806, 342] width 15 height 14
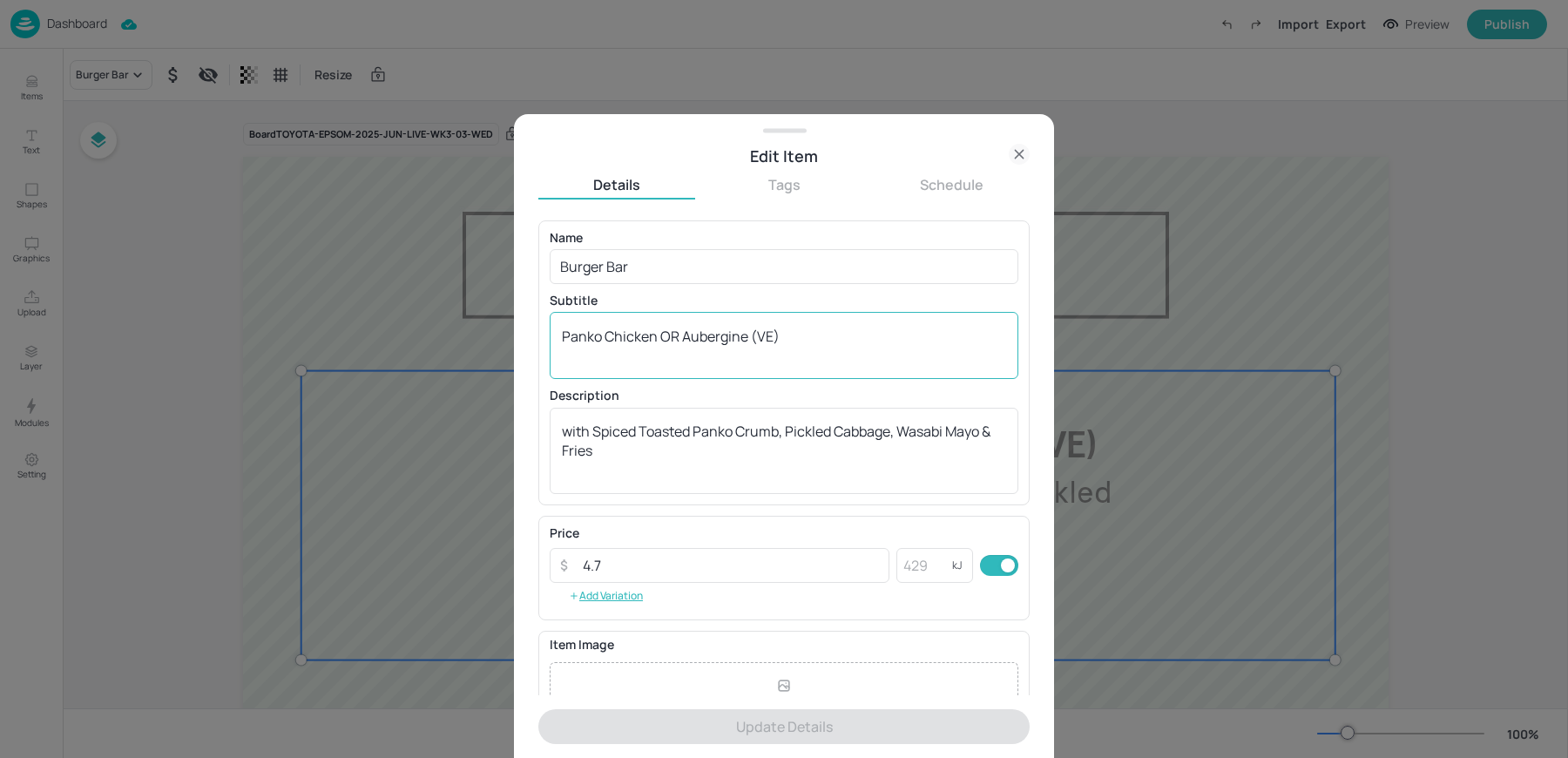
click at [714, 336] on textarea "Panko Chicken OR Aubergine (VE)" at bounding box center [784, 345] width 444 height 38
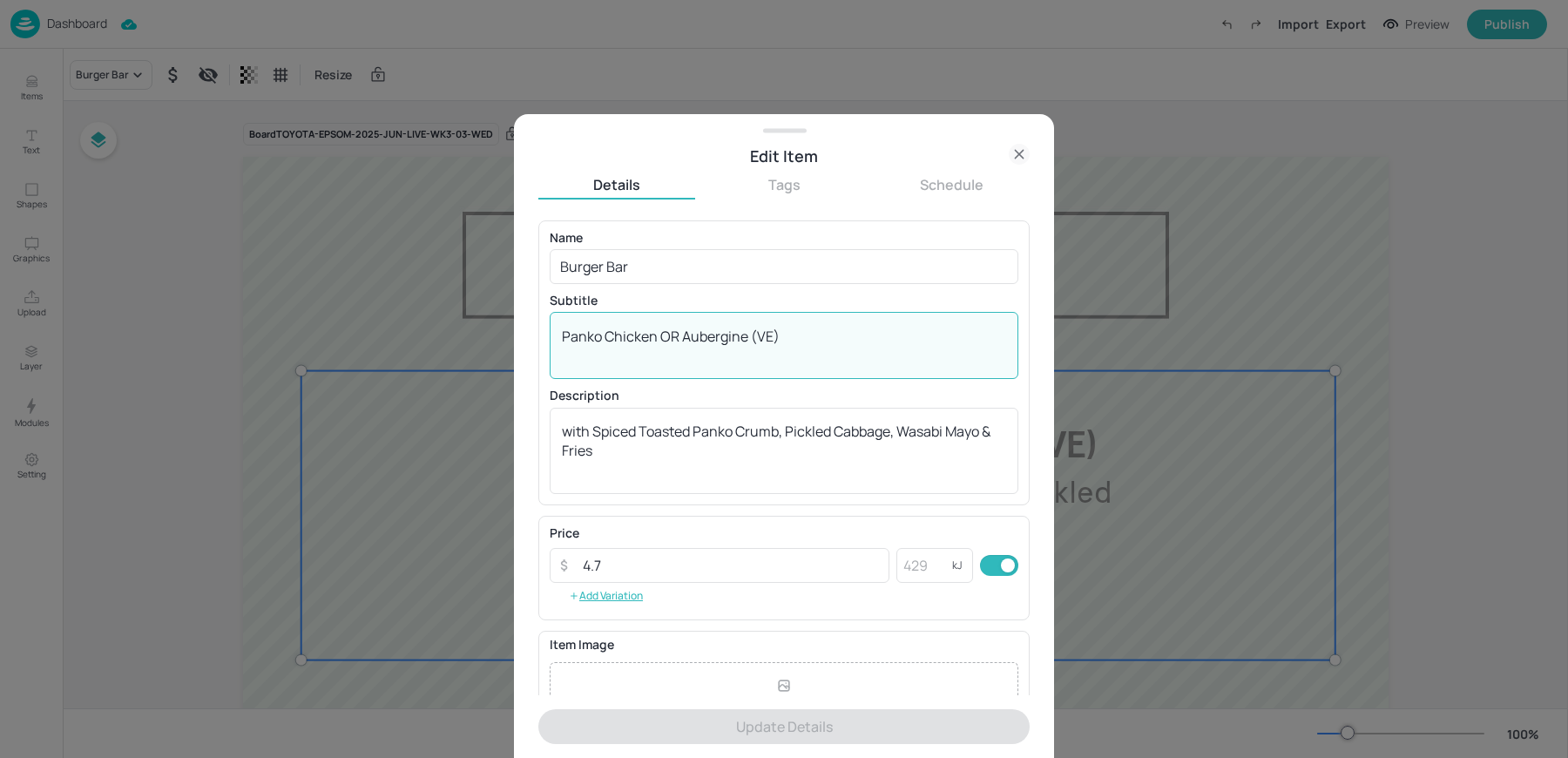
click at [714, 336] on textarea "Panko Chicken OR Aubergine (VE)" at bounding box center [784, 345] width 444 height 38
paste textarea "Chargrilled Chicken Tikka OR Cauliflower Steak (VE) Onion Bhaji Strands, Mango …"
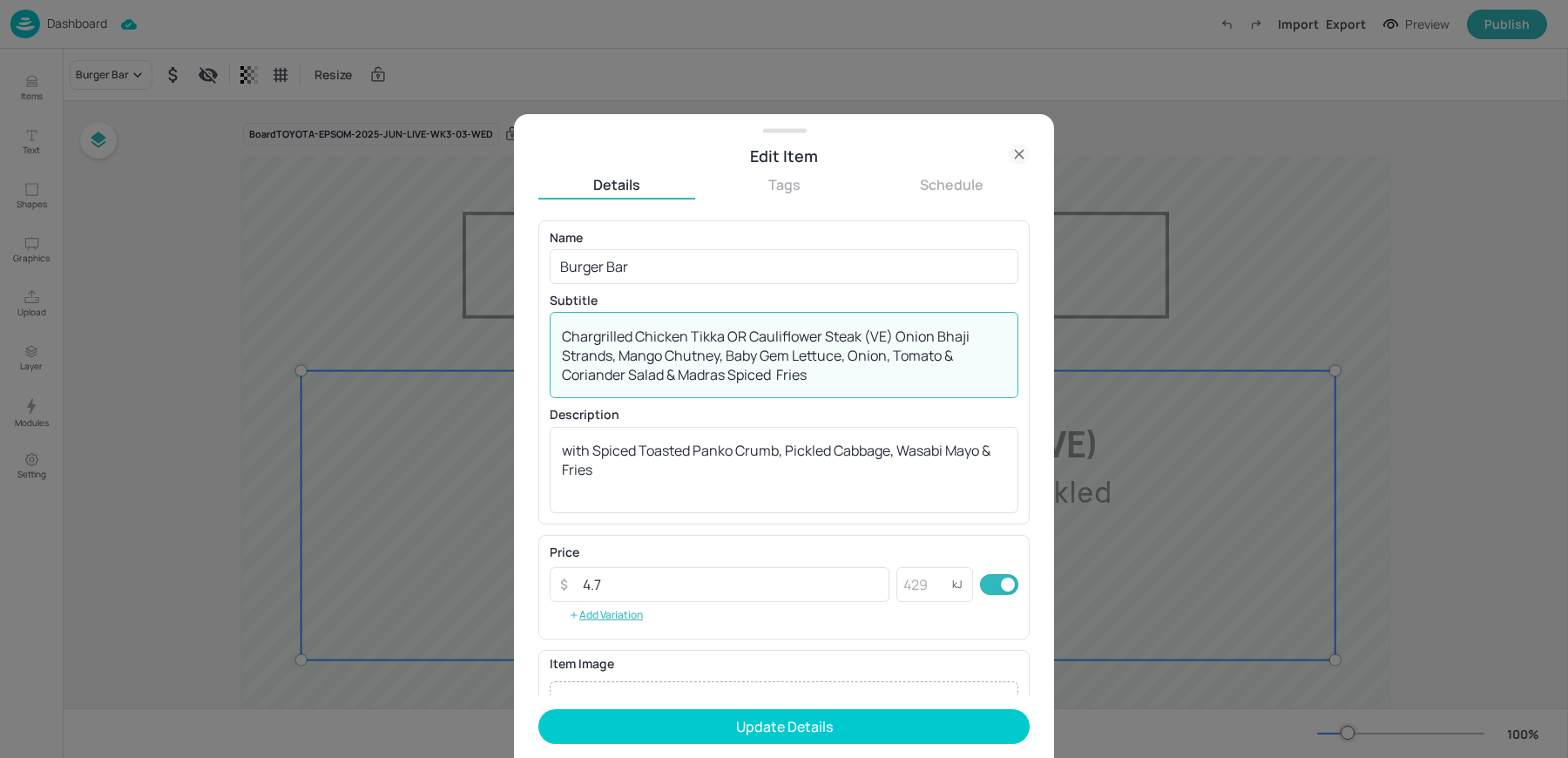
drag, startPoint x: 892, startPoint y: 336, endPoint x: 904, endPoint y: 369, distance: 35.1
click at [904, 369] on textarea "Chargrilled Chicken Tikka OR Cauliflower Steak (VE) Onion Bhaji Strands, Mango …" at bounding box center [784, 355] width 444 height 58
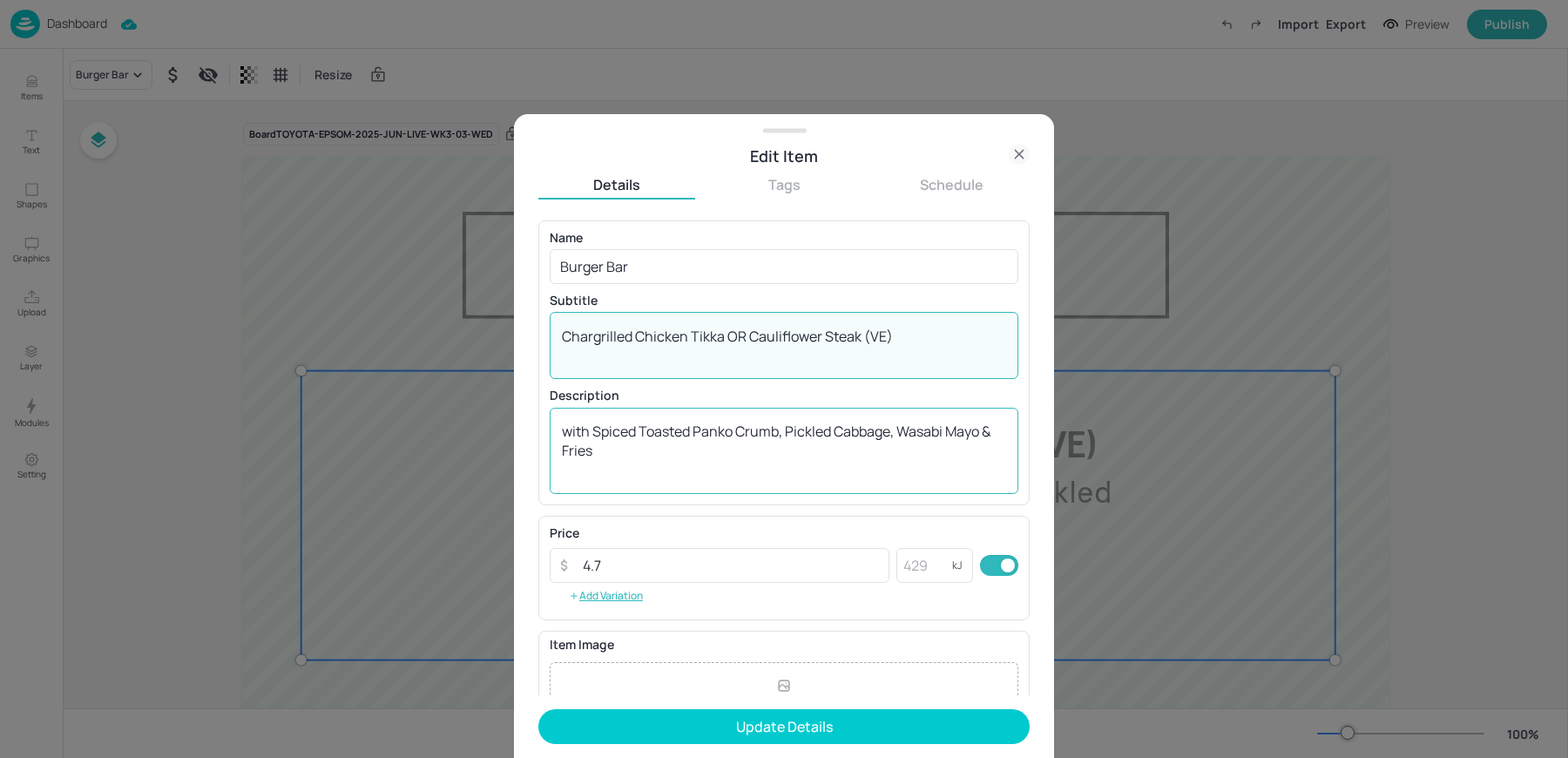
type textarea "Chargrilled Chicken Tikka OR Cauliflower Steak (VE)"
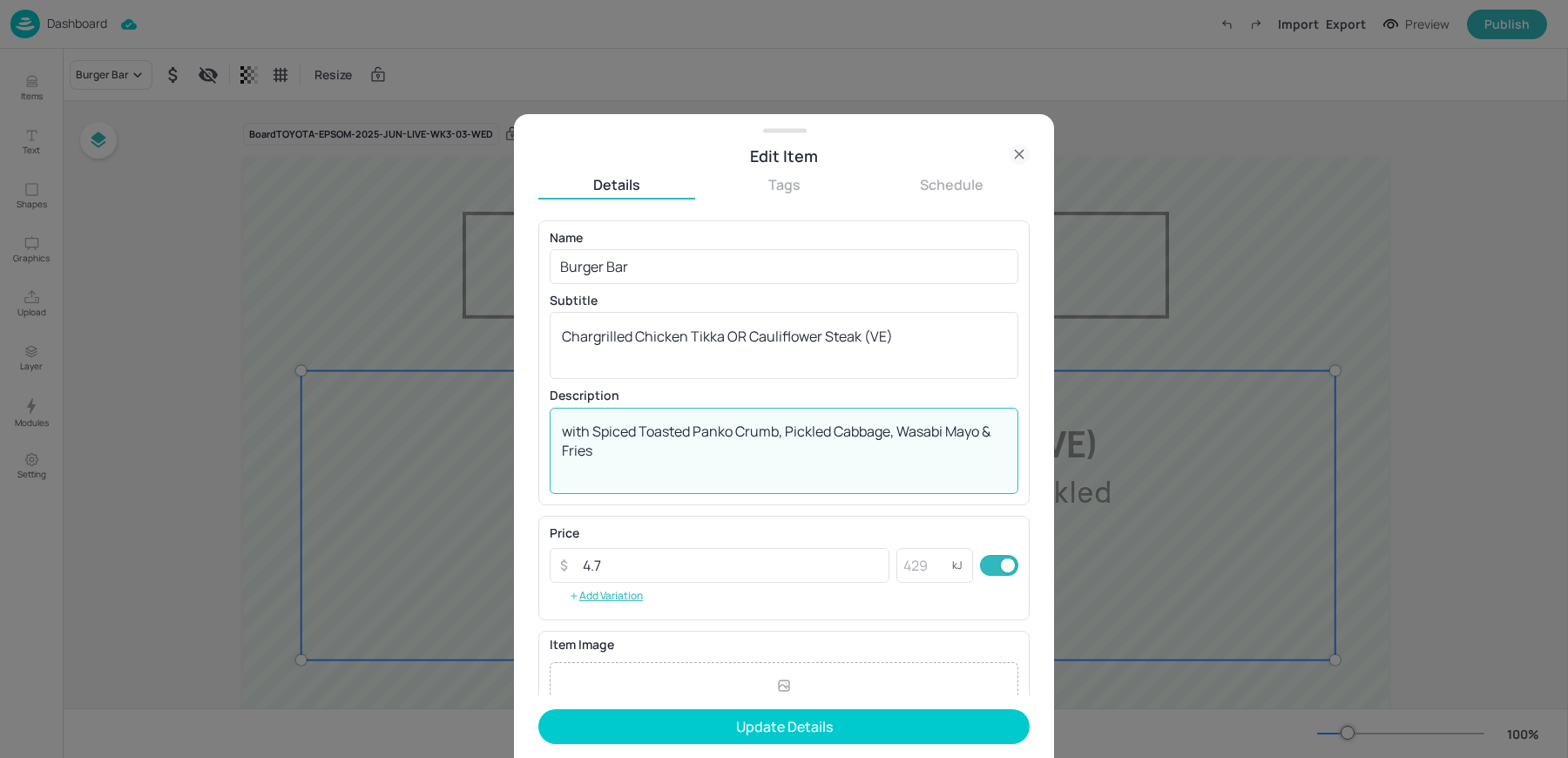
drag, startPoint x: 592, startPoint y: 429, endPoint x: 598, endPoint y: 452, distance: 23.8
click at [598, 452] on textarea "with Spiced Toasted Panko Crumb, Pickled Cabbage, Wasabi Mayo & Fries" at bounding box center [784, 450] width 444 height 58
paste textarea "Onion Bhaji Strands, Mango Chutney, Baby Gem Lettuce, Onion, Tomato & Coriander…"
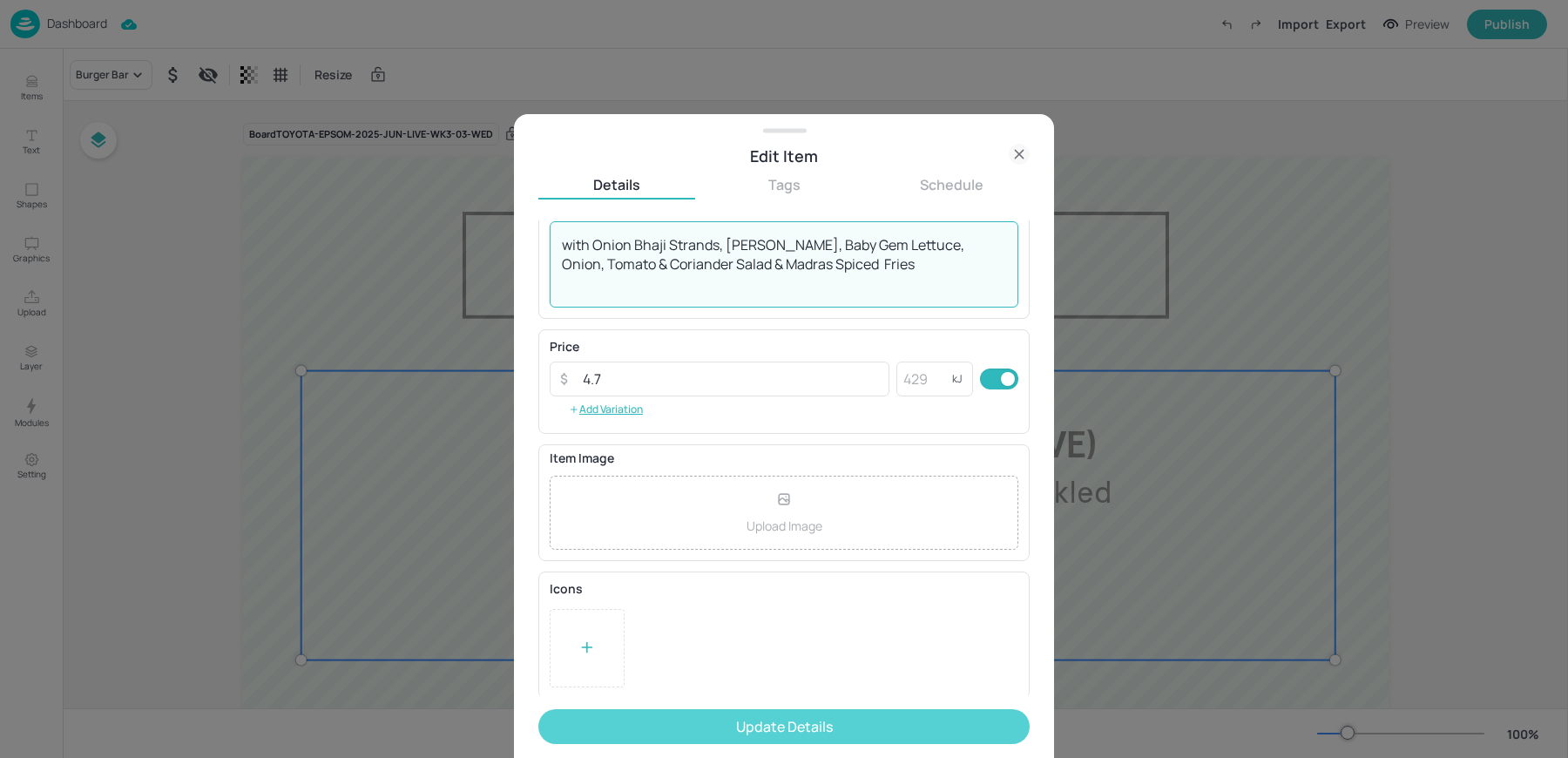
type textarea "with Onion Bhaji Strands, [PERSON_NAME], Baby Gem Lettuce, Onion, Tomato & Cori…"
click at [675, 743] on button "Update Details" at bounding box center [784, 726] width 491 height 35
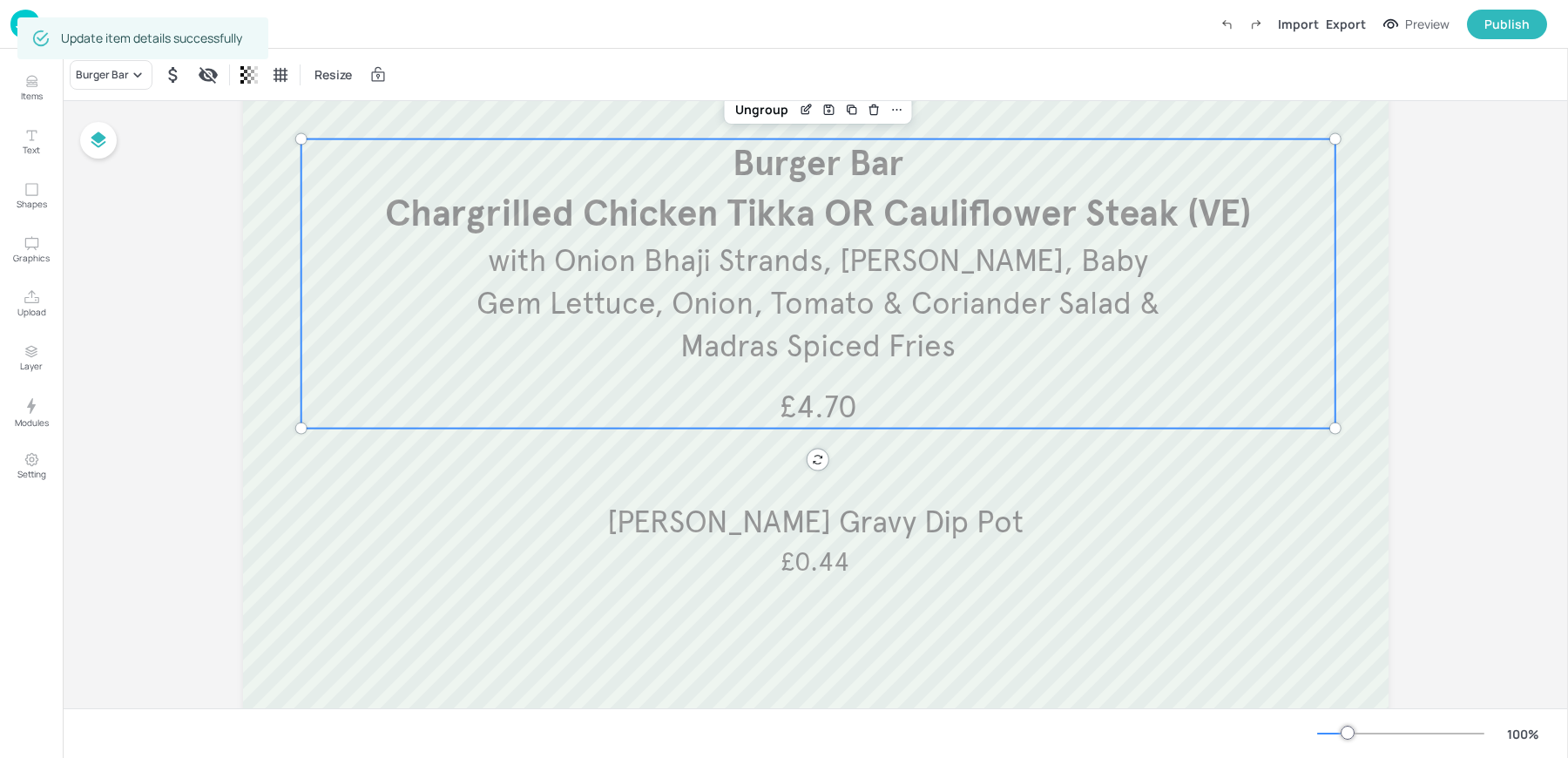
scroll to position [262, 0]
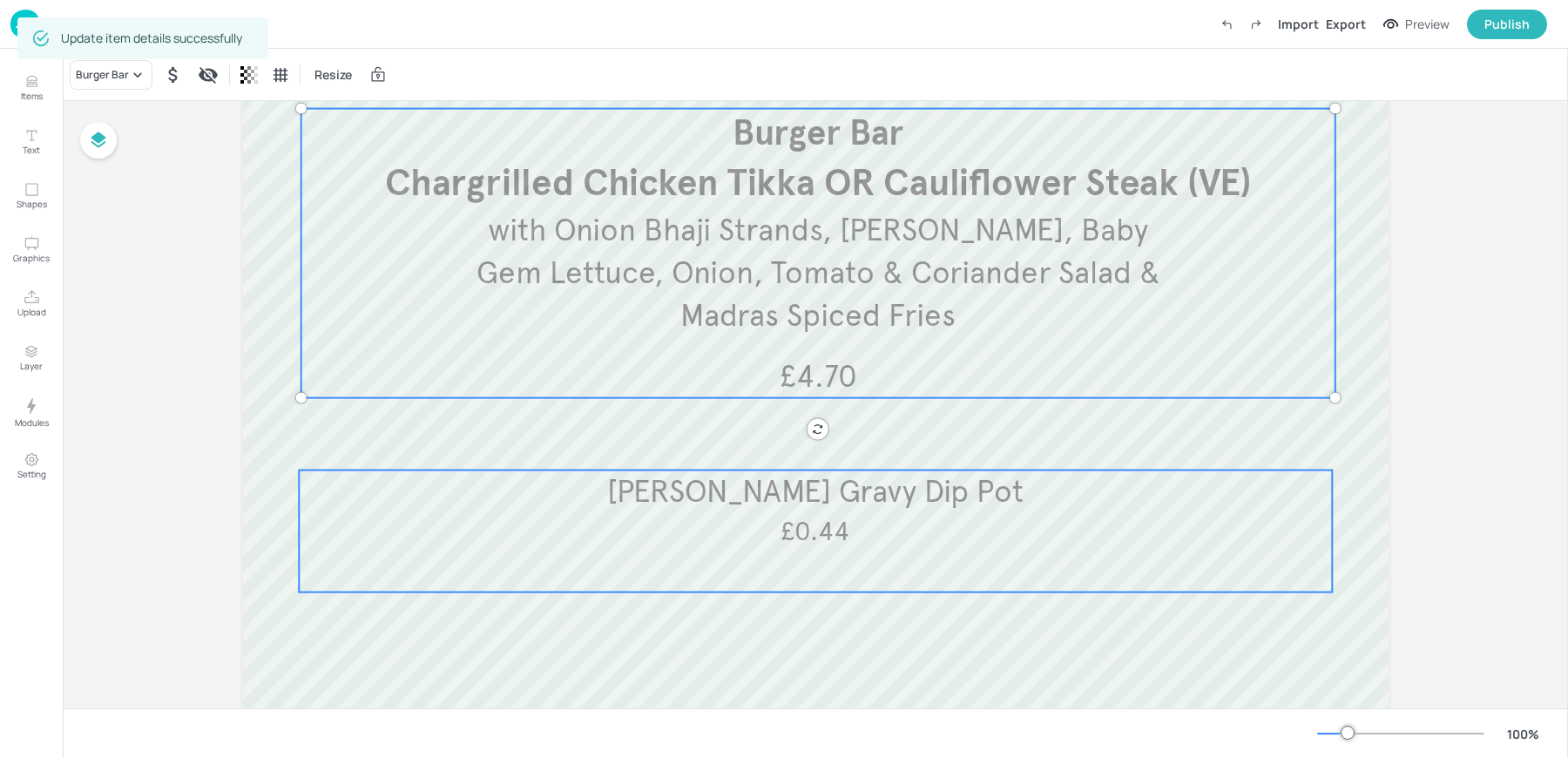
click at [805, 536] on span "£0.44" at bounding box center [815, 530] width 69 height 32
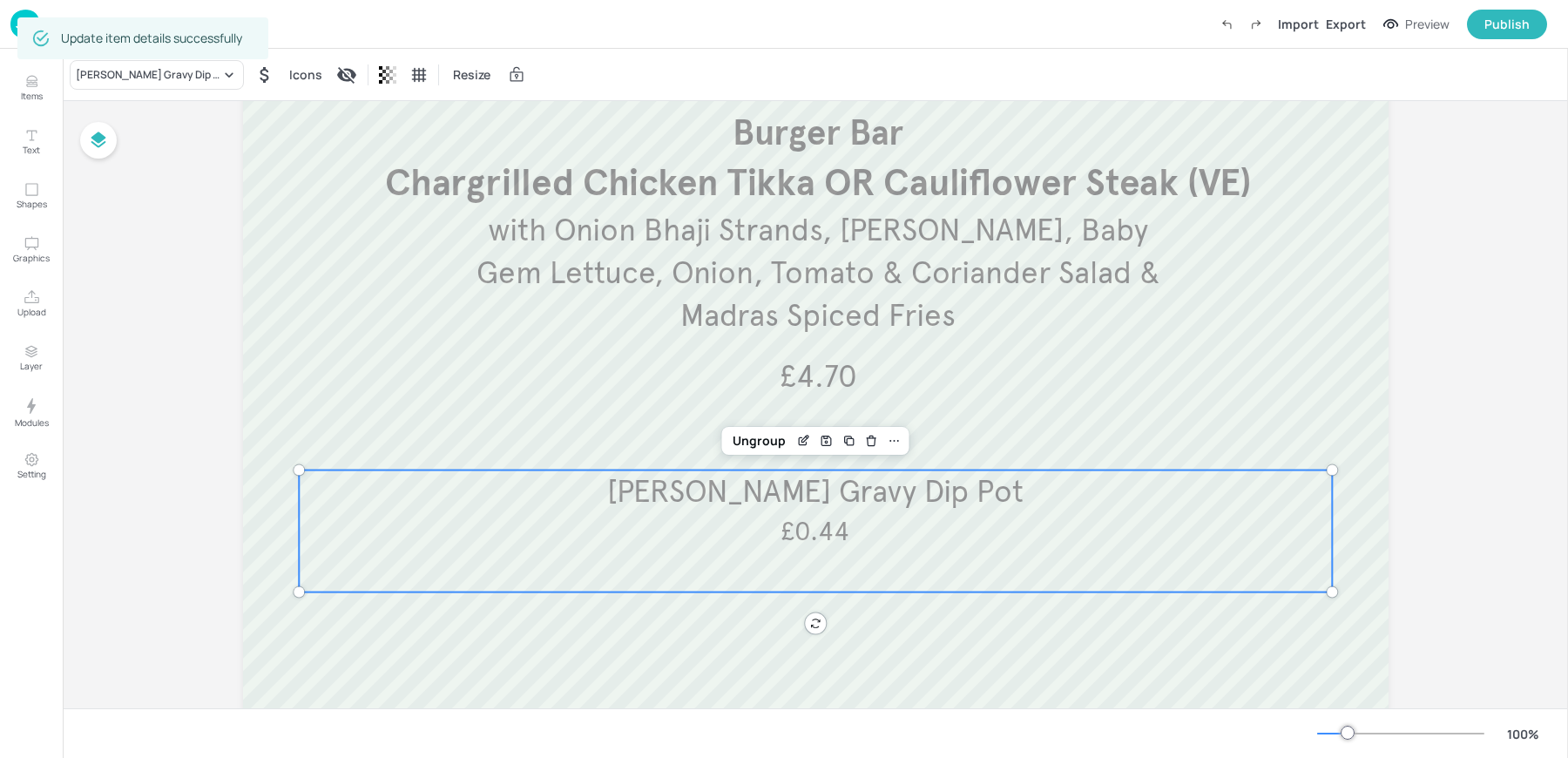
scroll to position [0, 0]
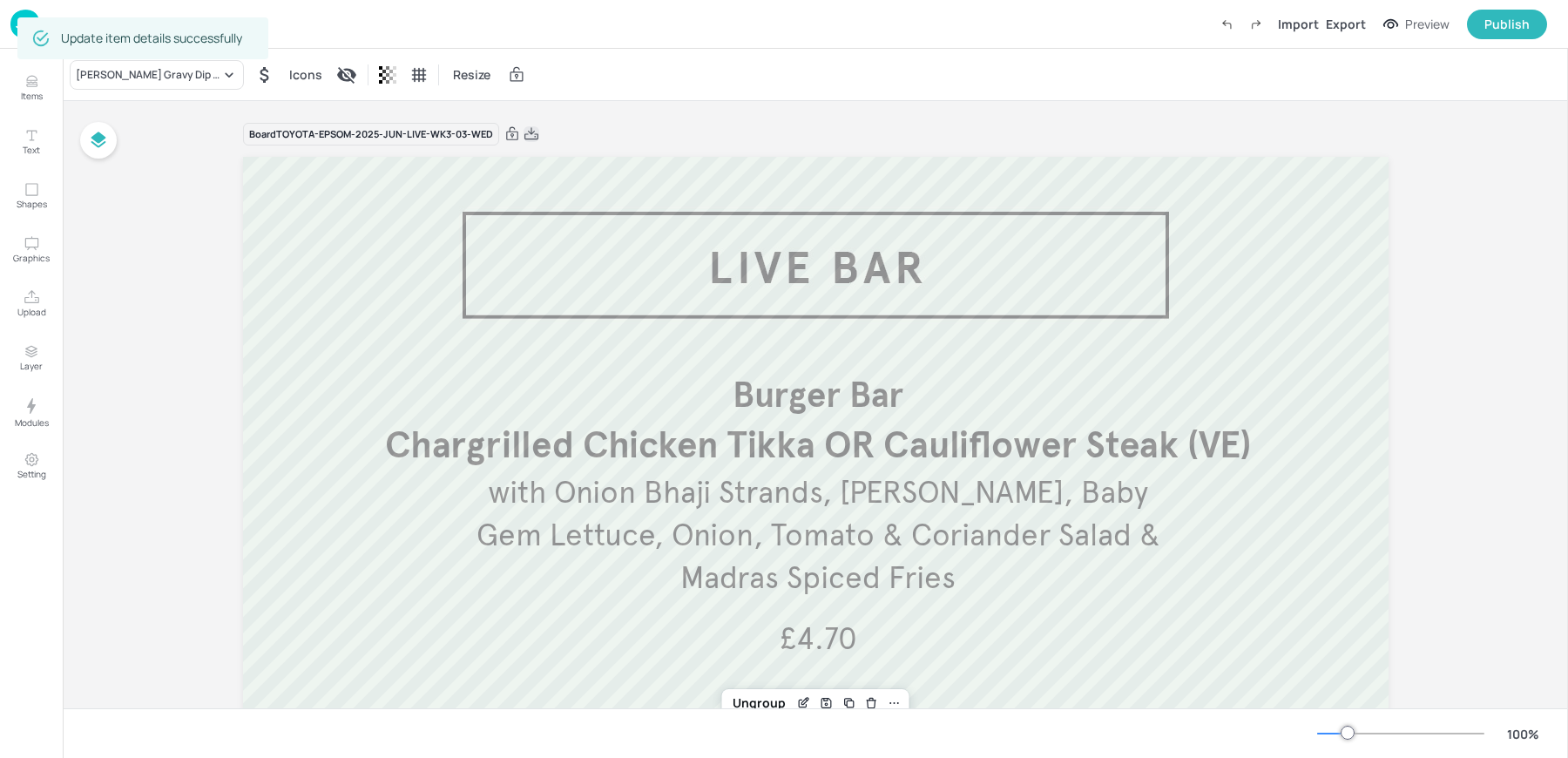
click at [528, 137] on icon at bounding box center [531, 135] width 16 height 18
